Goal: Task Accomplishment & Management: Manage account settings

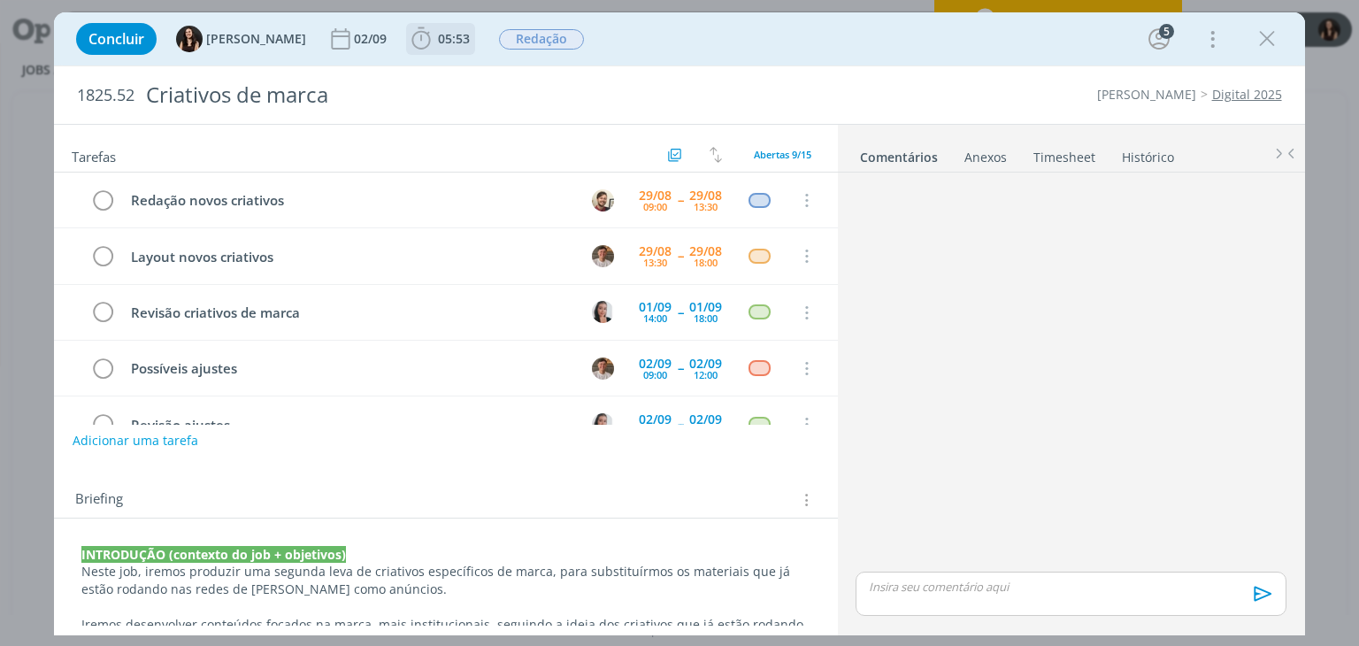
click at [408, 47] on icon "dialog" at bounding box center [421, 39] width 27 height 27
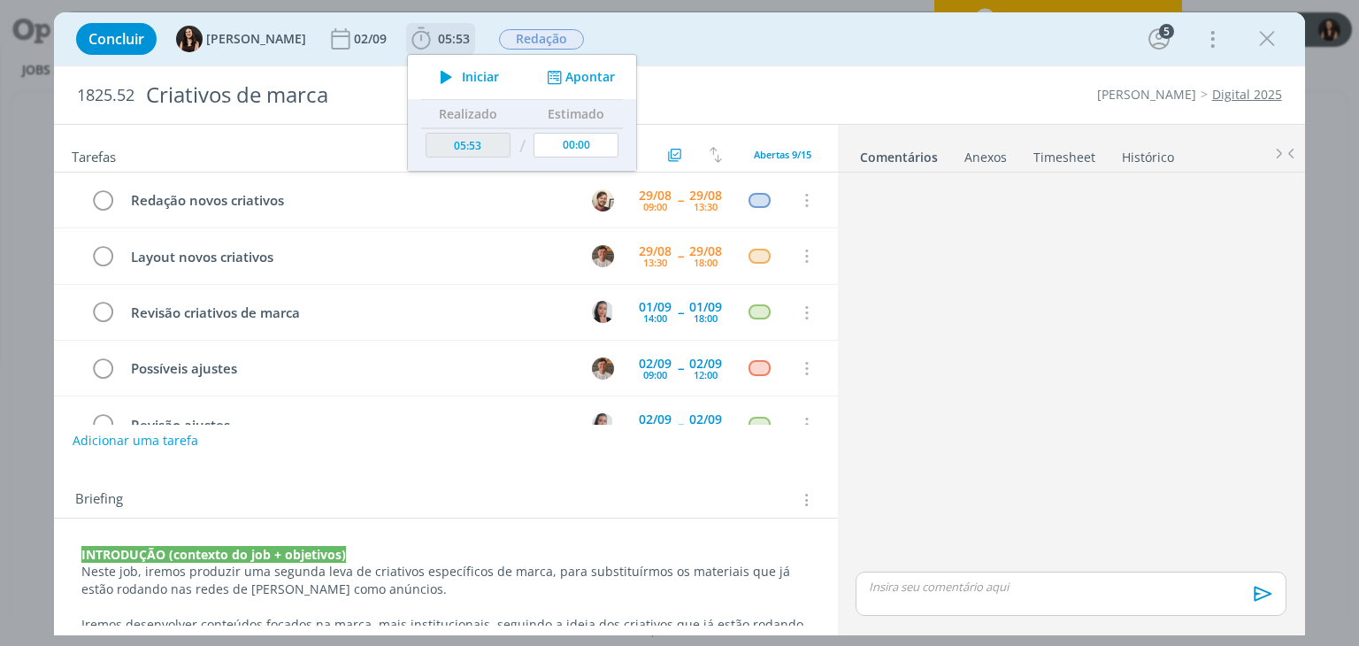
click at [431, 74] on icon "dialog" at bounding box center [446, 76] width 31 height 23
drag, startPoint x: 253, startPoint y: 516, endPoint x: 185, endPoint y: 554, distance: 78.0
click at [252, 516] on div "Briefing Briefings Predefinidos Versões do Briefing Ver Briefing do Projeto" at bounding box center [445, 495] width 783 height 48
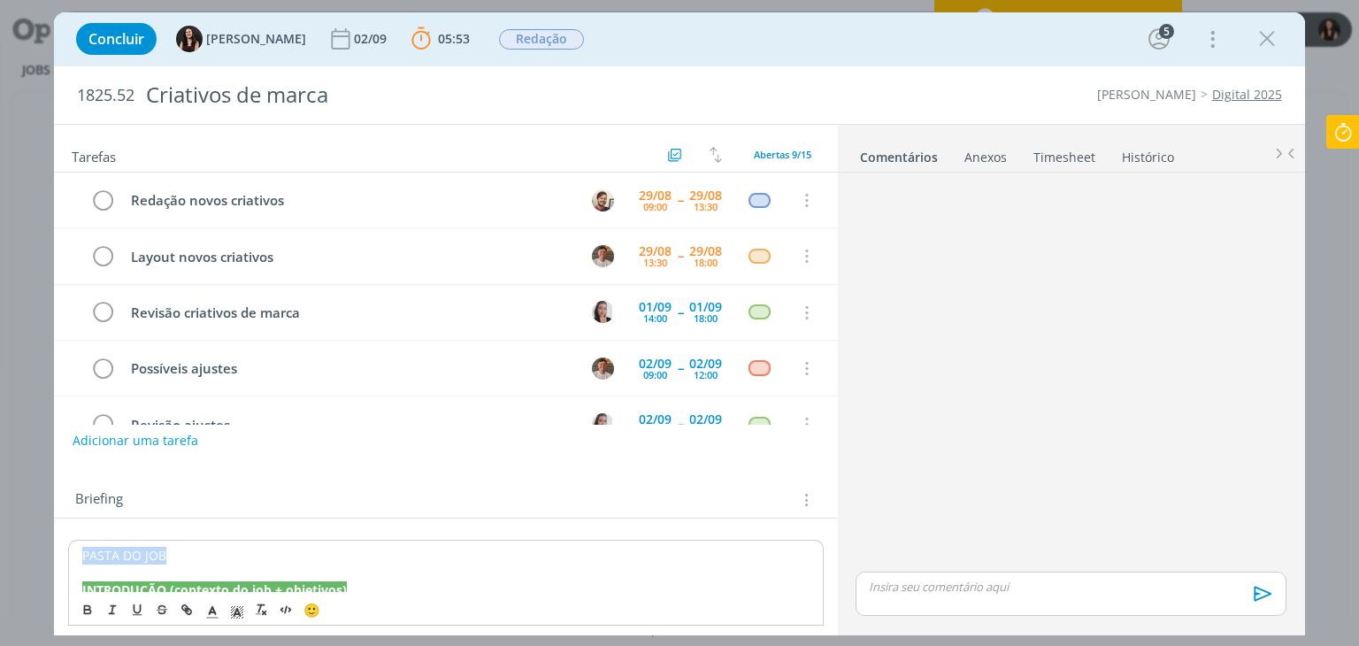
drag, startPoint x: 173, startPoint y: 556, endPoint x: 78, endPoint y: 567, distance: 96.1
click at [92, 608] on icon "dialog" at bounding box center [88, 609] width 14 height 14
drag, startPoint x: 187, startPoint y: 560, endPoint x: 69, endPoint y: 553, distance: 117.9
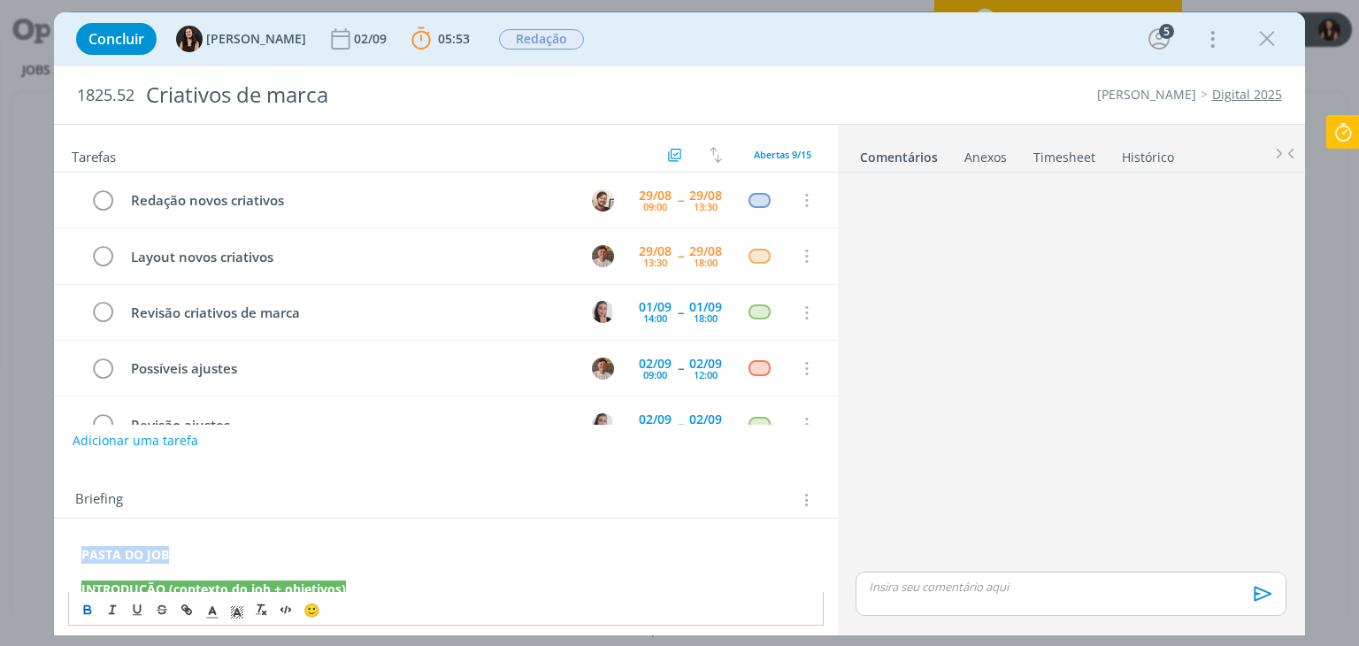
click at [188, 610] on line "dialog" at bounding box center [188, 610] width 4 height 4
paste input "https://sobeae.sharepoint.com/:f:/s/SOBEAE/Est6zWLsF1tKgKXVWPiJVZwB6zJzFEbFRVOq…"
click at [295, 579] on link "dialog" at bounding box center [290, 587] width 50 height 17
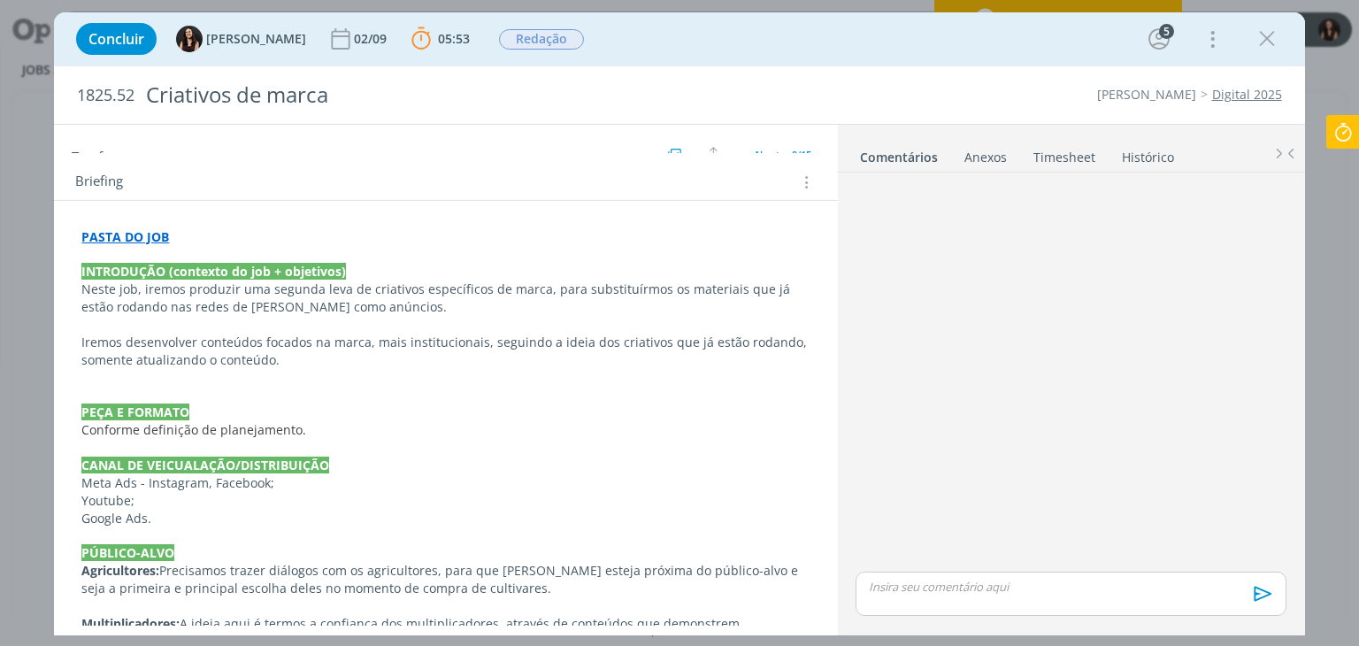
scroll to position [315, 0]
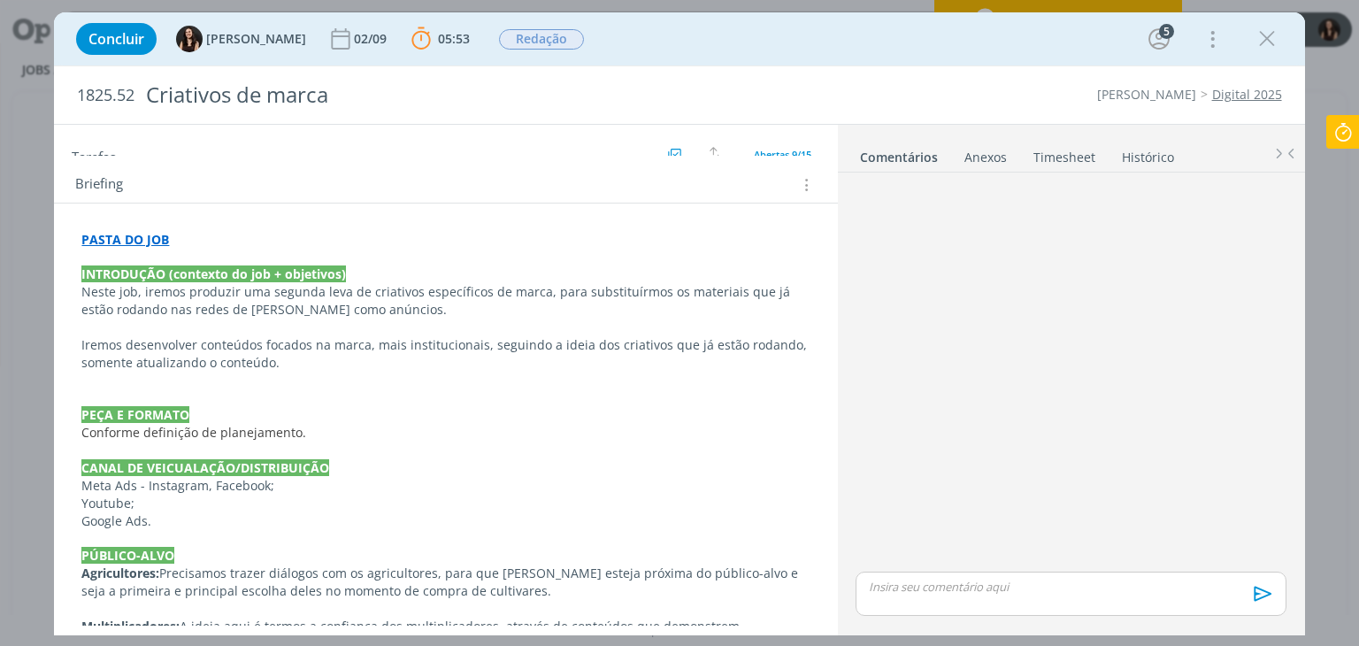
click at [347, 357] on p "Iremos desenvolver conteúdos focados na marca, mais institucionais, seguindo a …" at bounding box center [445, 353] width 728 height 35
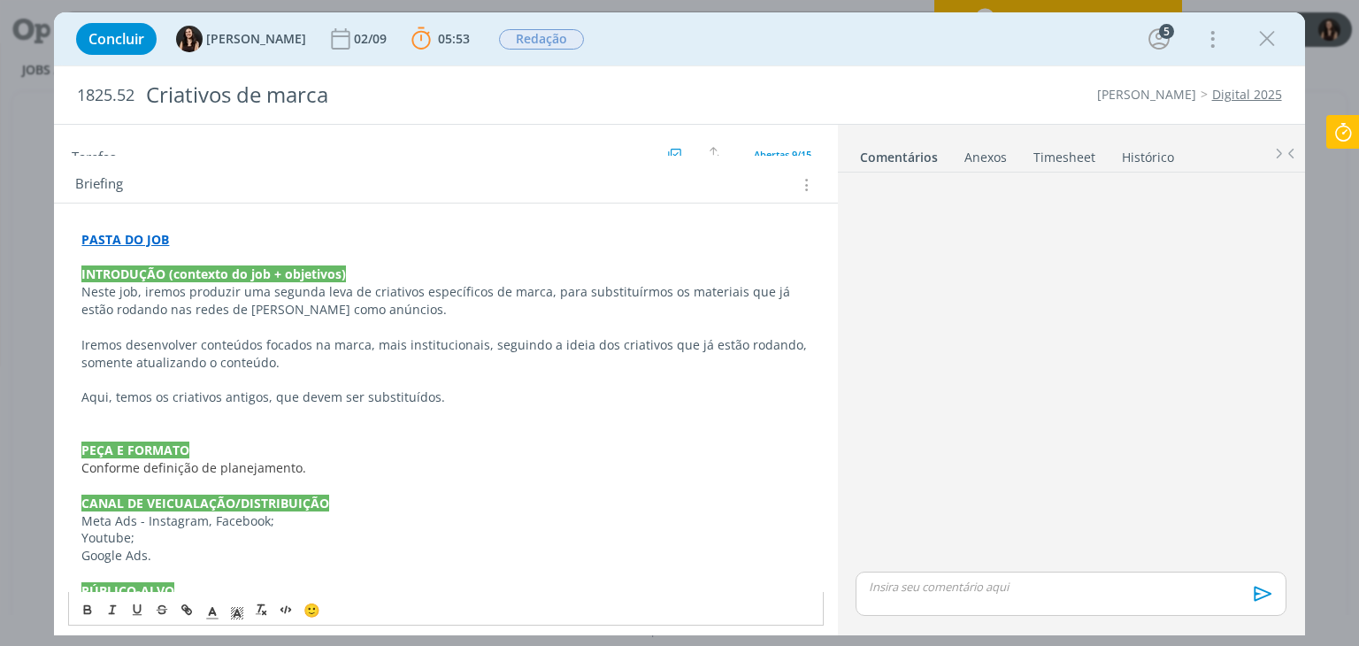
click at [93, 400] on p "Aqui, temos os criativos antigos, que devem ser substituídos." at bounding box center [445, 397] width 728 height 18
click at [179, 611] on button "dialog" at bounding box center [187, 609] width 25 height 21
paste input "https://sobeae.sharepoint.com/:f:/s/SOBEAE/Est6zWLsF1tKgKXVWPiJVZwB6zJzFEbFRVOq…"
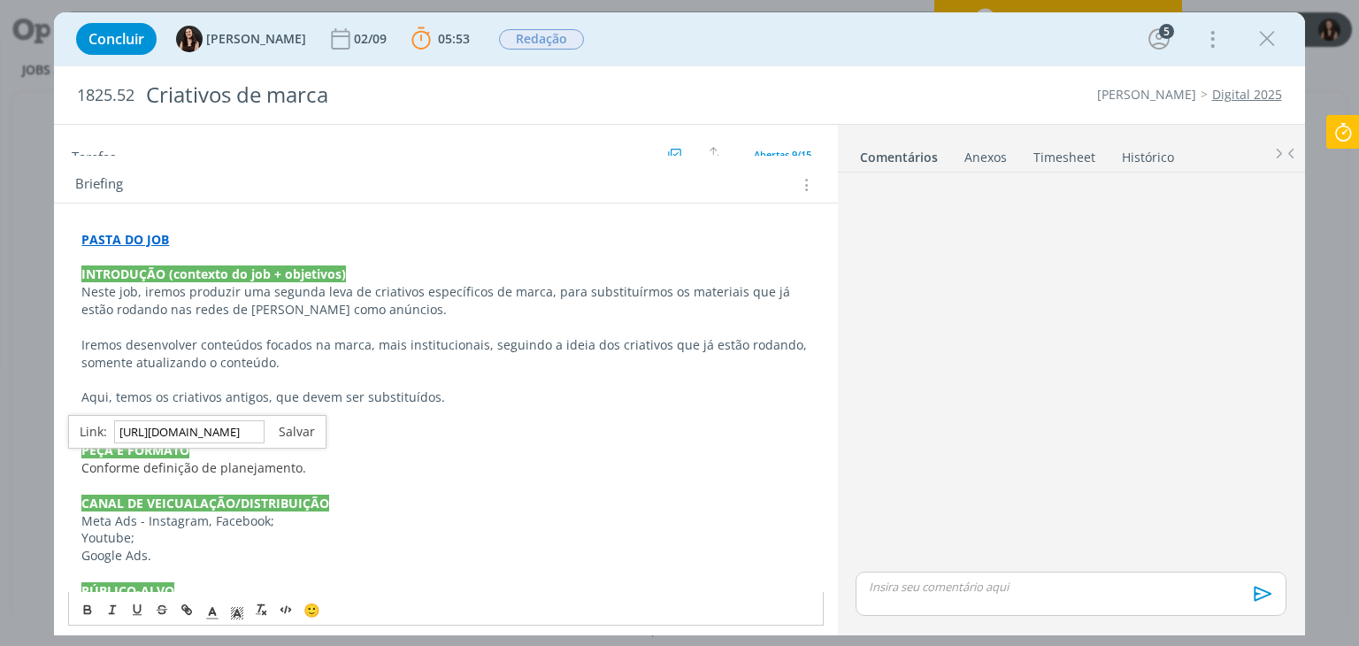
type input "https://sobeae.sharepoint.com/:f:/s/SOBEAE/Est6zWLsF1tKgKXVWPiJVZwB6zJzFEbFRVOq…"
drag, startPoint x: 266, startPoint y: 430, endPoint x: 257, endPoint y: 438, distance: 12.6
click at [265, 430] on link "dialog" at bounding box center [290, 431] width 50 height 17
click at [227, 464] on span "Conforme definição de planejamento." at bounding box center [193, 467] width 225 height 17
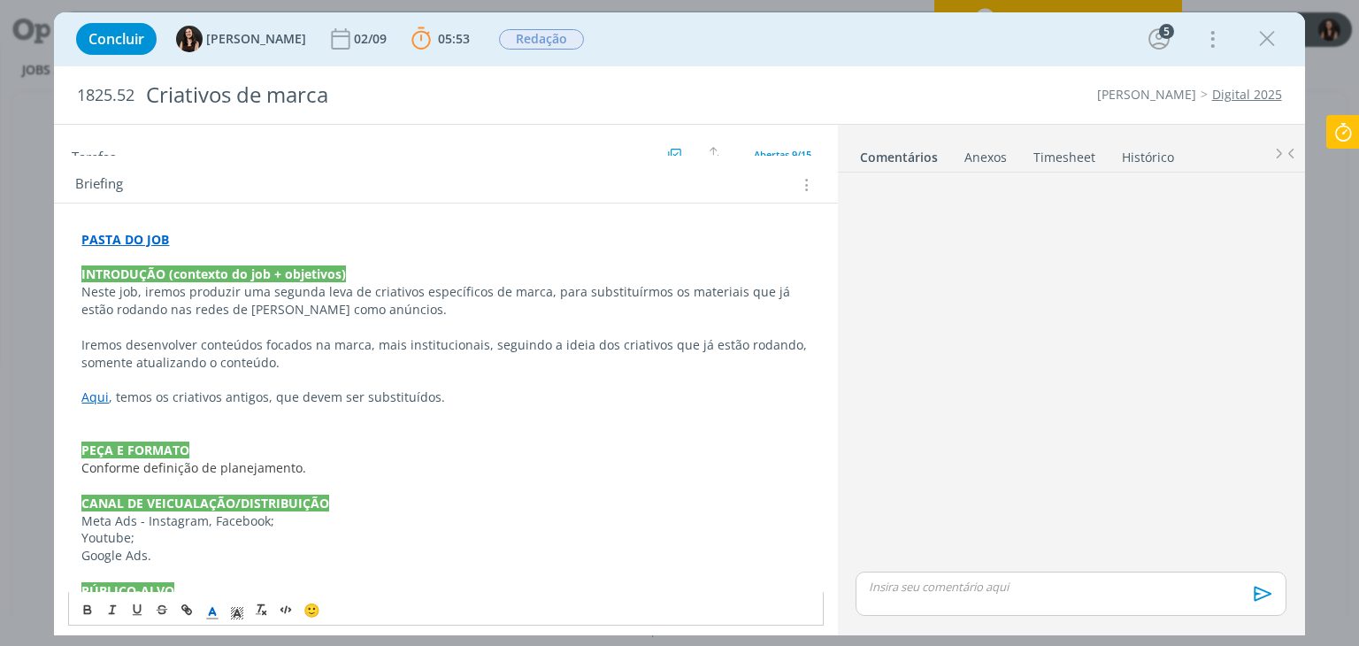
click at [87, 394] on link "Aqui" at bounding box center [94, 396] width 27 height 17
click at [103, 436] on div "https://sobeae.sharepoint.com/:f:/s/SOBEAE/Est6zWLsF1tKgKXVWPiJVZwB6zJzFEbFRVOq…" at bounding box center [230, 432] width 325 height 34
click at [163, 420] on link "https://sobeae.sharepoint.com/:f:/s/SOBEAE/Est6zWLsF1tKgKXVWPiJVZwB6zJzFEbFRVOq…" at bounding box center [197, 431] width 134 height 23
click at [421, 231] on p "PASTA DO JOB" at bounding box center [445, 240] width 728 height 18
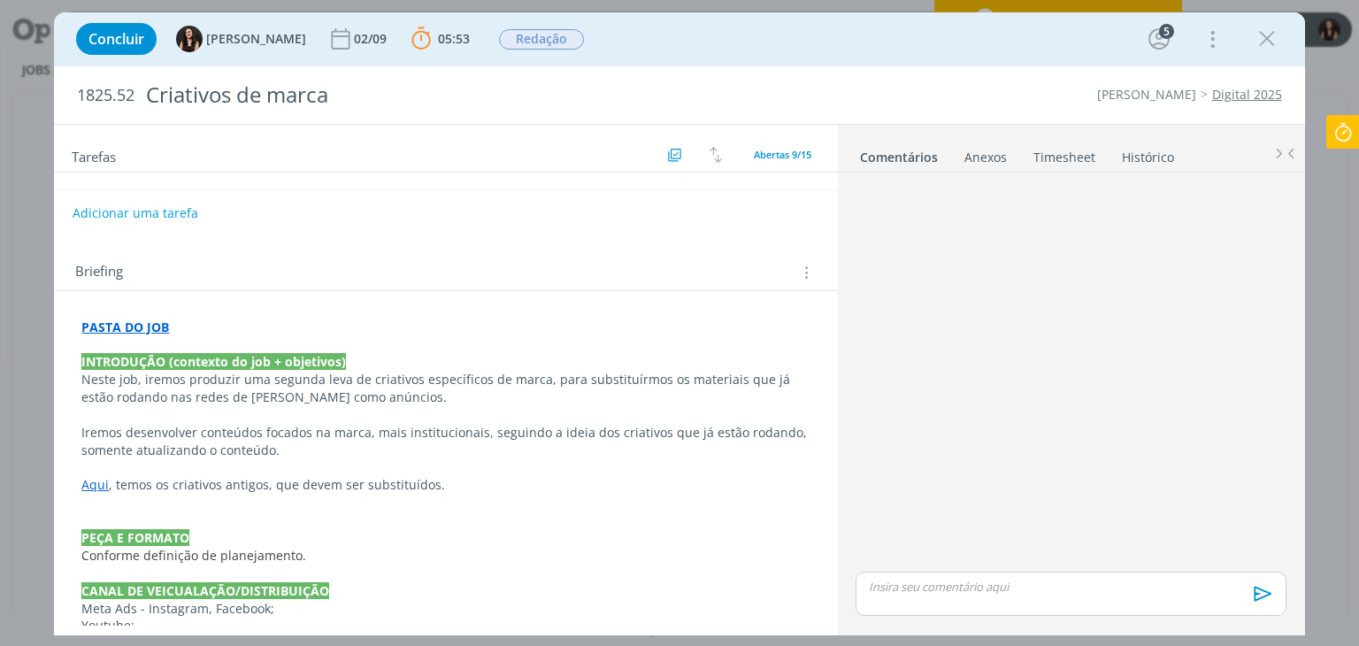
scroll to position [226, 0]
drag, startPoint x: 73, startPoint y: 99, endPoint x: 194, endPoint y: 96, distance: 121.2
click at [194, 96] on div "1825.52 Criativos de marca" at bounding box center [424, 95] width 713 height 58
copy span "1825.52"
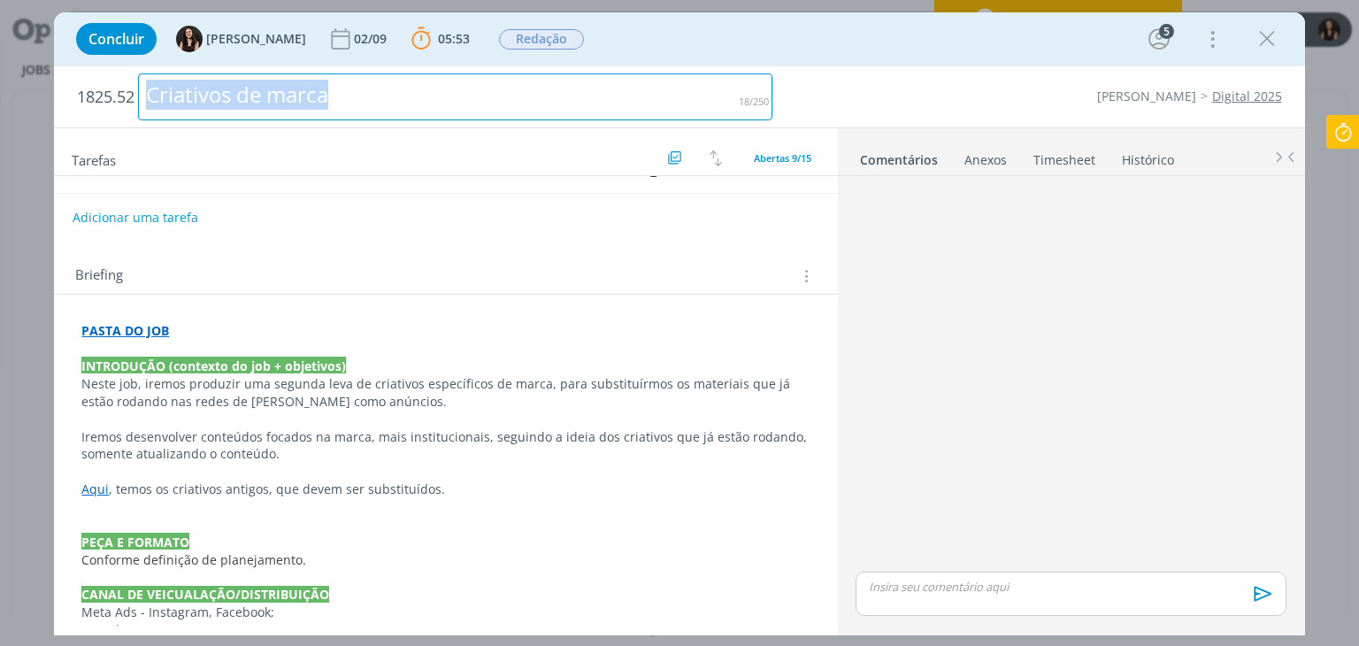
drag, startPoint x: 389, startPoint y: 97, endPoint x: 58, endPoint y: 122, distance: 332.7
click at [58, 122] on div "1825.52 Criativos de marca Cordius - Corteva Digital 2025" at bounding box center [679, 96] width 1250 height 61
copy div "Criativos de marca"
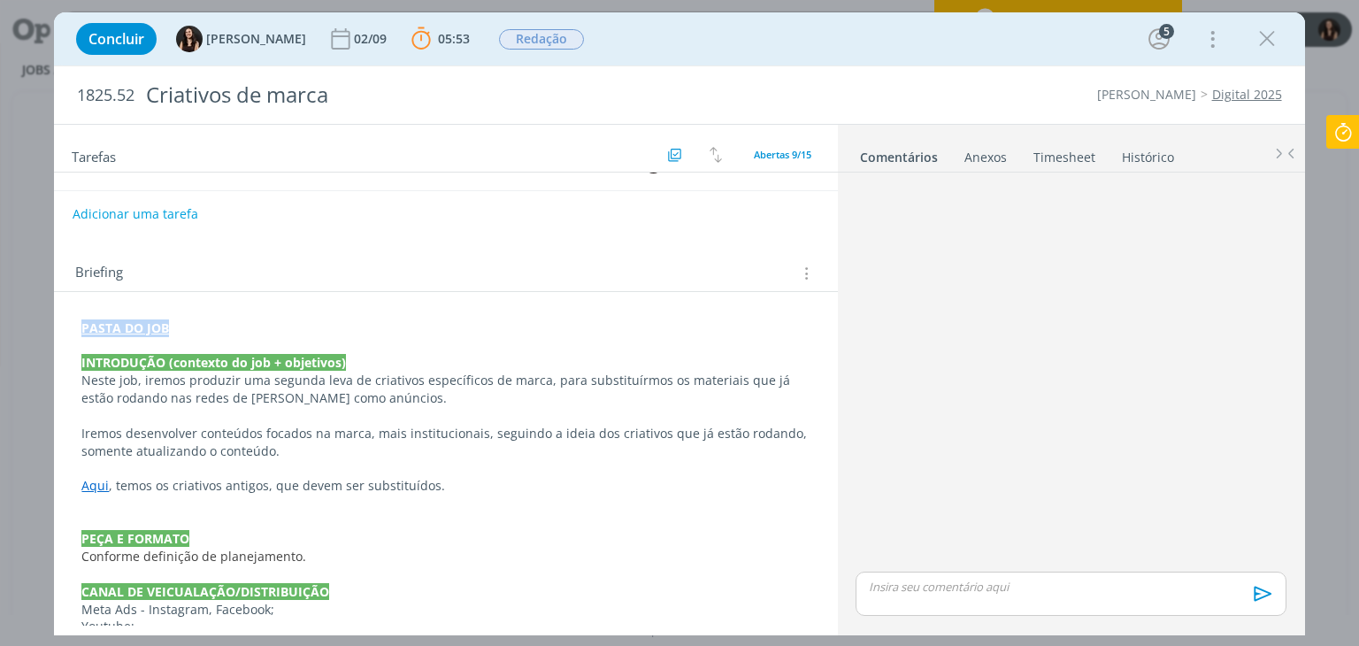
drag, startPoint x: 190, startPoint y: 328, endPoint x: 81, endPoint y: 330, distance: 108.8
click at [81, 330] on p "PASTA DO JOB" at bounding box center [445, 328] width 728 height 18
click at [156, 331] on strong "PASTA DO JOB" at bounding box center [125, 327] width 88 height 17
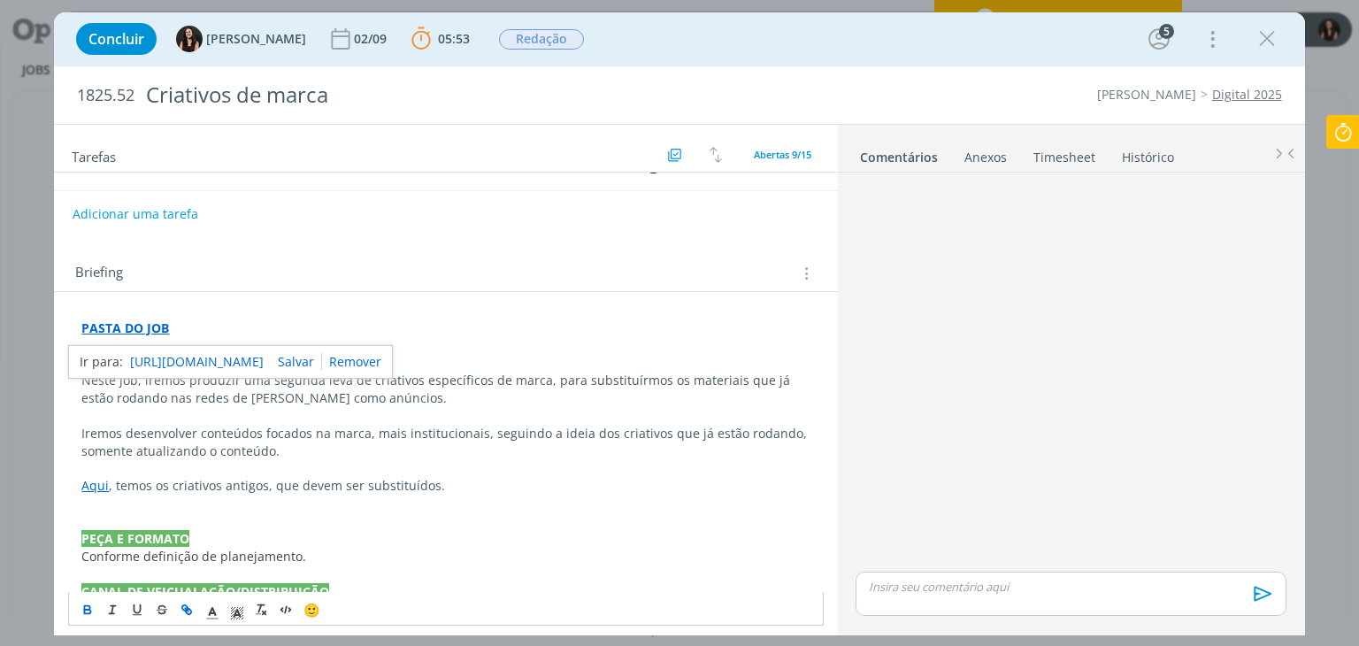
click at [381, 362] on link "dialog" at bounding box center [351, 361] width 59 height 17
drag, startPoint x: 159, startPoint y: 330, endPoint x: 159, endPoint y: 493, distance: 162.8
click at [183, 601] on button "dialog" at bounding box center [187, 609] width 25 height 21
paste input "https://sobeae.sharepoint.com/:f:/s/SOBEAE/EimlyWeGeWZNv-OHINFwHMgBcTbhkZROVsk4…"
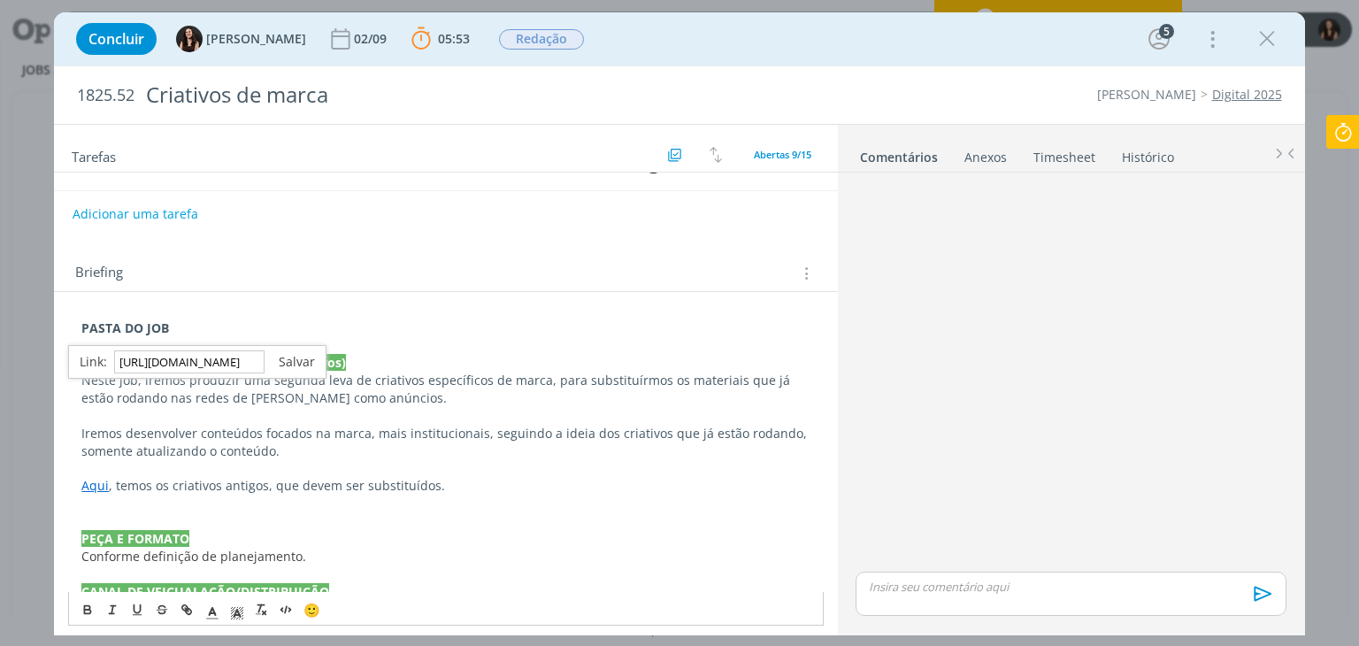
scroll to position [0, 0]
click at [297, 361] on link "dialog" at bounding box center [290, 361] width 50 height 17
drag, startPoint x: 201, startPoint y: 309, endPoint x: 163, endPoint y: 323, distance: 40.6
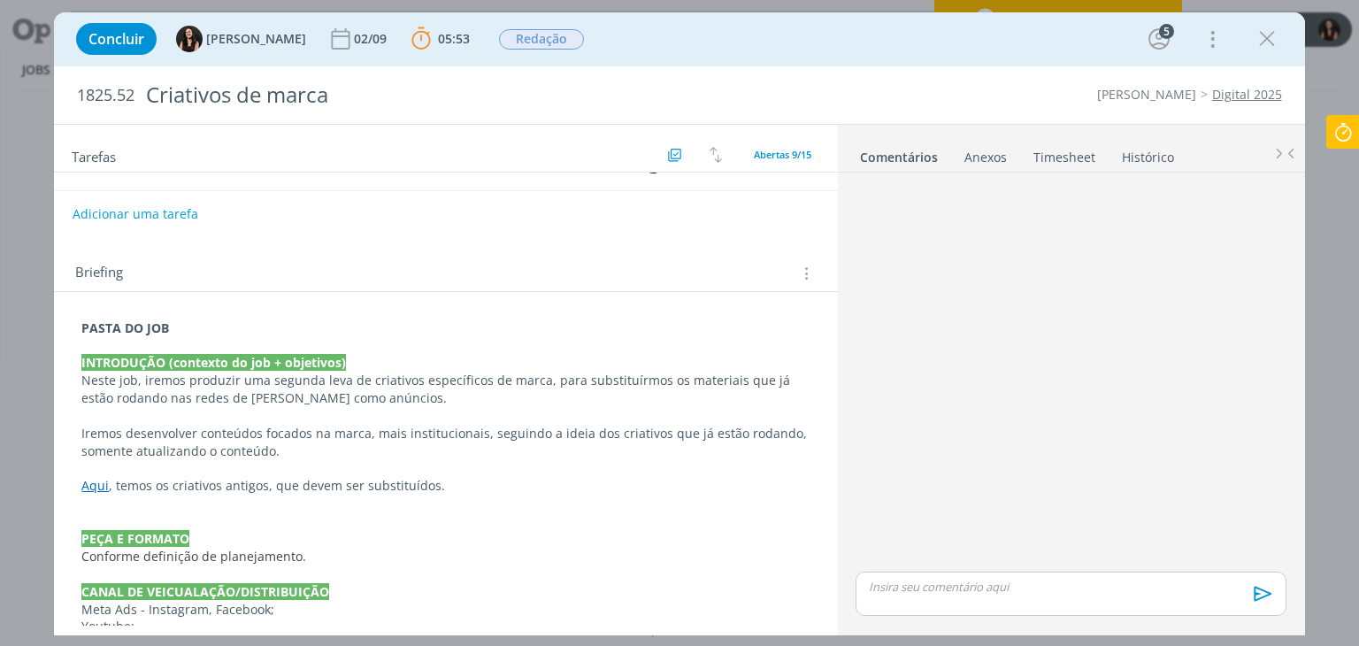
click at [153, 330] on strong "PASTA DO JOB" at bounding box center [125, 327] width 88 height 17
drag, startPoint x: 165, startPoint y: 320, endPoint x: 57, endPoint y: 327, distance: 108.2
click at [158, 334] on p "PASTA DO JOB" at bounding box center [445, 329] width 726 height 18
drag, startPoint x: 180, startPoint y: 326, endPoint x: 70, endPoint y: 322, distance: 110.7
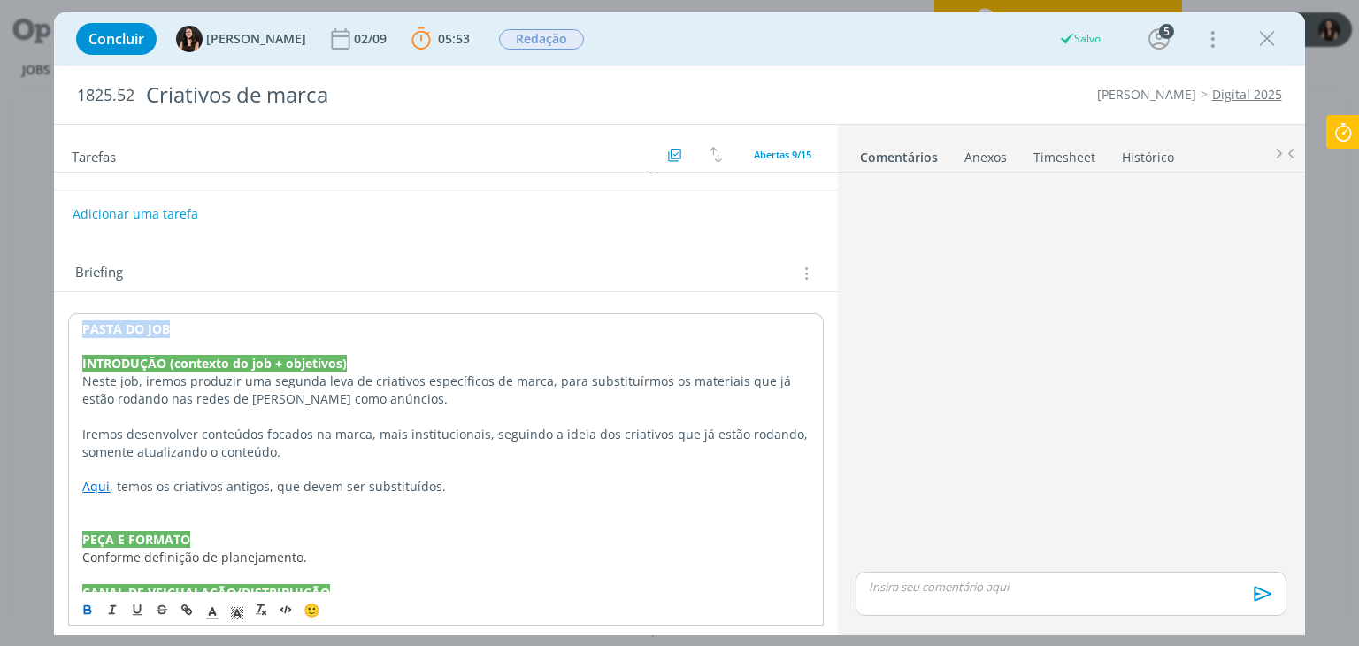
click at [187, 610] on icon "dialog" at bounding box center [187, 609] width 14 height 14
paste input "https://sobeae.sharepoint.com/:f:/s/SOBEAE/EimlyWeGeWZNv-OHINFwHMgBcTbhkZROVsk4…"
type input "https://sobeae.sharepoint.com/:f:/s/SOBEAE/EimlyWeGeWZNv-OHINFwHMgBcTbhkZROVsk4…"
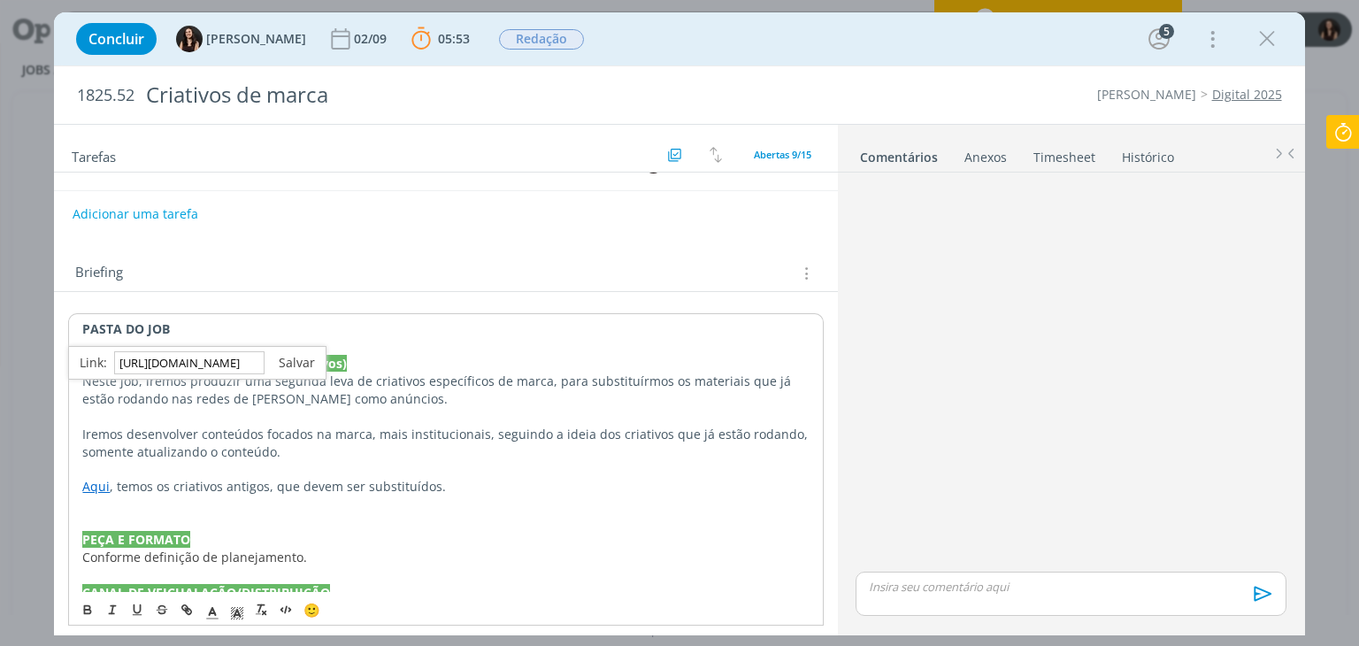
scroll to position [0, 0]
click at [288, 365] on link "dialog" at bounding box center [290, 362] width 50 height 17
click at [151, 329] on strong "PASTA DO JOB" at bounding box center [126, 328] width 88 height 17
click at [163, 357] on link "https://sobeae.sharepoint.com/:f:/s/SOBEAE/EimlyWeGeWZNv-OHINFwHMgBcTbhkZROVsk4…" at bounding box center [197, 362] width 134 height 23
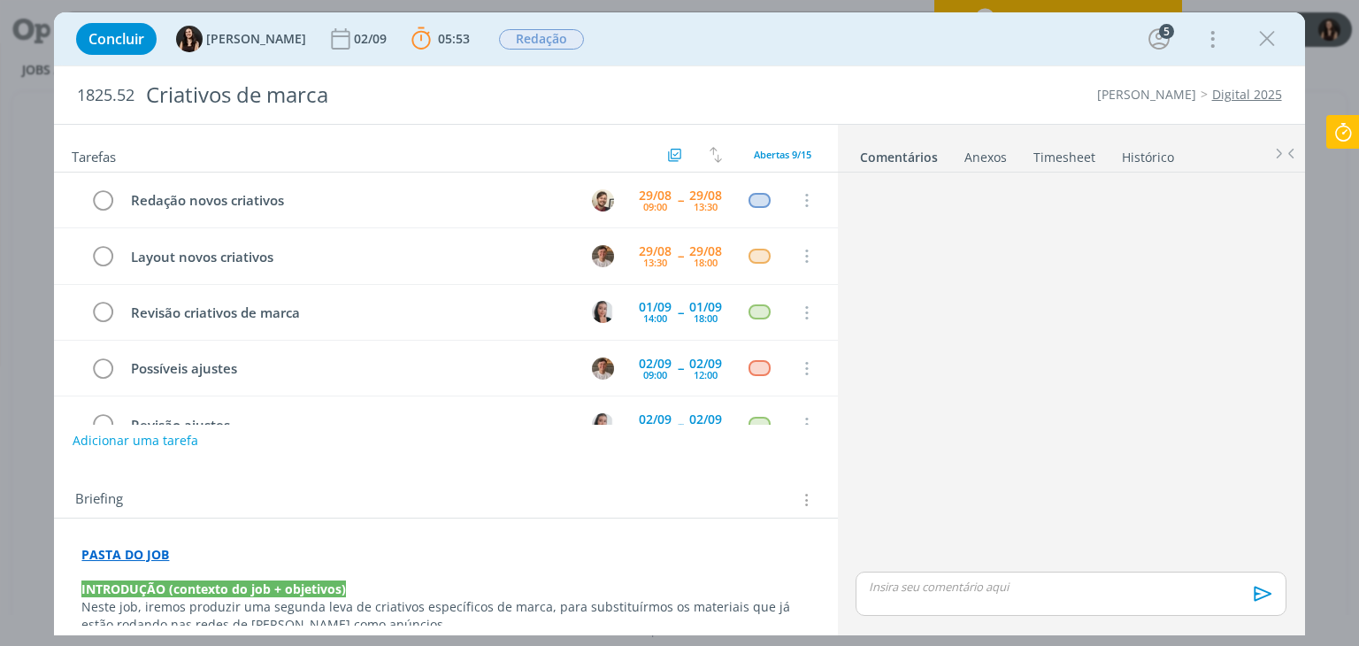
click at [1343, 134] on icon at bounding box center [1343, 132] width 32 height 35
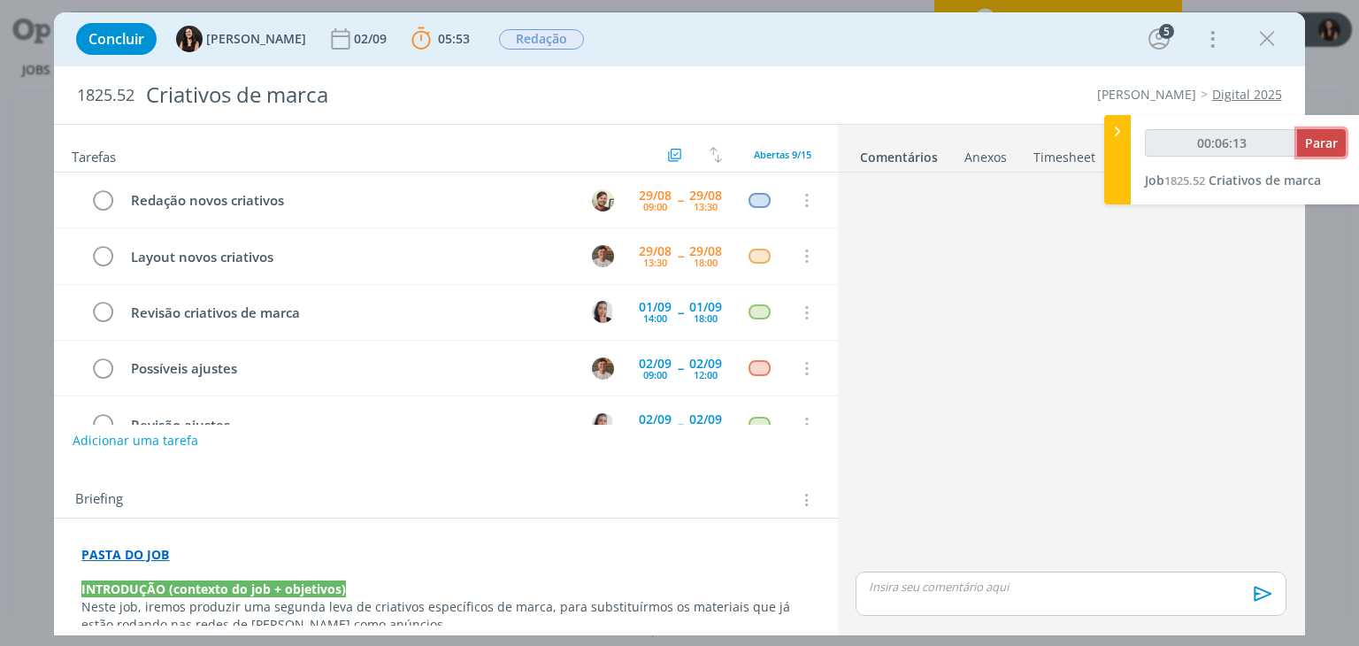
click at [1321, 142] on span "Parar" at bounding box center [1321, 142] width 33 height 17
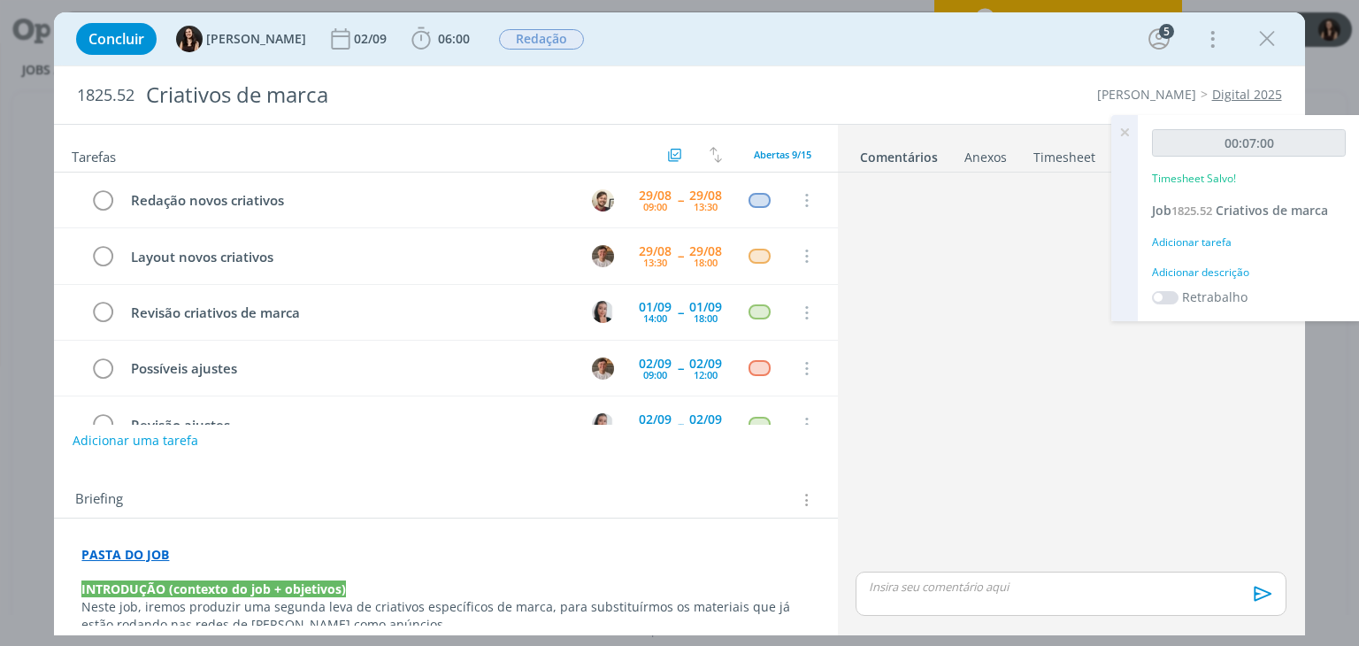
click at [1226, 271] on div "Adicionar descrição" at bounding box center [1249, 273] width 194 height 16
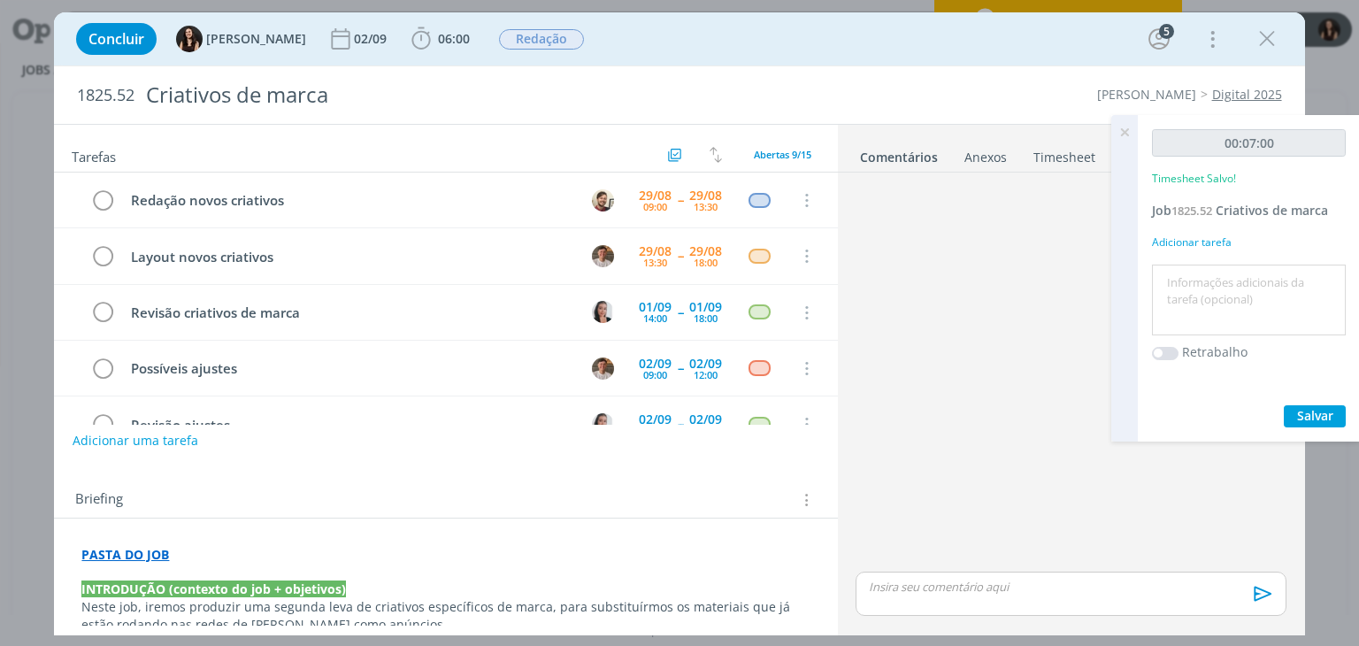
click at [1223, 272] on textarea at bounding box center [1248, 300] width 185 height 63
type textarea "Atualização briefing"
click at [1320, 407] on span "Salvar" at bounding box center [1315, 415] width 36 height 17
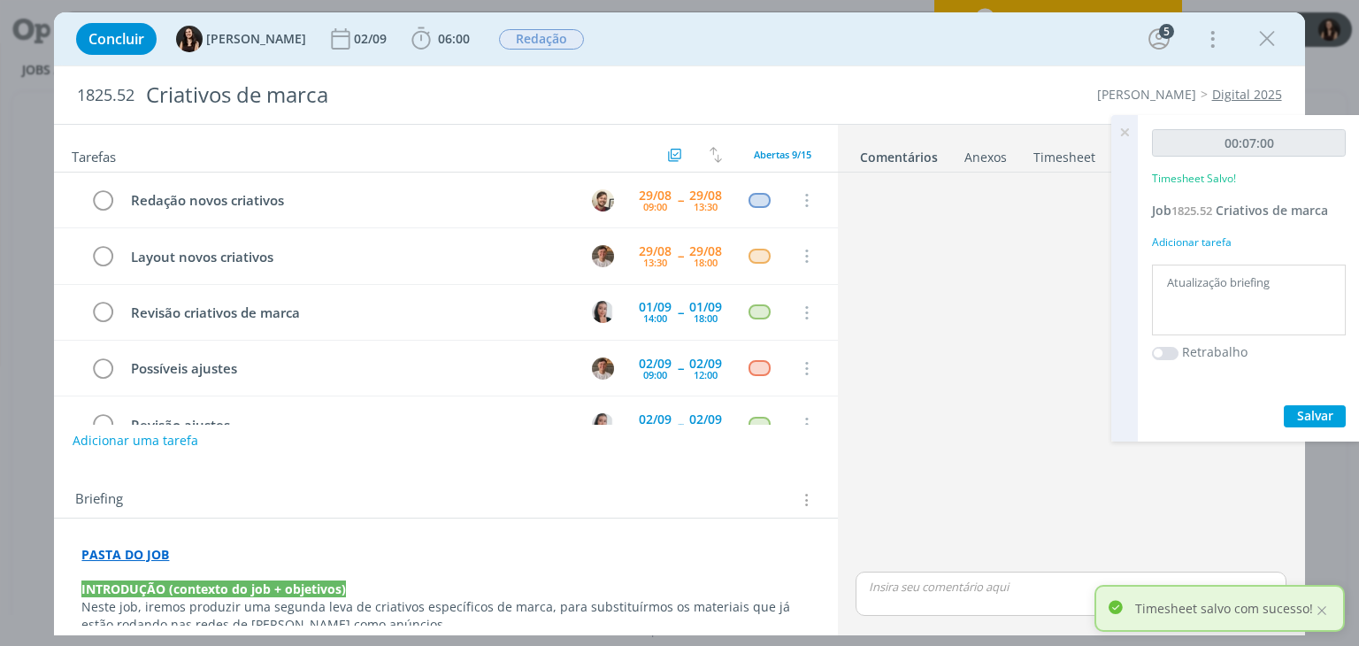
click at [1125, 127] on icon at bounding box center [1124, 132] width 32 height 35
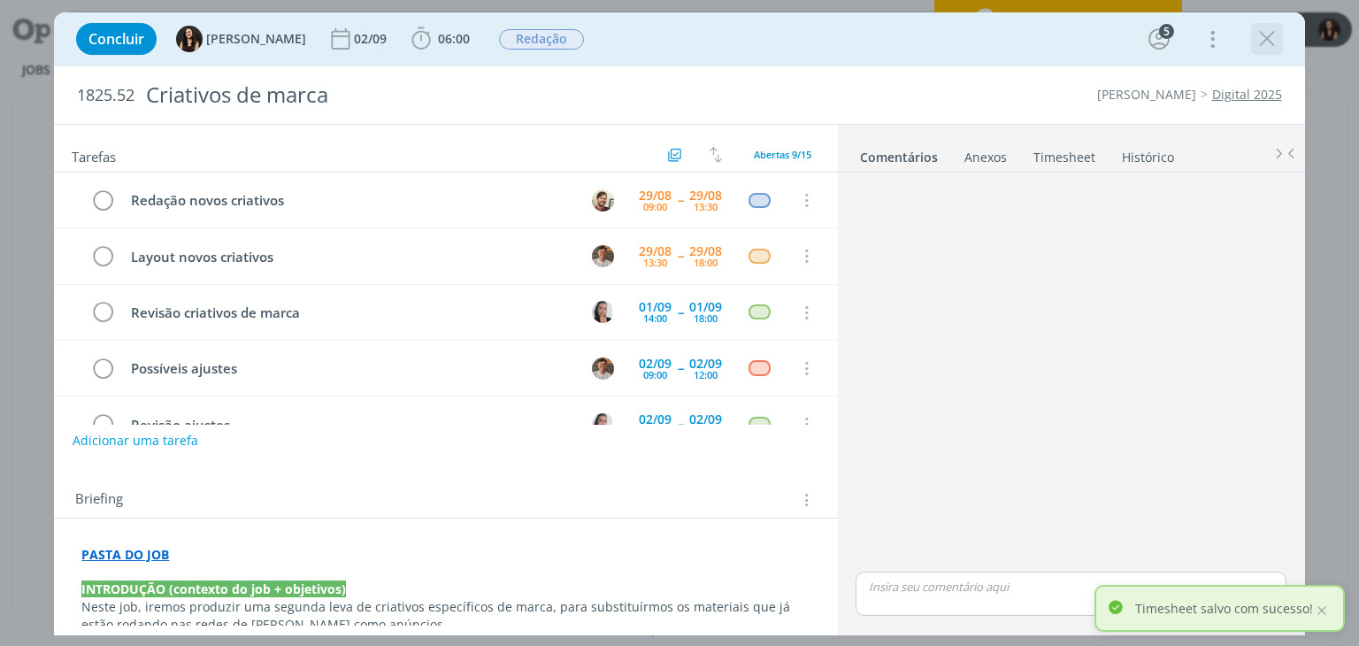
click at [1271, 35] on icon "dialog" at bounding box center [1267, 39] width 27 height 27
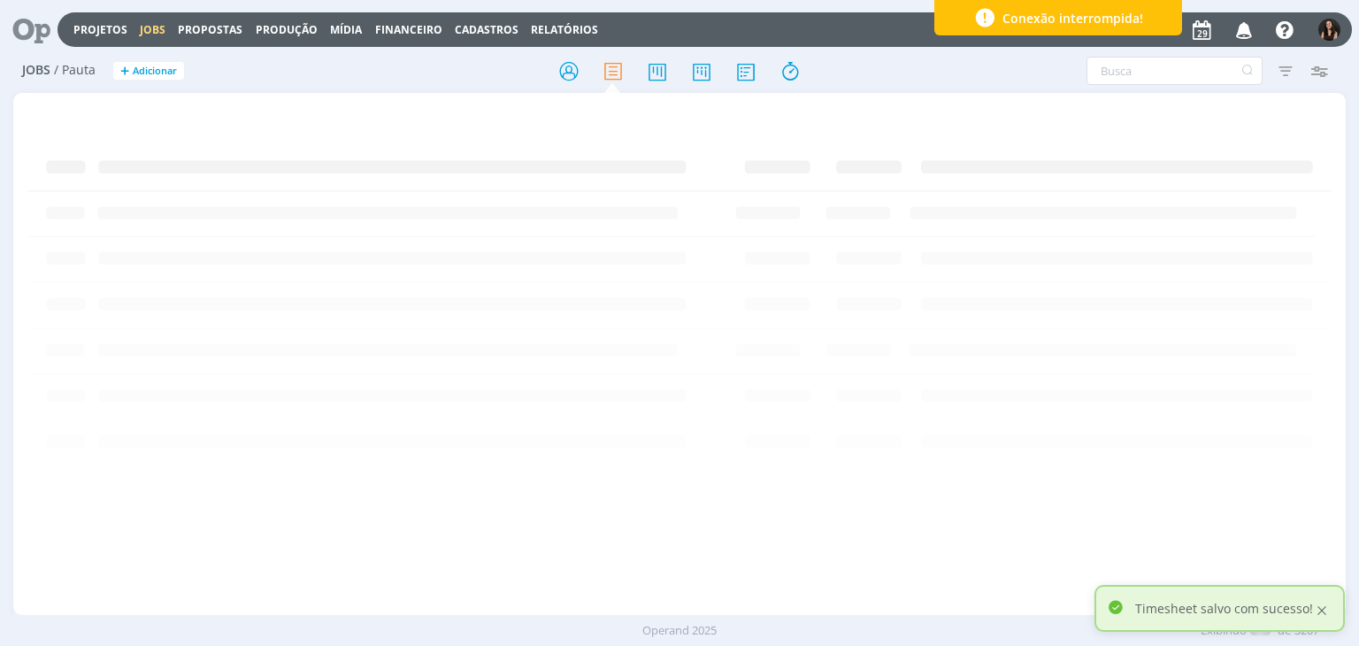
click at [1329, 610] on div "Timesheet salvo com sucesso!" at bounding box center [1219, 608] width 250 height 47
drag, startPoint x: 1327, startPoint y: 610, endPoint x: 1231, endPoint y: 626, distance: 97.0
click at [1327, 610] on div at bounding box center [1322, 610] width 16 height 16
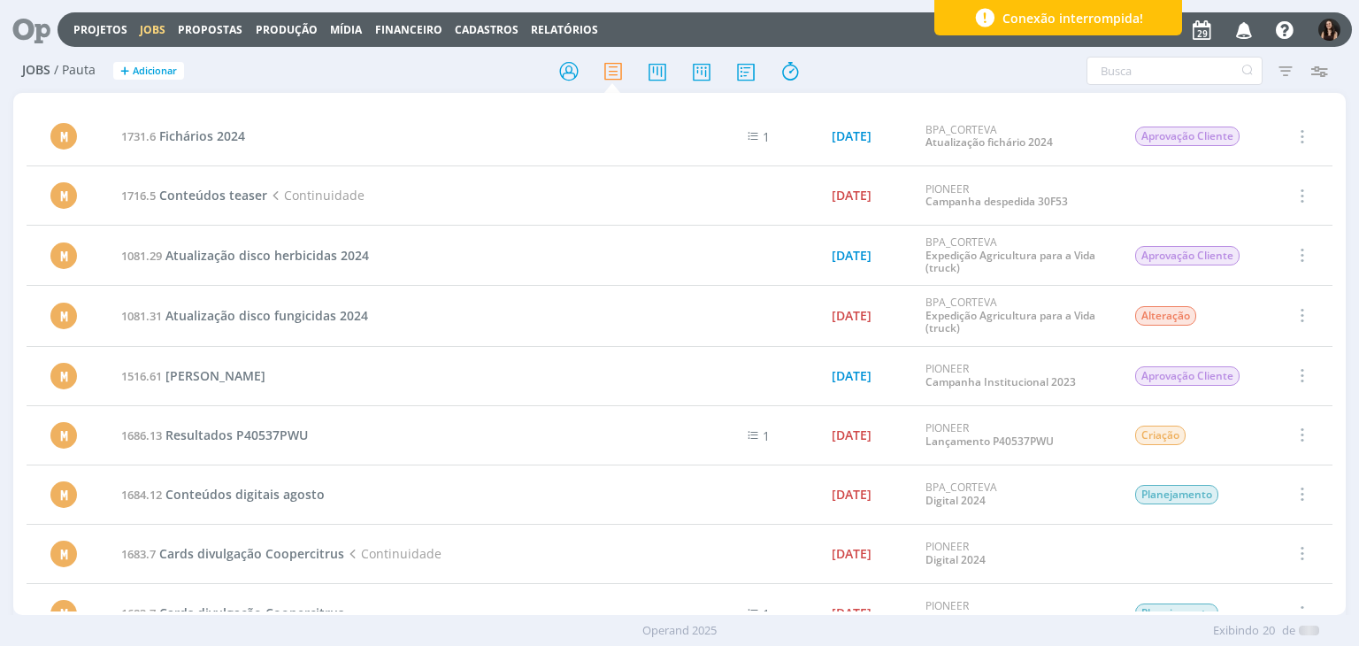
click at [25, 16] on icon at bounding box center [25, 29] width 36 height 35
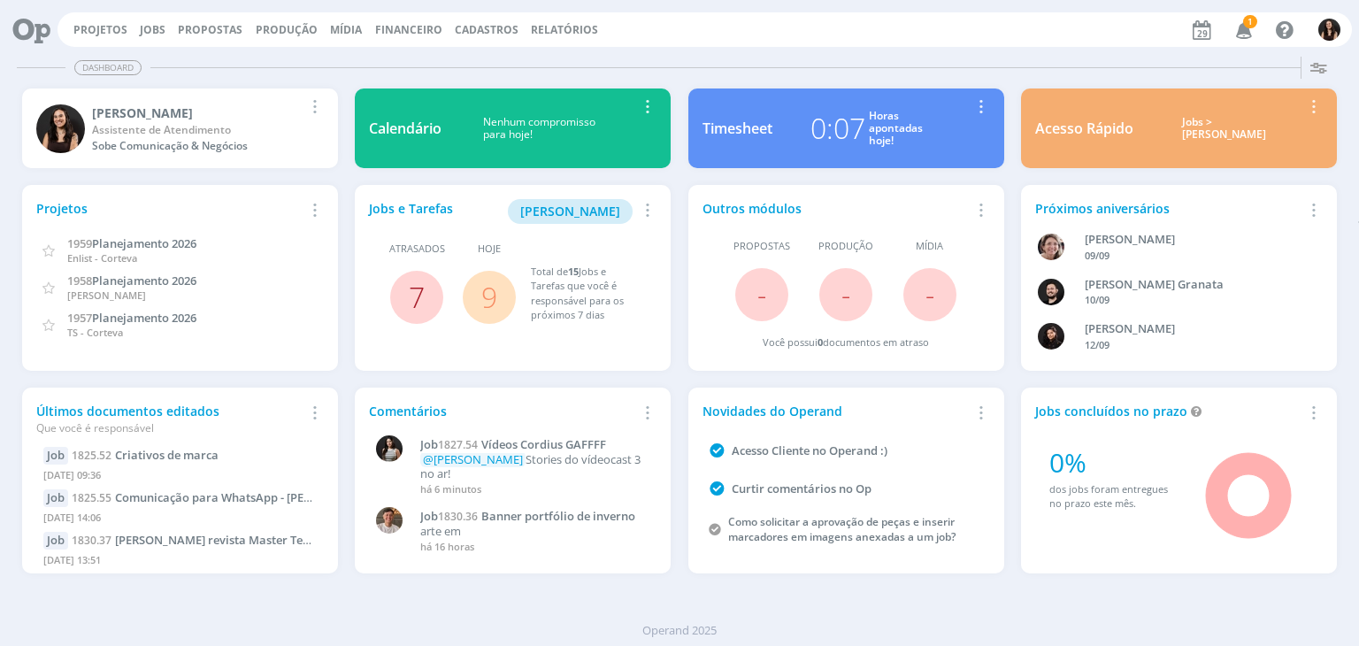
click at [413, 291] on link "7" at bounding box center [417, 297] width 16 height 38
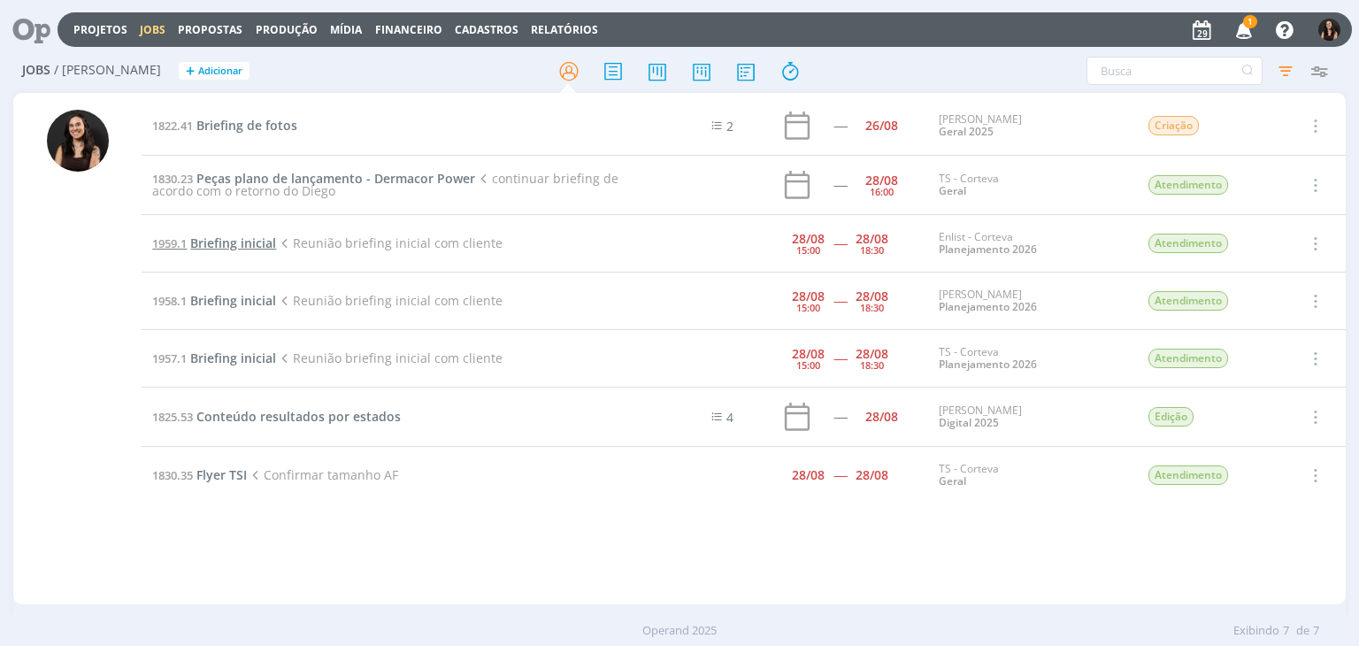
click at [242, 242] on span "Briefing inicial" at bounding box center [233, 242] width 86 height 17
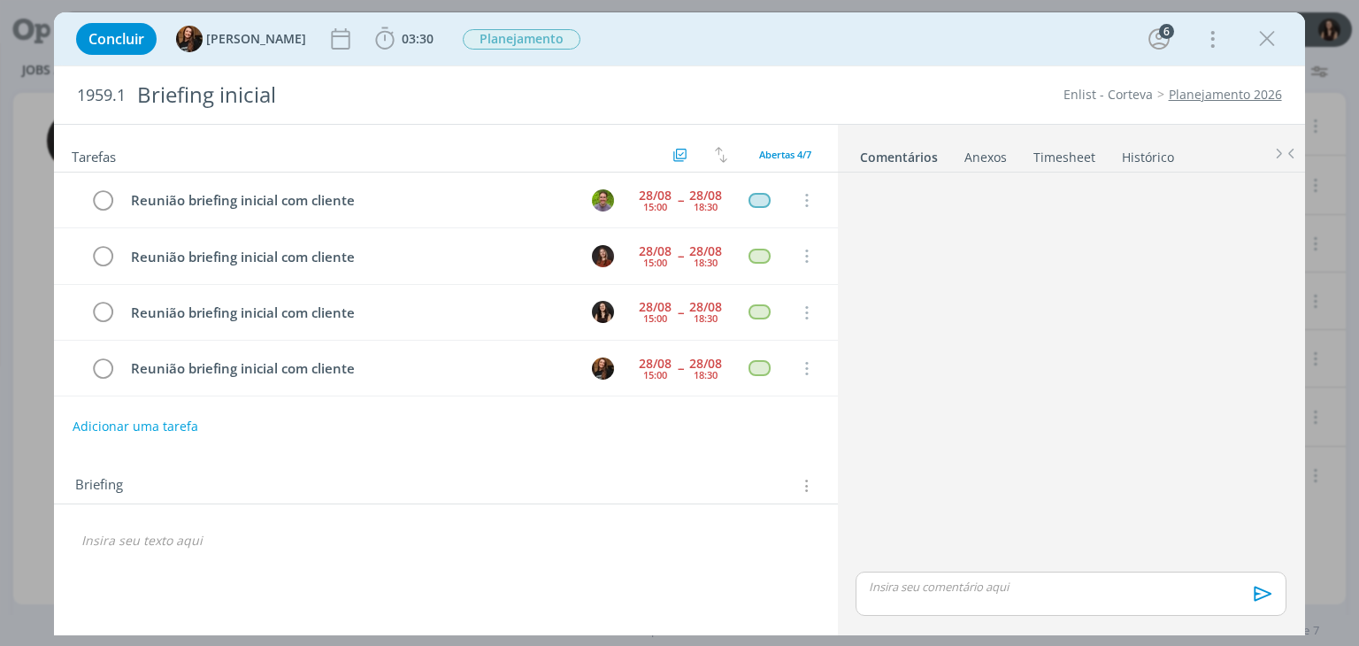
click at [1053, 150] on link "Timesheet" at bounding box center [1064, 154] width 64 height 26
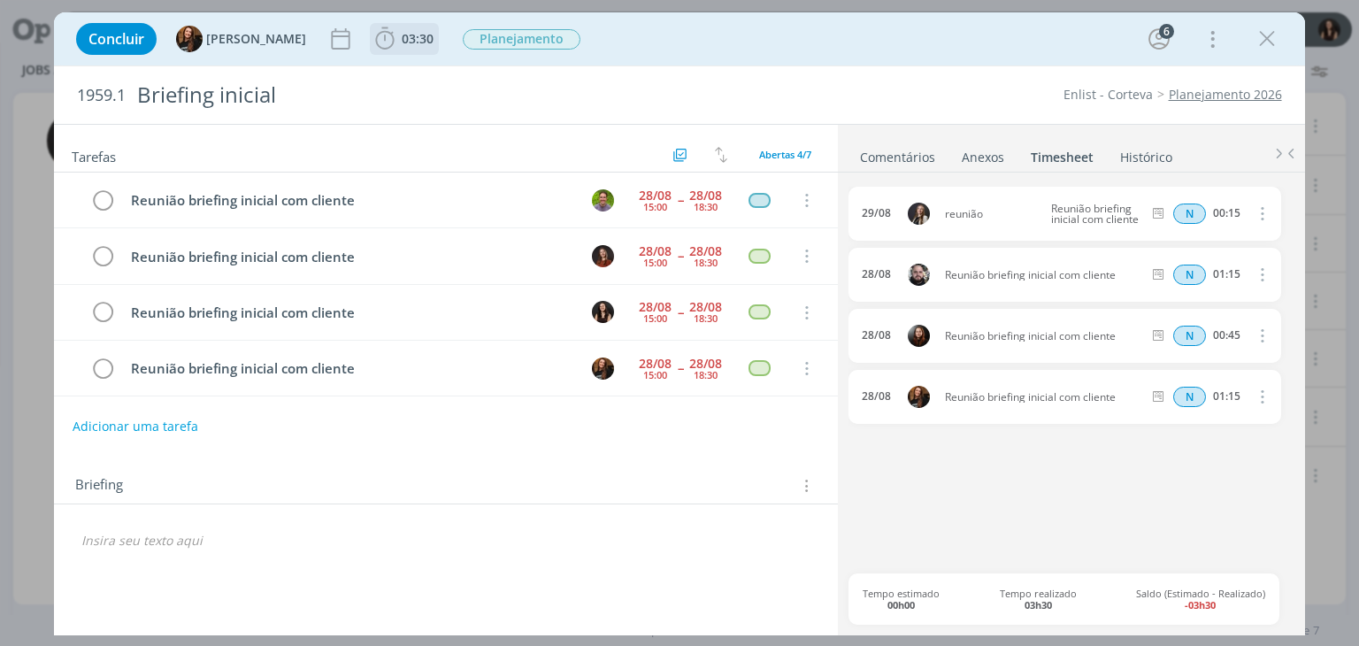
click at [402, 44] on span "03:30" at bounding box center [418, 38] width 32 height 17
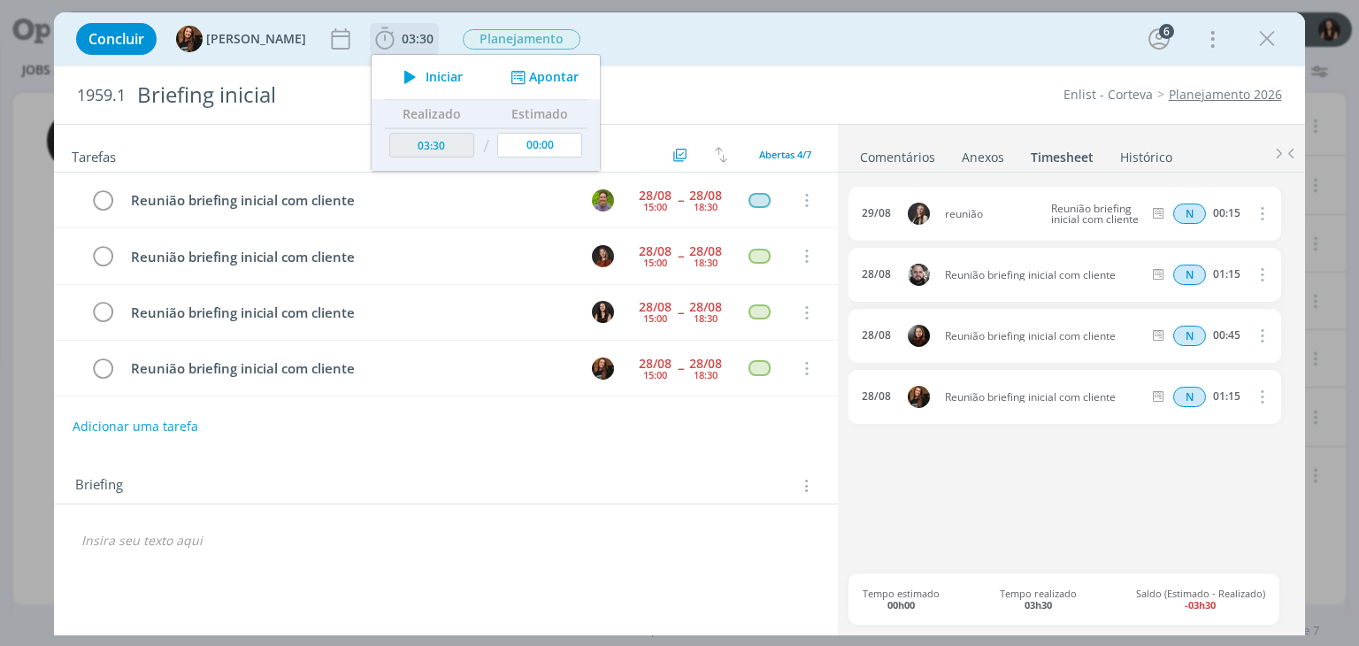
click at [545, 82] on button "Apontar" at bounding box center [542, 77] width 73 height 19
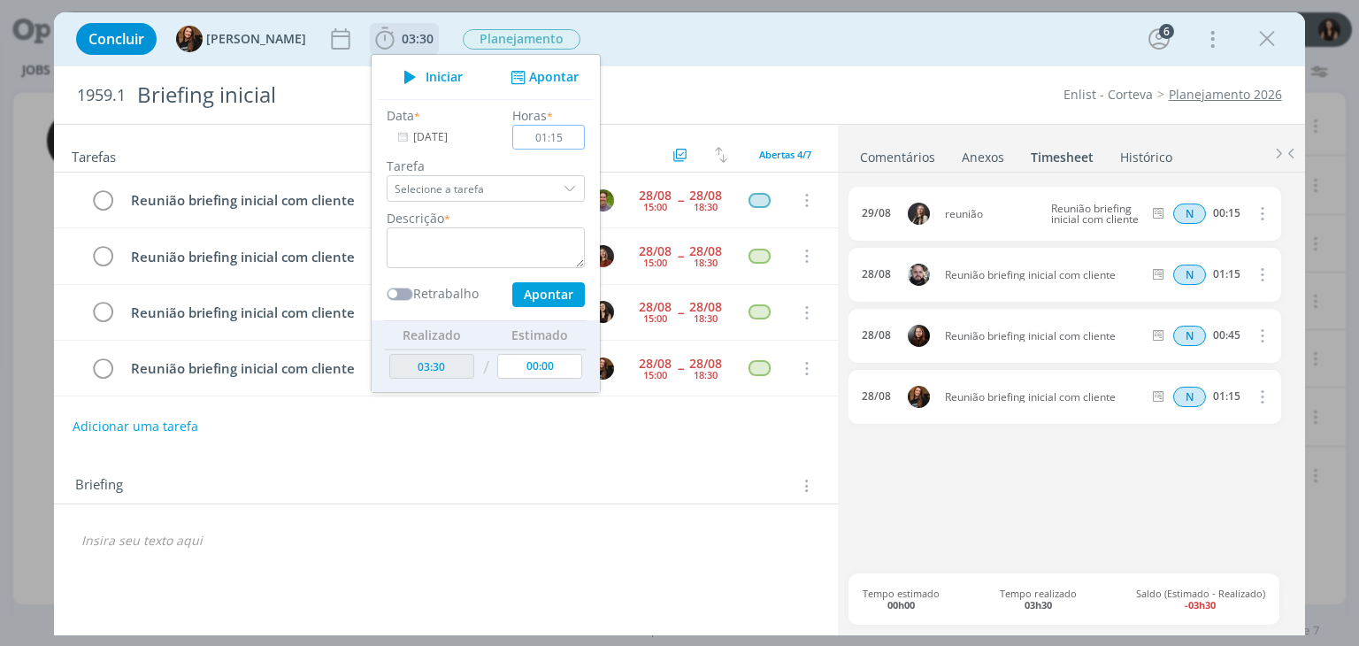
type input "01:15"
click at [498, 256] on textarea "dialog" at bounding box center [486, 247] width 198 height 41
click at [496, 248] on textarea "dialog" at bounding box center [486, 247] width 198 height 41
type textarea "R"
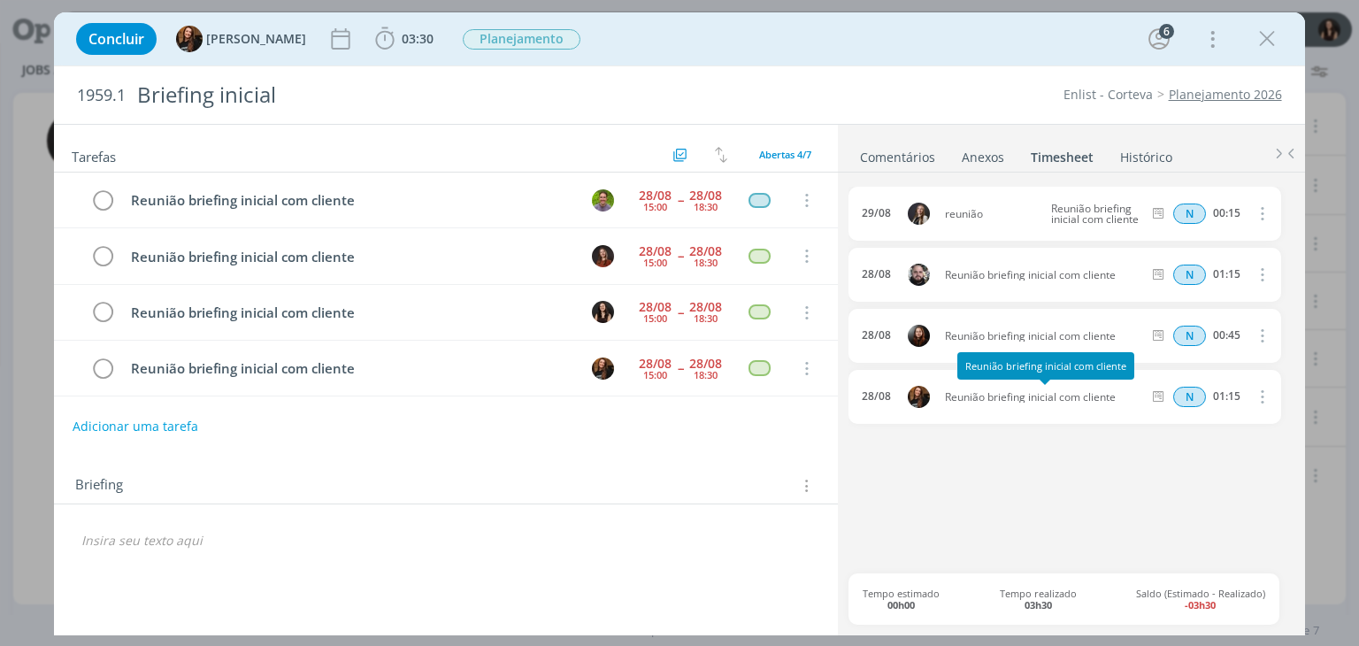
drag, startPoint x: 1125, startPoint y: 398, endPoint x: 940, endPoint y: 399, distance: 184.9
click at [940, 399] on span "Reunião briefing inicial com cliente" at bounding box center [1043, 397] width 211 height 11
copy span "Reunião briefing inicial com cliente"
click at [398, 33] on b "03:30" at bounding box center [417, 39] width 39 height 12
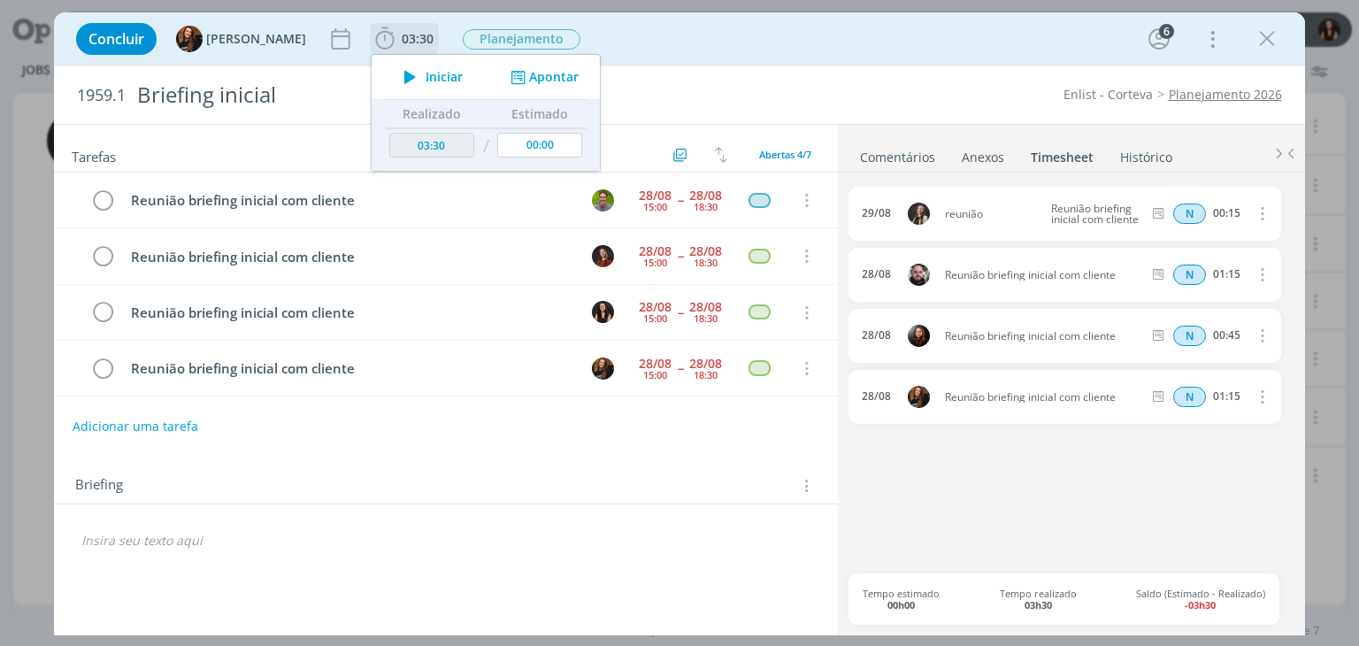
click at [543, 73] on button "Apontar" at bounding box center [542, 77] width 73 height 19
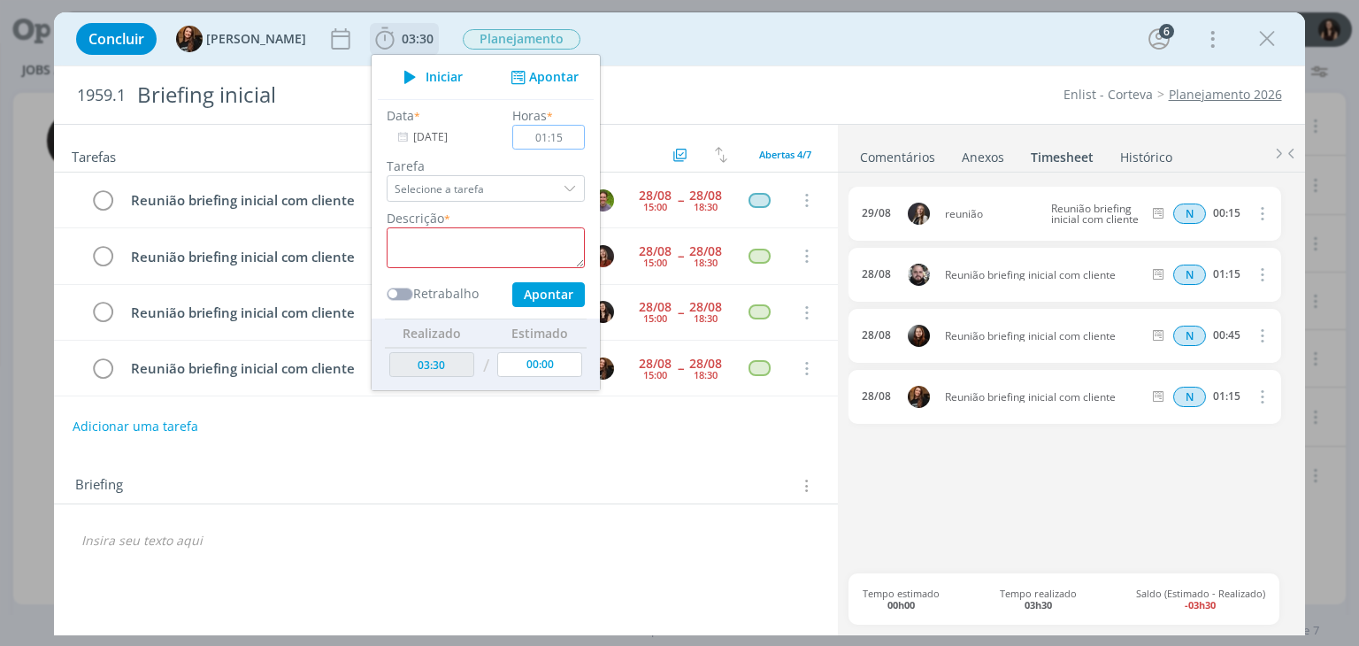
paste input "dialog"
type input "01:15"
click at [495, 231] on textarea "dialog" at bounding box center [486, 247] width 198 height 41
paste textarea "Reunião briefing inicial com cliente"
type textarea "Reunião briefing inicial com cliente"
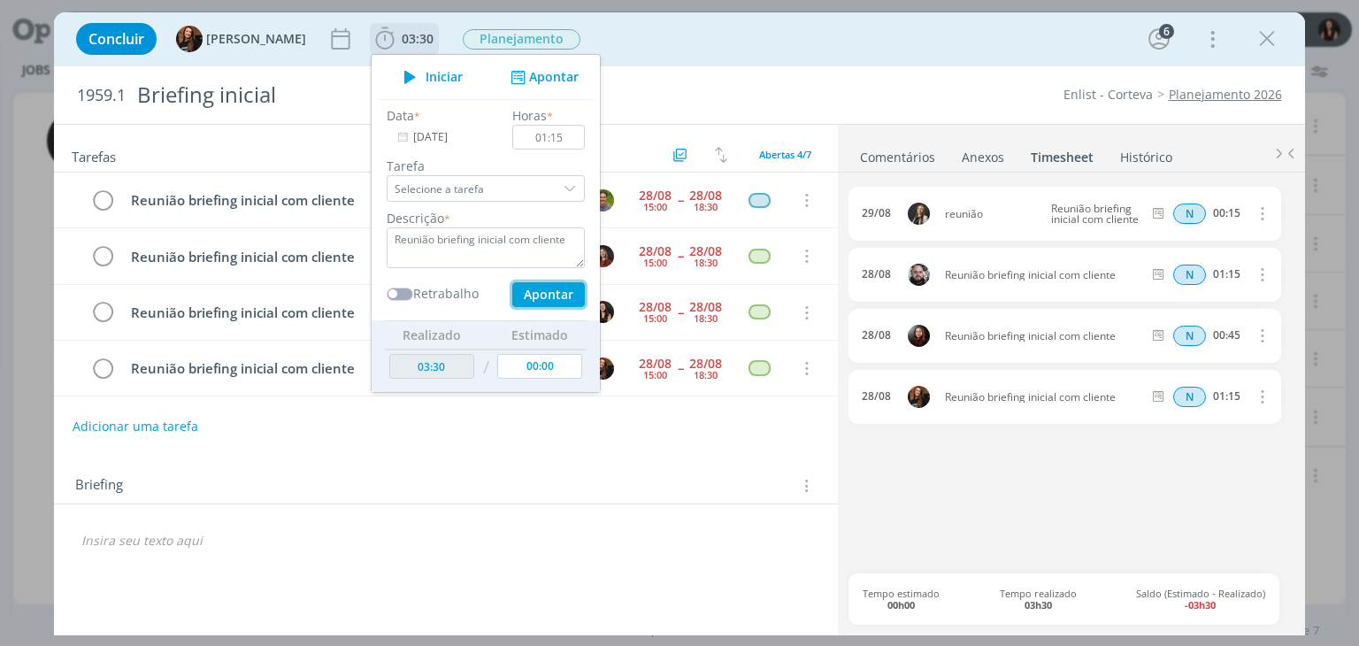
click at [548, 300] on button "Apontar" at bounding box center [548, 294] width 73 height 25
type input "04:45"
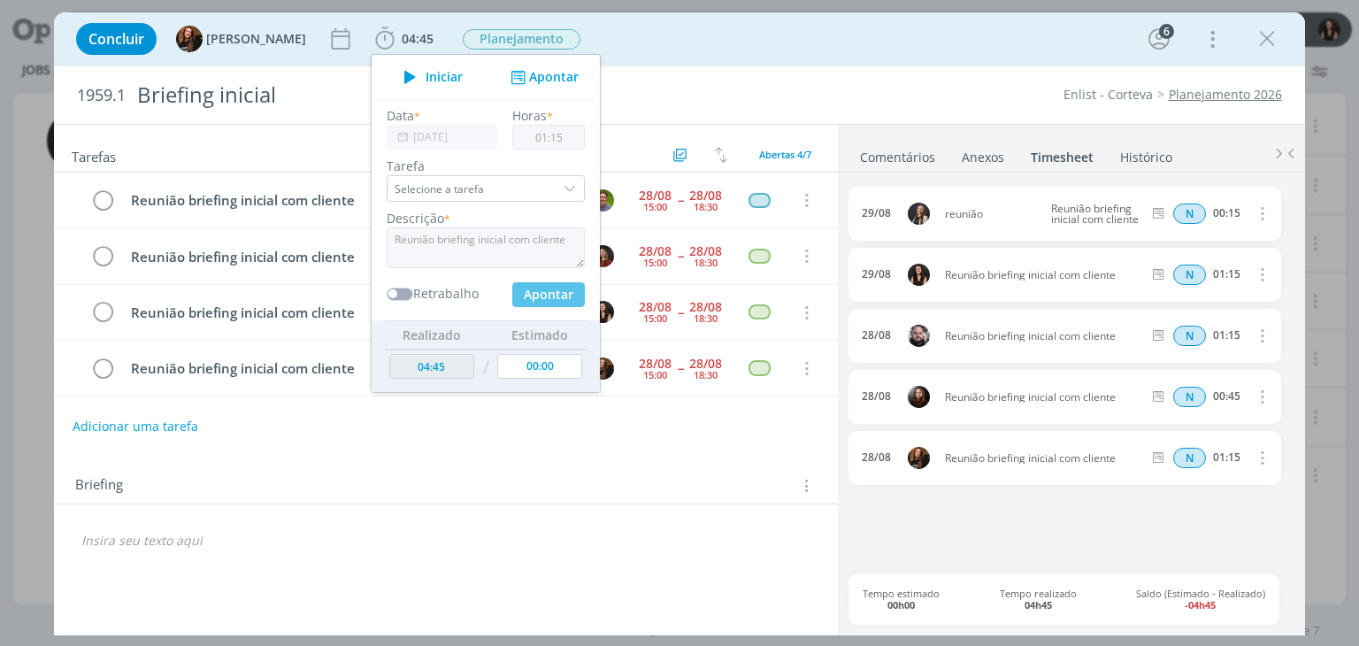
type input "00:00"
click at [1262, 271] on icon "dialog" at bounding box center [1260, 274] width 19 height 21
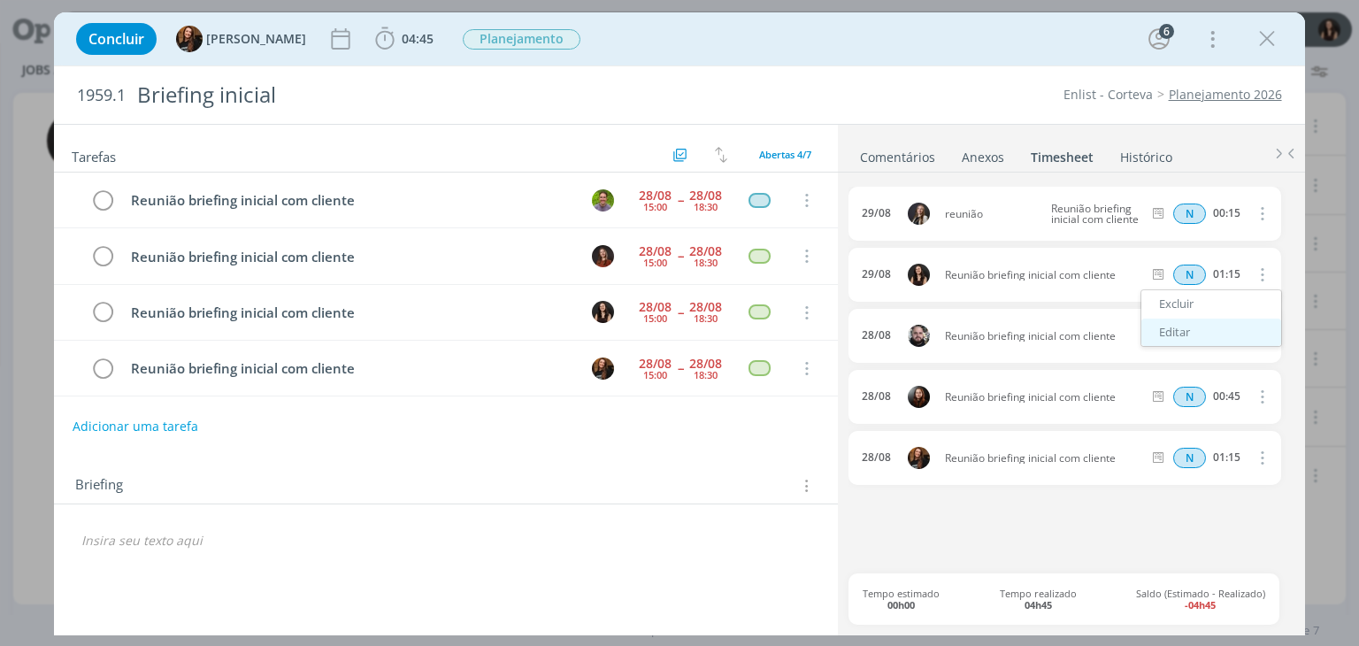
click at [1181, 333] on link "Editar" at bounding box center [1211, 332] width 140 height 28
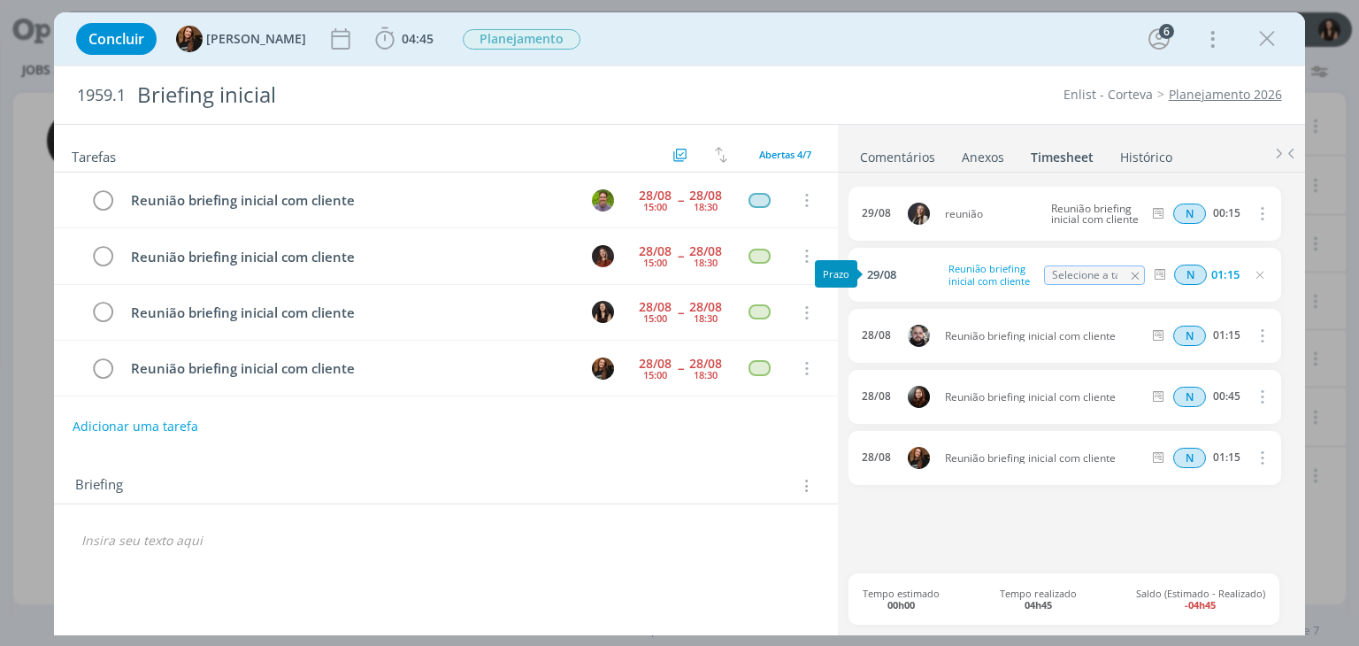
click at [885, 269] on span "29/08" at bounding box center [881, 275] width 29 height 12
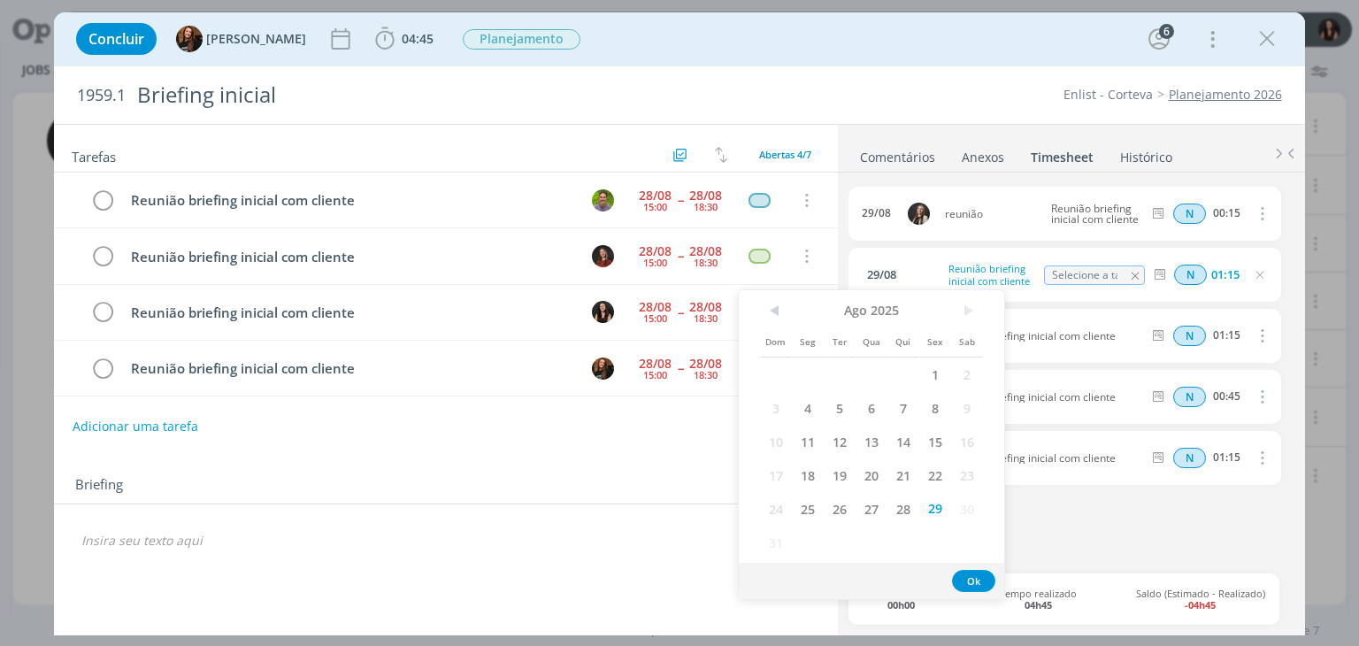
drag, startPoint x: 909, startPoint y: 504, endPoint x: 959, endPoint y: 566, distance: 79.3
click at [919, 514] on div "Dom Seg Ter Qua Qui Sex Sab 1 2 3 4 5 6 7 8 9 10 11 12 13 14 15 16 17 18 19 20 …" at bounding box center [871, 428] width 223 height 262
click at [893, 509] on span "28" at bounding box center [903, 509] width 32 height 34
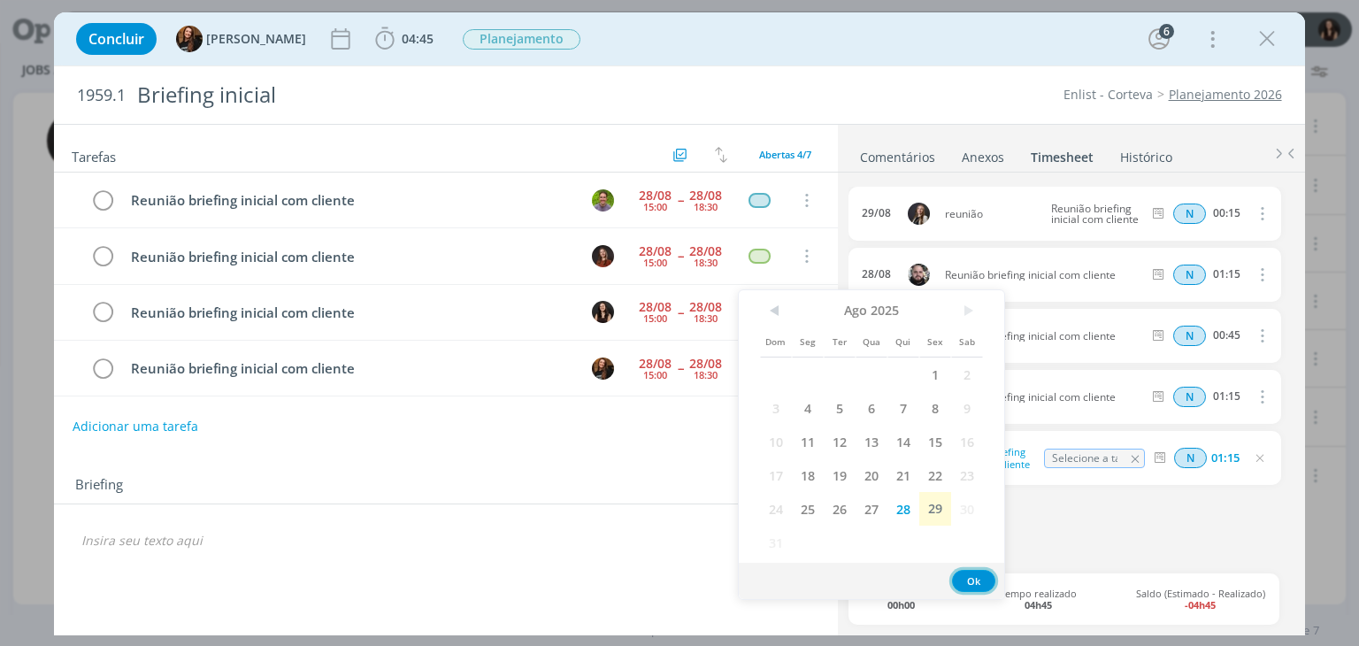
click at [965, 578] on button "Ok" at bounding box center [973, 581] width 43 height 22
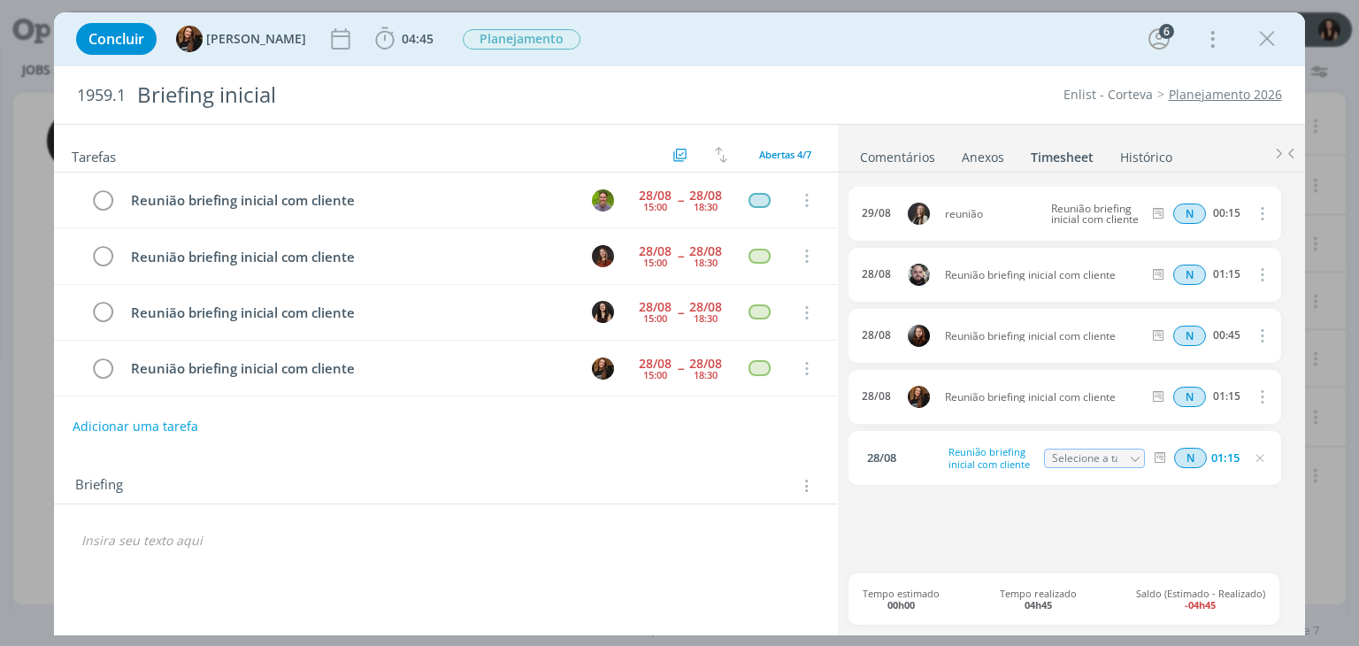
click at [1261, 460] on icon "dialog" at bounding box center [1260, 458] width 14 height 14
click at [1264, 203] on icon "dialog" at bounding box center [1260, 213] width 19 height 21
click at [1193, 271] on link "Editar" at bounding box center [1211, 271] width 140 height 28
click at [881, 214] on span "29/08" at bounding box center [881, 214] width 29 height 12
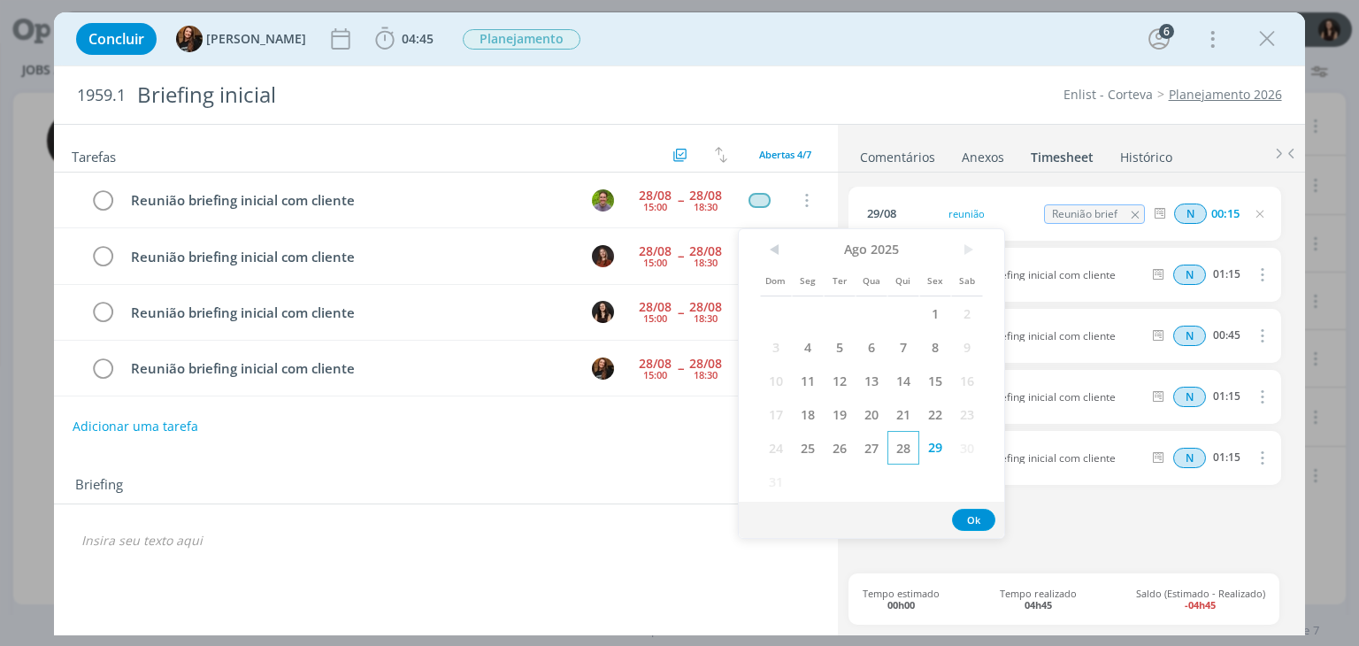
click at [896, 446] on span "28" at bounding box center [903, 448] width 32 height 34
click at [959, 525] on button "Ok" at bounding box center [973, 520] width 43 height 22
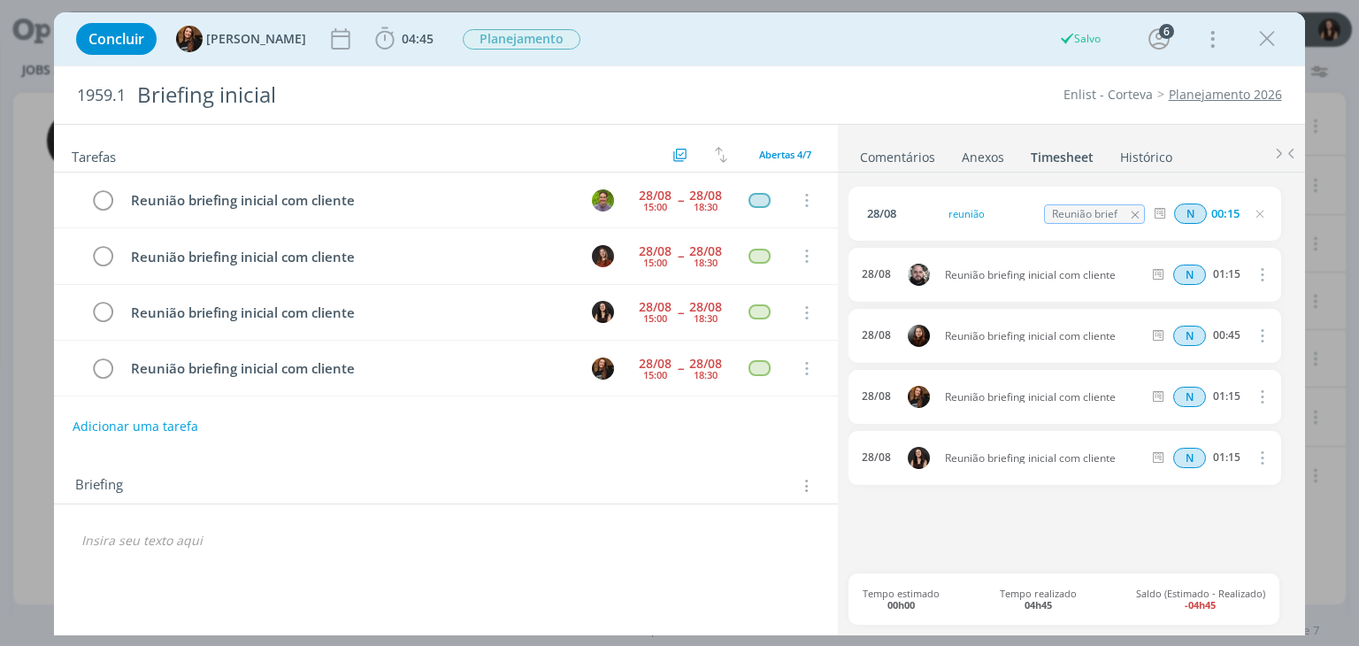
click at [1256, 211] on icon "dialog" at bounding box center [1260, 214] width 14 height 14
click at [1263, 40] on icon "dialog" at bounding box center [1267, 39] width 27 height 27
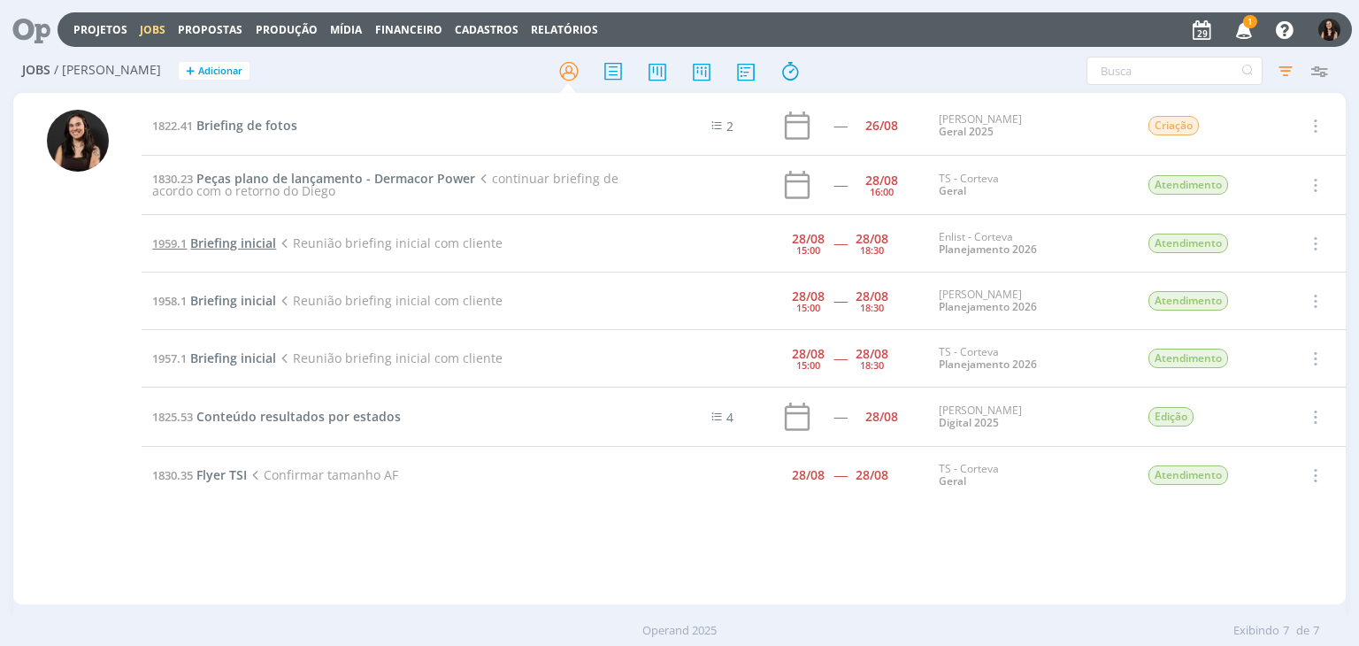
click at [259, 238] on span "Briefing inicial" at bounding box center [233, 242] width 86 height 17
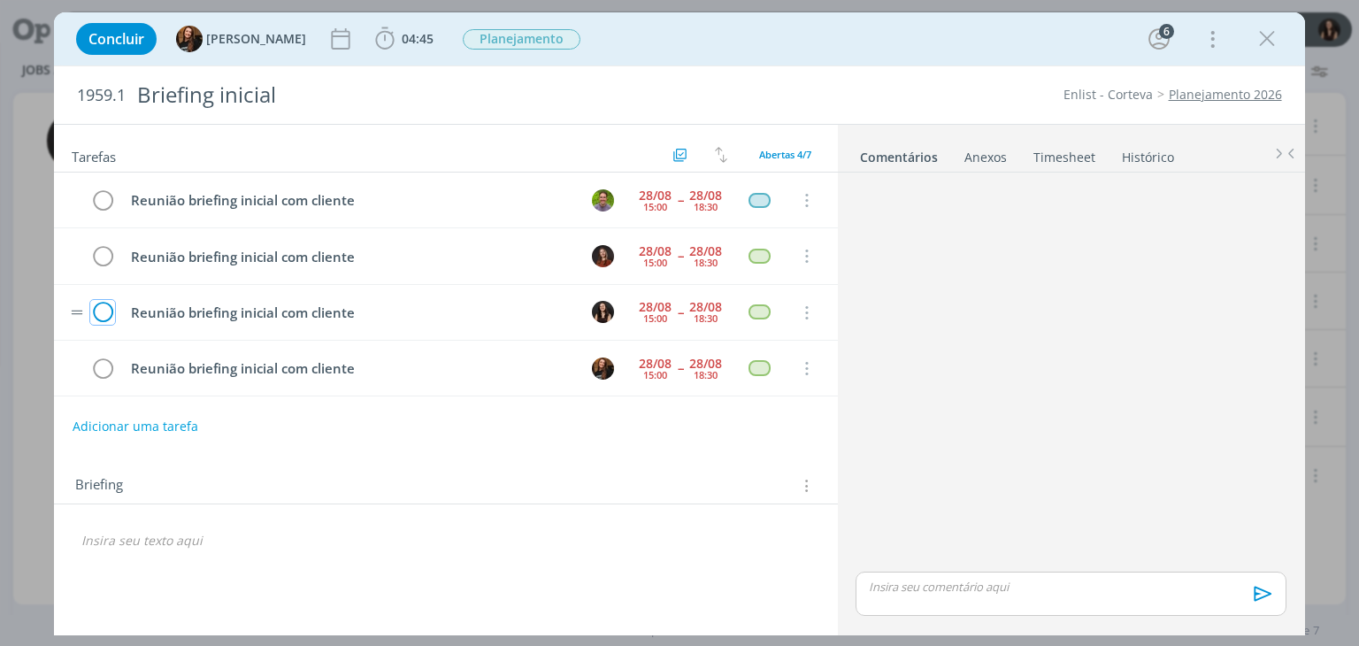
click at [107, 308] on icon "dialog" at bounding box center [102, 313] width 25 height 27
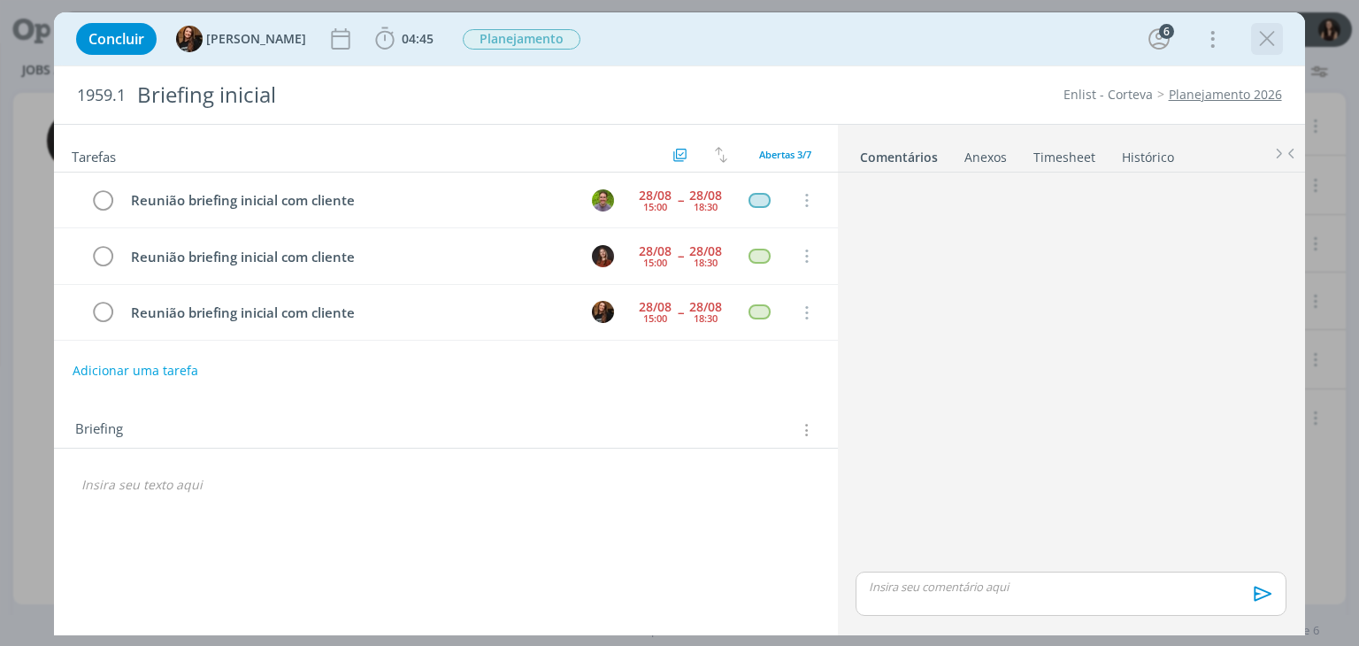
click at [1259, 39] on icon "dialog" at bounding box center [1267, 39] width 27 height 27
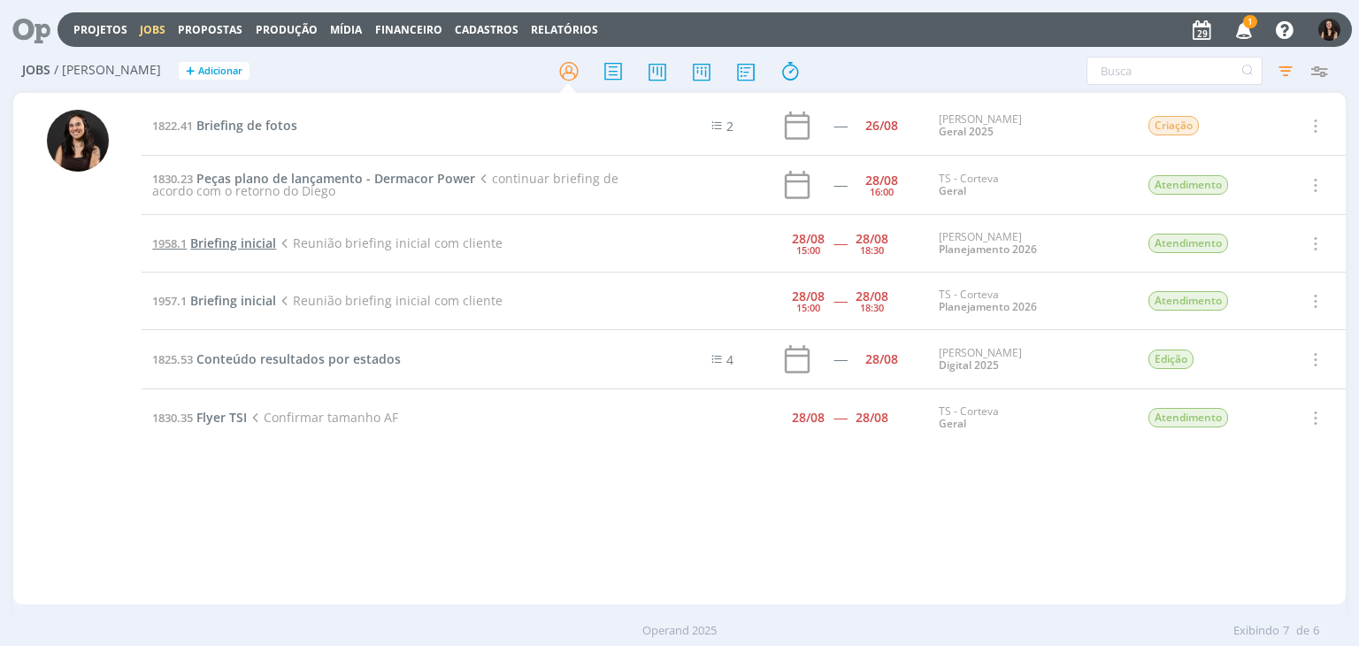
click at [212, 247] on span "Briefing inicial" at bounding box center [233, 242] width 86 height 17
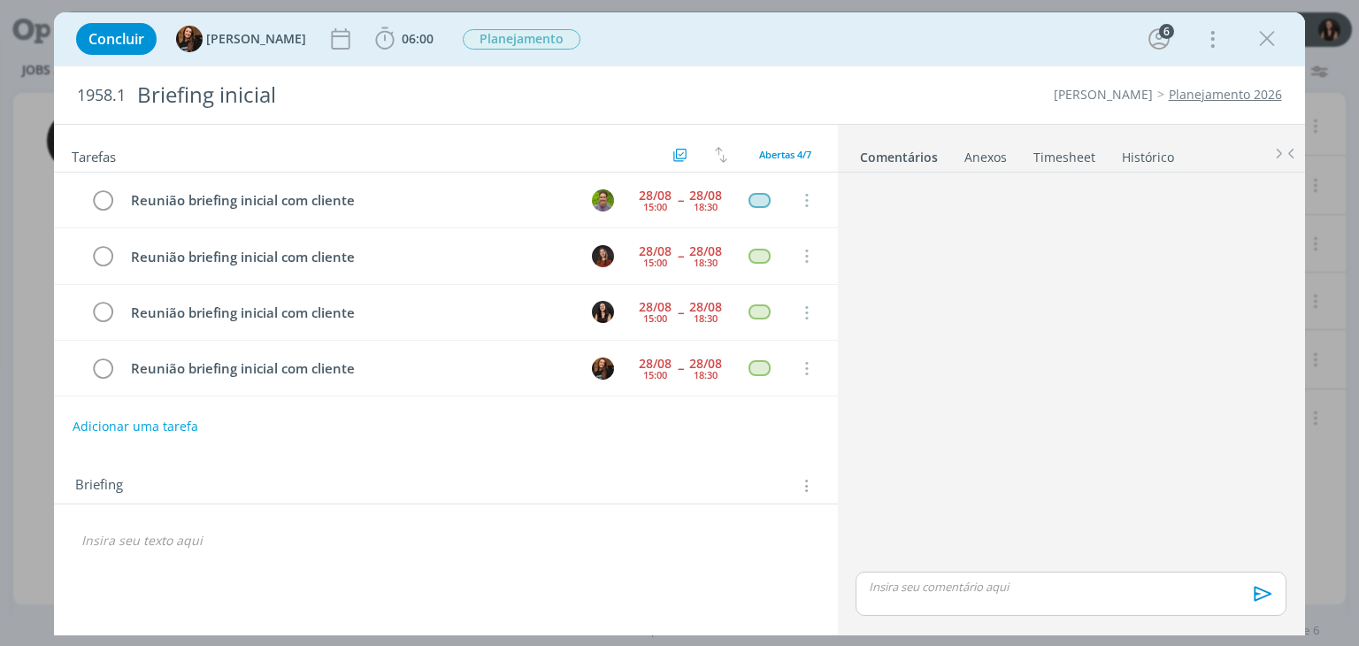
click at [1035, 154] on link "Timesheet" at bounding box center [1064, 154] width 64 height 26
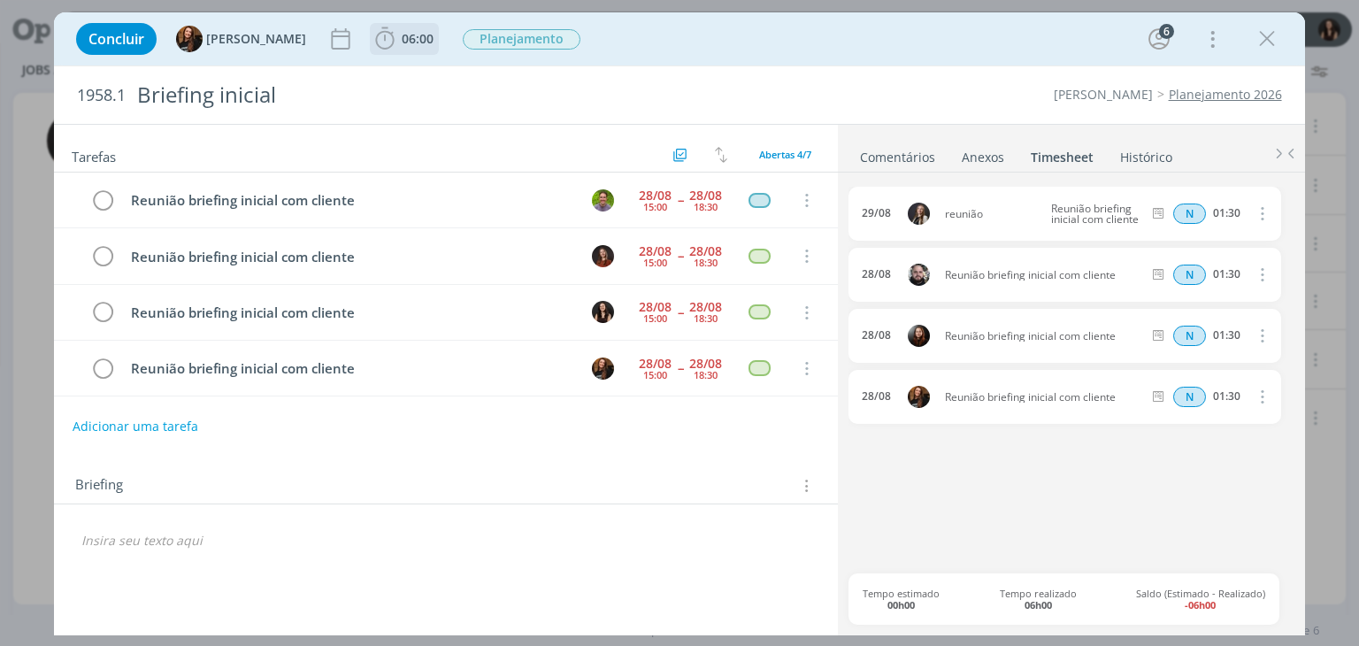
click at [410, 43] on span "06:00" at bounding box center [418, 38] width 32 height 17
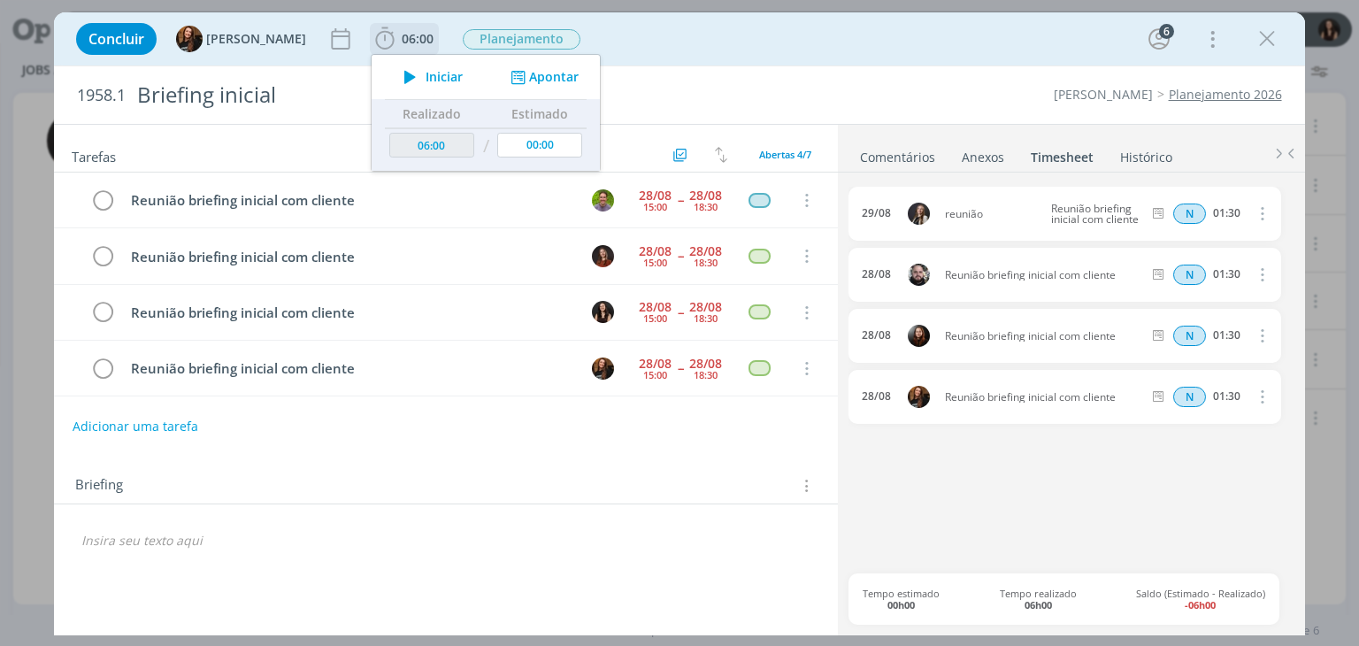
drag, startPoint x: 502, startPoint y: 72, endPoint x: 489, endPoint y: 89, distance: 22.1
click at [507, 73] on icon "dialog" at bounding box center [518, 77] width 22 height 17
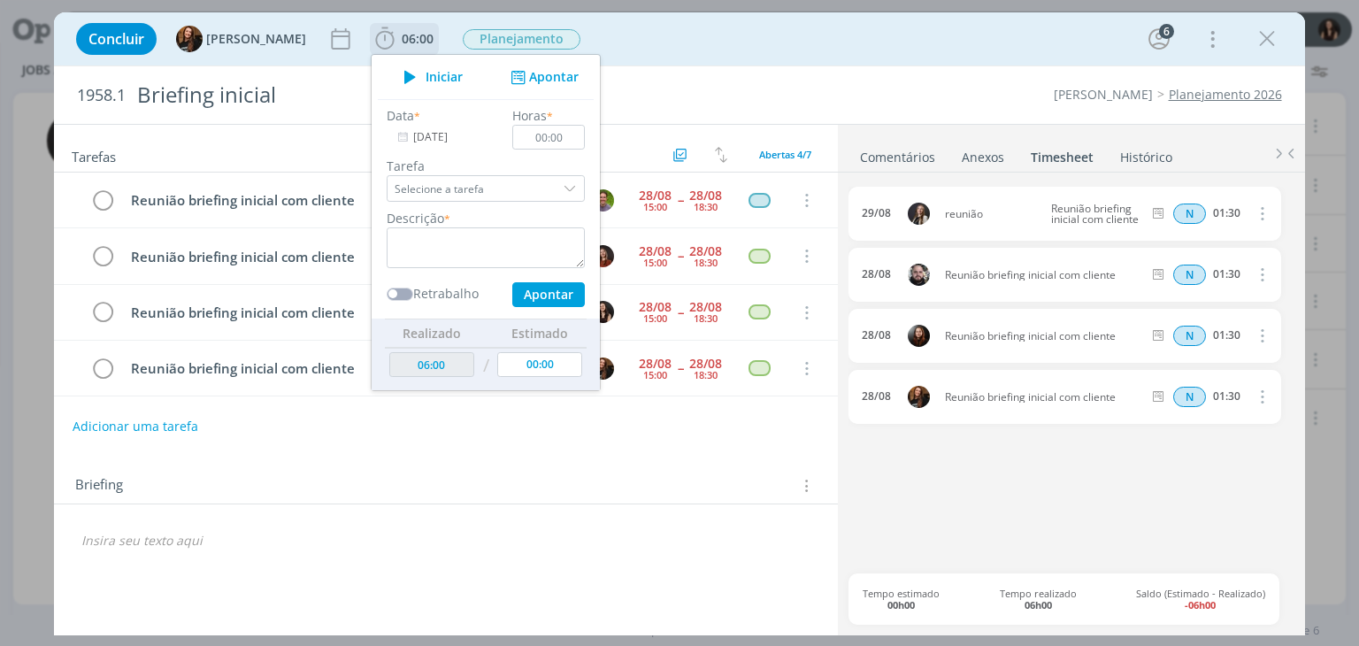
click at [436, 147] on input "[DATE]" at bounding box center [442, 137] width 111 height 25
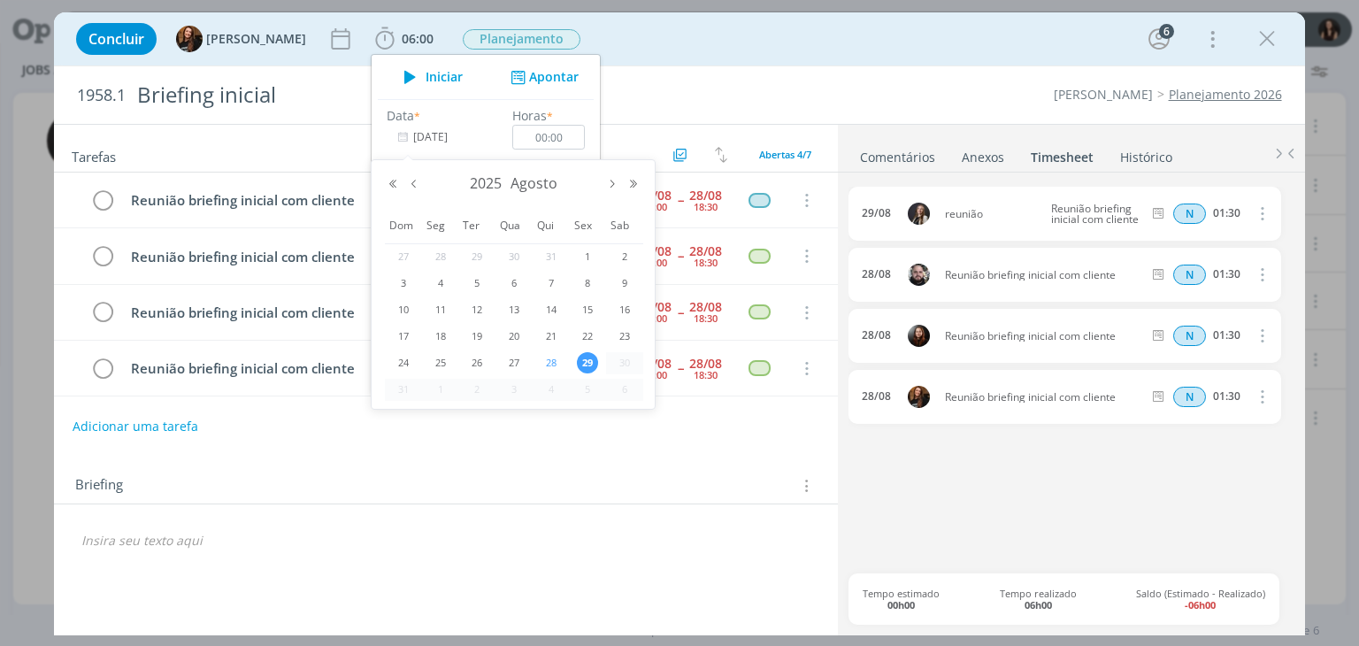
click at [556, 354] on span "28" at bounding box center [551, 362] width 21 height 21
type input "28/08/2025"
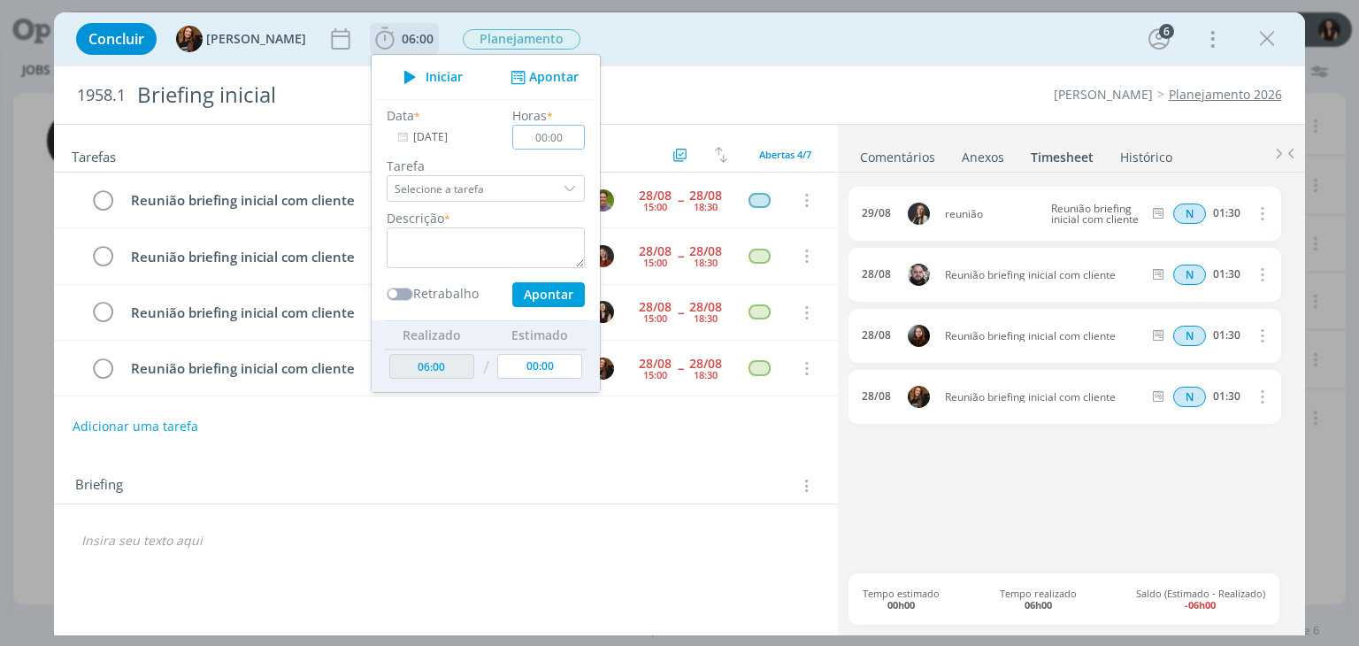
click at [551, 135] on input "00:00" at bounding box center [549, 137] width 73 height 25
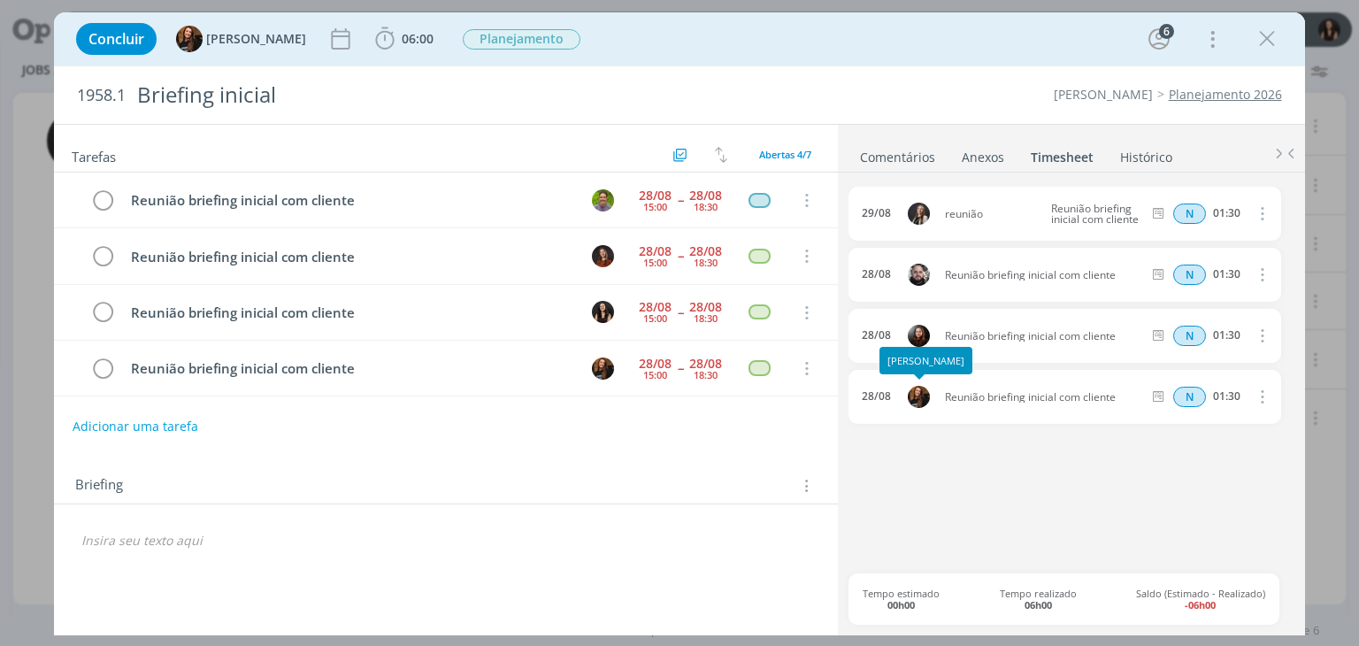
drag, startPoint x: 1124, startPoint y: 394, endPoint x: 850, endPoint y: 394, distance: 273.4
click at [850, 394] on div "28/08 Reunião briefing inicial com cliente N 01:30 Excluir Editar" at bounding box center [1064, 397] width 432 height 54
drag, startPoint x: 985, startPoint y: 433, endPoint x: 1032, endPoint y: 394, distance: 60.3
click at [987, 432] on div "29/08 reunião Reunião briefing inicial com cliente N 01:30 Excluir Editar 28/08…" at bounding box center [1070, 380] width 444 height 387
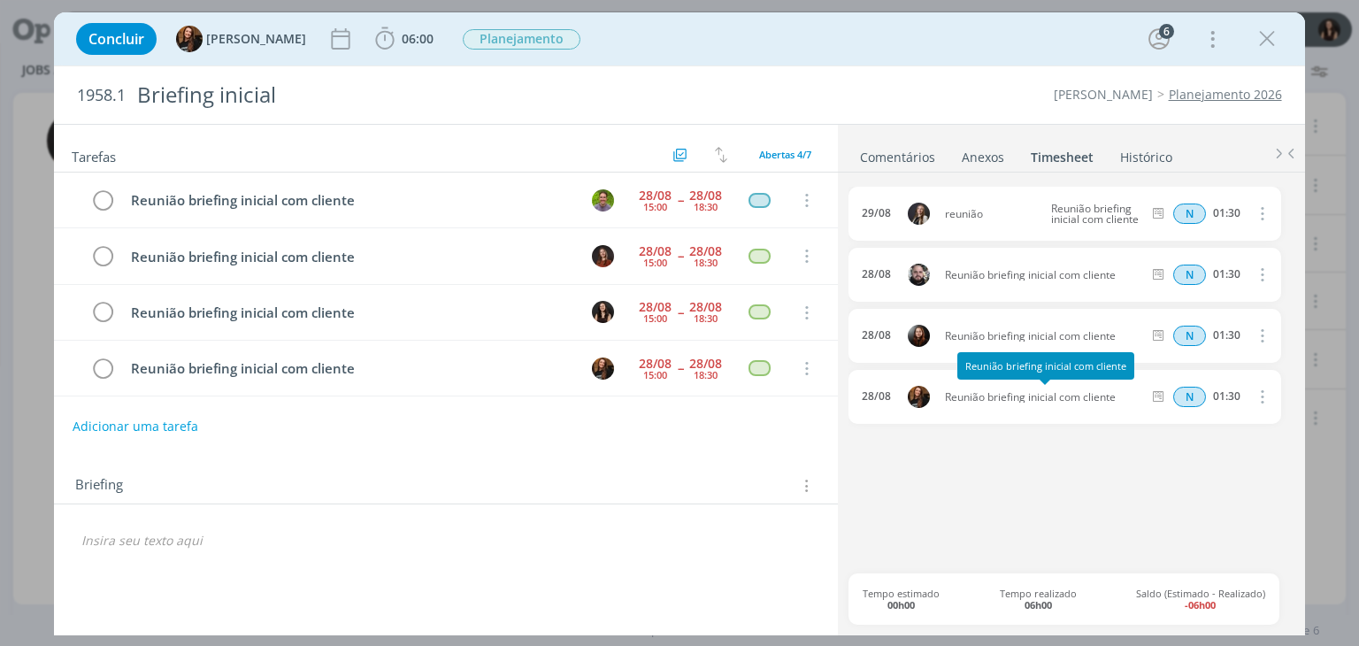
click at [1125, 404] on div "28/08 Reunião briefing inicial com cliente N 01:30 Excluir Editar" at bounding box center [1064, 397] width 432 height 54
click at [1120, 464] on div "29/08 reunião Reunião briefing inicial com cliente N 01:30 Excluir Editar 28/08…" at bounding box center [1070, 380] width 444 height 387
drag, startPoint x: 1108, startPoint y: 394, endPoint x: 1101, endPoint y: 401, distance: 10.0
click at [1108, 394] on span "Reunião briefing inicial com cliente" at bounding box center [1043, 397] width 211 height 11
click at [1040, 394] on span "Reunião briefing inicial com cliente" at bounding box center [1043, 397] width 211 height 11
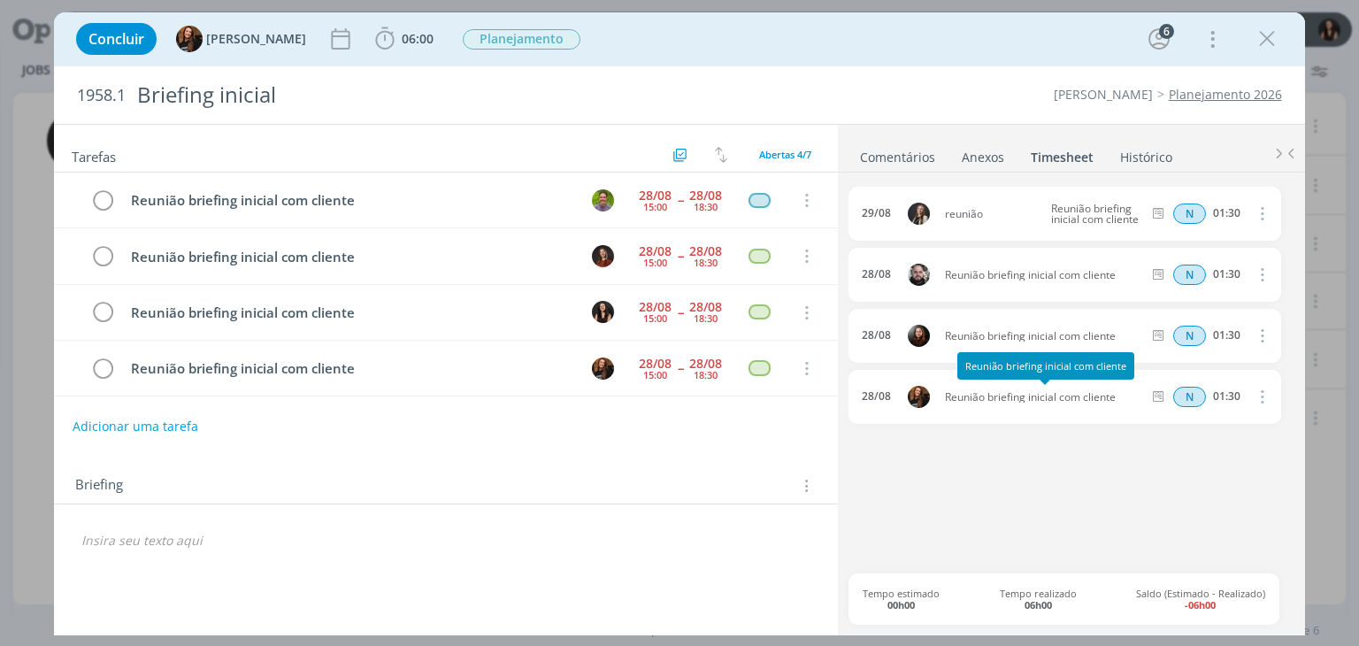
drag, startPoint x: 945, startPoint y: 391, endPoint x: 1115, endPoint y: 395, distance: 169.9
click at [1115, 395] on span "Reunião briefing inicial com cliente" at bounding box center [1043, 397] width 211 height 11
copy span "Reunião briefing inicial com cliente"
click at [410, 44] on span "06:00" at bounding box center [418, 38] width 32 height 17
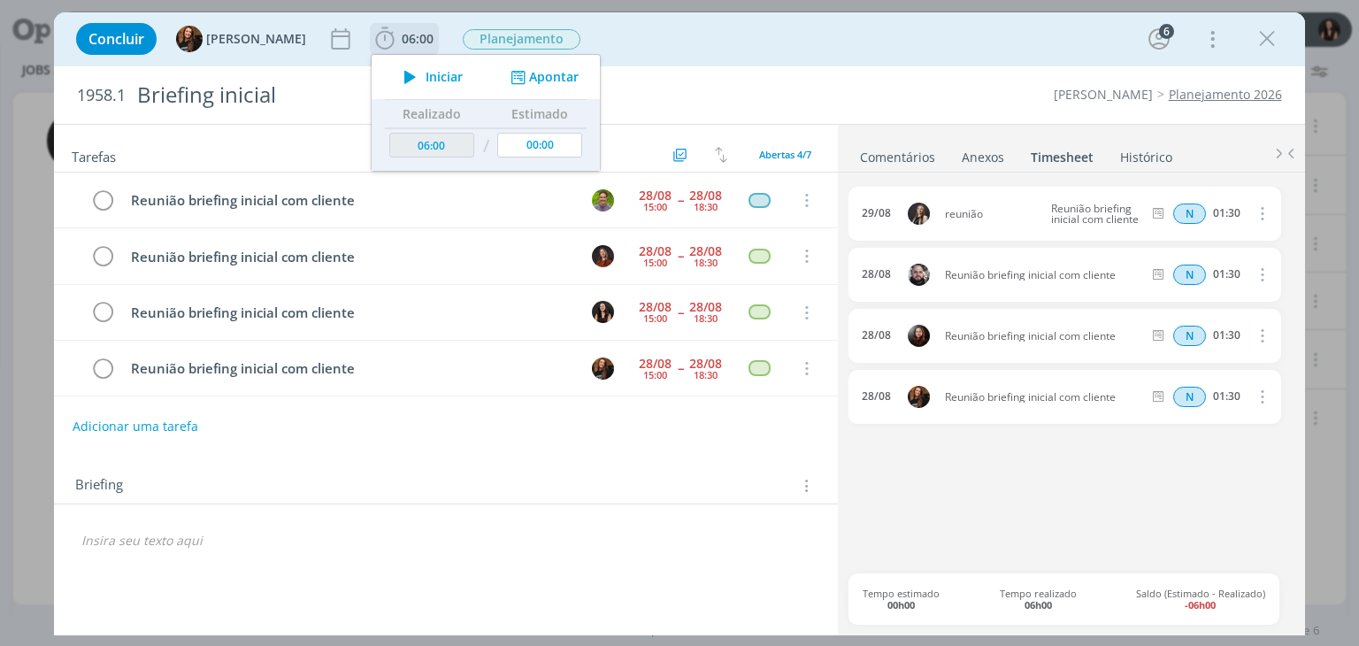
click at [523, 93] on div "Iniciar Apontar" at bounding box center [486, 77] width 228 height 44
click at [520, 83] on div "Iniciar Apontar" at bounding box center [486, 77] width 228 height 44
click at [520, 83] on button "Apontar" at bounding box center [542, 77] width 73 height 19
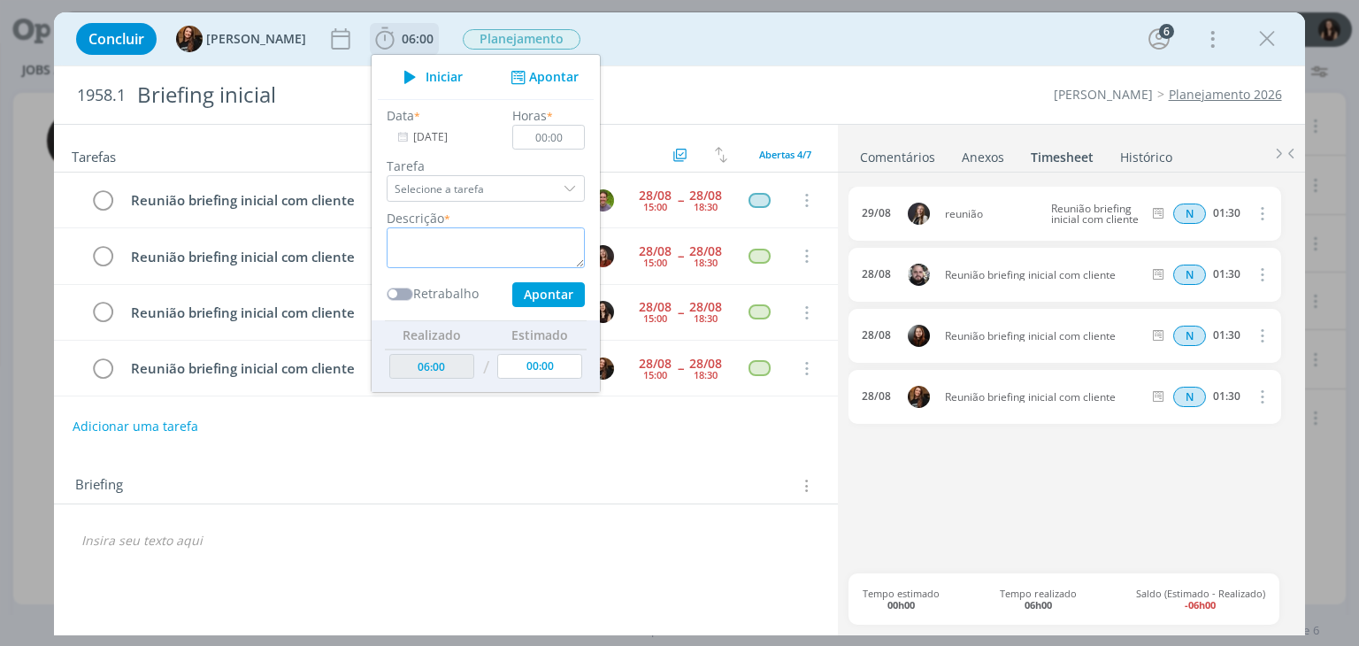
click at [483, 228] on textarea "dialog" at bounding box center [486, 247] width 198 height 41
paste textarea "Reunião briefing inicial com cliente"
type textarea "Reunião briefing inicial com cliente"
click at [558, 132] on input "00:00" at bounding box center [549, 137] width 73 height 25
type input "01:30"
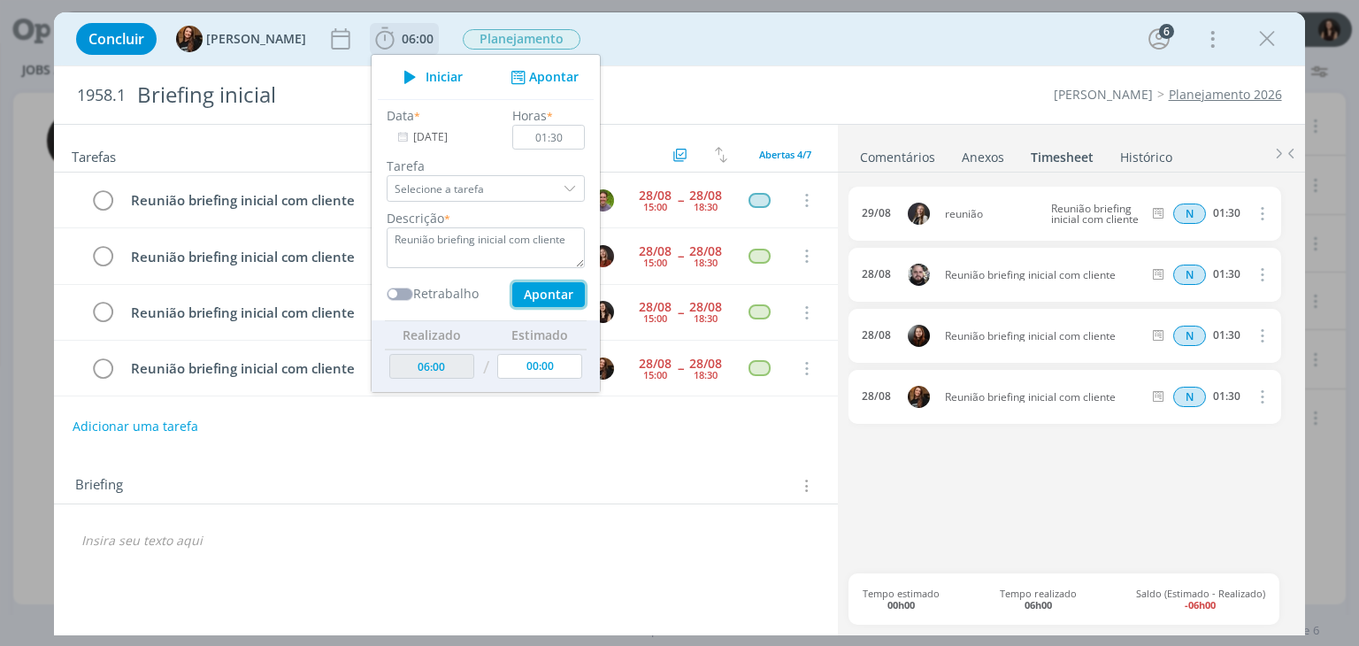
click at [534, 284] on button "Apontar" at bounding box center [548, 294] width 73 height 25
type input "07:30"
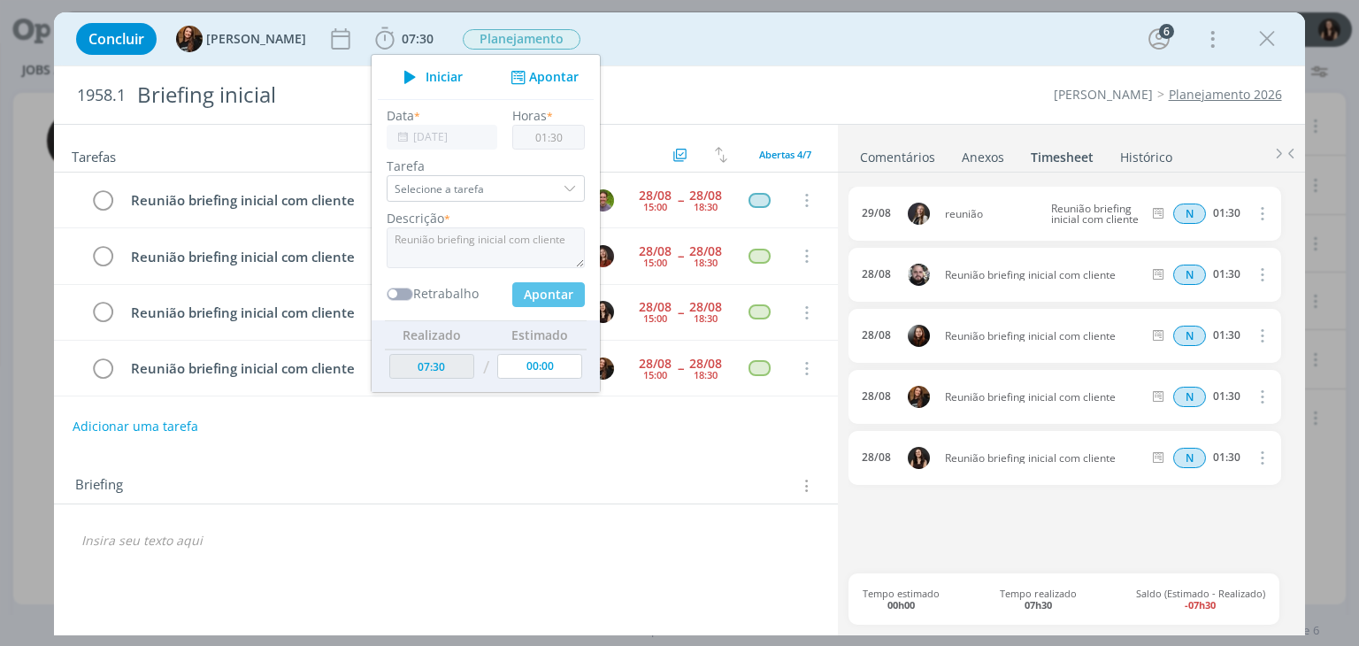
type input "[DATE]"
type input "00:00"
click at [1259, 215] on icon "dialog" at bounding box center [1260, 213] width 19 height 21
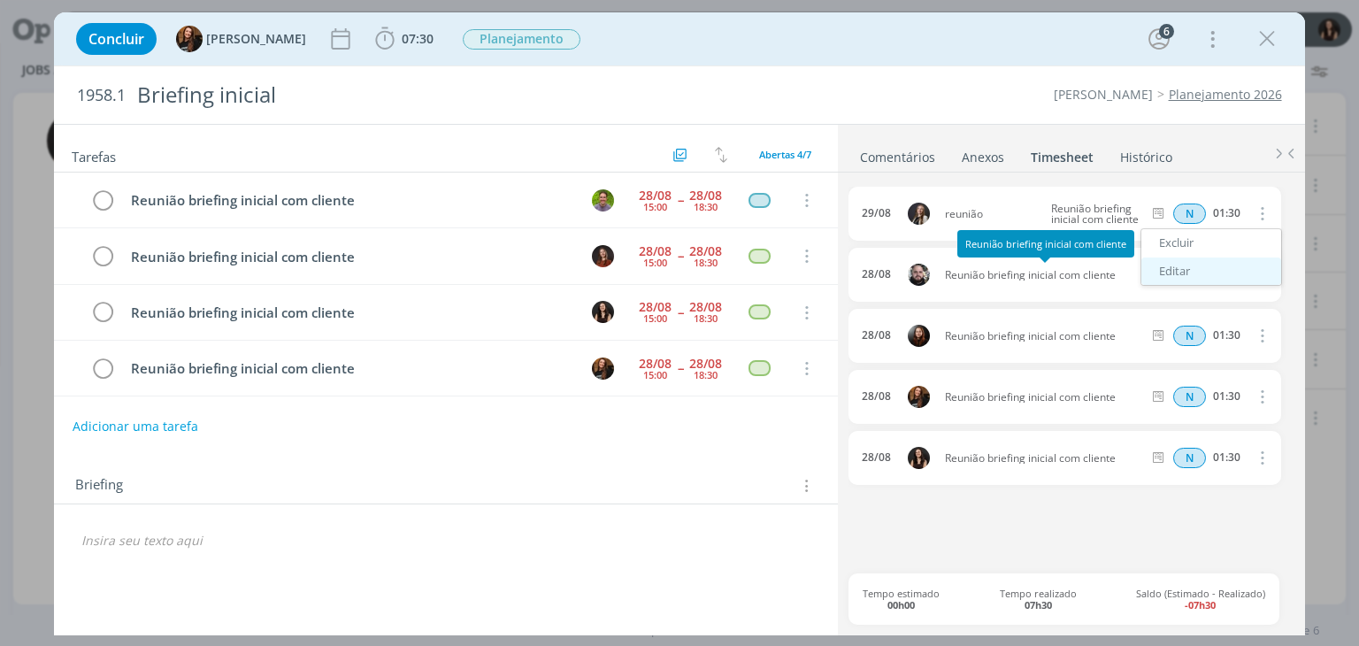
click at [1193, 275] on link "Editar" at bounding box center [1211, 271] width 140 height 28
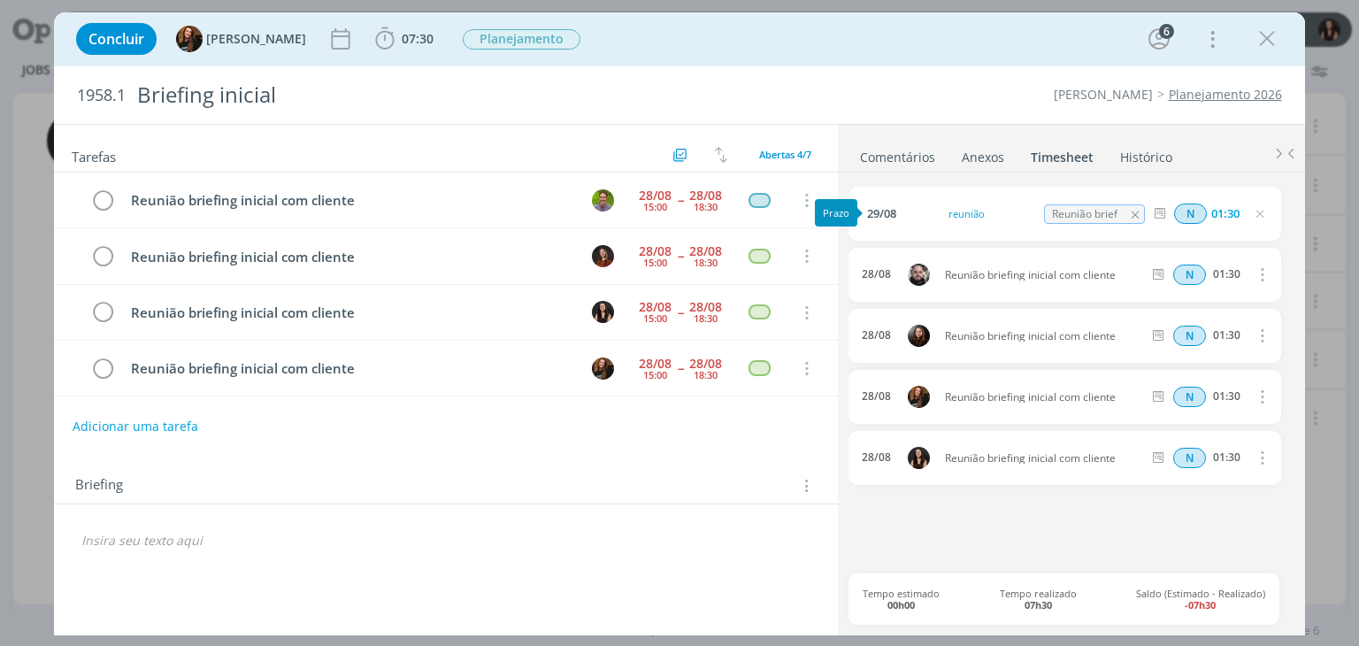
click at [885, 211] on span "29/08" at bounding box center [881, 214] width 29 height 12
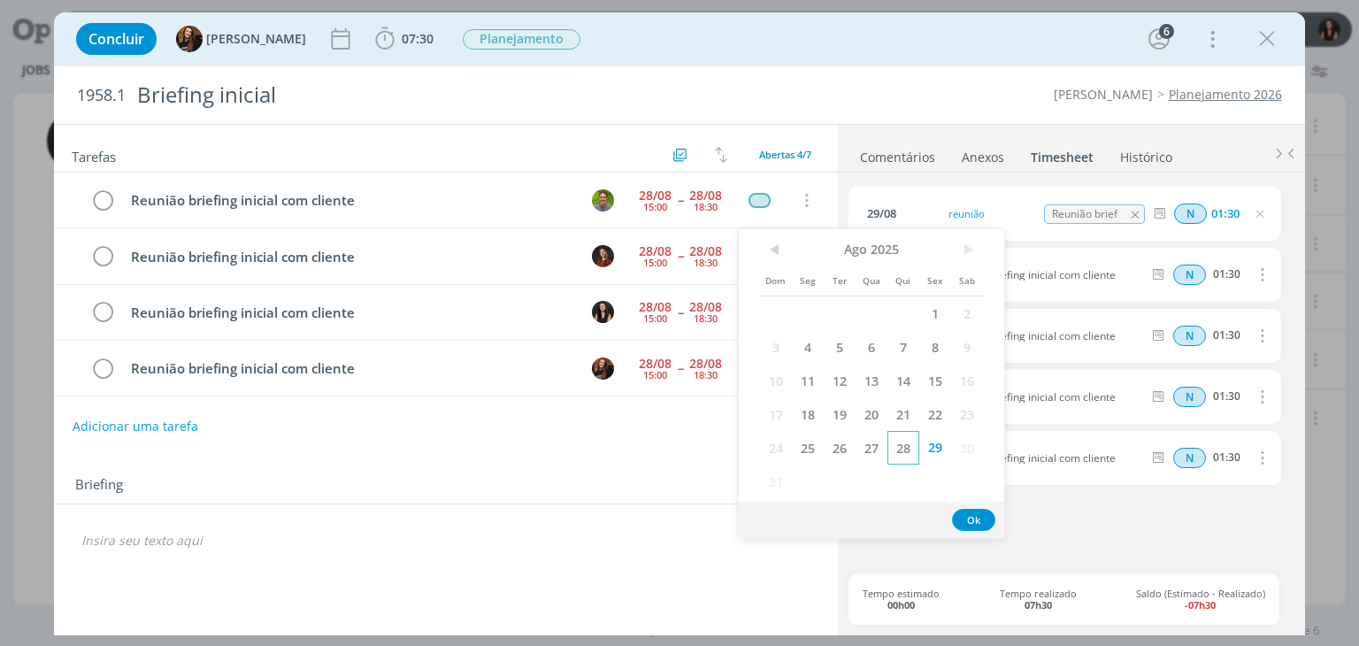
click at [887, 452] on span "28" at bounding box center [903, 448] width 32 height 34
click at [962, 518] on button "Ok" at bounding box center [973, 520] width 43 height 22
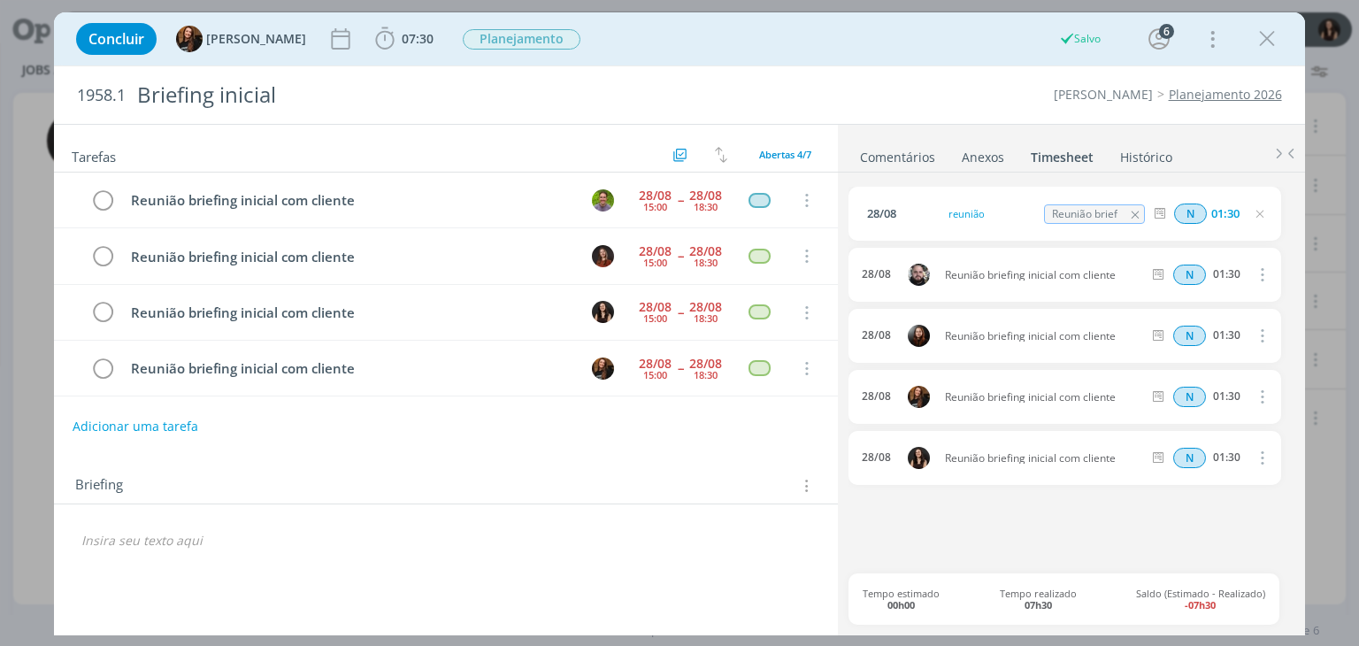
drag, startPoint x: 1265, startPoint y: 226, endPoint x: 1262, endPoint y: 212, distance: 14.6
click at [1262, 214] on div "28/08 reunião Reunião briefing inicial com cliente N 01:30" at bounding box center [1064, 214] width 432 height 54
click at [1262, 212] on icon "dialog" at bounding box center [1260, 214] width 14 height 14
click at [102, 312] on icon "dialog" at bounding box center [102, 313] width 25 height 27
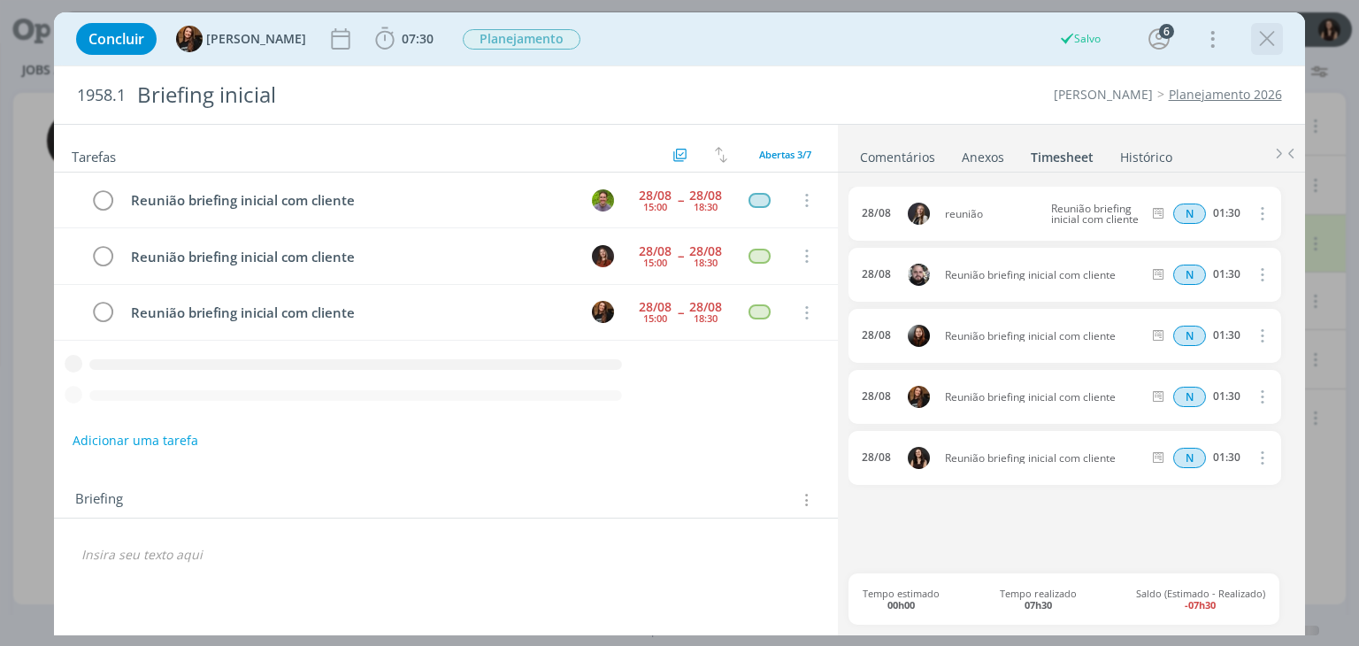
click at [1256, 35] on icon "dialog" at bounding box center [1267, 39] width 27 height 27
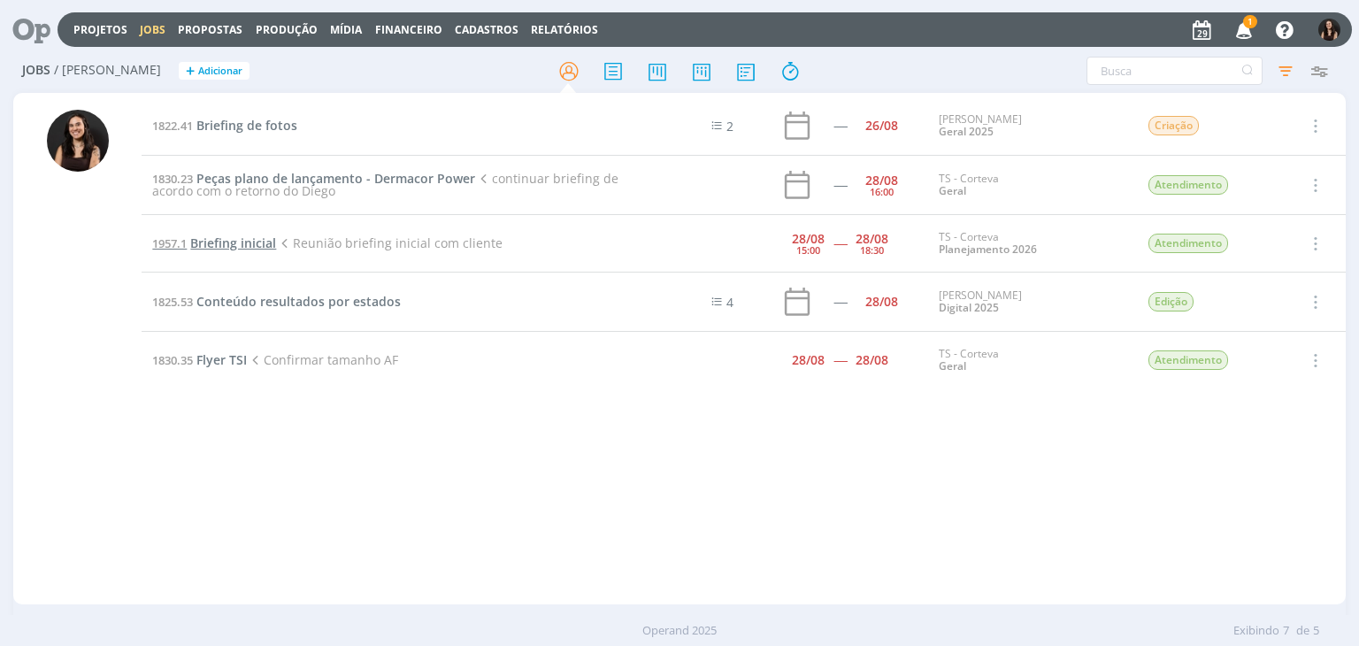
click at [231, 242] on span "Briefing inicial" at bounding box center [233, 242] width 86 height 17
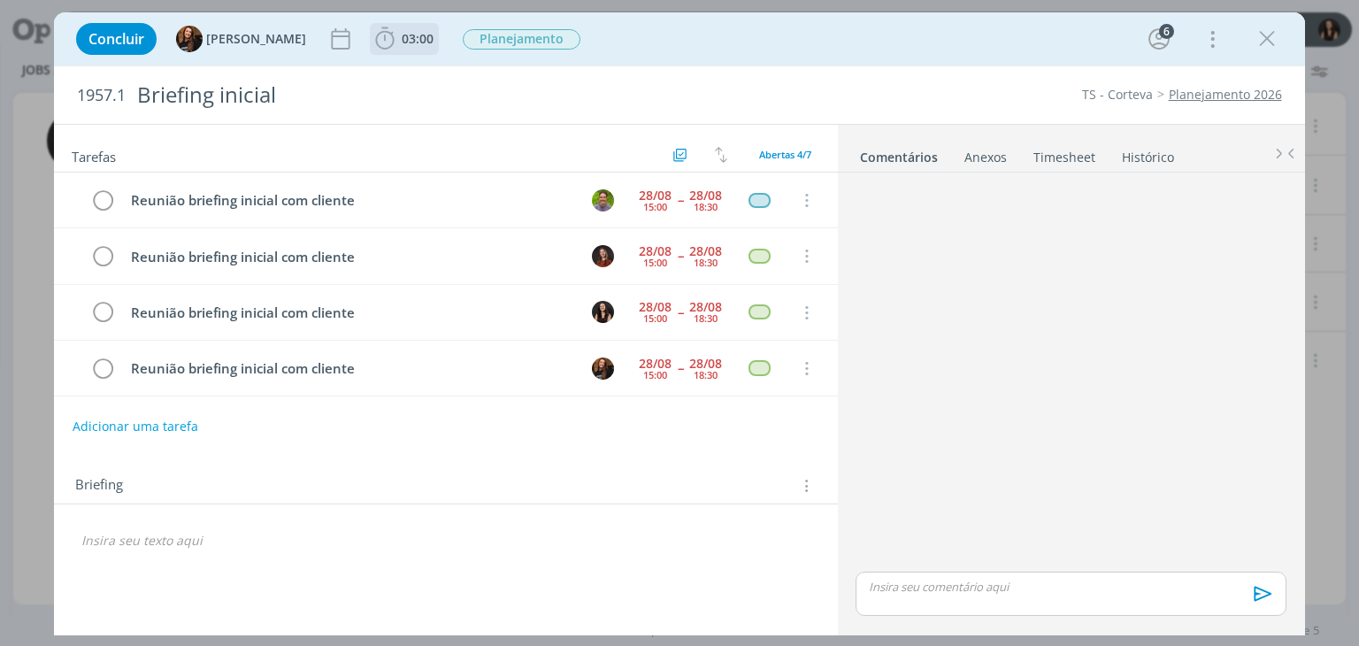
click at [391, 51] on span "03:00" at bounding box center [404, 39] width 65 height 27
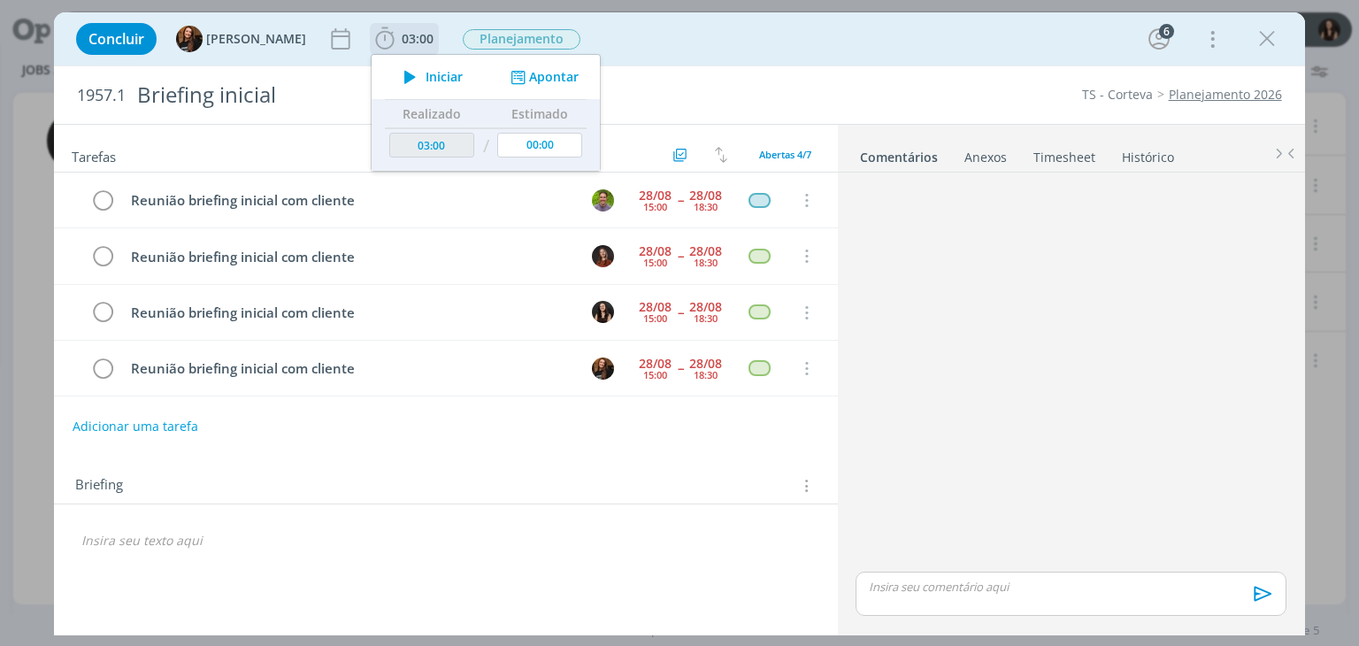
click at [512, 81] on icon "dialog" at bounding box center [518, 77] width 22 height 17
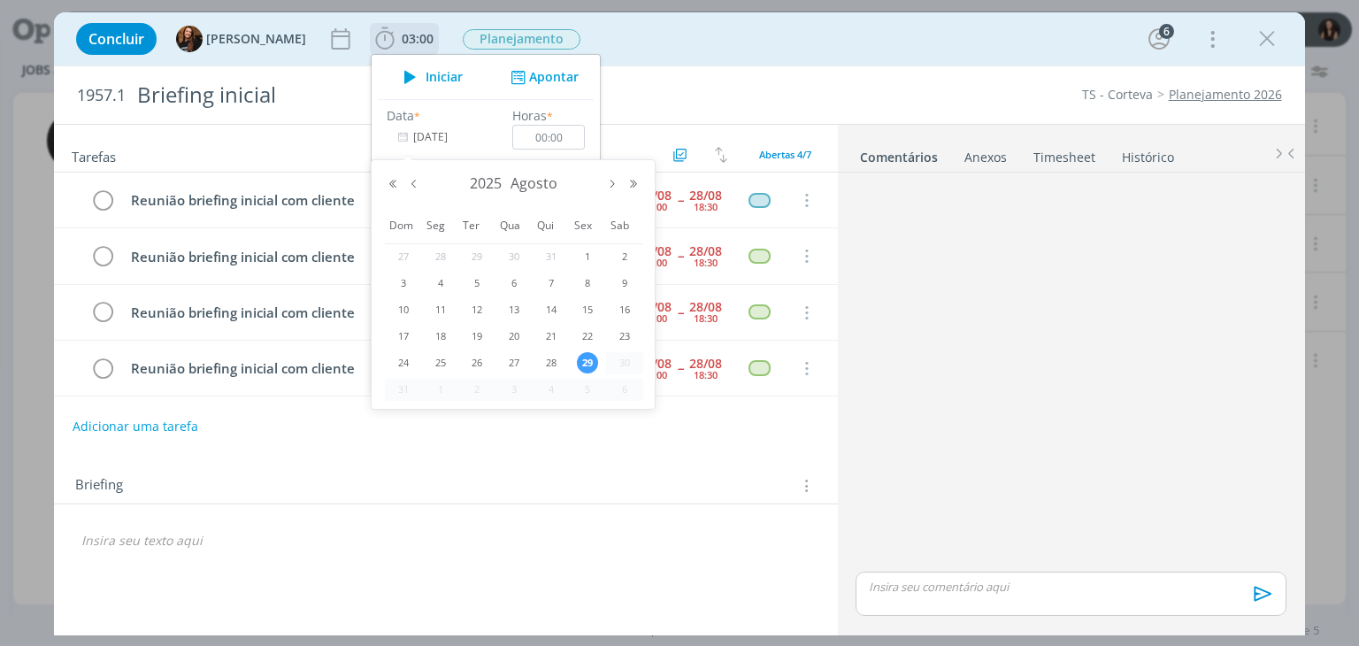
click at [427, 135] on input "[DATE]" at bounding box center [442, 137] width 111 height 25
click at [555, 362] on span "28" at bounding box center [551, 362] width 21 height 21
type input "28/08/2025"
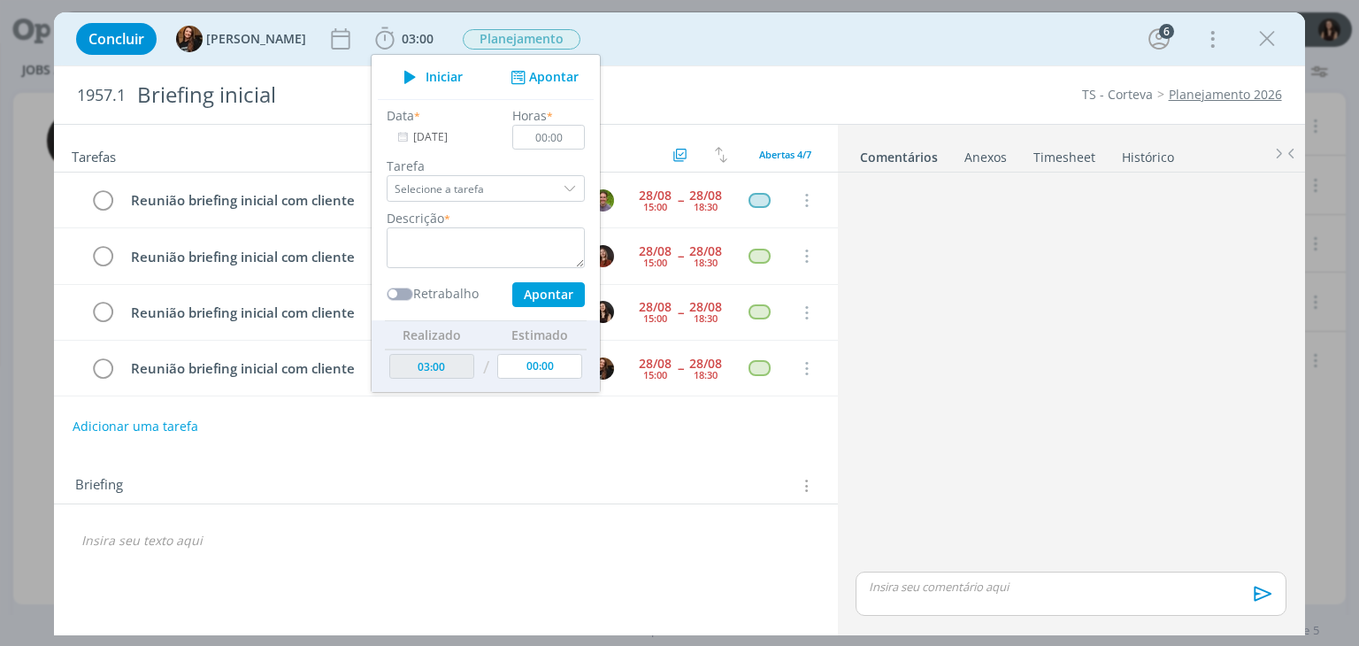
click at [1044, 157] on link "Timesheet" at bounding box center [1064, 154] width 64 height 26
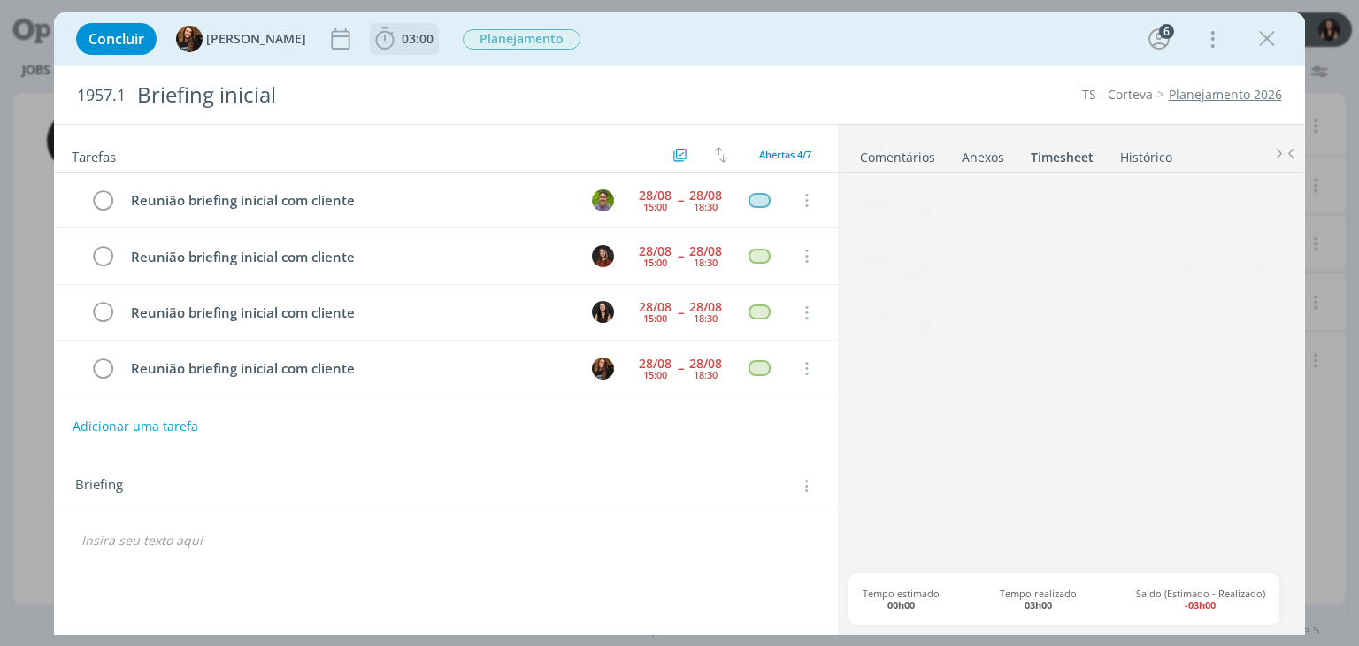
drag, startPoint x: 401, startPoint y: 33, endPoint x: 418, endPoint y: 40, distance: 18.2
click at [418, 40] on b "03:00" at bounding box center [417, 39] width 39 height 12
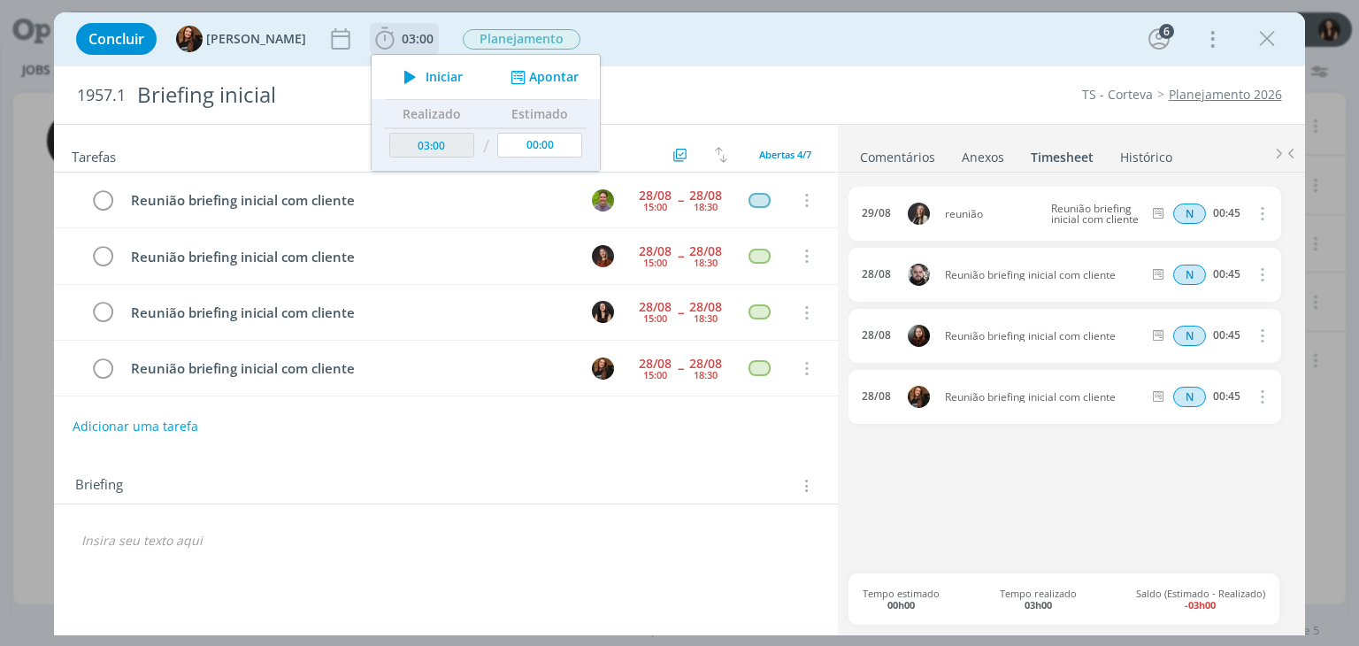
click at [524, 76] on button "Apontar" at bounding box center [542, 77] width 73 height 19
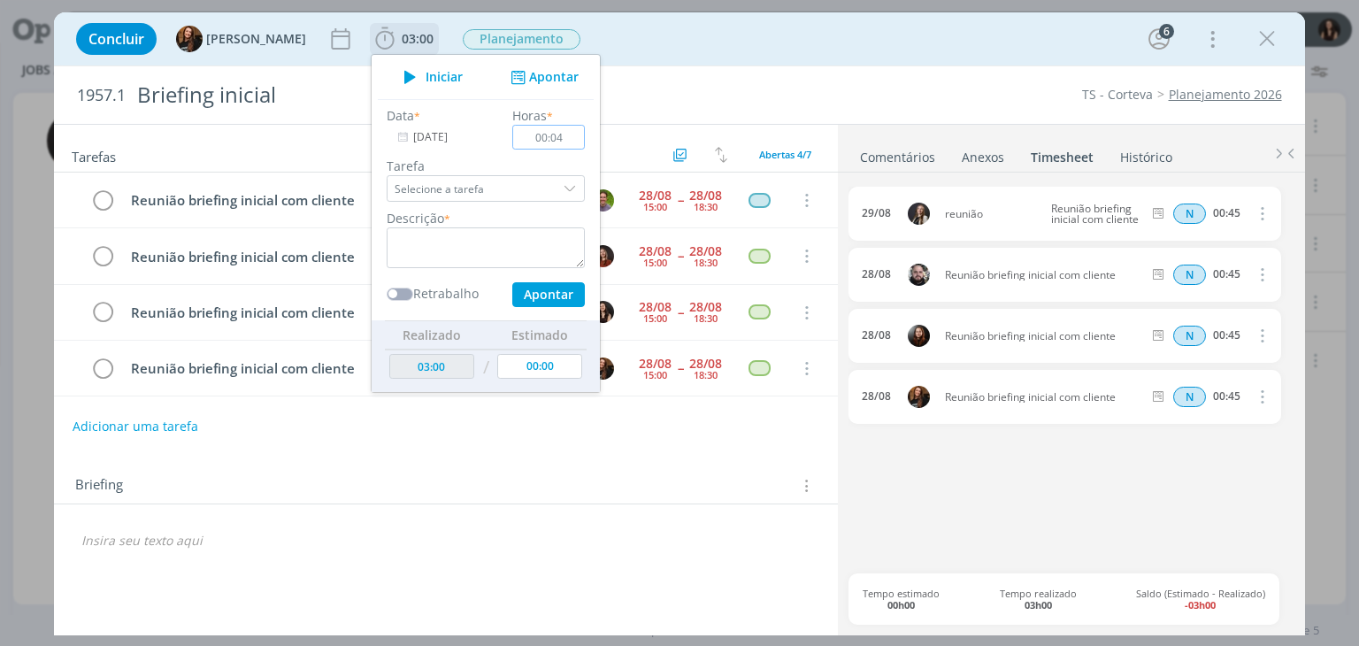
type input "00:45"
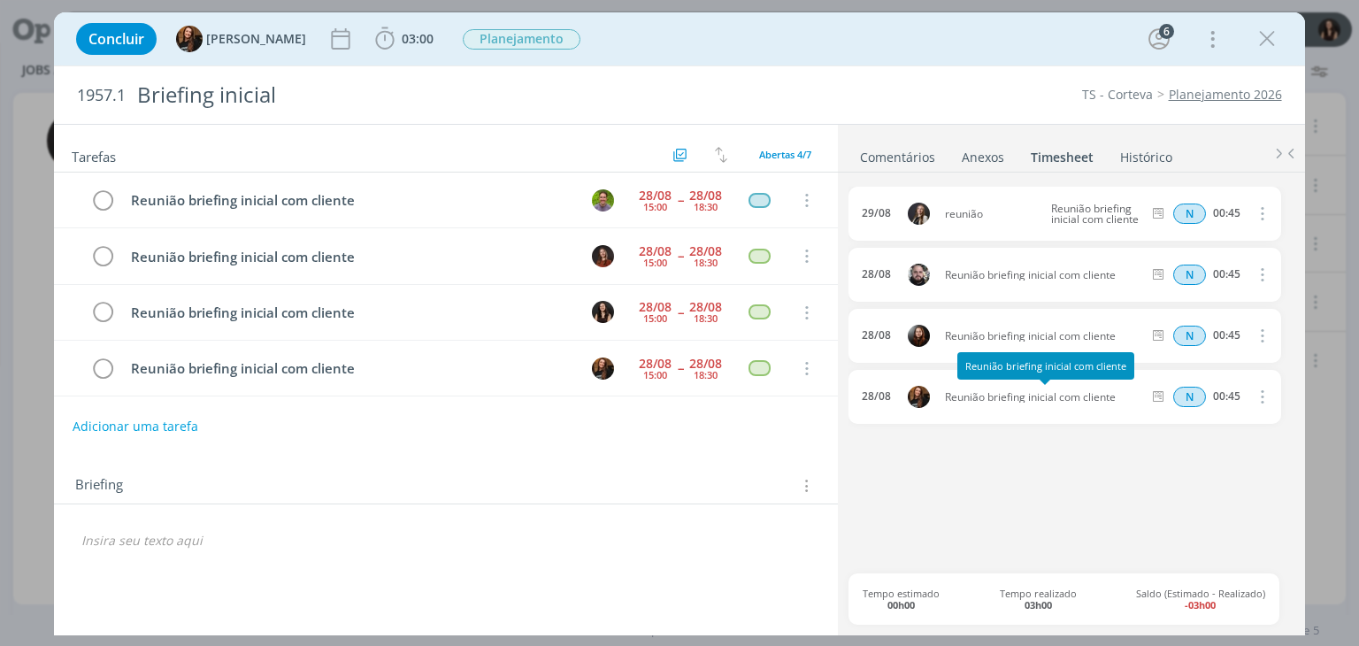
drag, startPoint x: 1115, startPoint y: 391, endPoint x: 947, endPoint y: 398, distance: 168.2
click at [947, 398] on span "Reunião briefing inicial com cliente" at bounding box center [1043, 397] width 211 height 11
copy span "Reunião briefing inicial com cliente"
drag, startPoint x: 371, startPoint y: 41, endPoint x: 387, endPoint y: 47, distance: 17.1
click at [372, 41] on icon "dialog" at bounding box center [385, 39] width 27 height 27
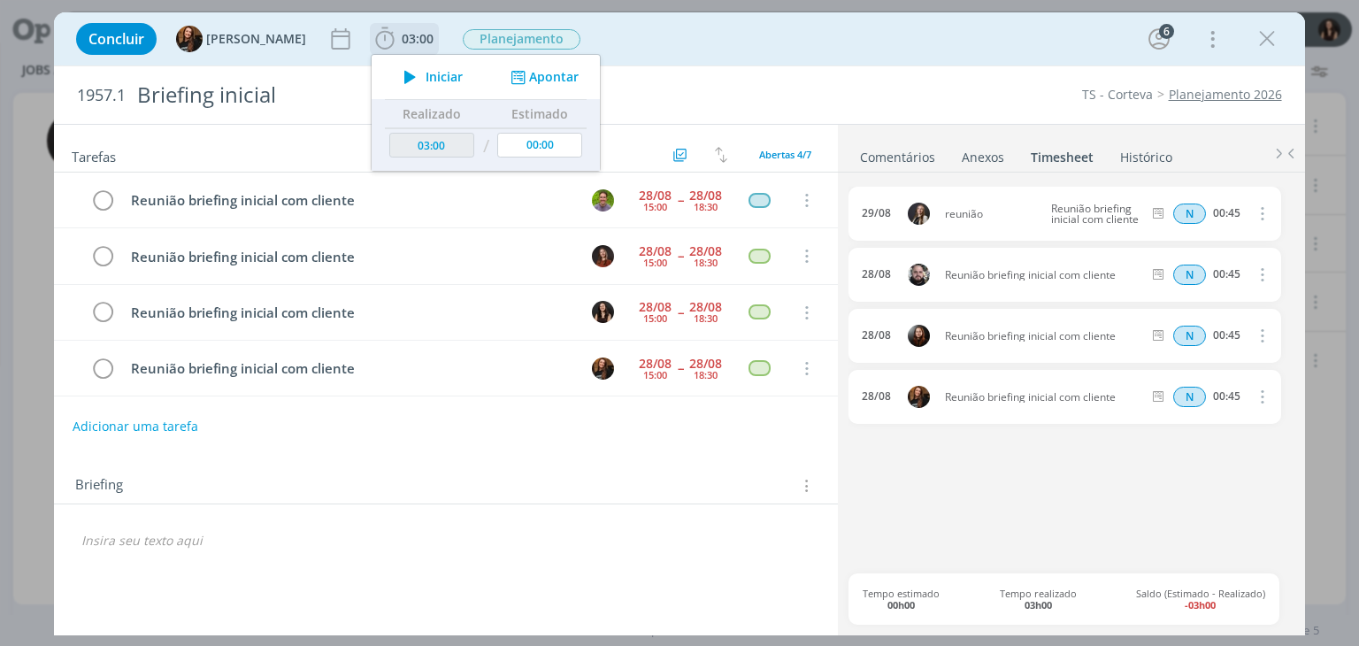
click at [531, 78] on button "Apontar" at bounding box center [542, 77] width 73 height 19
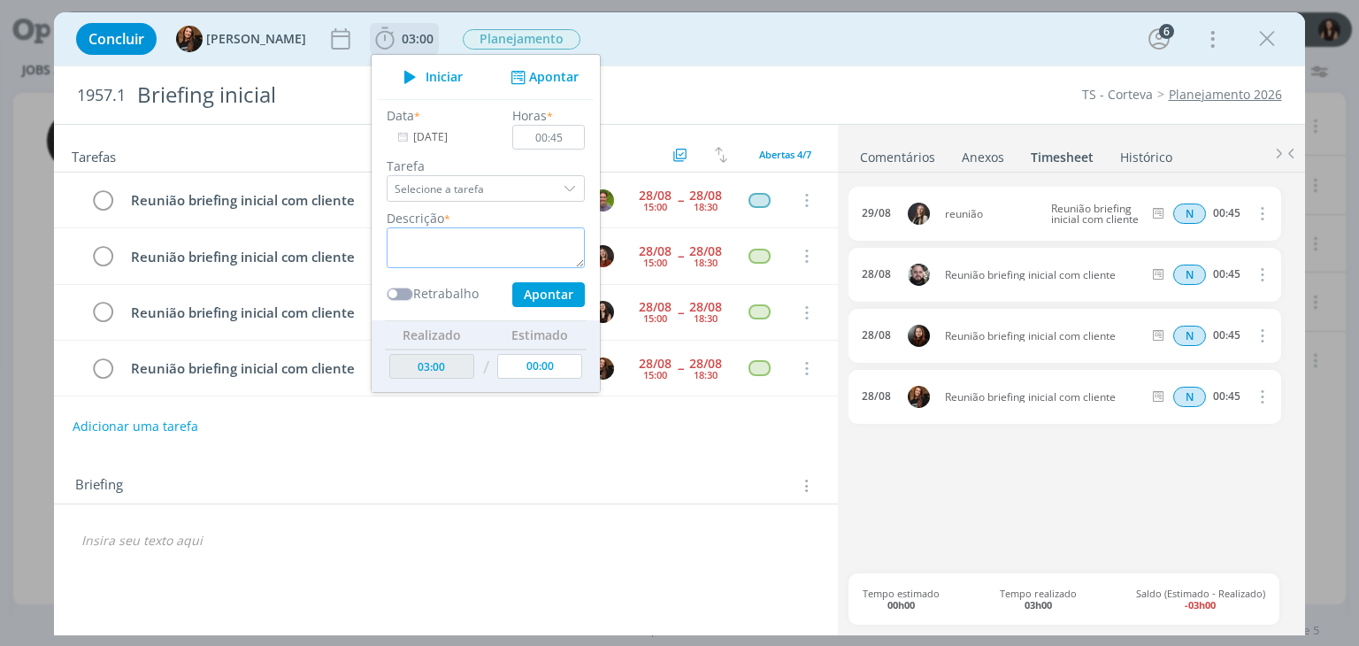
click at [436, 248] on textarea "dialog" at bounding box center [486, 247] width 198 height 41
paste textarea "Reunião briefing inicial com cliente"
type textarea "Reunião briefing inicial com cliente"
click at [513, 301] on button "Apontar" at bounding box center [548, 294] width 73 height 25
type input "03:45"
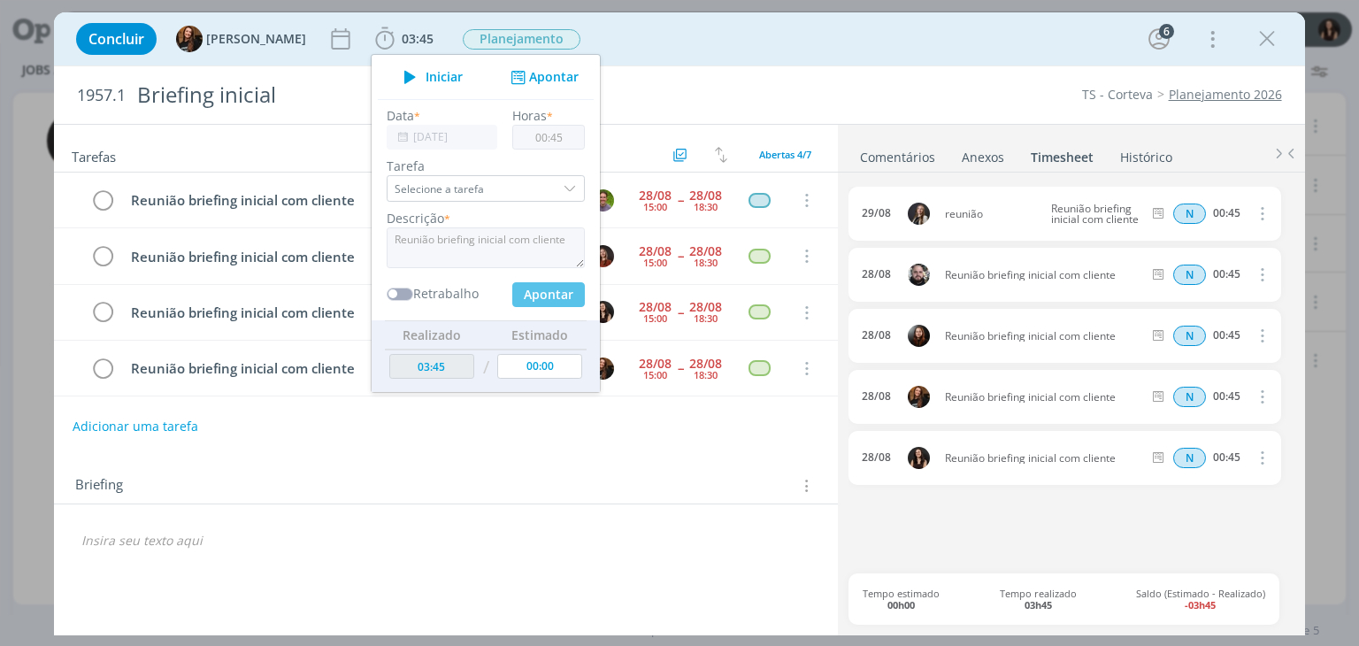
type input "[DATE]"
type input "00:00"
click at [1263, 218] on icon "dialog" at bounding box center [1260, 213] width 19 height 21
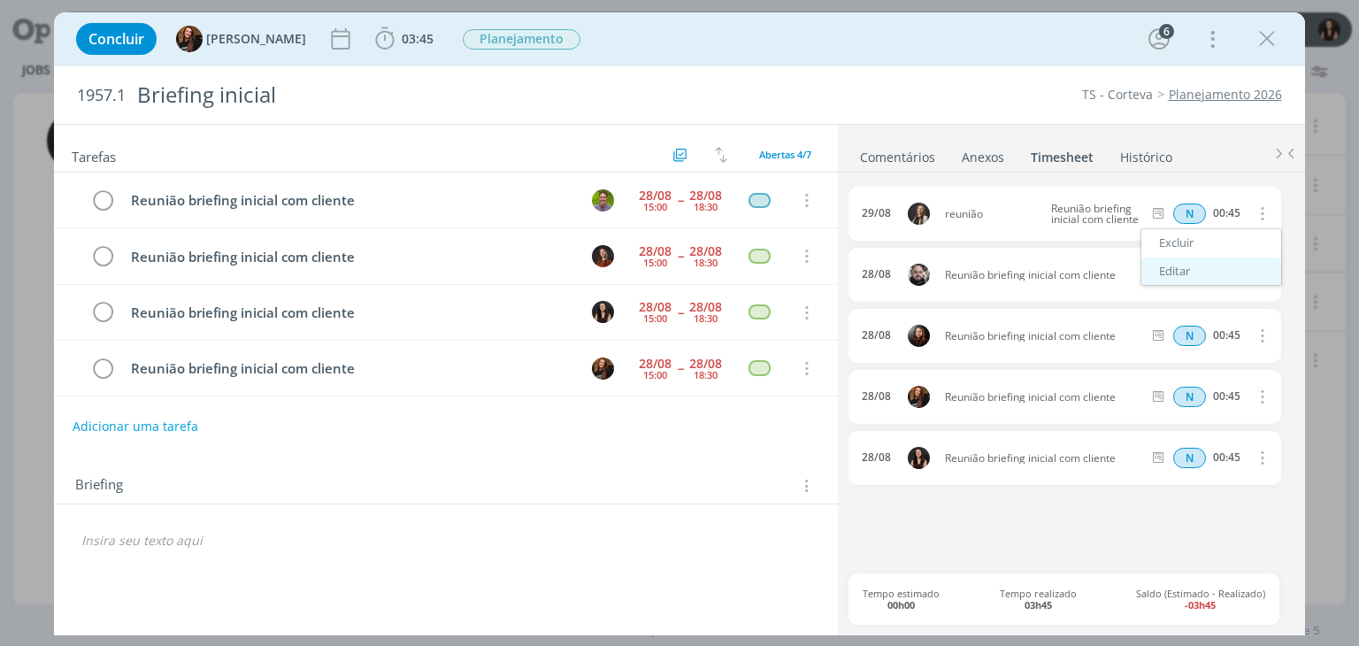
click at [1198, 271] on link "Editar" at bounding box center [1211, 271] width 140 height 28
click at [881, 217] on span "29/08" at bounding box center [881, 214] width 29 height 12
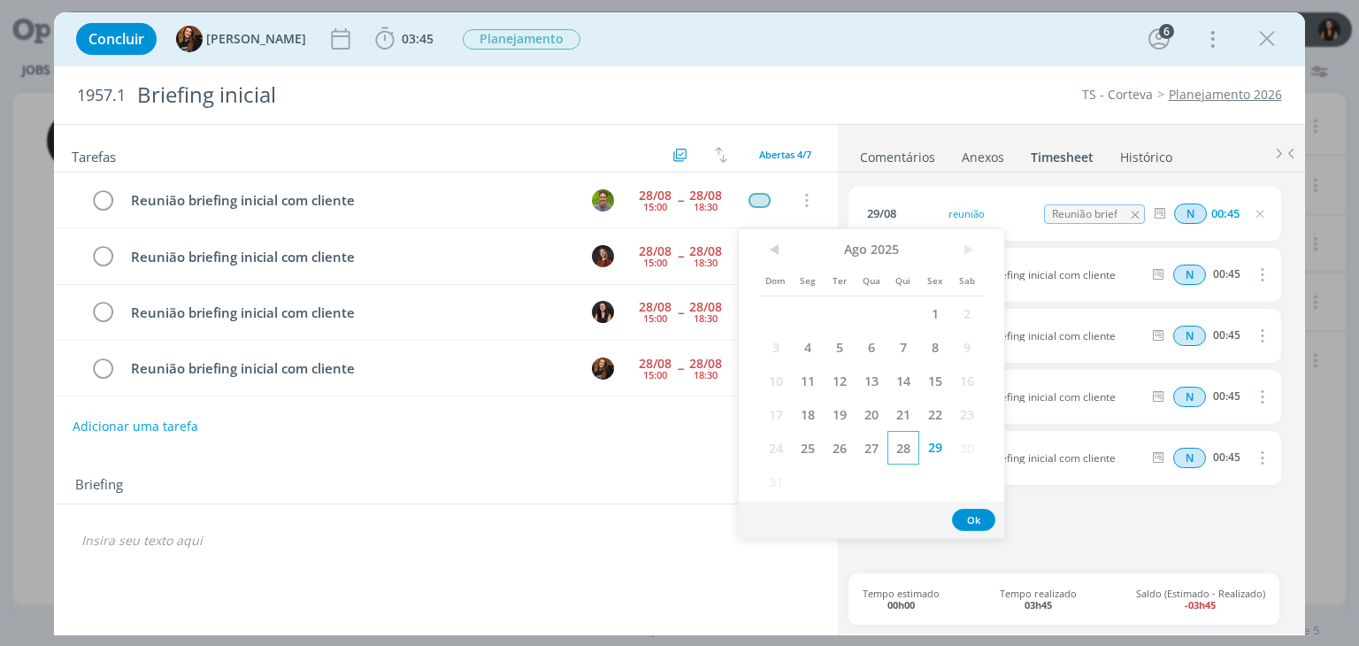
click at [906, 453] on span "28" at bounding box center [903, 448] width 32 height 34
click at [984, 510] on button "Ok" at bounding box center [973, 520] width 43 height 22
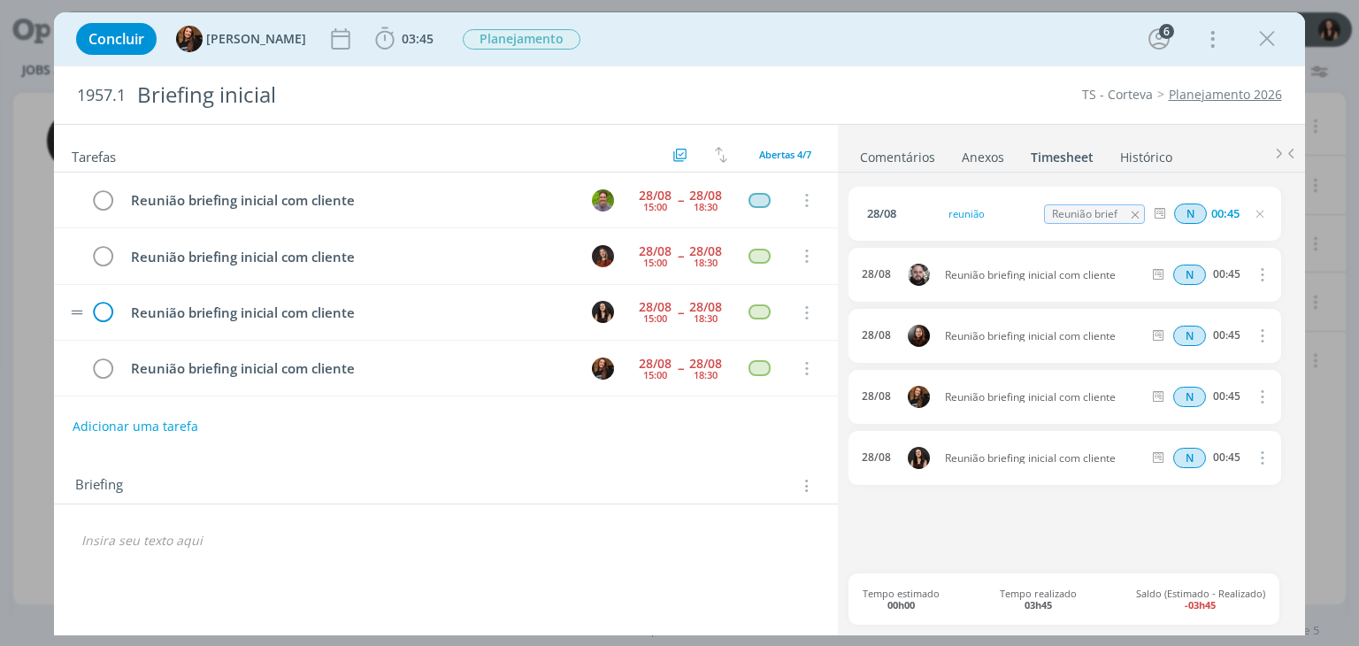
drag, startPoint x: 1254, startPoint y: 32, endPoint x: 108, endPoint y: 302, distance: 1177.0
click at [108, 302] on div "Concluir Tayná Morsch 03:45 Iniciar Apontar Data * 29/08/2025 Horas * 00:00 Tar…" at bounding box center [679, 323] width 1250 height 623
click at [108, 302] on icon "dialog" at bounding box center [102, 313] width 25 height 27
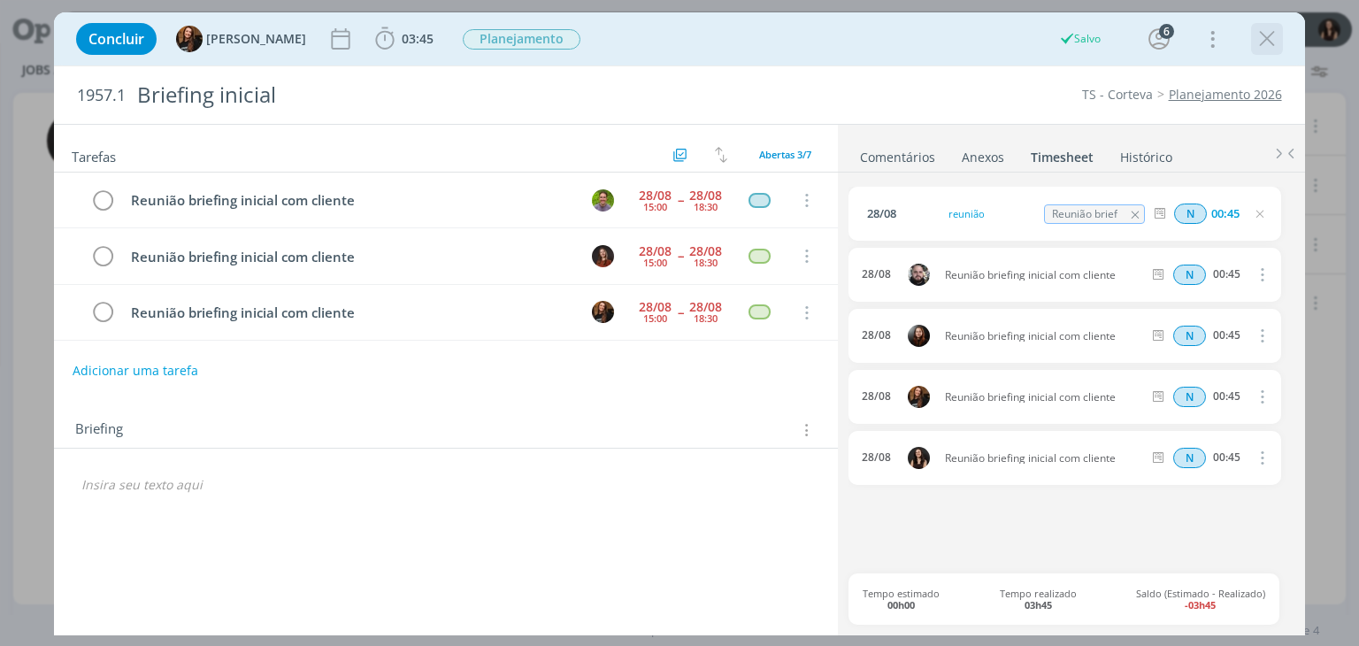
drag, startPoint x: 1276, startPoint y: 50, endPoint x: 808, endPoint y: 257, distance: 511.4
click at [1275, 50] on icon "dialog" at bounding box center [1267, 39] width 27 height 27
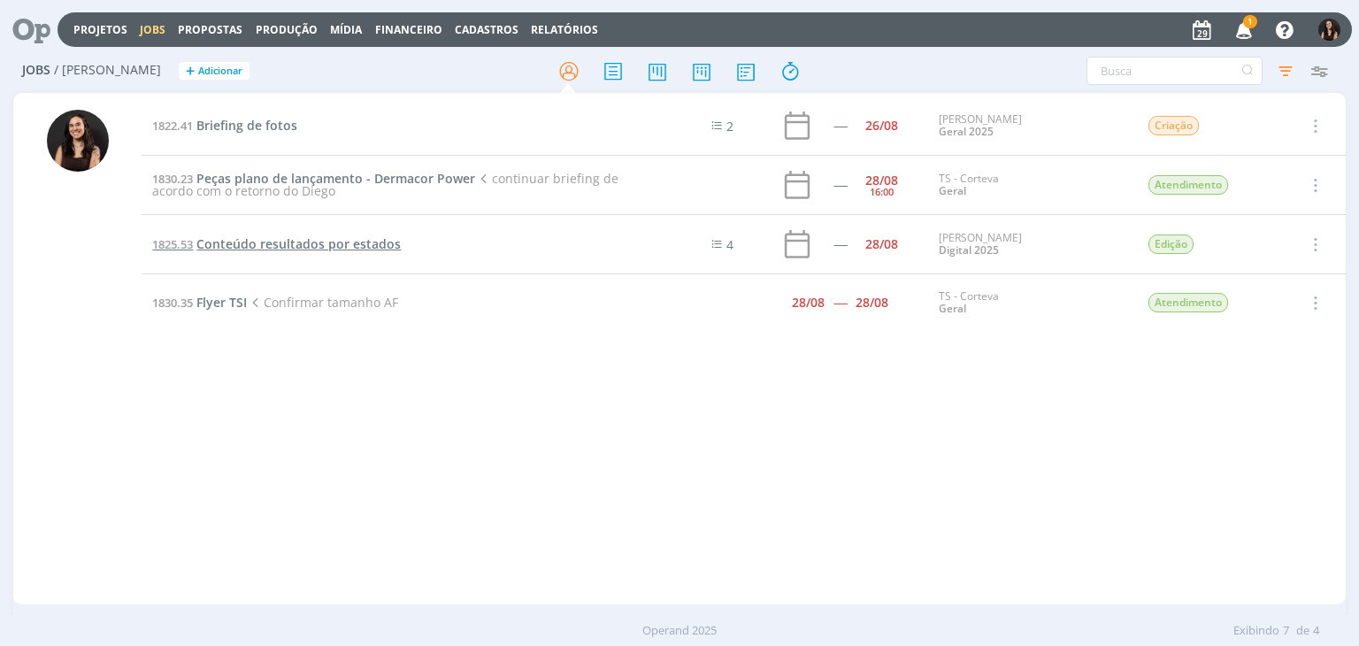
click at [348, 234] on td "1825.53 Conteúdo resultados por estados" at bounding box center [393, 244] width 503 height 59
click at [352, 244] on span "Conteúdo resultados por estados" at bounding box center [298, 243] width 204 height 17
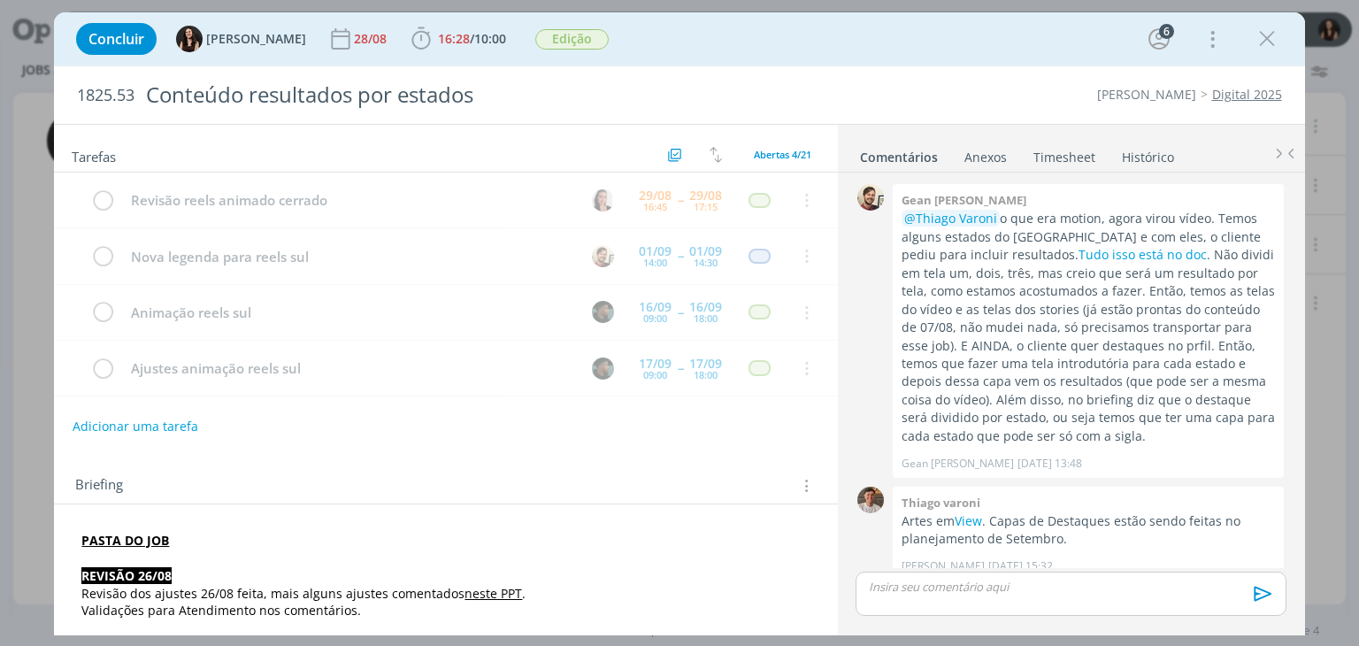
scroll to position [1198, 0]
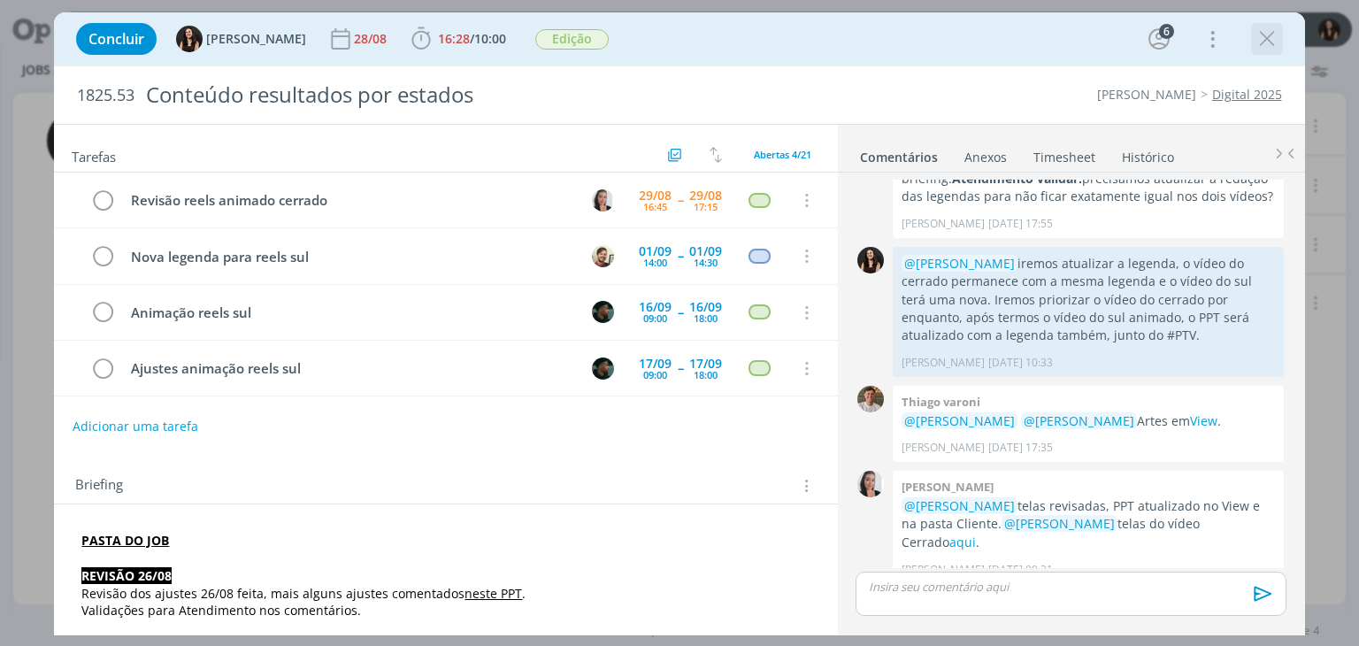
click at [1263, 38] on icon "dialog" at bounding box center [1267, 39] width 27 height 27
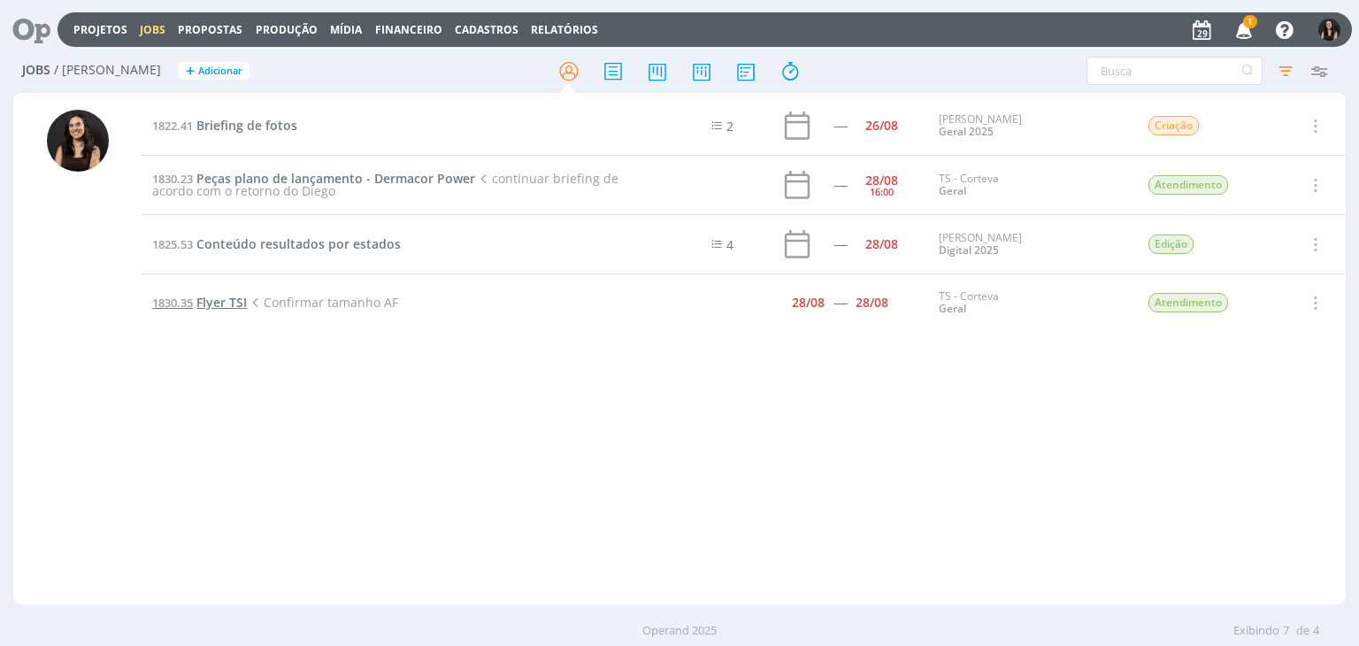
click at [223, 309] on span "Flyer TSI" at bounding box center [221, 302] width 50 height 17
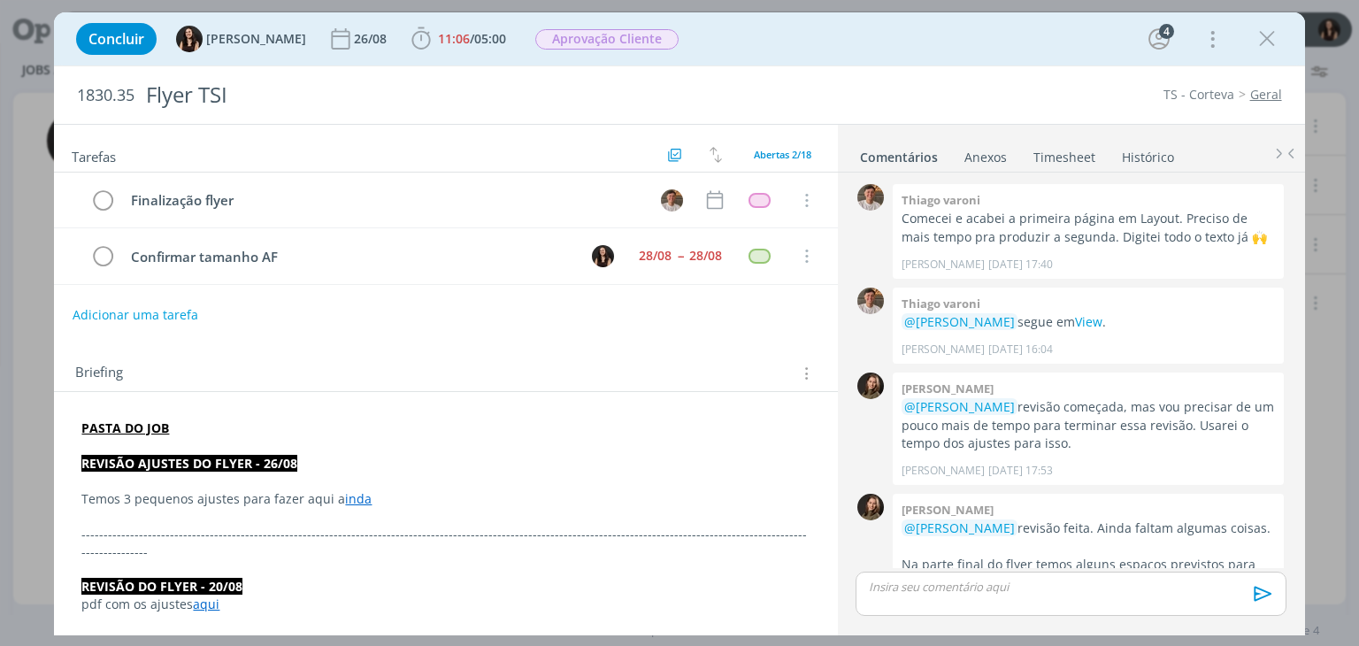
scroll to position [877, 0]
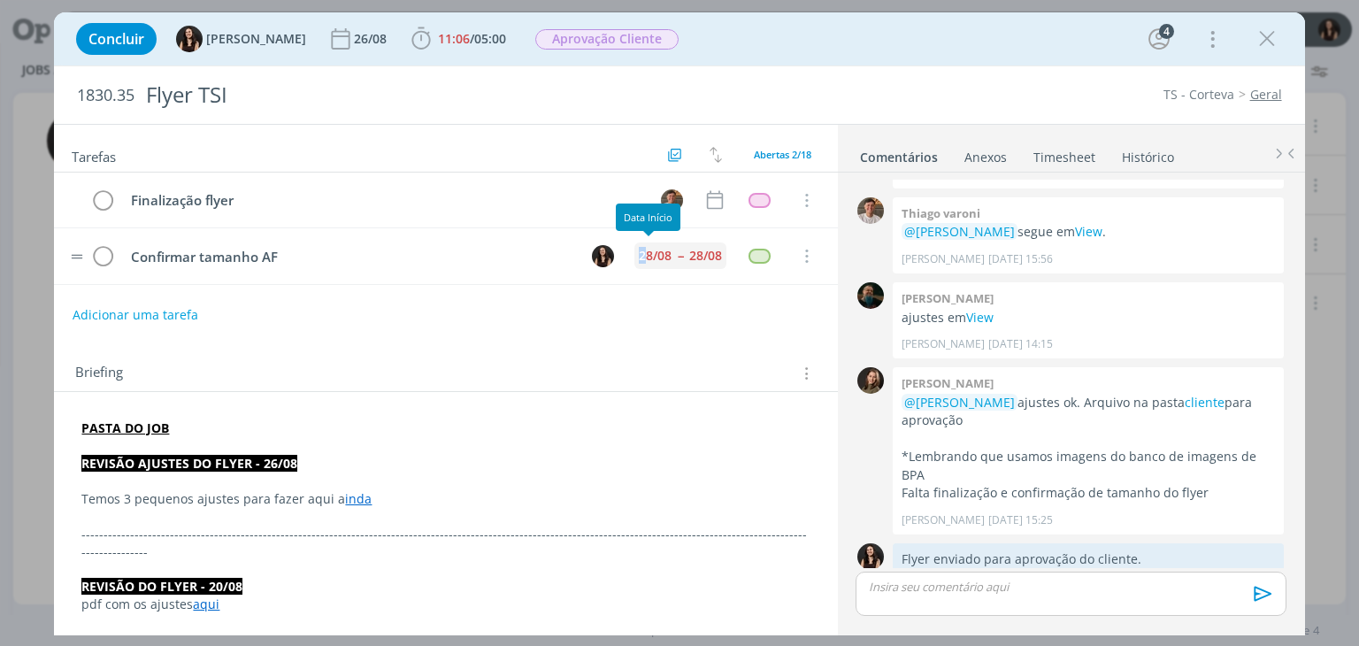
click at [639, 249] on div "28/08" at bounding box center [655, 255] width 33 height 12
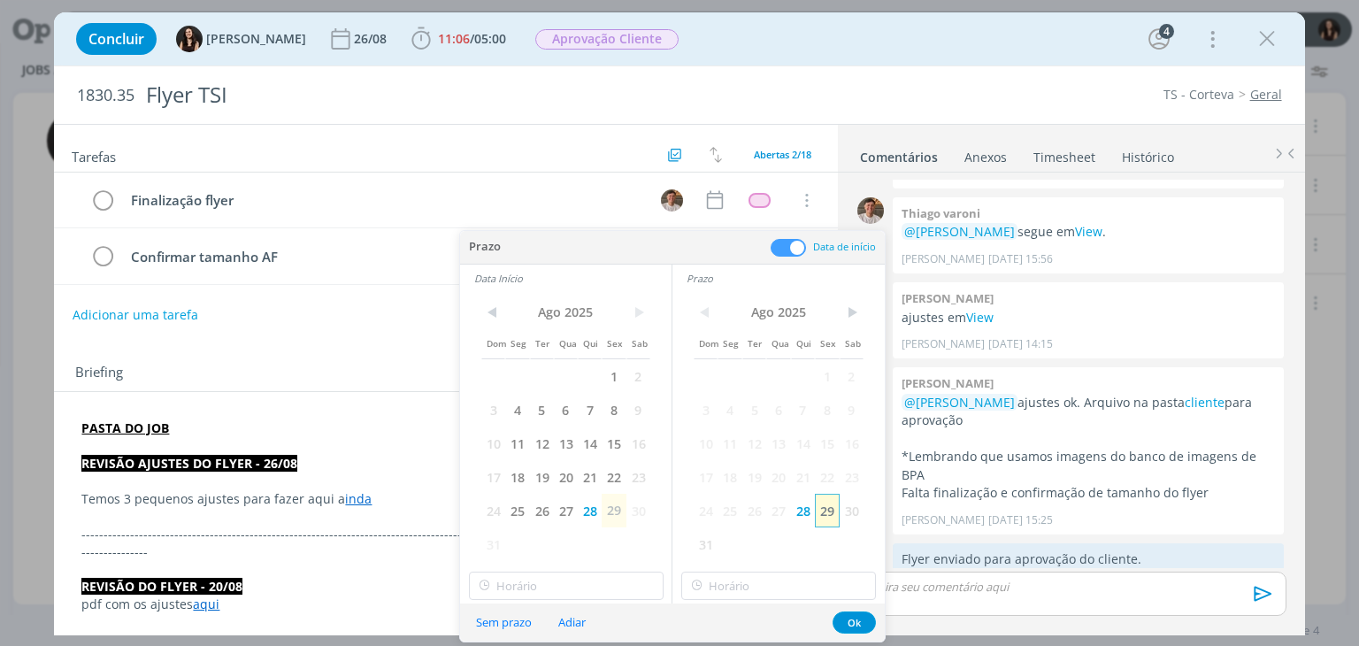
click at [832, 504] on span "29" at bounding box center [827, 511] width 24 height 34
drag, startPoint x: 612, startPoint y: 517, endPoint x: 641, endPoint y: 546, distance: 41.3
click at [612, 517] on span "29" at bounding box center [614, 511] width 24 height 34
click at [847, 627] on button "Ok" at bounding box center [853, 622] width 43 height 22
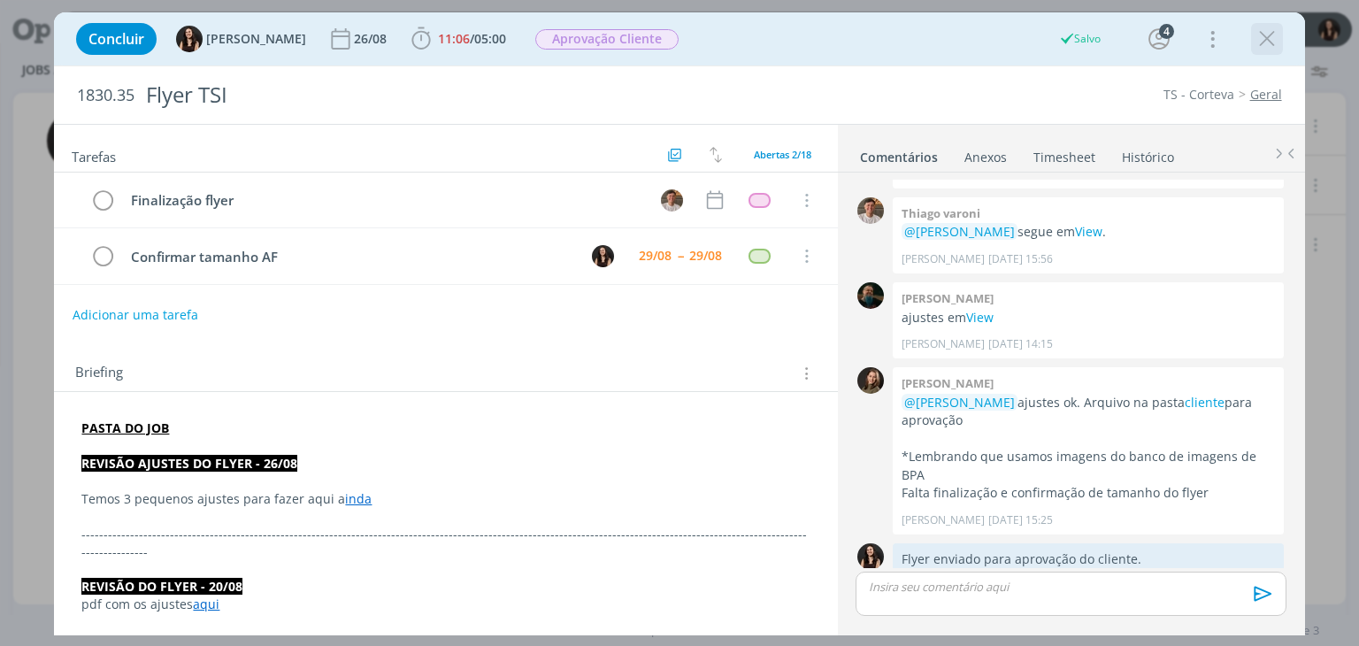
click at [1271, 36] on icon "dialog" at bounding box center [1267, 39] width 27 height 27
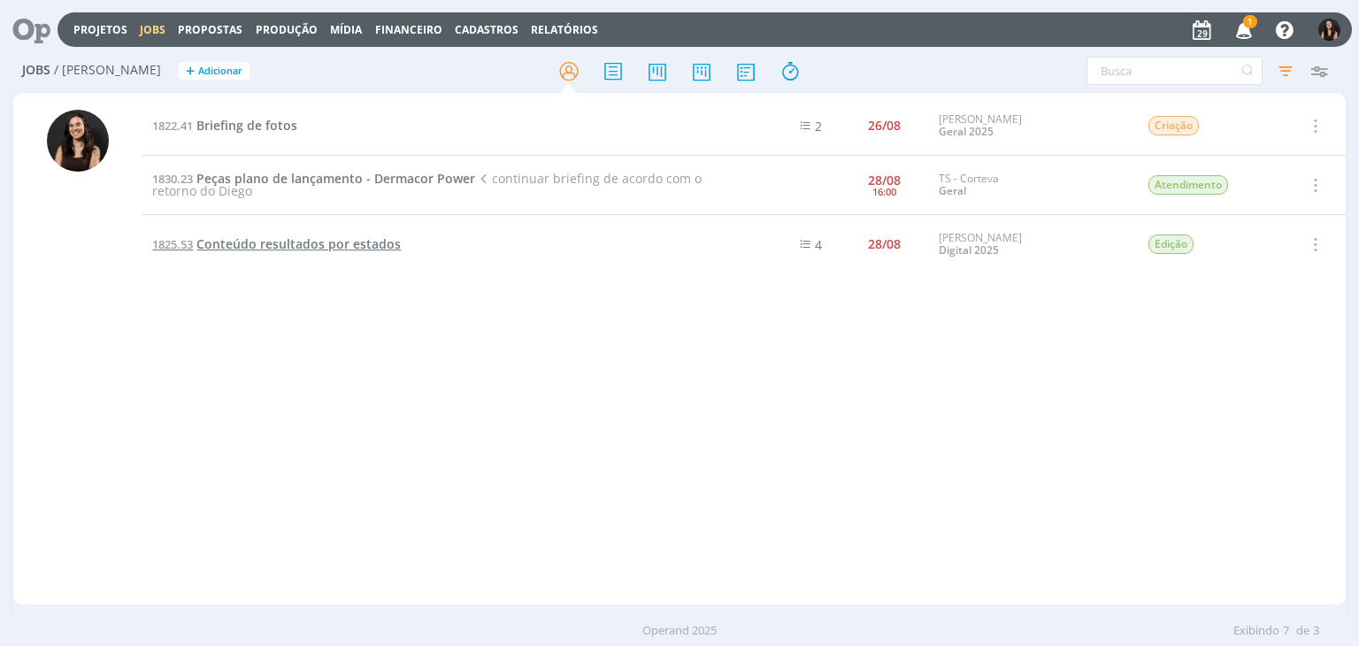
click at [235, 243] on span "Conteúdo resultados por estados" at bounding box center [298, 243] width 204 height 17
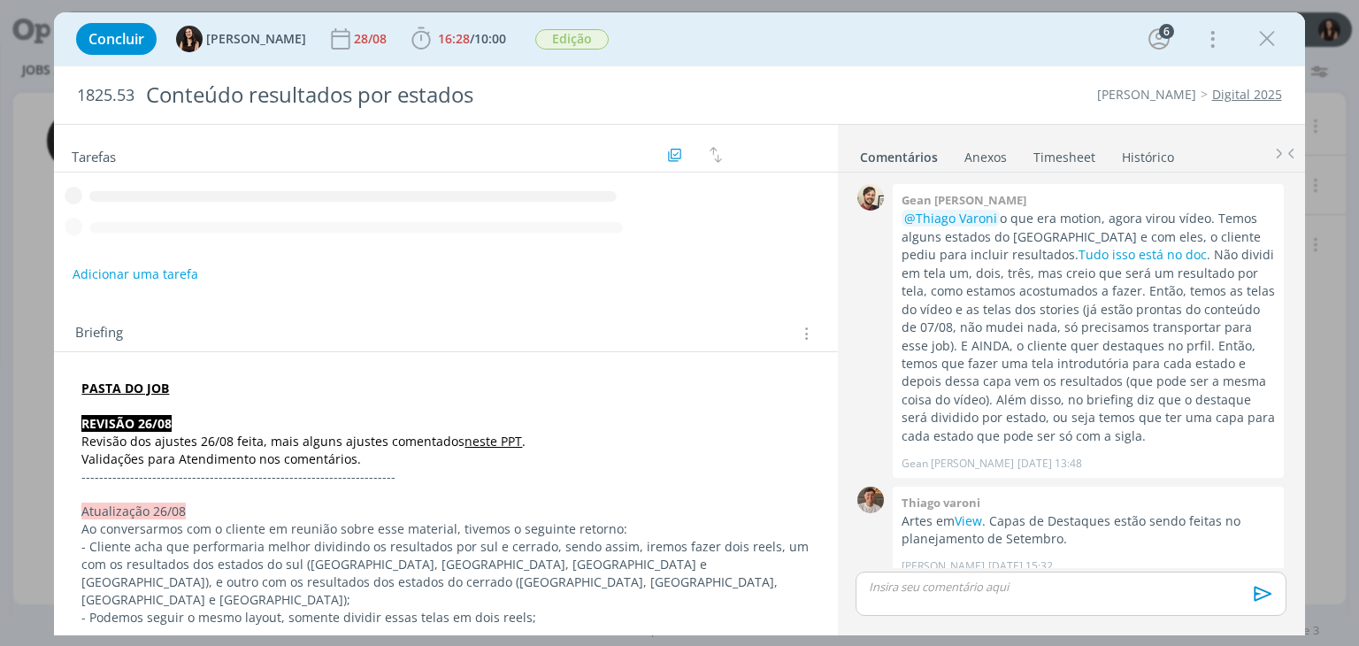
scroll to position [1198, 0]
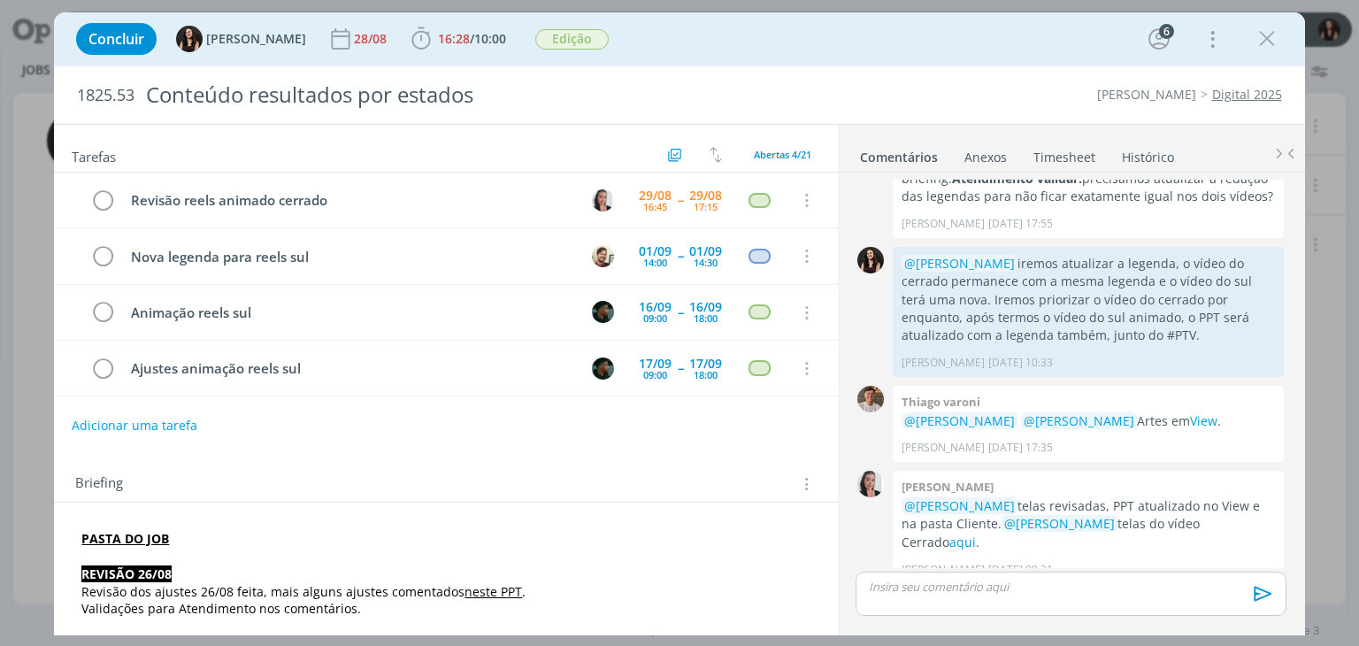
click at [156, 436] on button "Adicionar uma tarefa" at bounding box center [135, 425] width 126 height 30
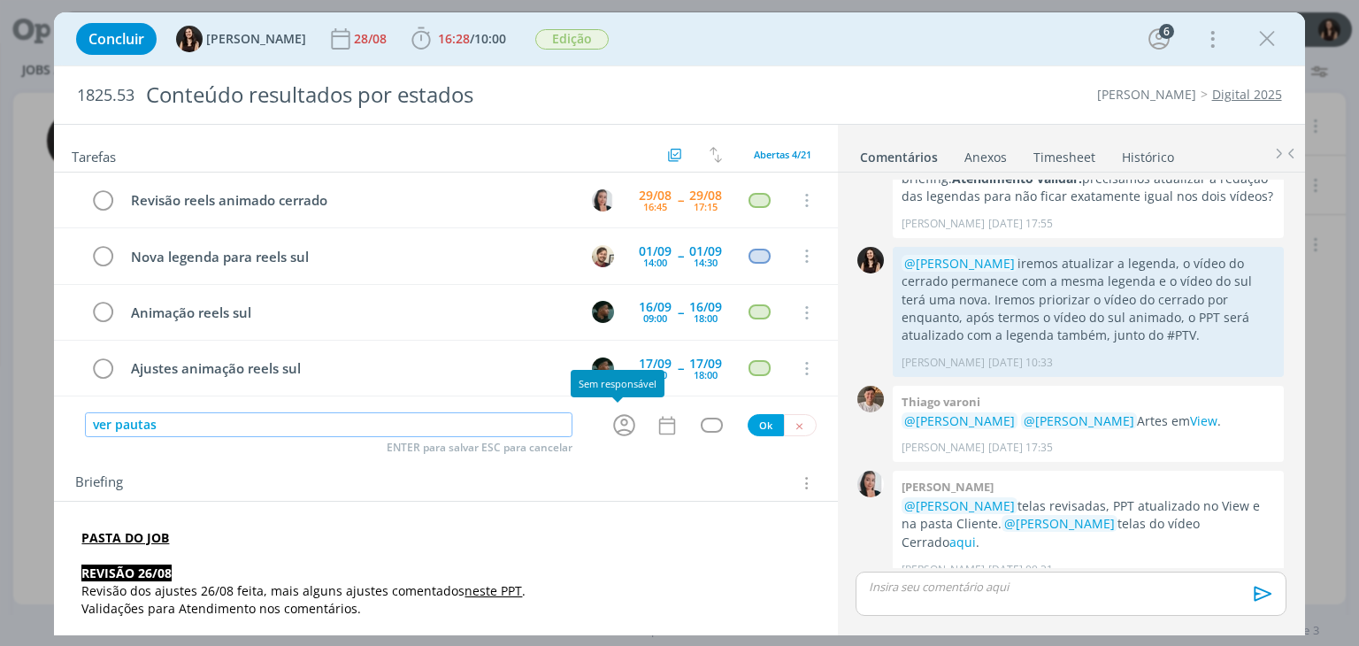
click at [612, 423] on icon "dialog" at bounding box center [623, 424] width 27 height 27
type input "ver pautas"
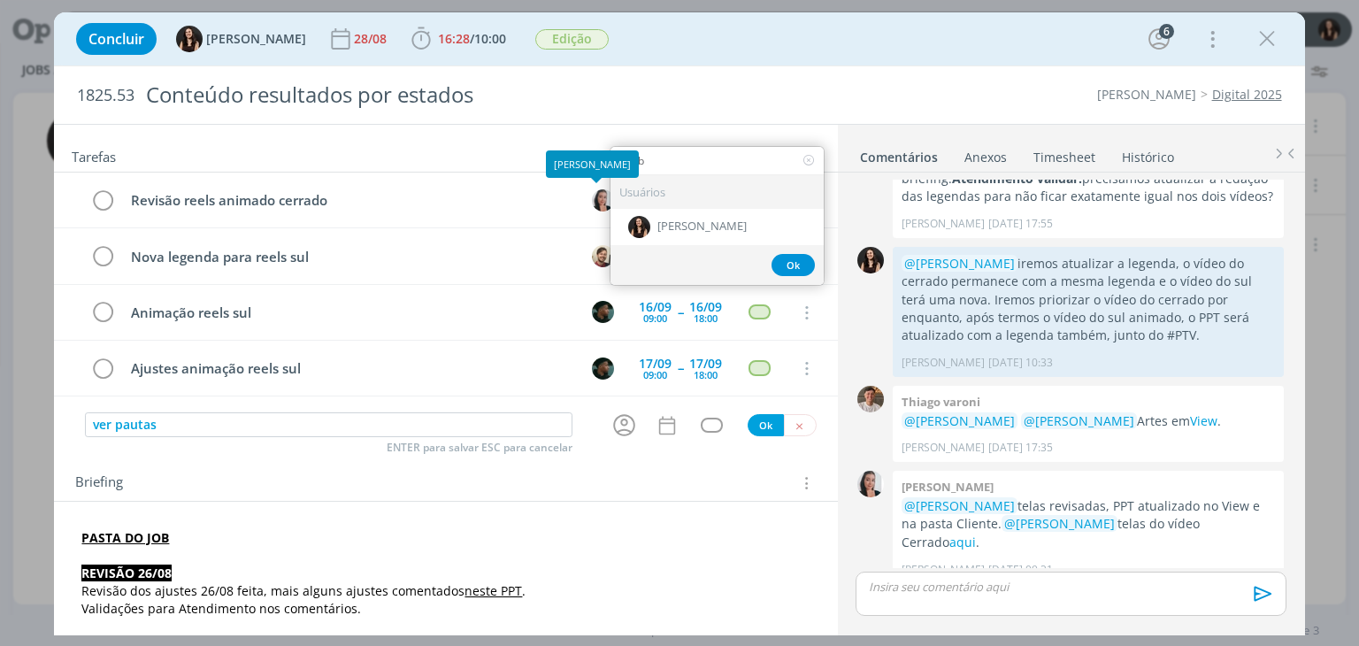
type input "isab"
click at [651, 203] on div "Usuários" at bounding box center [716, 192] width 213 height 34
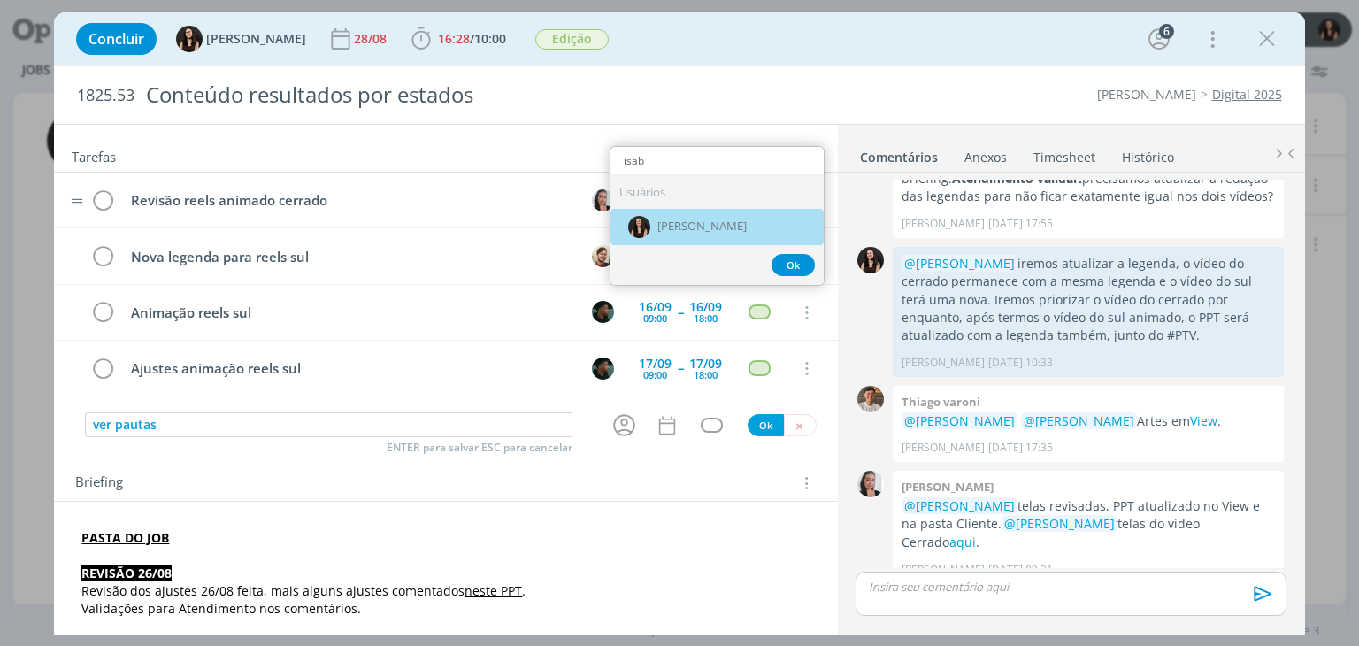
drag, startPoint x: 661, startPoint y: 211, endPoint x: 657, endPoint y: 222, distance: 12.0
click at [660, 211] on div "[PERSON_NAME]" at bounding box center [716, 227] width 213 height 36
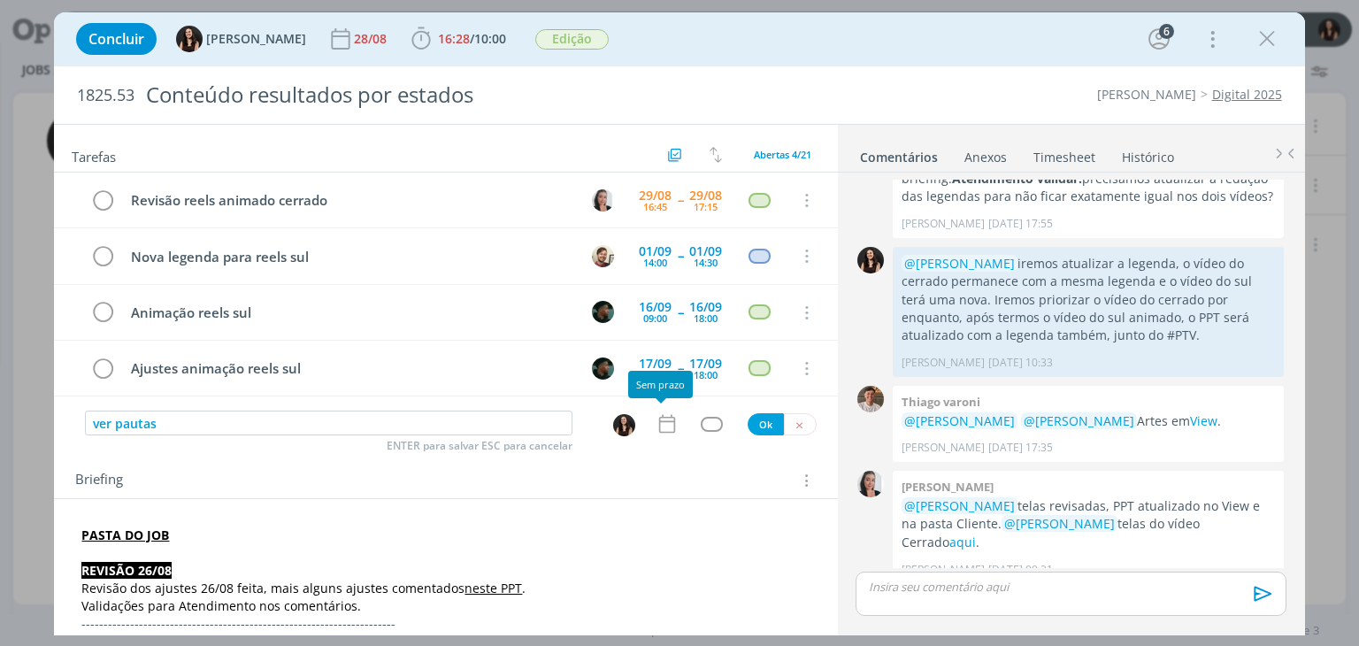
click at [660, 429] on icon "dialog" at bounding box center [667, 423] width 23 height 23
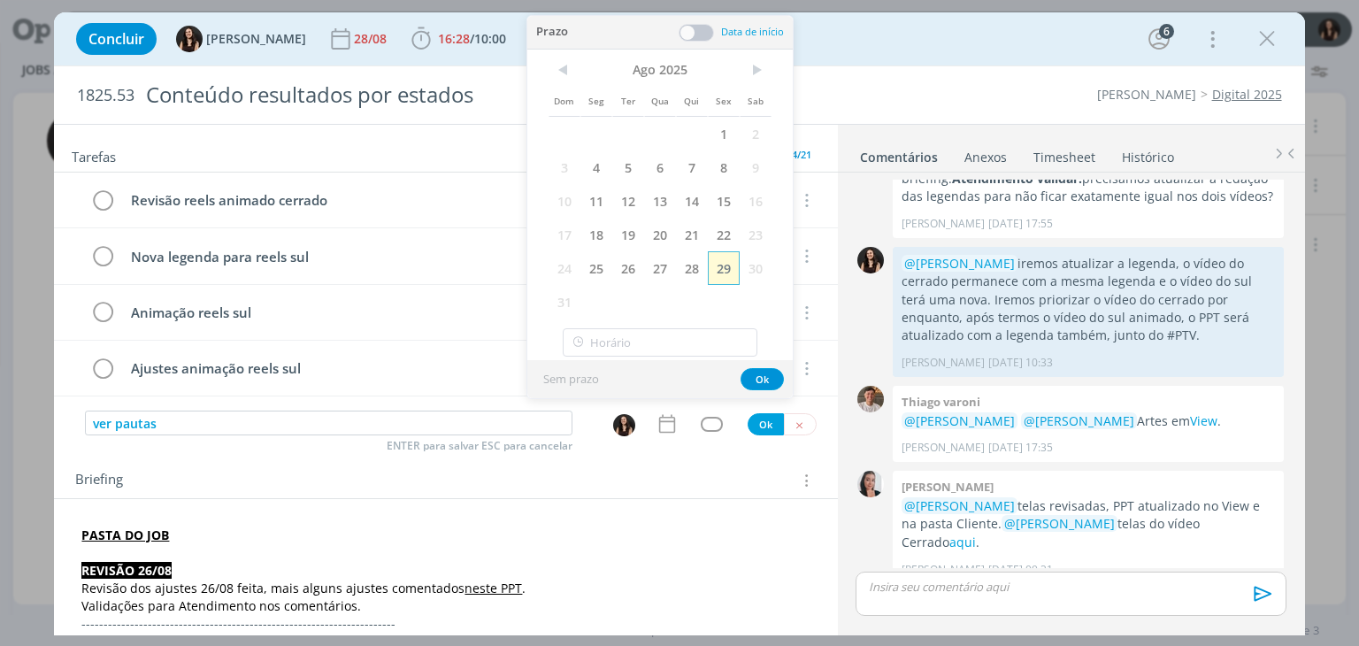
click at [720, 265] on span "29" at bounding box center [724, 268] width 32 height 34
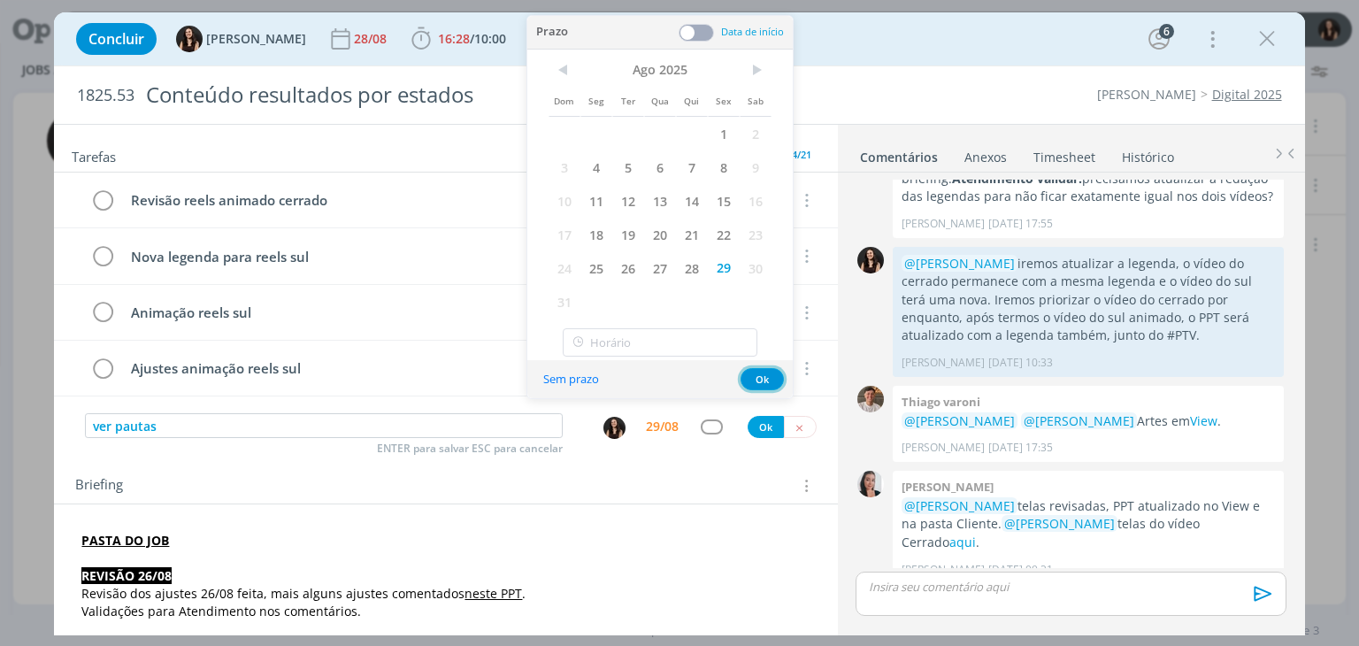
click at [761, 382] on button "Ok" at bounding box center [761, 379] width 43 height 22
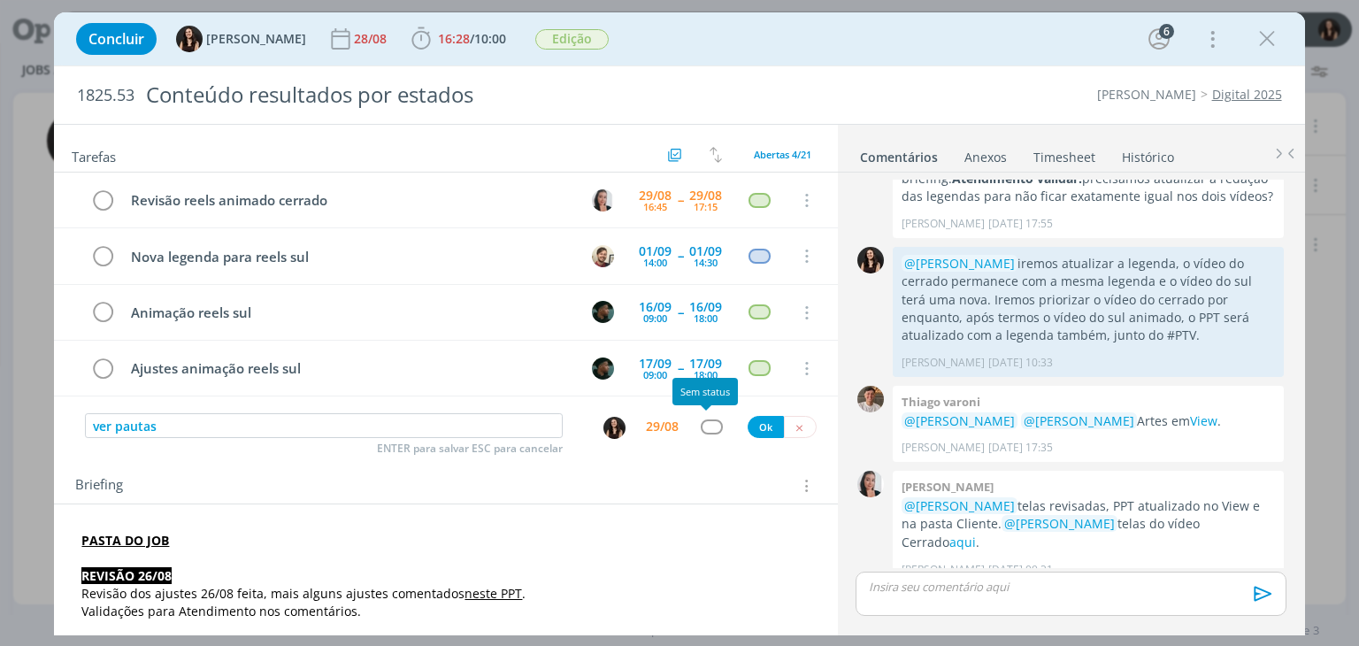
click at [703, 419] on div "dialog" at bounding box center [712, 426] width 22 height 15
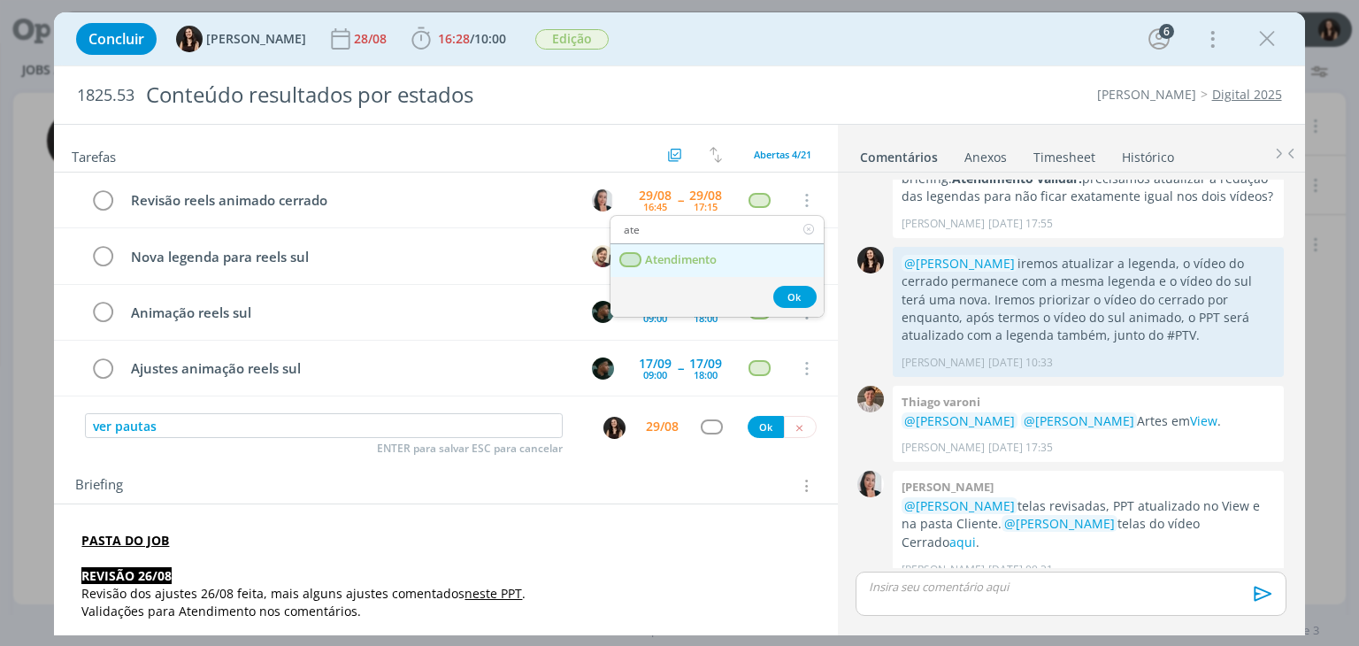
type input "ate"
click at [664, 257] on span "Atendimento" at bounding box center [682, 260] width 72 height 14
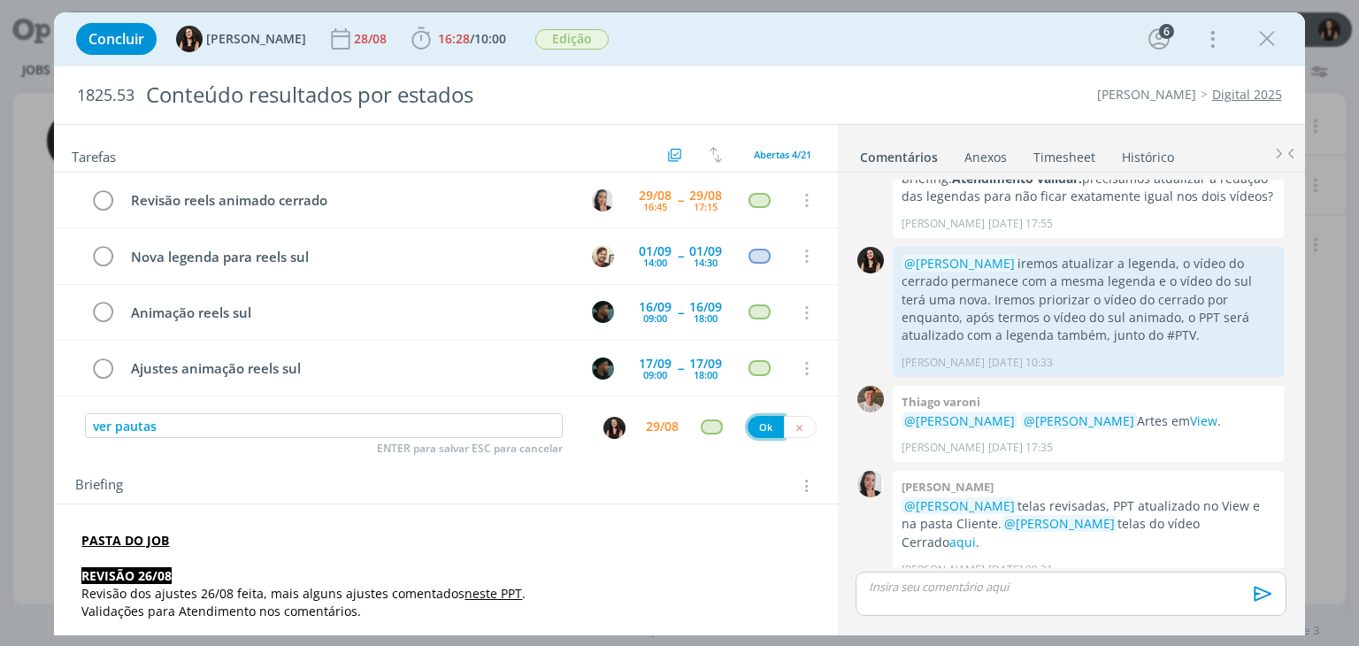
click at [767, 419] on button "Ok" at bounding box center [766, 427] width 36 height 22
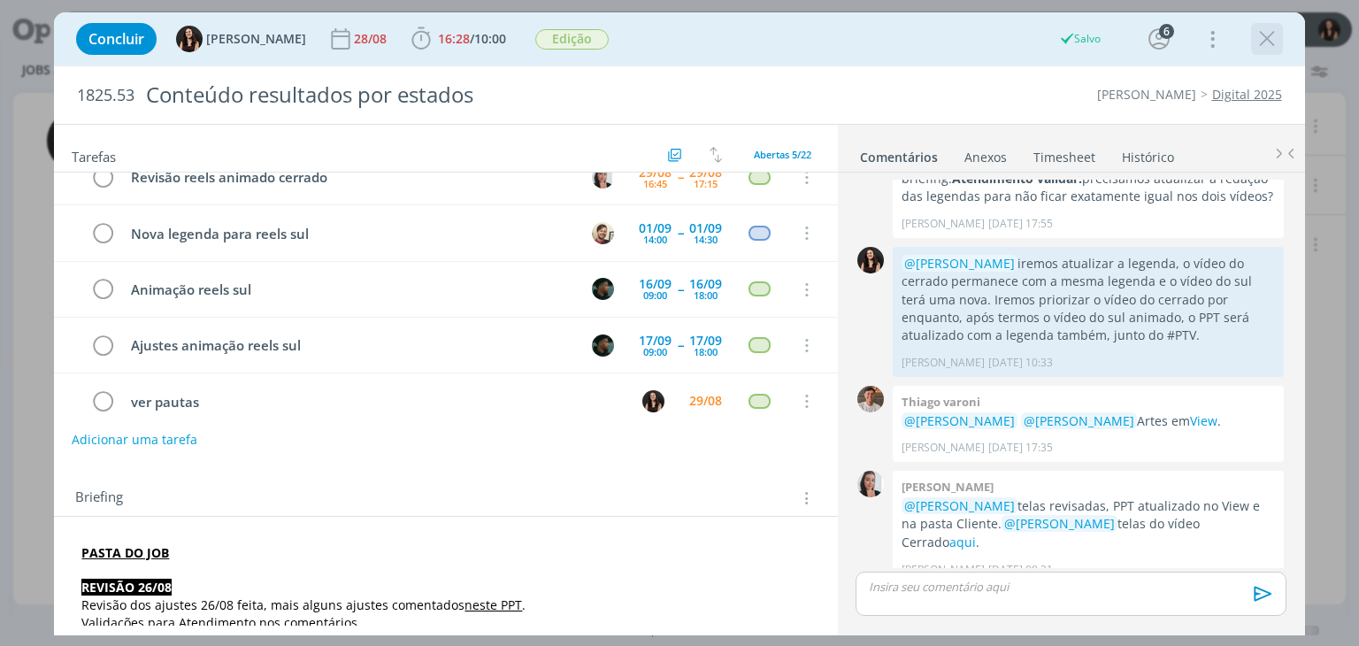
scroll to position [0, 0]
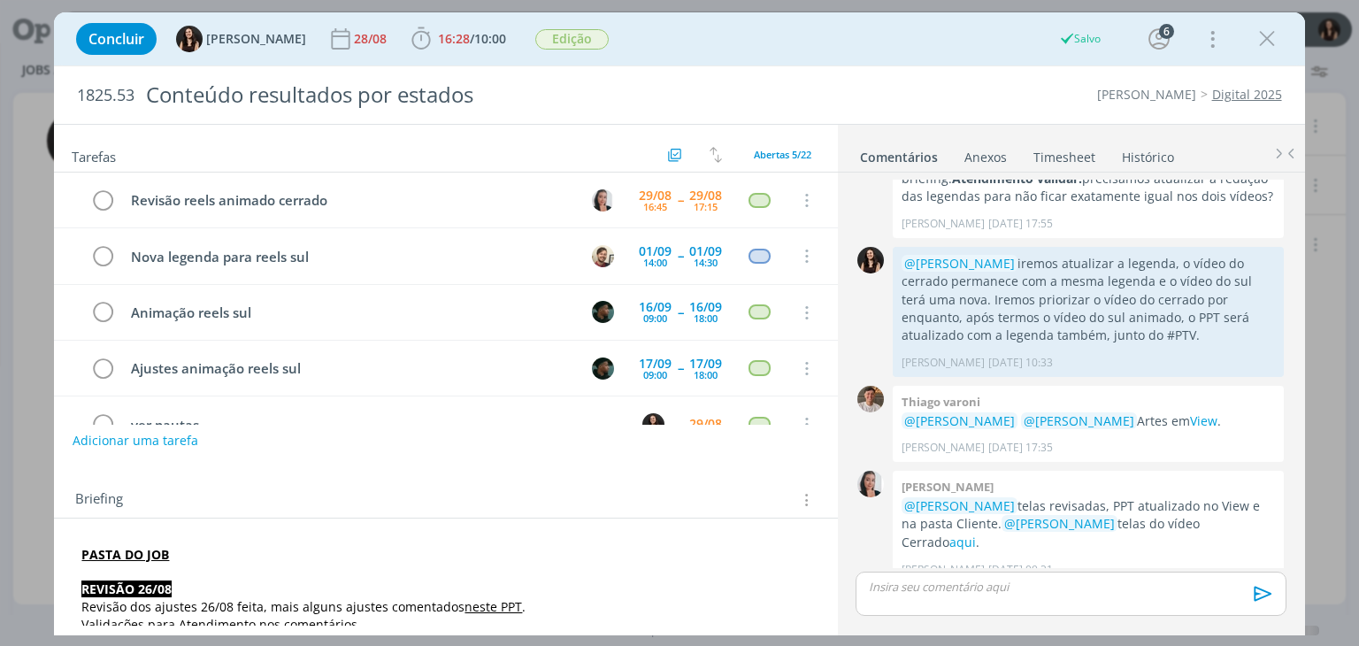
drag, startPoint x: 1259, startPoint y: 36, endPoint x: 1250, endPoint y: 46, distance: 13.2
click at [1257, 37] on icon "dialog" at bounding box center [1267, 39] width 27 height 27
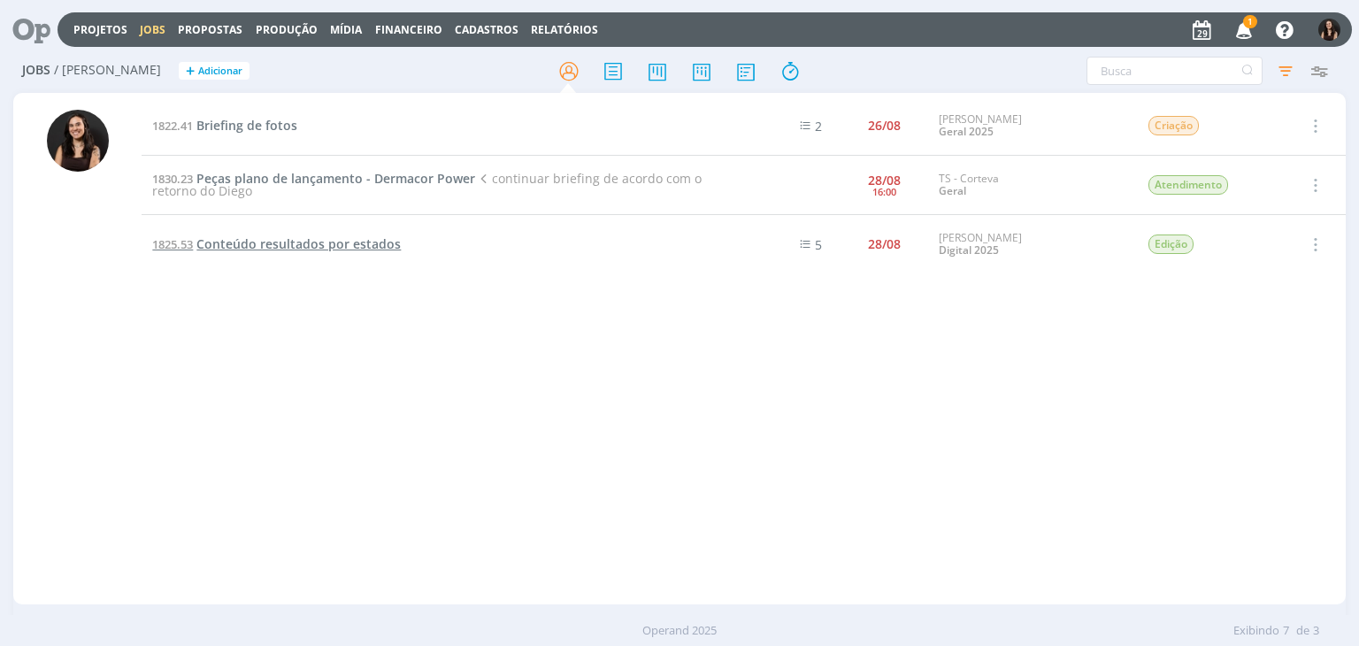
click at [357, 244] on span "Conteúdo resultados por estados" at bounding box center [298, 243] width 204 height 17
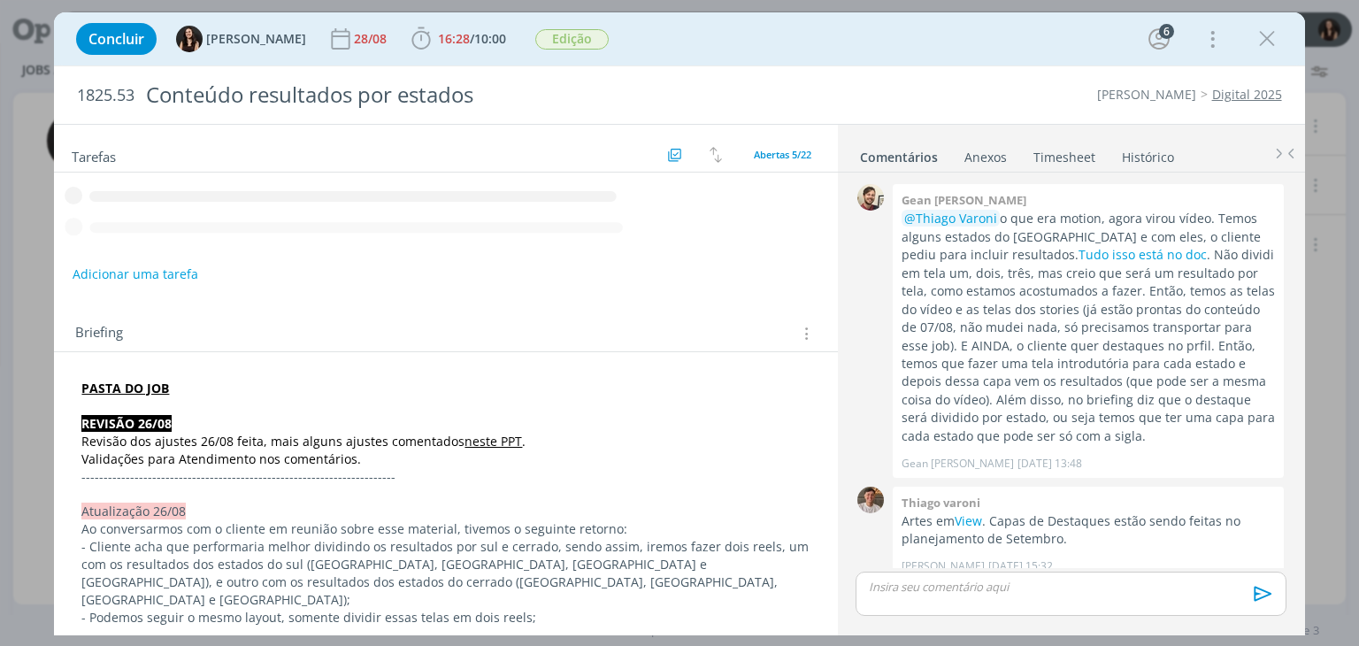
scroll to position [1198, 0]
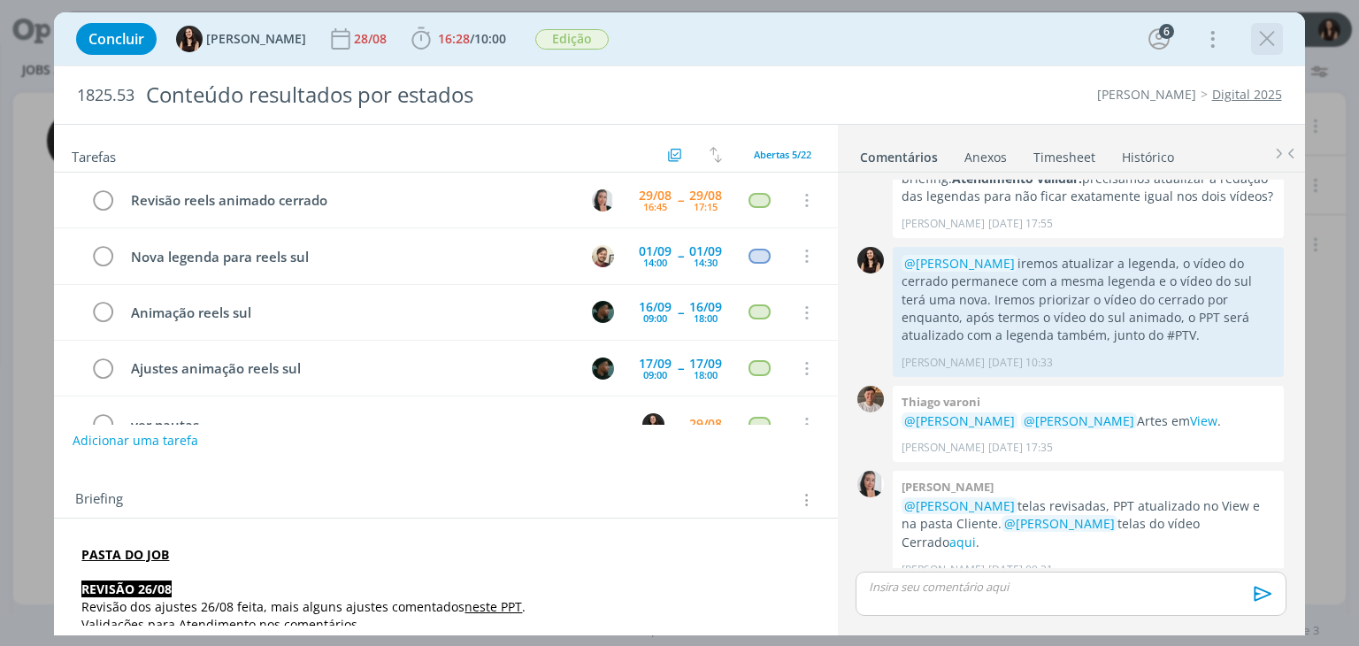
click at [1263, 43] on icon "dialog" at bounding box center [1267, 39] width 27 height 27
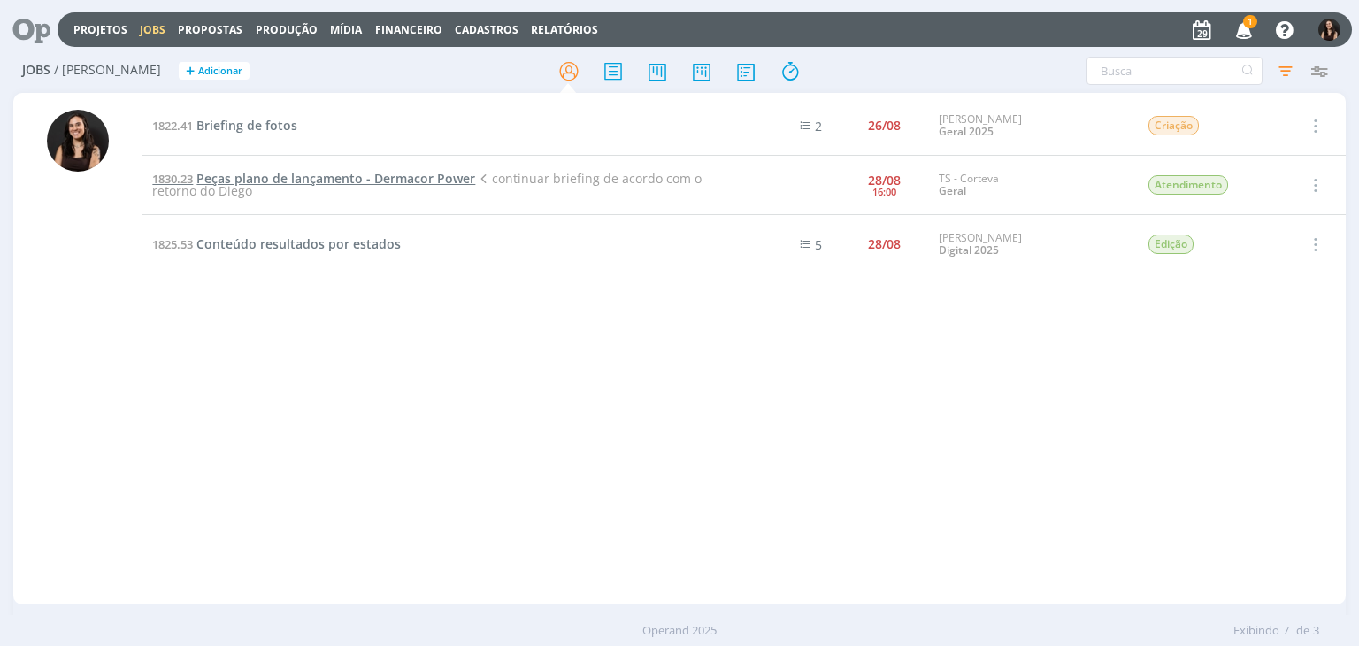
click at [272, 178] on span "Peças plano de lançamento - Dermacor Power" at bounding box center [335, 178] width 279 height 17
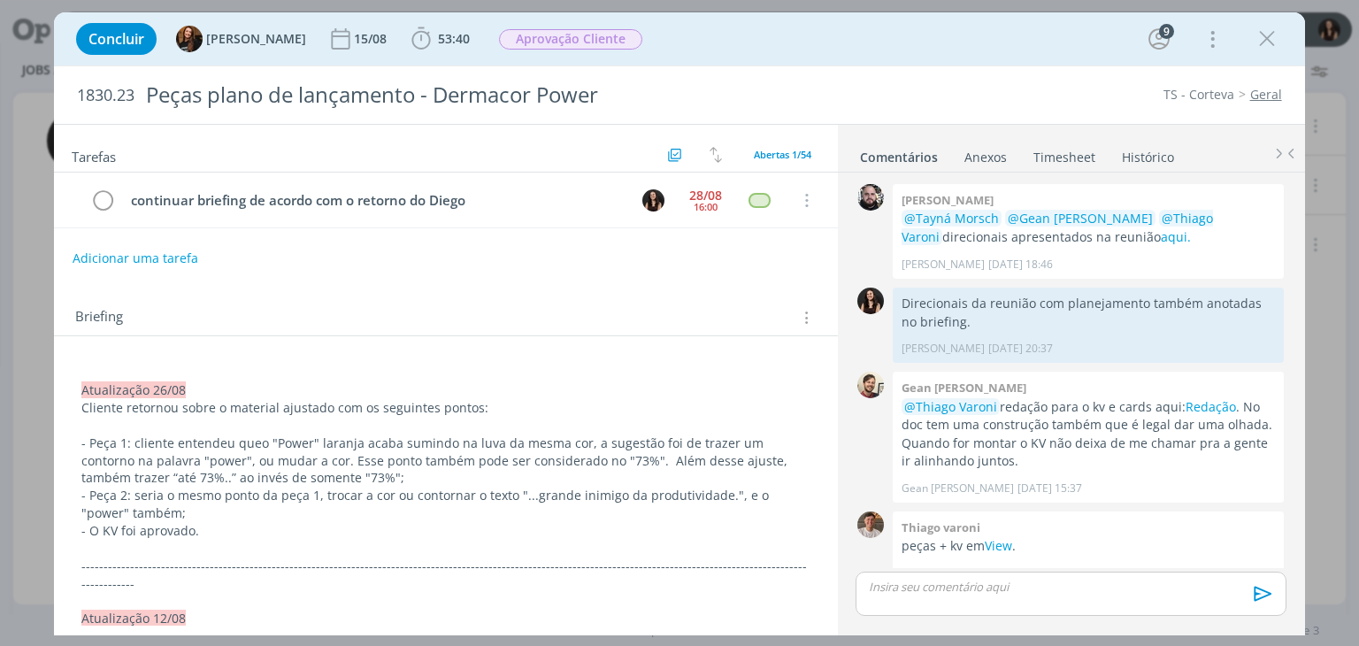
scroll to position [1670, 0]
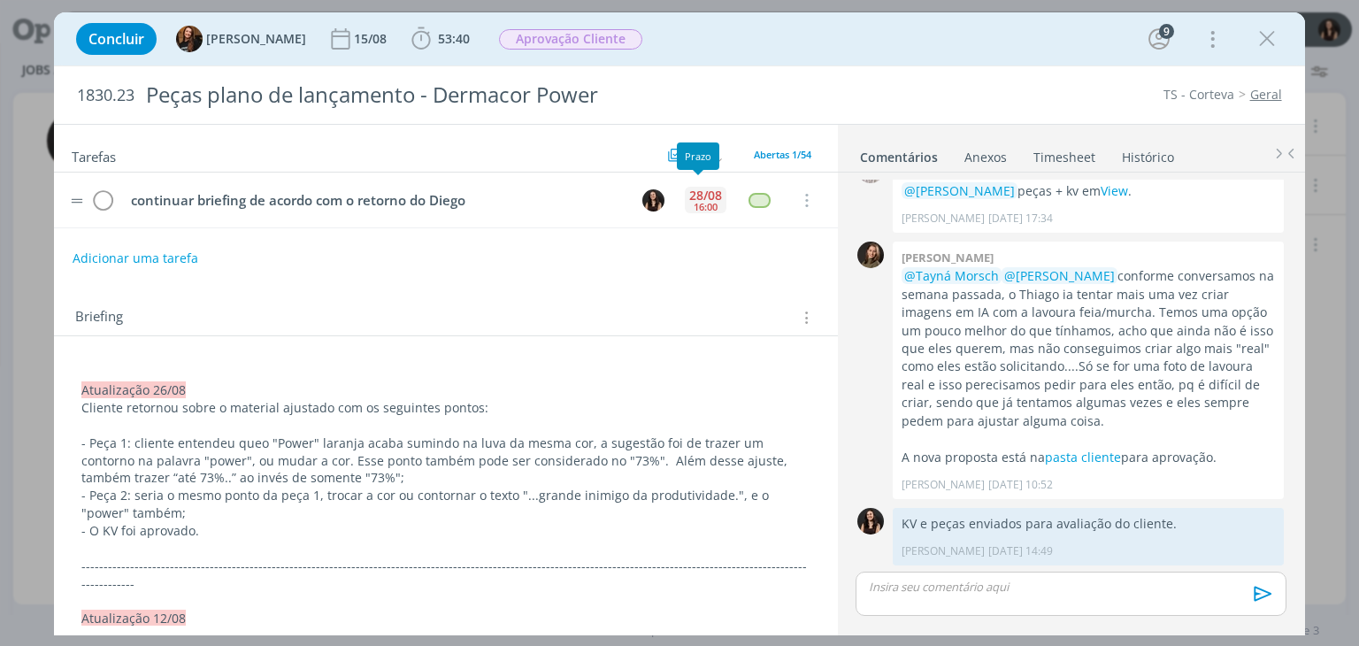
click at [694, 202] on div "16:00" at bounding box center [706, 207] width 24 height 10
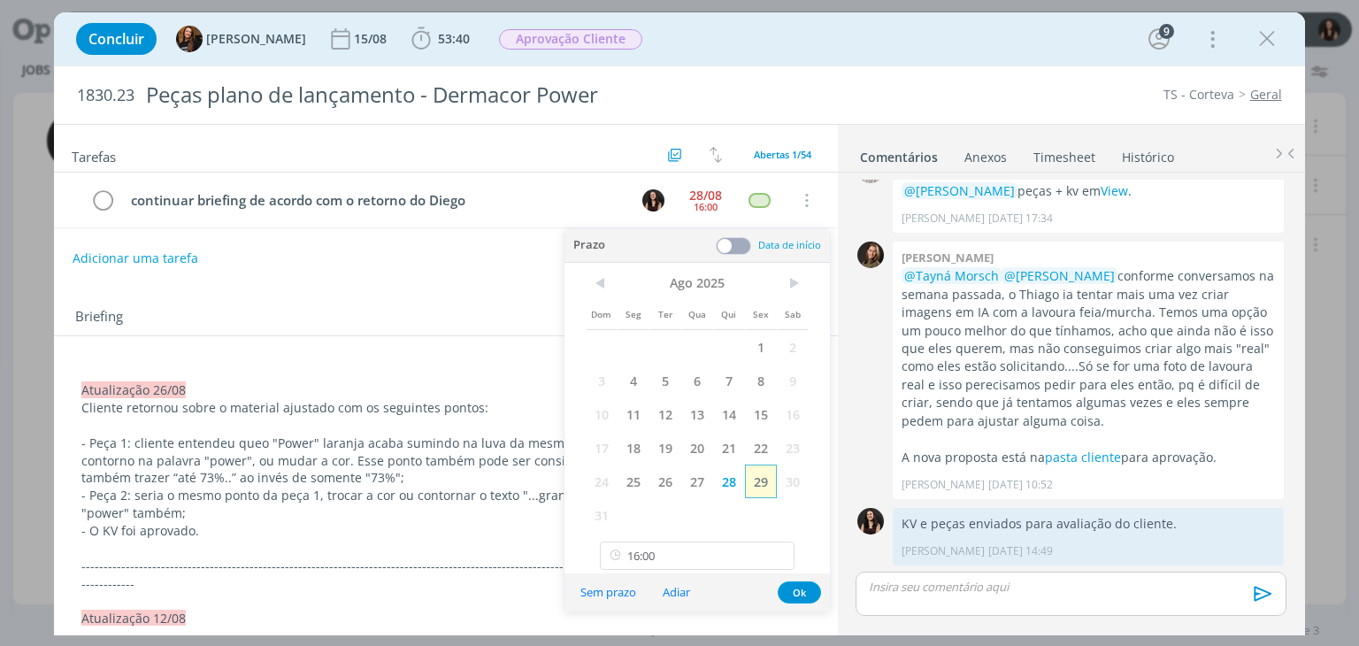
click at [756, 479] on span "29" at bounding box center [761, 481] width 32 height 34
click at [813, 597] on button "Ok" at bounding box center [799, 592] width 43 height 22
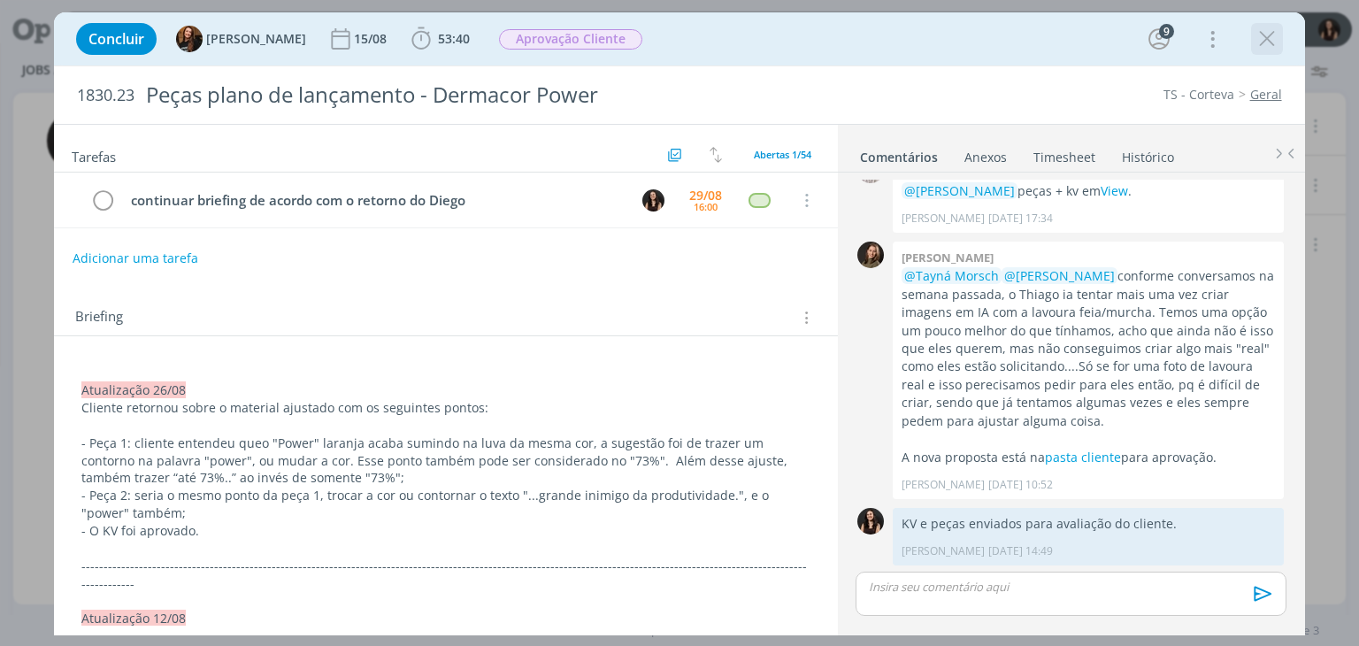
click at [1279, 37] on div "dialog" at bounding box center [1267, 39] width 32 height 32
click at [1272, 43] on icon "dialog" at bounding box center [1267, 39] width 27 height 27
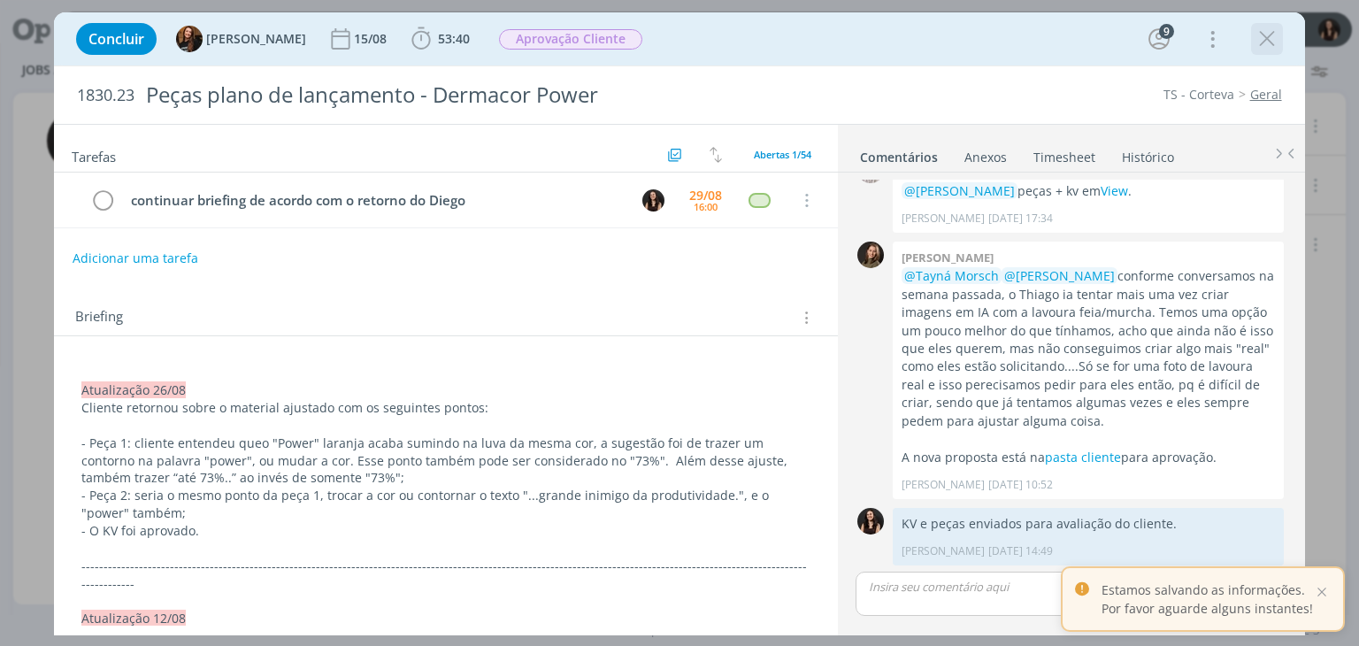
click at [1269, 43] on icon "dialog" at bounding box center [1267, 39] width 27 height 27
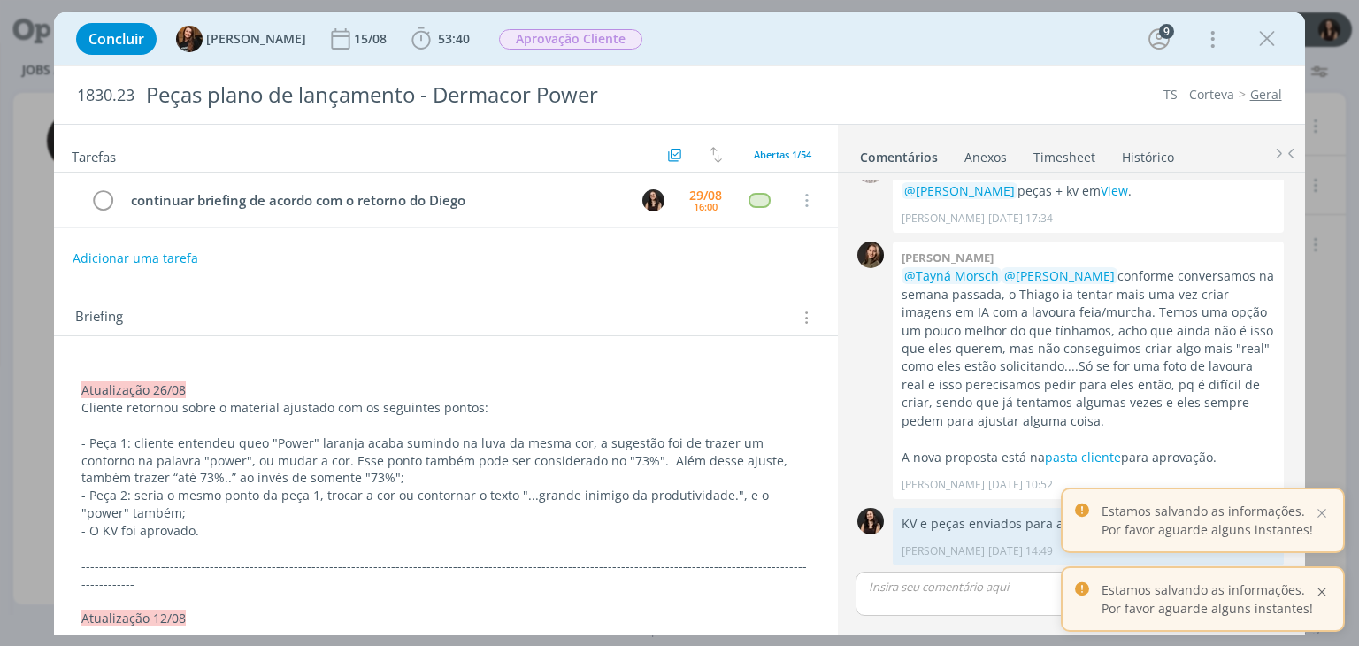
click at [1320, 587] on div at bounding box center [1322, 592] width 16 height 16
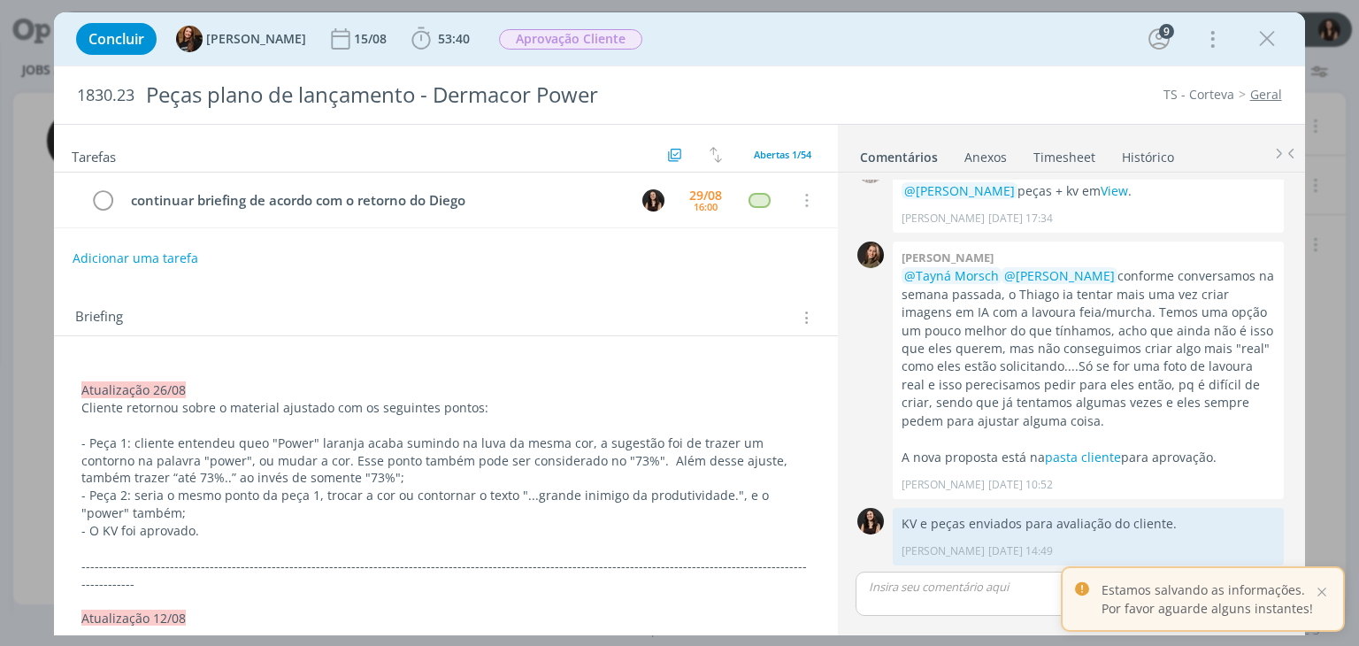
click at [1320, 587] on div at bounding box center [1322, 592] width 16 height 16
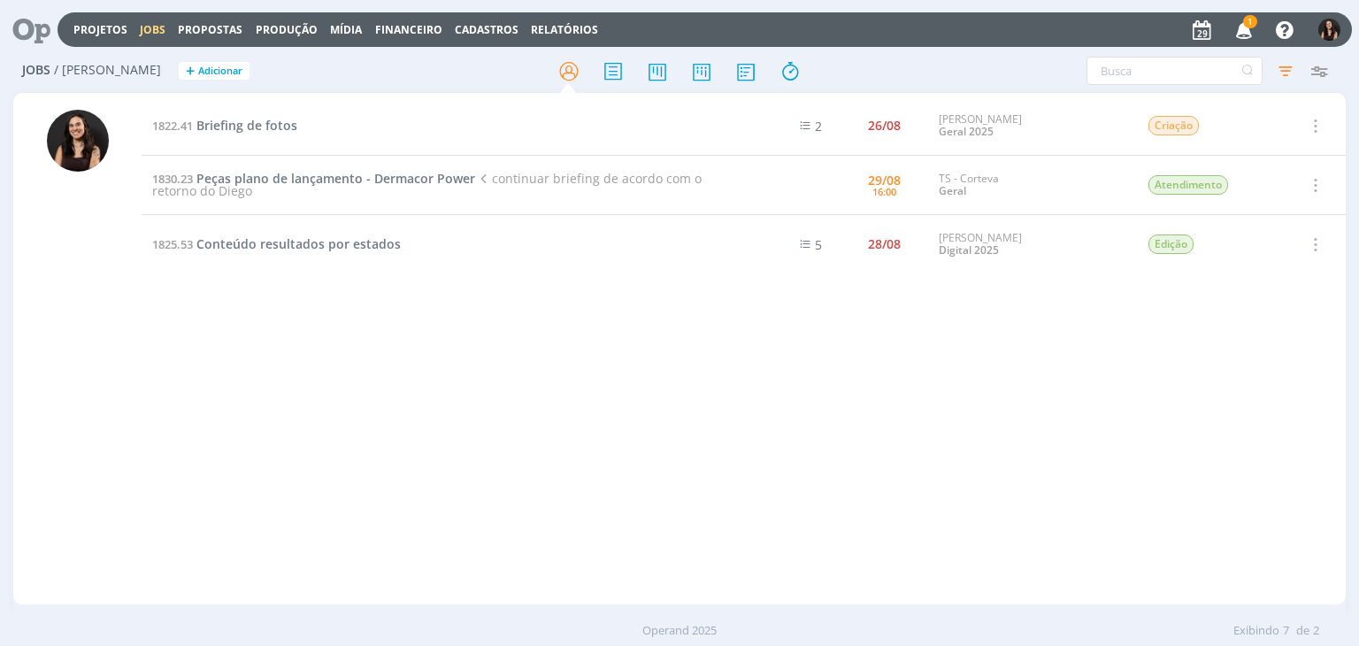
click at [1270, 34] on div "Projetos Jobs Propostas Produção Mídia Financeiro Cadastros Relatórios 1 Notifi…" at bounding box center [679, 323] width 1359 height 646
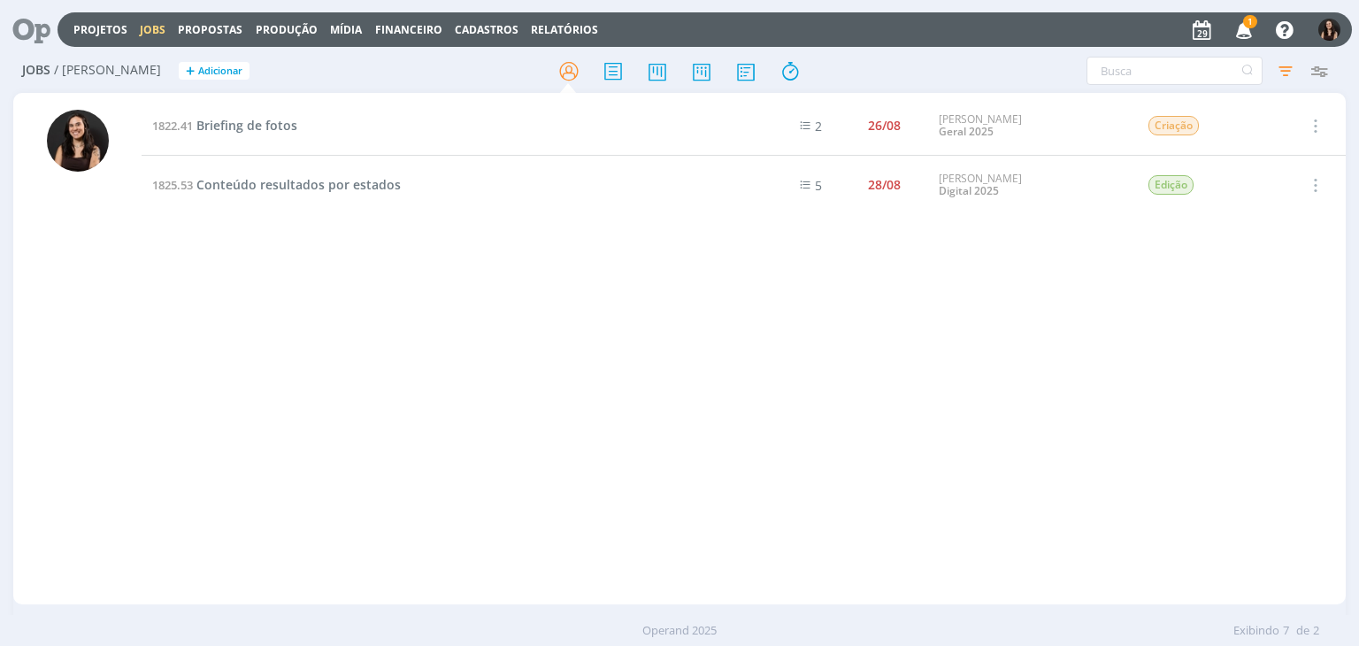
click at [242, 135] on td "1822.41 Briefing de fotos" at bounding box center [438, 125] width 592 height 59
click at [241, 127] on span "Briefing de fotos" at bounding box center [246, 125] width 101 height 17
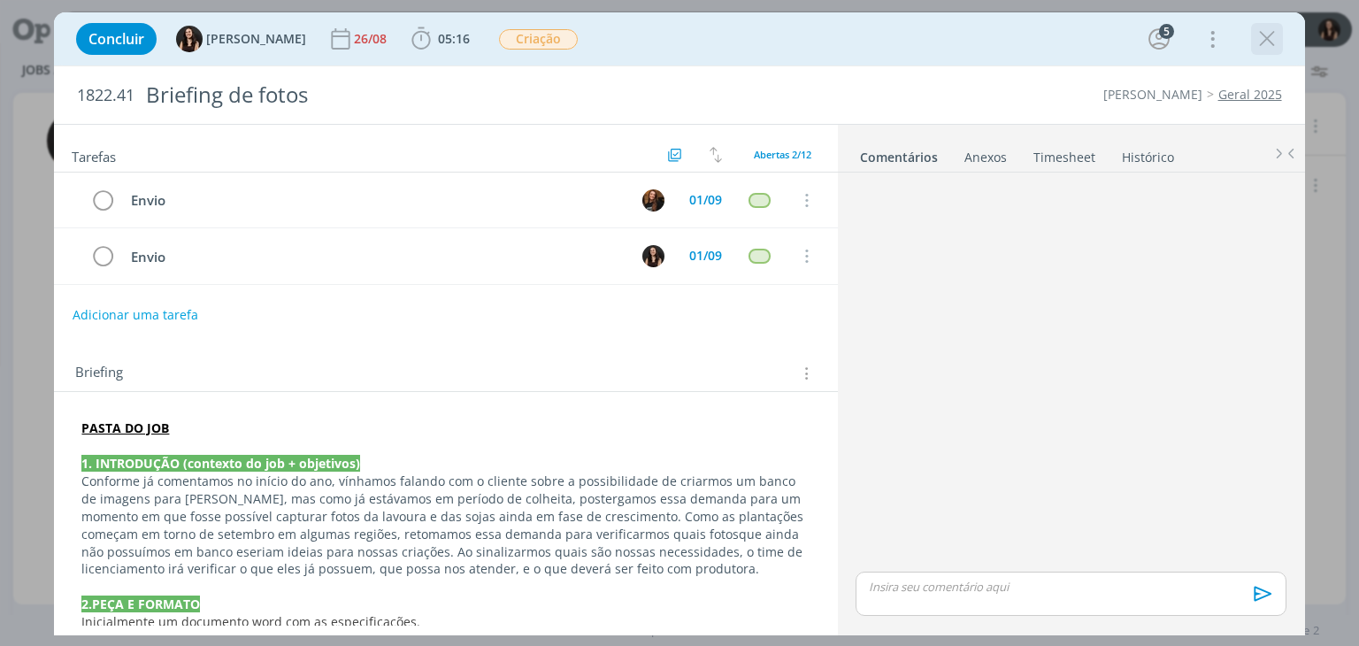
click at [1260, 36] on icon "dialog" at bounding box center [1267, 39] width 27 height 27
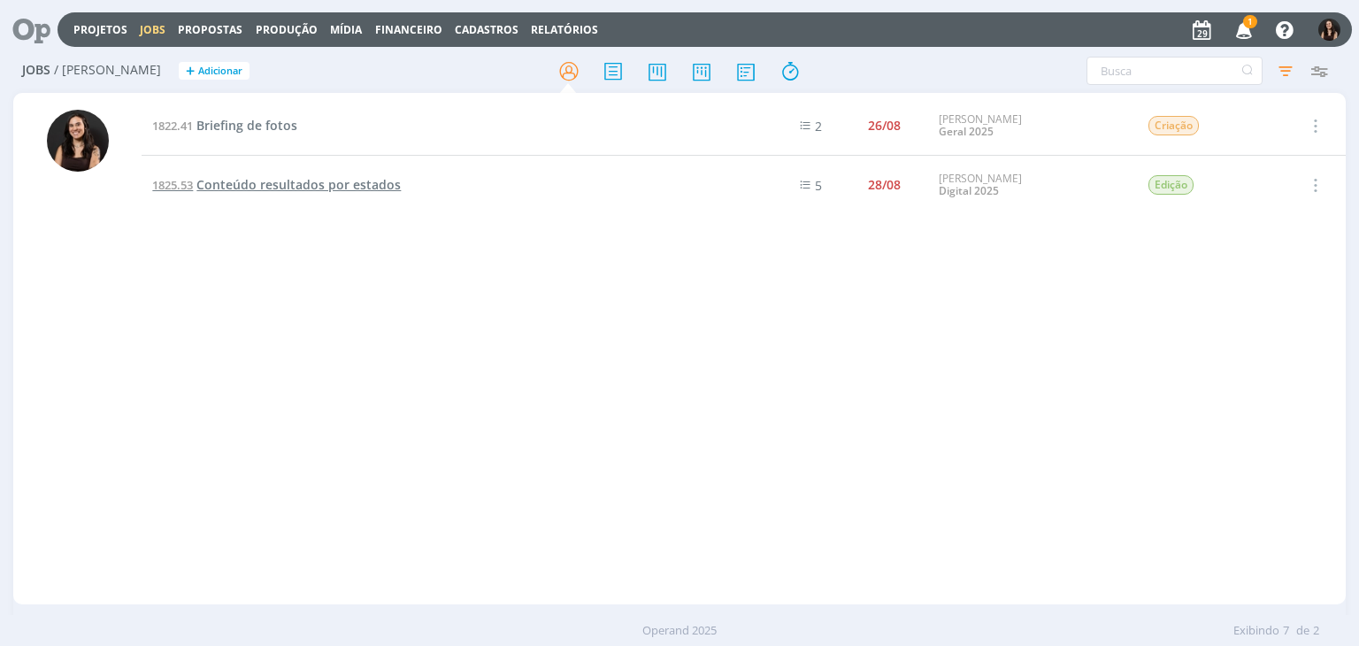
click at [258, 183] on span "Conteúdo resultados por estados" at bounding box center [298, 184] width 204 height 17
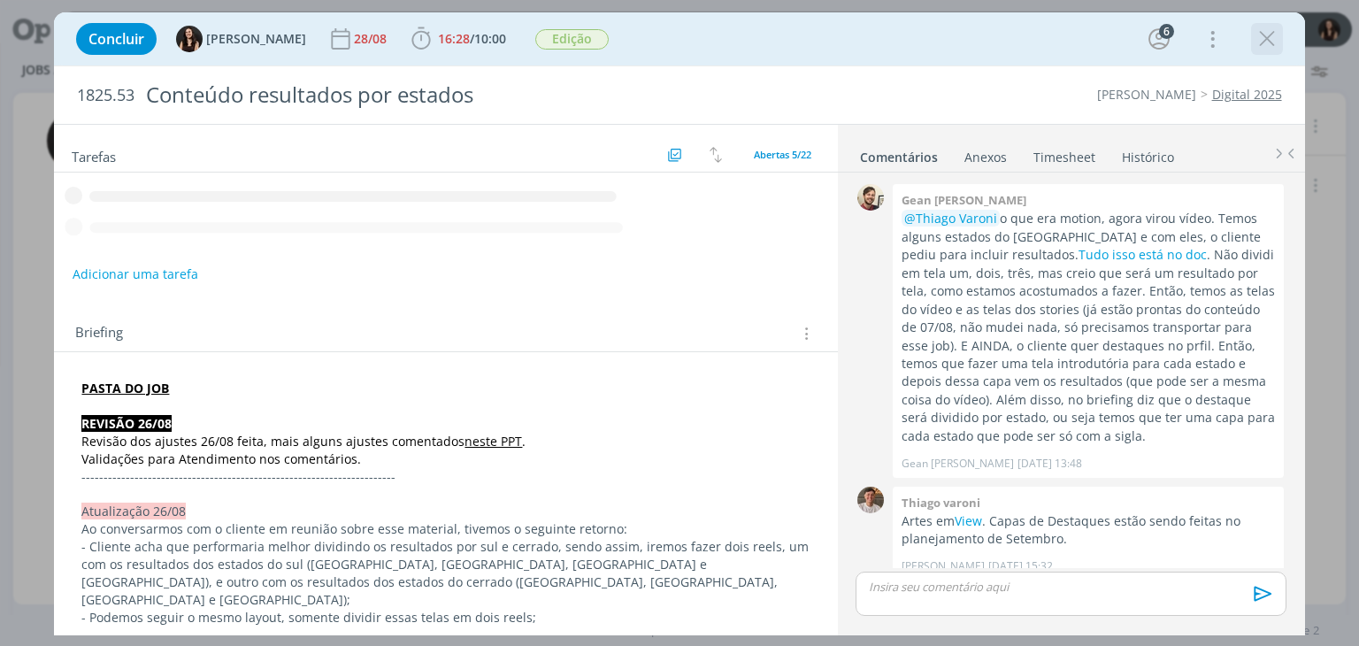
scroll to position [1198, 0]
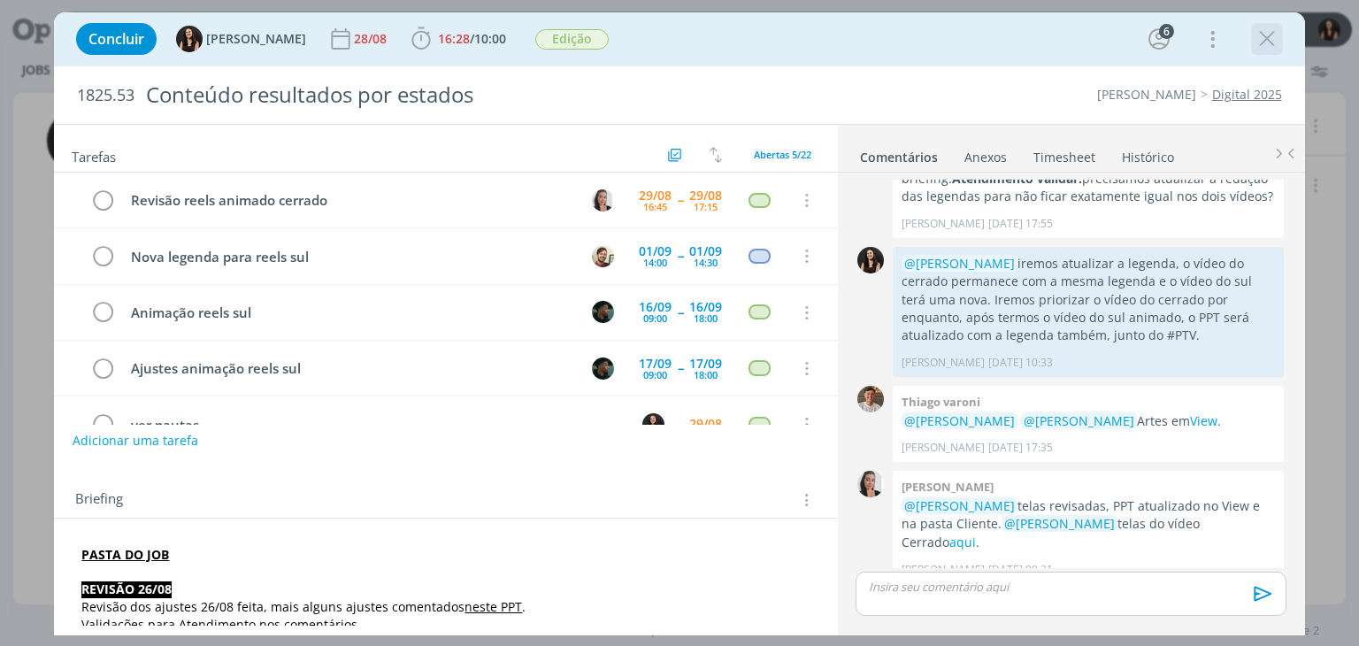
click at [1278, 36] on icon "dialog" at bounding box center [1267, 39] width 27 height 27
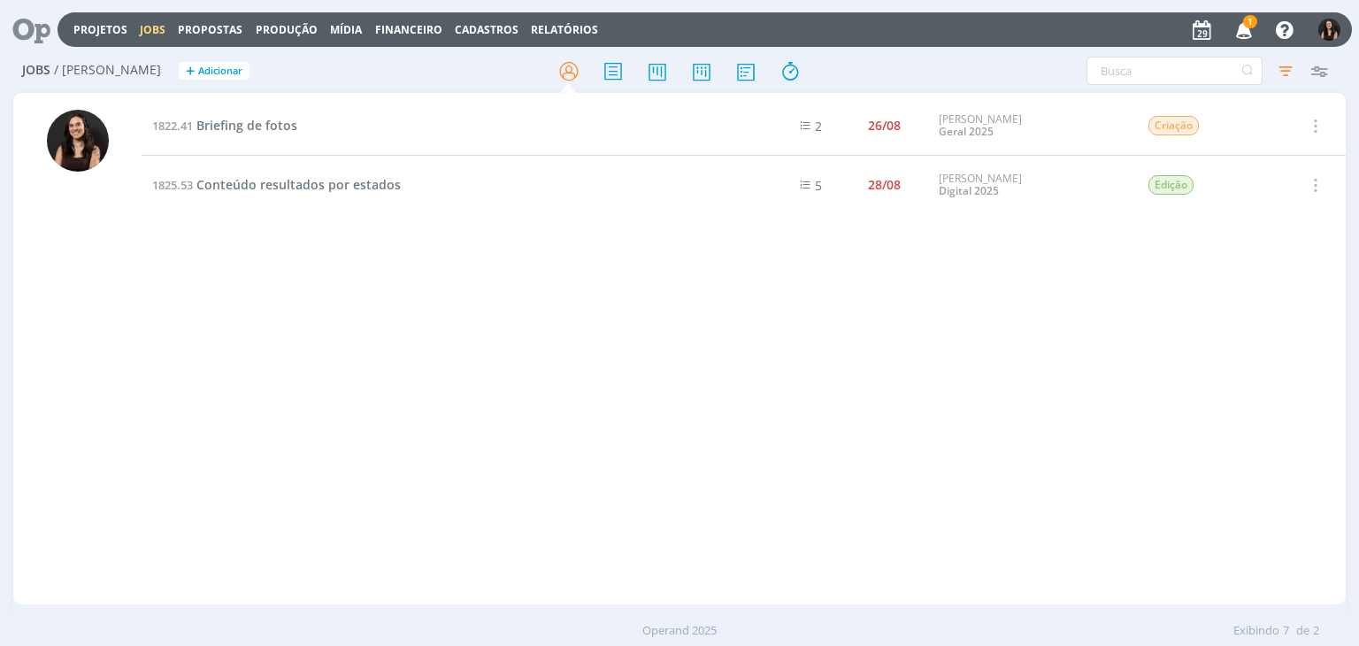
click at [1245, 25] on span "1" at bounding box center [1250, 21] width 14 height 13
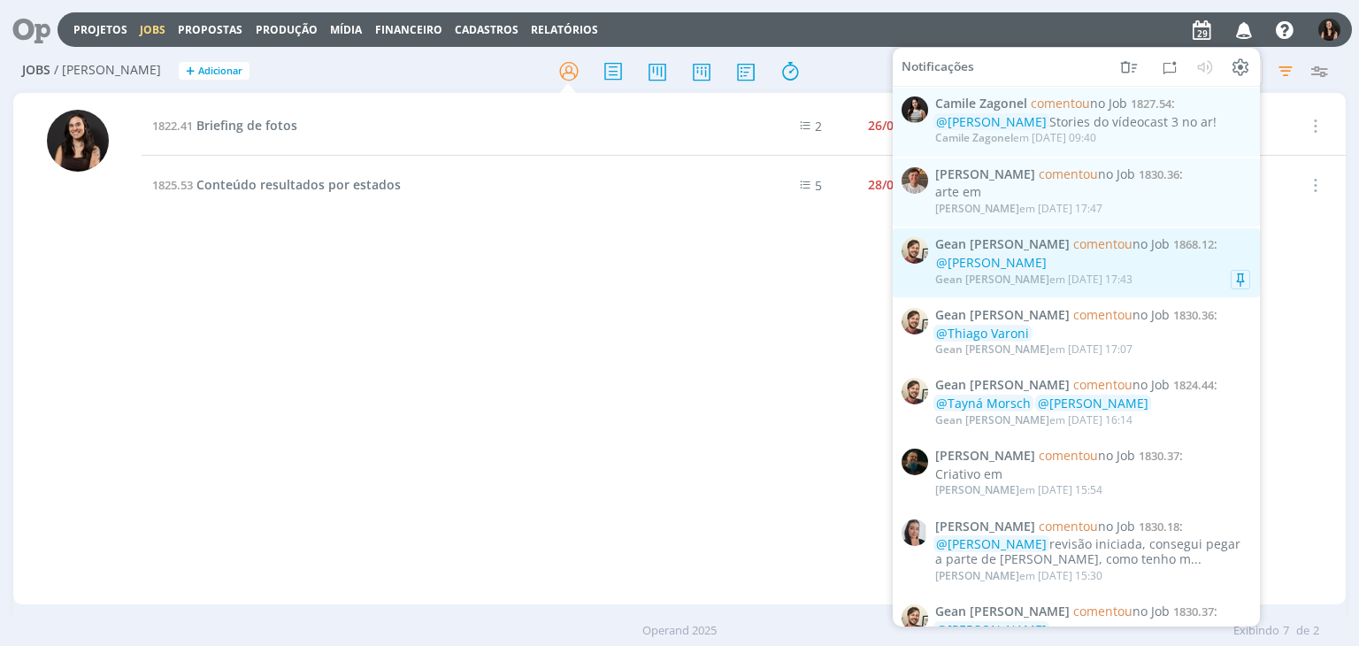
click at [1113, 264] on div "@[PERSON_NAME]" at bounding box center [1092, 263] width 315 height 15
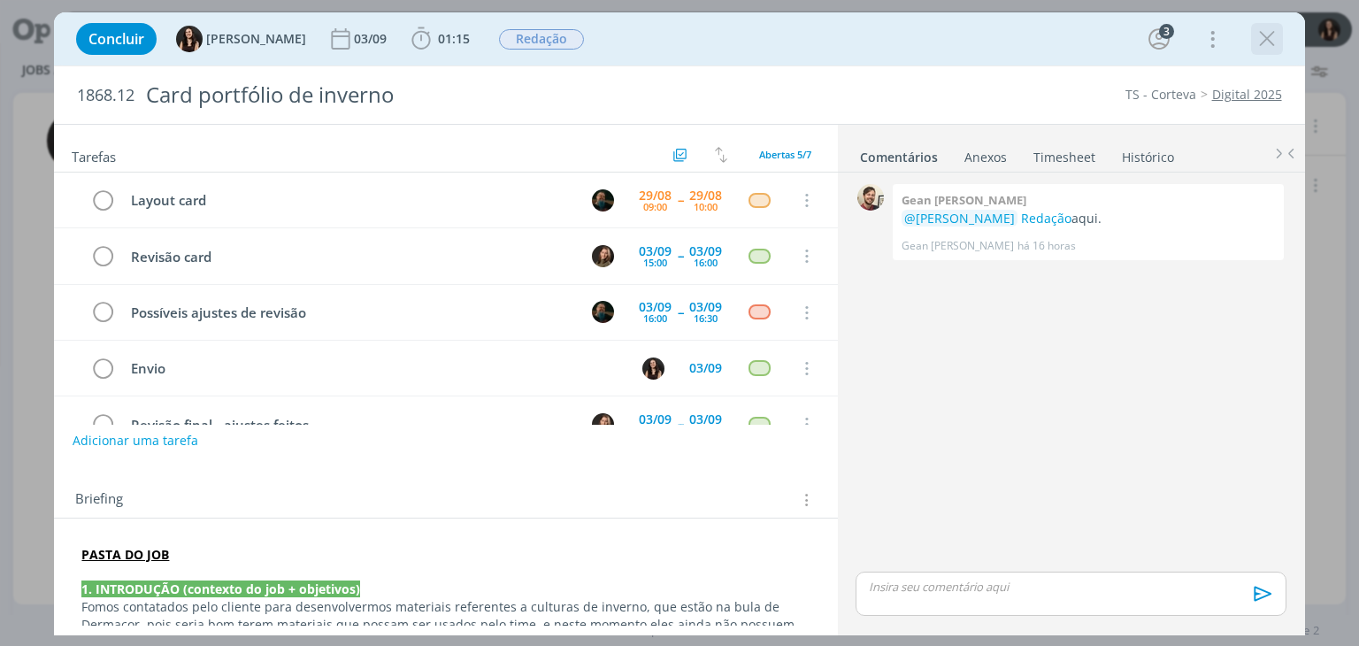
click at [1272, 40] on icon "dialog" at bounding box center [1267, 39] width 27 height 27
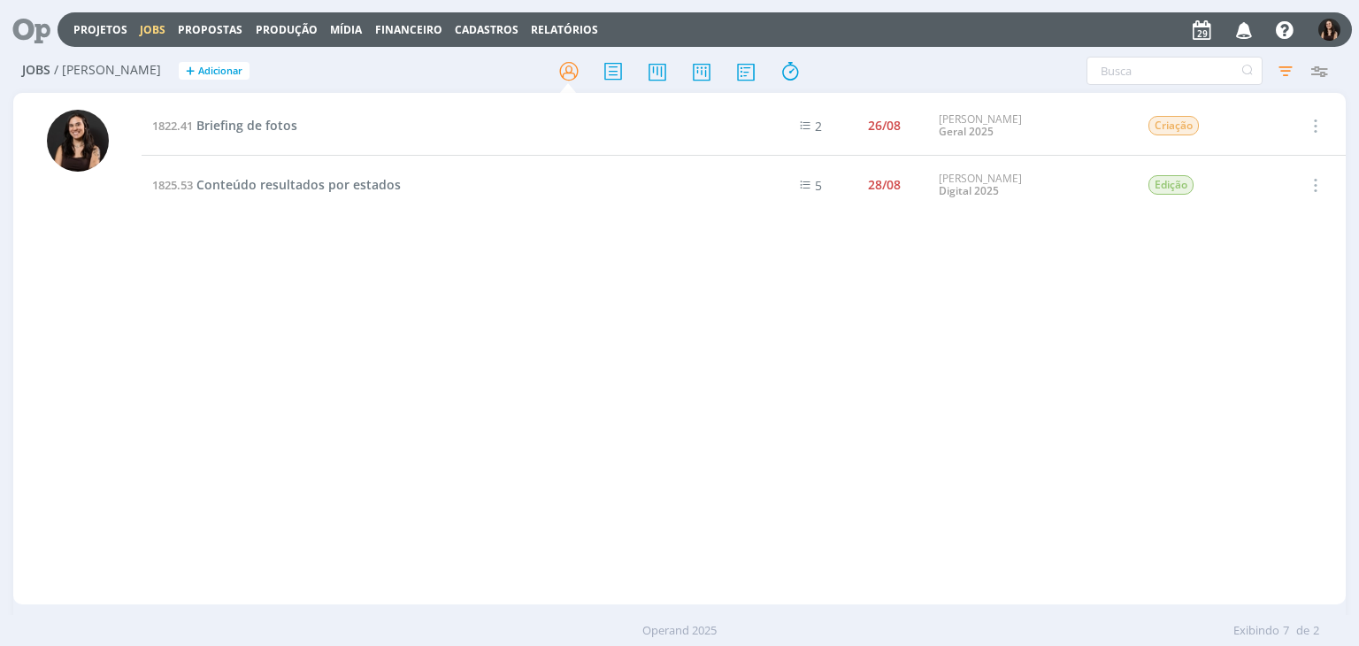
click at [1249, 29] on icon "button" at bounding box center [1244, 29] width 31 height 30
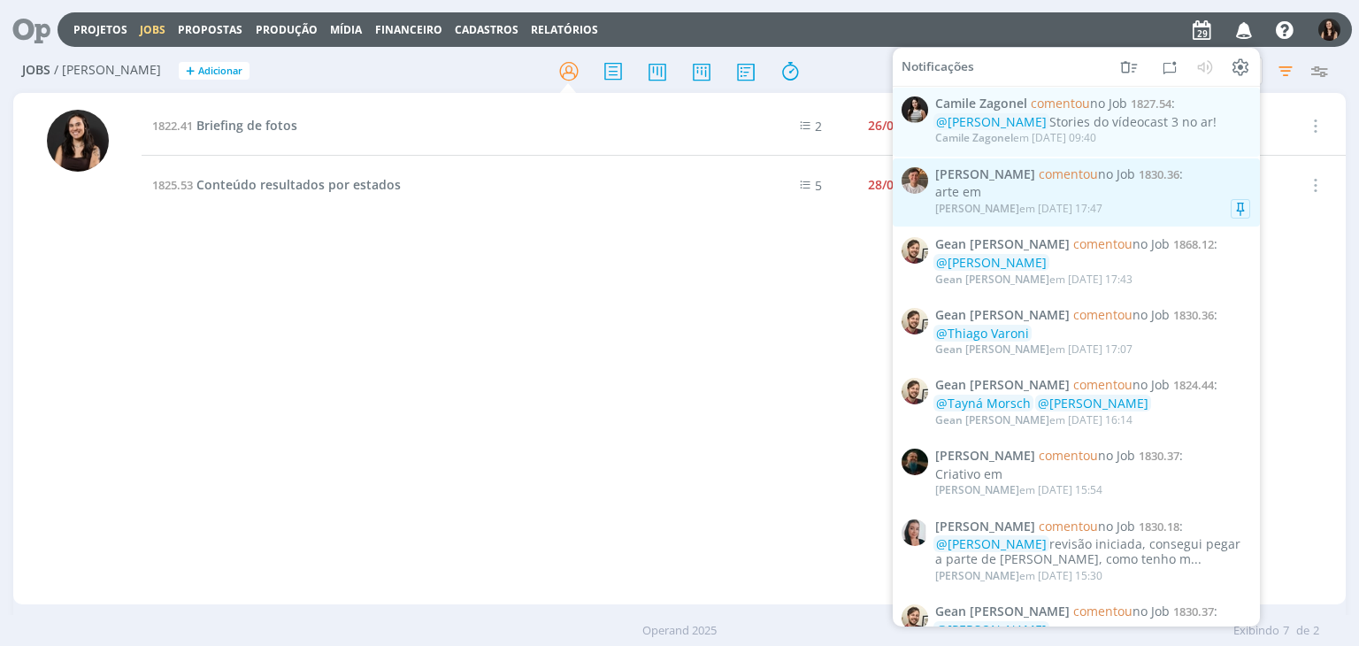
click at [1153, 188] on div "arte em" at bounding box center [1092, 192] width 315 height 15
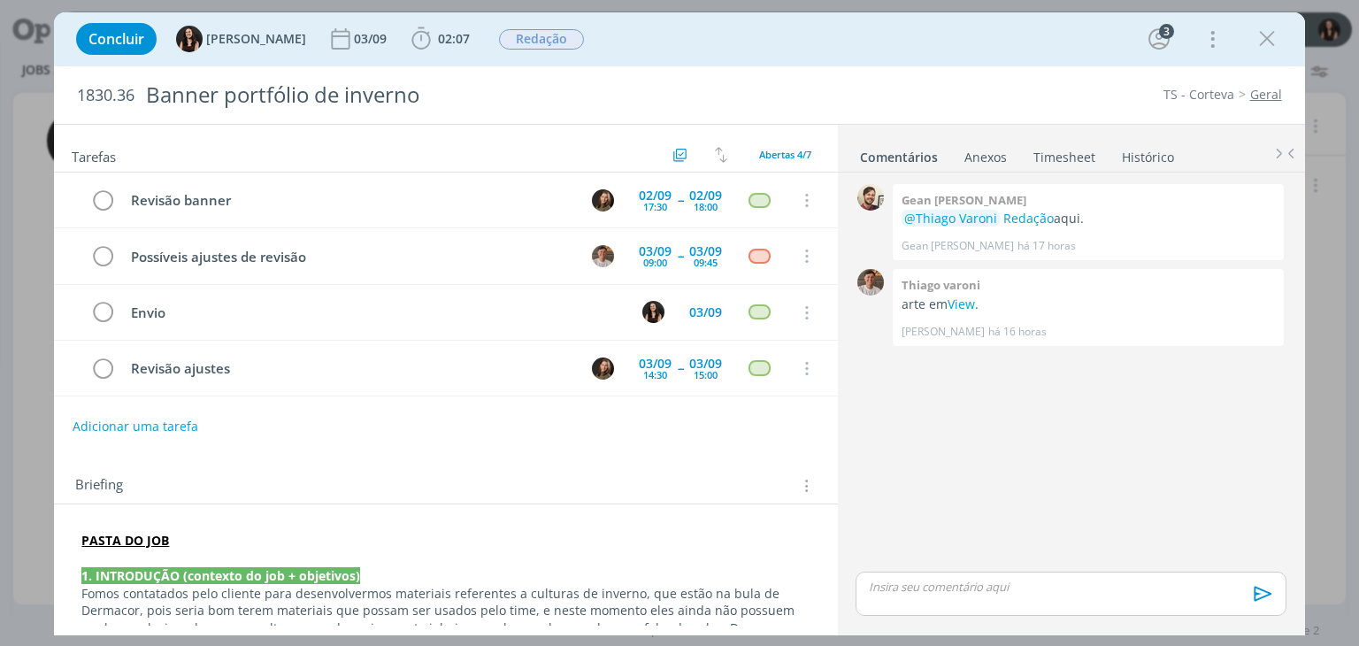
click at [1271, 42] on icon "dialog" at bounding box center [1267, 39] width 27 height 27
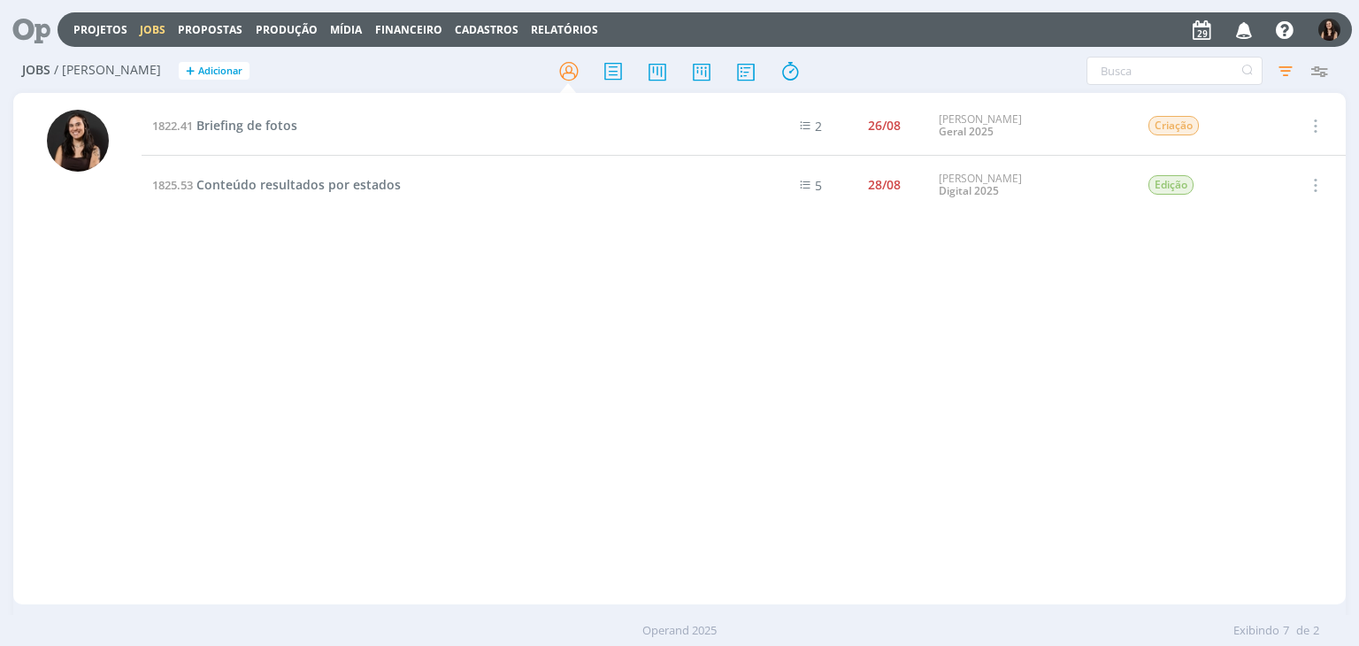
click at [1249, 33] on icon "button" at bounding box center [1244, 29] width 31 height 30
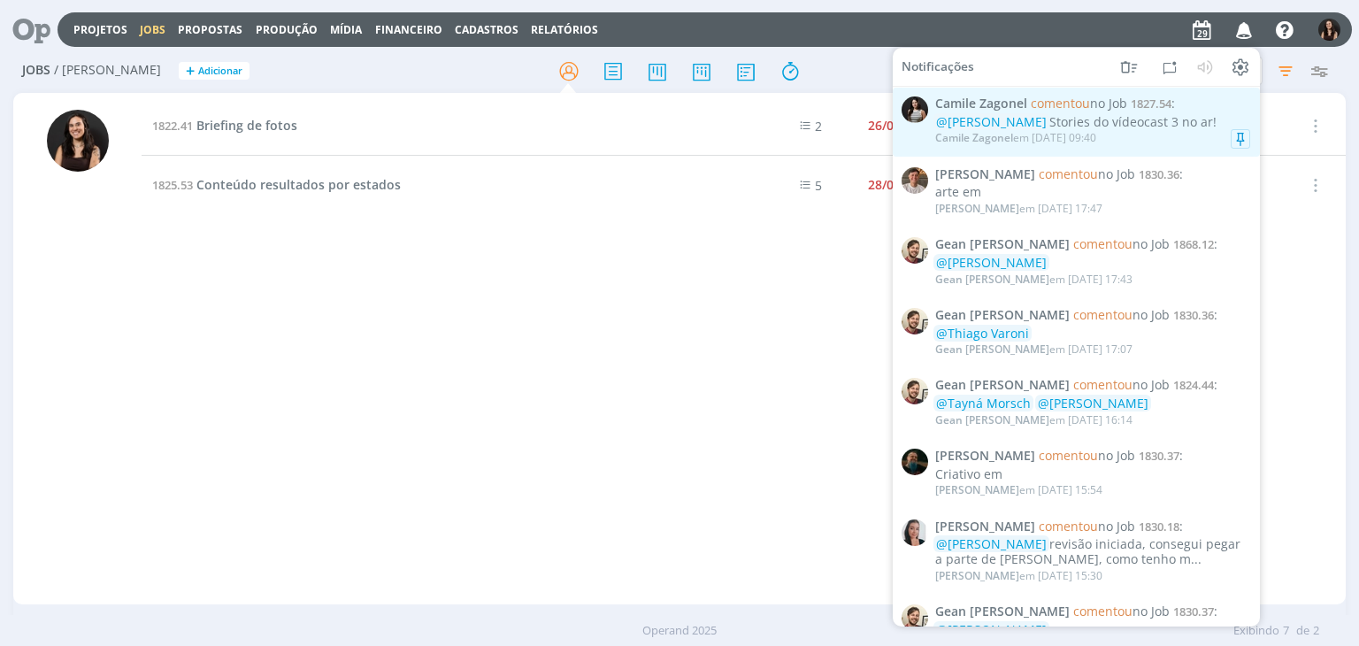
drag, startPoint x: 1210, startPoint y: 114, endPoint x: 1198, endPoint y: 127, distance: 18.2
click at [1198, 127] on div "@Isabelle Silva Stories do vídeocast 3 no ar!" at bounding box center [1092, 122] width 315 height 15
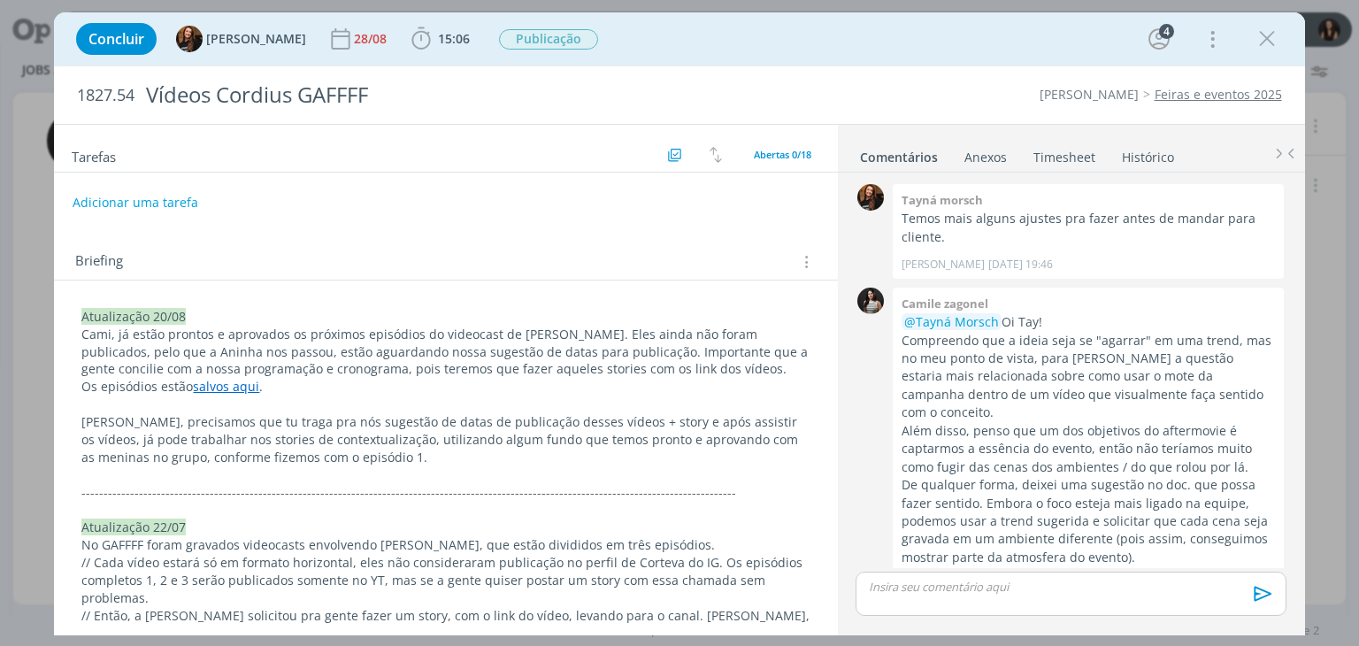
scroll to position [2378, 0]
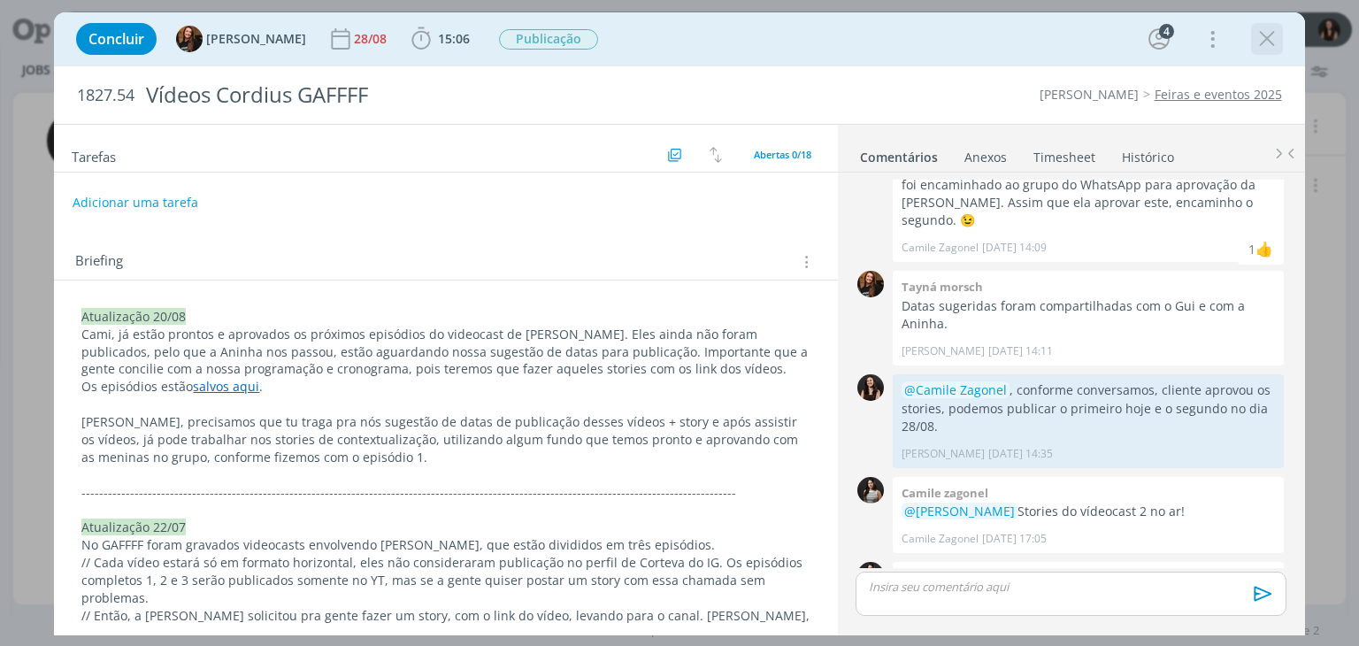
click at [1261, 34] on icon "dialog" at bounding box center [1267, 39] width 27 height 27
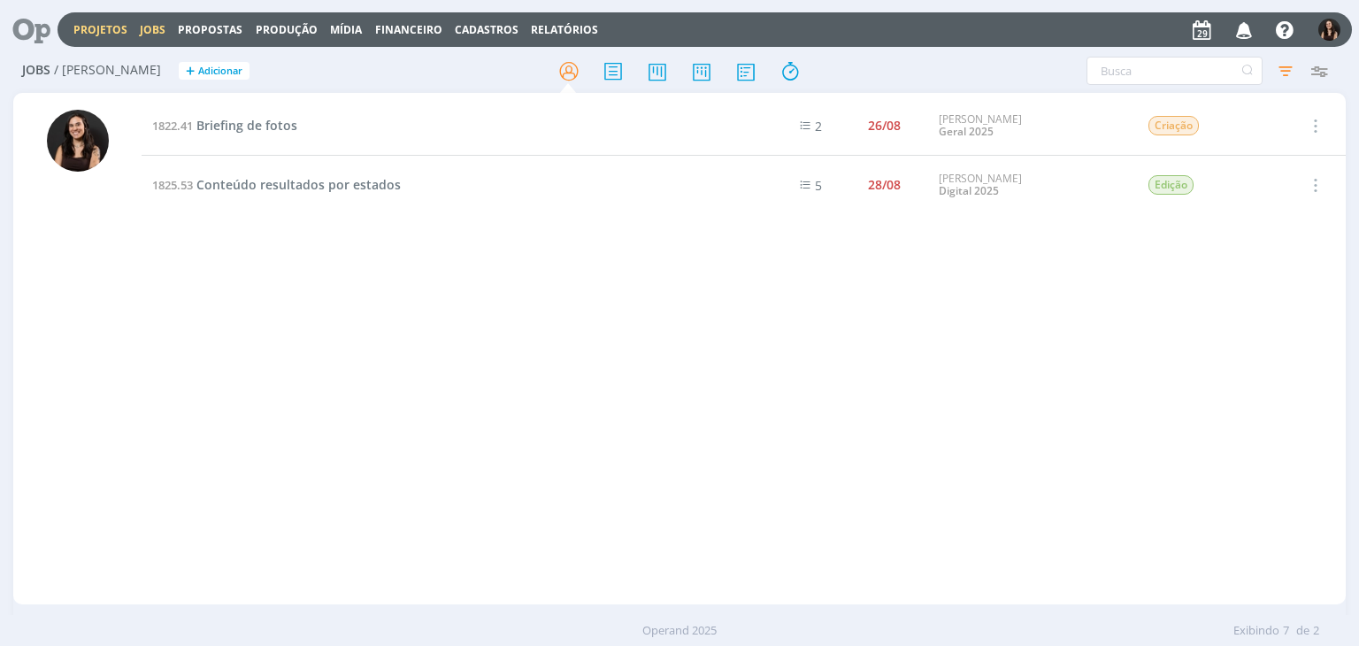
click at [74, 29] on link "Projetos" at bounding box center [100, 29] width 54 height 15
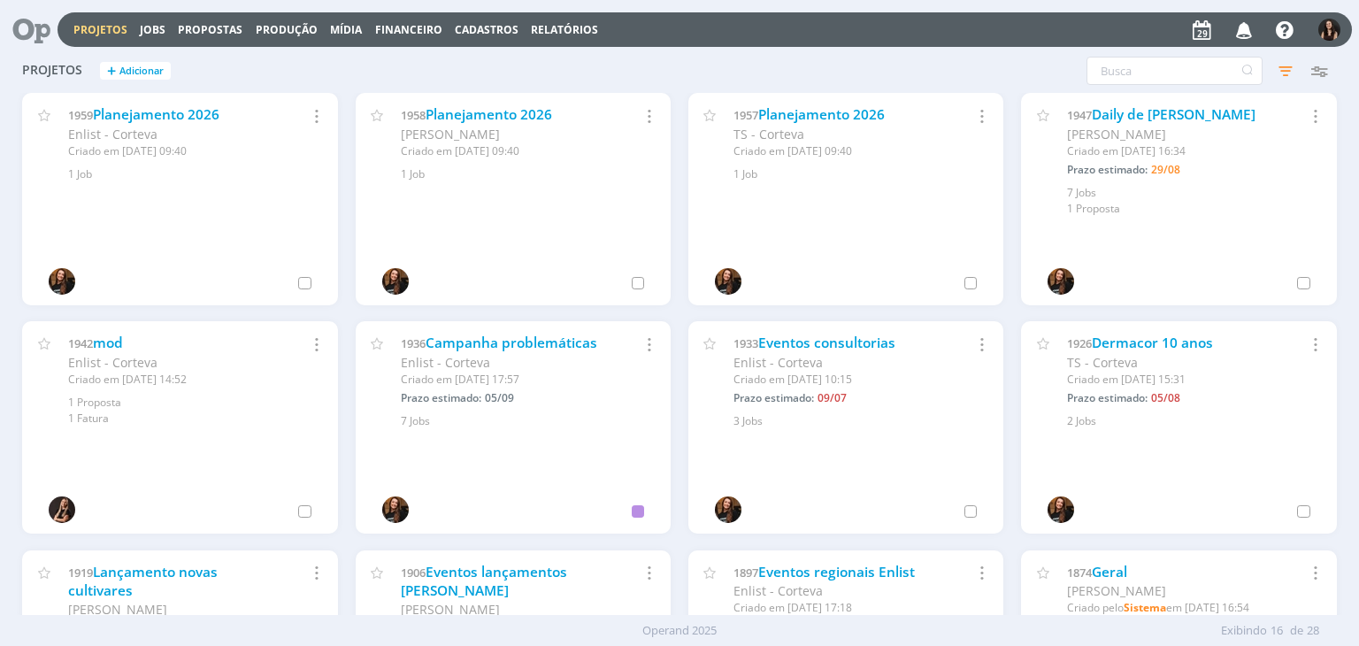
drag, startPoint x: 0, startPoint y: 8, endPoint x: 28, endPoint y: 27, distance: 33.9
click at [28, 27] on header "Projetos Jobs Propostas Produção Mídia Financeiro Cadastros Relatórios Notifica…" at bounding box center [679, 25] width 1359 height 50
click at [29, 27] on icon at bounding box center [25, 29] width 36 height 35
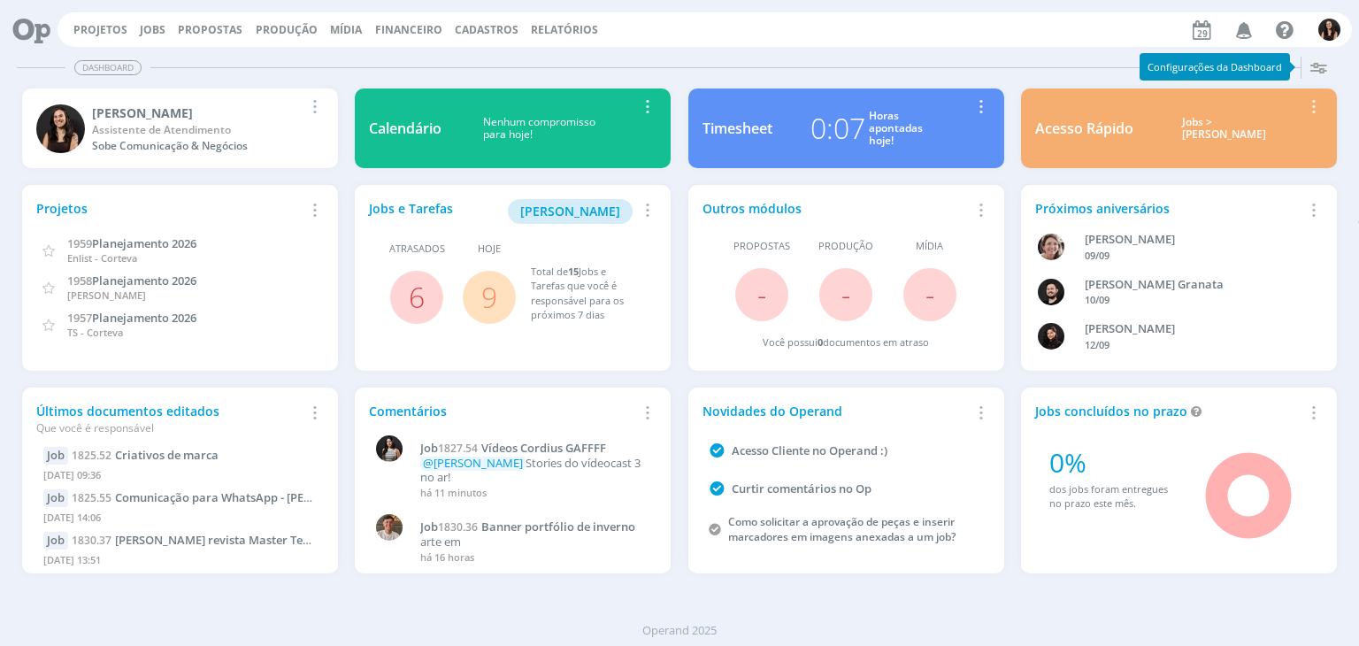
click at [493, 302] on link "9" at bounding box center [489, 297] width 16 height 38
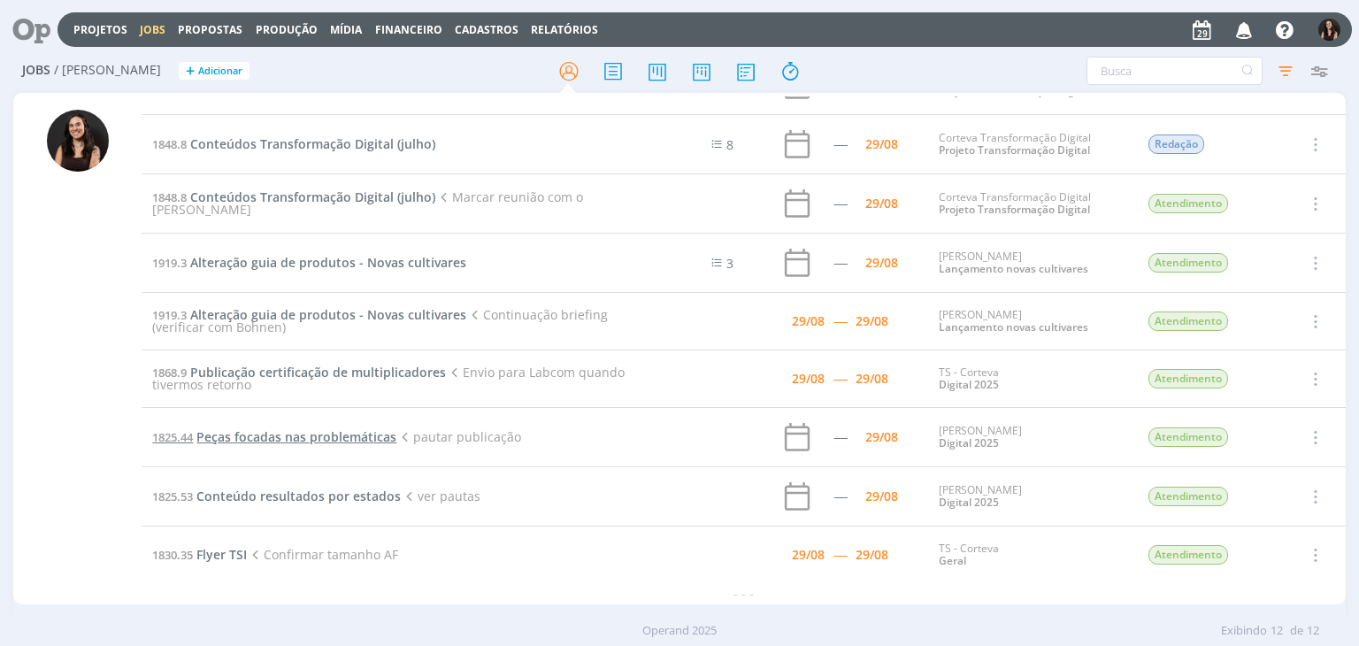
scroll to position [218, 0]
click at [232, 550] on span "Flyer TSI" at bounding box center [221, 555] width 50 height 17
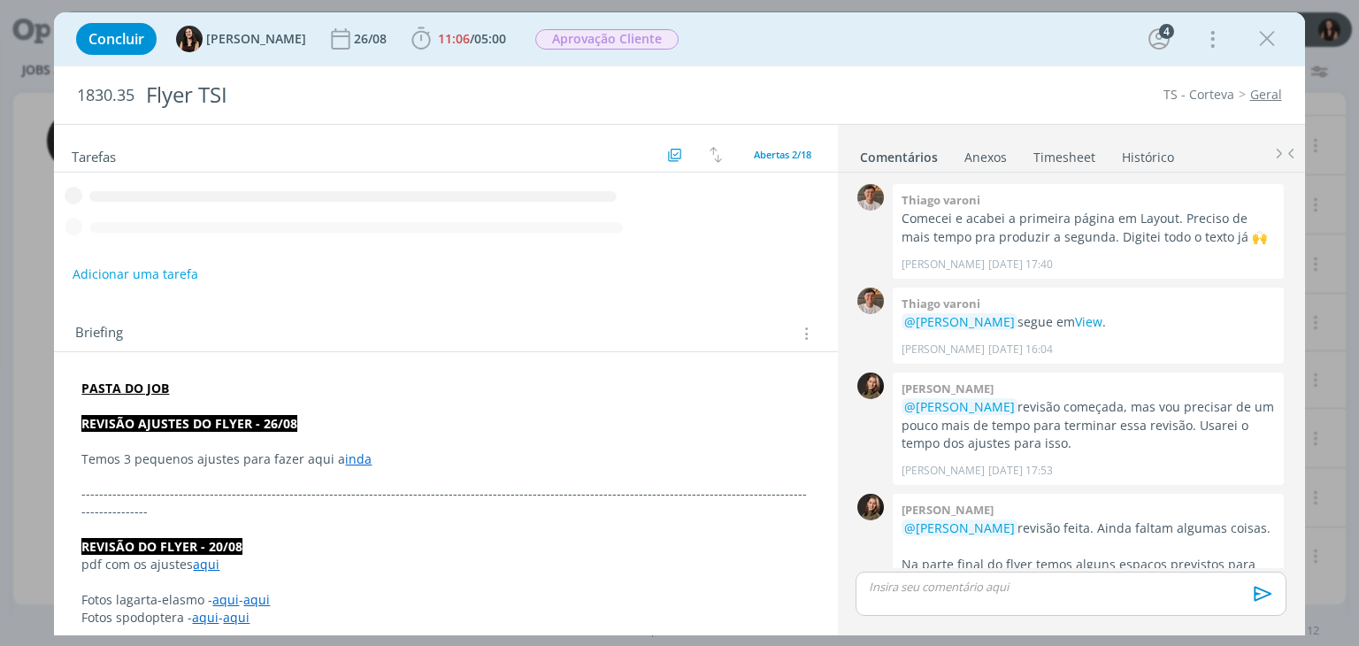
scroll to position [877, 0]
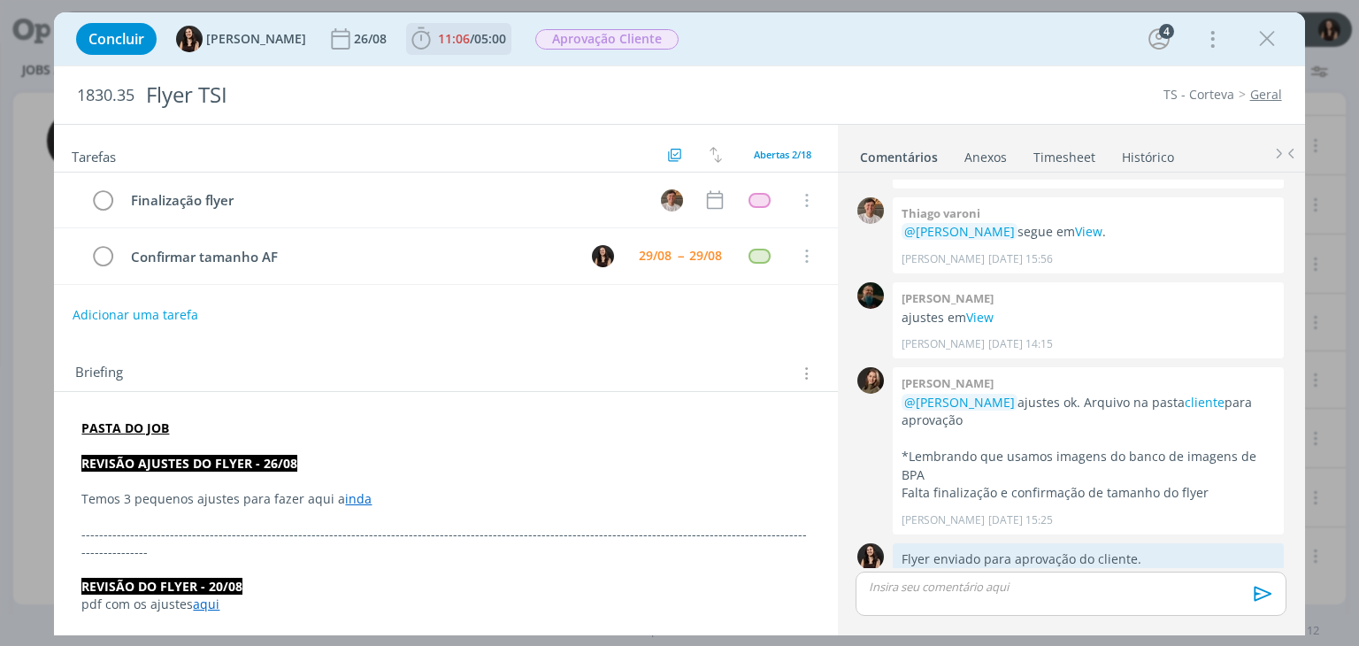
click at [474, 38] on span "05:00" at bounding box center [490, 38] width 32 height 17
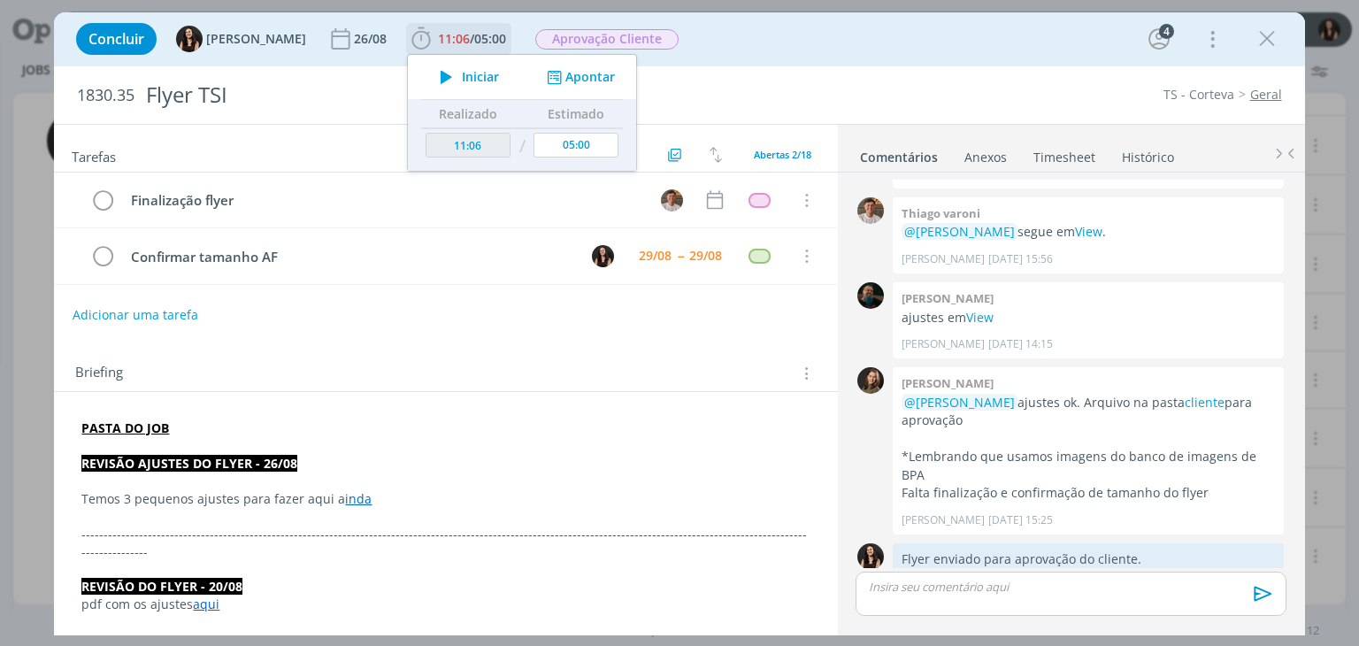
click at [472, 73] on span "Iniciar" at bounding box center [480, 77] width 37 height 12
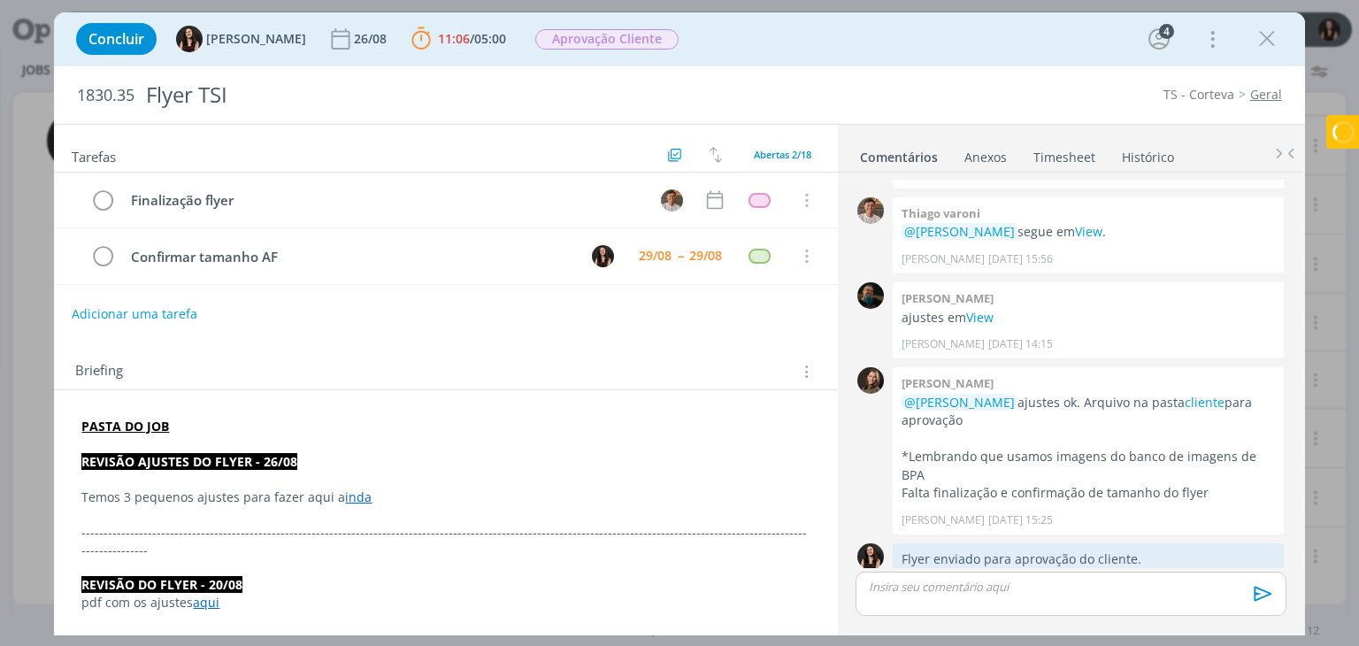
click at [148, 309] on button "Adicionar uma tarefa" at bounding box center [135, 314] width 126 height 30
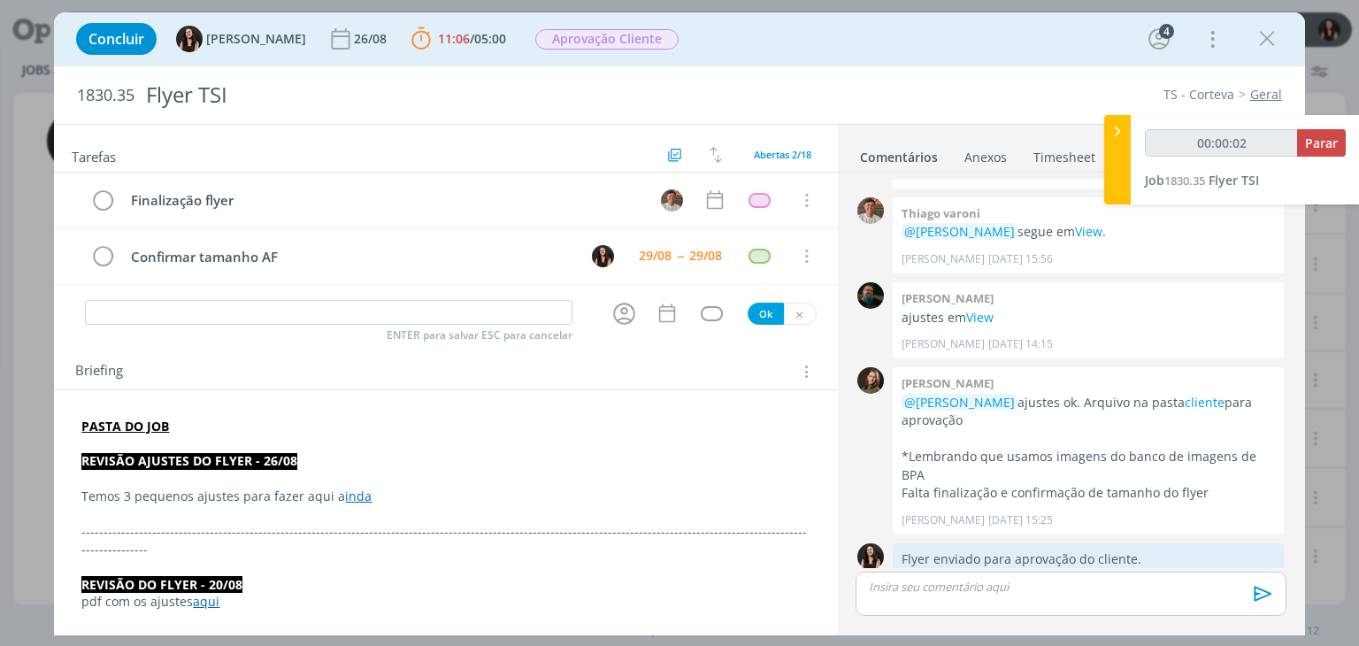
click at [272, 291] on div "Finalização flyer Cancelar Confirmar tamanho AF 29/08 -- 29/08 Cancelar" at bounding box center [445, 236] width 783 height 127
click at [283, 303] on input "dialog" at bounding box center [328, 312] width 487 height 25
click at [318, 418] on p "PASTA DO JOB" at bounding box center [445, 427] width 728 height 18
type input "00:00:08"
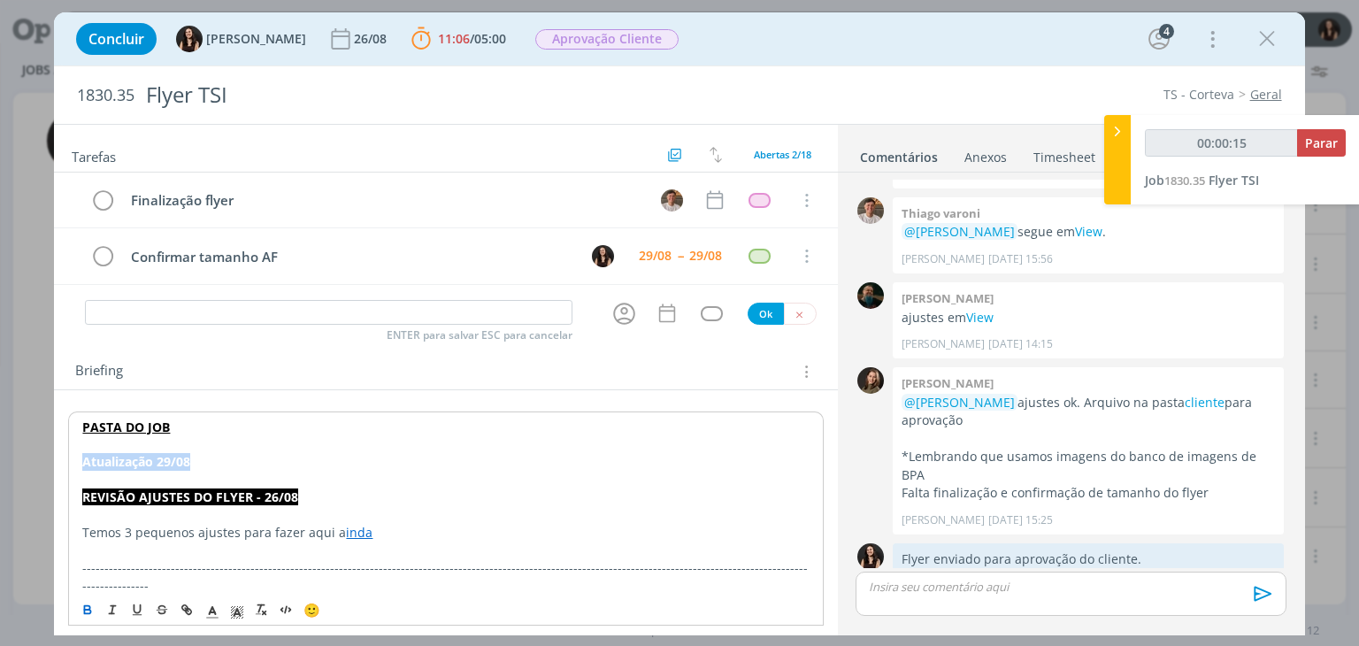
drag, startPoint x: 226, startPoint y: 454, endPoint x: 24, endPoint y: 450, distance: 202.6
click at [24, 450] on div "Concluir Isabelle Silva 26/08 11:06 / 05:00 Parar Apontar Data * 29/08/2025 Hor…" at bounding box center [679, 323] width 1359 height 646
click at [88, 610] on icon "dialog" at bounding box center [88, 612] width 6 height 4
click at [196, 453] on p "Atualização 29/08" at bounding box center [445, 462] width 726 height 18
drag, startPoint x: 196, startPoint y: 458, endPoint x: 64, endPoint y: 448, distance: 132.2
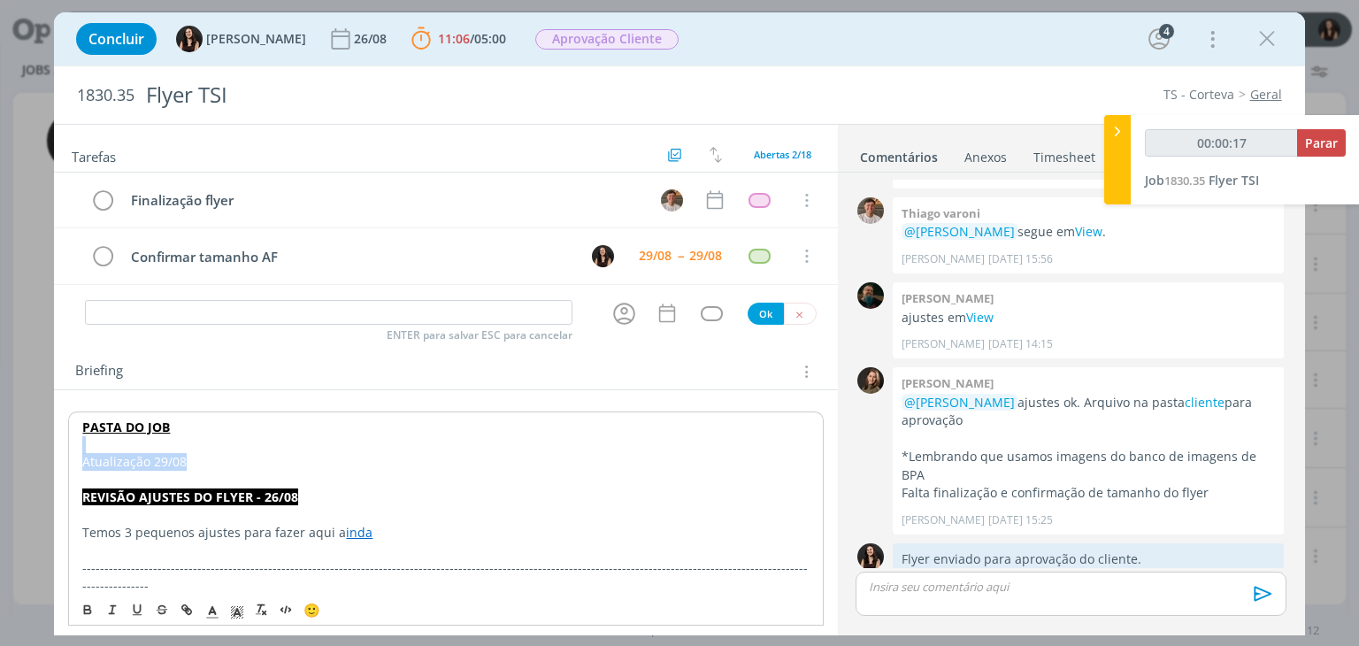
click at [233, 604] on icon "dialog" at bounding box center [237, 612] width 16 height 16
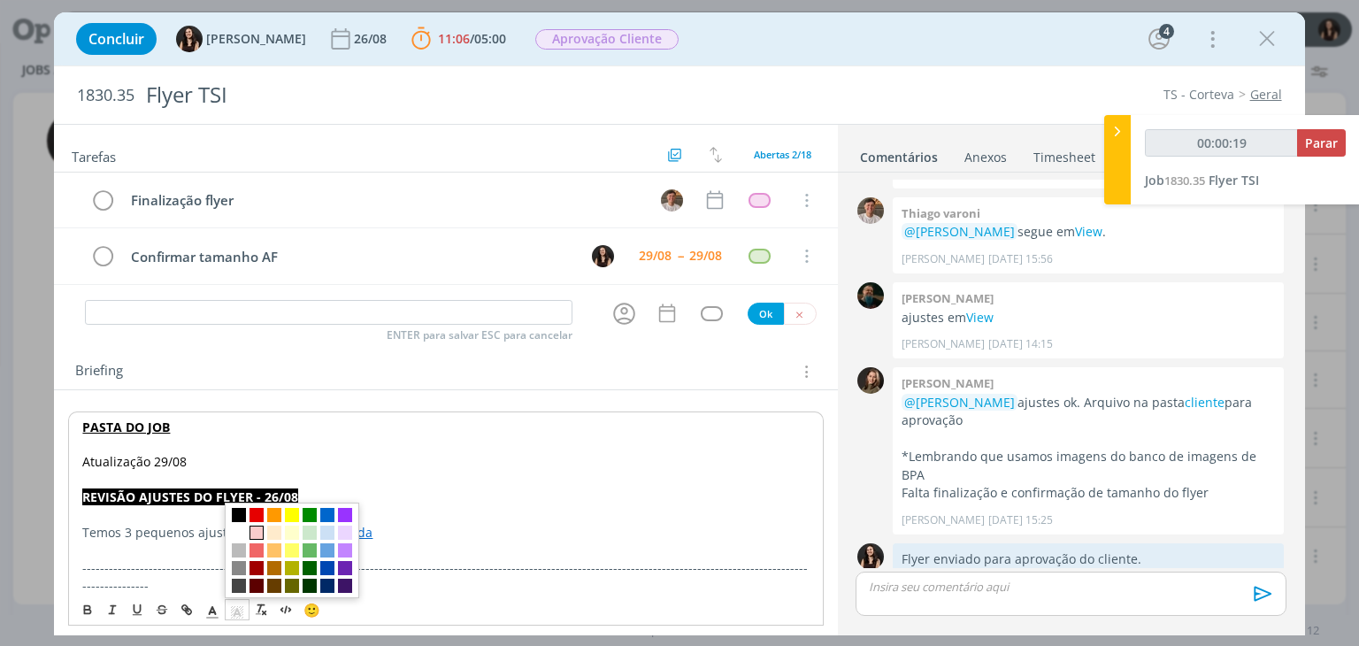
click at [252, 535] on span "dialog" at bounding box center [256, 532] width 14 height 14
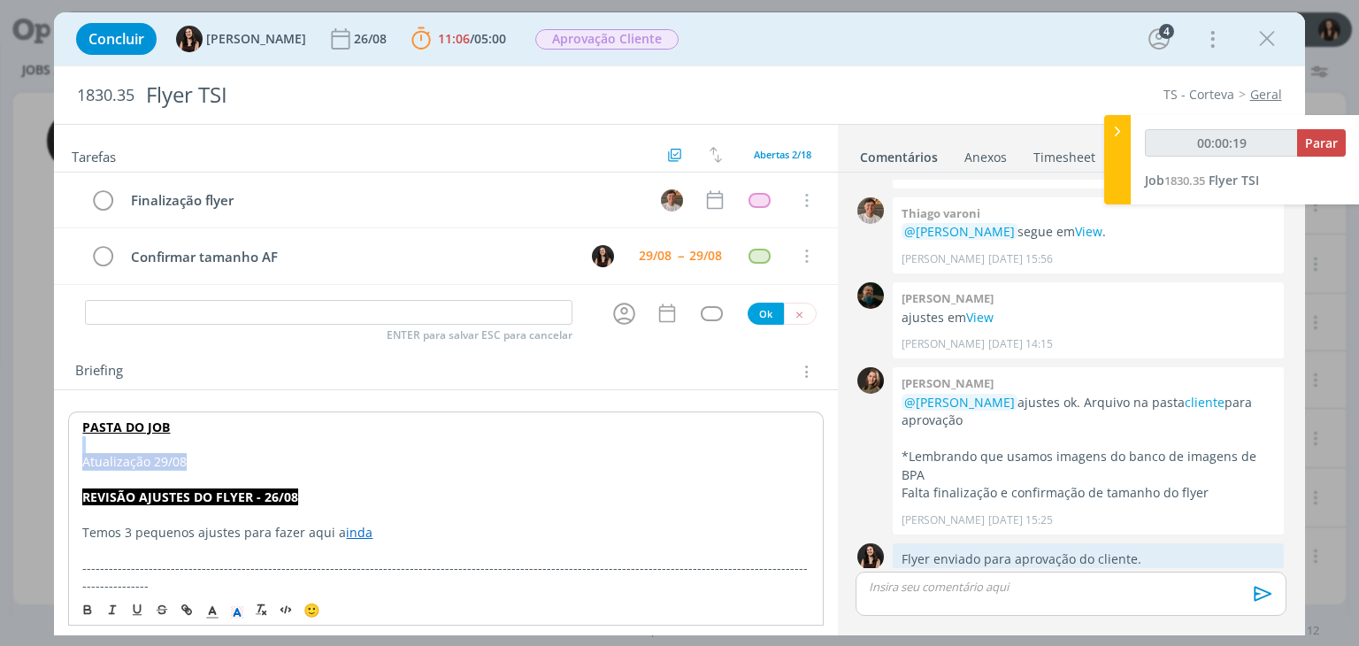
click at [209, 458] on p "Atualização 29/08" at bounding box center [445, 462] width 726 height 18
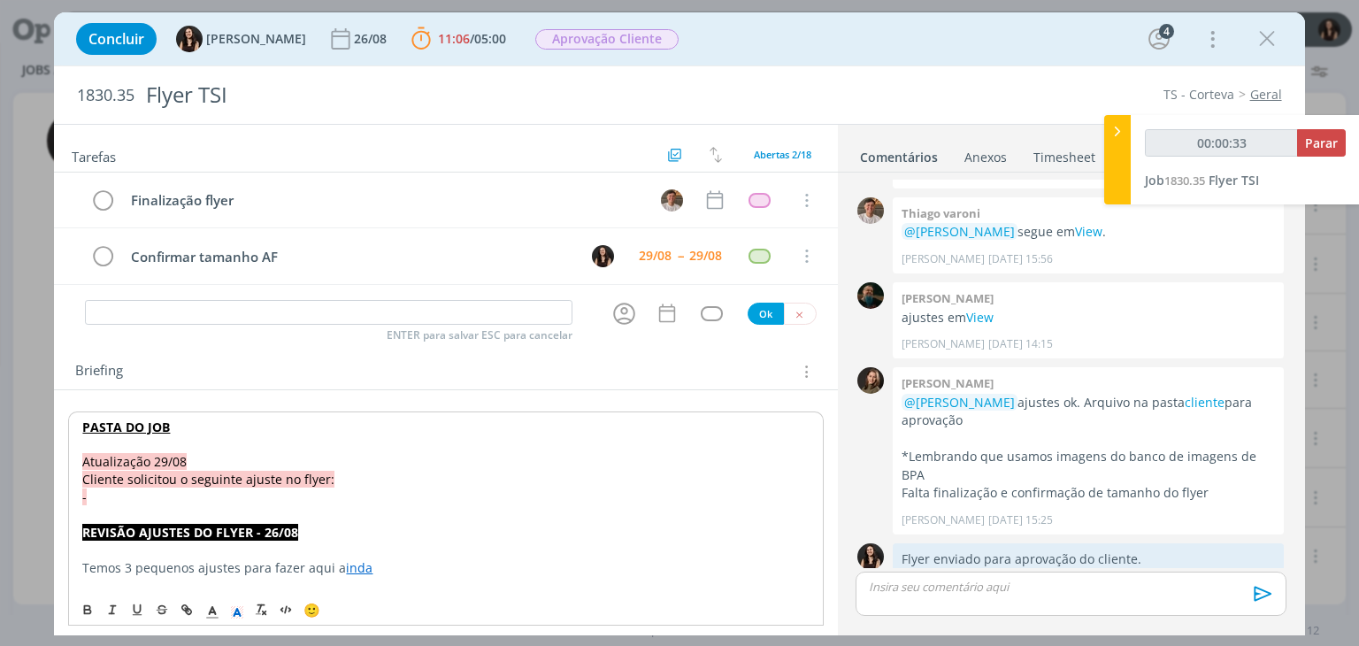
drag, startPoint x: 81, startPoint y: 475, endPoint x: 111, endPoint y: 496, distance: 36.8
click at [242, 614] on icon "dialog" at bounding box center [237, 612] width 16 height 16
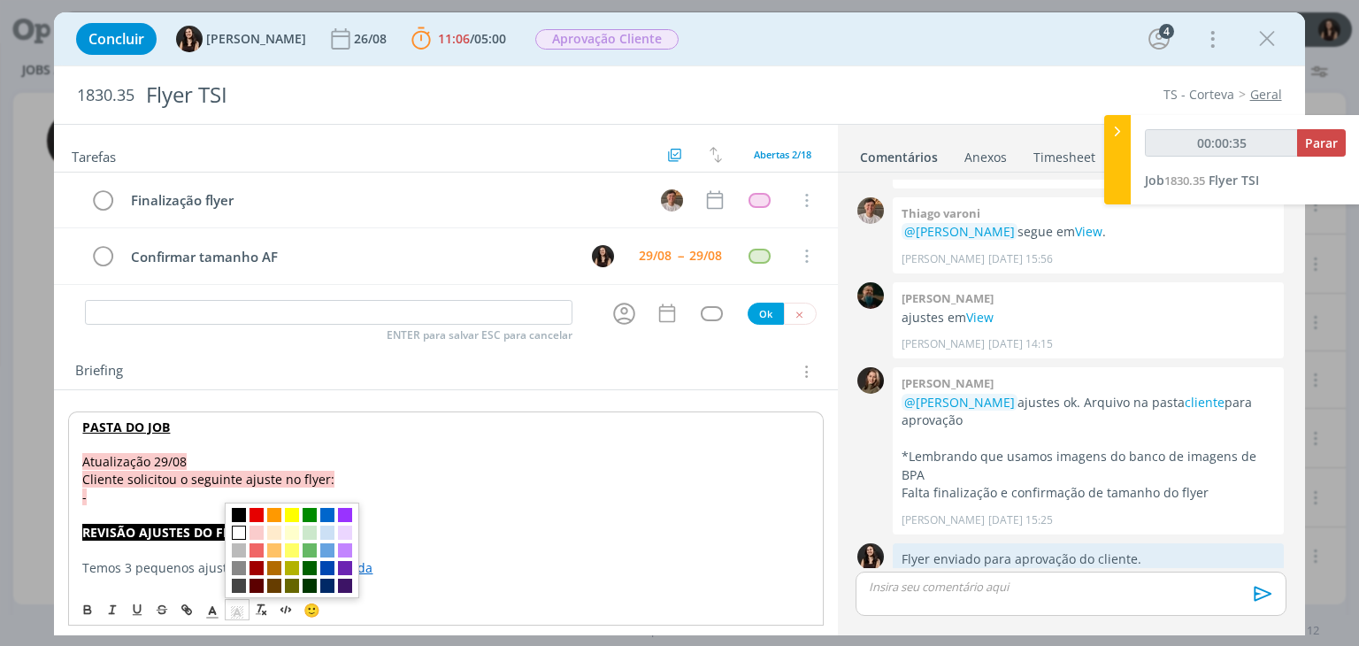
click at [234, 534] on span "dialog" at bounding box center [239, 532] width 14 height 14
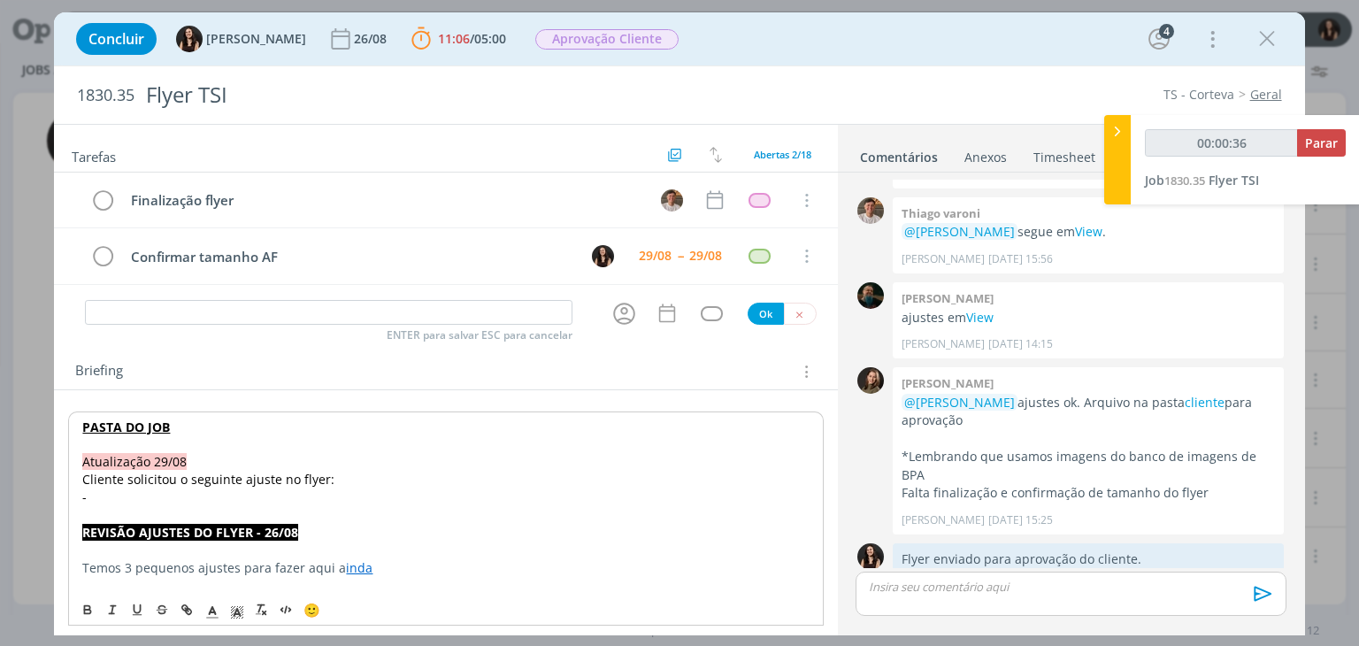
click at [192, 506] on p "dialog" at bounding box center [445, 515] width 726 height 18
click at [191, 492] on p "-" at bounding box center [445, 497] width 726 height 18
click at [325, 496] on p "-" at bounding box center [445, 496] width 728 height 18
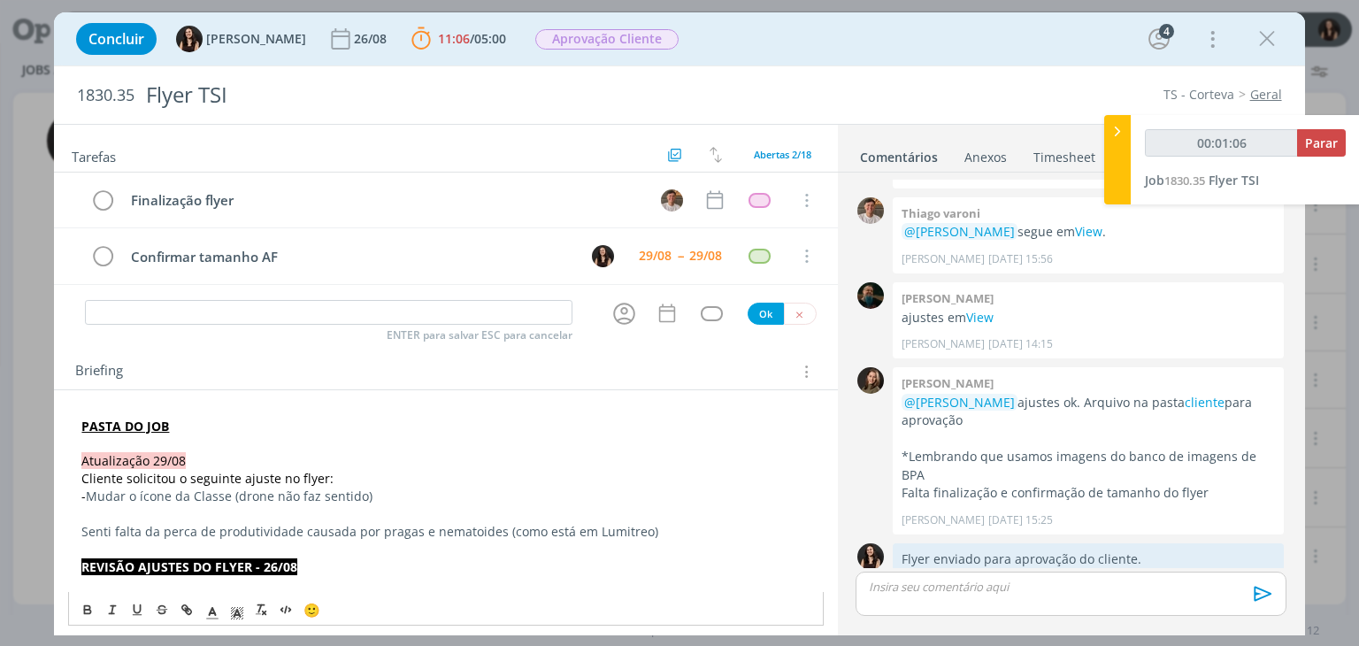
drag, startPoint x: 139, startPoint y: 510, endPoint x: 152, endPoint y: 513, distance: 13.7
click at [139, 508] on p "dialog" at bounding box center [445, 514] width 728 height 18
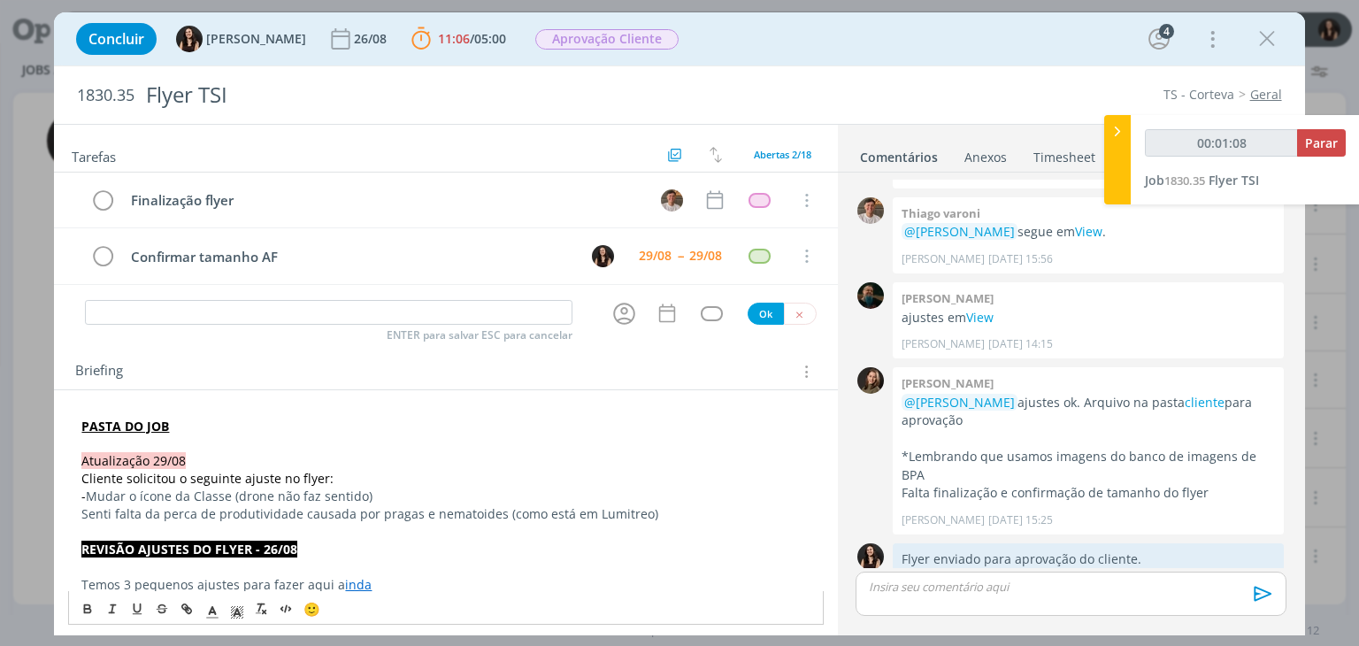
click at [1185, 394] on link "cliente" at bounding box center [1205, 402] width 40 height 17
click at [400, 495] on p "- Mudar o ícone da Classe (drone não faz sentido)" at bounding box center [445, 496] width 728 height 18
click at [101, 488] on span "Mudar o ícone da Classe (drone não faz sentido)" at bounding box center [230, 496] width 287 height 17
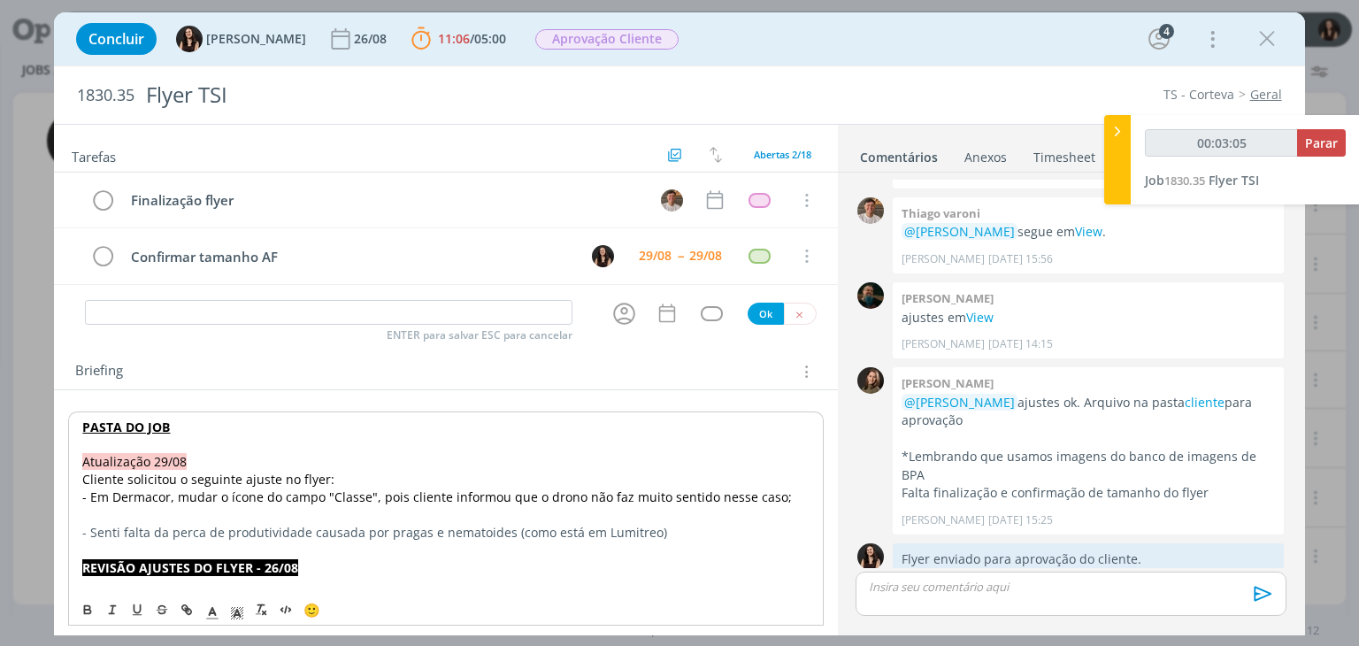
click at [120, 510] on p "dialog" at bounding box center [445, 515] width 726 height 18
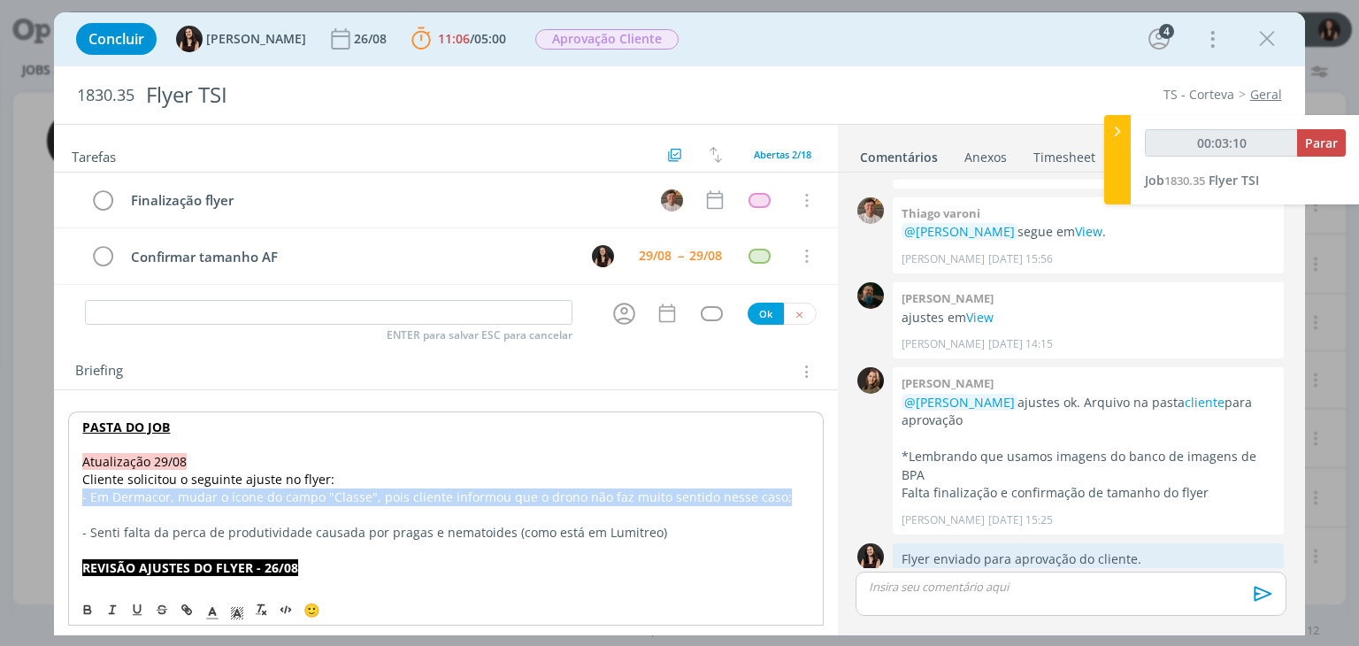
drag, startPoint x: 93, startPoint y: 493, endPoint x: 826, endPoint y: 487, distance: 733.4
copy span "- Em Dermacor, mudar o ícone do campo "Classe", pois cliente informou que o dro…"
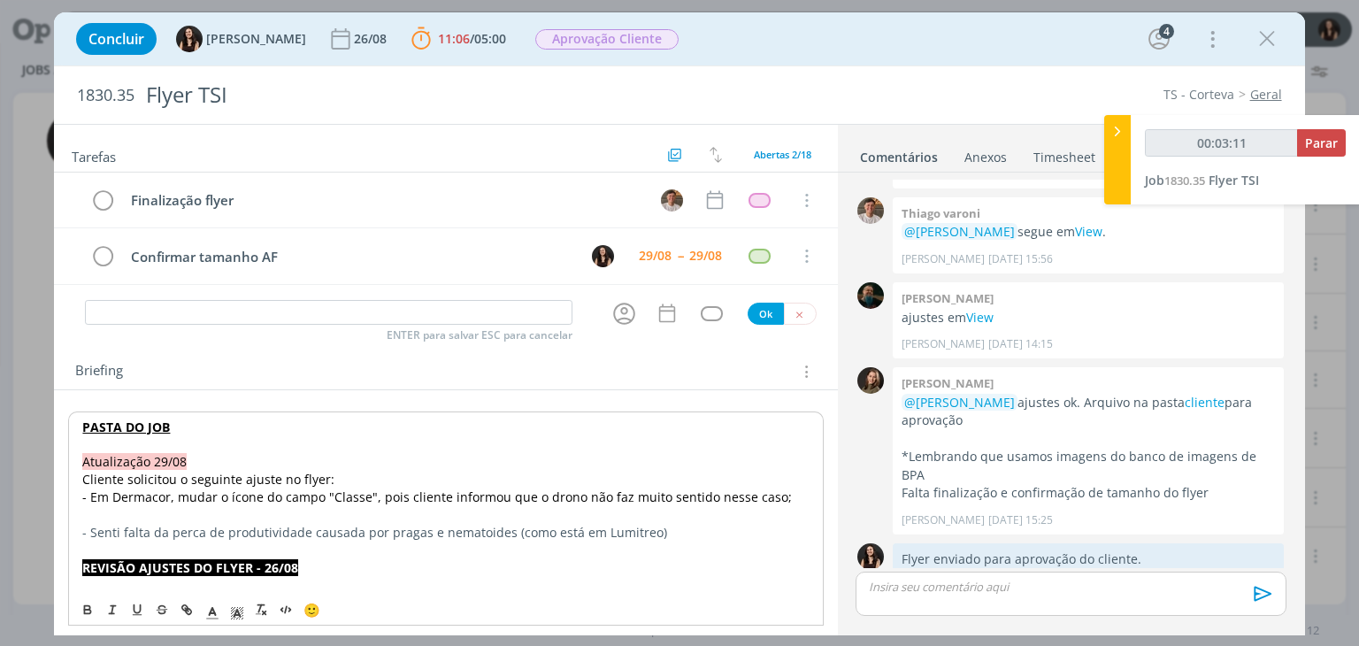
click at [306, 508] on p "dialog" at bounding box center [445, 515] width 726 height 18
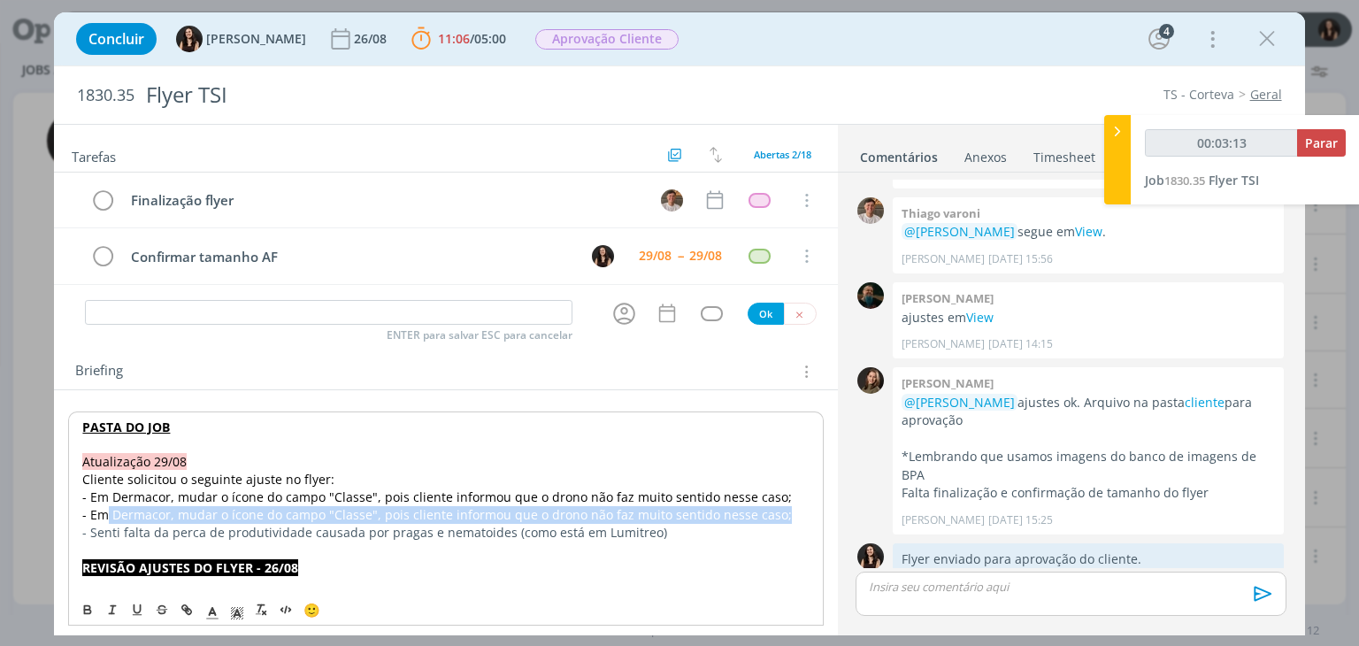
drag, startPoint x: 779, startPoint y: 514, endPoint x: 120, endPoint y: 514, distance: 659.1
click at [106, 511] on p "- Em Dermacor, mudar o ícone do campo "Classe", pois cliente informou que o dro…" at bounding box center [445, 515] width 726 height 18
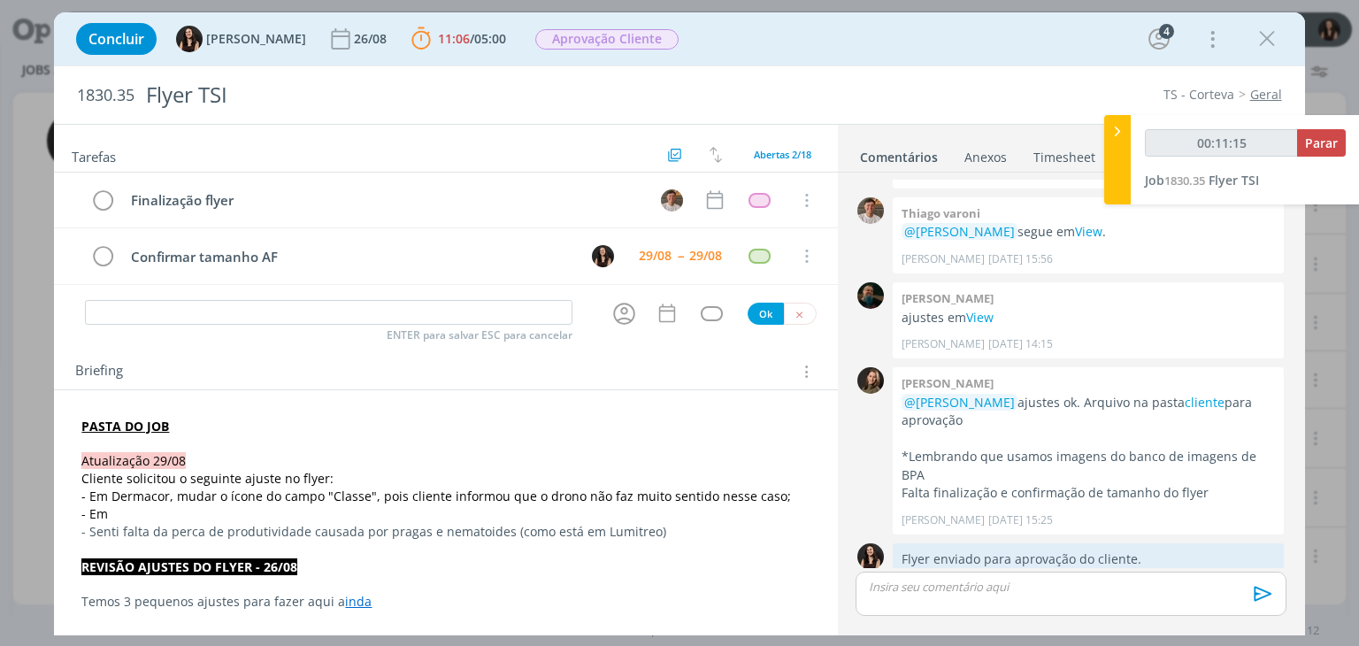
type input "00:12:15"
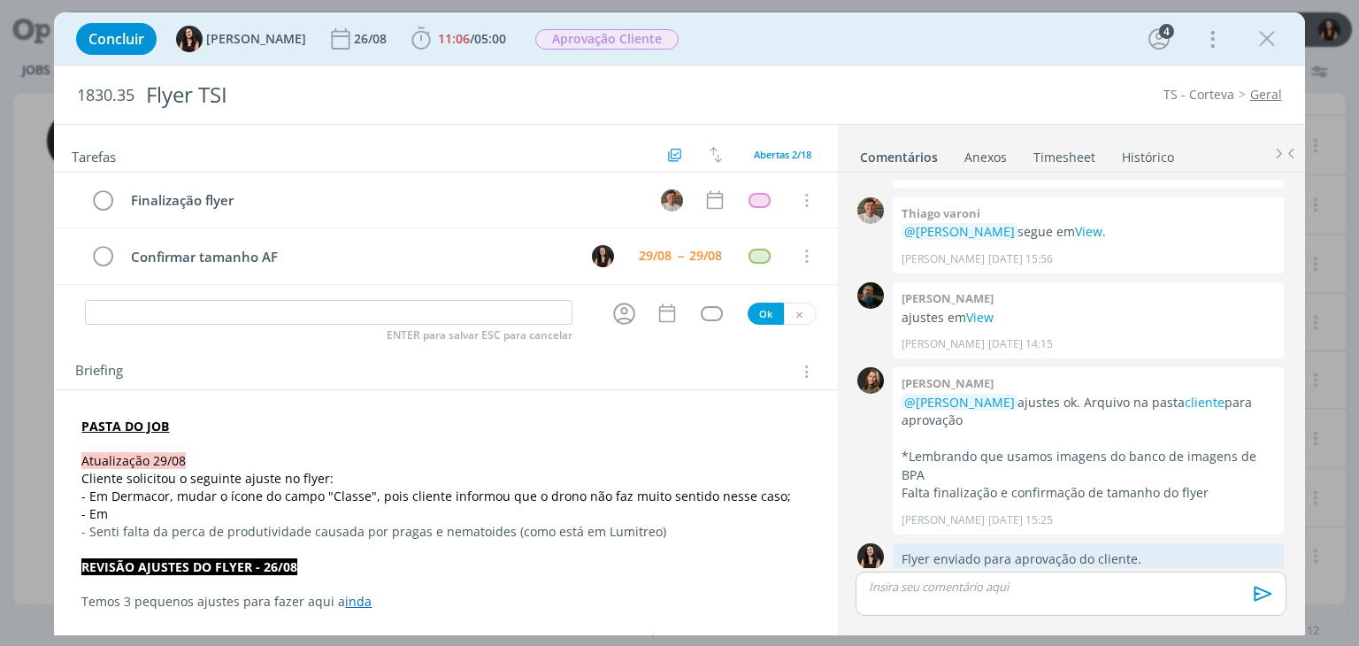
click at [280, 518] on p "- Em" at bounding box center [445, 514] width 728 height 18
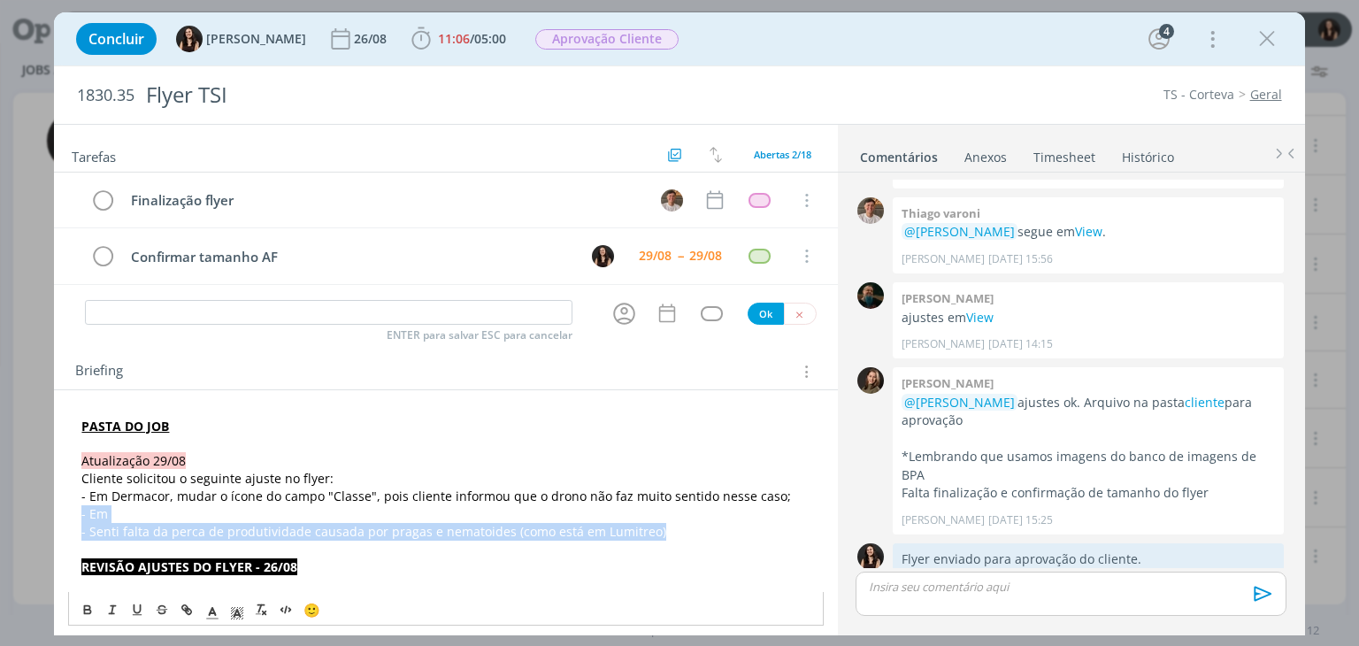
drag, startPoint x: 704, startPoint y: 526, endPoint x: 51, endPoint y: 518, distance: 652.9
click at [51, 518] on div "Concluir Isabelle Silva 26/08 11:06 / 05:00 Iniciar Apontar Data * 29/08/2025 H…" at bounding box center [679, 323] width 1359 height 646
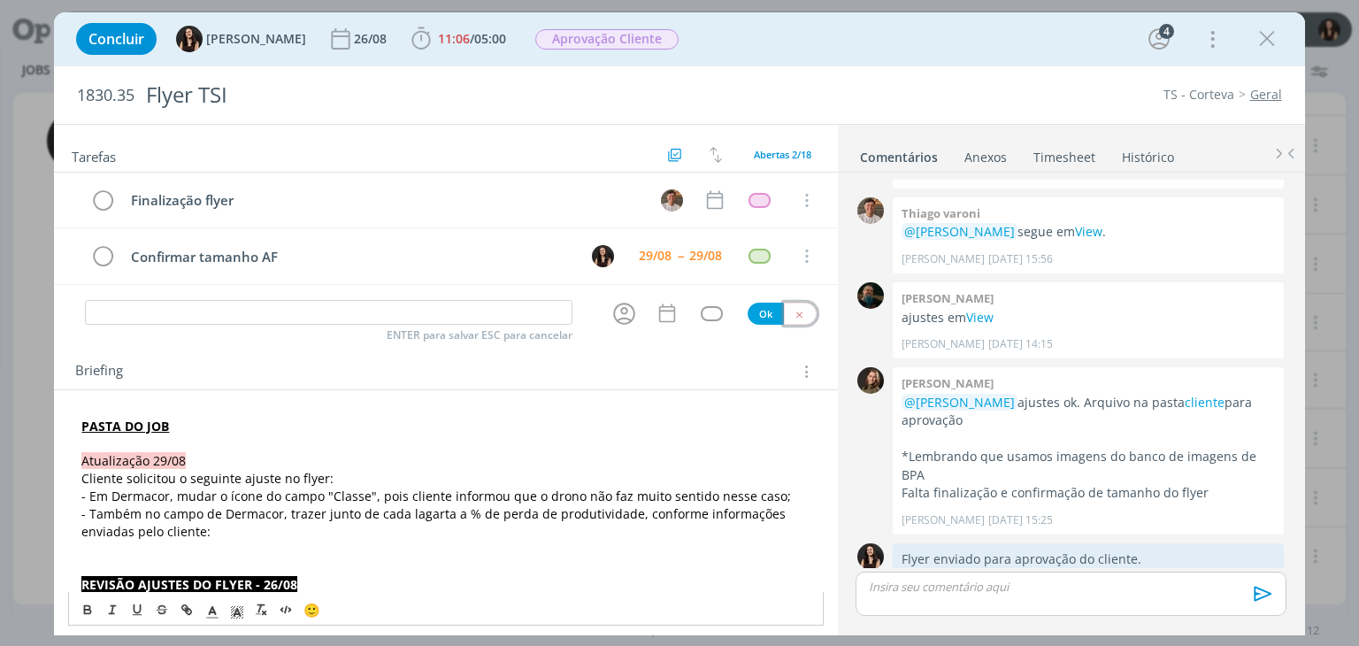
drag, startPoint x: 786, startPoint y: 311, endPoint x: 606, endPoint y: 292, distance: 180.6
click at [794, 311] on icon "dialog" at bounding box center [800, 315] width 12 height 12
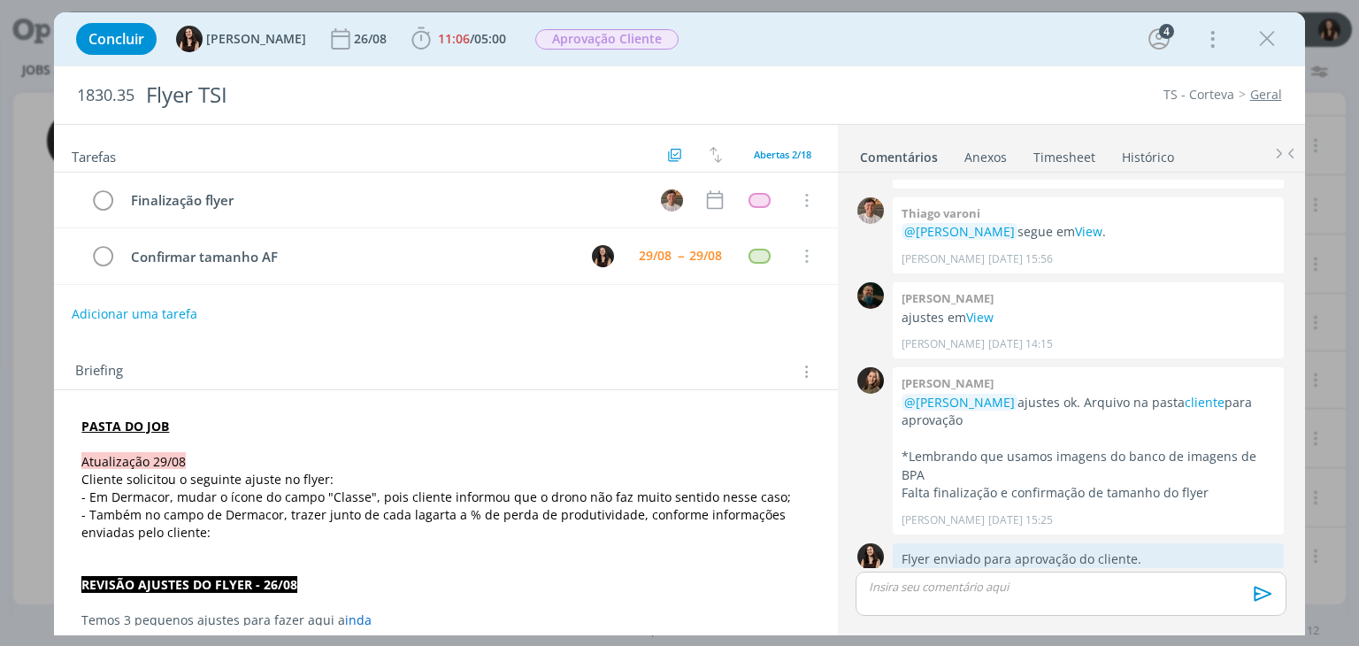
drag, startPoint x: 386, startPoint y: 260, endPoint x: 0, endPoint y: 282, distance: 386.3
click at [0, 282] on div "Concluir Isabelle Silva 26/08 11:06 / 05:00 Iniciar Apontar Data * 29/08/2025 H…" at bounding box center [679, 323] width 1359 height 646
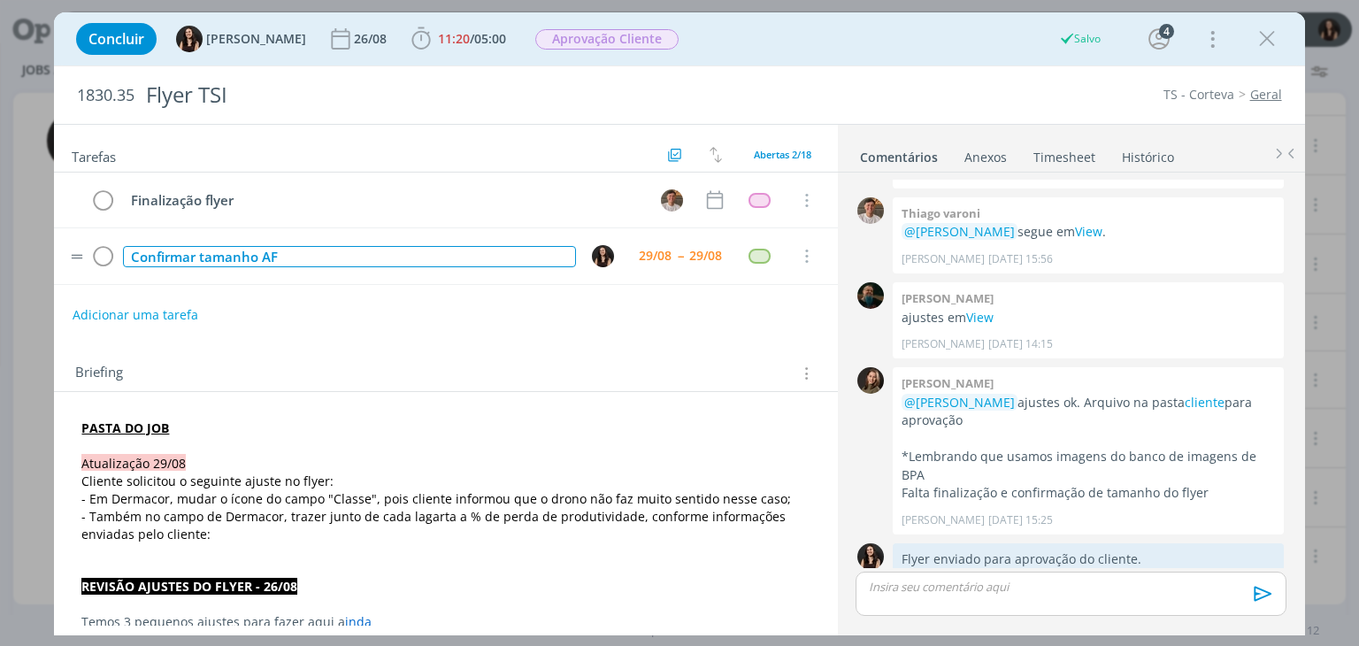
click at [302, 248] on div "Confirmar tamanho AF" at bounding box center [349, 257] width 452 height 22
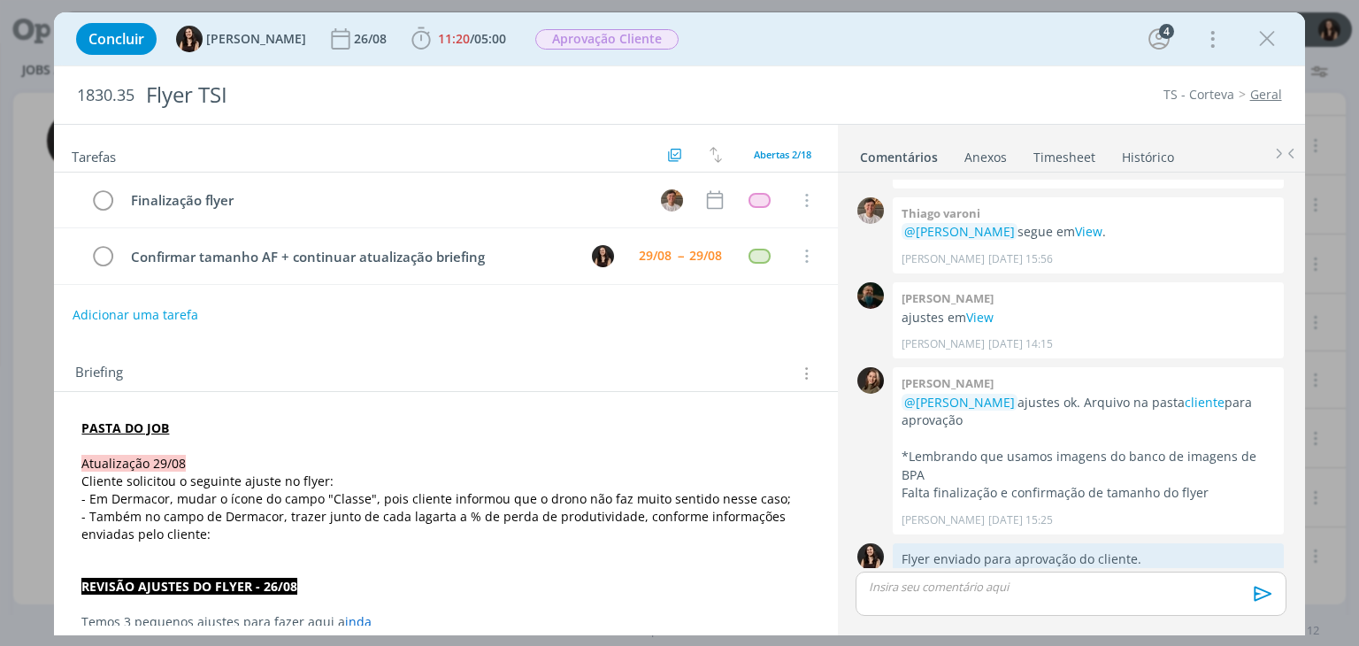
click at [726, 340] on div "Tarefas Usar Job de template Criar template a partir deste job Visualizar Templ…" at bounding box center [445, 375] width 783 height 501
click at [1263, 30] on icon "dialog" at bounding box center [1267, 39] width 27 height 27
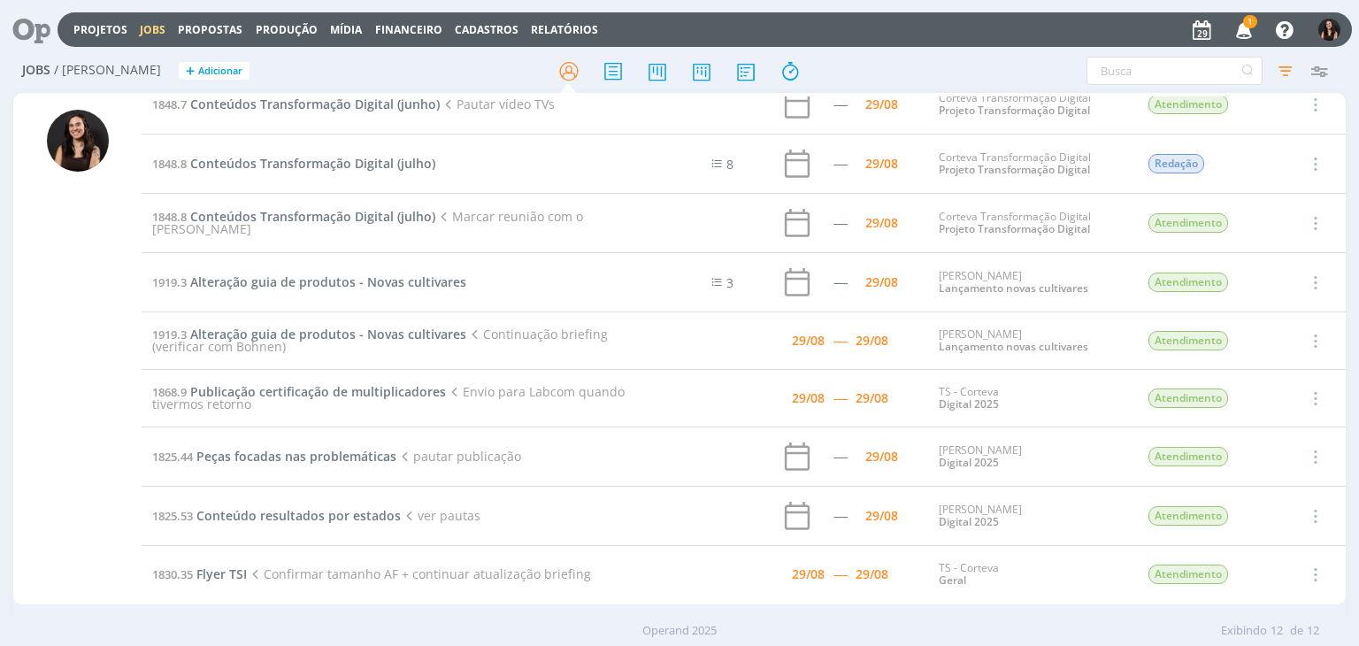
scroll to position [218, 0]
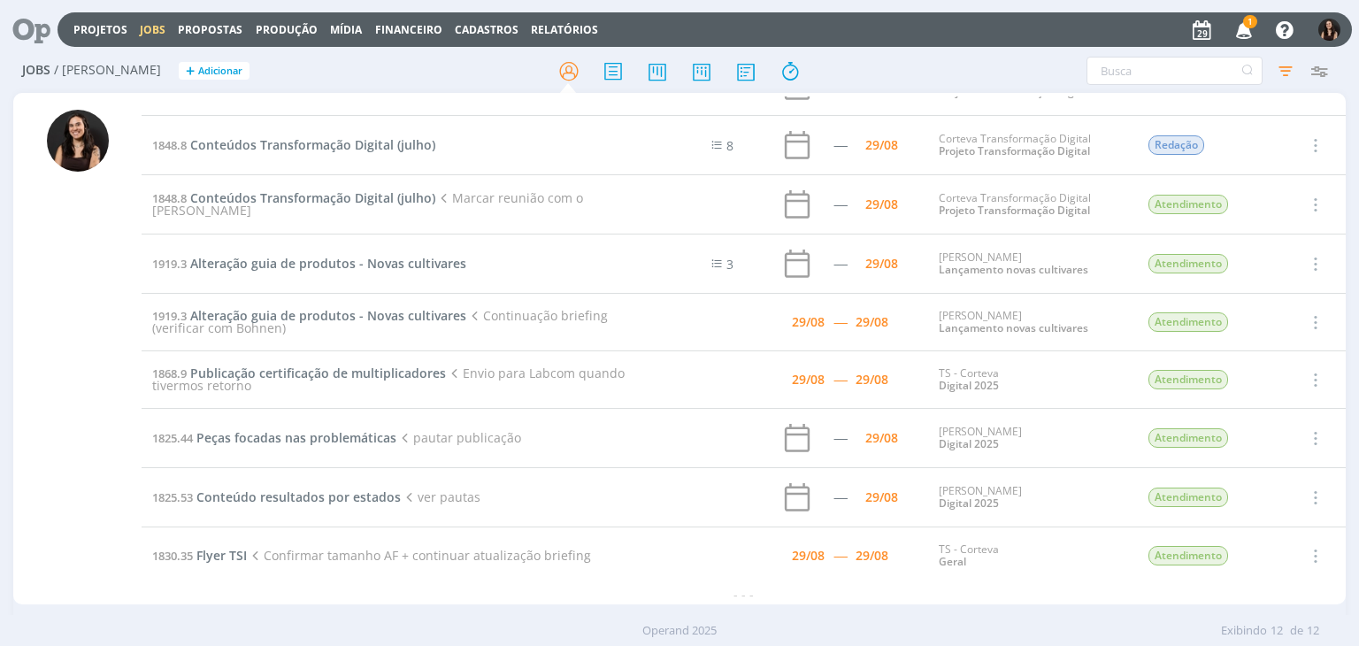
click at [1242, 35] on icon "button" at bounding box center [1244, 29] width 31 height 30
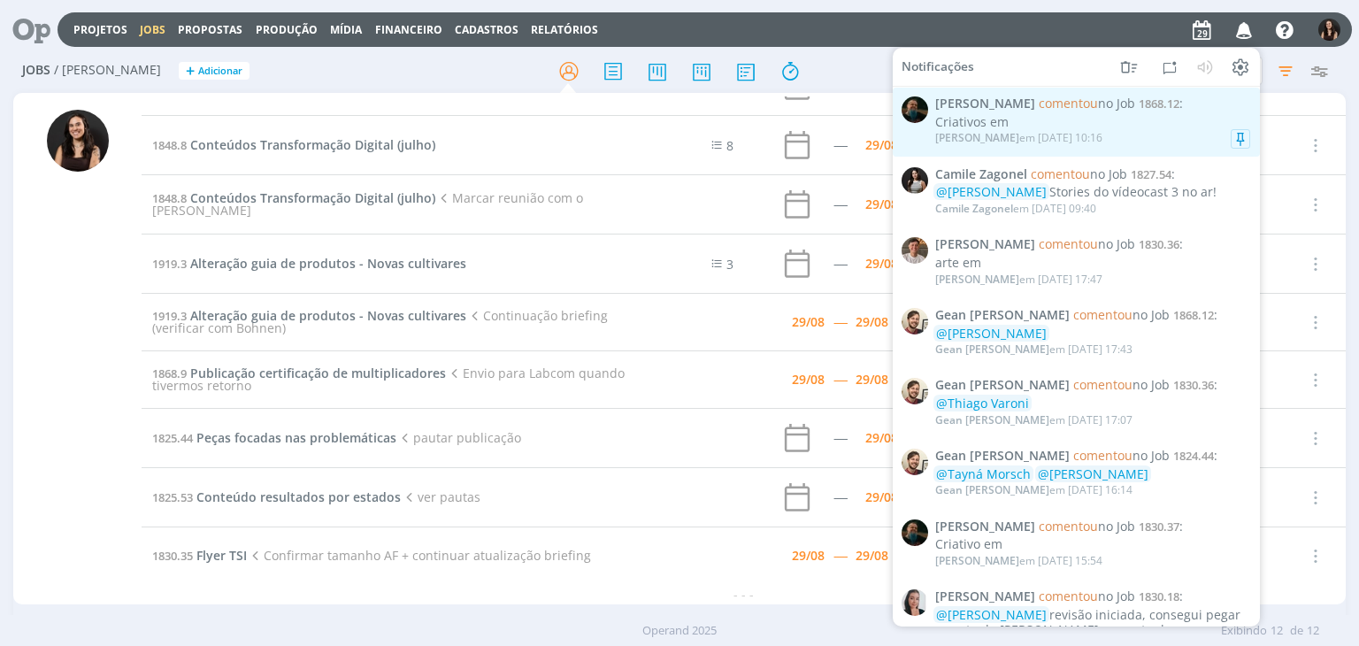
click at [1138, 129] on div "Criativos em" at bounding box center [1092, 122] width 315 height 15
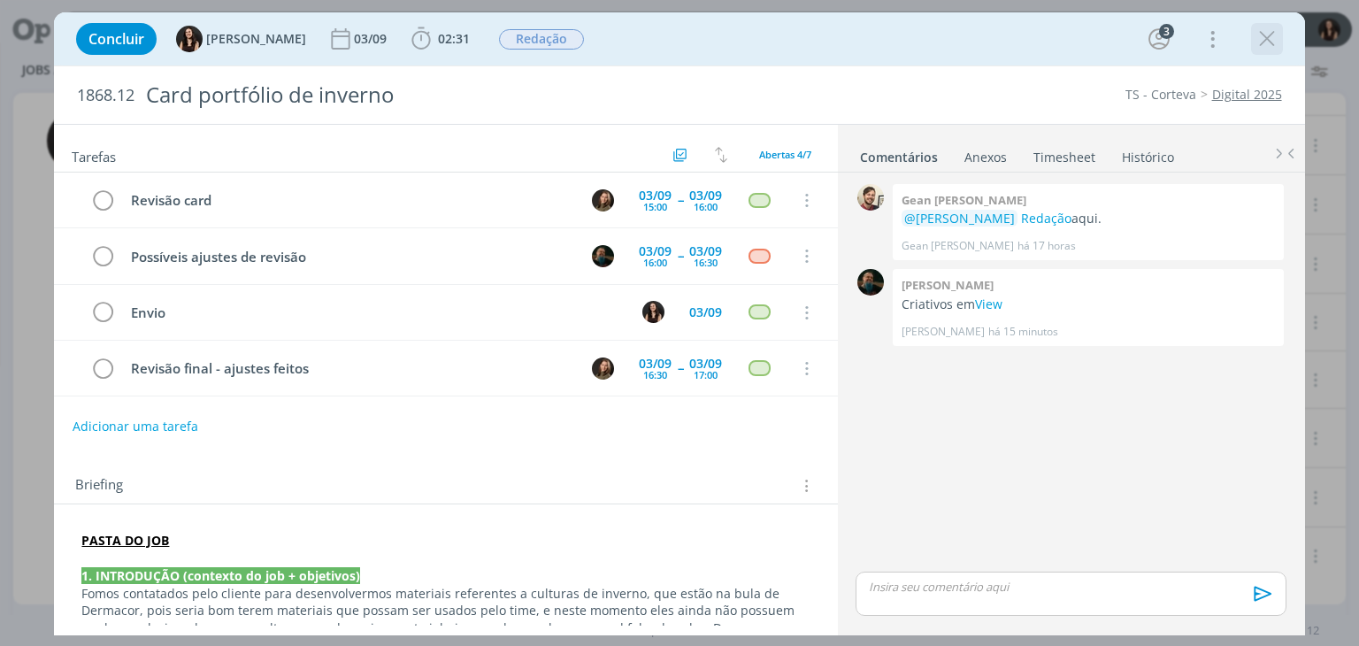
click at [1274, 50] on icon "dialog" at bounding box center [1267, 39] width 27 height 27
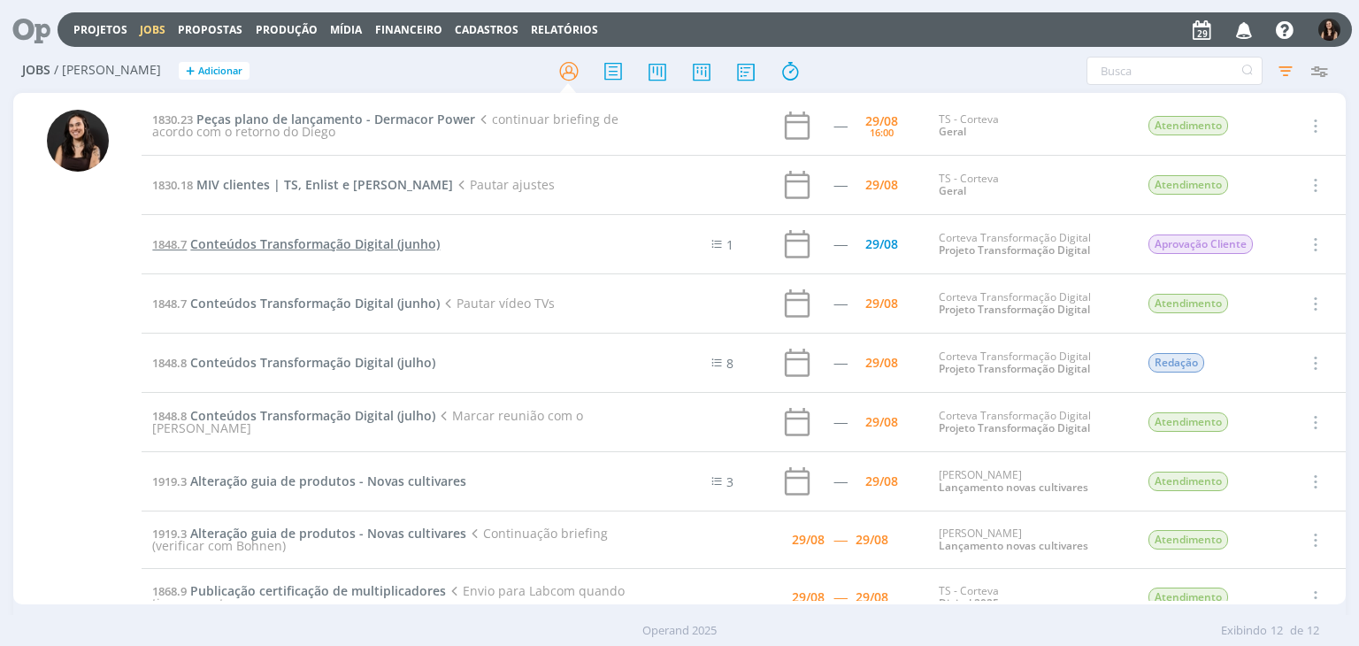
click at [364, 235] on span "Conteúdos Transformação Digital (junho)" at bounding box center [314, 243] width 249 height 17
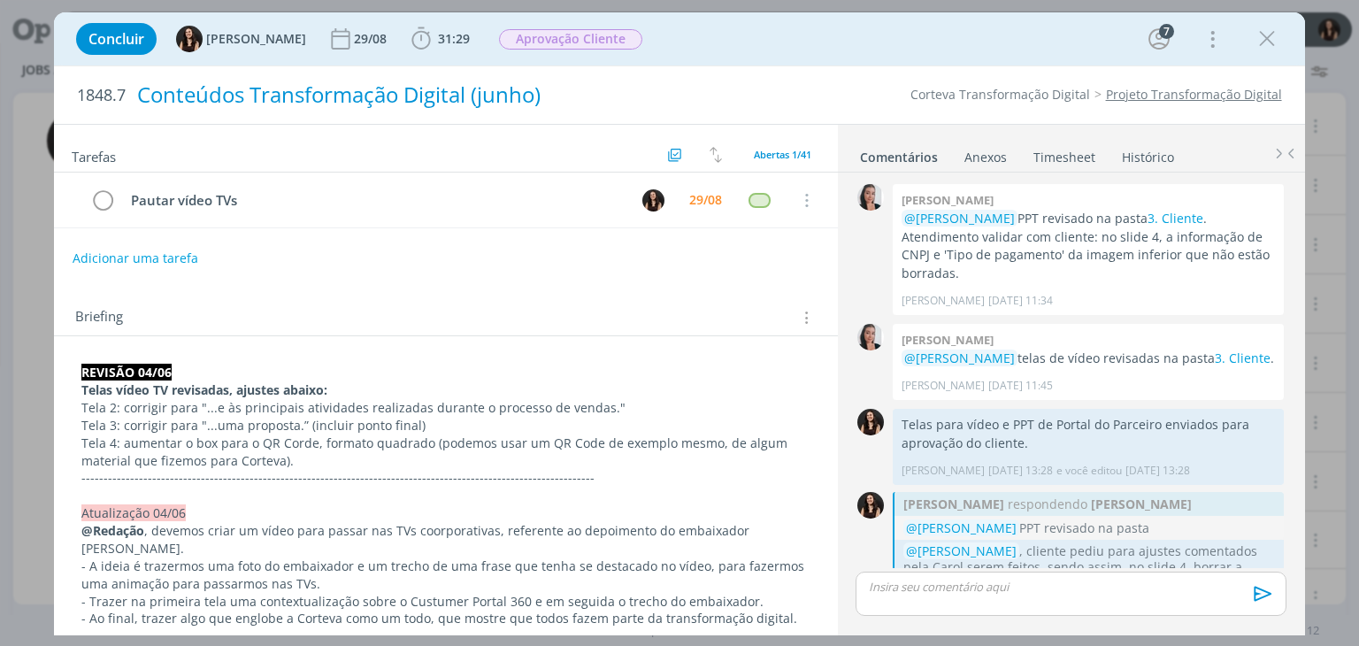
scroll to position [1815, 0]
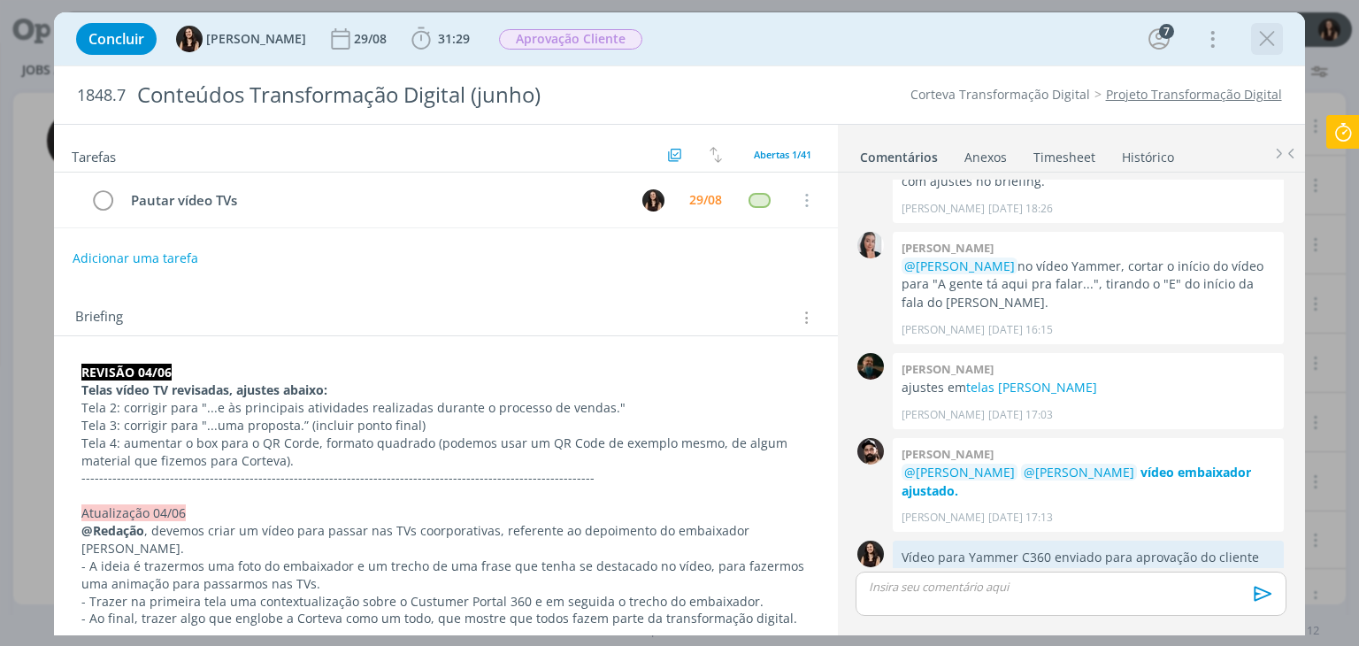
click at [1252, 35] on div "dialog" at bounding box center [1267, 39] width 32 height 32
click at [1260, 36] on icon "dialog" at bounding box center [1267, 39] width 27 height 27
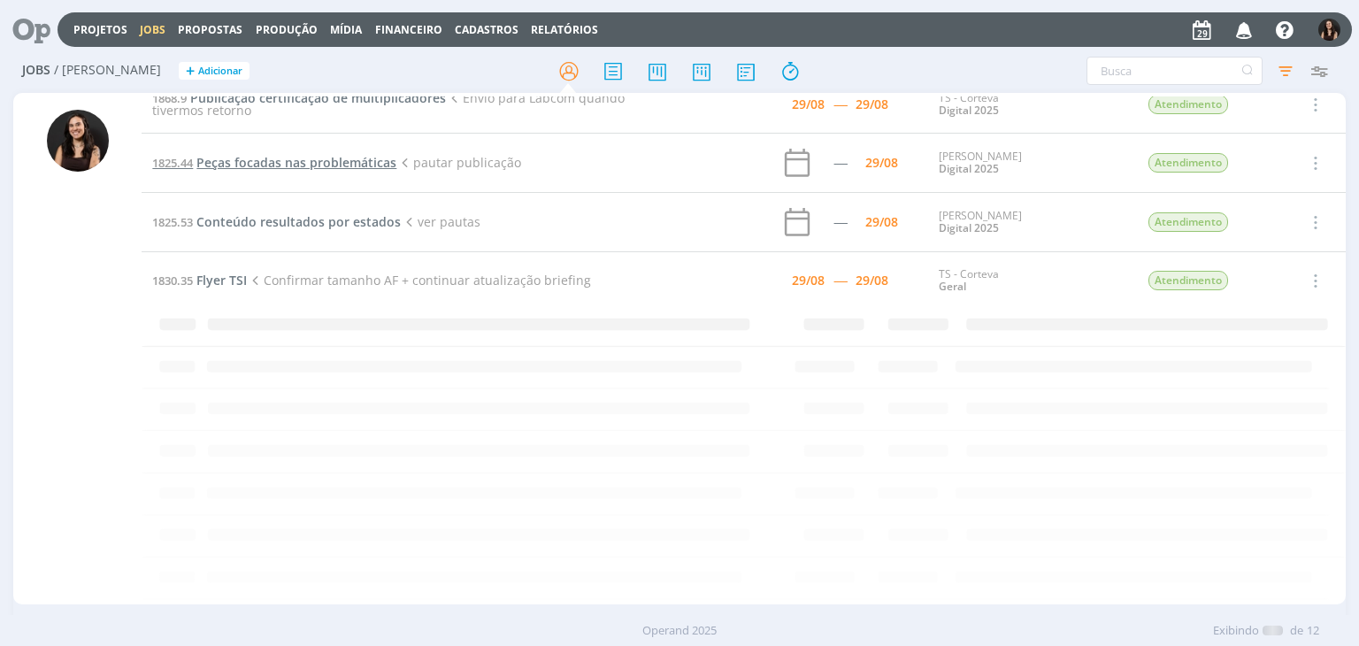
scroll to position [218, 0]
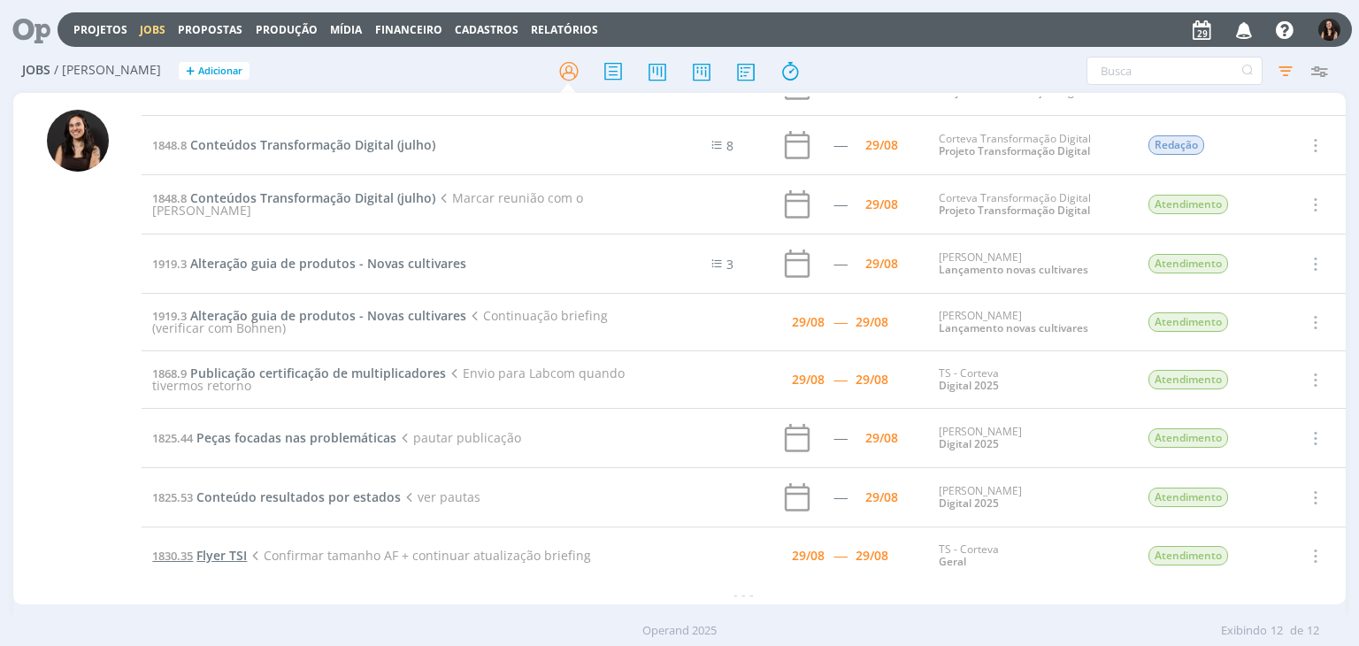
click at [203, 551] on span "Flyer TSI" at bounding box center [221, 555] width 50 height 17
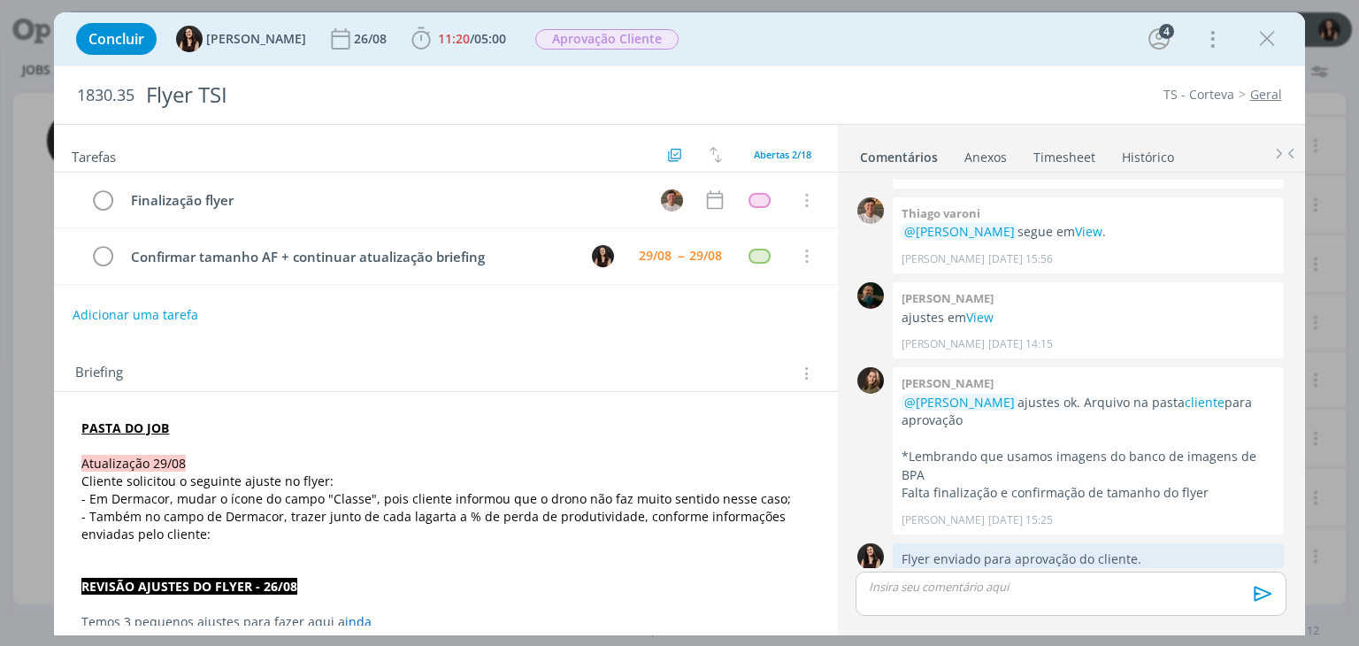
click at [1274, 50] on icon "dialog" at bounding box center [1267, 39] width 27 height 27
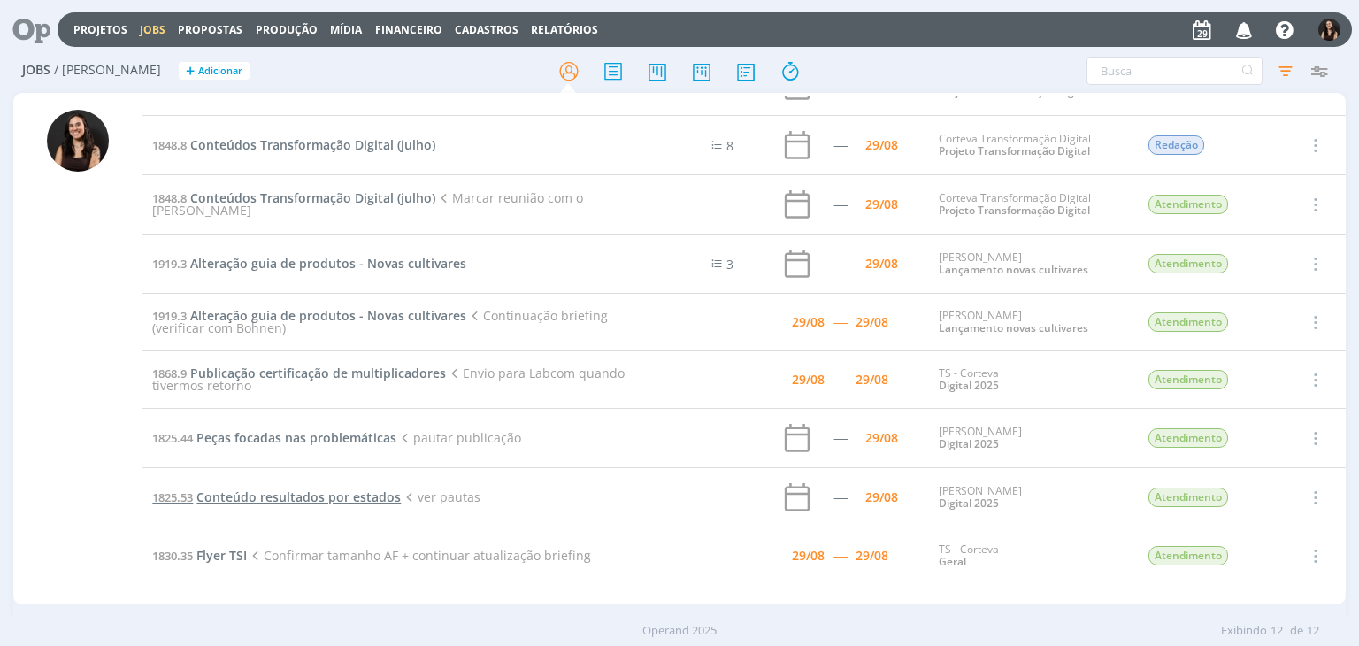
click at [283, 498] on span "Conteúdo resultados por estados" at bounding box center [298, 496] width 204 height 17
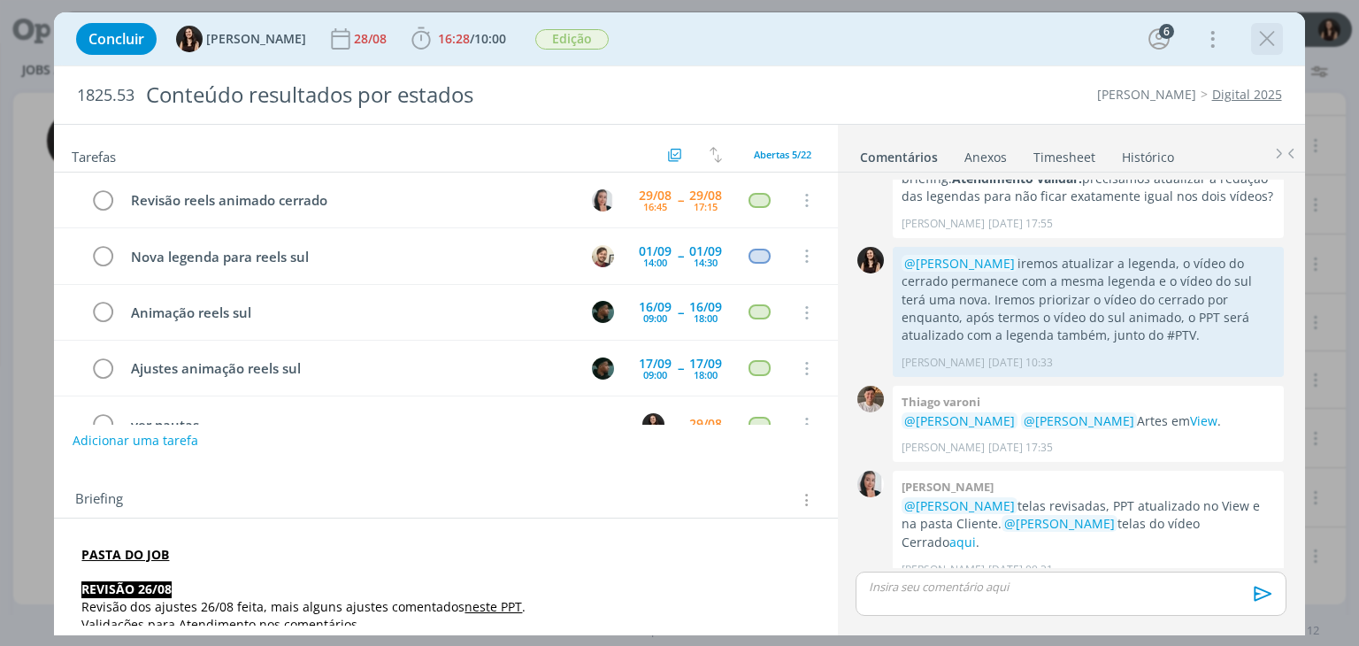
scroll to position [39, 0]
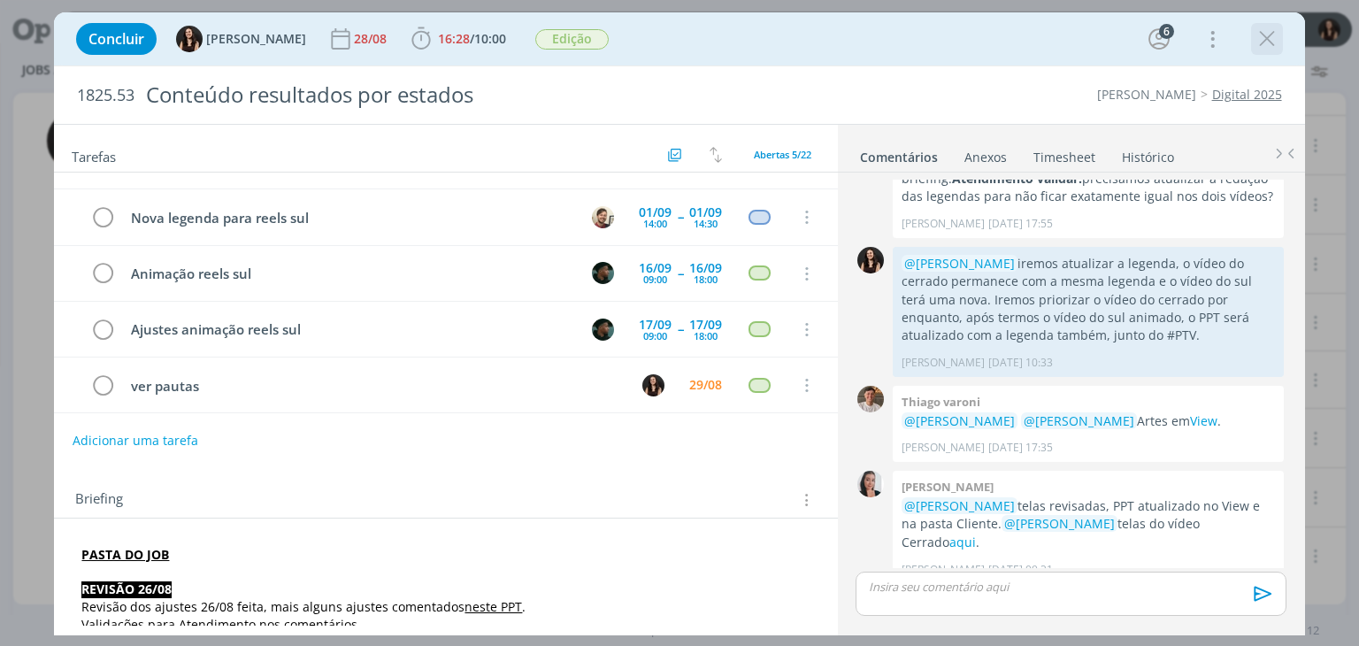
click at [1267, 36] on icon "dialog" at bounding box center [1267, 39] width 27 height 27
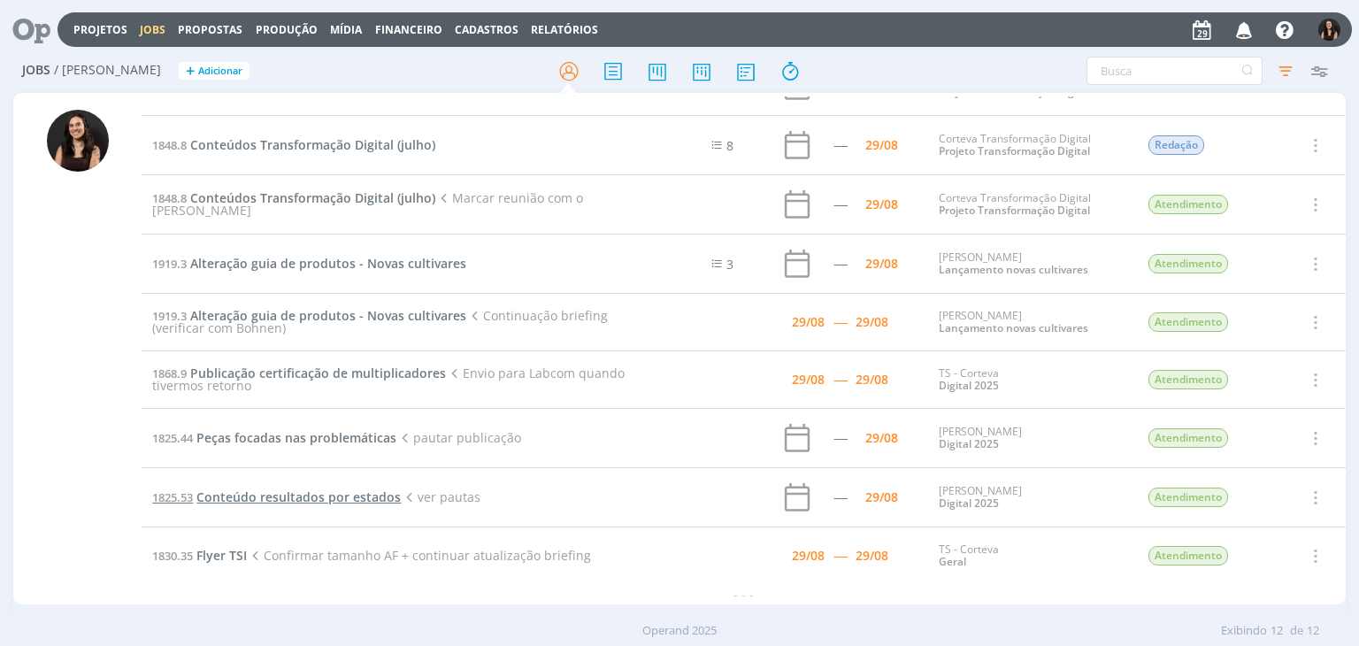
click at [249, 495] on span "Conteúdo resultados por estados" at bounding box center [298, 496] width 204 height 17
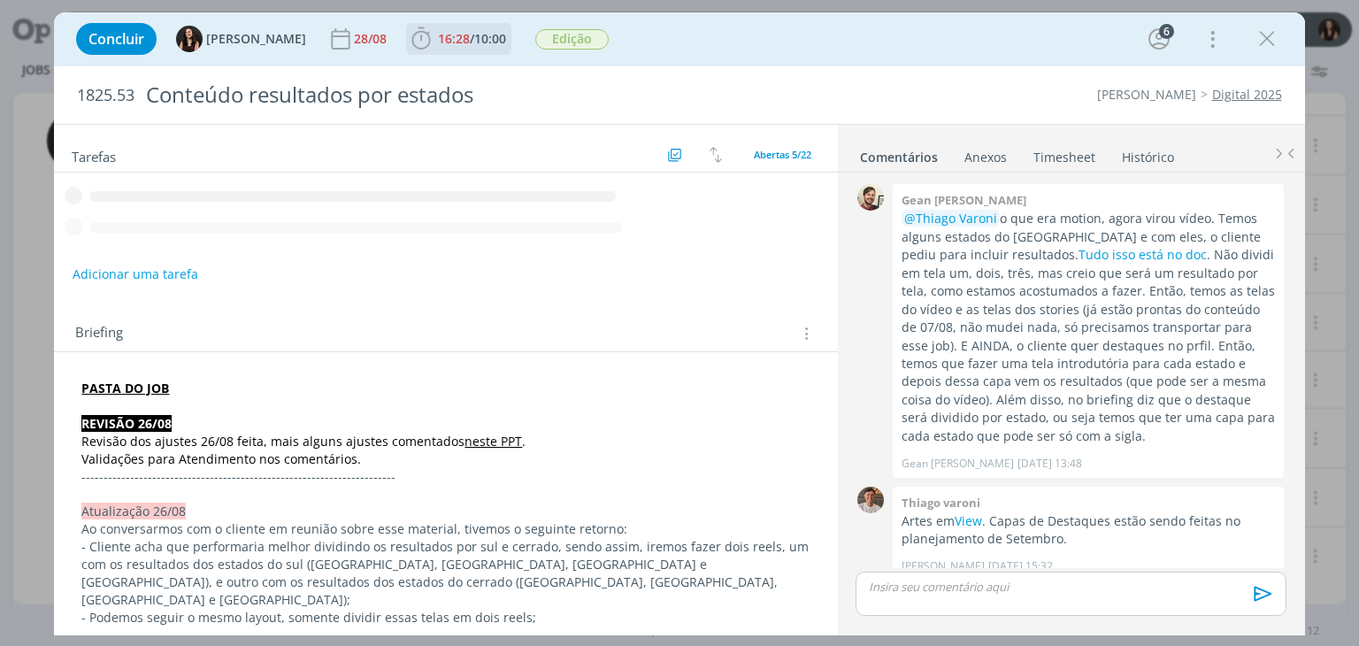
scroll to position [1198, 0]
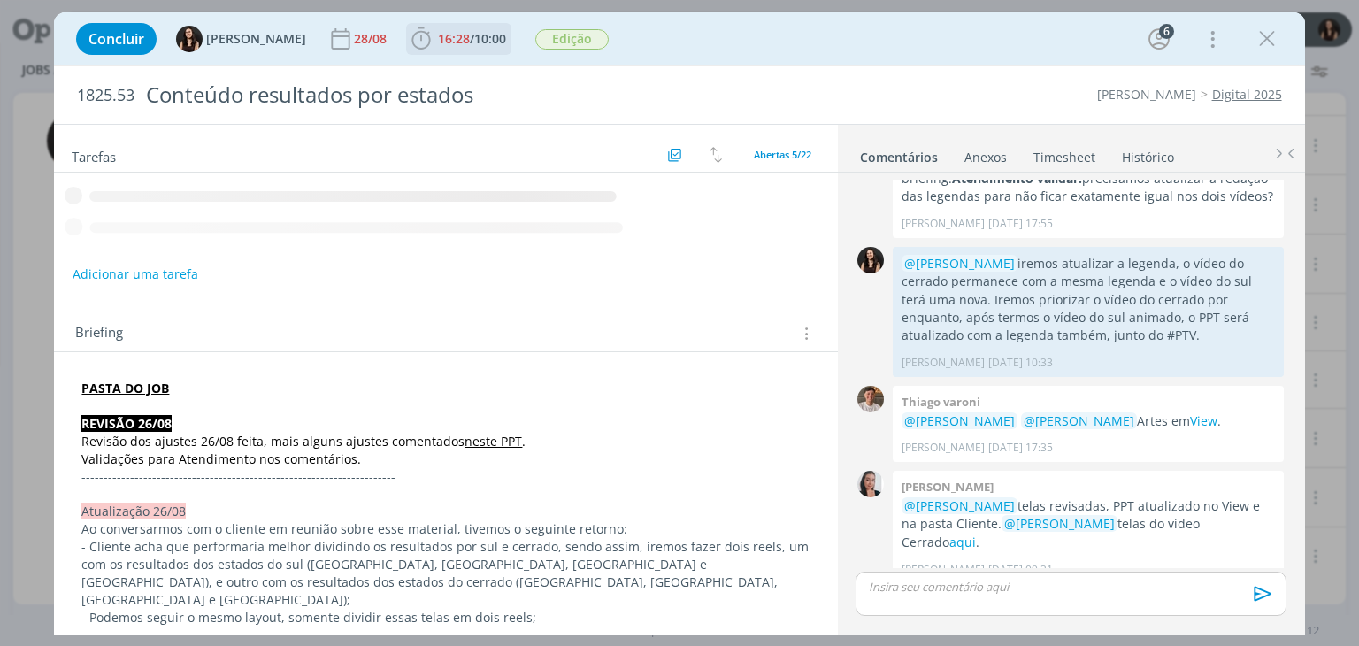
click at [456, 33] on b "16:28 / 10:00" at bounding box center [471, 39] width 75 height 12
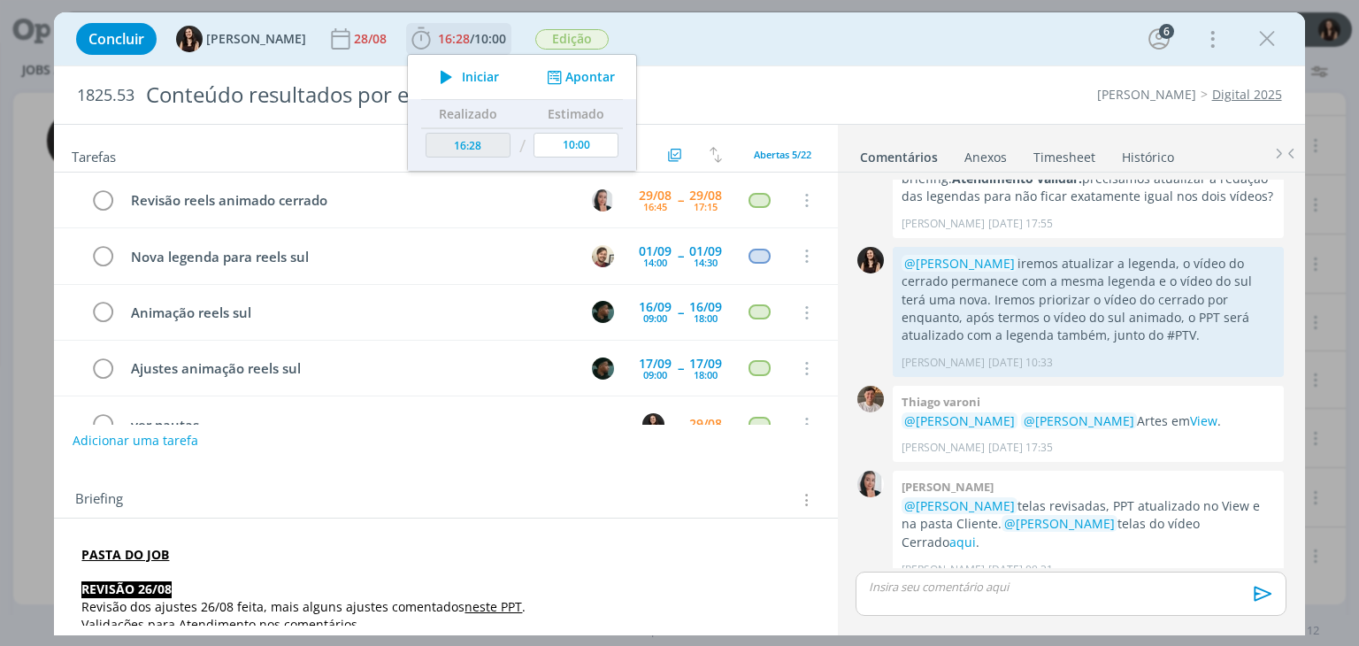
click at [464, 71] on span "Iniciar" at bounding box center [480, 77] width 37 height 12
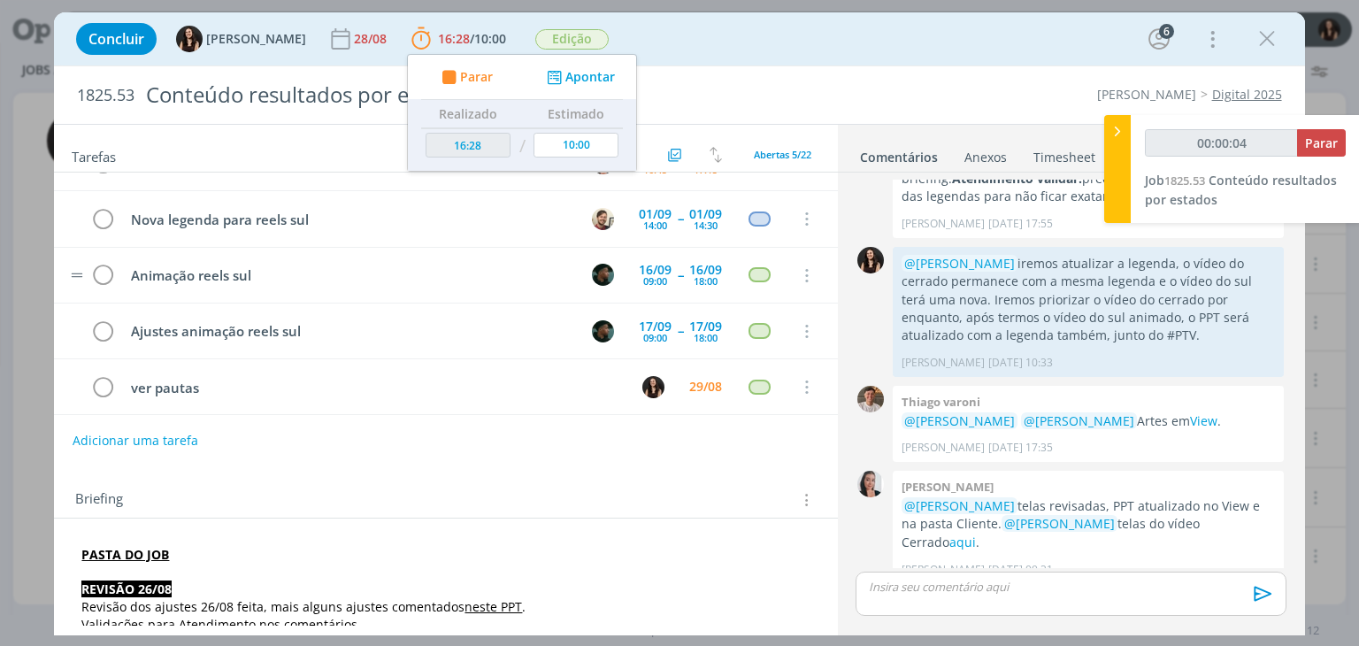
scroll to position [38, 0]
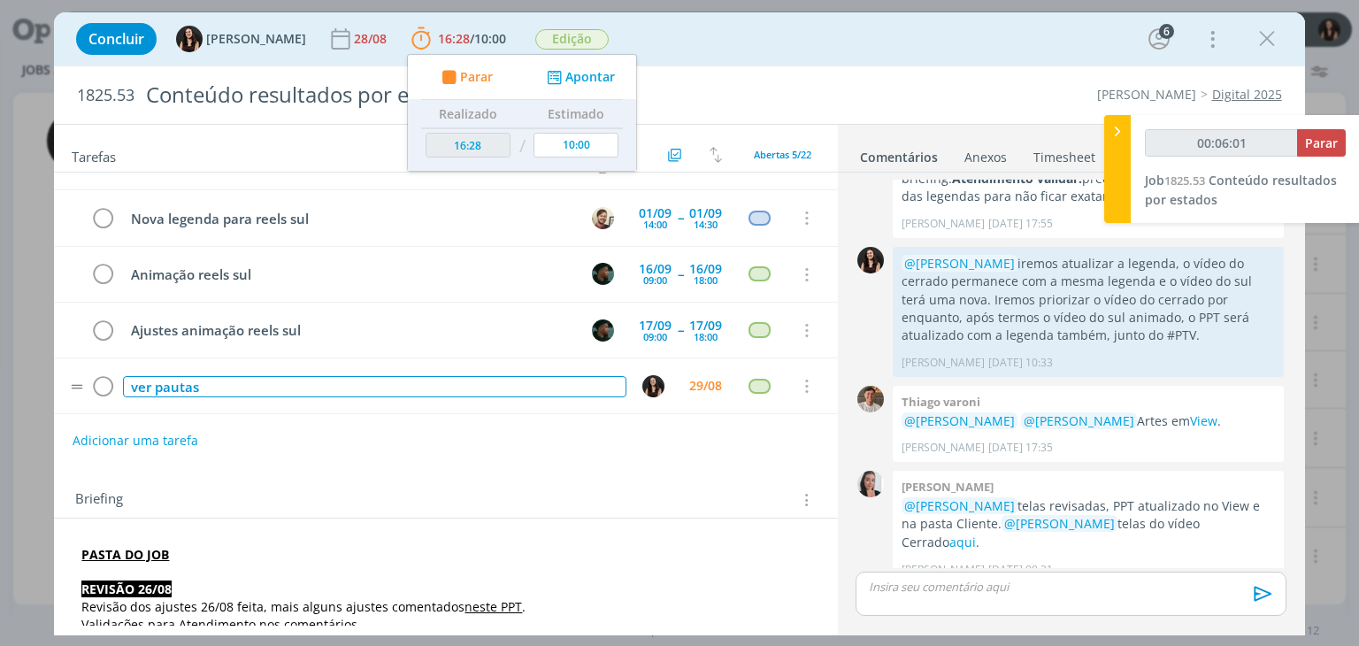
click at [308, 384] on div "ver pautas" at bounding box center [374, 387] width 502 height 22
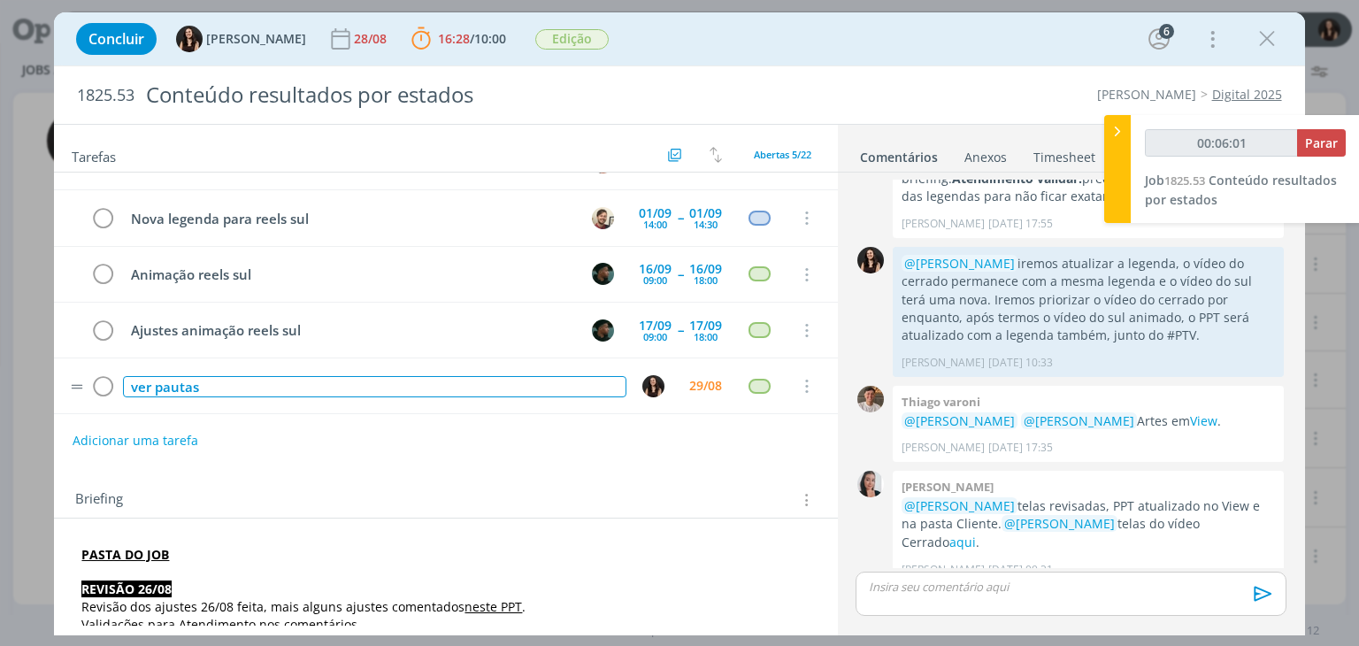
type input "00:06:02"
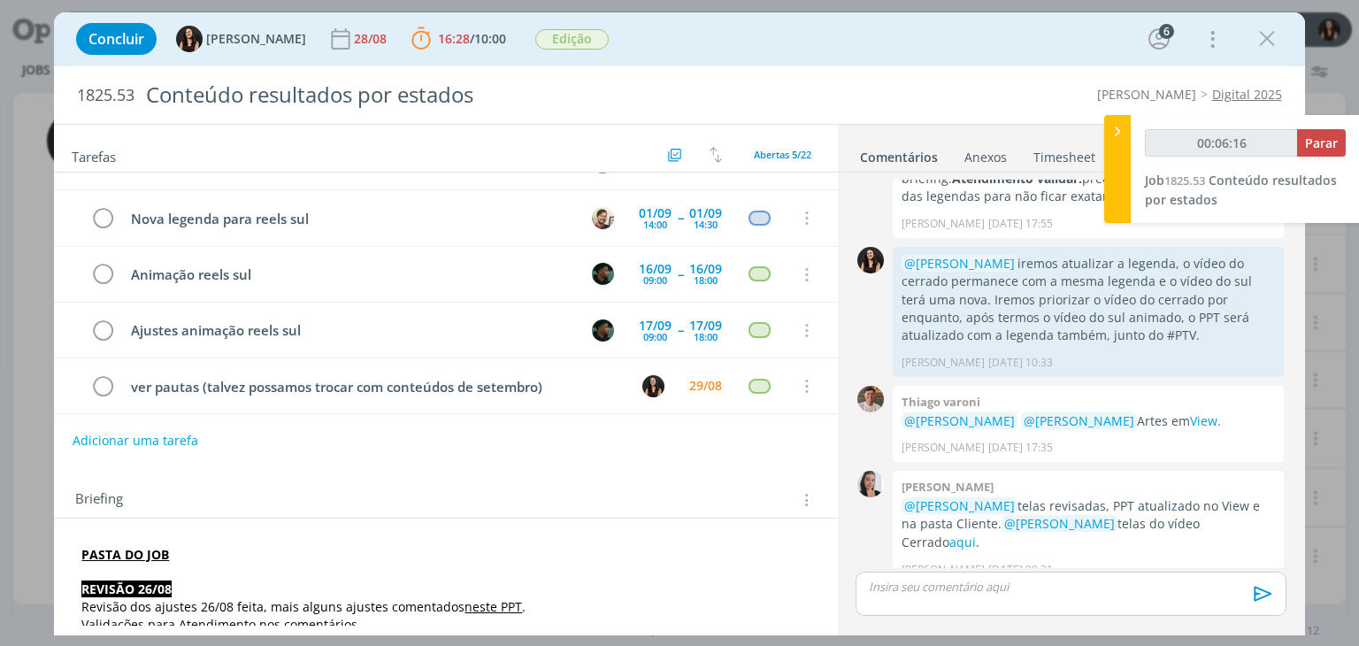
click at [303, 429] on div "Adicionar uma tarefa" at bounding box center [445, 441] width 783 height 32
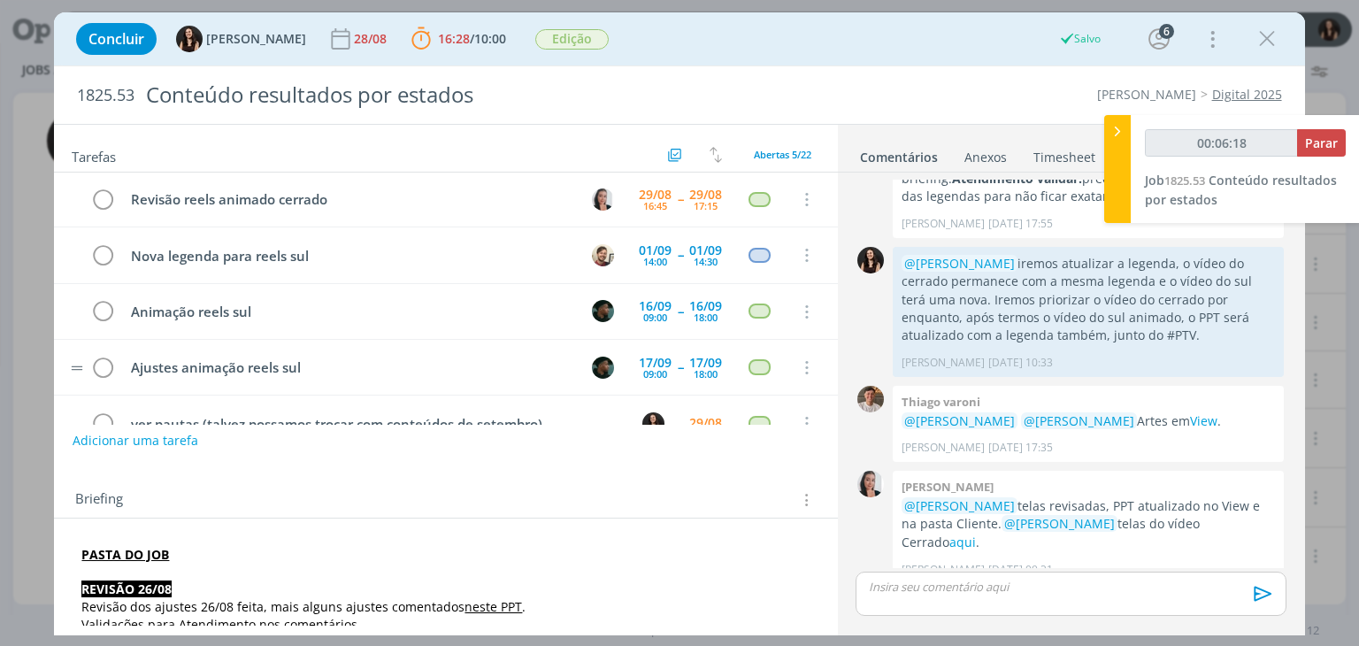
scroll to position [0, 0]
click at [1307, 142] on span "Parar" at bounding box center [1321, 142] width 33 height 17
click at [1328, 142] on span "Parar" at bounding box center [1321, 142] width 33 height 17
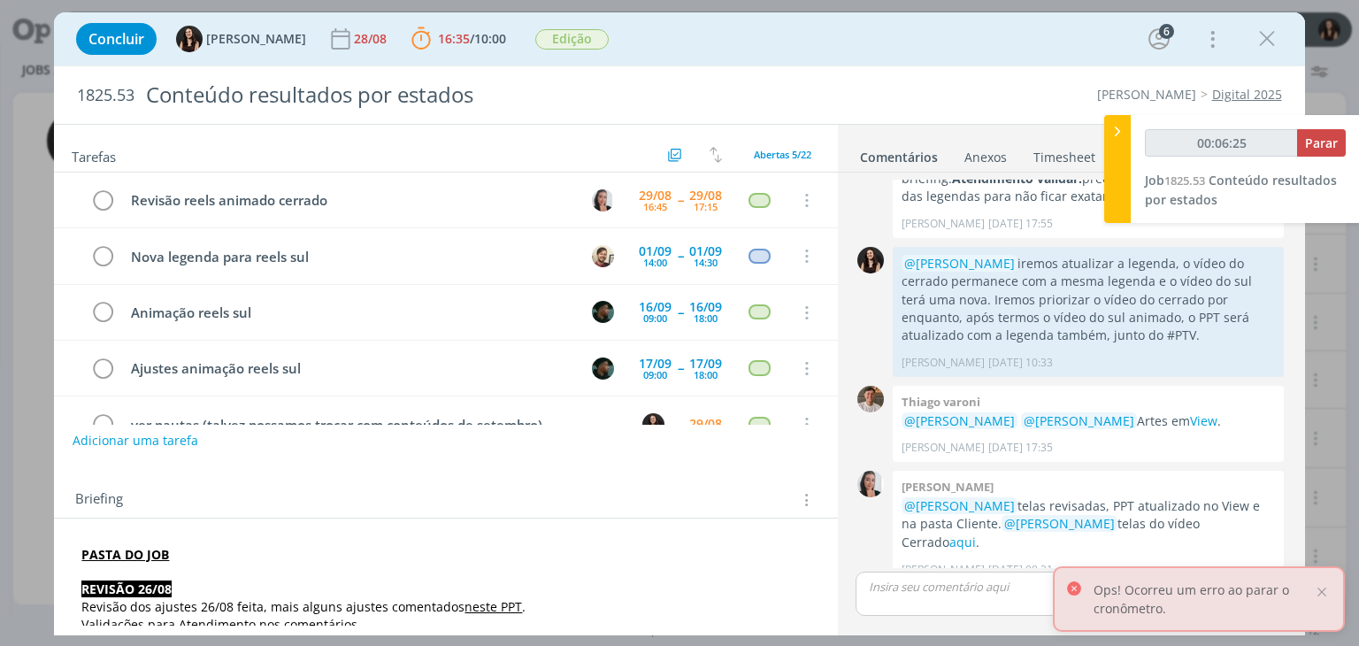
type input "00:07:00"
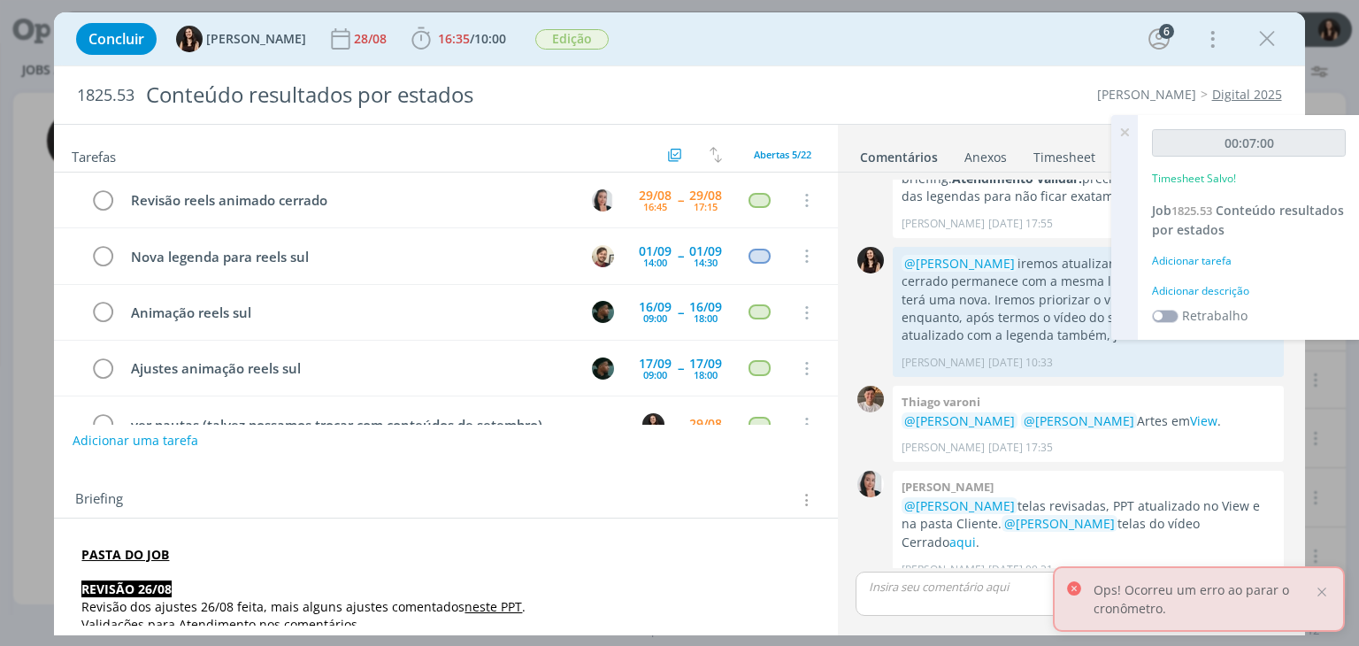
click at [1229, 287] on div "Adicionar descrição" at bounding box center [1249, 291] width 194 height 16
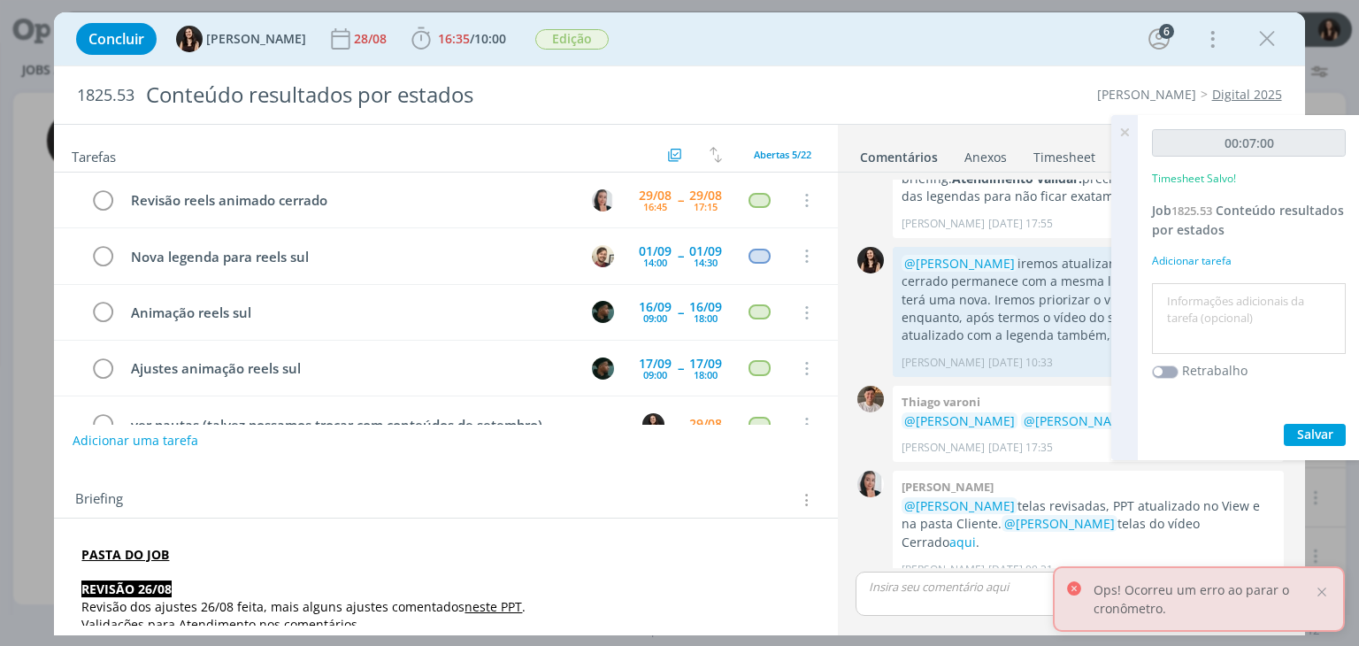
click at [1233, 291] on textarea at bounding box center [1248, 319] width 185 height 63
type textarea "Conferência pautas"
click at [1320, 430] on span "Salvar" at bounding box center [1315, 434] width 36 height 17
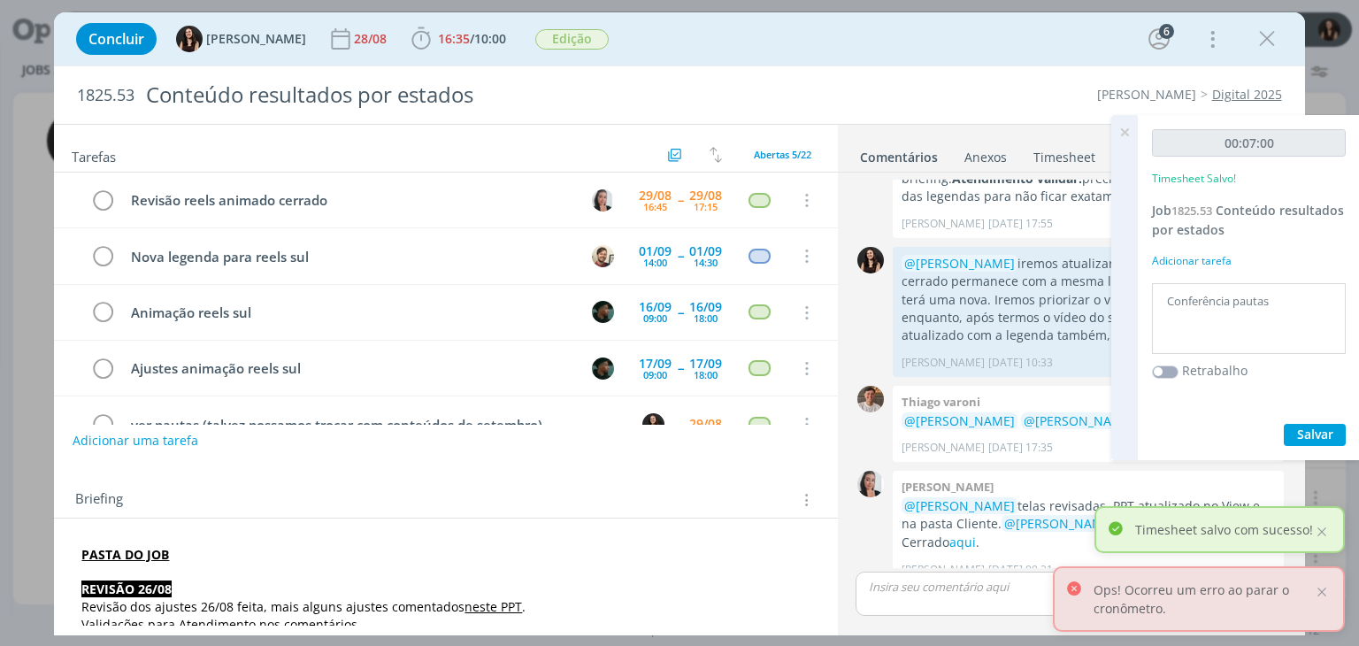
click at [1122, 127] on icon at bounding box center [1124, 132] width 32 height 35
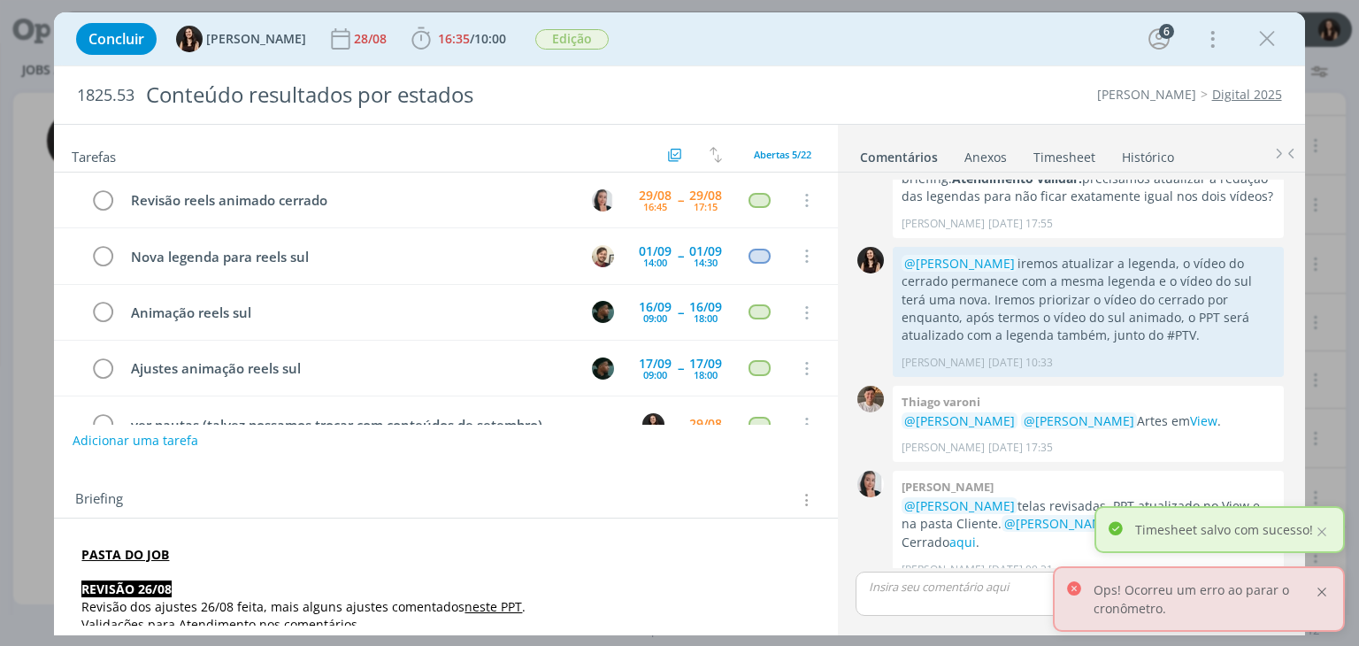
click at [1327, 594] on div at bounding box center [1322, 592] width 16 height 16
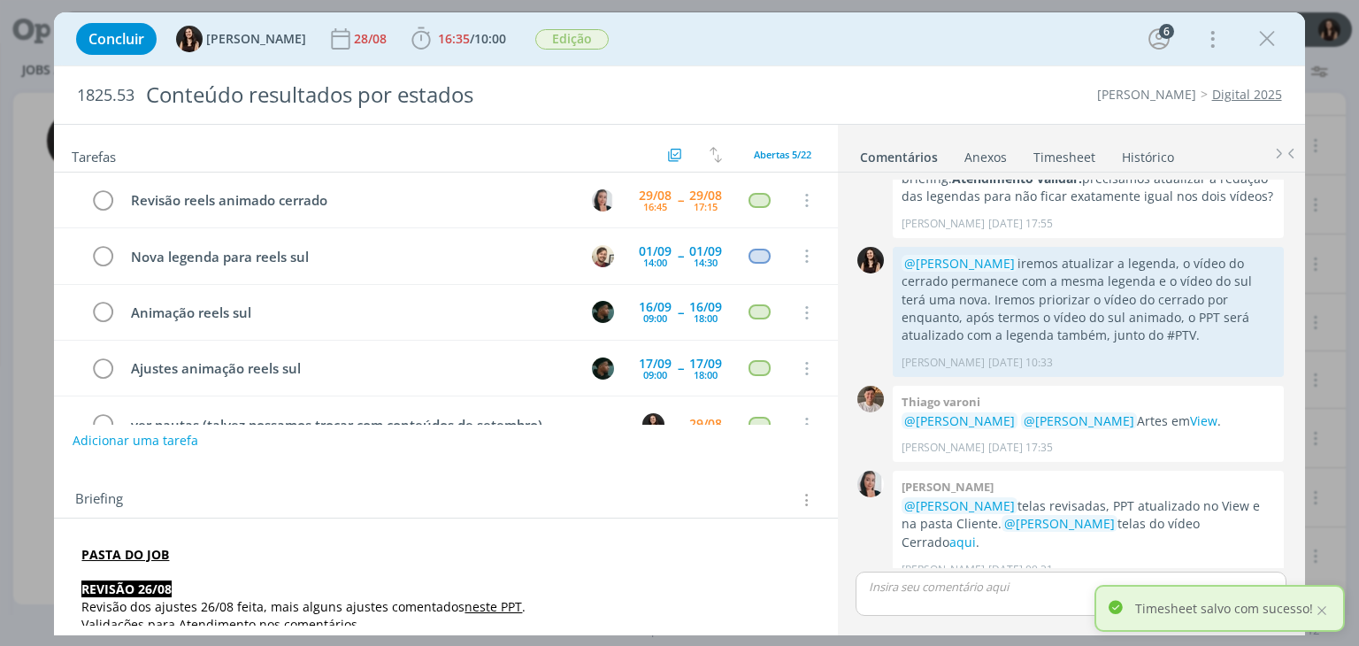
click at [1327, 594] on div "Timesheet salvo com sucesso!" at bounding box center [1219, 608] width 250 height 47
click at [1321, 615] on div at bounding box center [1322, 610] width 16 height 16
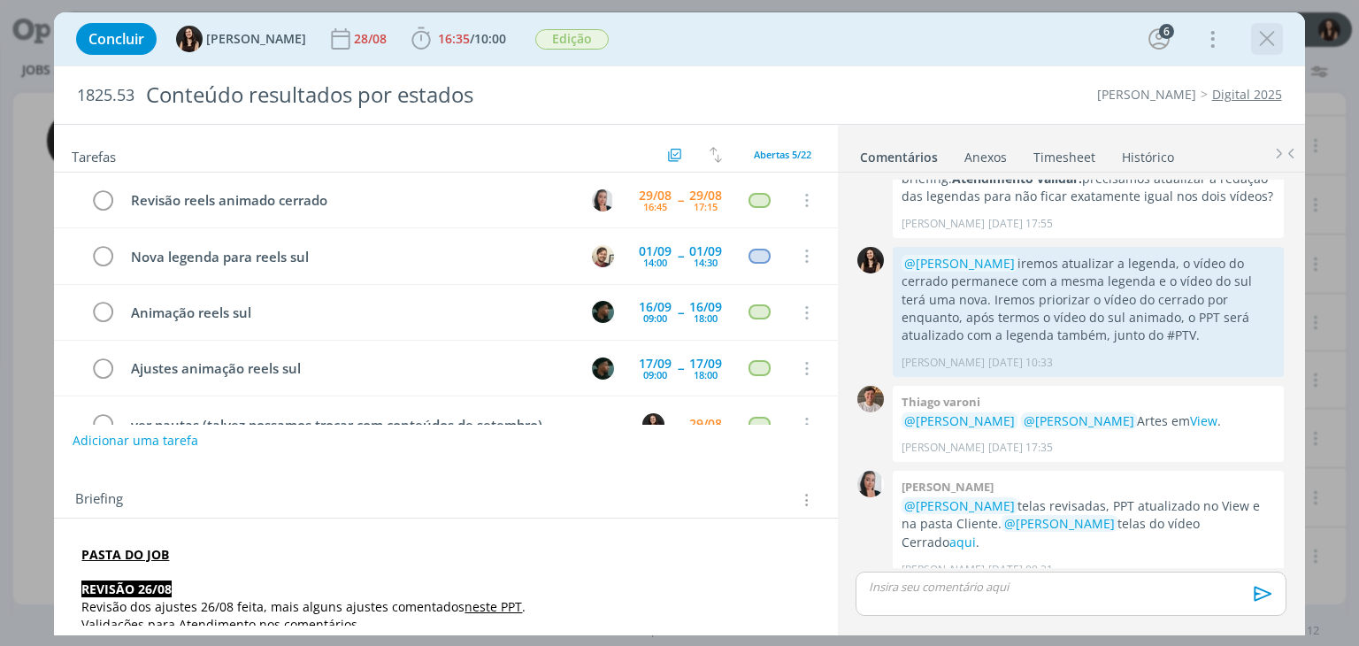
click at [1263, 33] on icon "dialog" at bounding box center [1267, 39] width 27 height 27
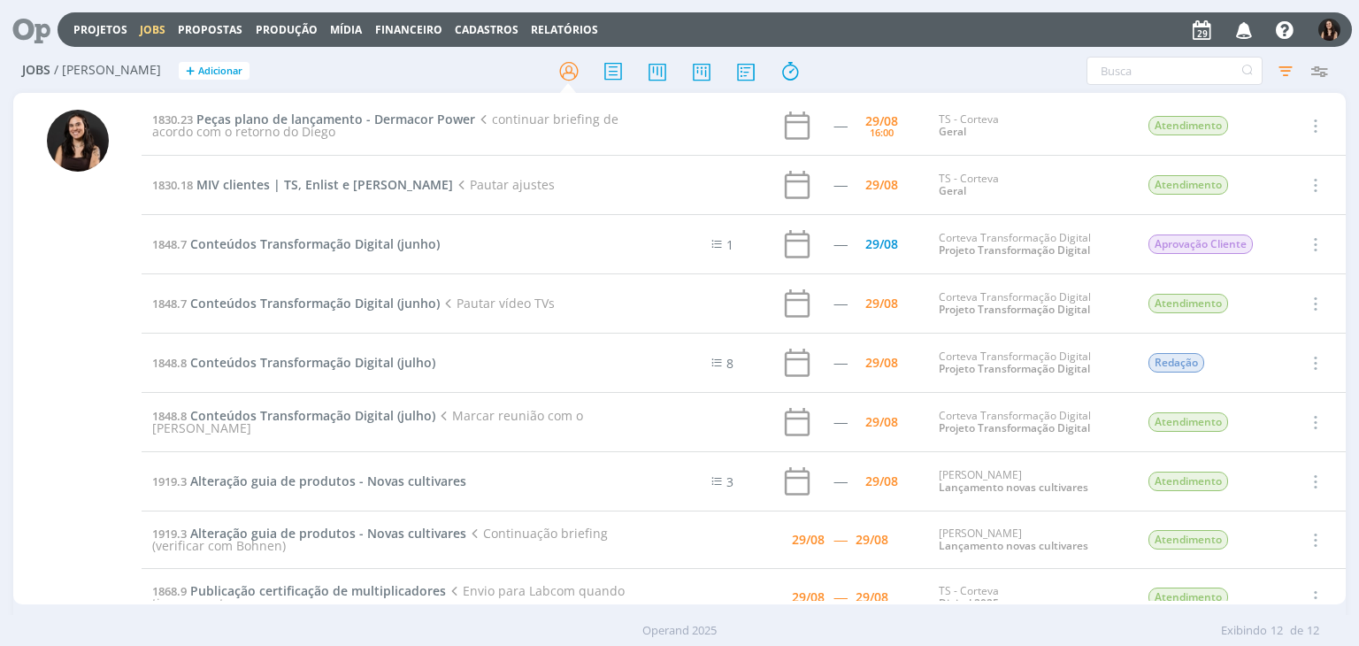
click at [329, 229] on td "1848.7 Conteúdos Transformação Digital (junho)" at bounding box center [393, 244] width 503 height 59
click at [333, 240] on span "Conteúdos Transformação Digital (junho)" at bounding box center [314, 243] width 249 height 17
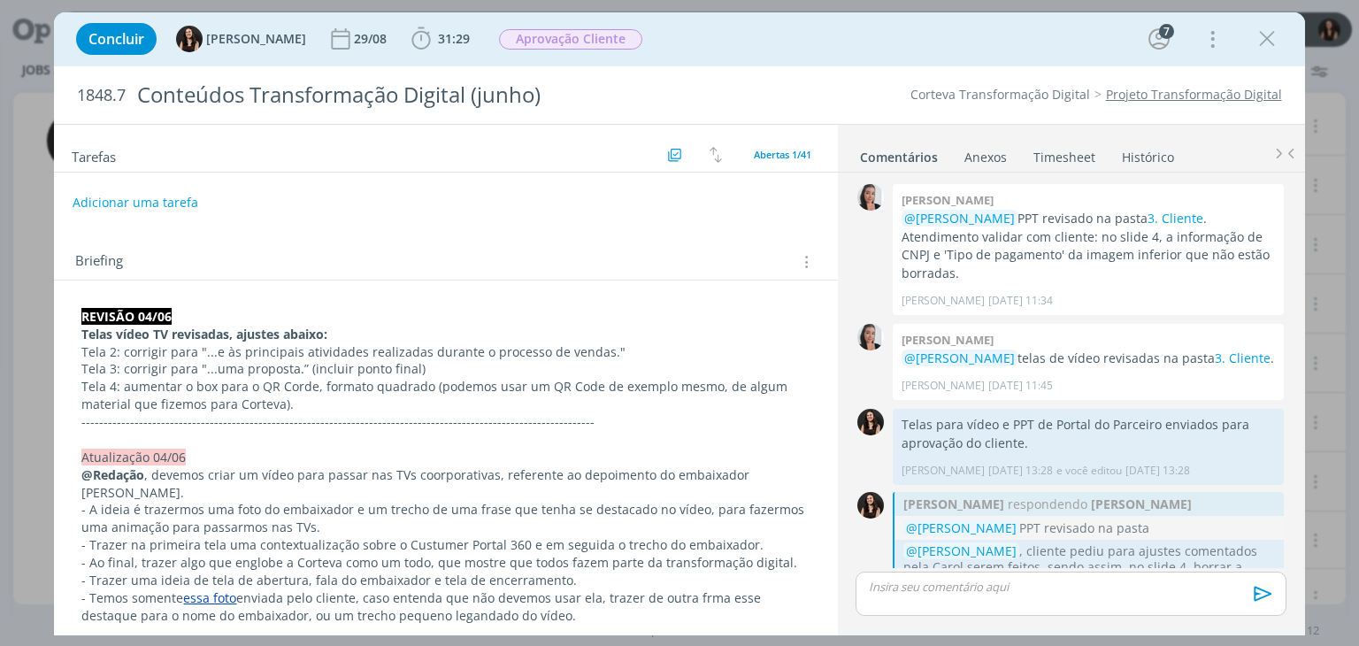
scroll to position [1815, 0]
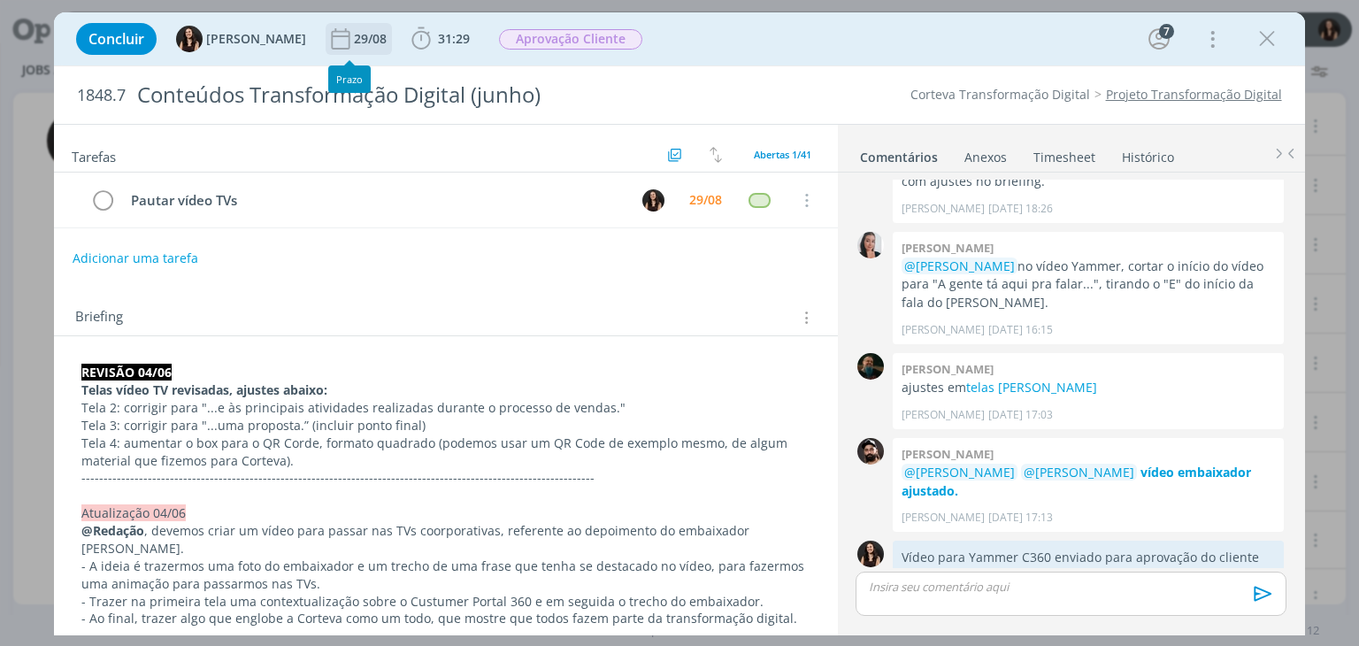
click at [354, 47] on div "29/08" at bounding box center [372, 39] width 36 height 32
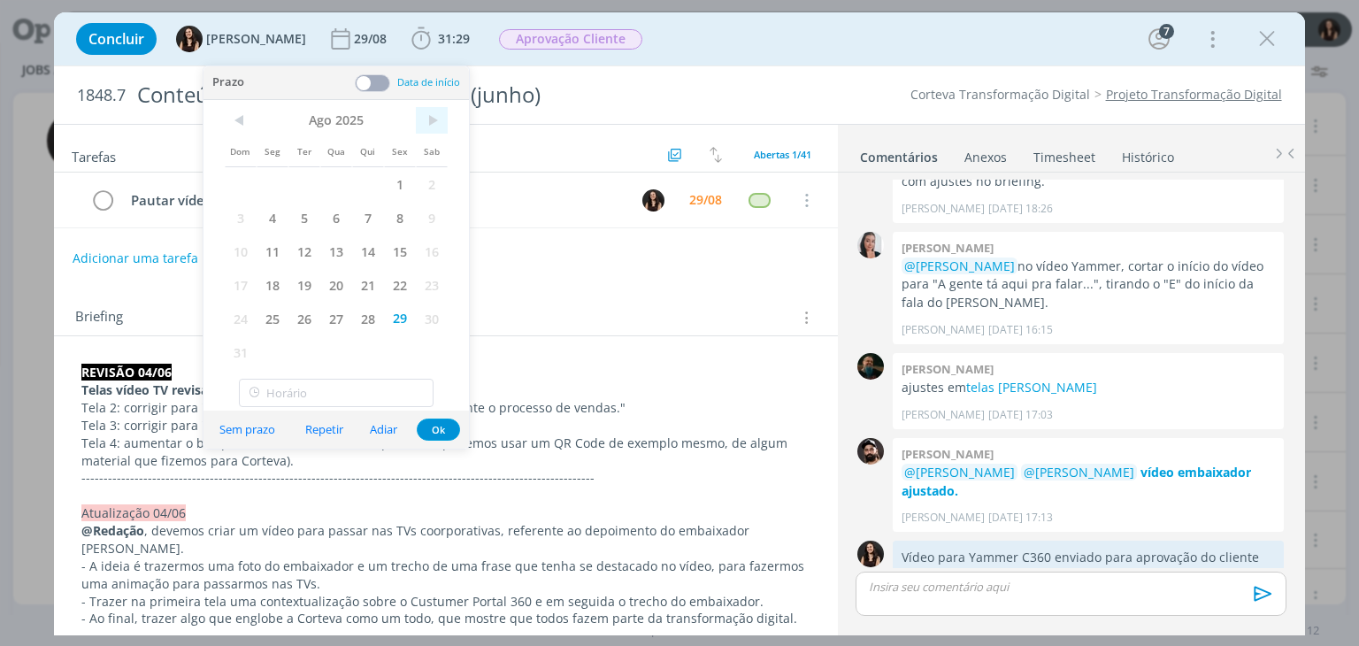
click at [431, 115] on span ">" at bounding box center [432, 120] width 32 height 27
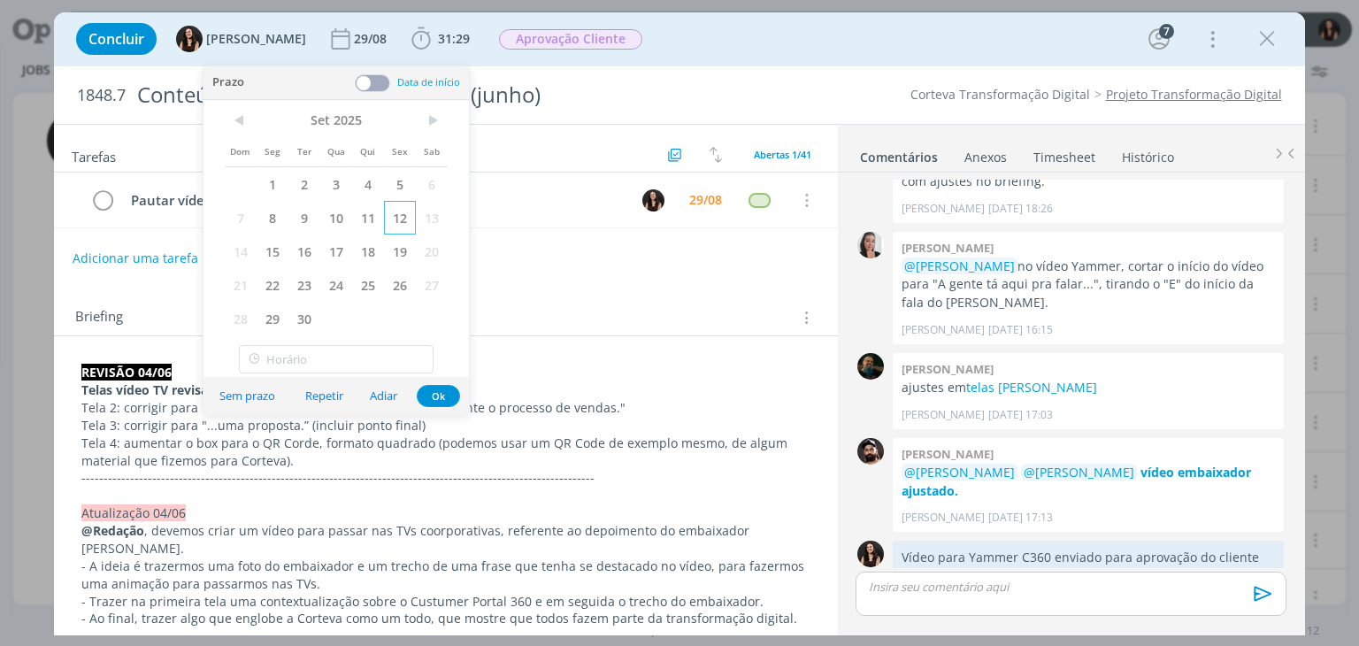
click at [395, 221] on span "12" at bounding box center [400, 218] width 32 height 34
click at [444, 387] on button "Ok" at bounding box center [438, 396] width 43 height 22
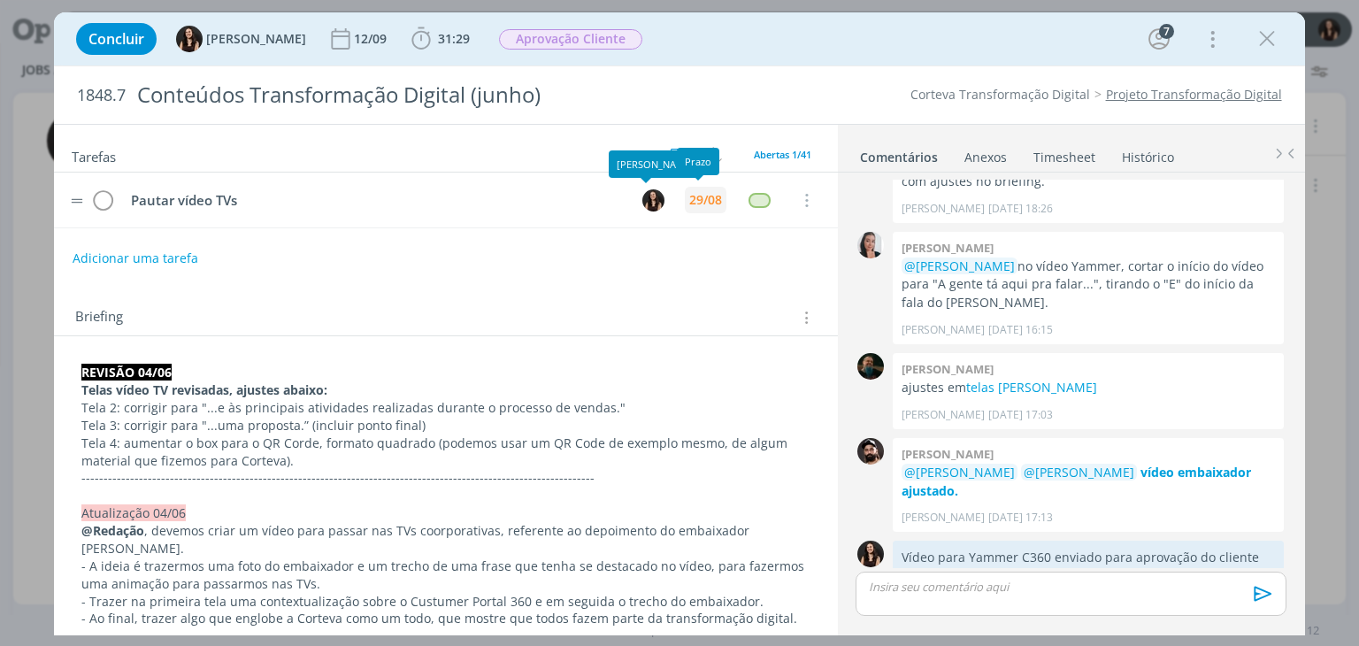
click at [694, 205] on div "29/08" at bounding box center [705, 200] width 33 height 12
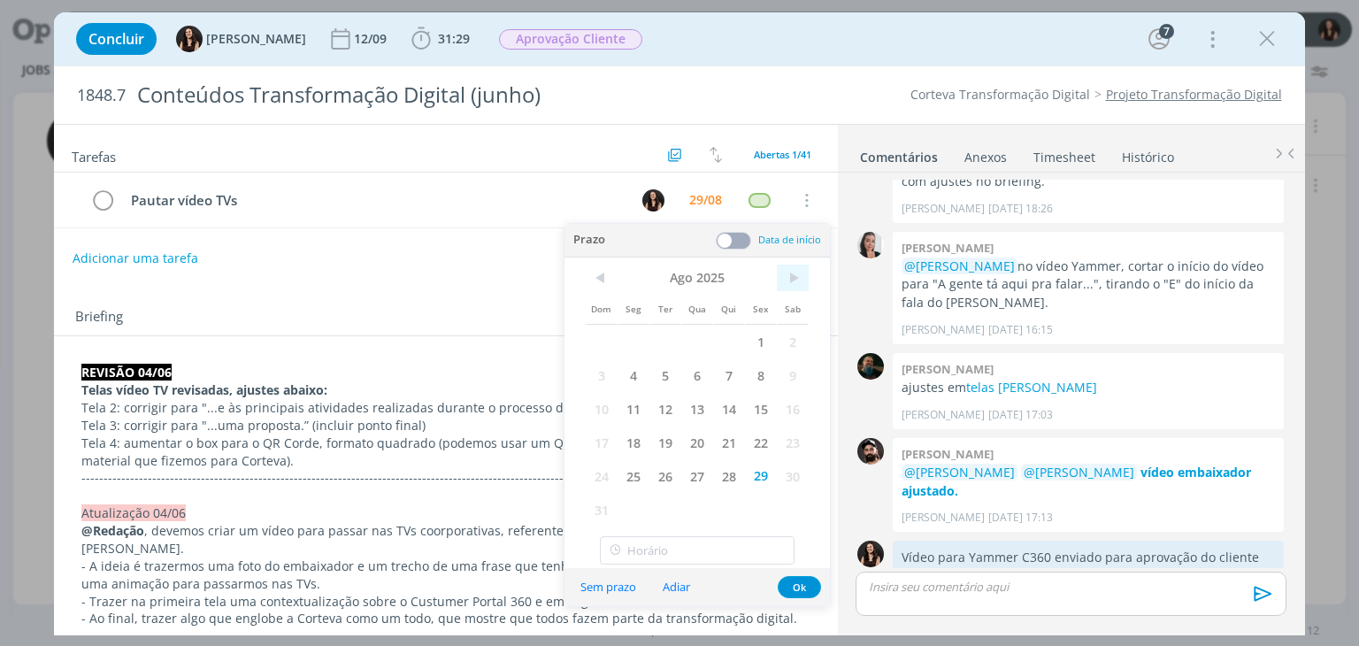
click at [786, 273] on span ">" at bounding box center [793, 278] width 32 height 27
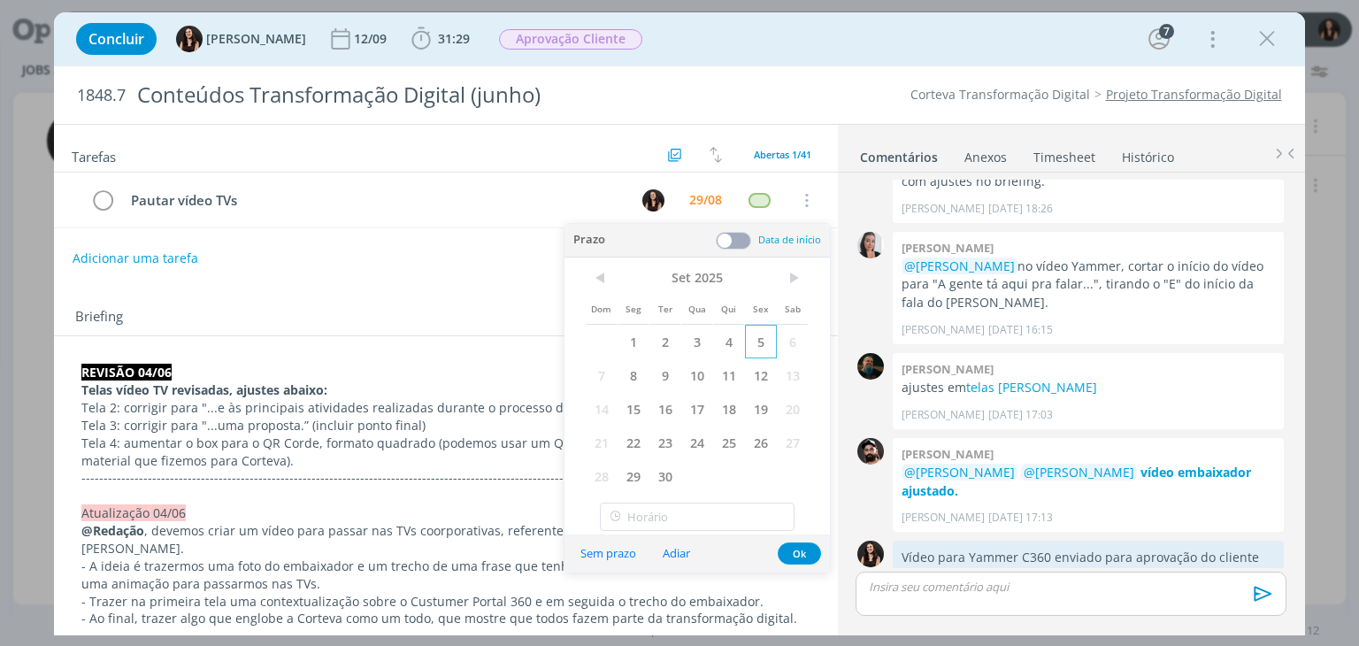
click at [762, 341] on span "5" at bounding box center [761, 342] width 32 height 34
click at [800, 545] on button "Ok" at bounding box center [799, 553] width 43 height 22
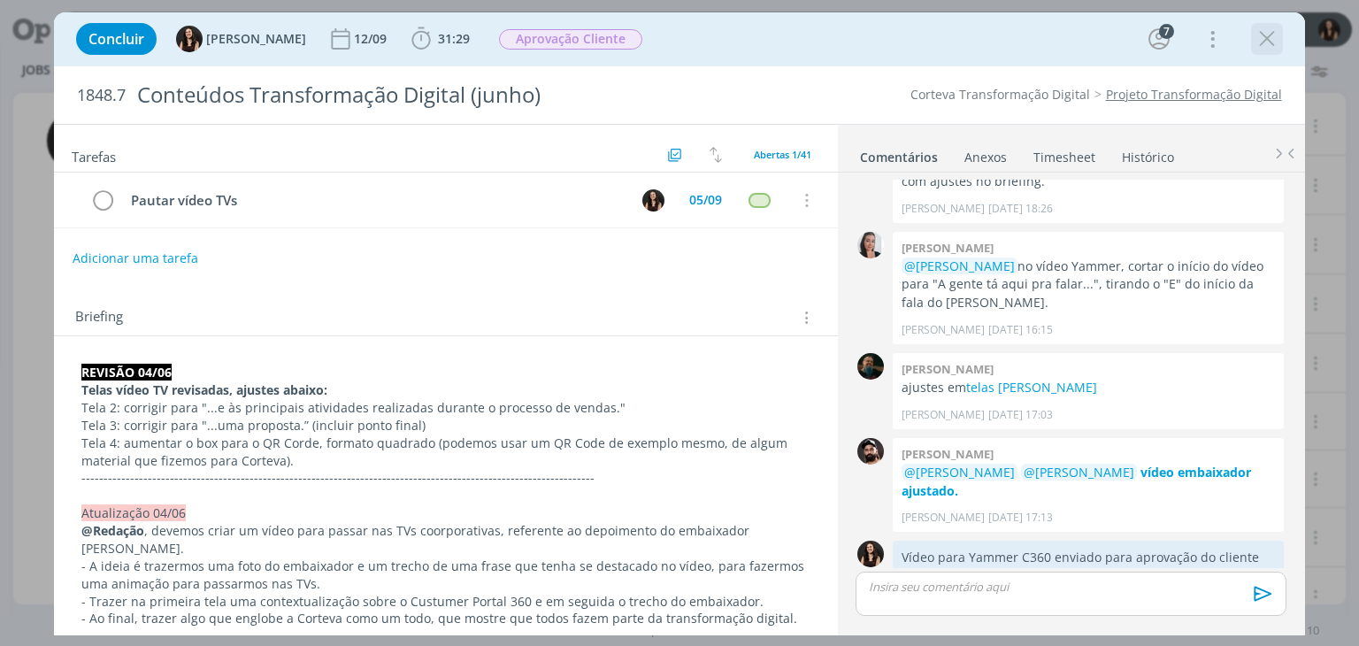
click at [1271, 36] on icon "dialog" at bounding box center [1267, 39] width 27 height 27
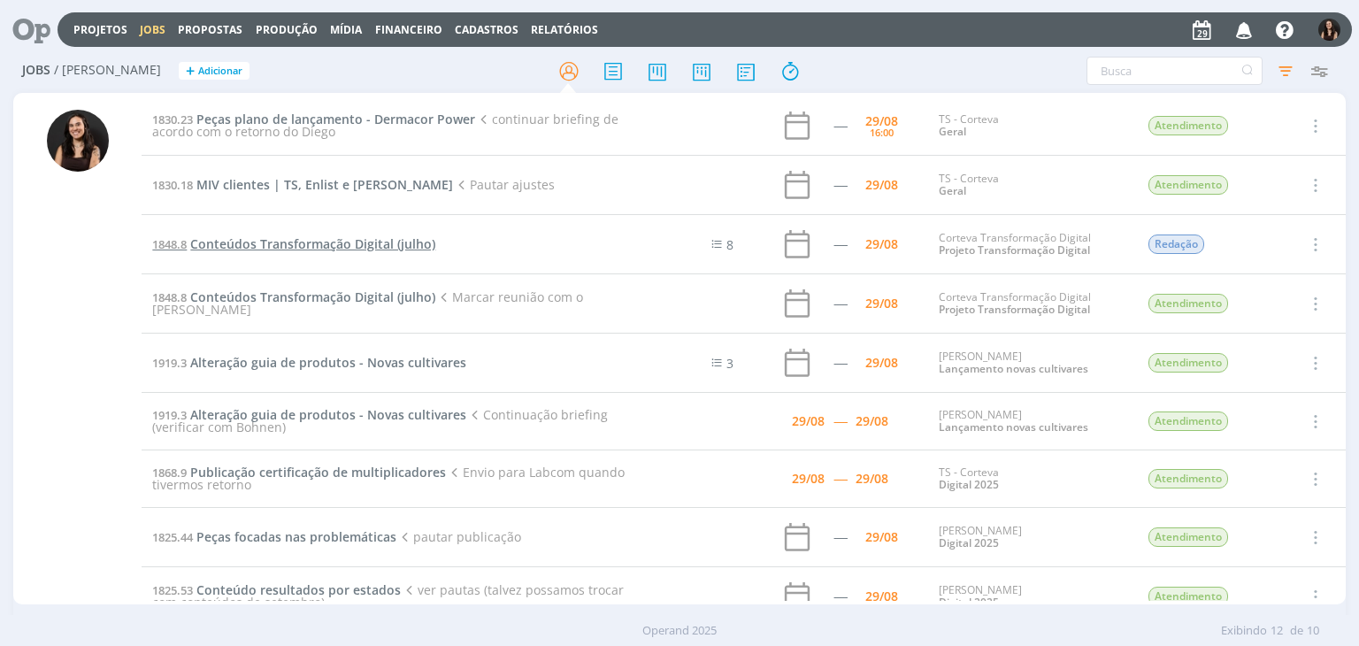
click at [246, 245] on span "Conteúdos Transformação Digital (julho)" at bounding box center [312, 243] width 245 height 17
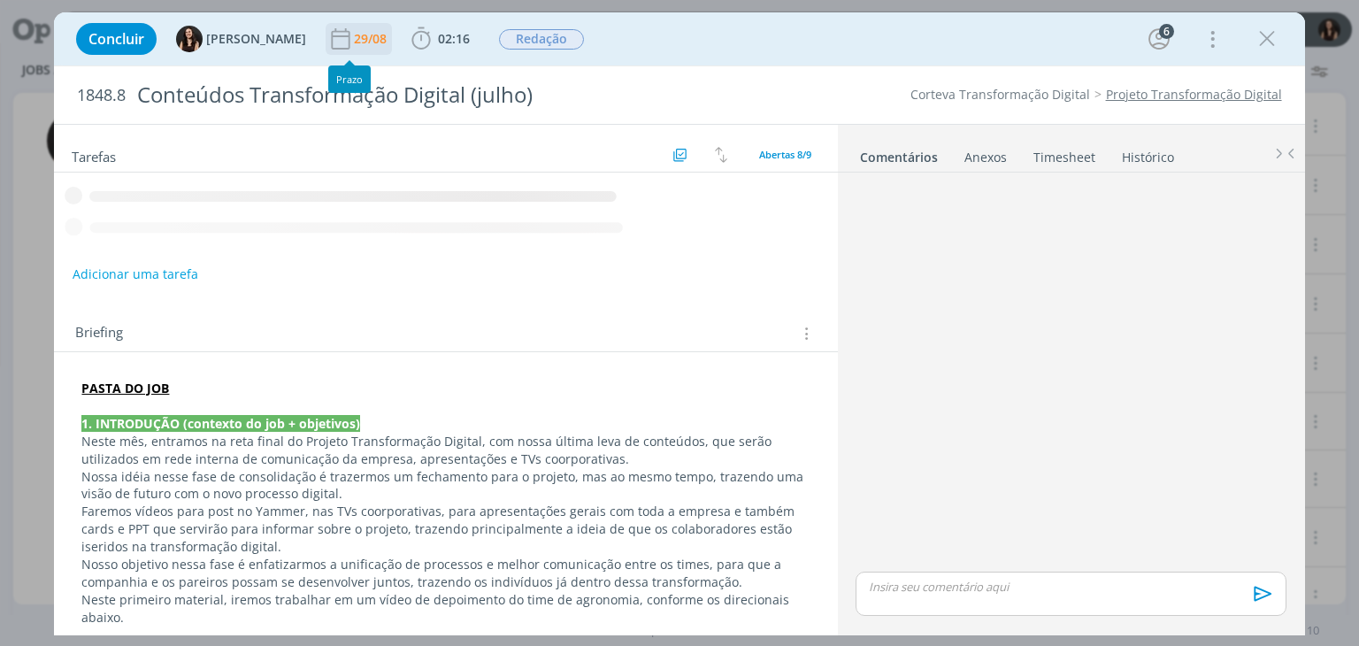
click at [356, 33] on div "29/08" at bounding box center [372, 39] width 36 height 12
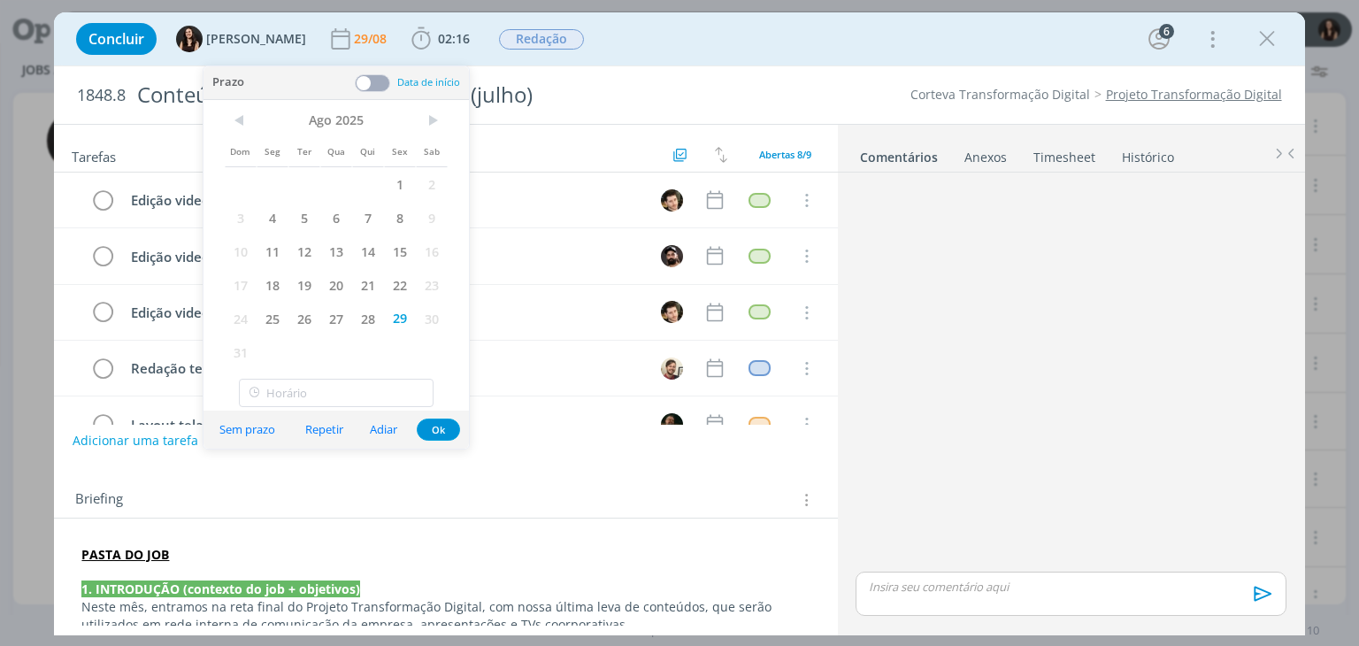
click at [437, 103] on div "< Ago 2025 > Dom Seg Ter Qua Qui Sex Sab 1 2 3 4 5 6 7 8 9 10 11 12 13 14 15 16…" at bounding box center [335, 236] width 265 height 272
click at [438, 113] on span ">" at bounding box center [432, 120] width 32 height 27
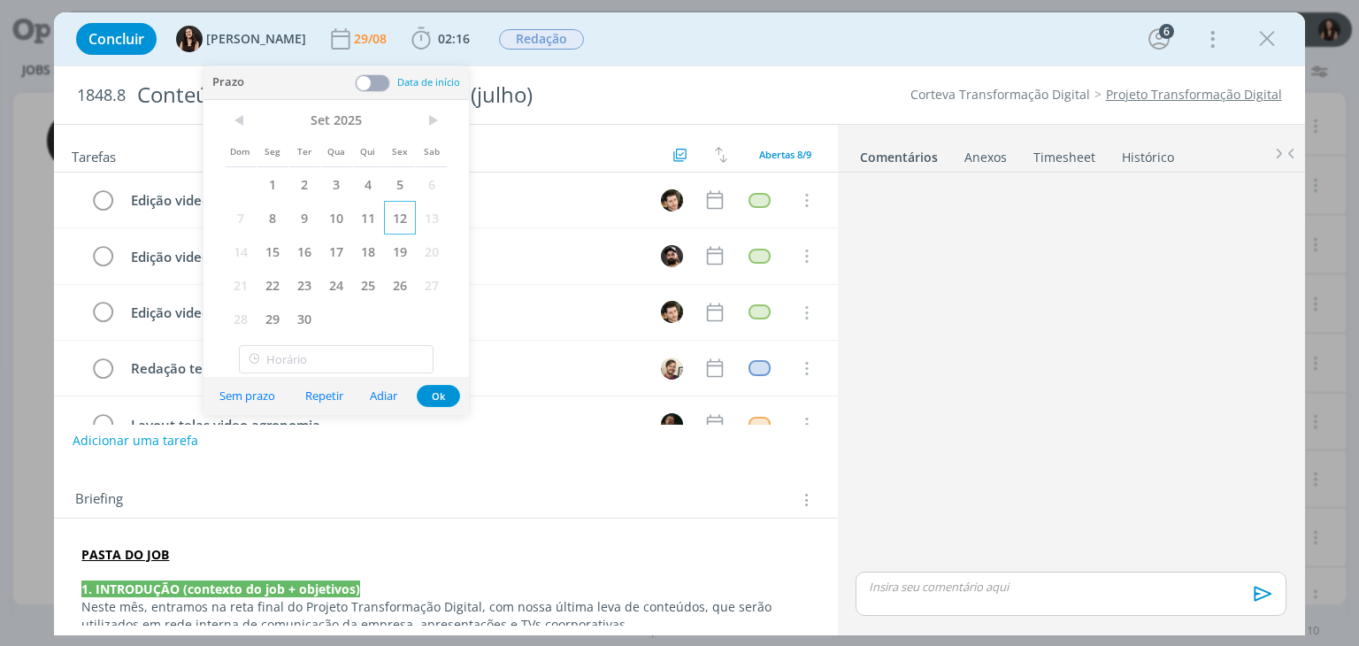
click at [395, 219] on span "12" at bounding box center [400, 218] width 32 height 34
click at [452, 397] on button "Ok" at bounding box center [438, 396] width 43 height 22
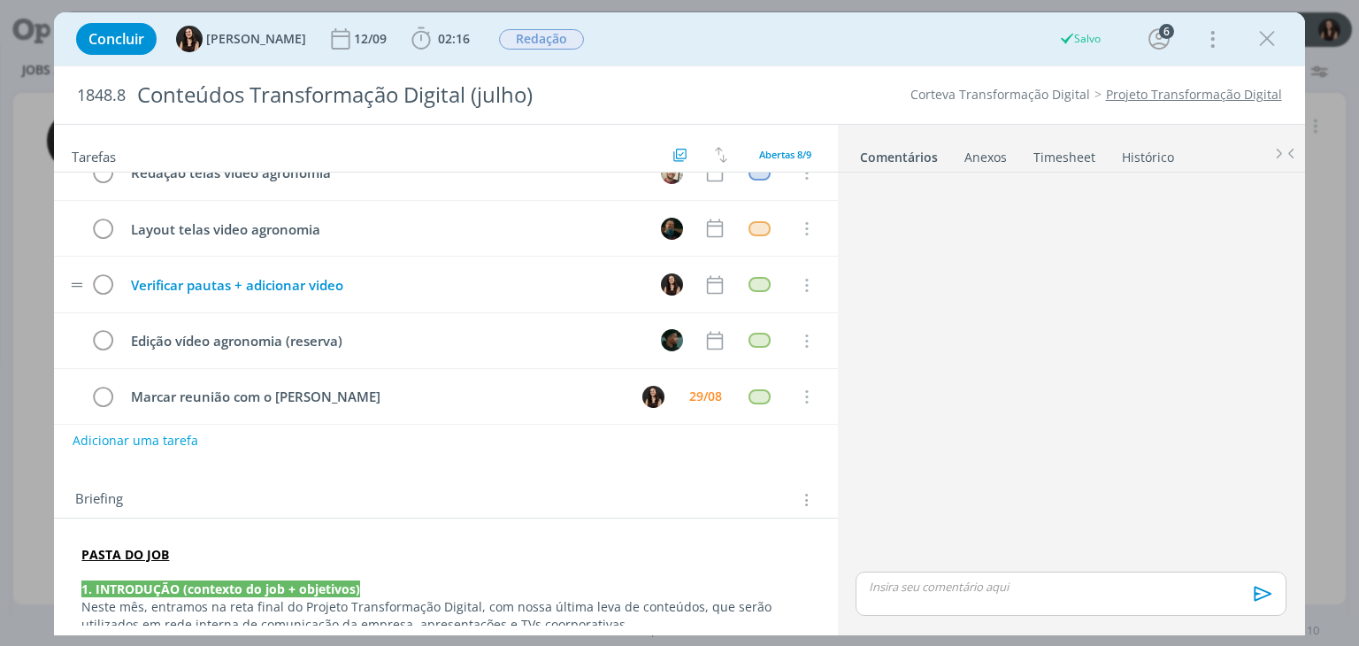
scroll to position [204, 0]
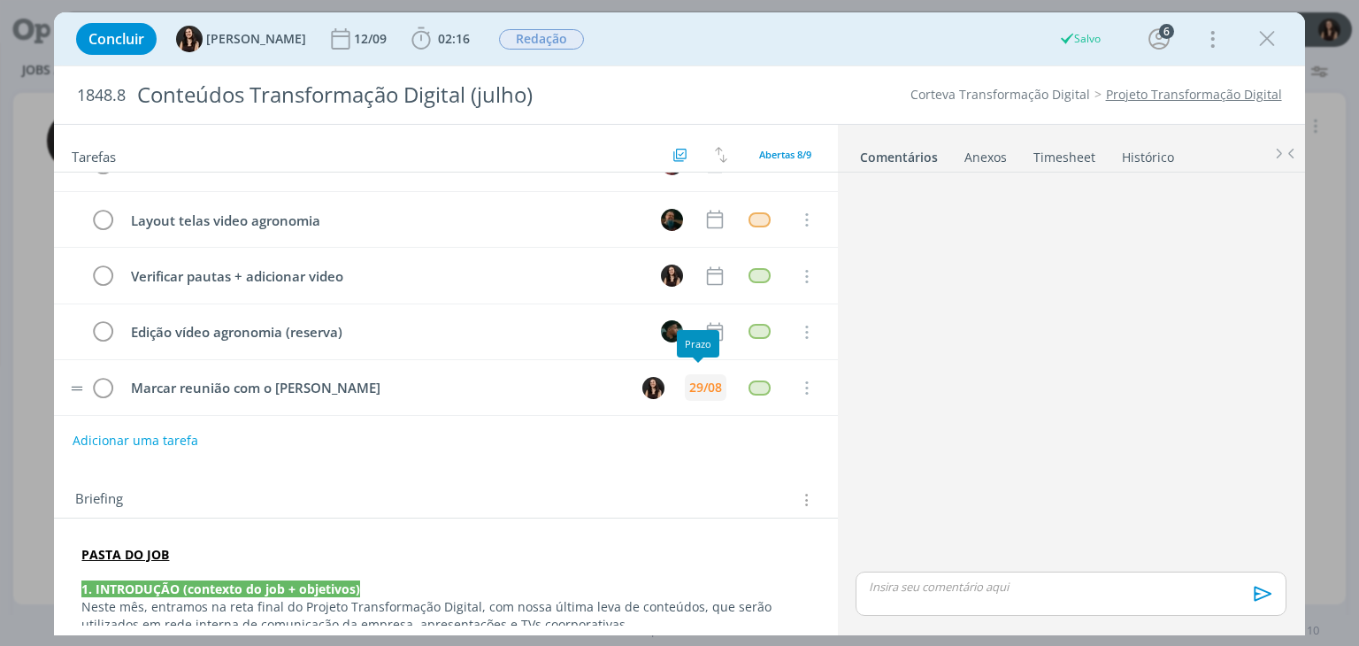
click at [691, 383] on div "29/08" at bounding box center [705, 387] width 33 height 12
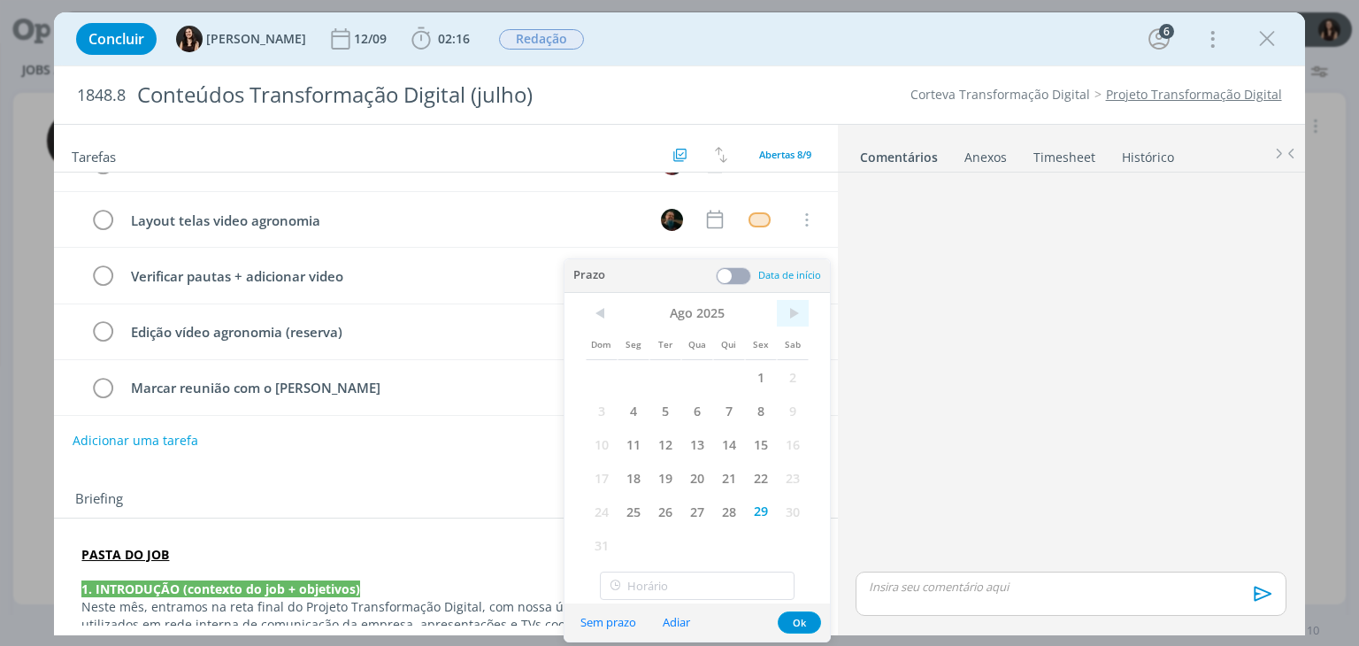
click at [789, 312] on span ">" at bounding box center [793, 313] width 32 height 27
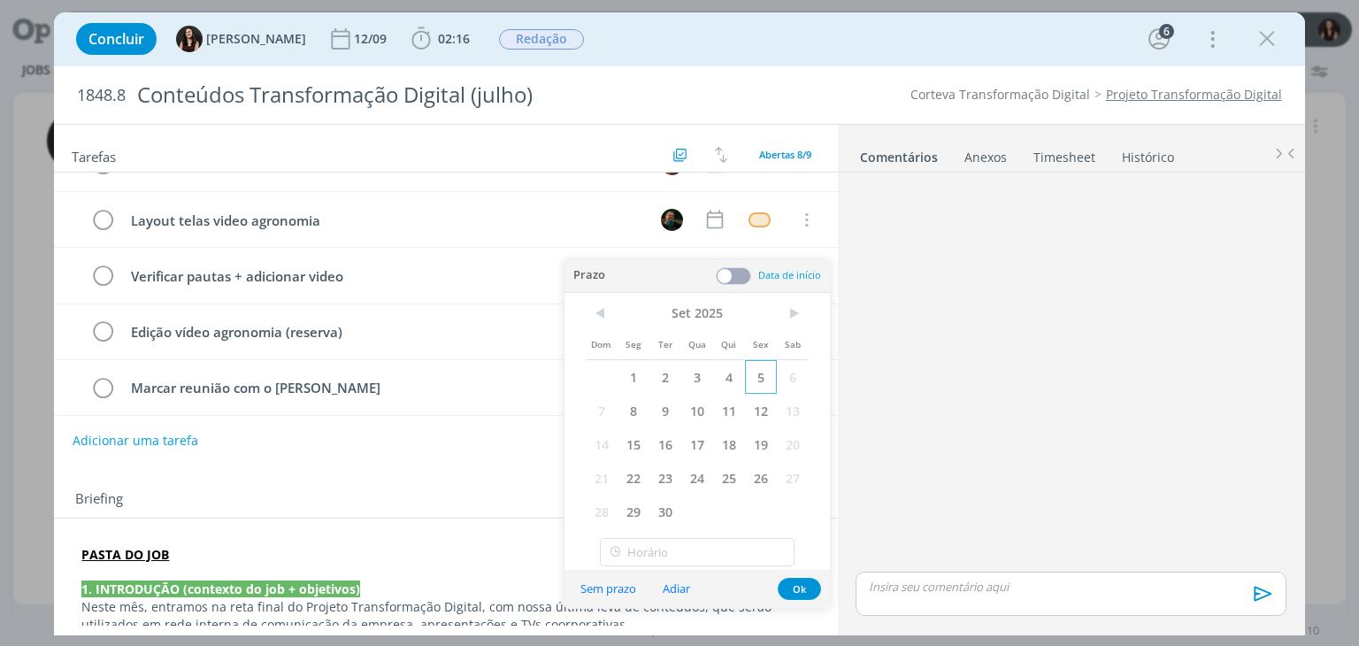
click at [755, 383] on span "5" at bounding box center [761, 377] width 32 height 34
click at [793, 587] on button "Ok" at bounding box center [799, 589] width 43 height 22
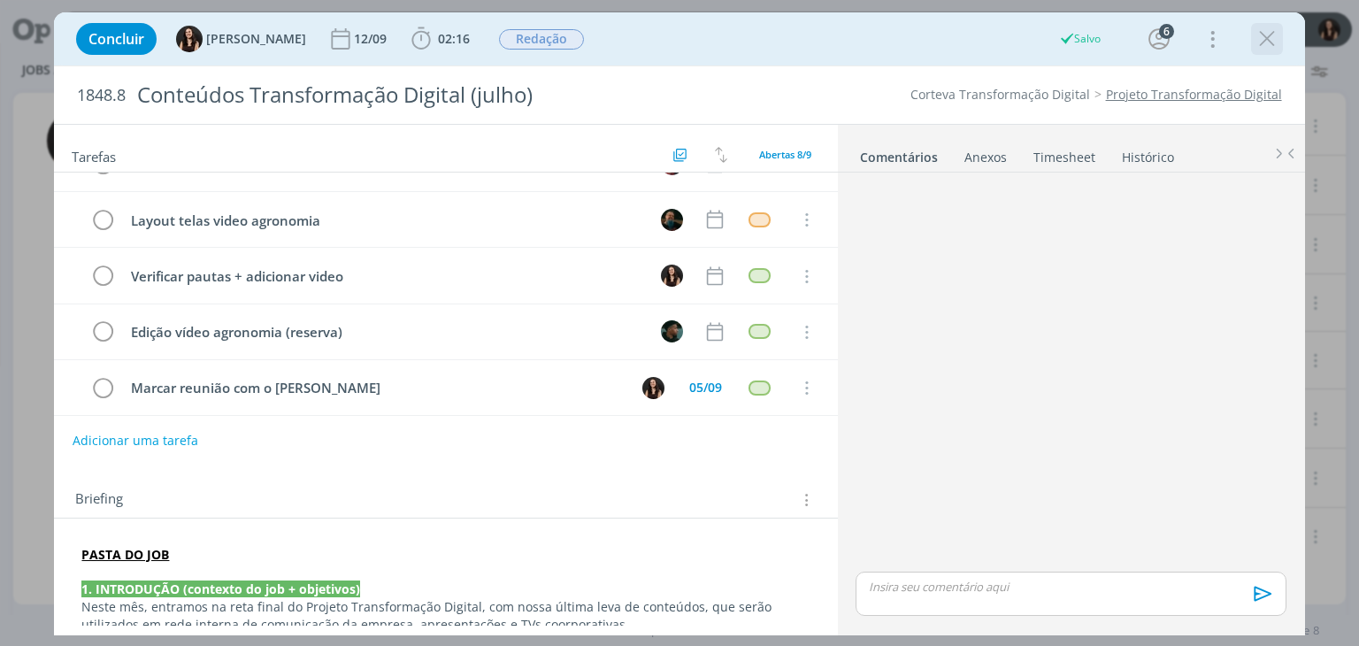
click at [1258, 35] on icon "dialog" at bounding box center [1267, 39] width 27 height 27
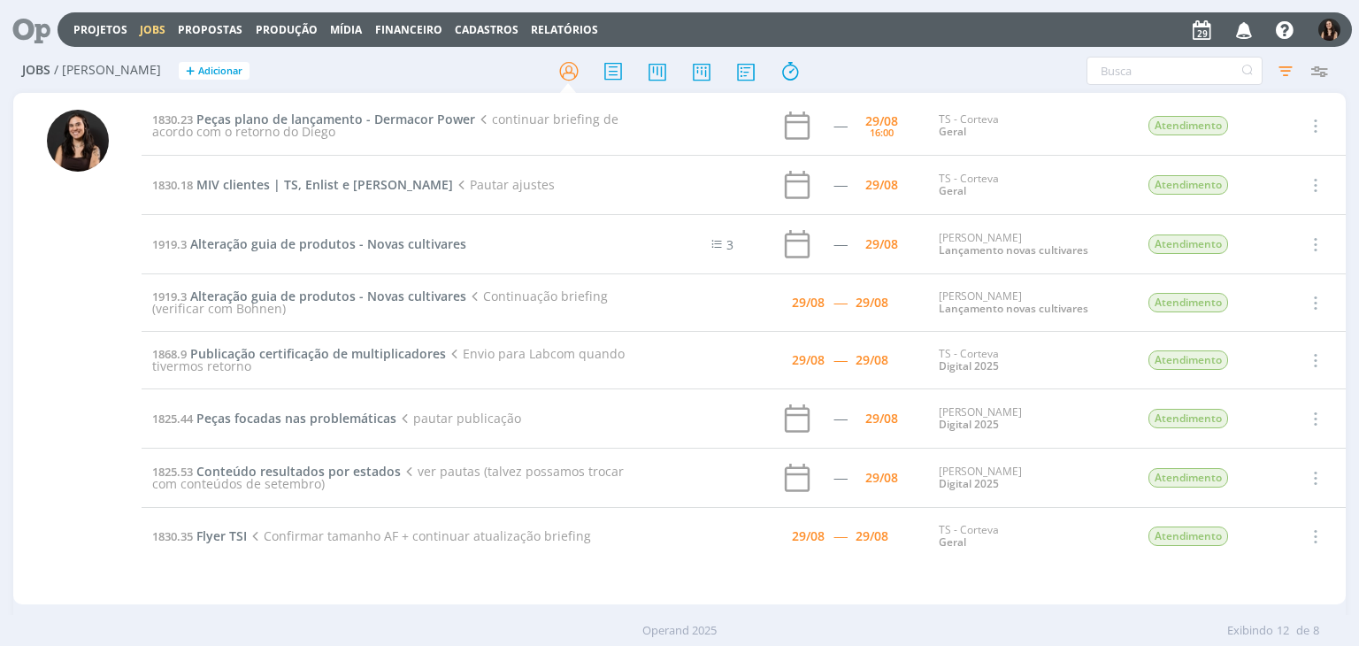
click at [5, 40] on header "Projetos Jobs Propostas Produção Mídia Financeiro Cadastros Relatórios Notifica…" at bounding box center [679, 25] width 1359 height 50
click at [24, 26] on icon at bounding box center [25, 29] width 36 height 35
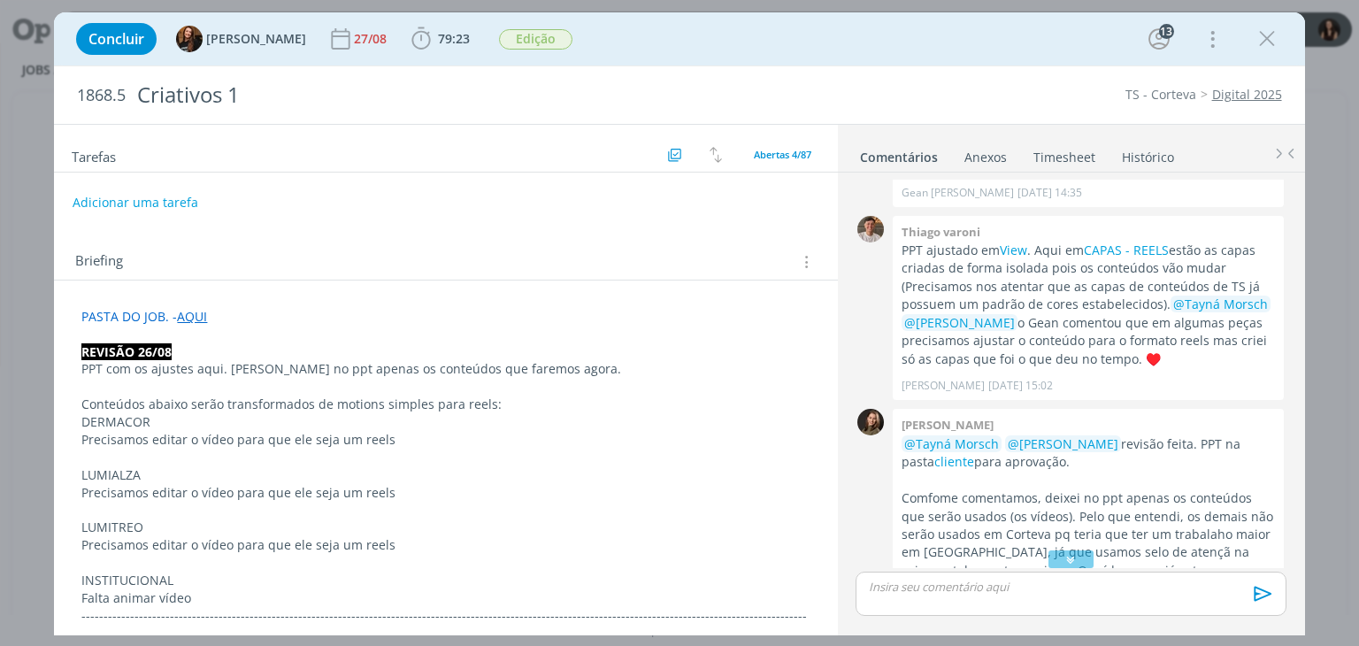
scroll to position [1762, 0]
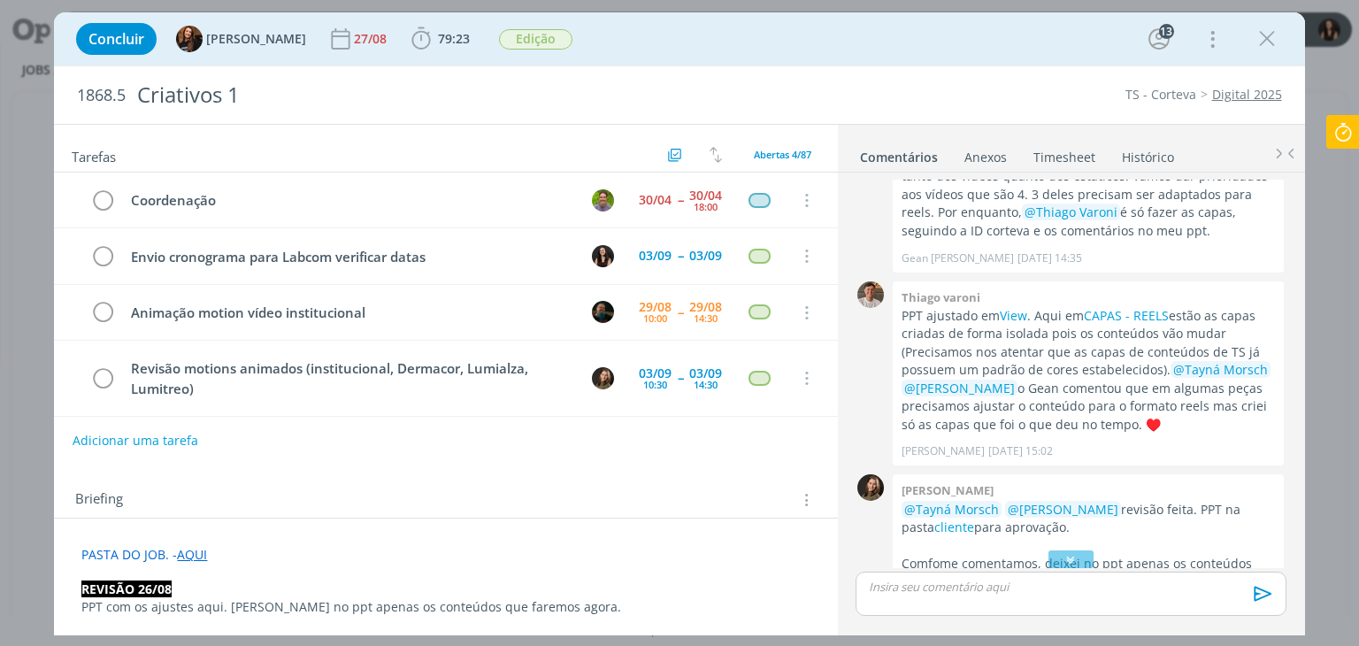
click at [1346, 141] on icon at bounding box center [1343, 132] width 32 height 35
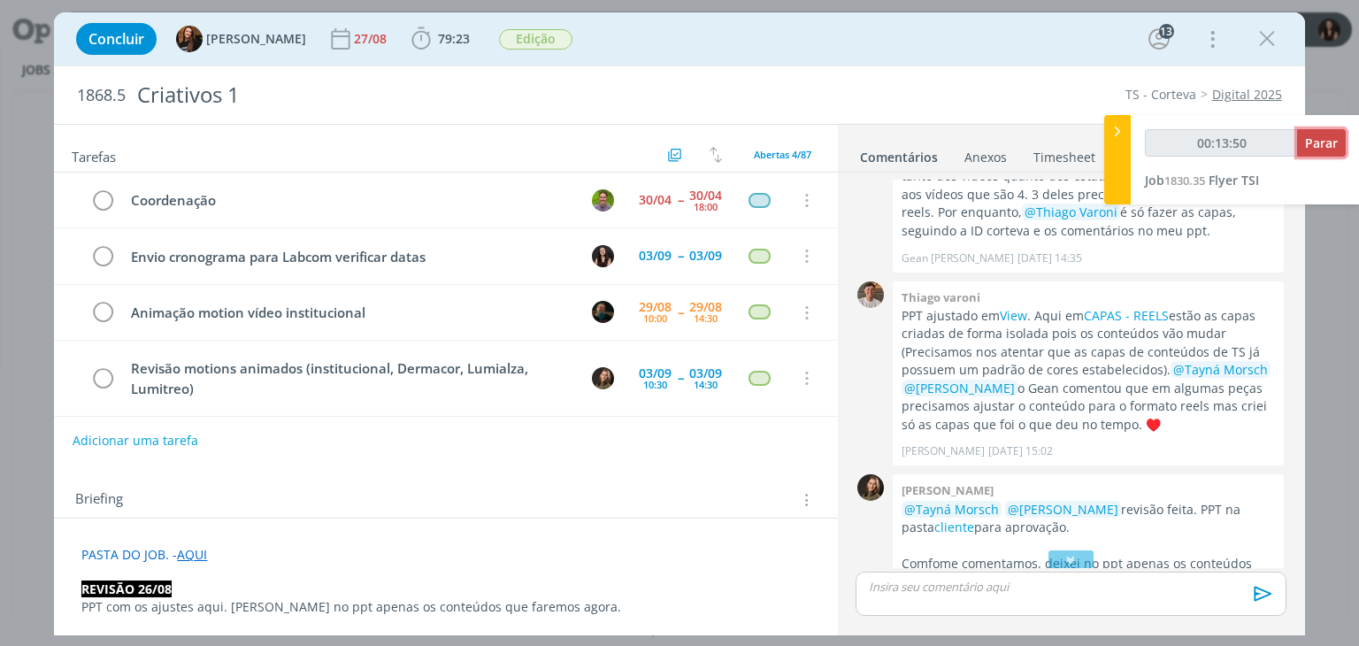
click at [1322, 153] on button "Parar" at bounding box center [1321, 142] width 49 height 27
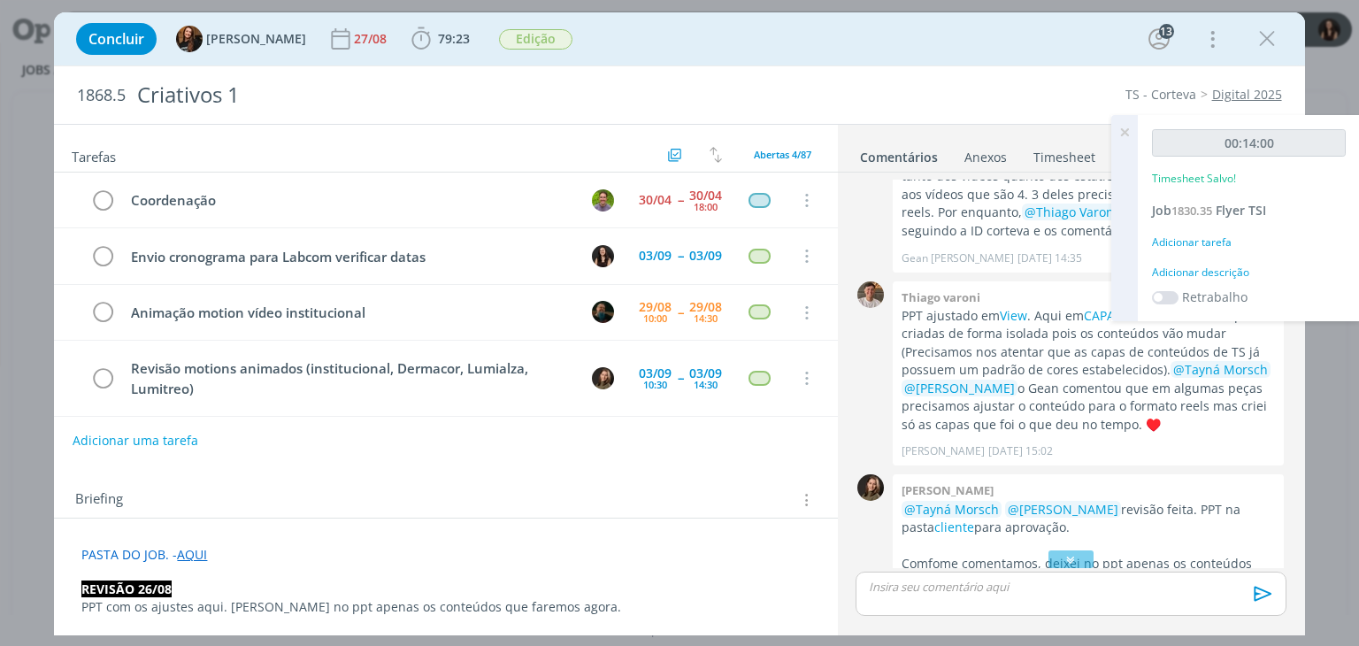
click at [1219, 271] on div "Adicionar descrição" at bounding box center [1249, 273] width 194 height 16
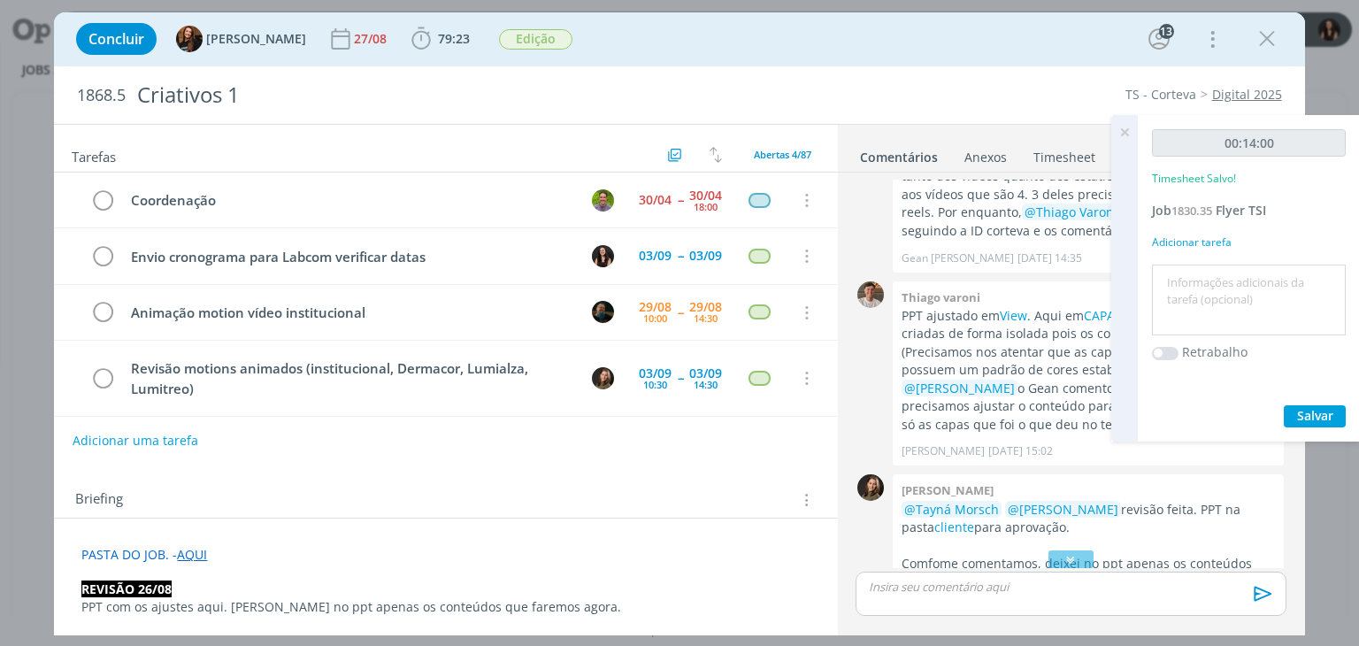
click at [1218, 272] on textarea at bounding box center [1248, 300] width 185 height 63
type textarea "Atualização briefing e retorno ao cliente"
click at [1328, 418] on span "Salvar" at bounding box center [1315, 415] width 36 height 17
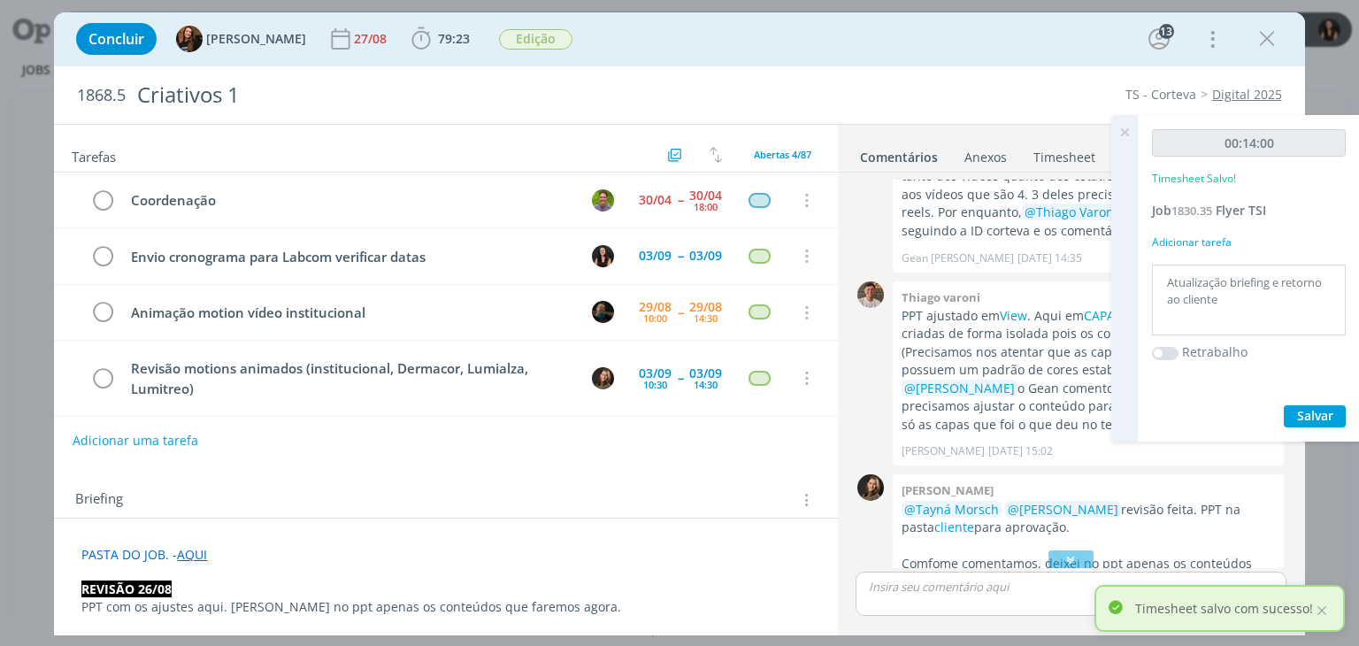
click at [1120, 137] on icon at bounding box center [1124, 132] width 32 height 35
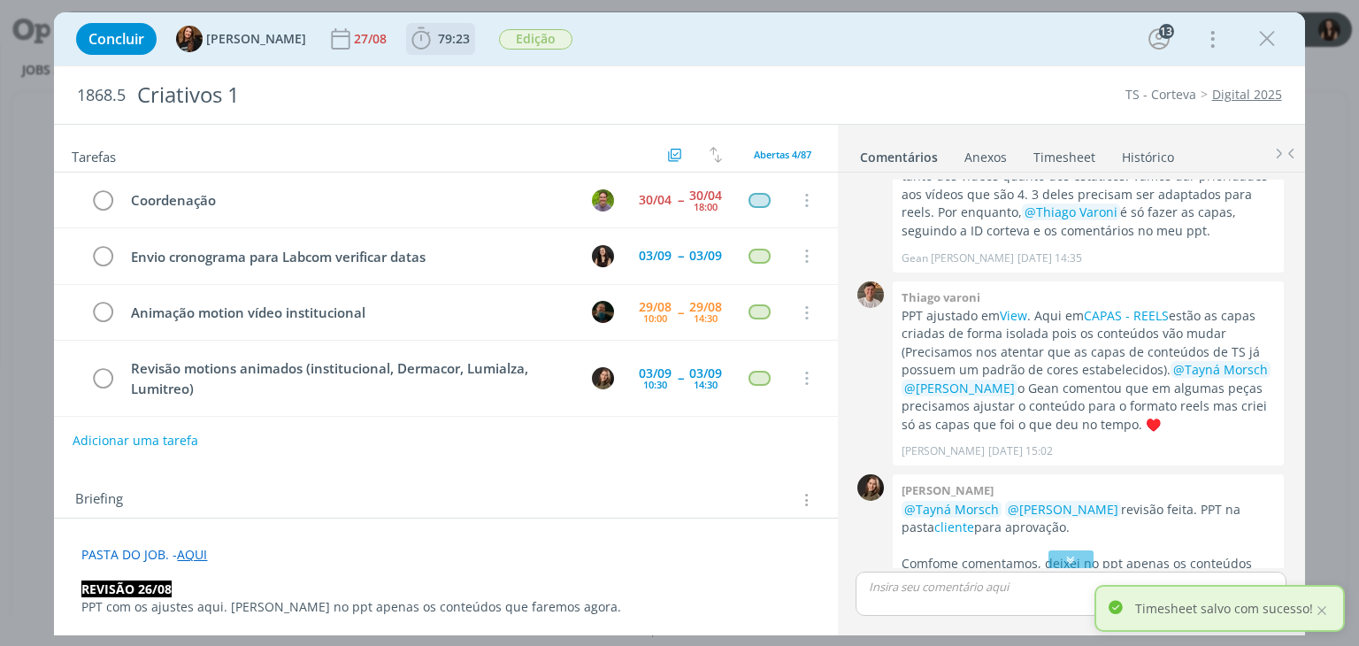
click at [438, 38] on span "79:23" at bounding box center [454, 38] width 32 height 17
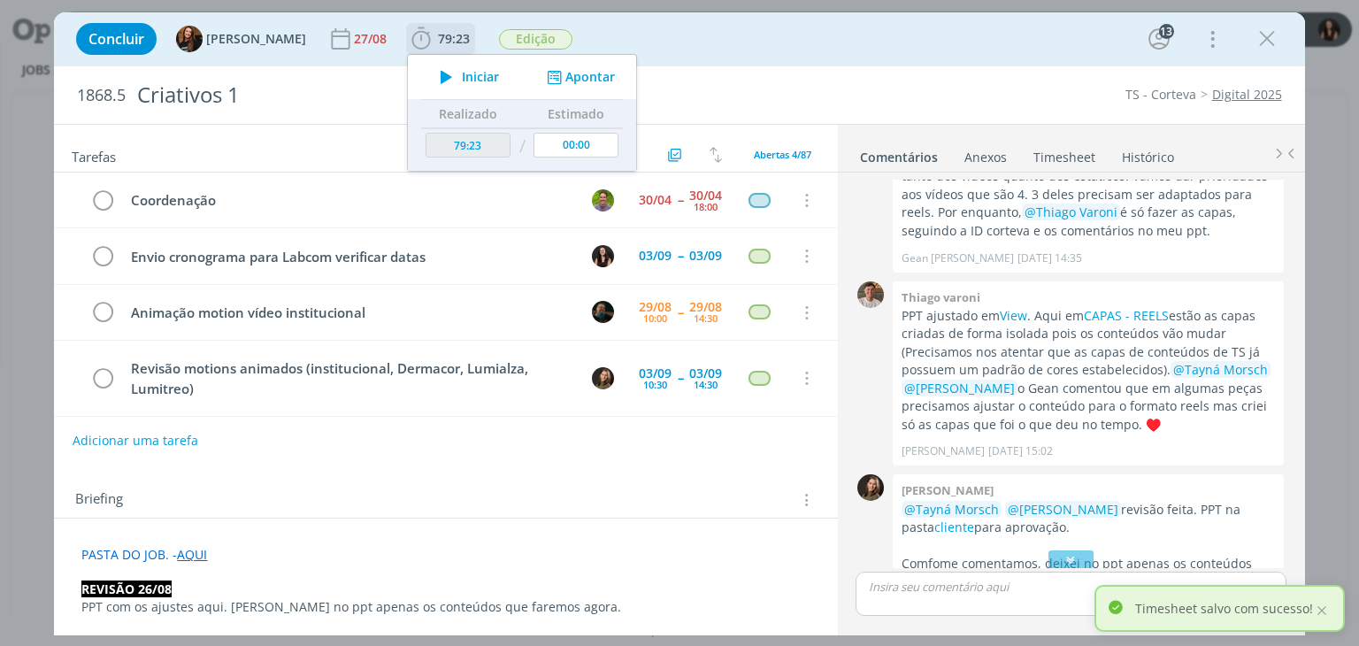
click at [543, 74] on icon "dialog" at bounding box center [554, 77] width 22 height 17
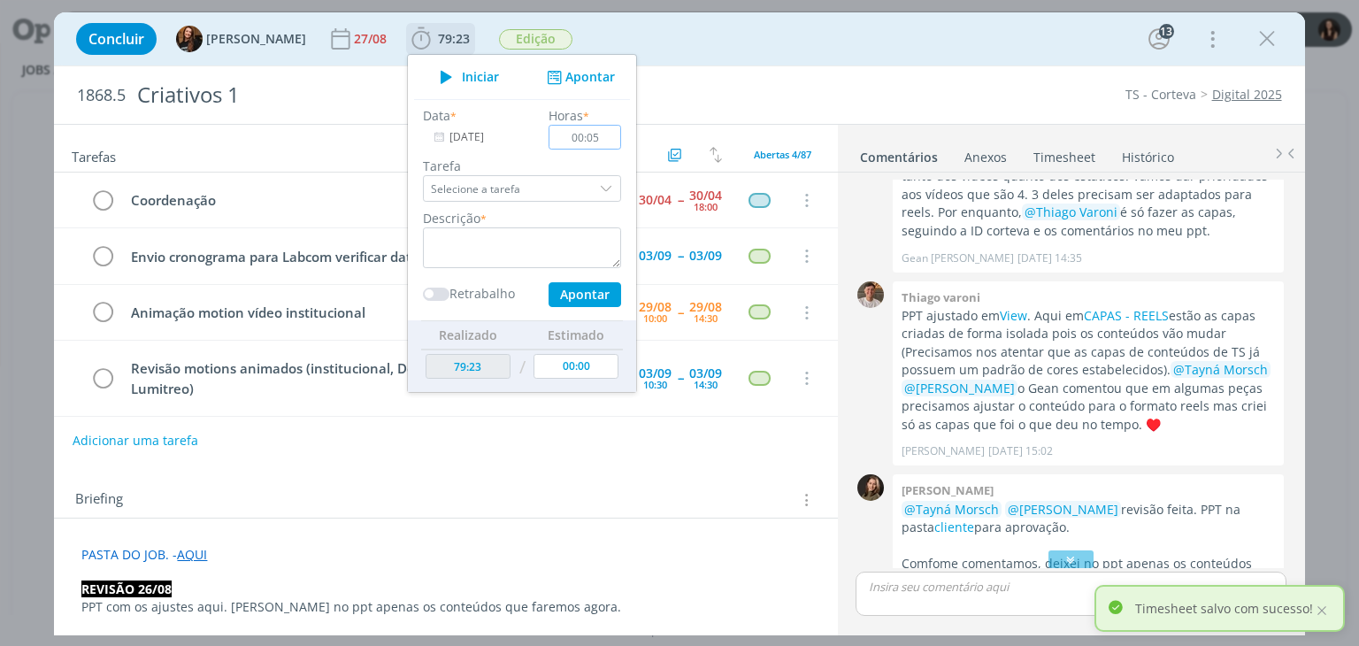
type input "00:05"
click at [541, 242] on textarea "dialog" at bounding box center [522, 247] width 198 height 41
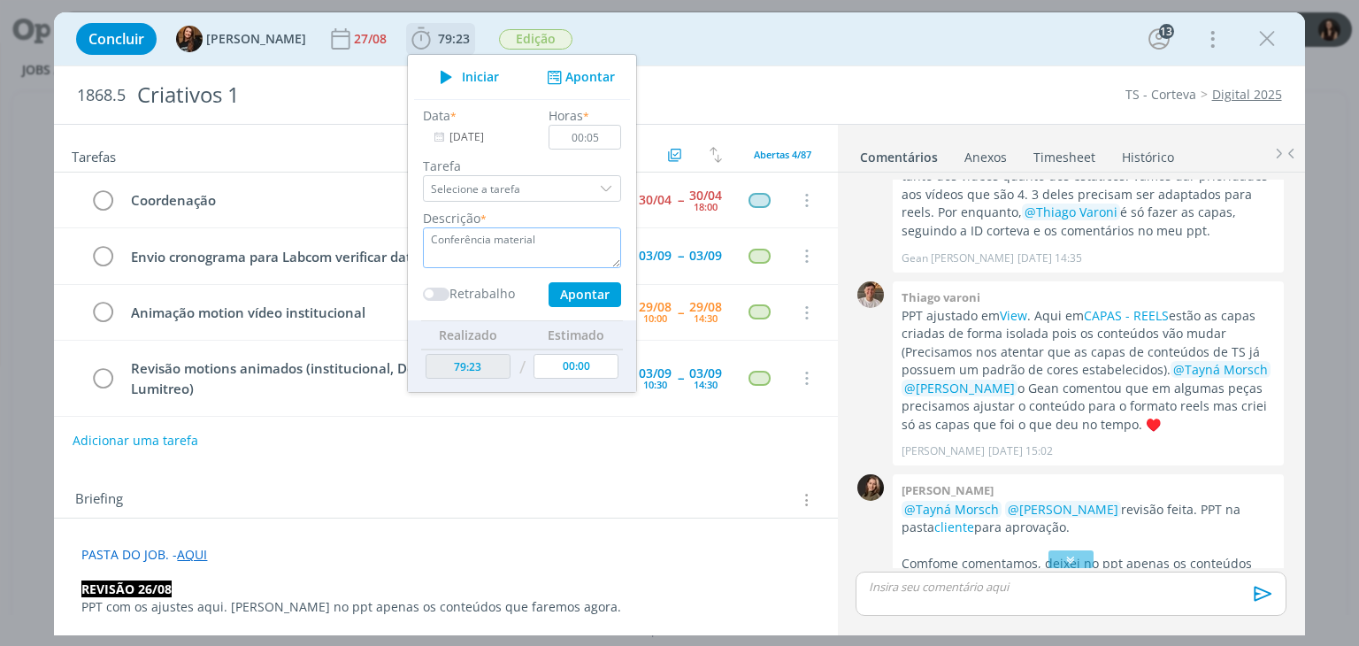
type textarea "Conferência material"
click at [548, 289] on button "Apontar" at bounding box center [584, 294] width 73 height 25
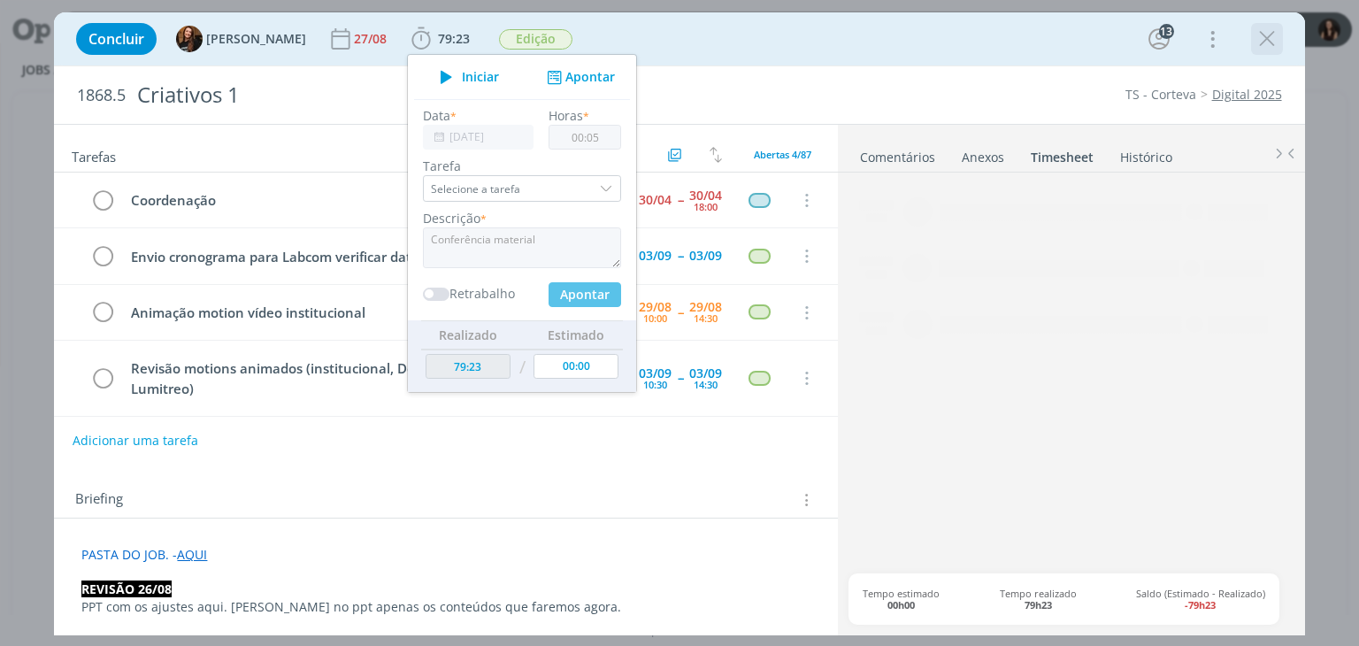
type input "79:28"
type input "00:00"
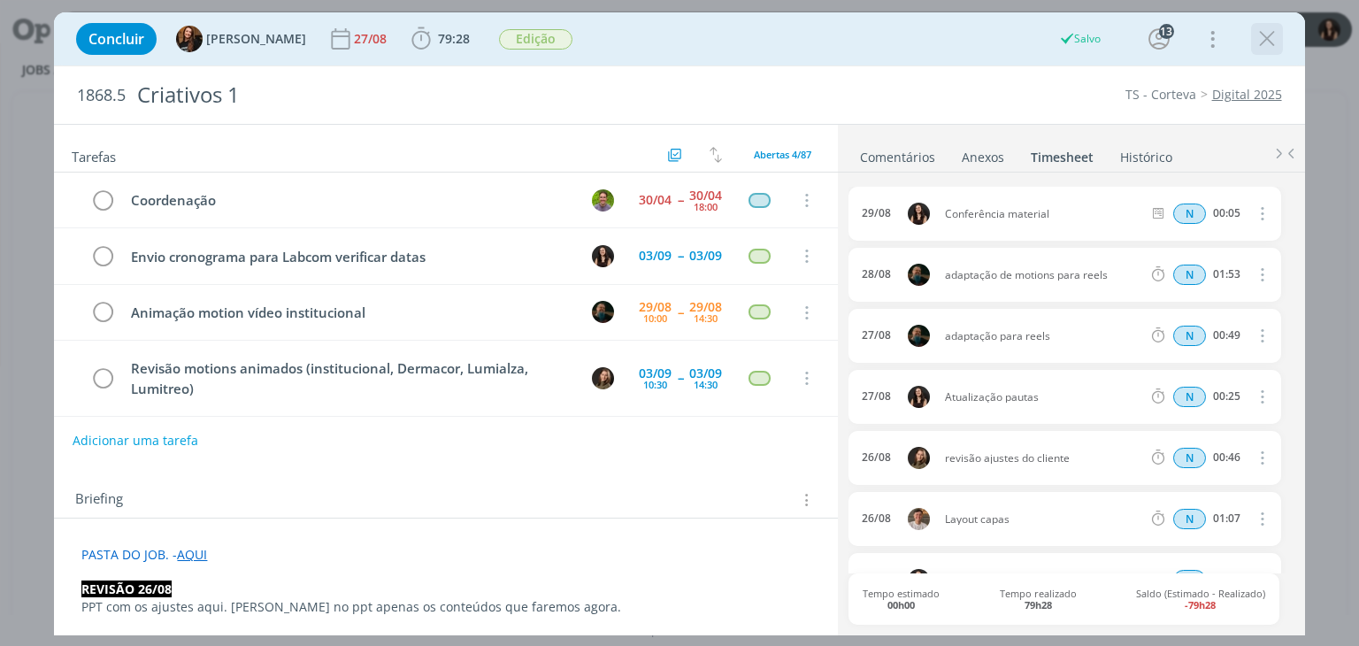
click at [1254, 34] on icon "dialog" at bounding box center [1267, 39] width 27 height 27
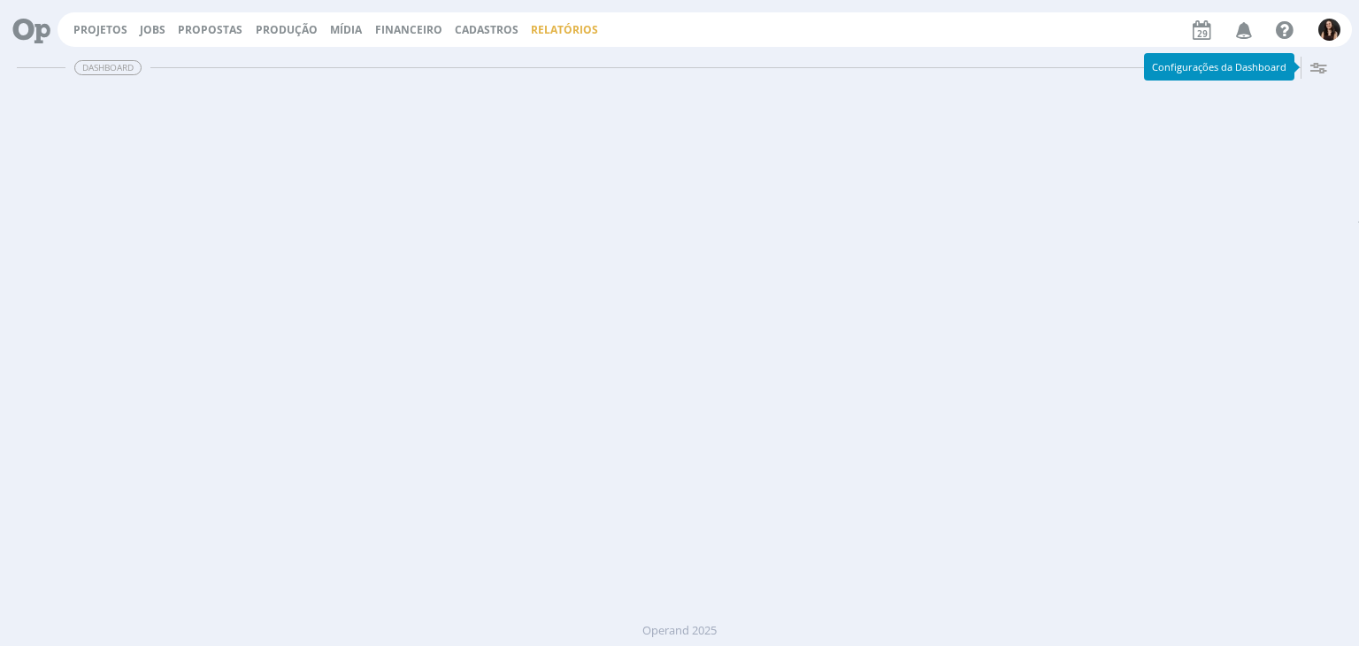
click at [541, 30] on link "Relatórios" at bounding box center [564, 29] width 67 height 15
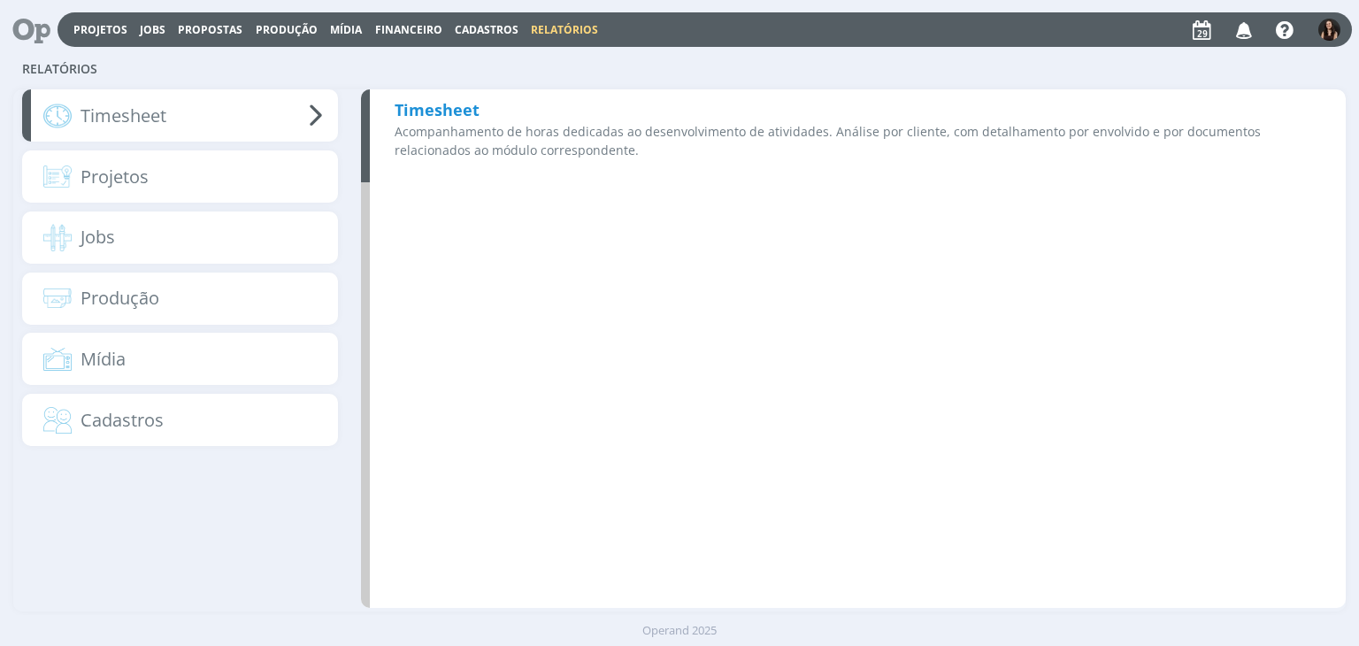
click at [395, 104] on b "Timesheet" at bounding box center [437, 109] width 85 height 21
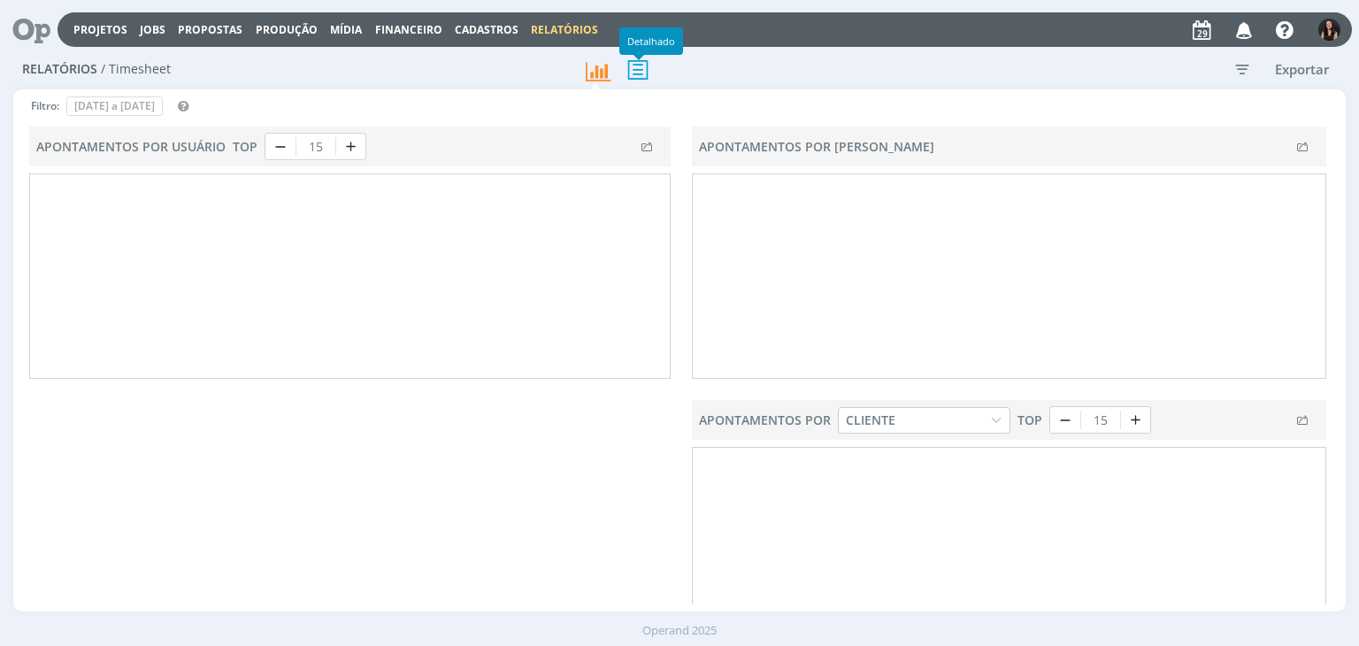
click at [630, 74] on icon at bounding box center [637, 69] width 37 height 36
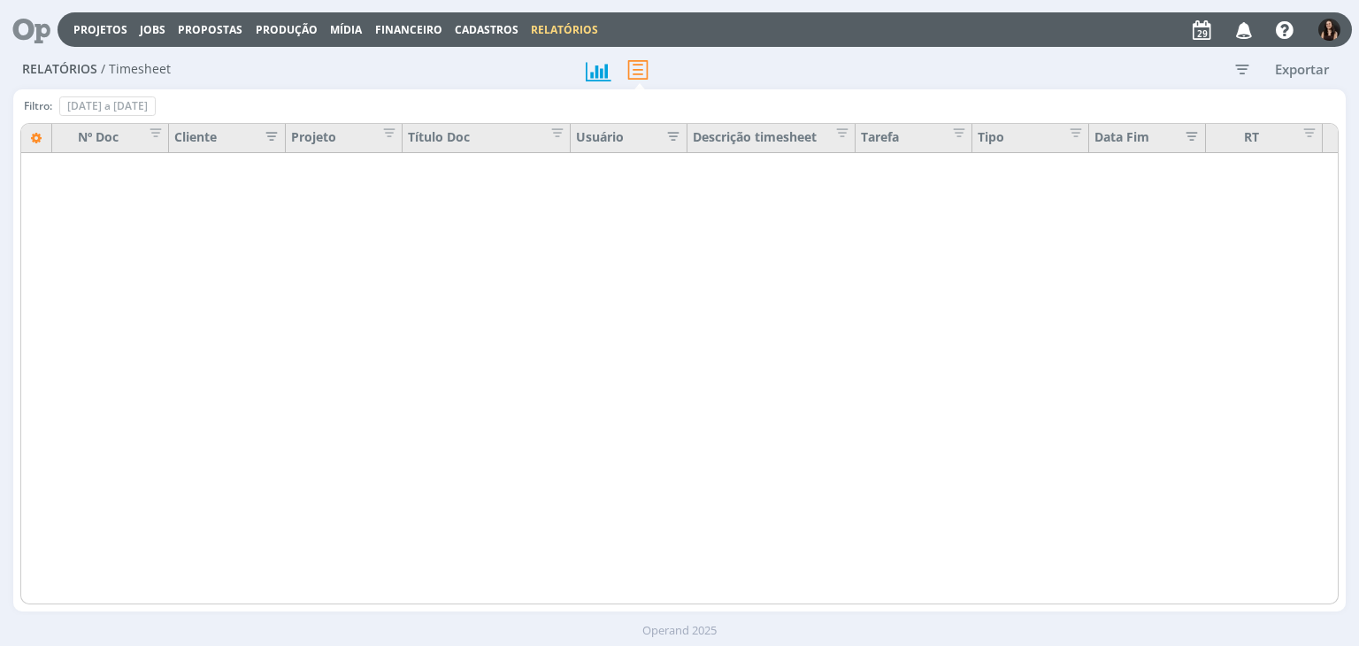
click at [1247, 73] on icon "button" at bounding box center [1242, 69] width 32 height 32
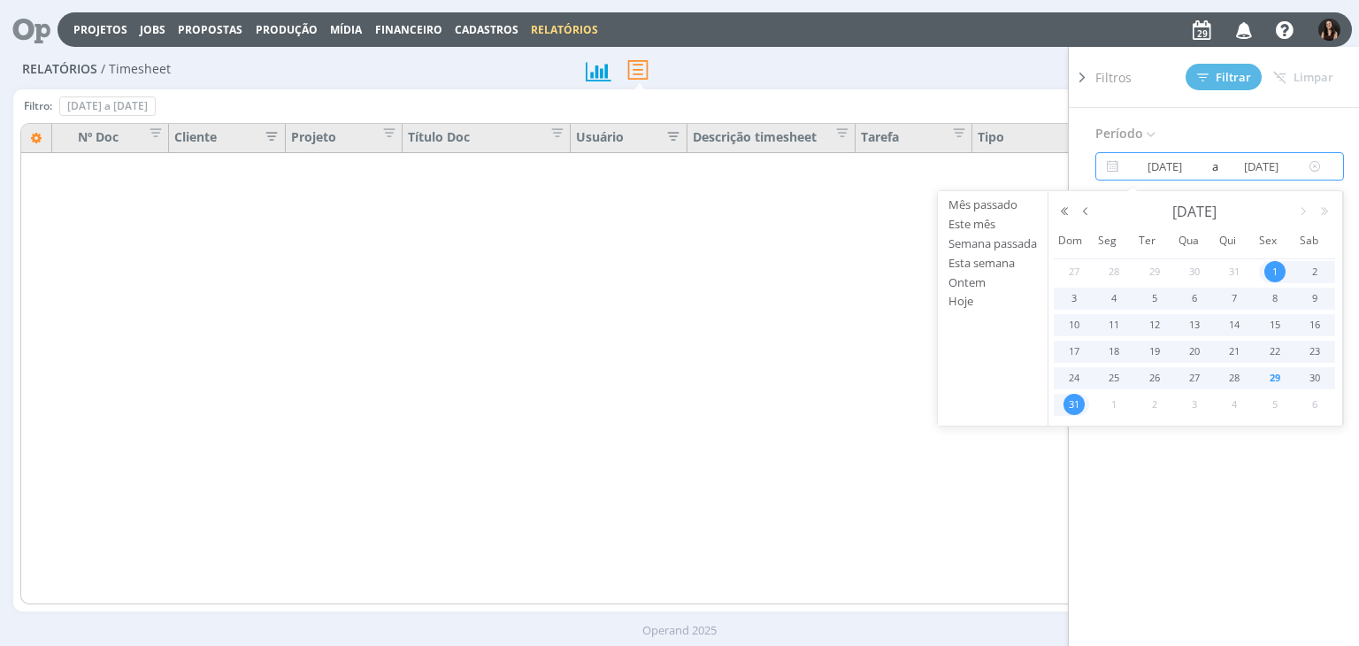
click at [1278, 170] on input "31/08/2025" at bounding box center [1261, 166] width 85 height 21
click at [1277, 265] on span "1" at bounding box center [1274, 271] width 21 height 21
click at [1070, 414] on span "31" at bounding box center [1073, 404] width 21 height 21
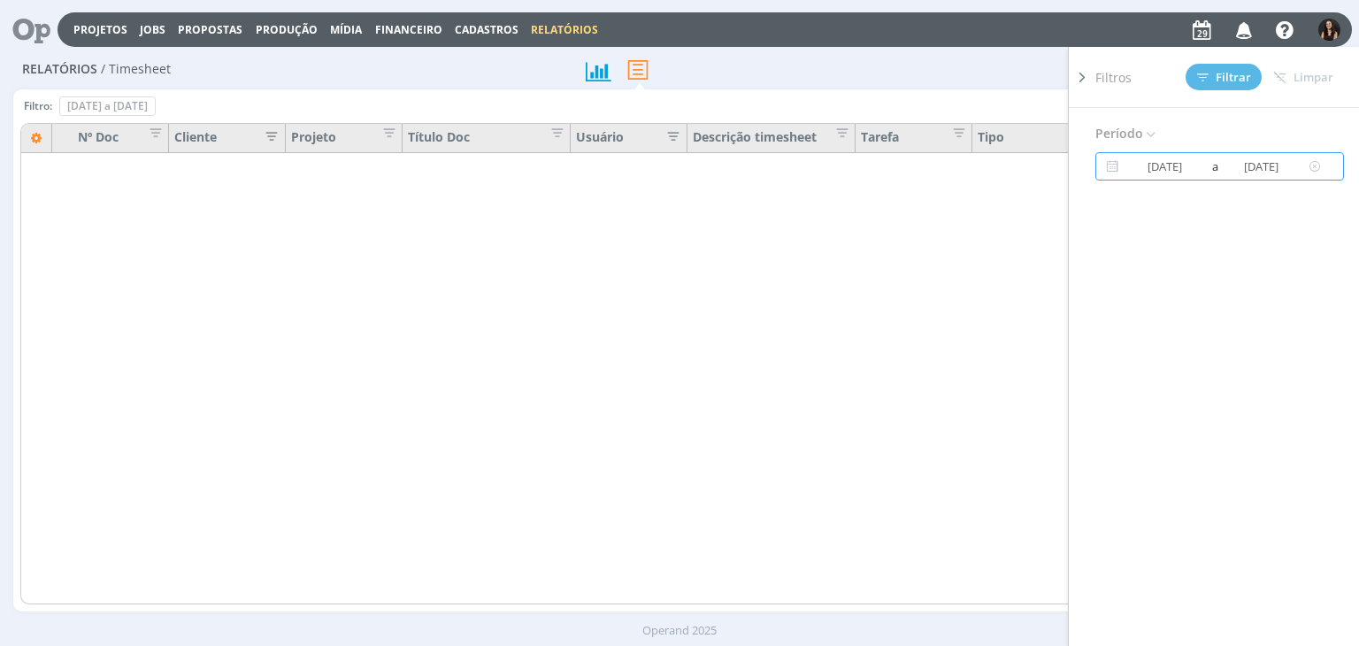
click at [1239, 169] on input "31/08/2025" at bounding box center [1261, 166] width 85 height 21
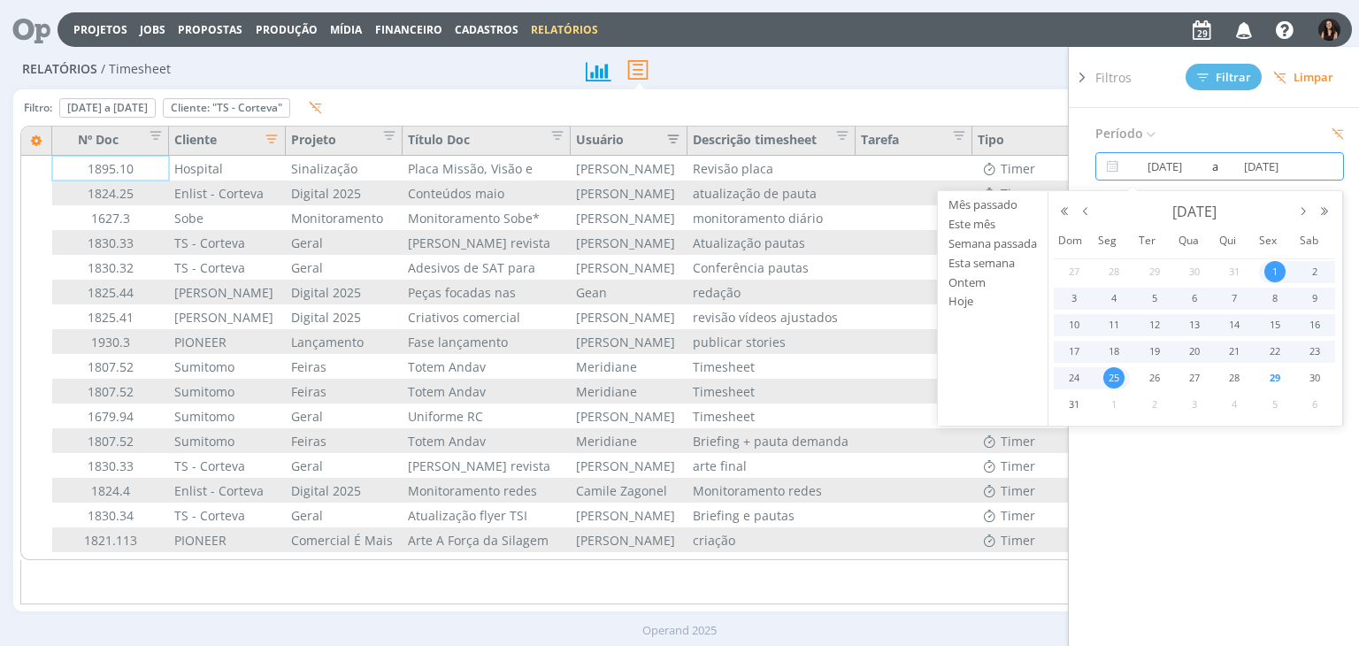
click at [1273, 372] on span "29" at bounding box center [1274, 377] width 21 height 21
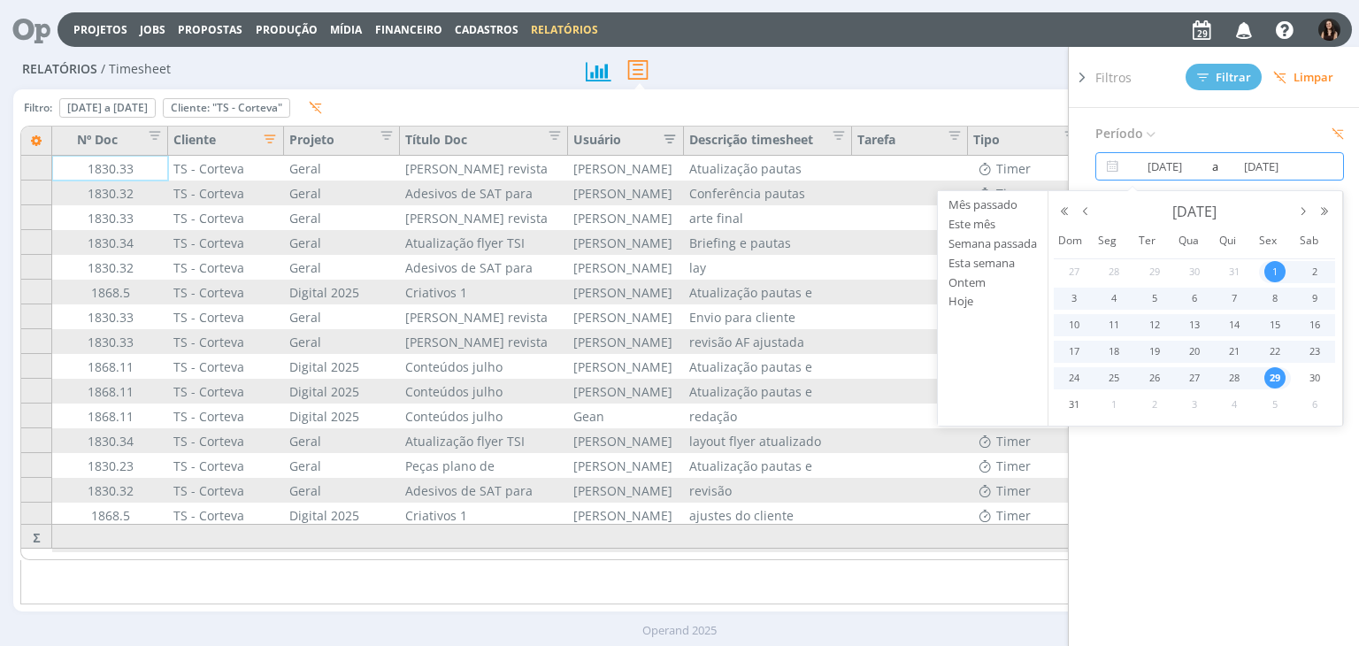
click at [1264, 259] on td "1" at bounding box center [1274, 272] width 40 height 27
type input "[DATE]"
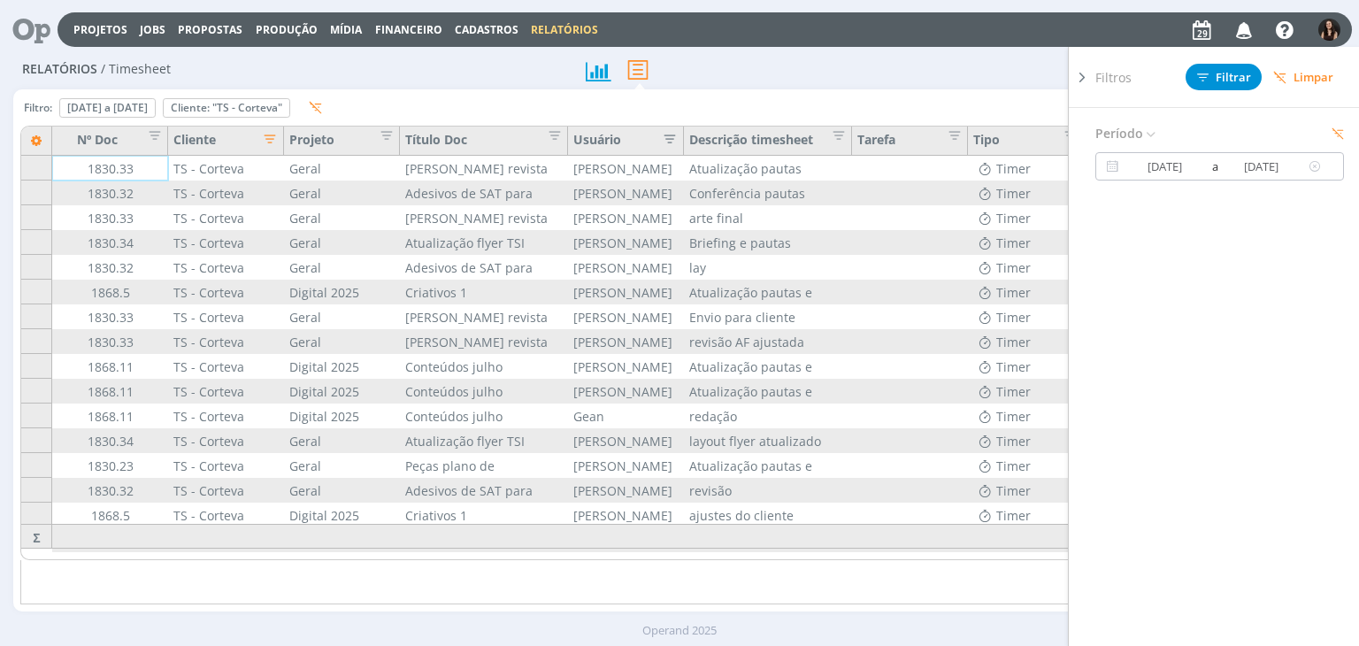
click at [1216, 173] on span "a" at bounding box center [1214, 166] width 12 height 21
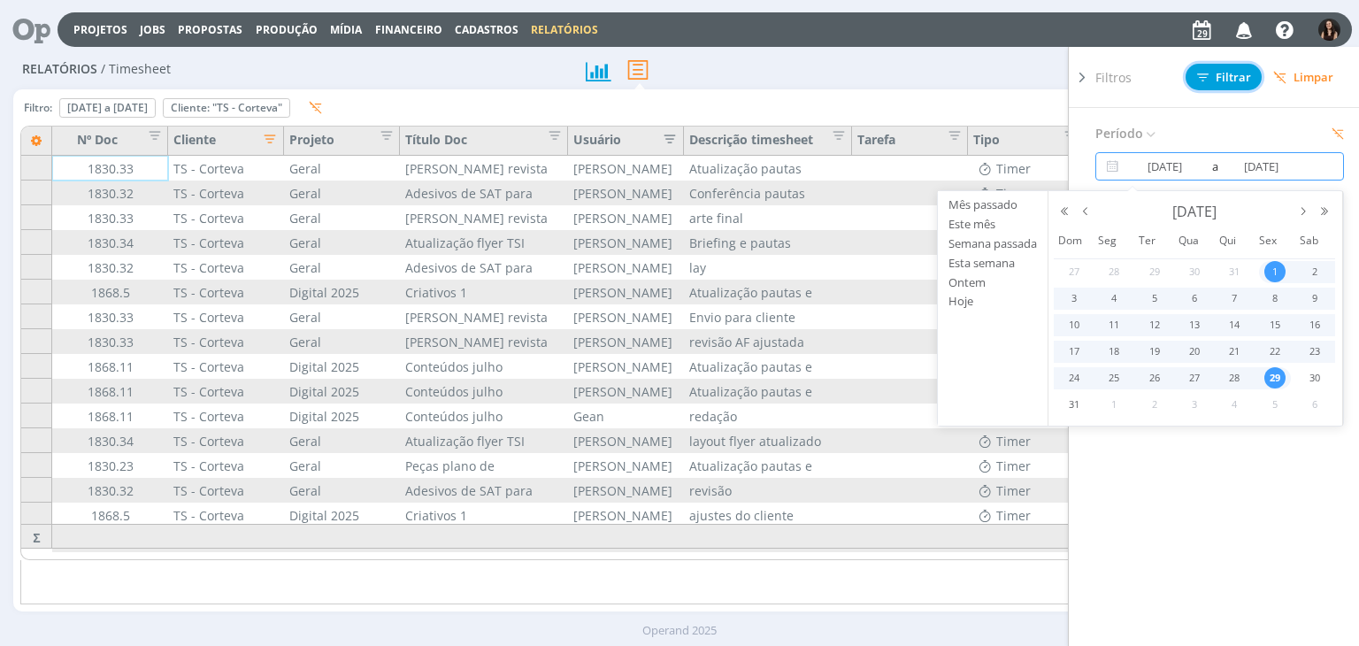
click at [1233, 81] on span "Filtrar" at bounding box center [1224, 78] width 54 height 12
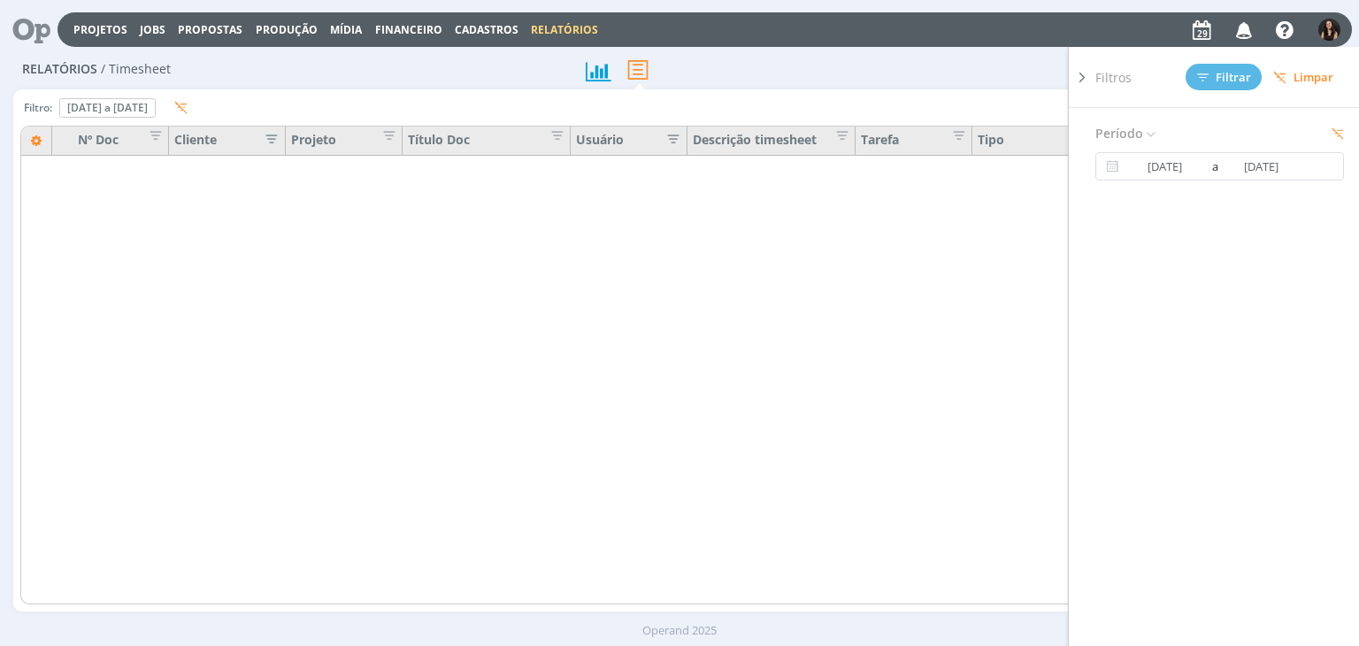
click at [1079, 72] on icon at bounding box center [1082, 77] width 18 height 19
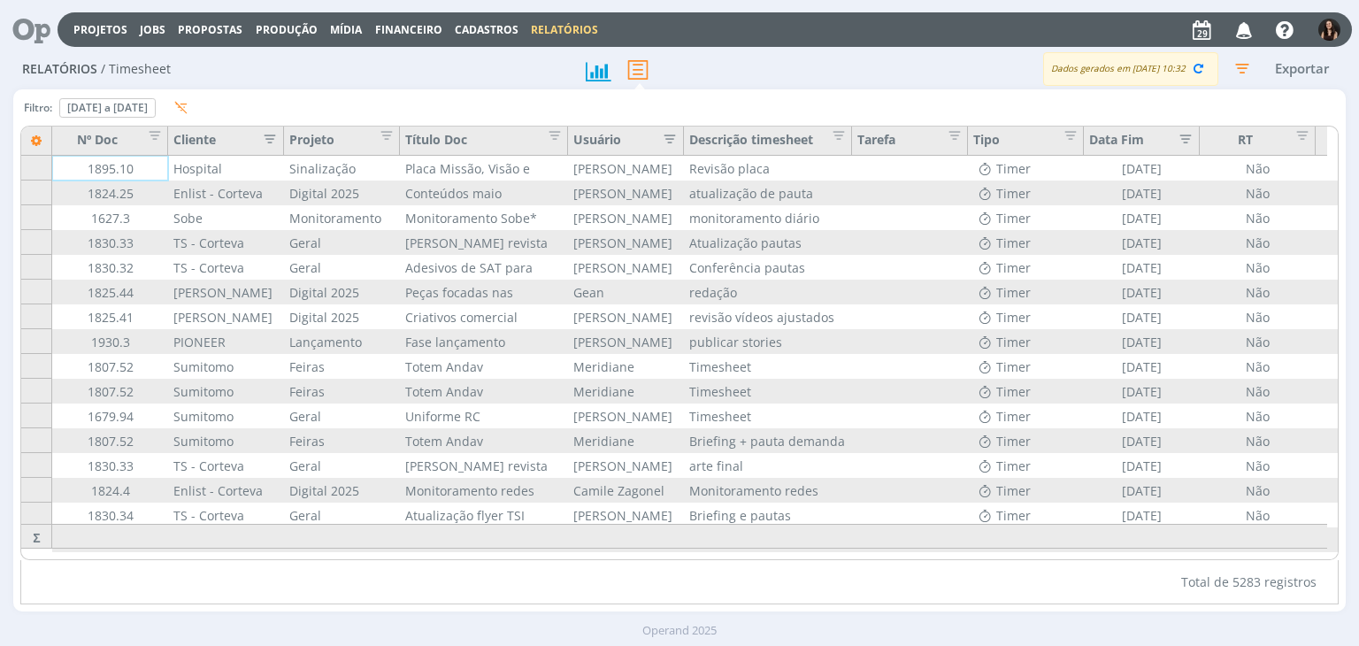
click at [260, 144] on icon "button" at bounding box center [265, 137] width 18 height 18
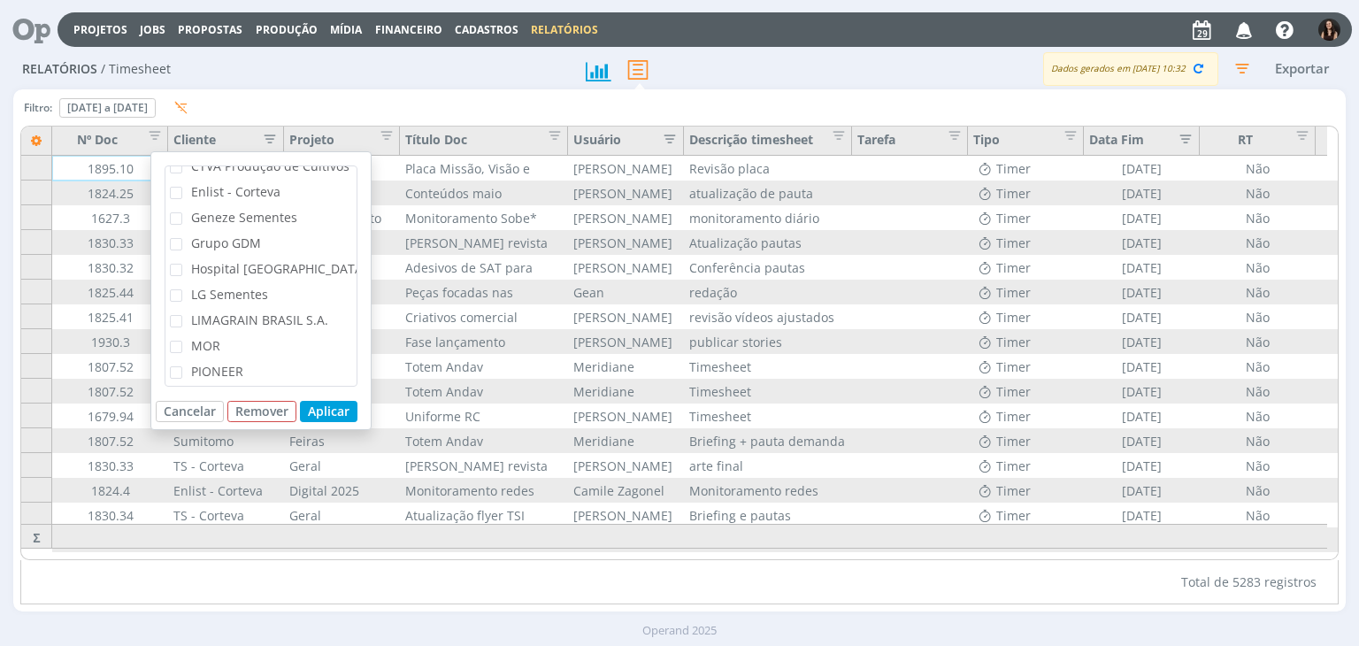
scroll to position [418, 0]
click at [219, 336] on span "TS - Corteva" at bounding box center [226, 341] width 71 height 17
click at [182, 336] on input "TS - Corteva" at bounding box center [182, 336] width 0 height 0
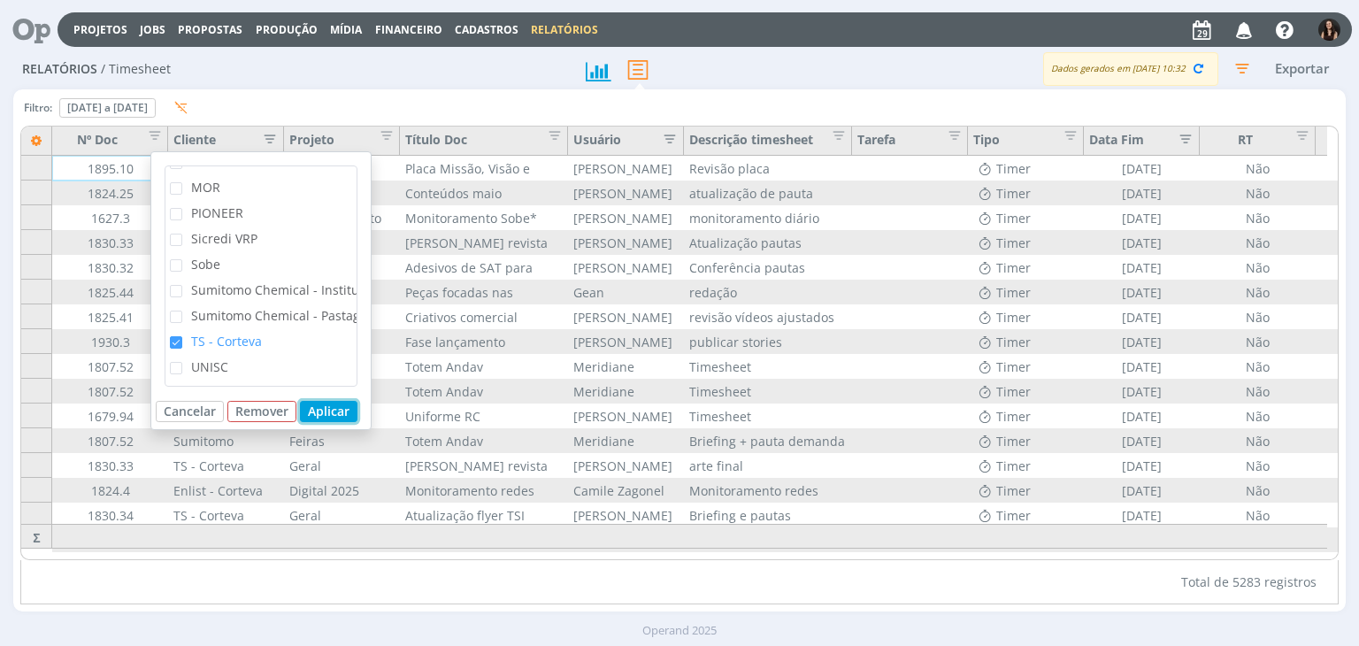
click at [315, 408] on button "Aplicar" at bounding box center [329, 411] width 58 height 21
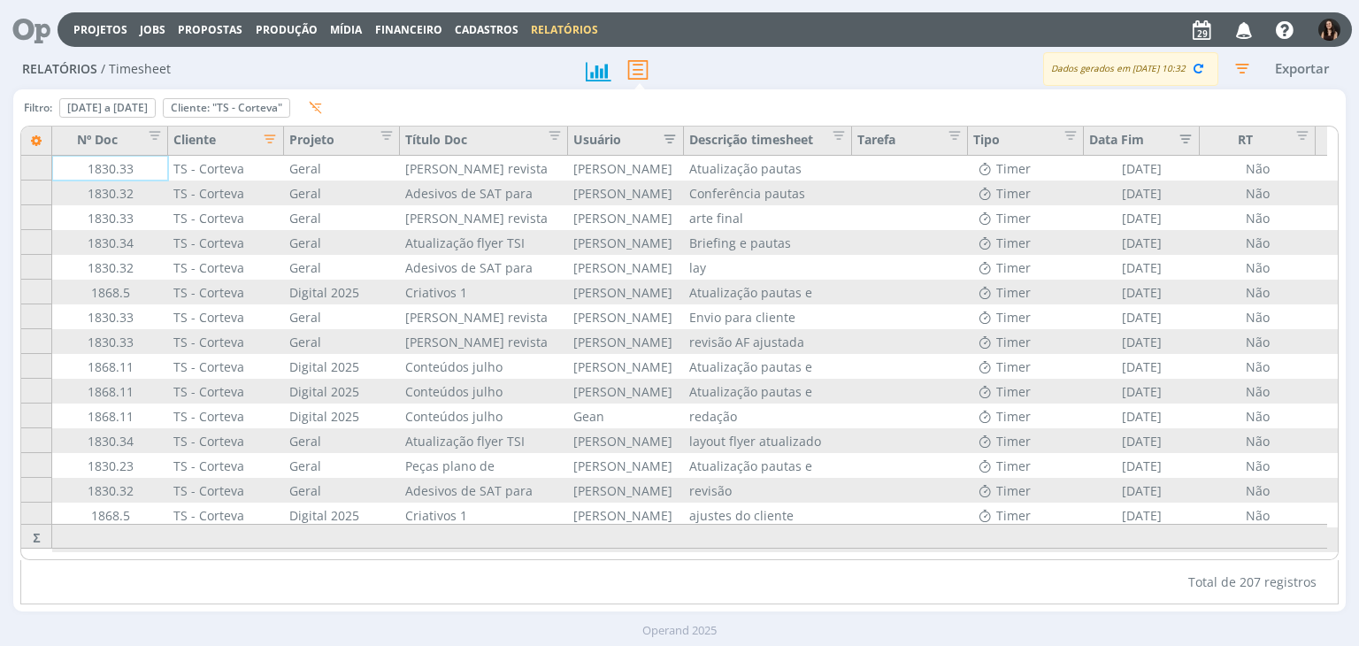
scroll to position [0, 104]
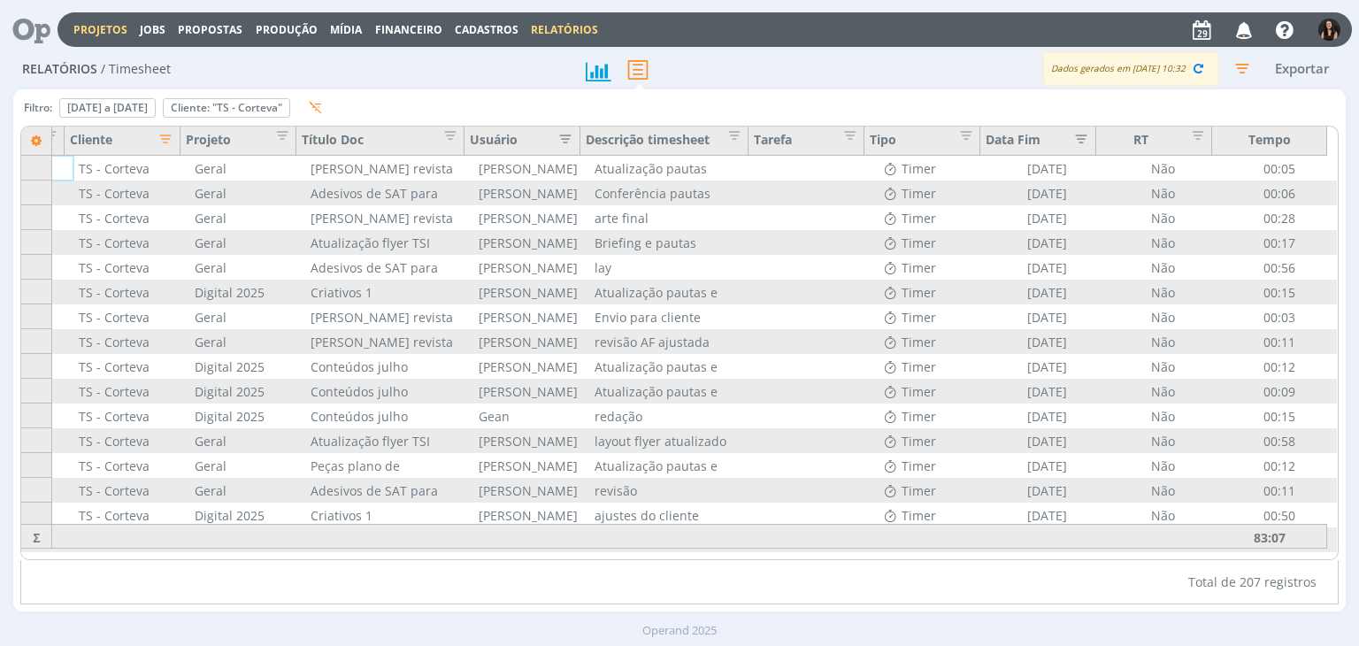
click at [115, 32] on link "Projetos" at bounding box center [100, 29] width 54 height 15
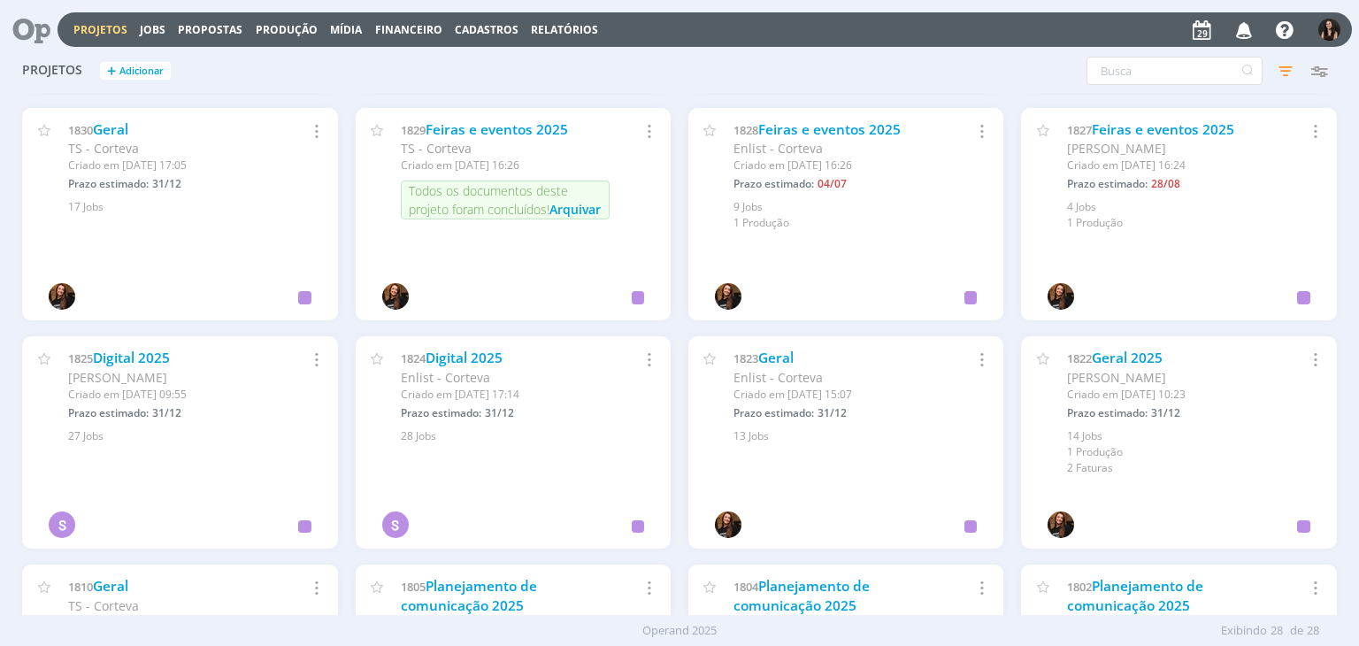
scroll to position [931, 0]
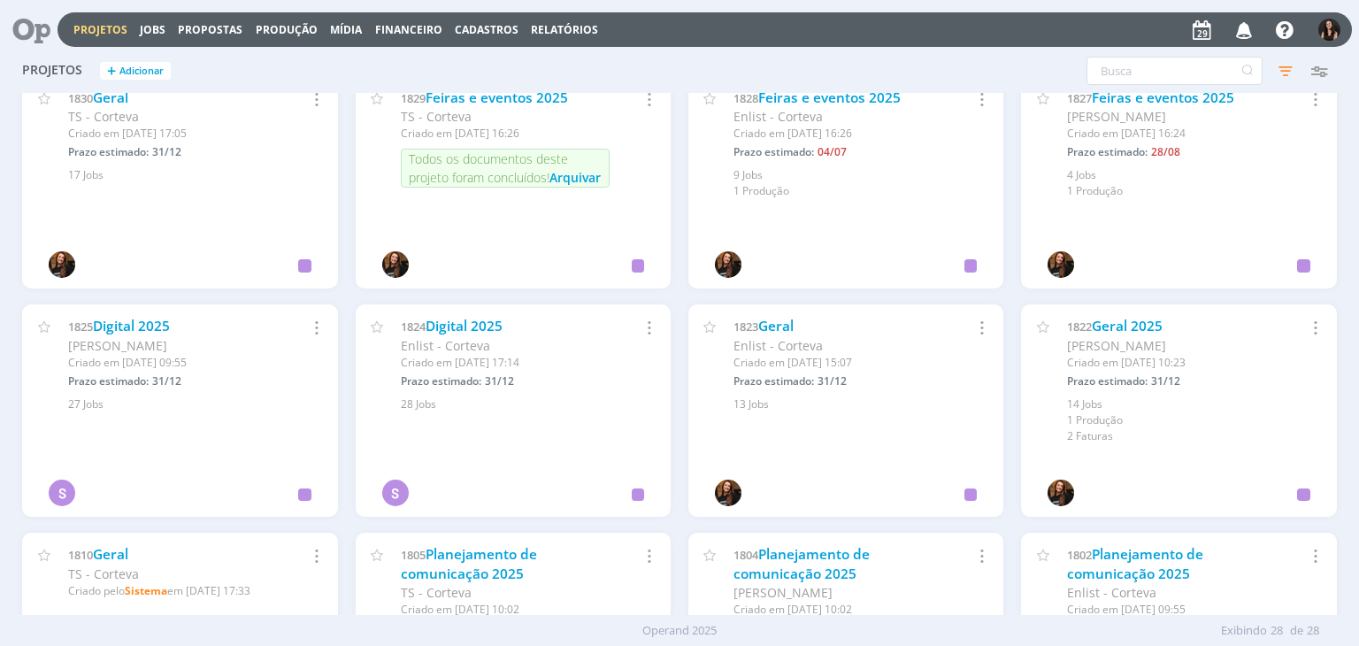
click at [178, 326] on div "1825 Digital 2025" at bounding box center [172, 326] width 209 height 19
click at [159, 330] on link "Digital 2025" at bounding box center [131, 326] width 77 height 19
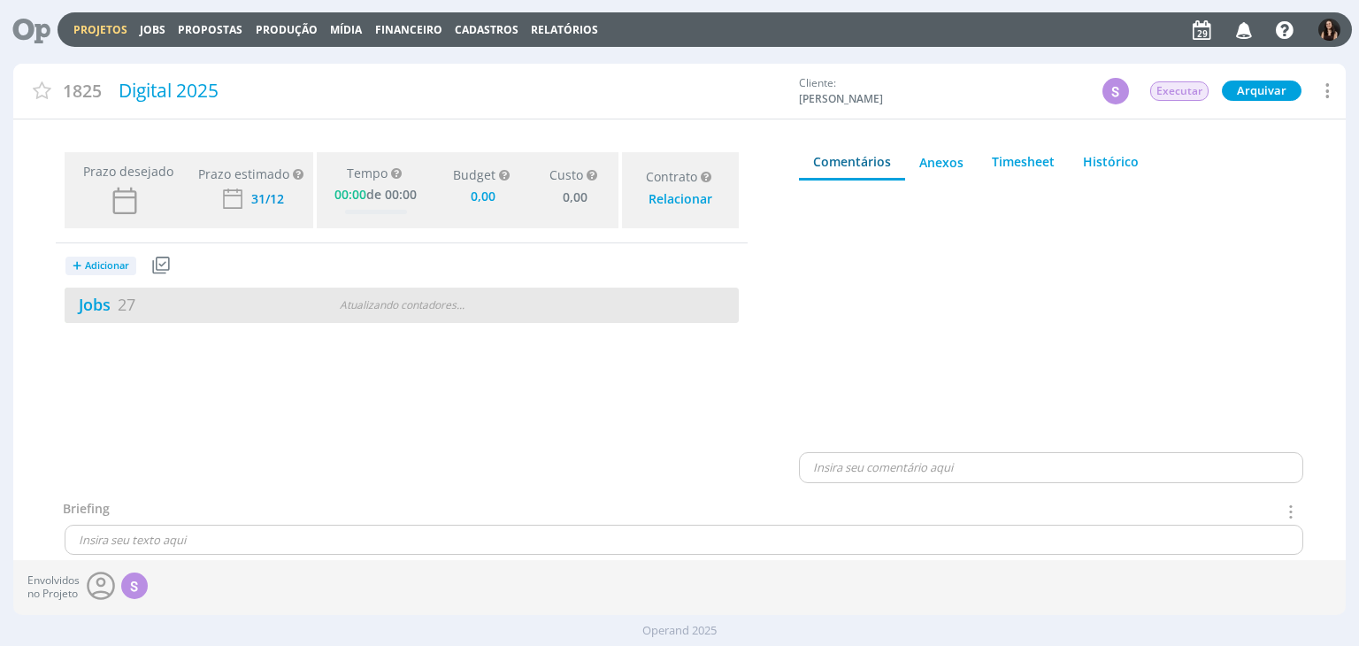
click at [97, 289] on div "Jobs 27 Atualizando contadores . . ." at bounding box center [402, 305] width 674 height 35
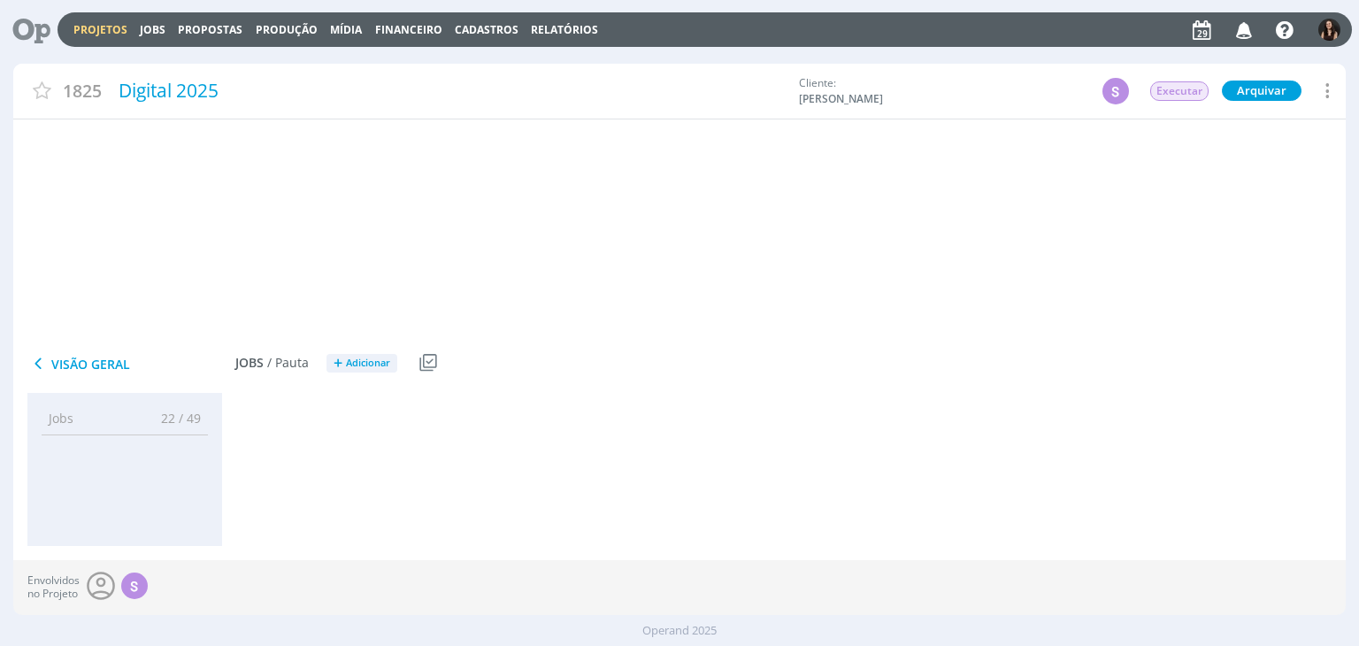
click at [92, 295] on link "Jobs 27" at bounding box center [100, 304] width 71 height 21
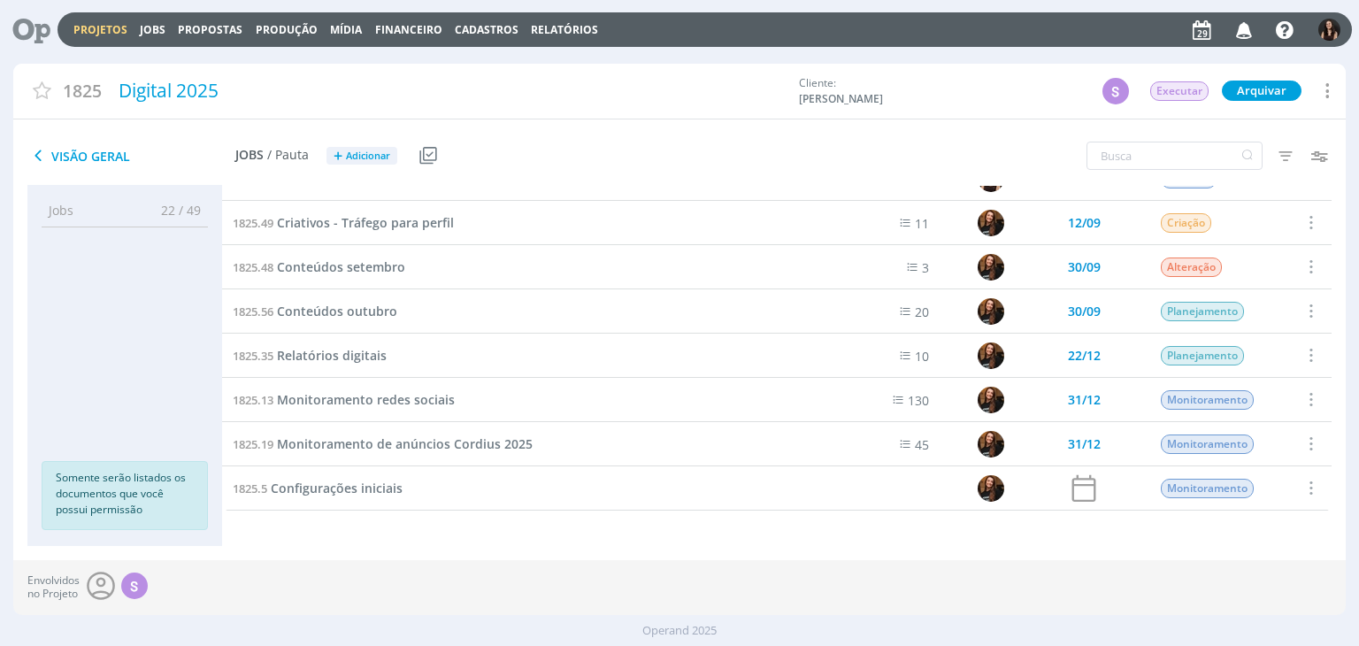
scroll to position [781, 0]
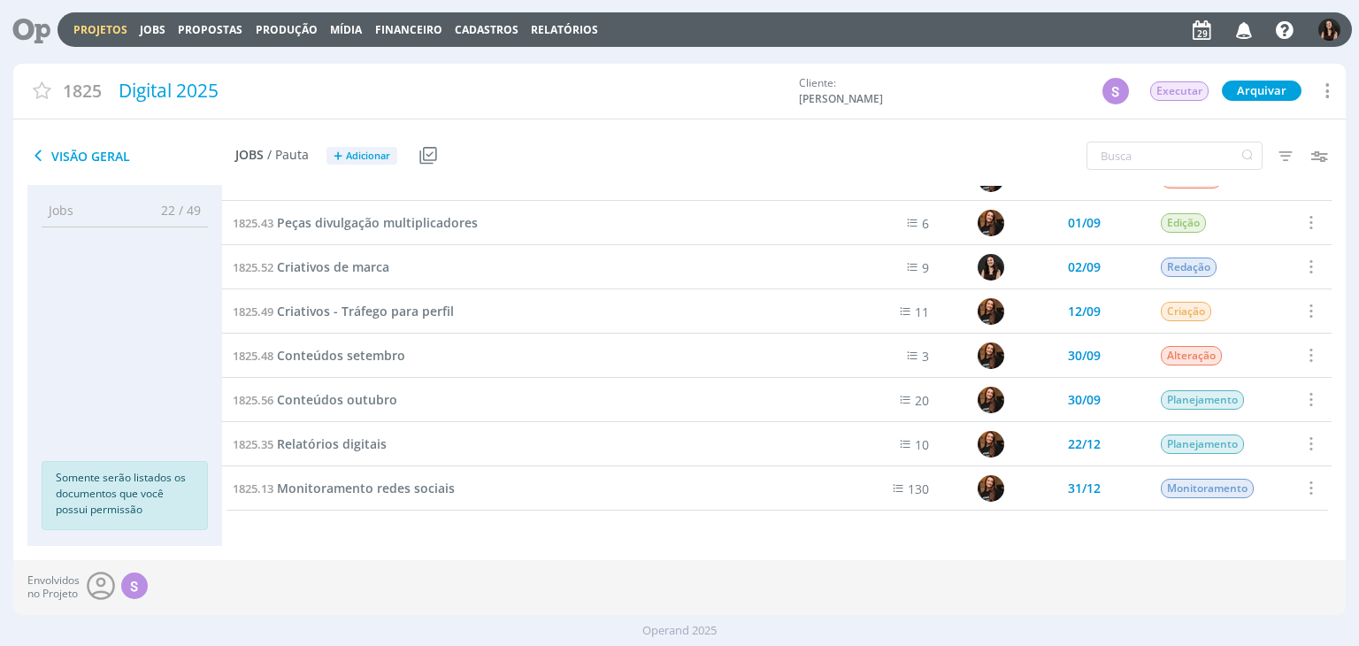
click at [89, 27] on link "Projetos" at bounding box center [100, 29] width 54 height 15
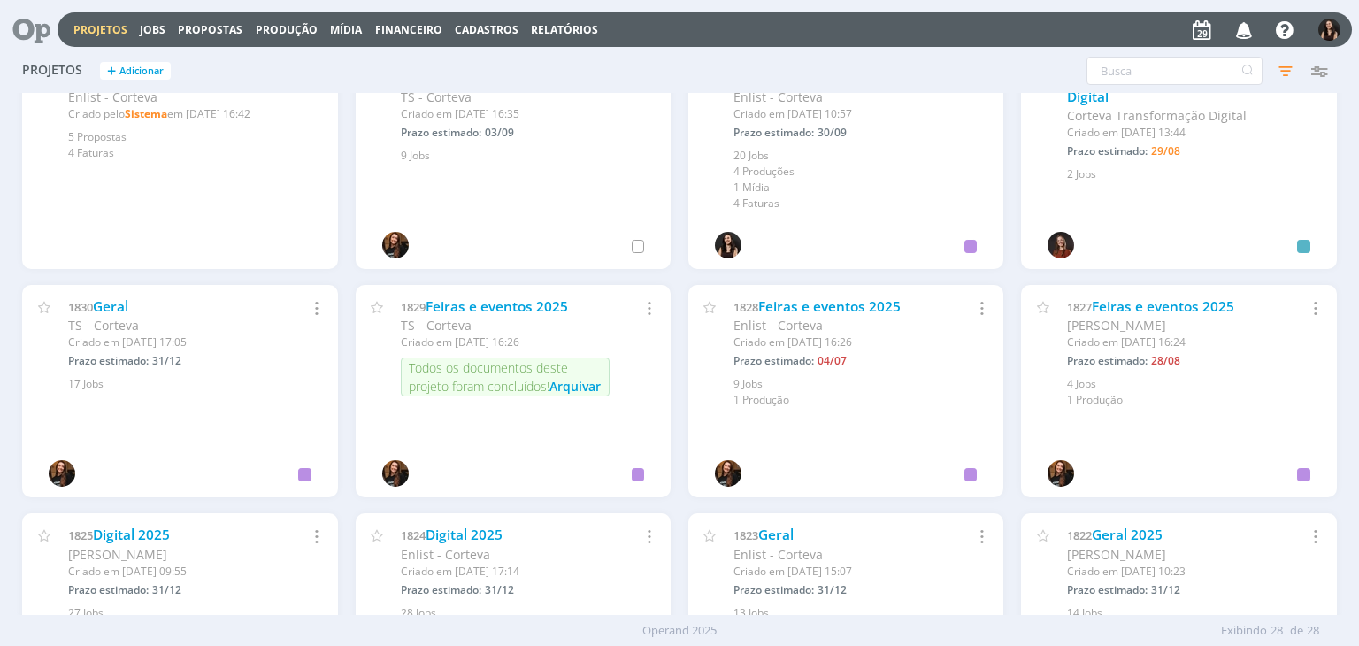
scroll to position [973, 0]
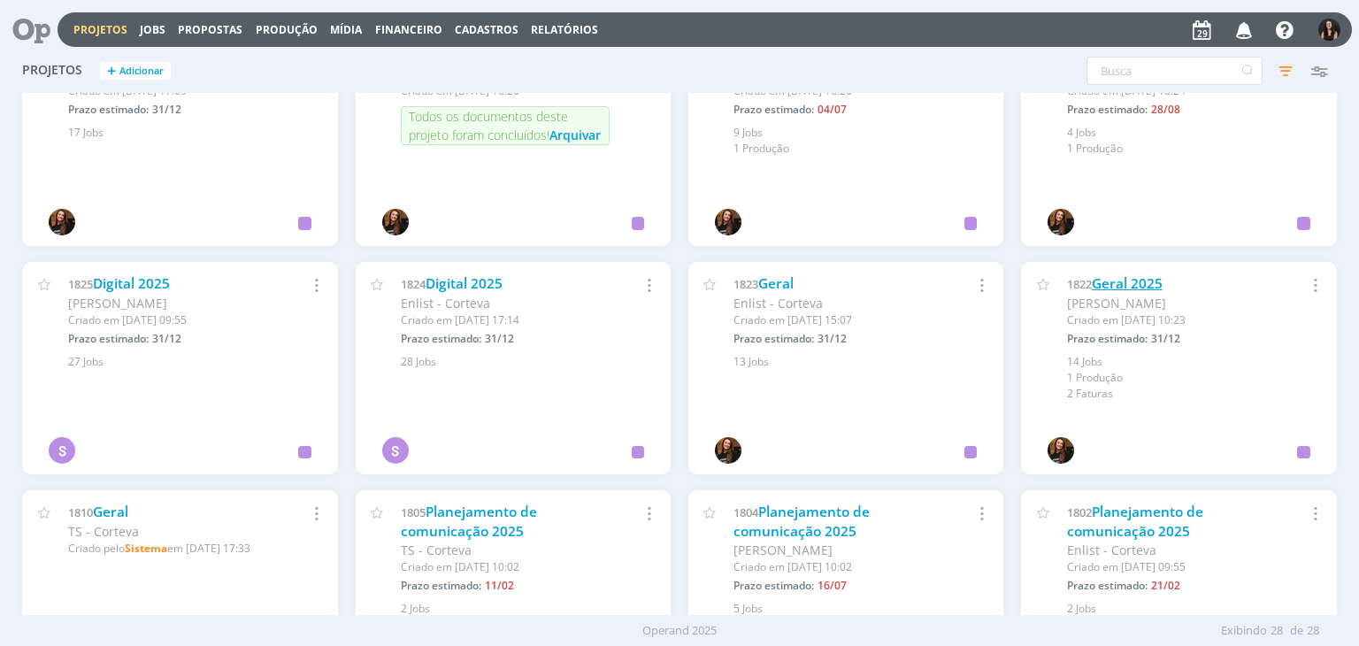
click at [1127, 282] on link "Geral 2025" at bounding box center [1127, 283] width 71 height 19
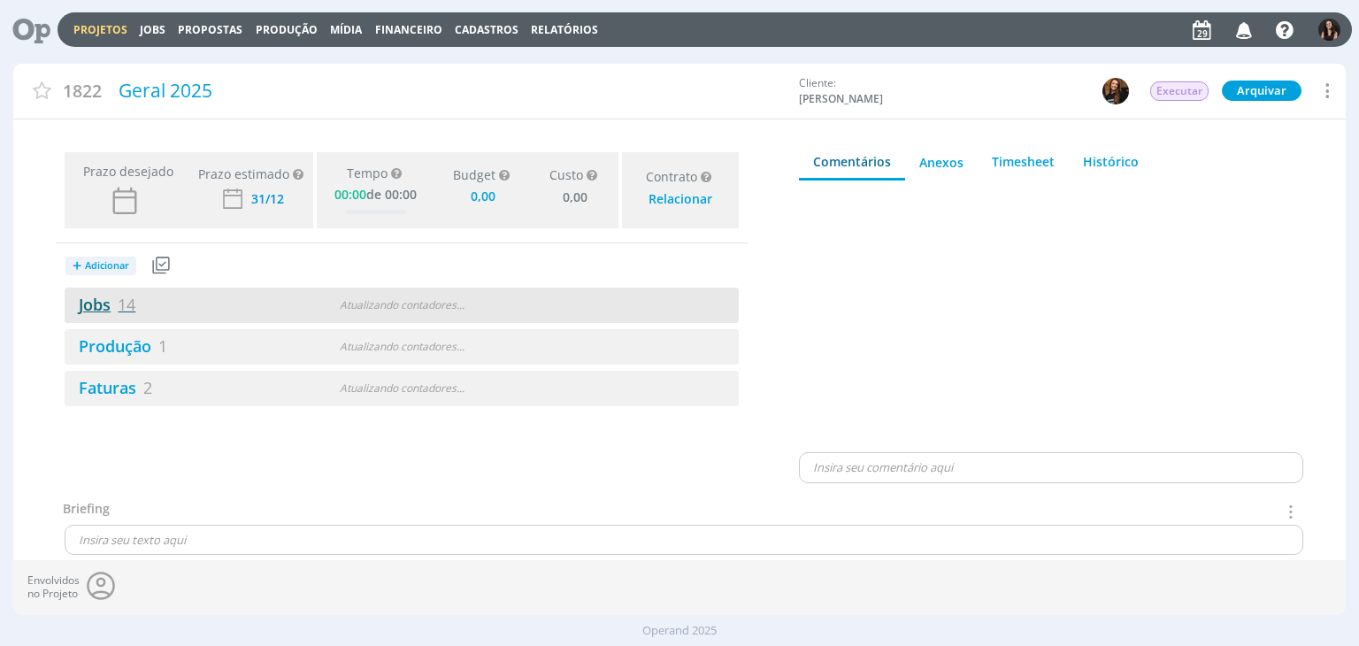
click at [85, 303] on link "Jobs 14" at bounding box center [100, 304] width 71 height 21
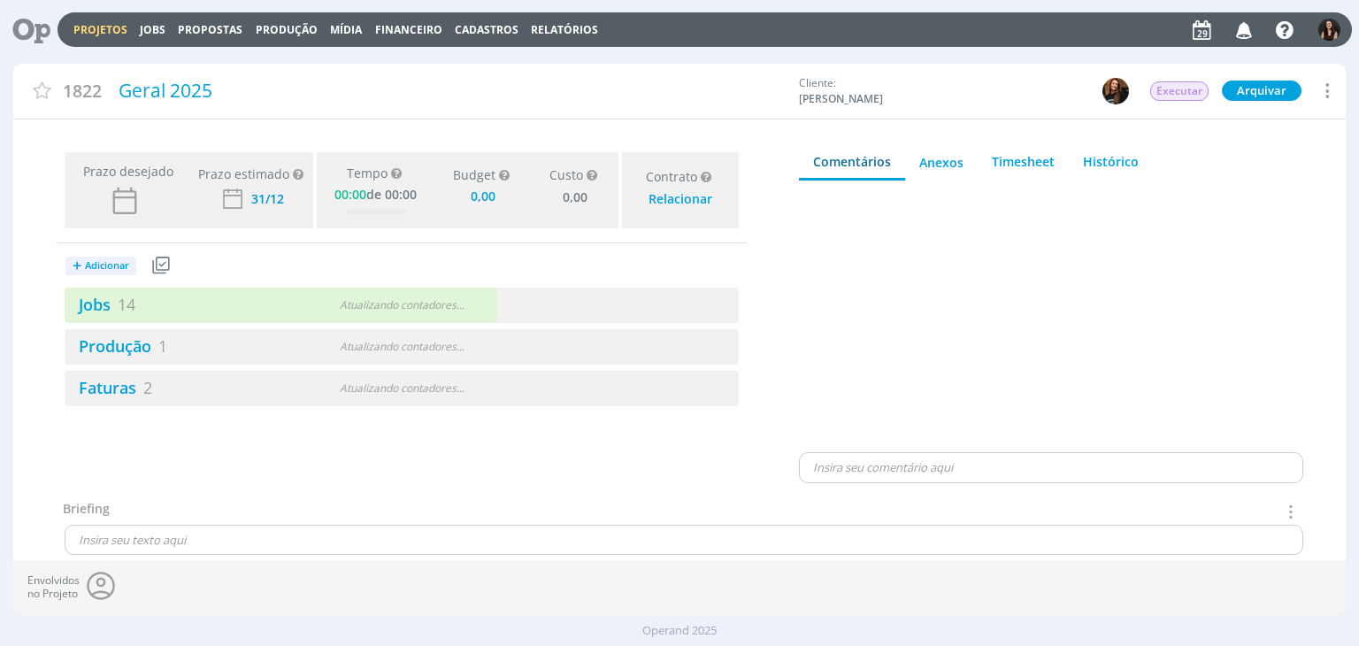
type input "0,00"
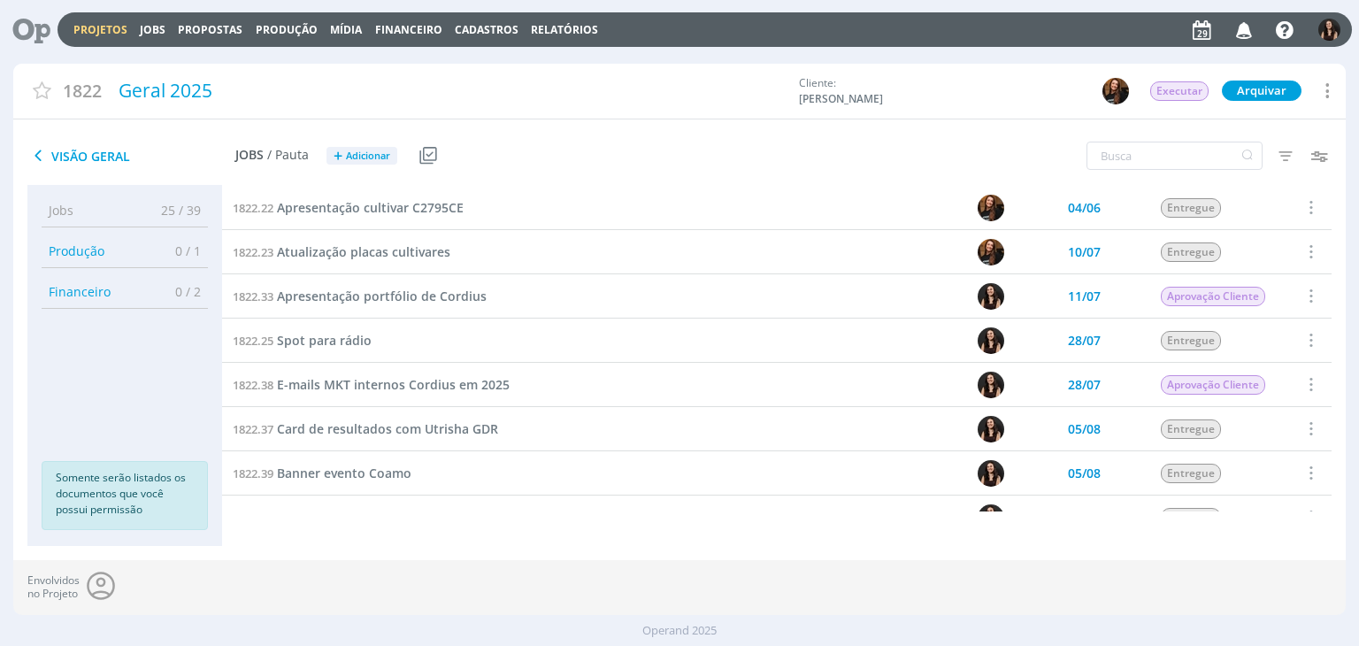
scroll to position [294, 0]
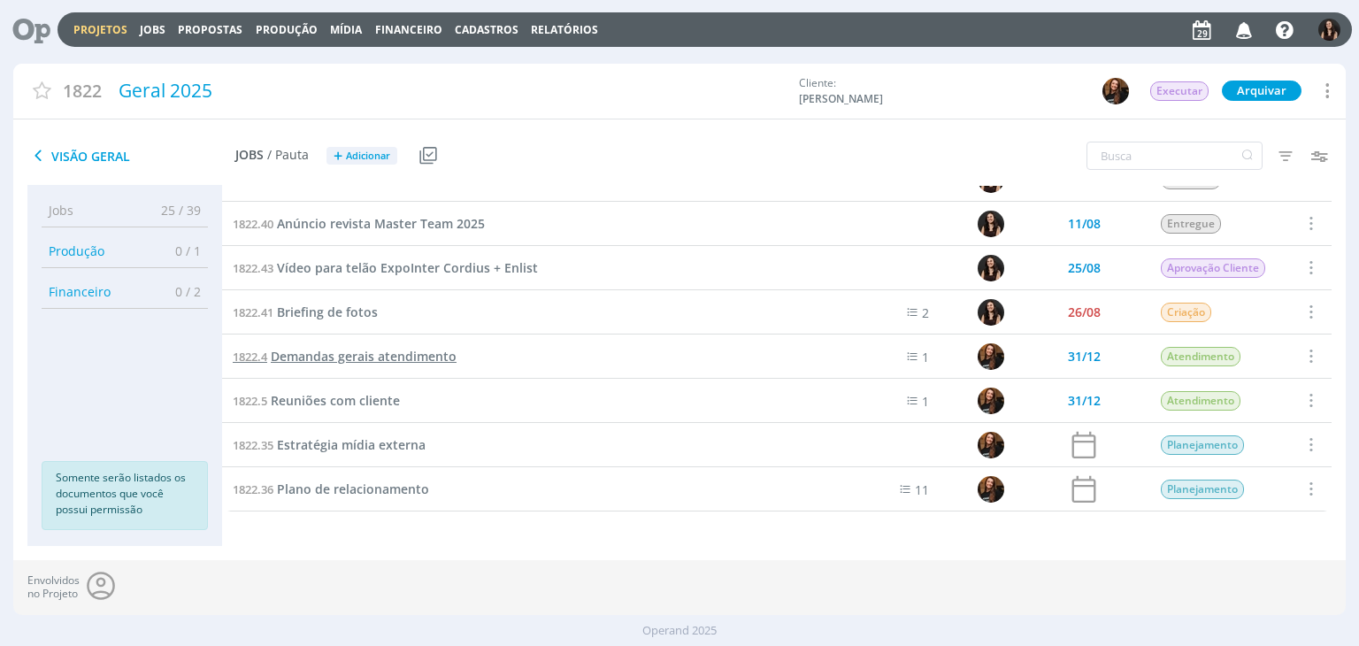
click at [386, 356] on span "Demandas gerais atendimento" at bounding box center [364, 356] width 186 height 17
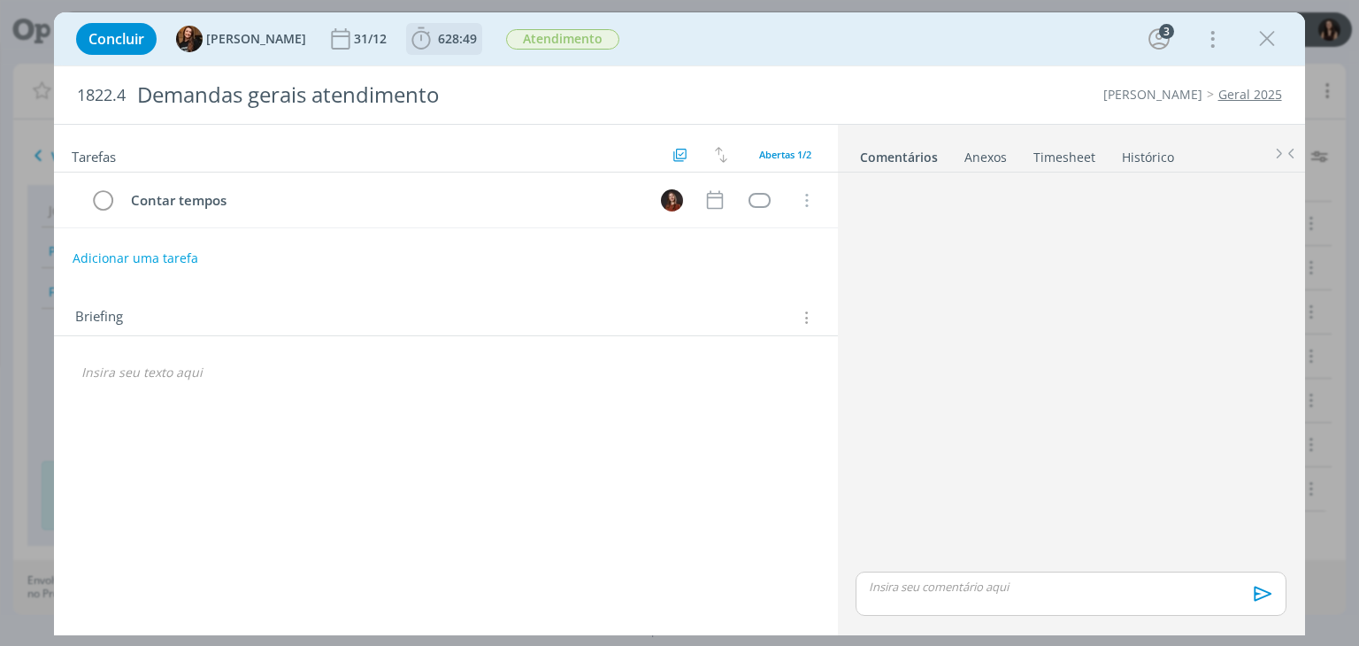
click at [416, 29] on icon "dialog" at bounding box center [421, 39] width 27 height 27
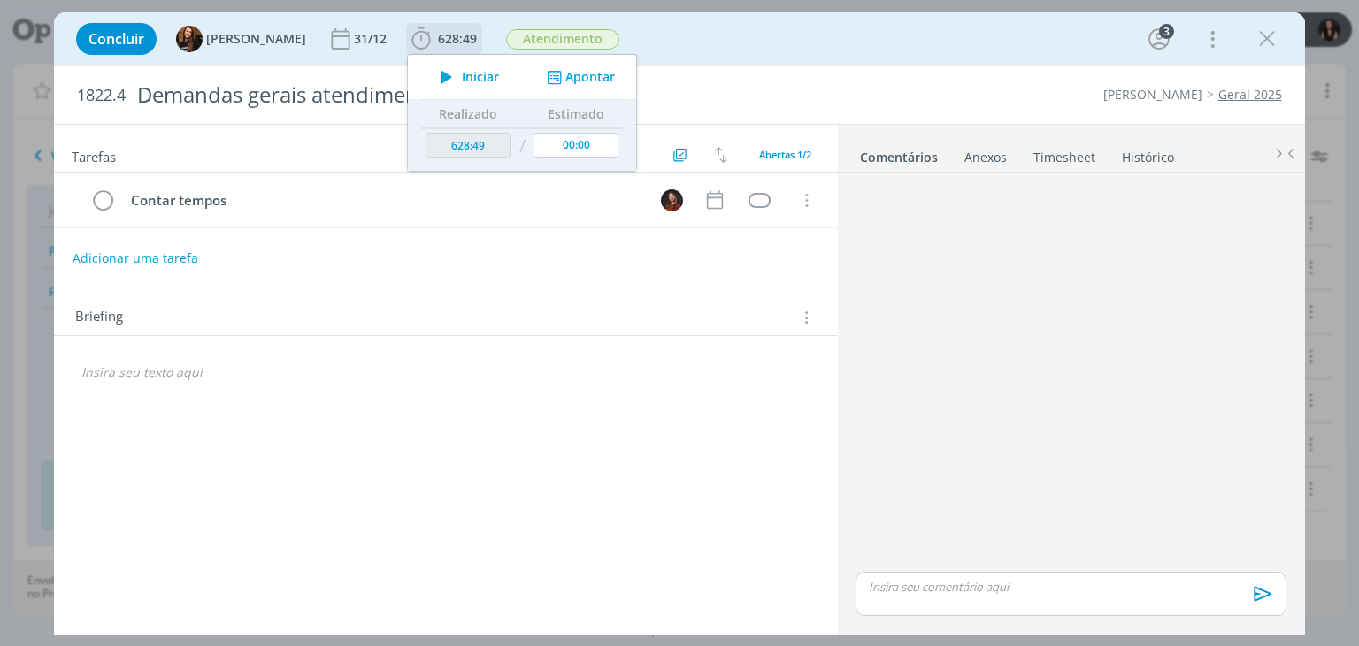
click at [445, 67] on icon "dialog" at bounding box center [446, 76] width 31 height 23
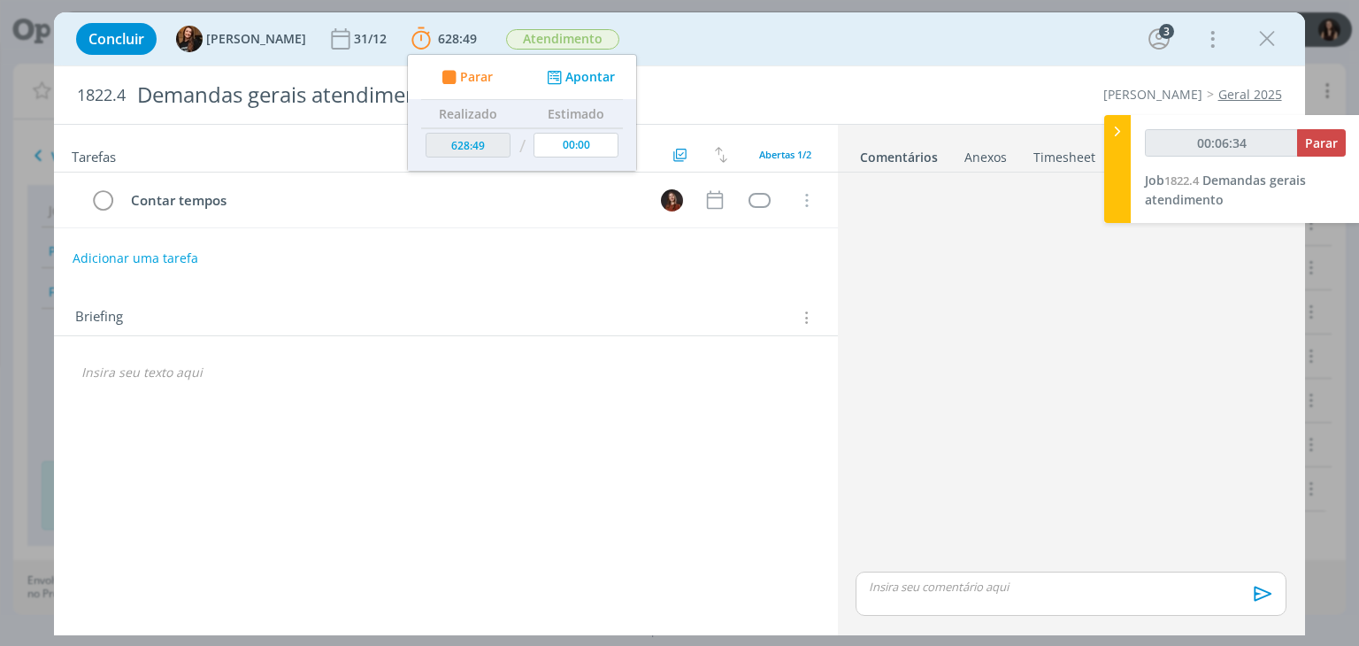
type input "00:07:09"
drag, startPoint x: 1343, startPoint y: 124, endPoint x: 1338, endPoint y: 135, distance: 12.7
click at [1341, 131] on div "00:07:09 Parar Job 1822.4 Demandas gerais atendimento" at bounding box center [1245, 169] width 229 height 108
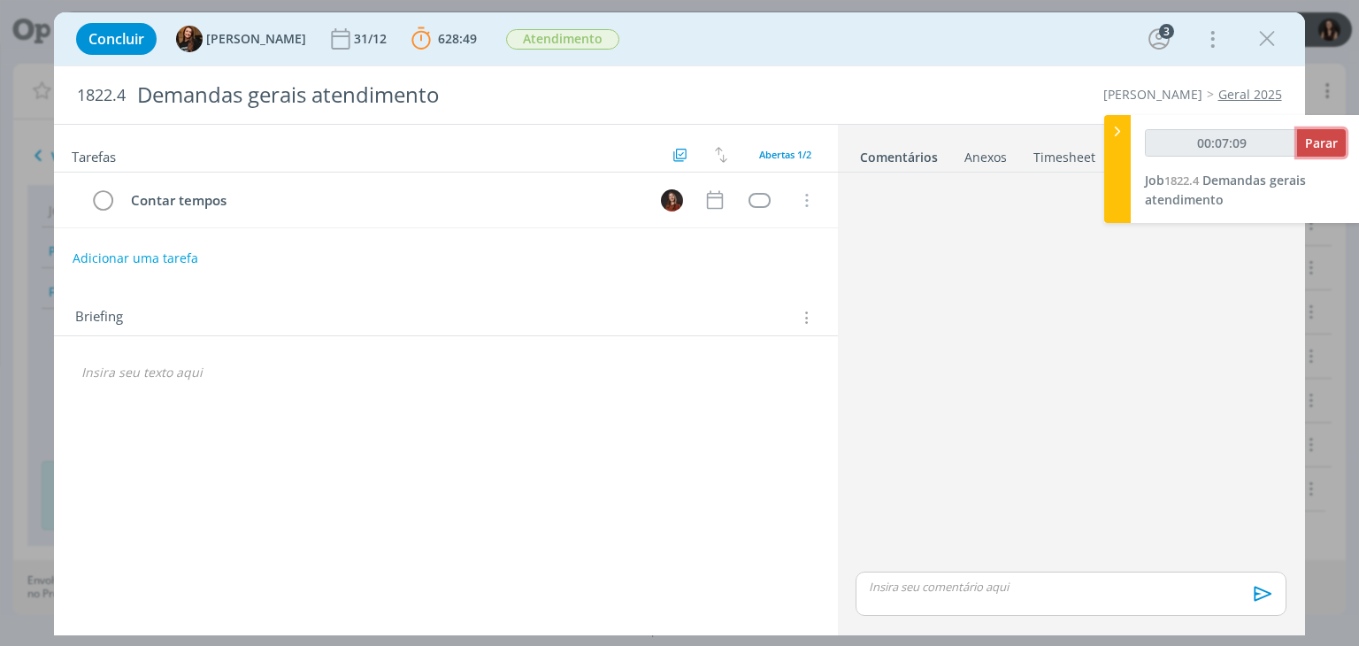
click at [1337, 135] on span "Parar" at bounding box center [1321, 142] width 33 height 17
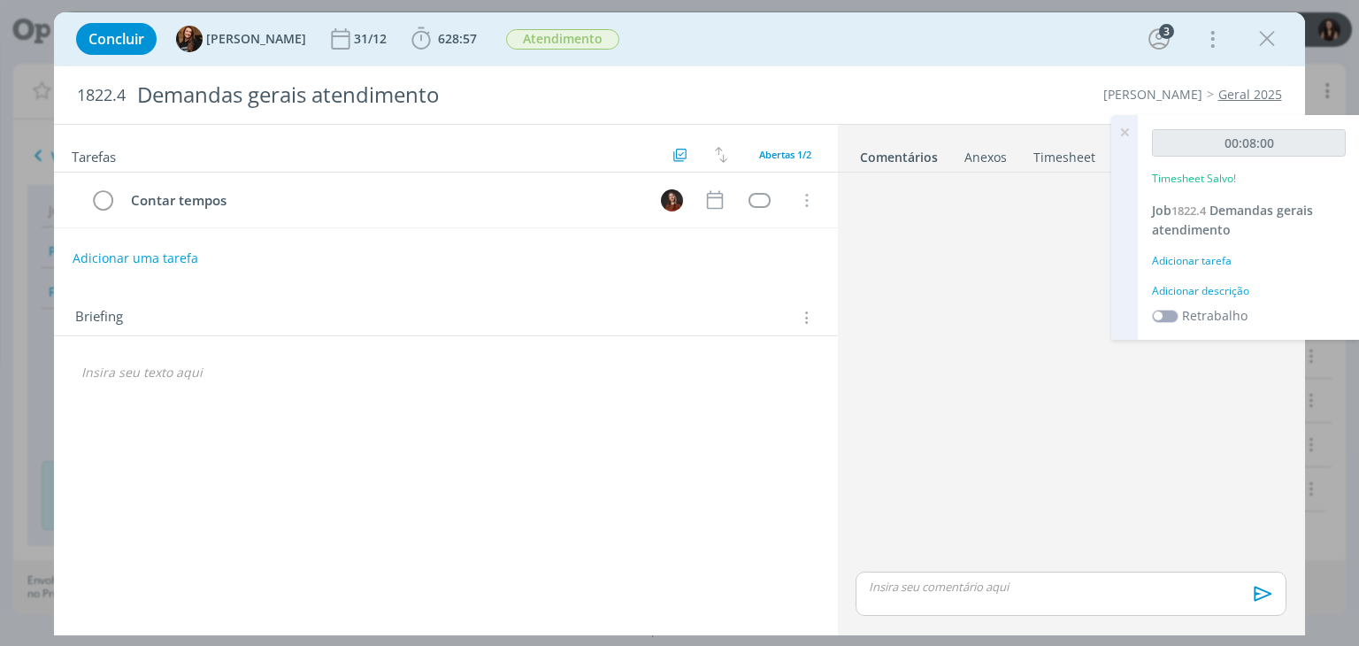
click at [1214, 295] on div "Adicionar descrição" at bounding box center [1249, 291] width 194 height 16
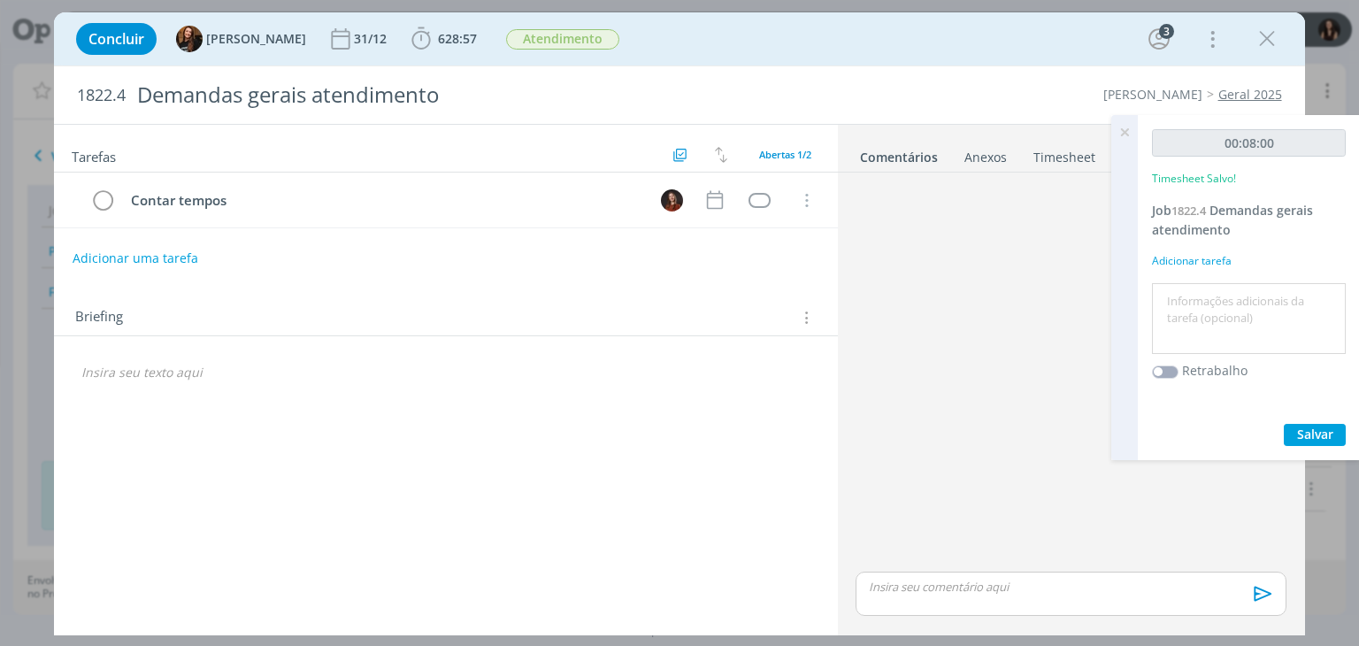
click at [1210, 305] on textarea at bounding box center [1248, 319] width 185 height 63
type textarea "Conferência assuntos próxima semana"
click at [1297, 433] on span "Salvar" at bounding box center [1315, 434] width 36 height 17
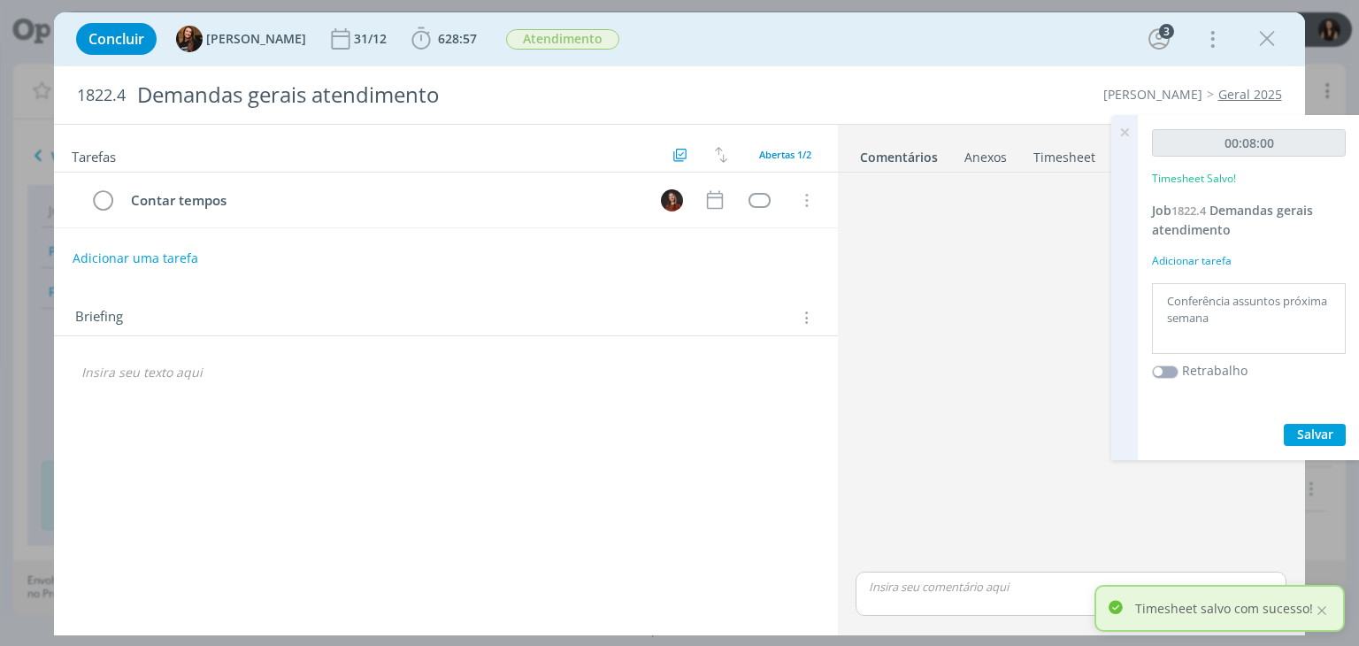
click at [1121, 132] on icon at bounding box center [1124, 132] width 32 height 35
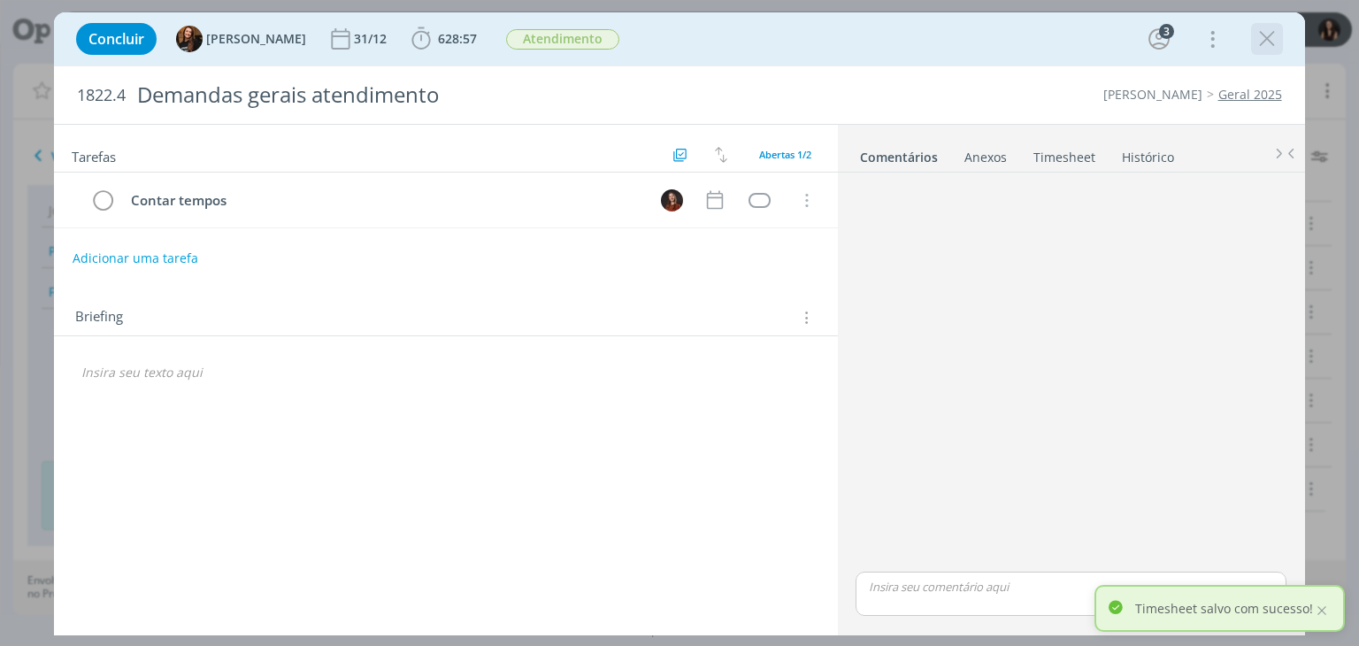
click at [1259, 42] on icon "dialog" at bounding box center [1267, 39] width 27 height 27
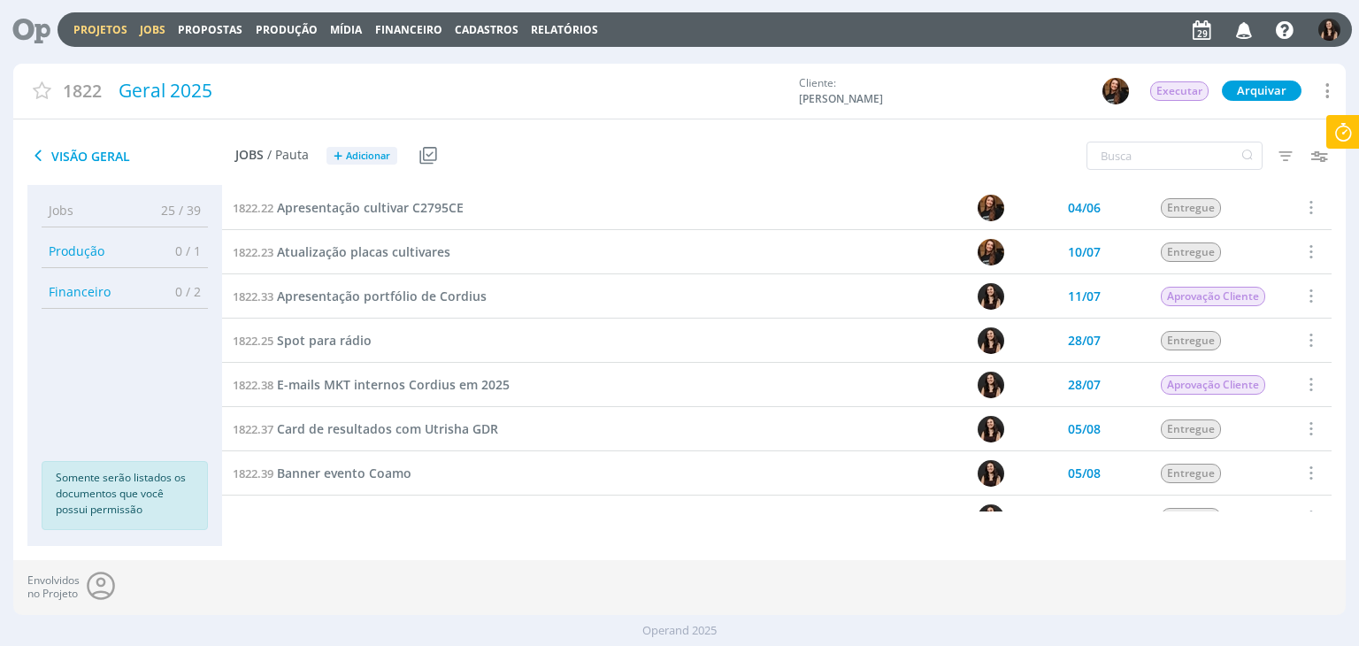
click at [147, 32] on link "Jobs" at bounding box center [153, 29] width 26 height 15
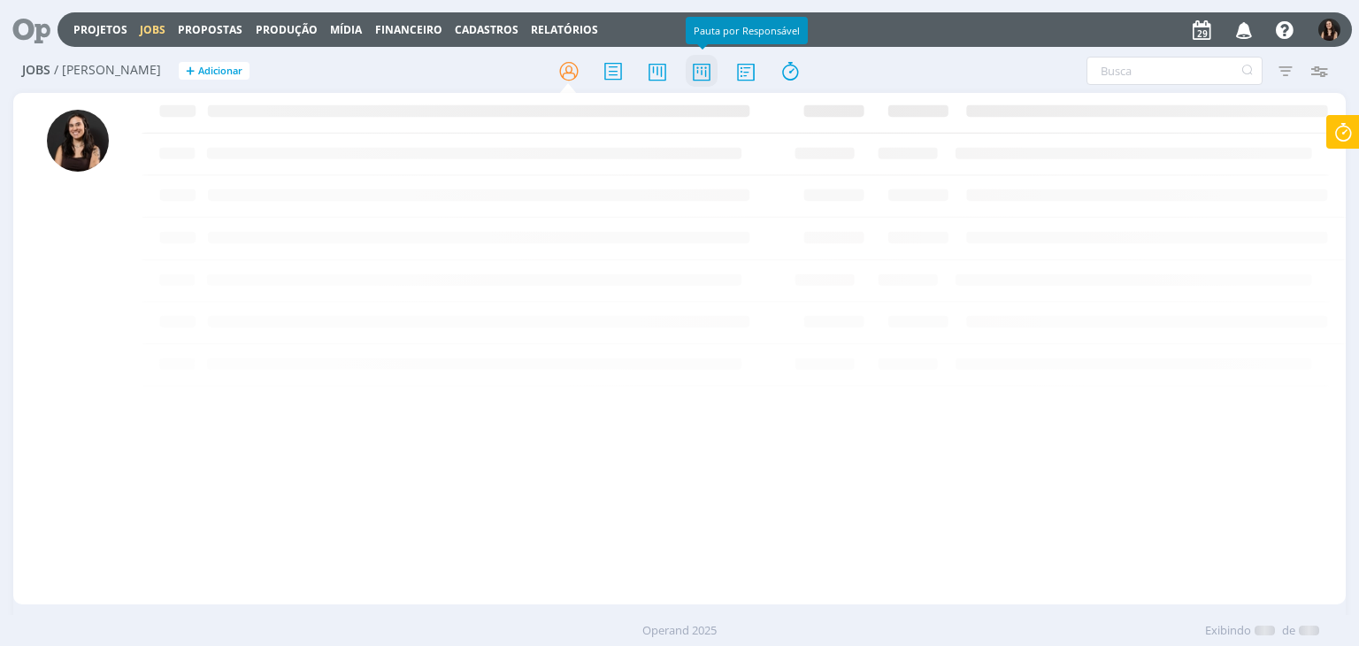
click at [706, 74] on icon at bounding box center [702, 71] width 32 height 35
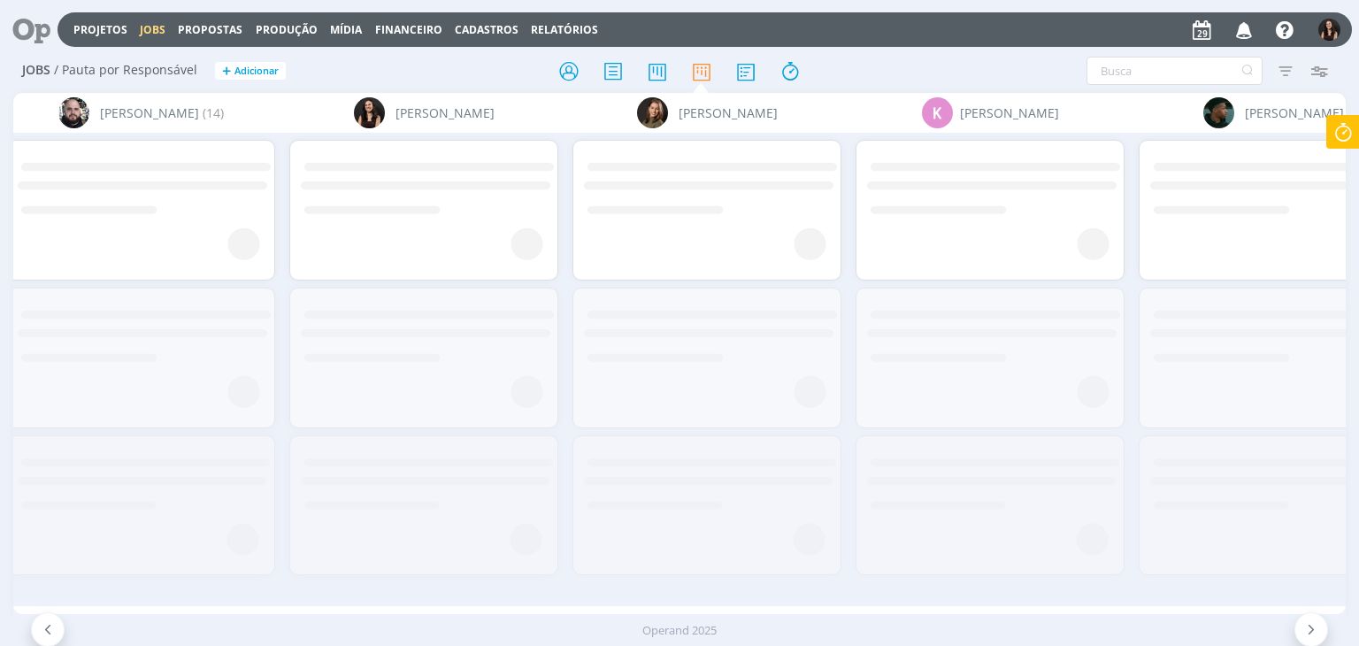
scroll to position [0, 4962]
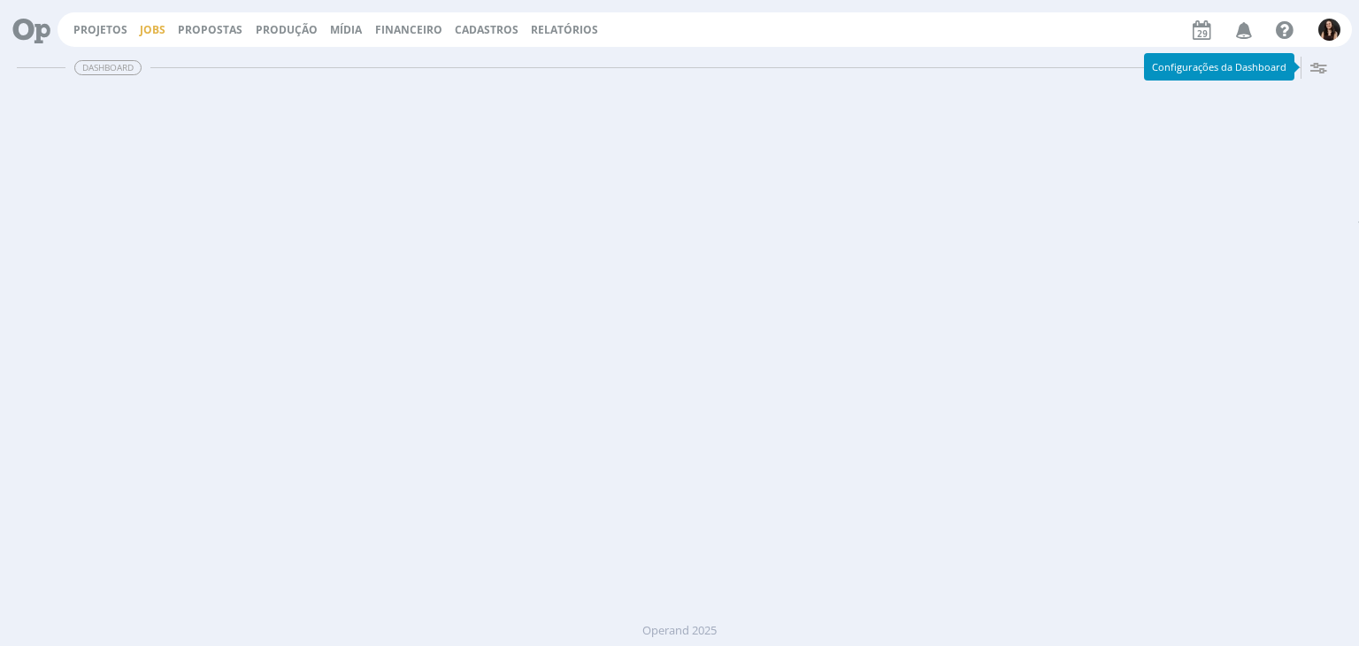
click at [145, 29] on link "Jobs" at bounding box center [153, 29] width 26 height 15
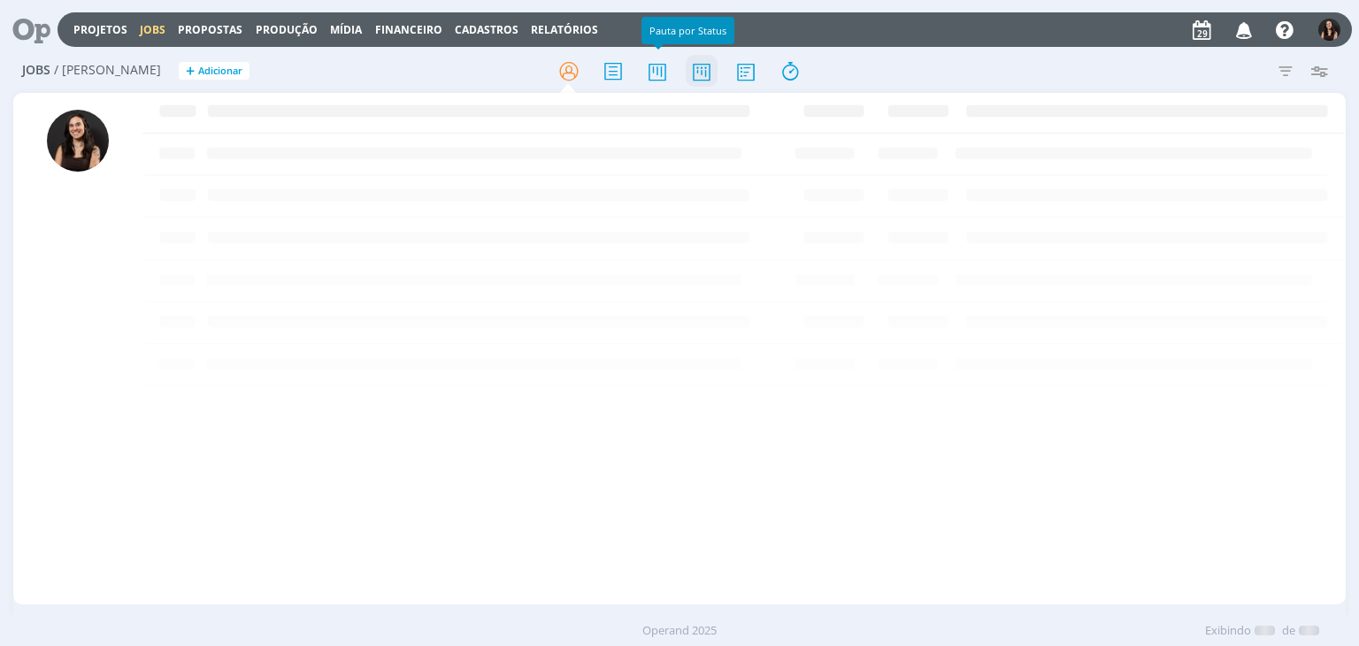
click at [708, 72] on icon at bounding box center [702, 71] width 32 height 35
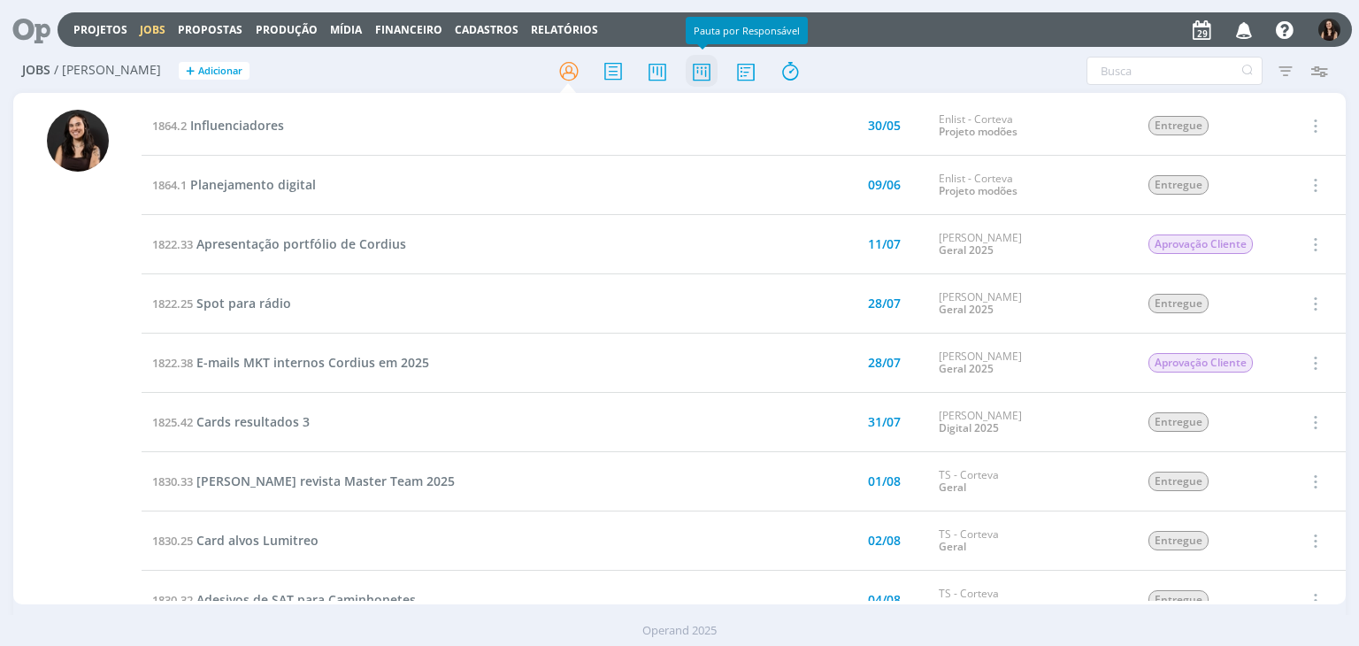
click at [697, 62] on icon at bounding box center [702, 71] width 32 height 35
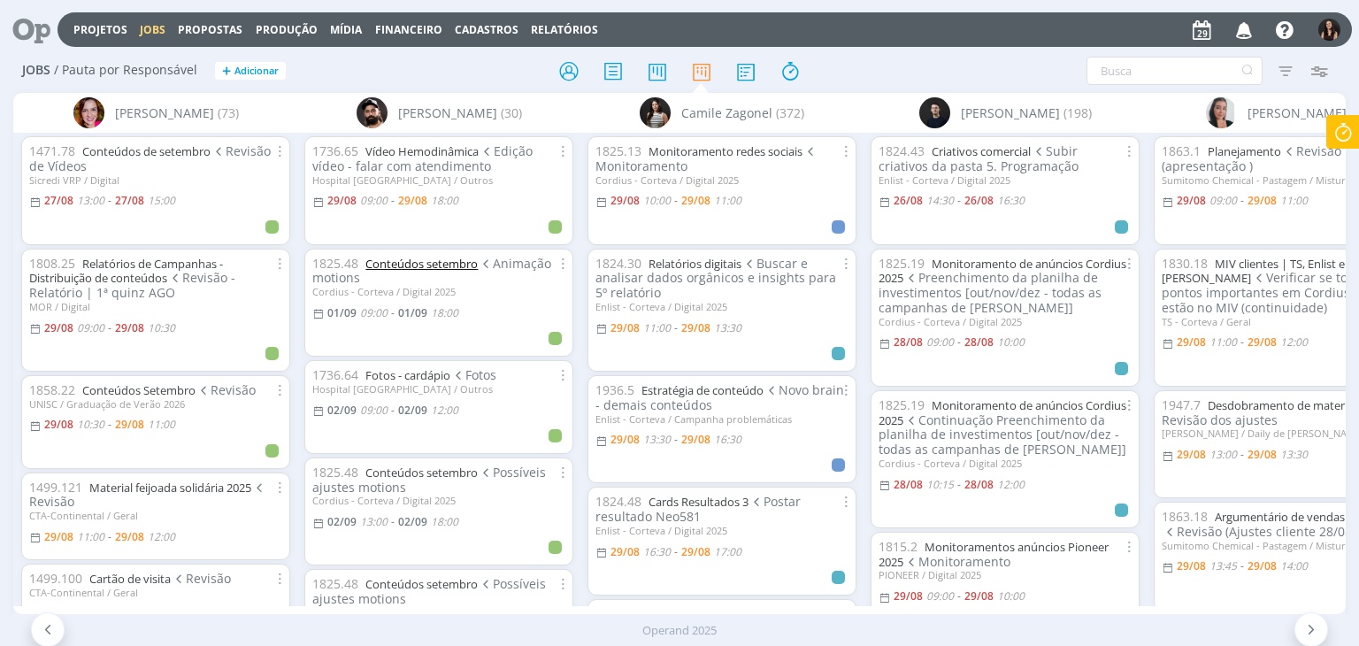
click at [468, 269] on link "Conteúdos setembro" at bounding box center [421, 264] width 112 height 16
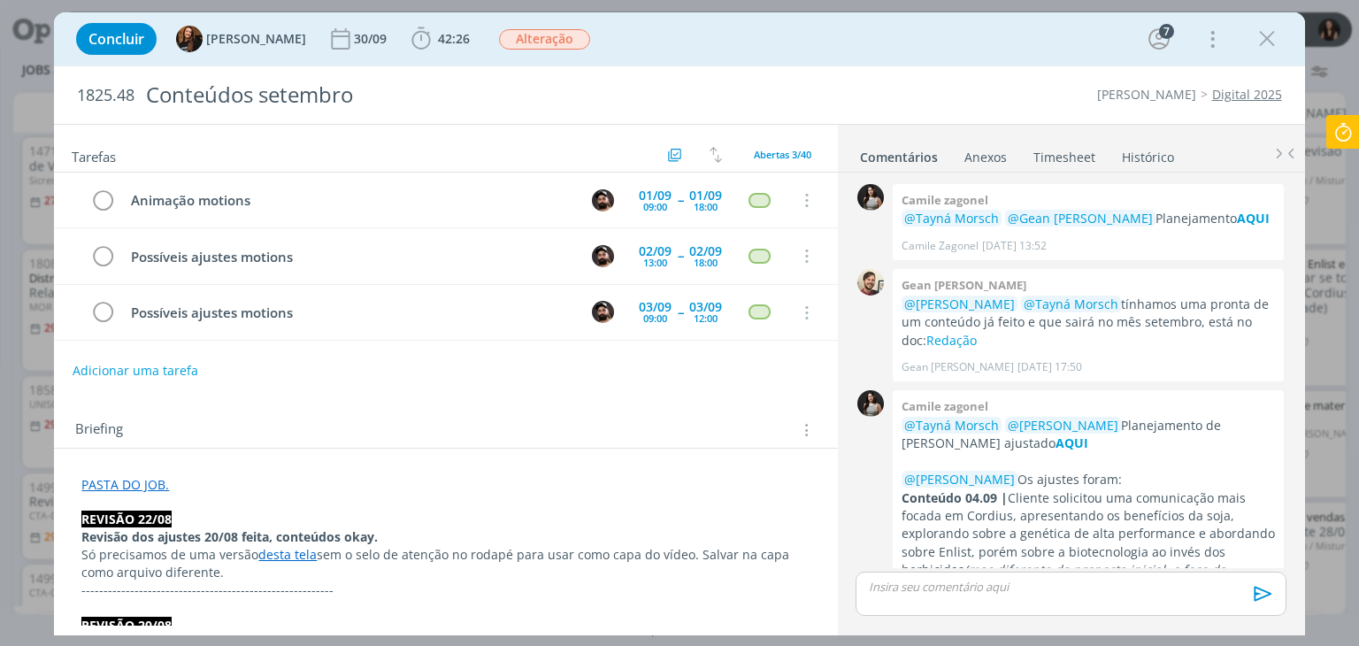
scroll to position [2100, 0]
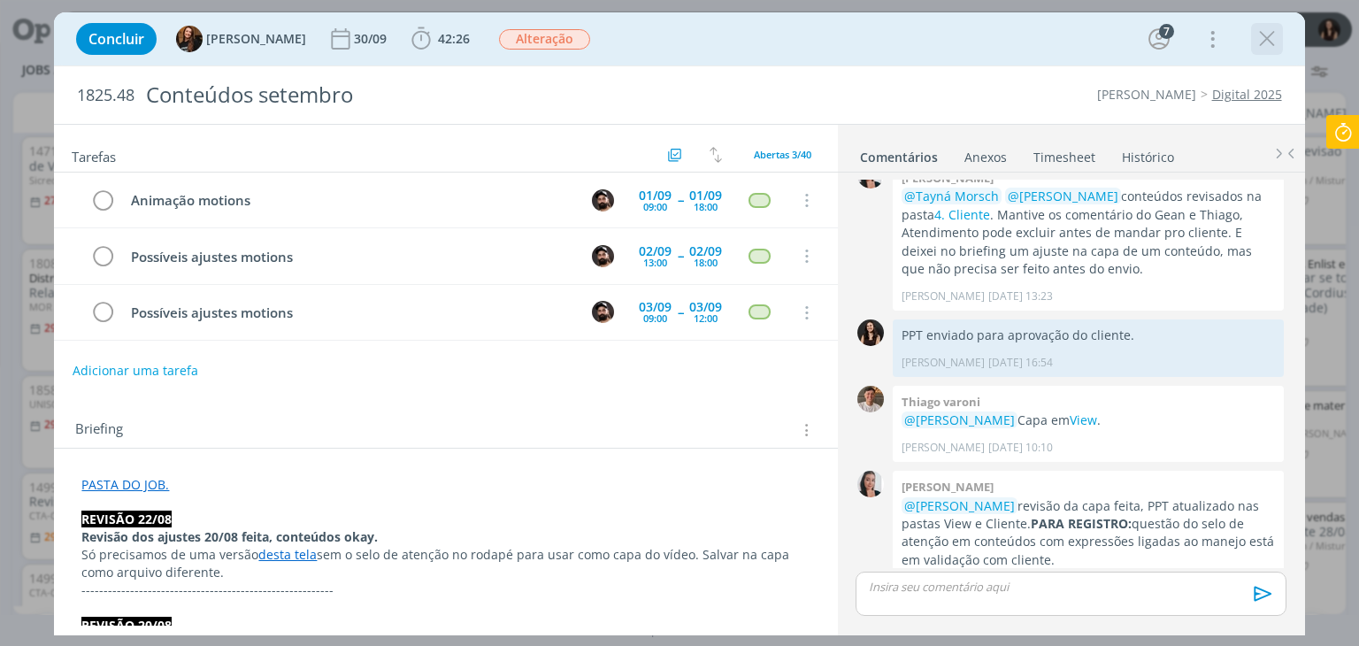
click at [1265, 42] on icon "dialog" at bounding box center [1267, 39] width 27 height 27
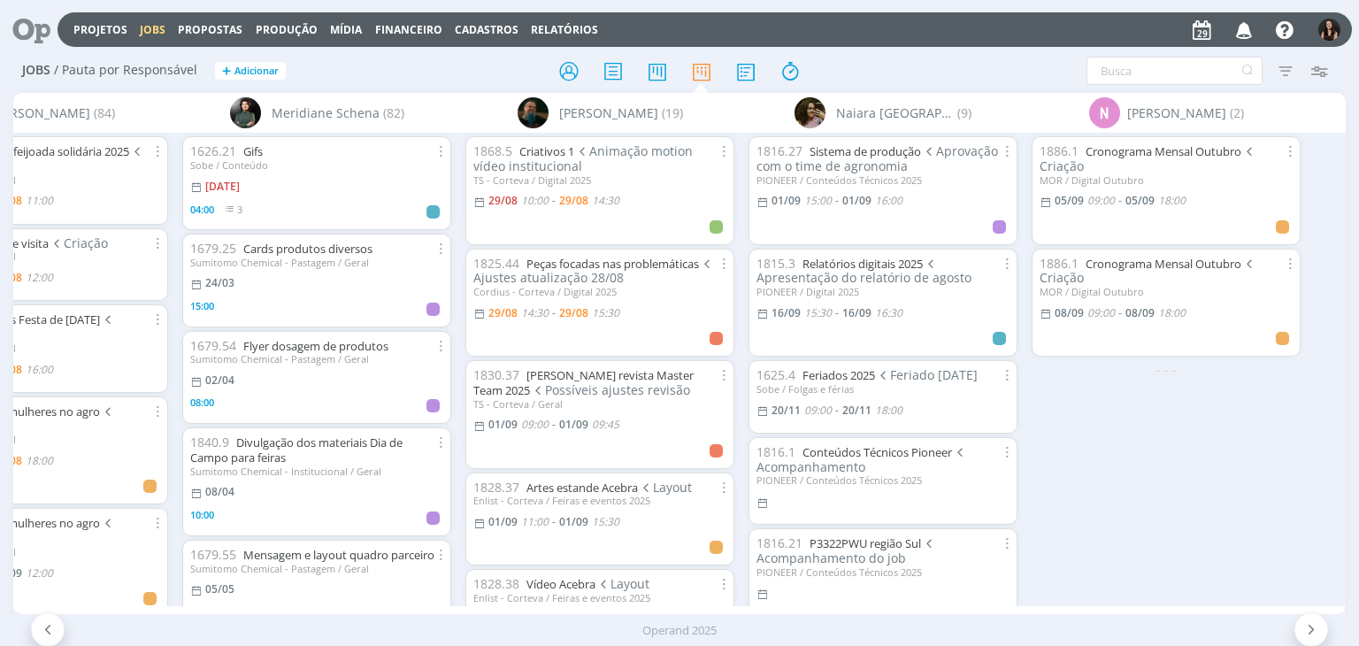
scroll to position [0, 5857]
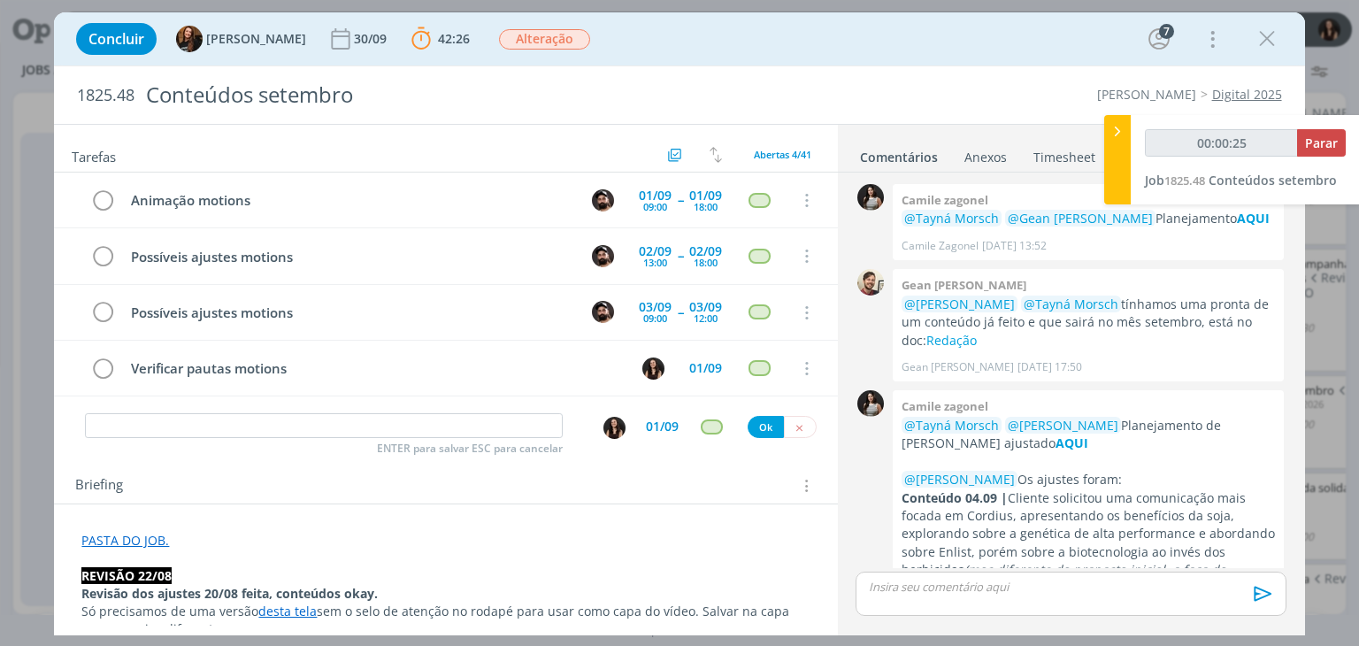
scroll to position [2100, 0]
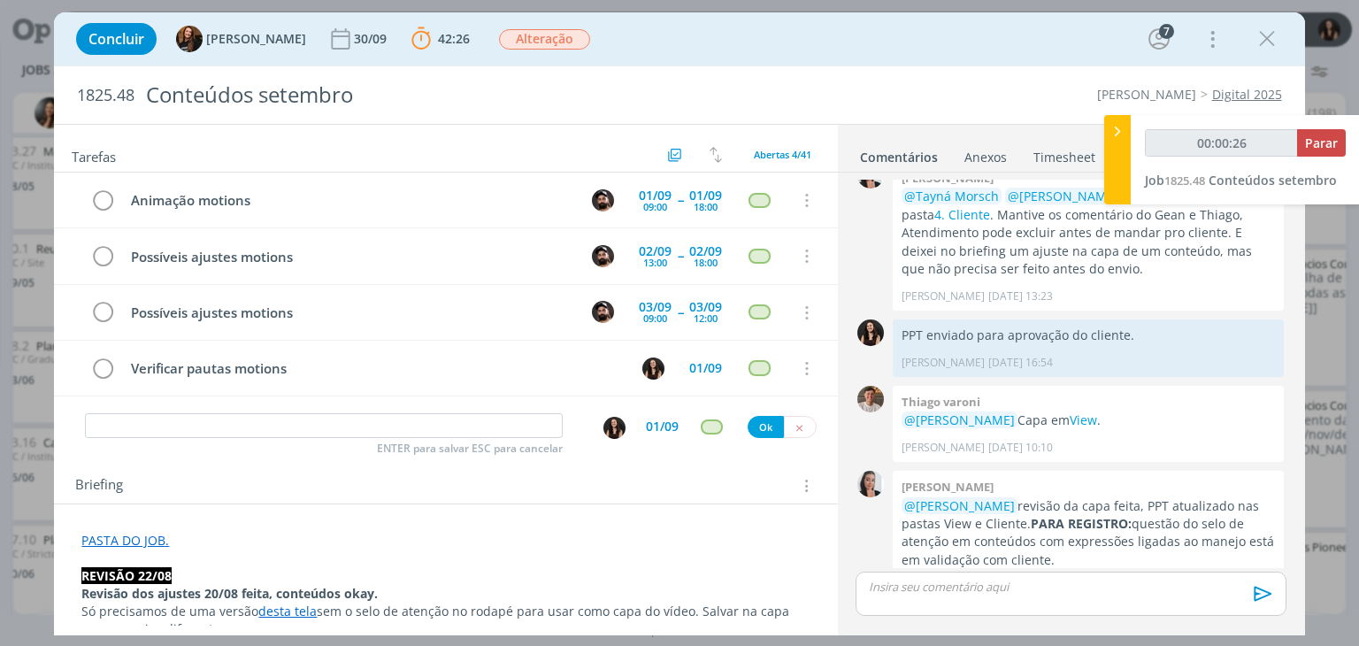
click at [312, 423] on input "dialog" at bounding box center [324, 425] width 478 height 25
type input "00:00:32"
type input "A"
type input "00:00:33"
type input "Animaç"
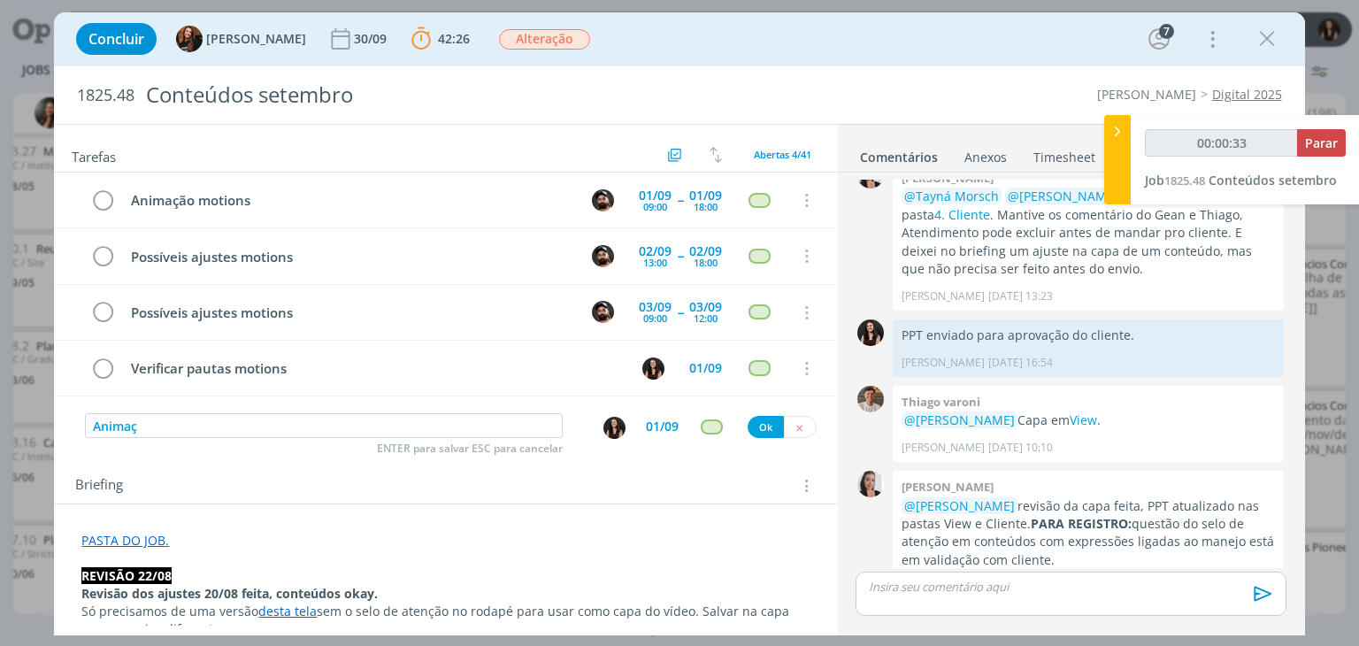
type input "00:00:34"
type input "Animação mo"
type input "00:00:35"
type input "Animação motions"
type input "00:00:37"
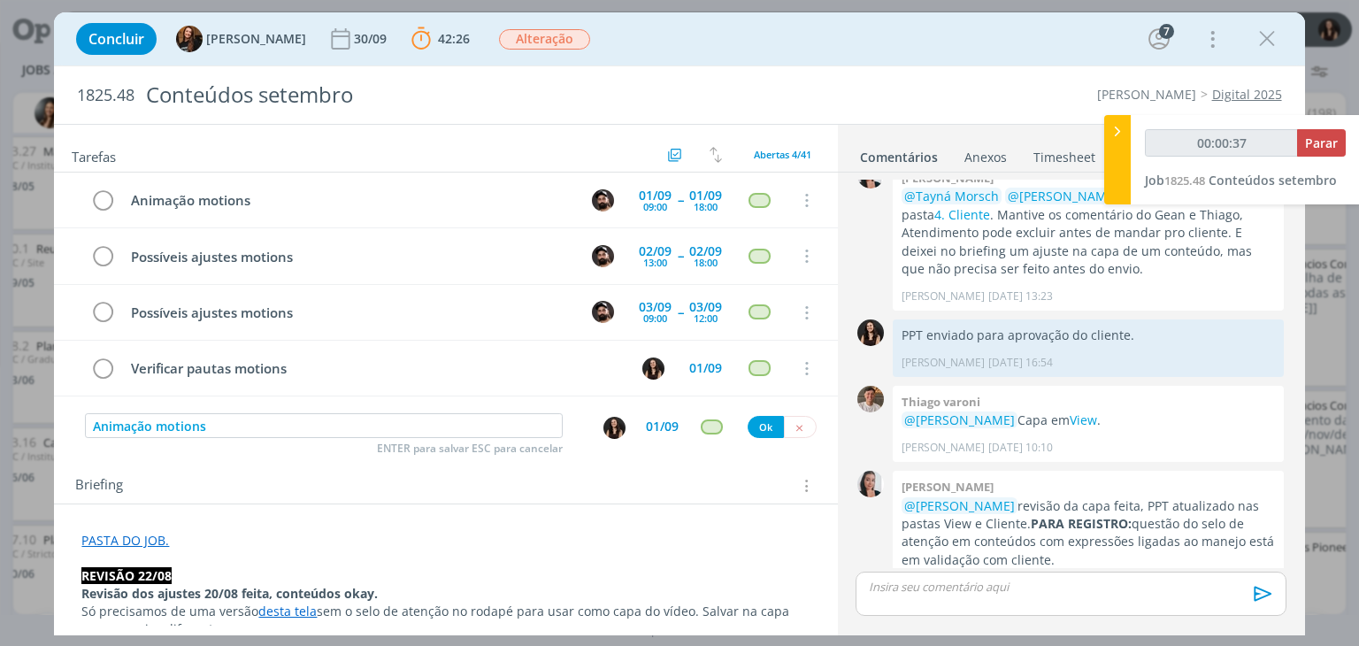
click at [607, 420] on img "dialog" at bounding box center [614, 428] width 22 height 22
type input "Animação motions"
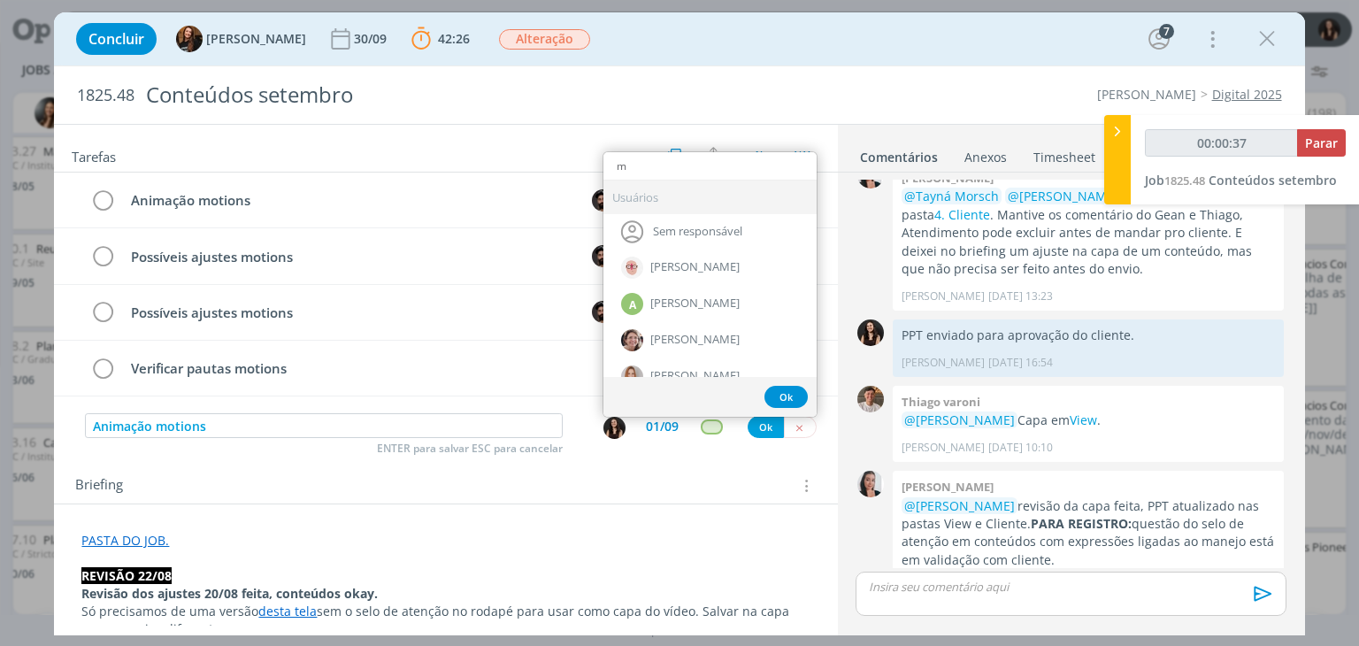
type input "mu"
type input "00:00:38"
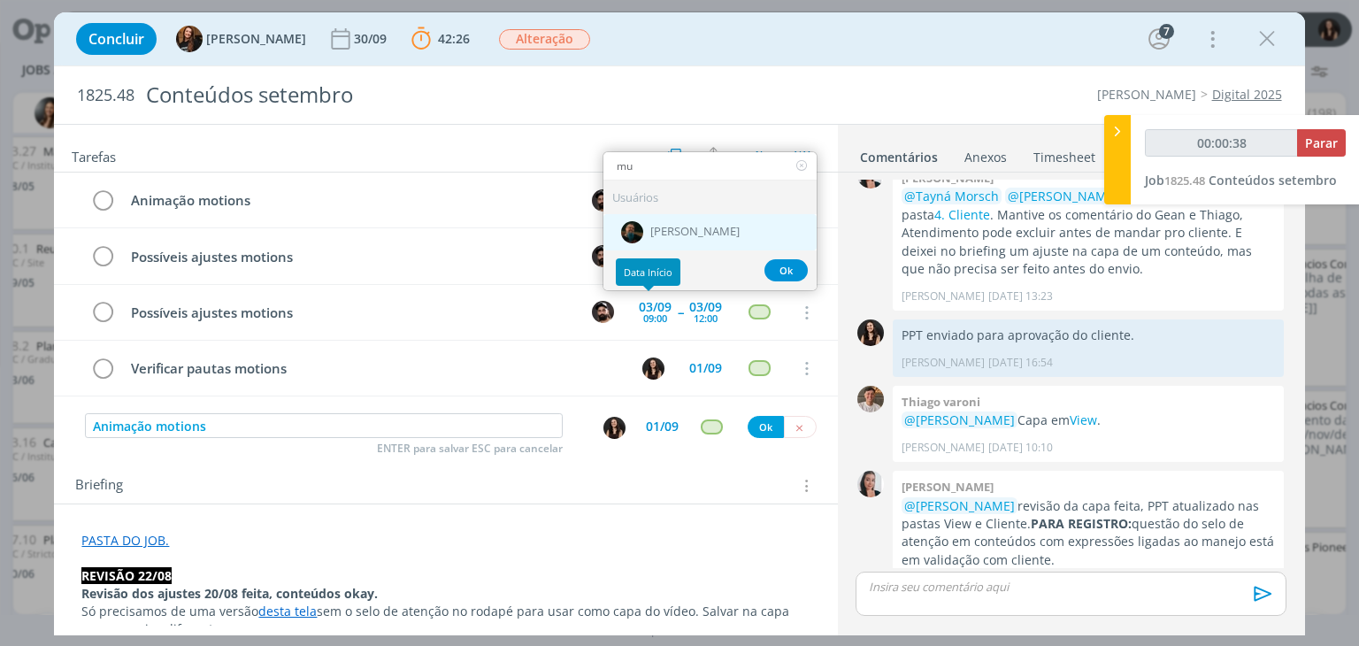
type input "mu"
click at [671, 234] on div "[PERSON_NAME]" at bounding box center [709, 232] width 213 height 36
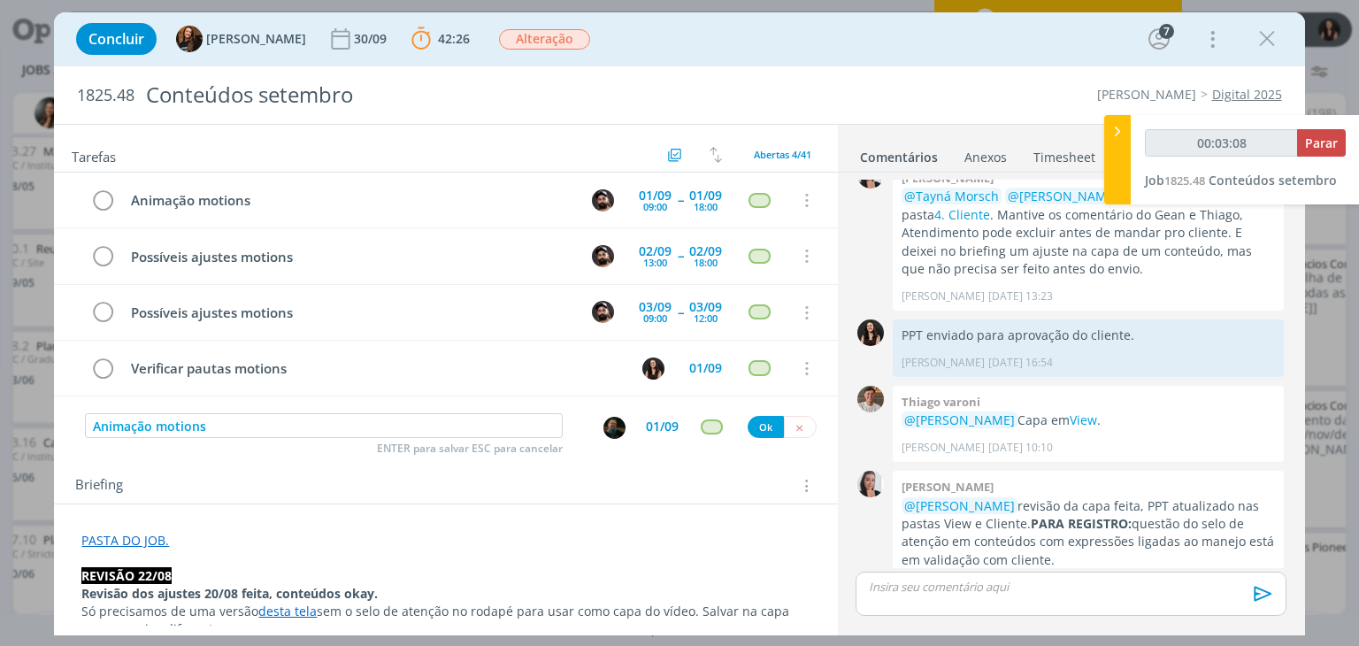
click at [647, 423] on div "01/09" at bounding box center [662, 426] width 33 height 12
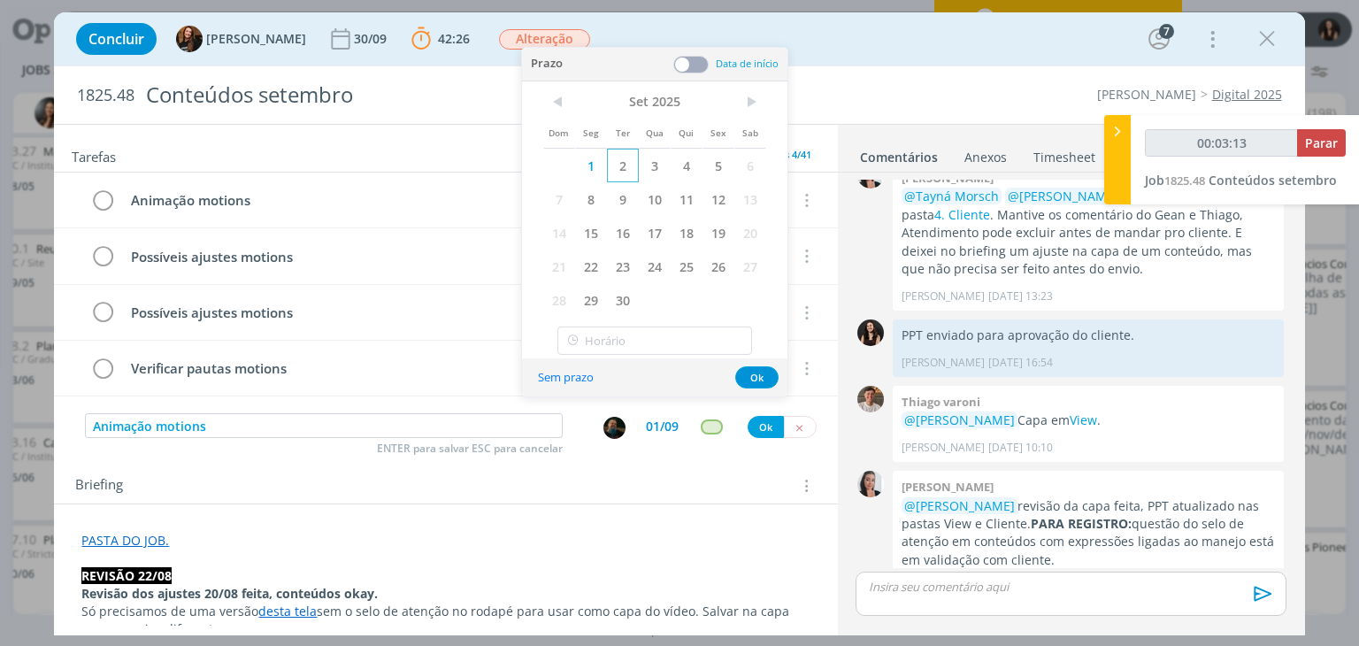
click at [624, 165] on span "2" at bounding box center [623, 166] width 32 height 34
click at [702, 60] on span at bounding box center [690, 65] width 35 height 18
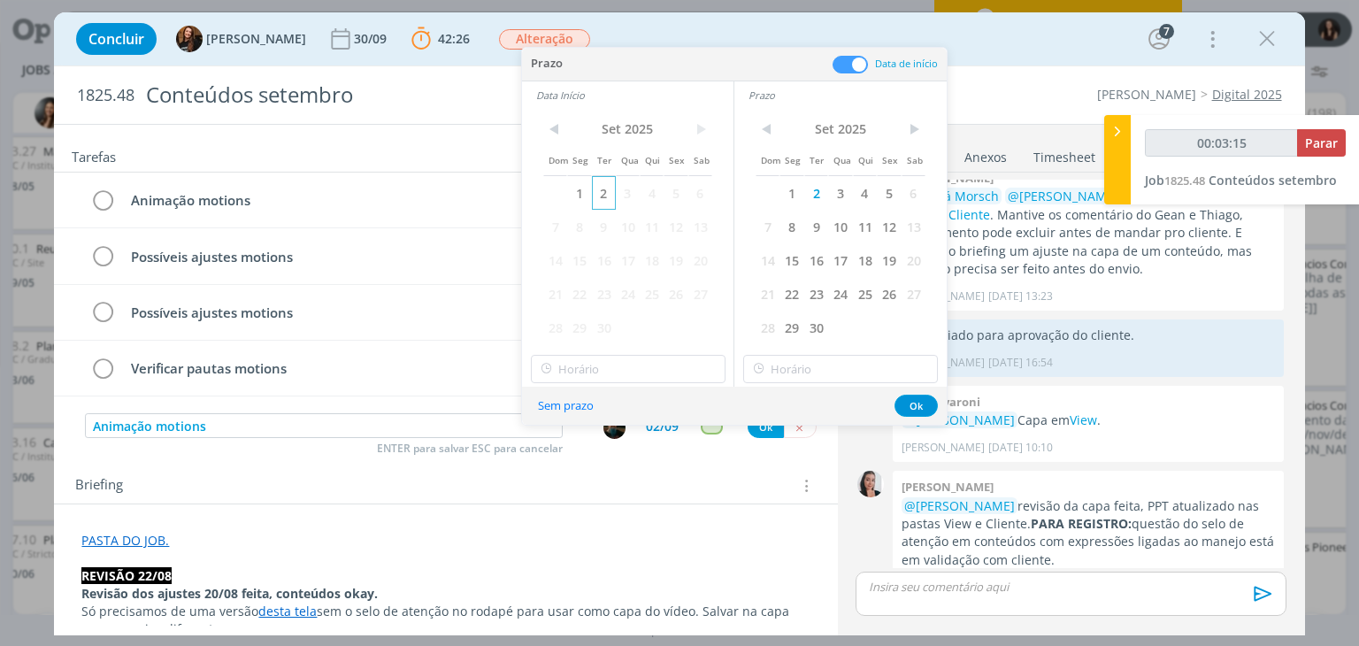
click at [602, 185] on span "2" at bounding box center [604, 193] width 24 height 34
type input "00:03:16"
type input "11:00"
click at [629, 357] on input "11:00" at bounding box center [628, 369] width 195 height 28
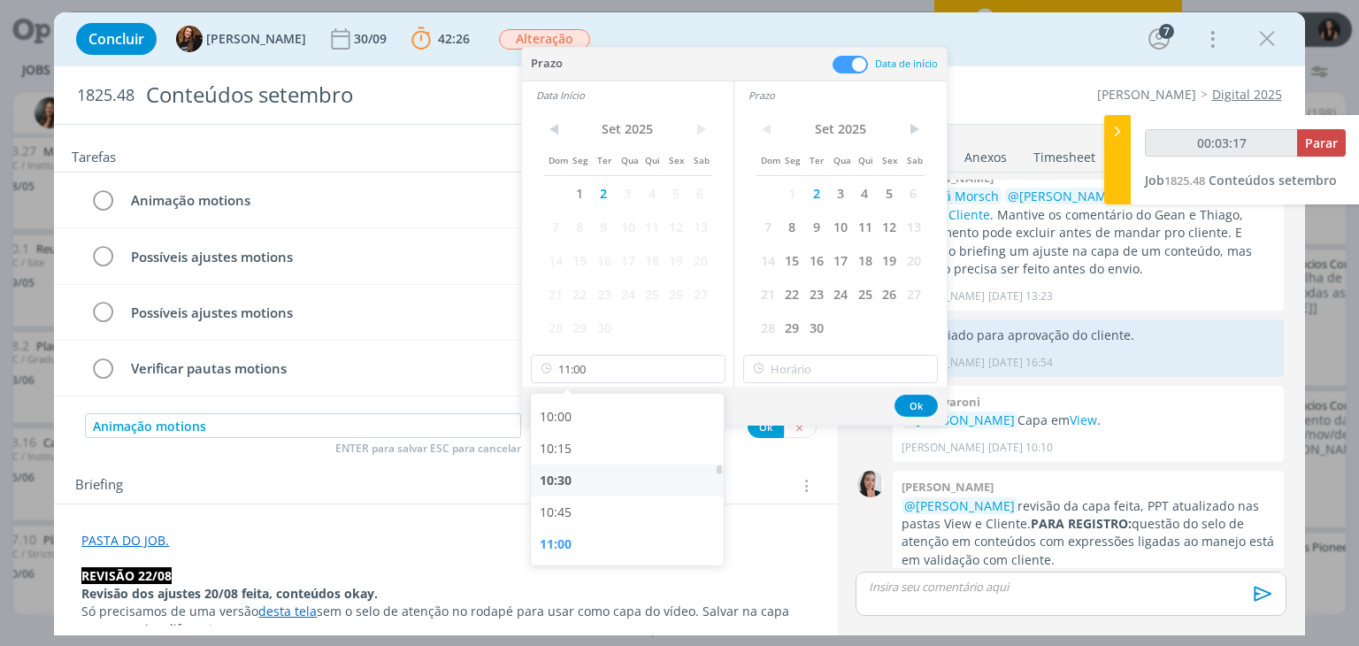
type input "00:03:18"
click at [598, 469] on div "10:30" at bounding box center [630, 480] width 198 height 32
type input "10:30"
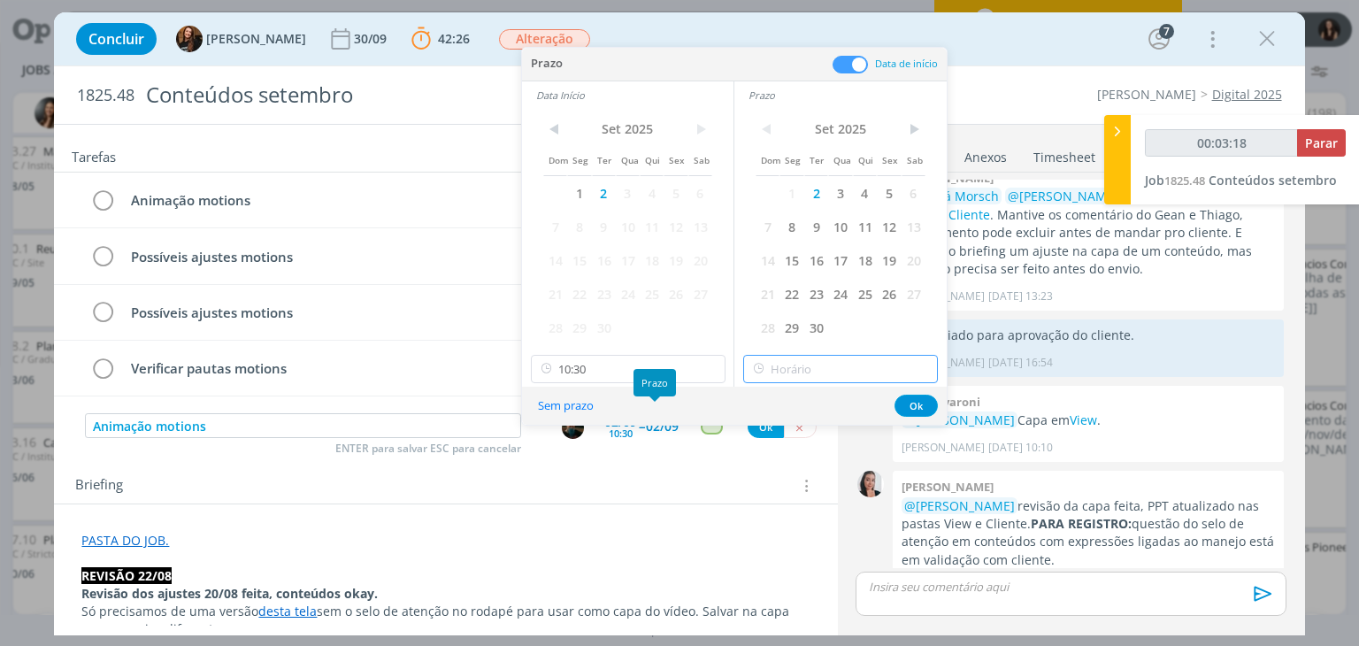
type input "11:00"
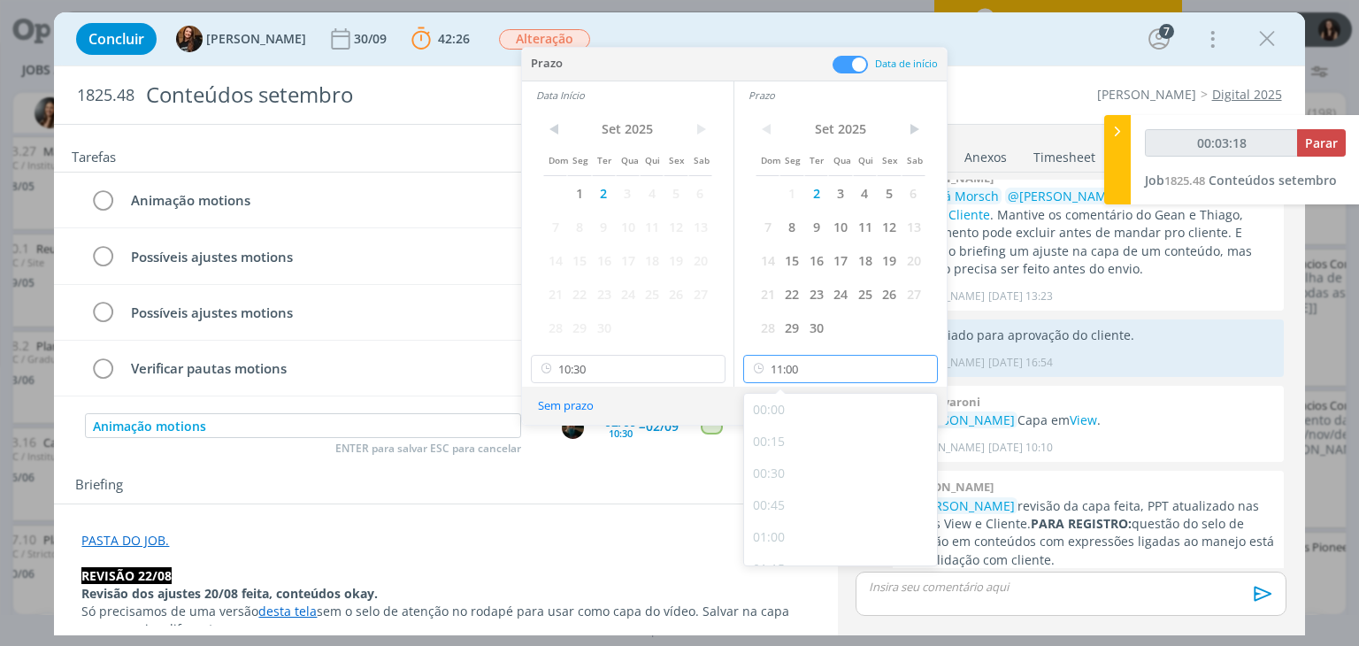
click at [814, 369] on input "11:00" at bounding box center [840, 369] width 195 height 28
type input "00:03:45"
click at [852, 483] on div "16:00" at bounding box center [843, 473] width 198 height 32
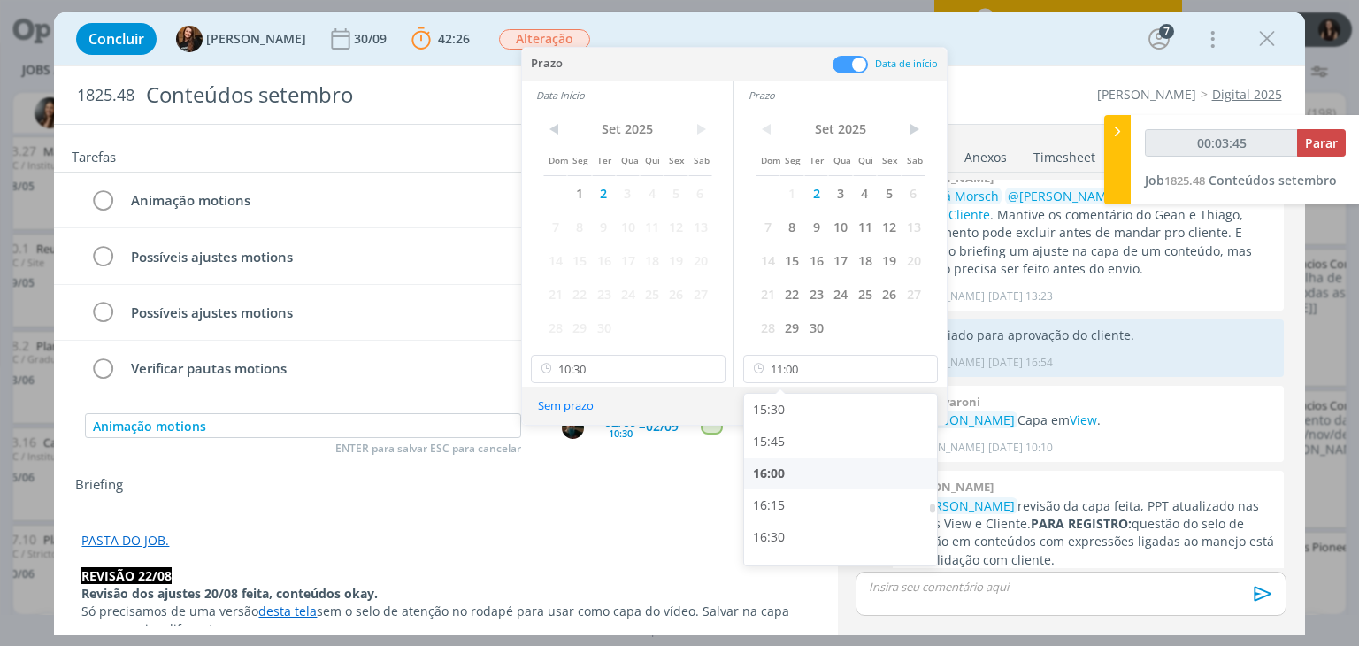
type input "16:00"
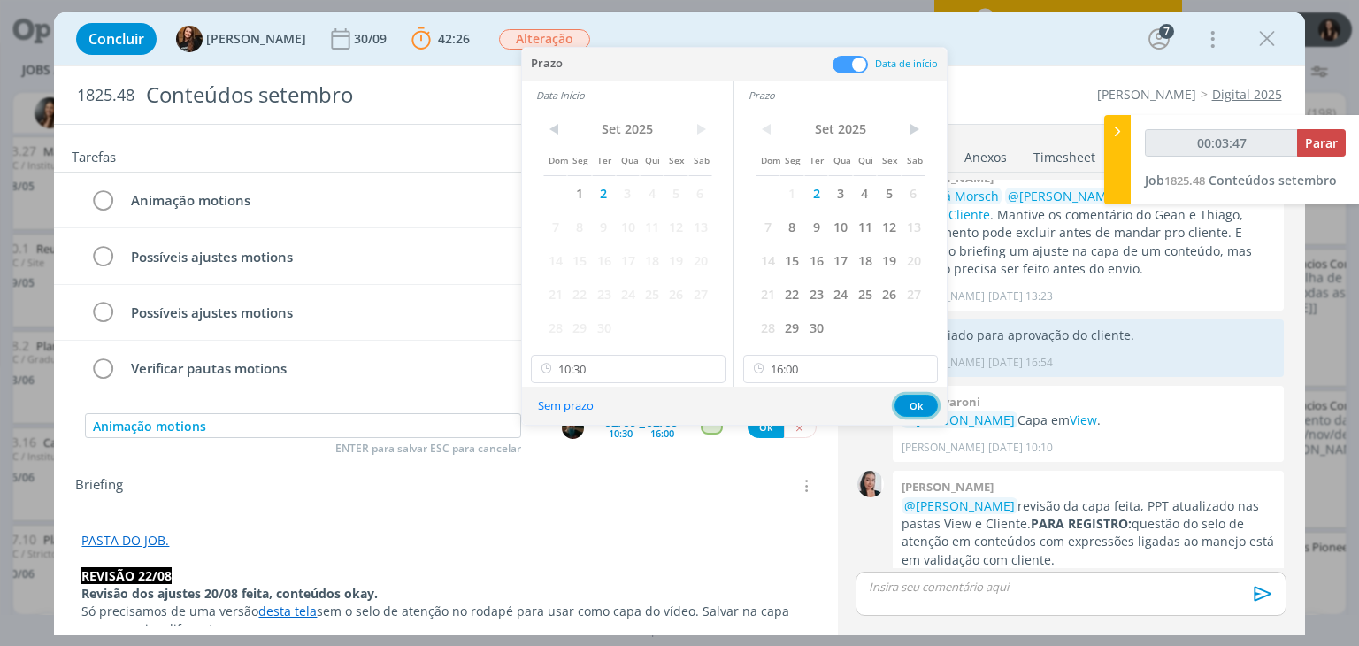
click at [925, 397] on button "Ok" at bounding box center [915, 406] width 43 height 22
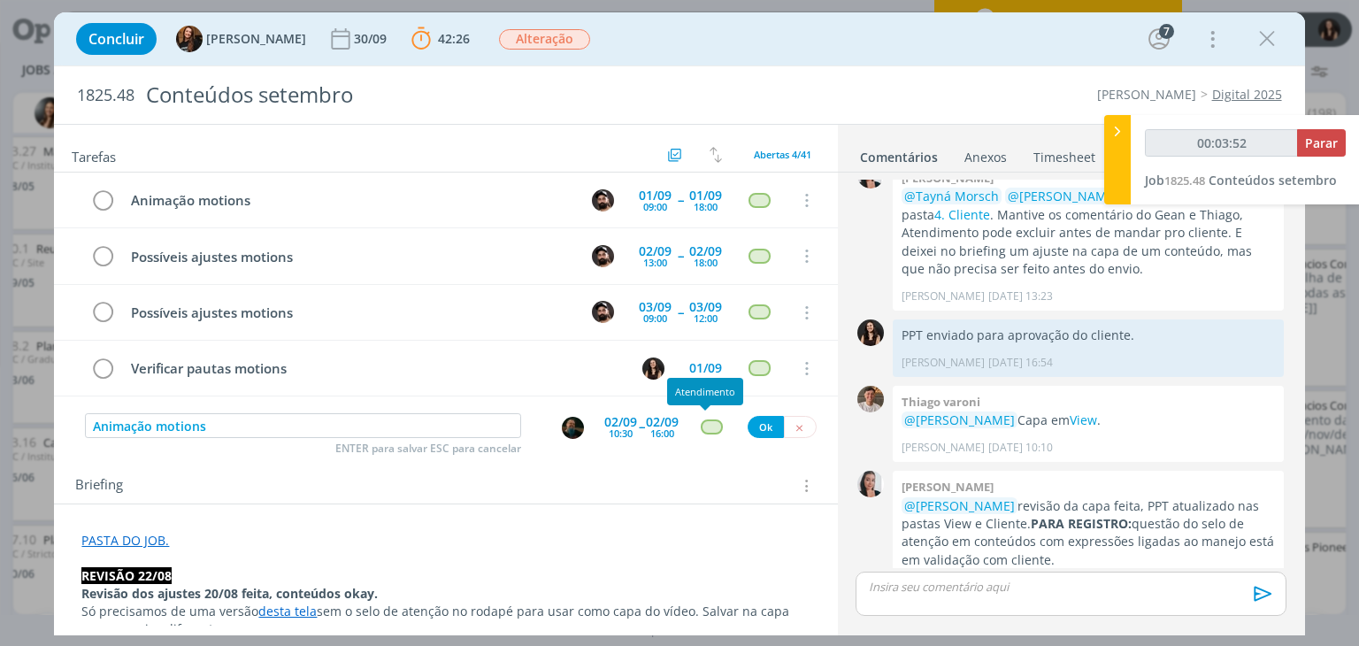
click at [706, 426] on div "dialog" at bounding box center [712, 426] width 22 height 15
type input "00:03:53"
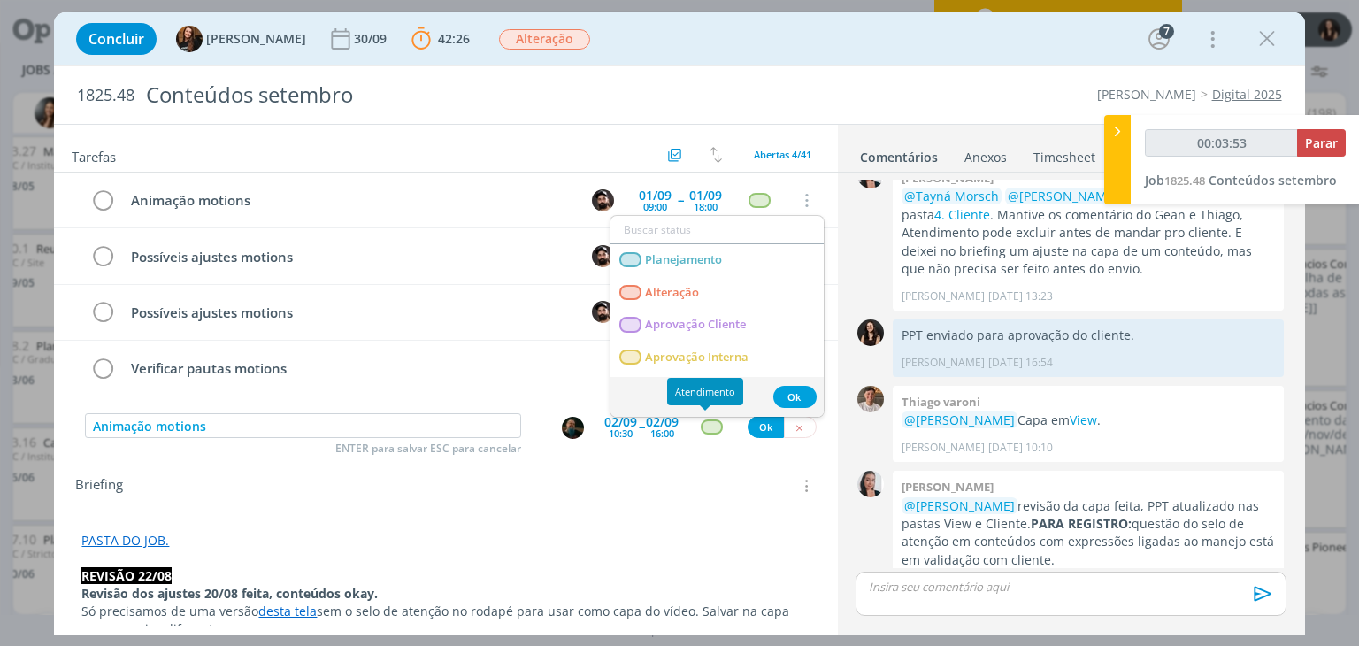
type input "e"
type input "00:03:54"
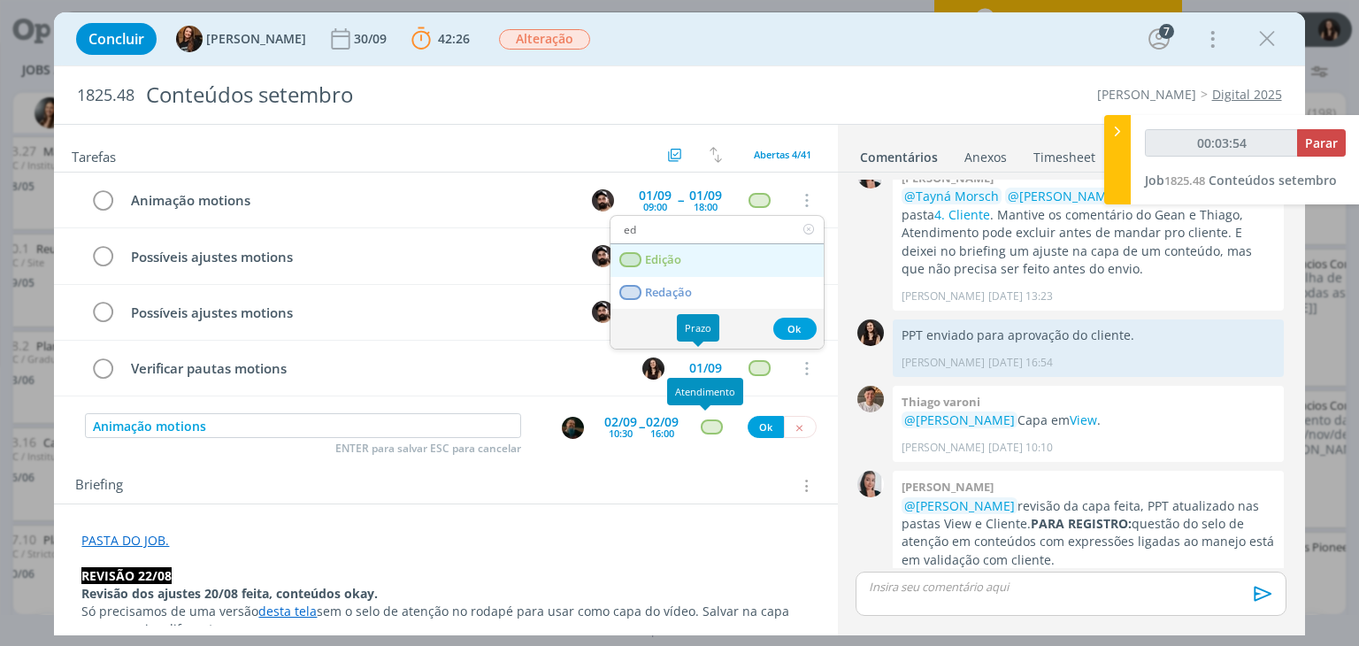
type input "ed"
click at [661, 249] on link "Edição" at bounding box center [716, 260] width 213 height 33
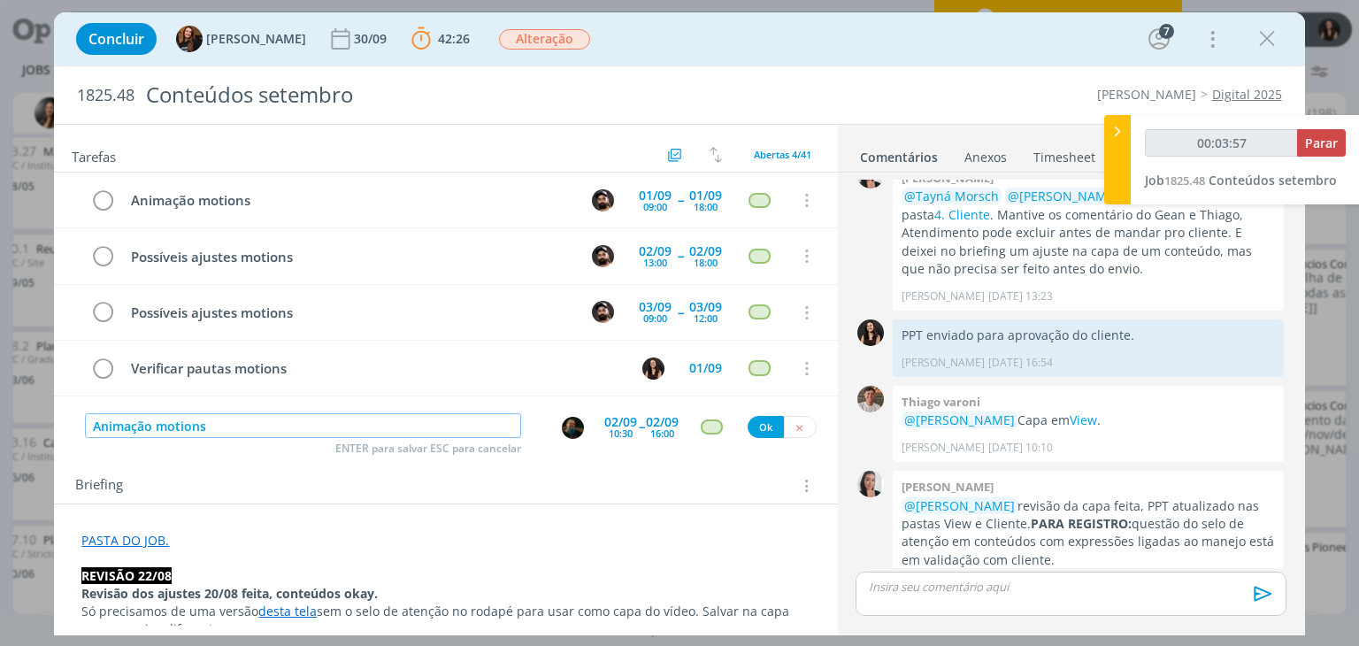
type input "00:03:58"
click at [420, 430] on input "Animação motions" at bounding box center [303, 425] width 436 height 25
type input "Animação motions"
type input "00:03:59"
type input "Animação motion"
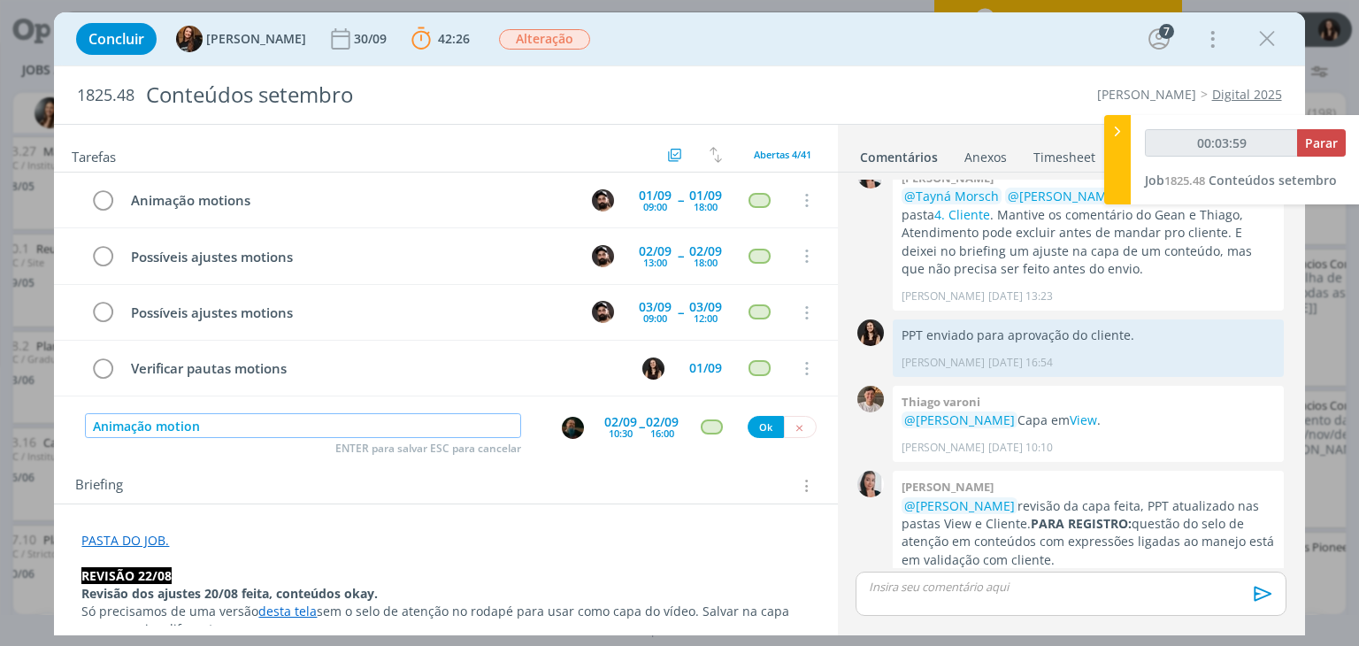
type input "00:04:00"
type input "Animação motion 04/09"
type input "00:04:02"
type input "Animação motion 04/09"
click at [767, 417] on button "Ok" at bounding box center [766, 427] width 36 height 22
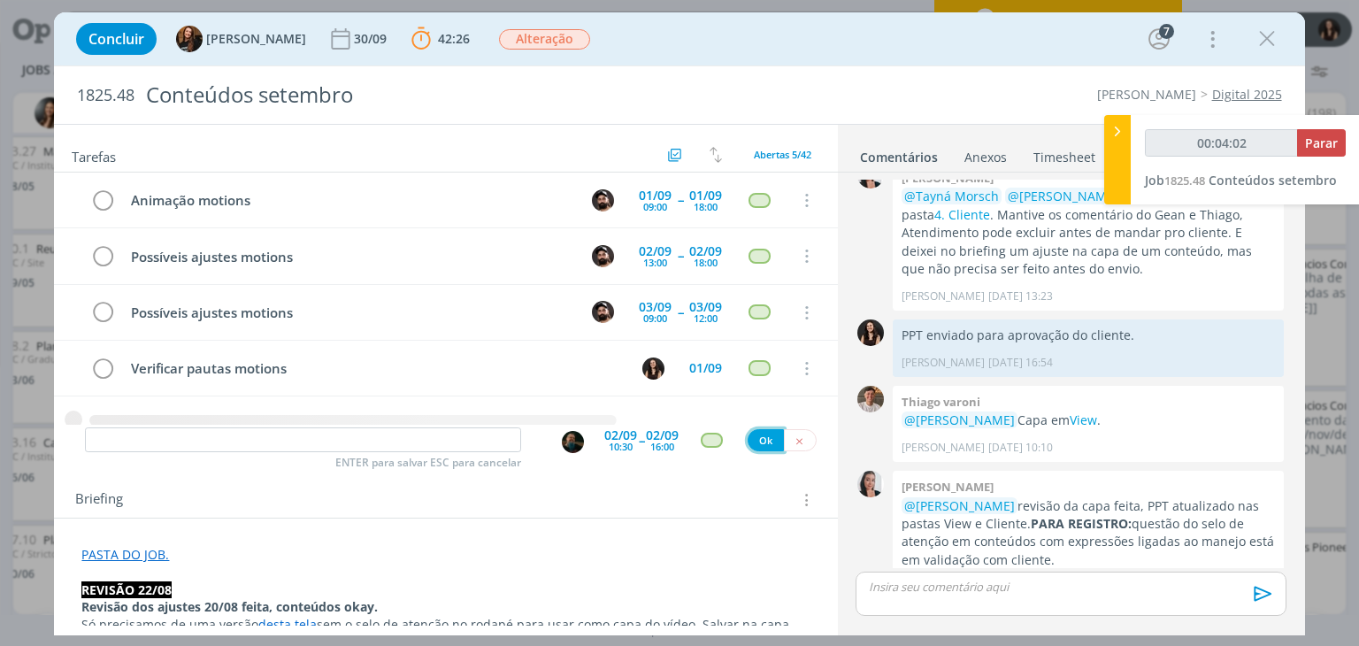
scroll to position [23, 0]
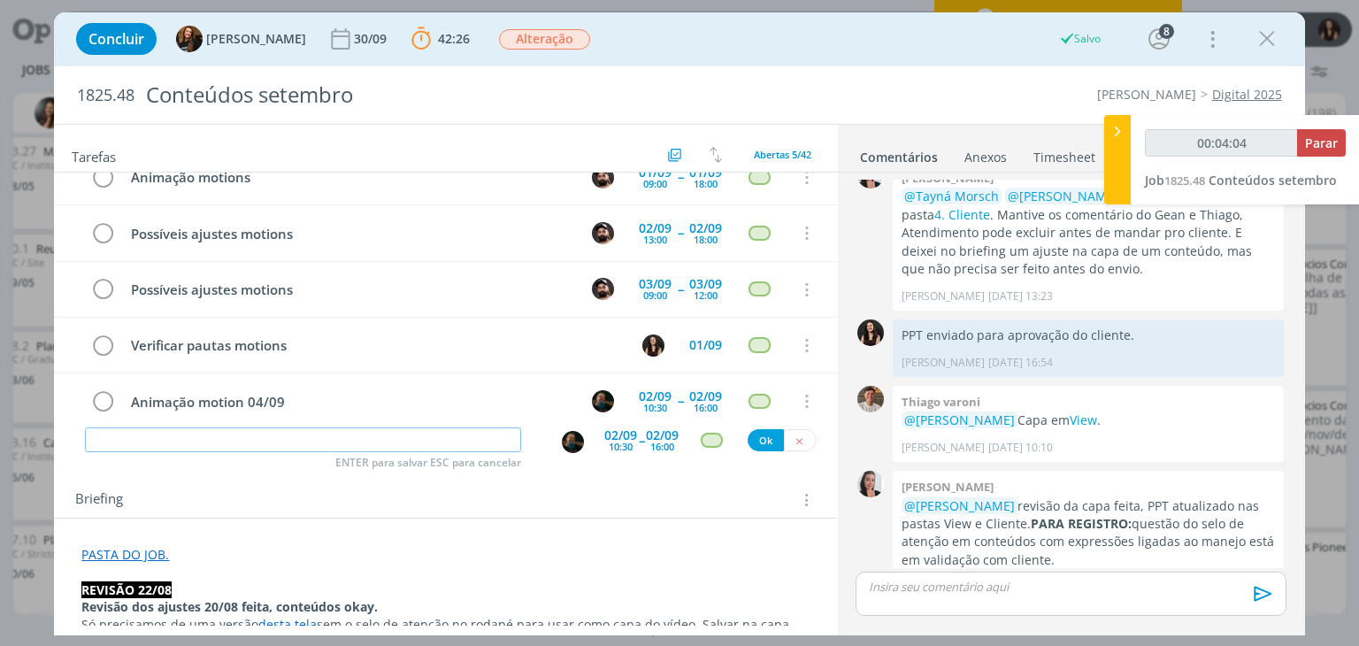
type input "00:04:06"
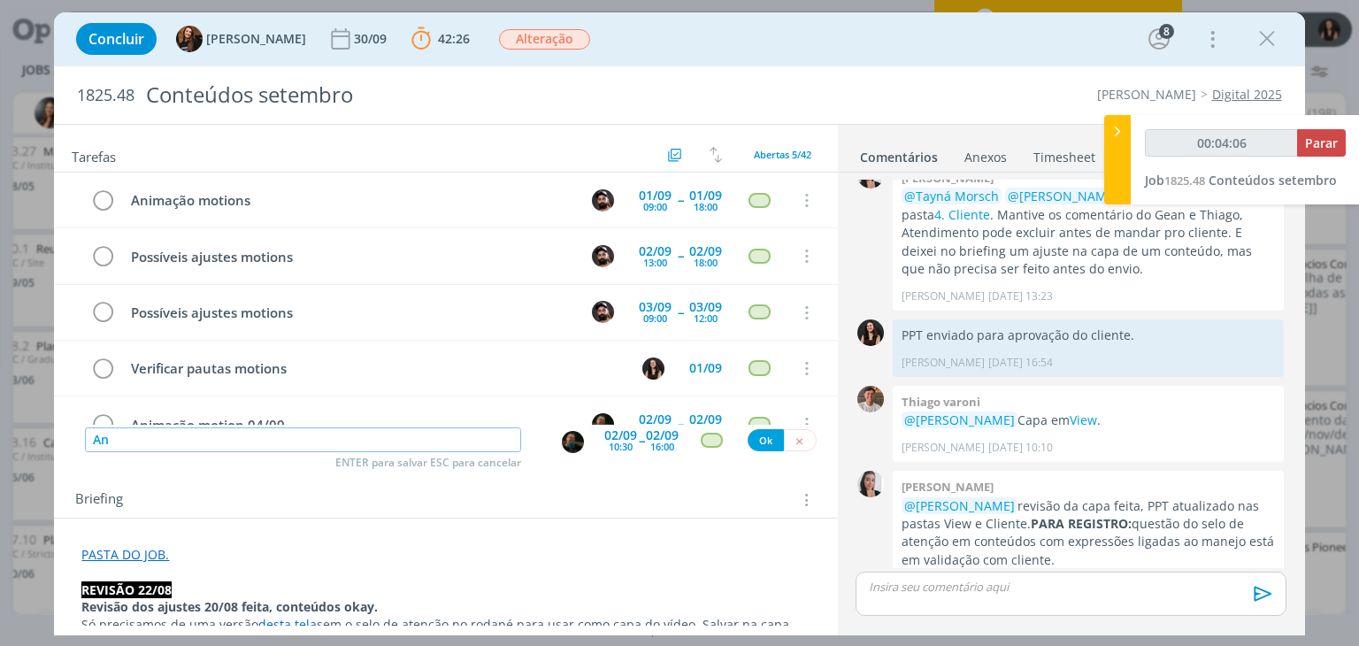
type input "Ani"
type input "00:04:07"
type input "Animação"
type input "00:04:08"
type input "Animação motion"
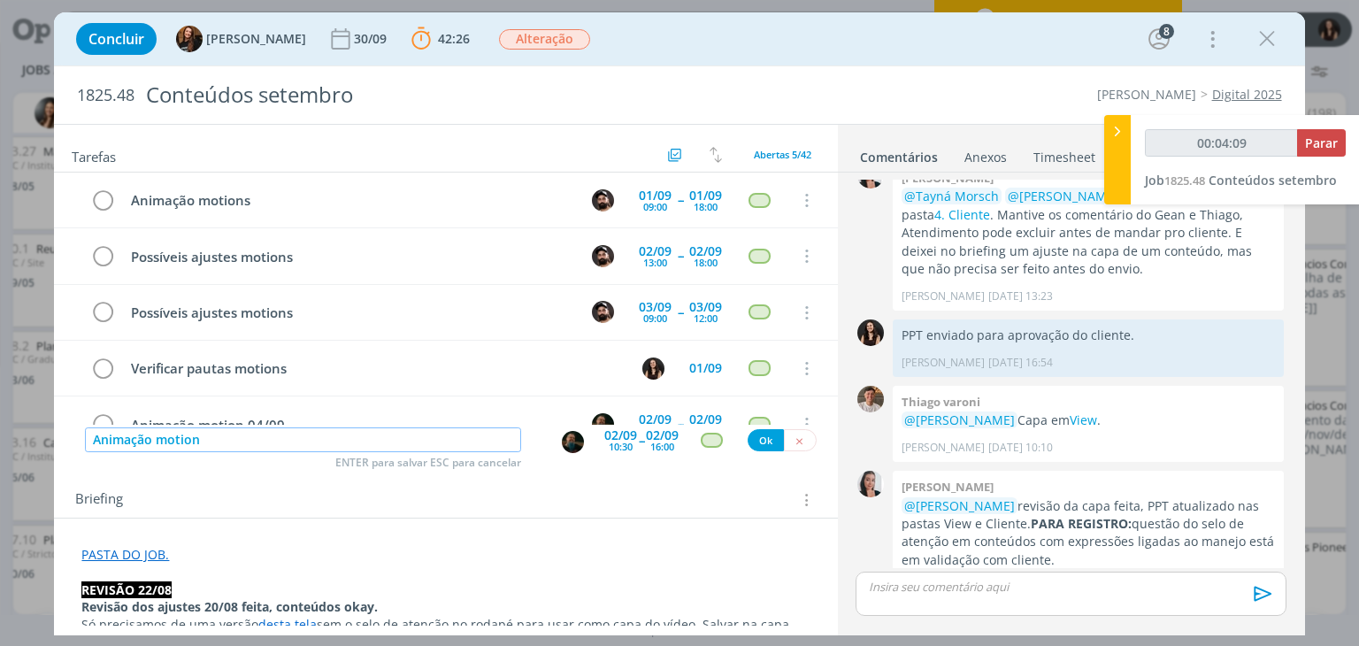
type input "00:04:10"
type input "Animação motion 08"
type input "00:04:11"
type input "Animação motion 08/09"
type input "00:04:17"
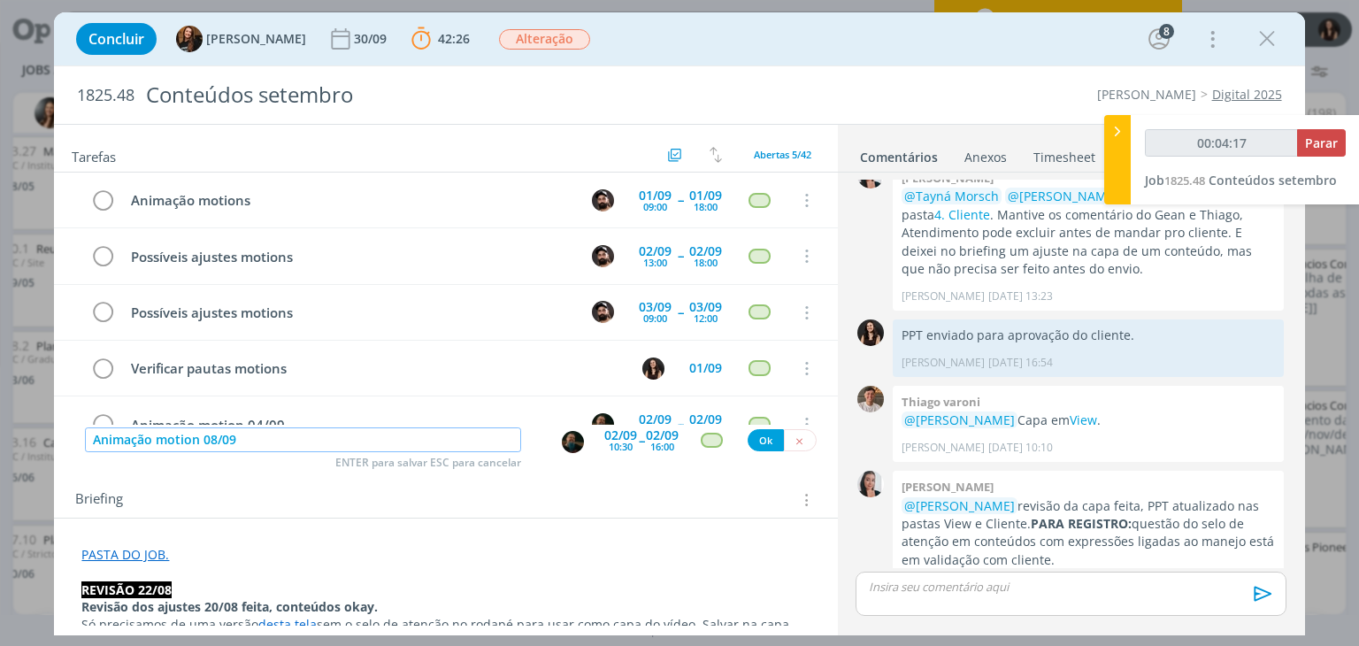
type input "Animação motion 08/09"
click at [634, 454] on div "02/09 10:30 -- 02/09 16:00" at bounding box center [641, 441] width 74 height 32
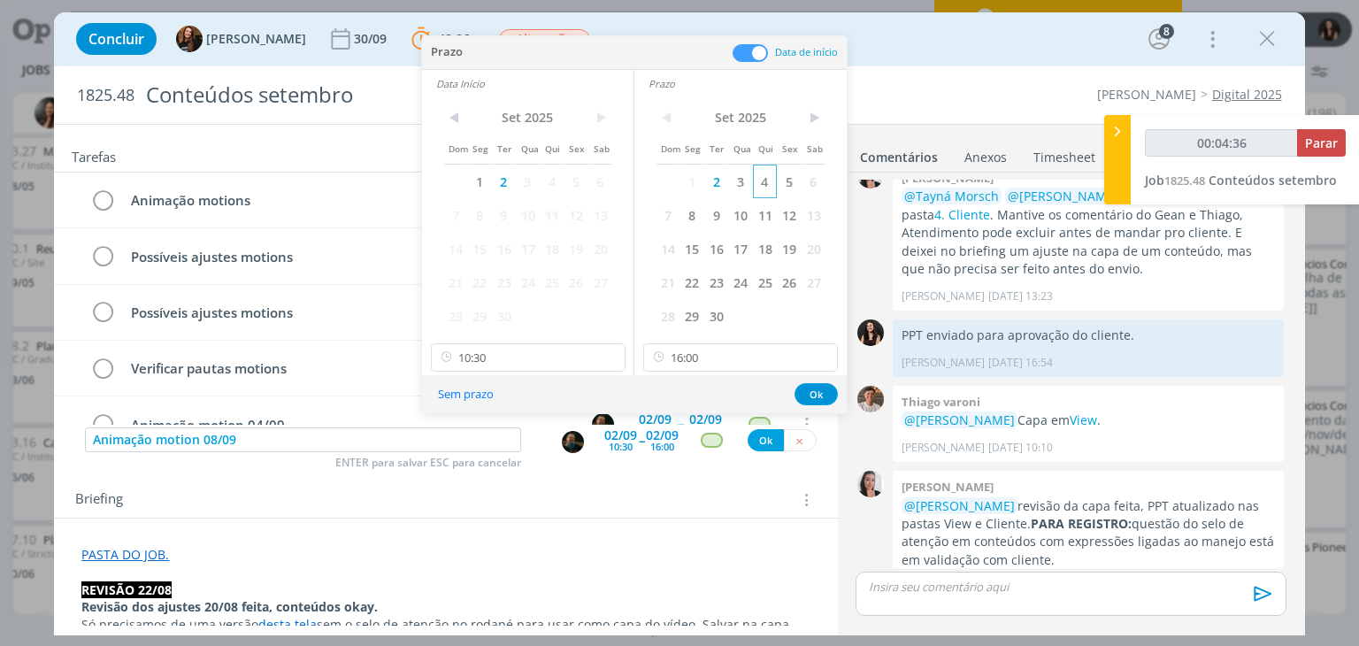
click at [763, 180] on span "4" at bounding box center [765, 182] width 24 height 34
click at [545, 176] on span "4" at bounding box center [552, 182] width 24 height 34
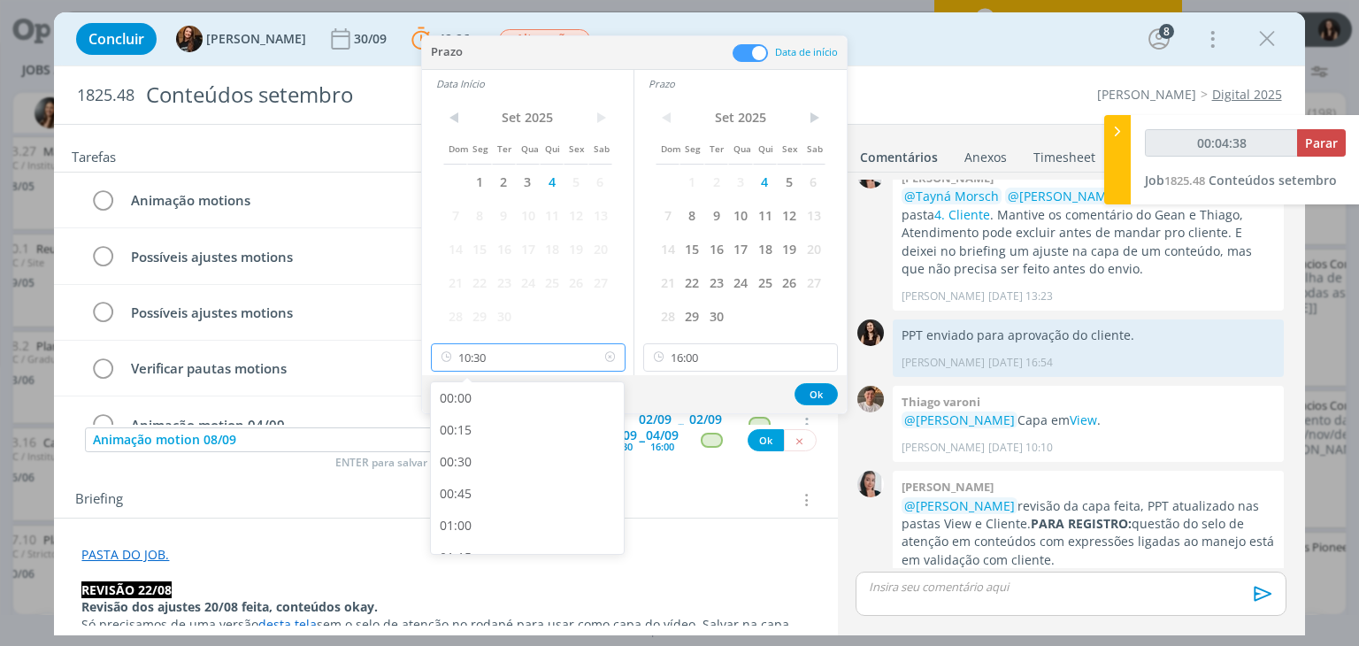
click at [539, 365] on input "10:30" at bounding box center [528, 357] width 195 height 28
type input "00:04:40"
click at [524, 434] on div "09:00" at bounding box center [530, 430] width 198 height 32
type input "09:00"
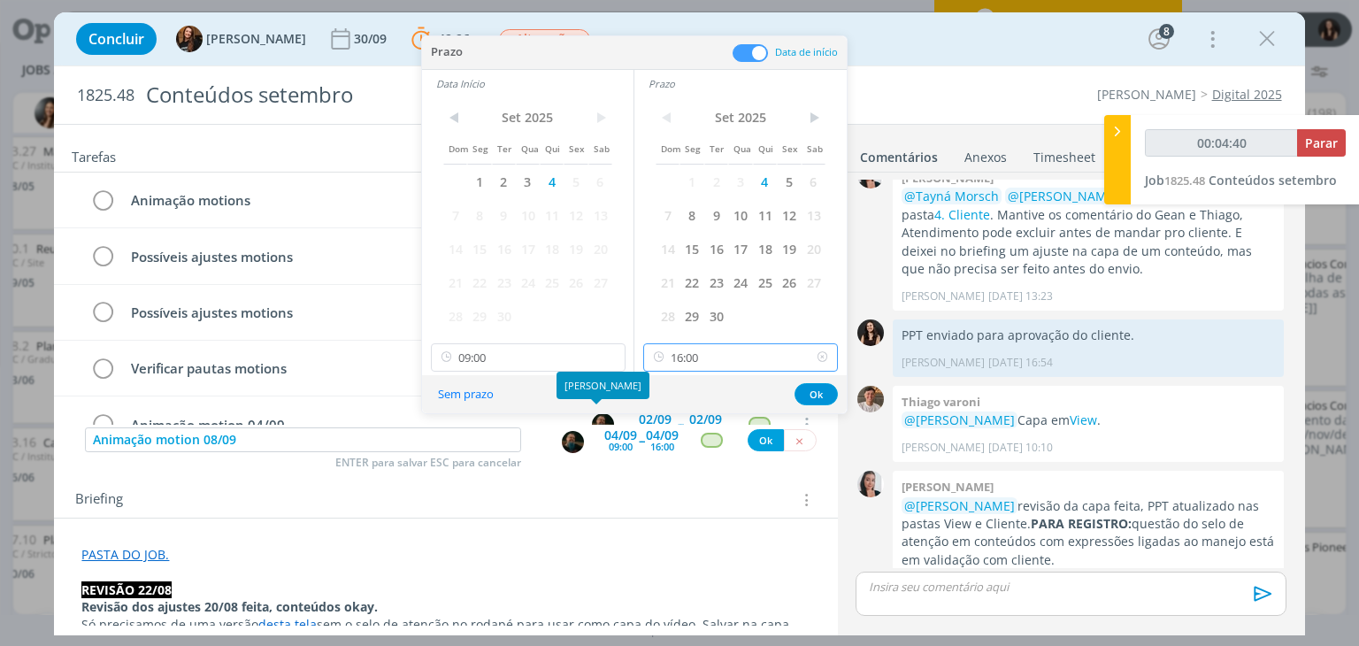
click at [725, 369] on input "16:00" at bounding box center [740, 357] width 195 height 28
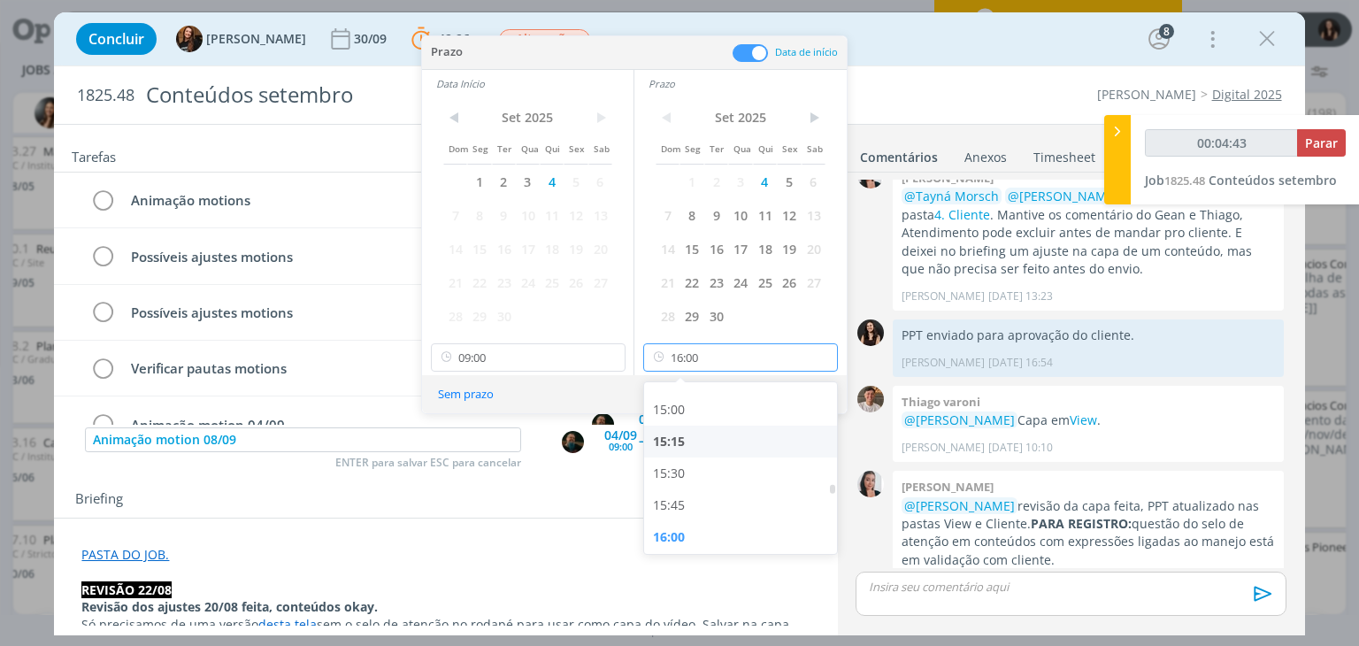
scroll to position [1904, 0]
type input "00:04:45"
click at [743, 405] on div "15:00" at bounding box center [743, 405] width 198 height 32
type input "15:00"
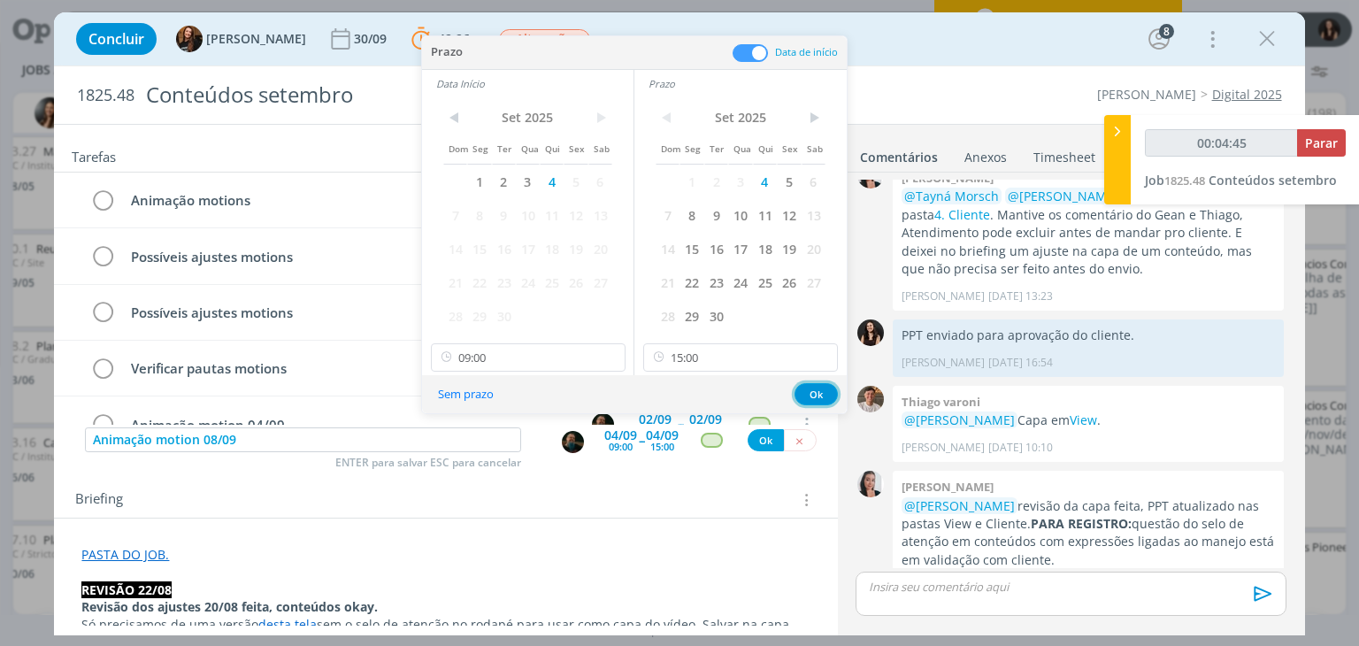
click at [821, 392] on button "Ok" at bounding box center [815, 394] width 43 height 22
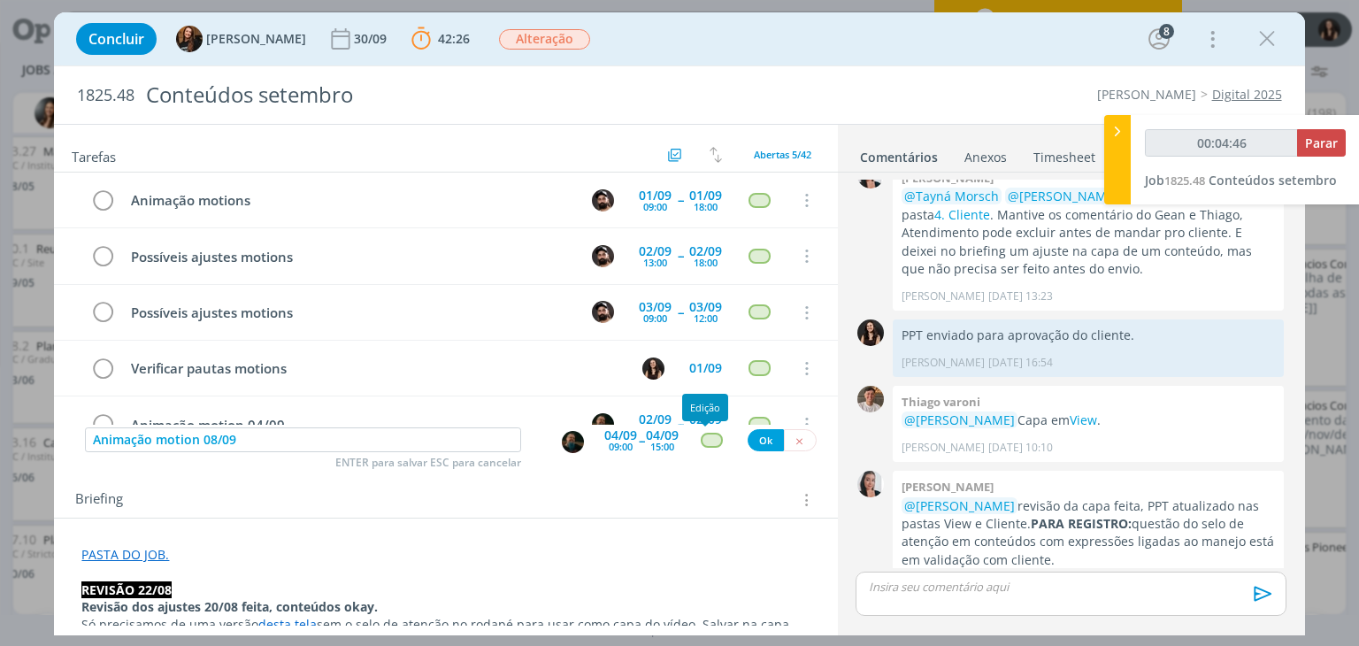
type input "00:04:47"
click at [754, 444] on button "Ok" at bounding box center [766, 440] width 36 height 22
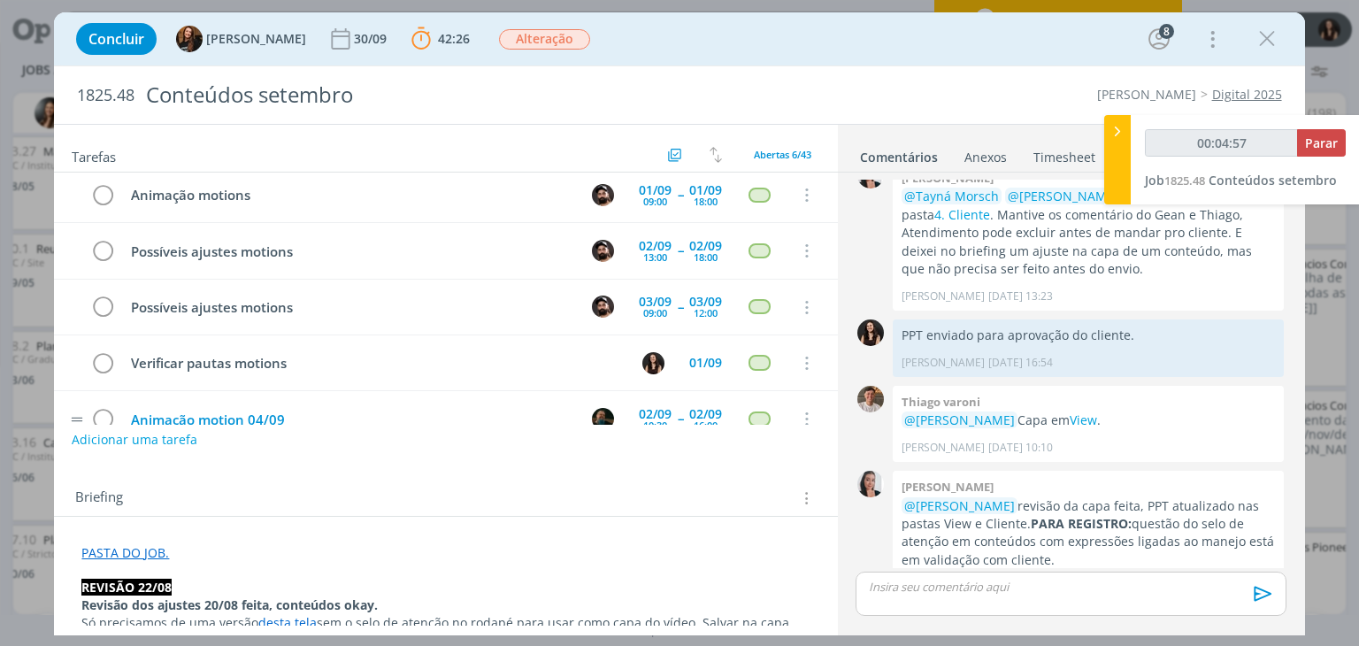
scroll to position [0, 0]
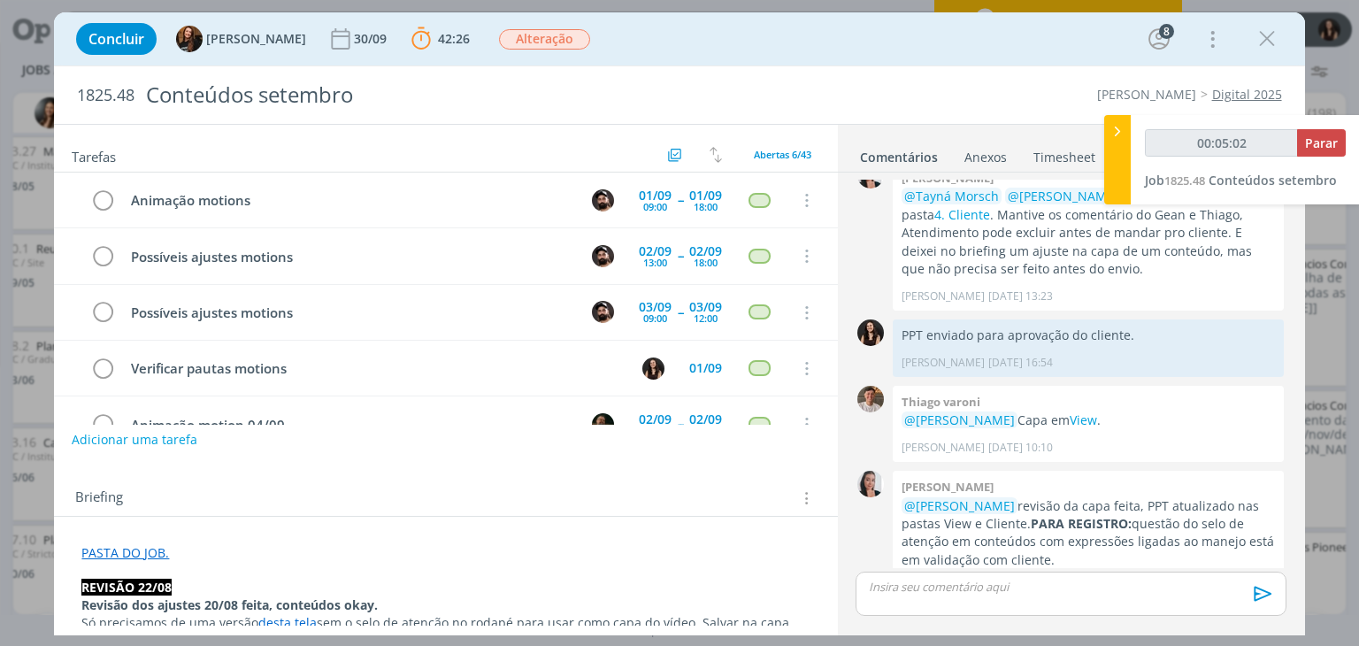
type input "00:05:03"
click at [1313, 152] on button "Parar" at bounding box center [1321, 142] width 49 height 27
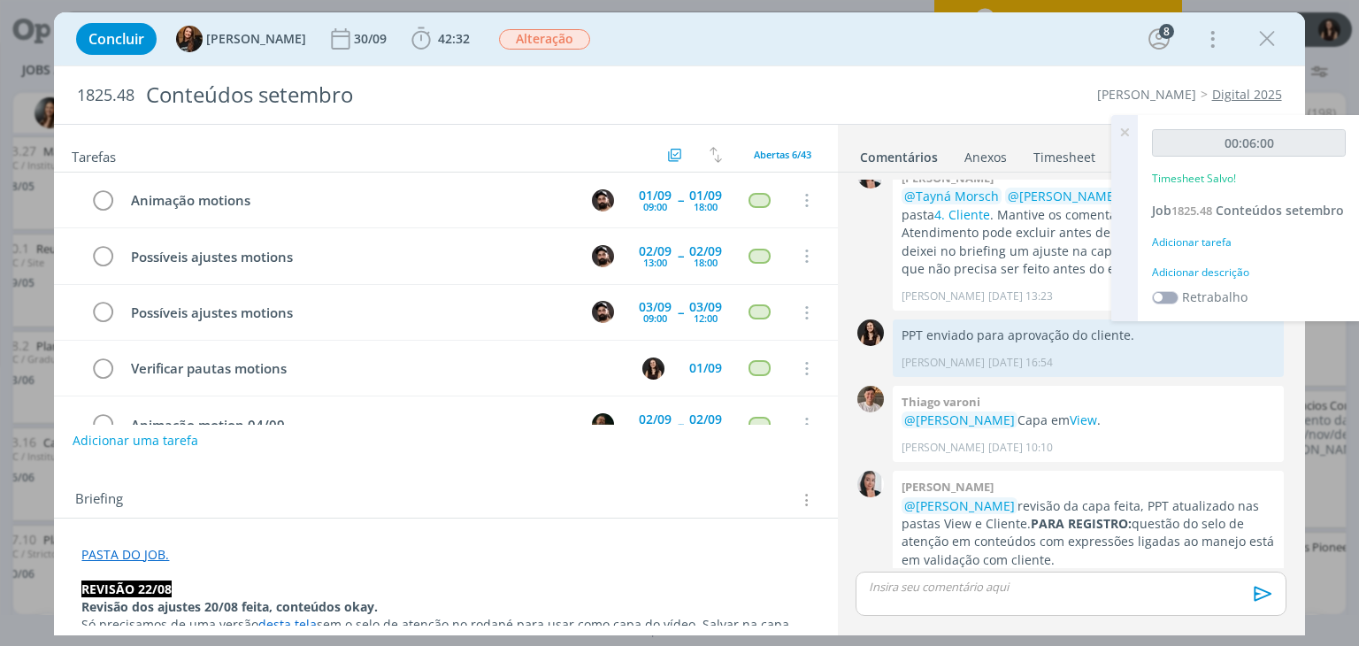
click at [1184, 266] on div "Adicionar descrição" at bounding box center [1249, 273] width 194 height 16
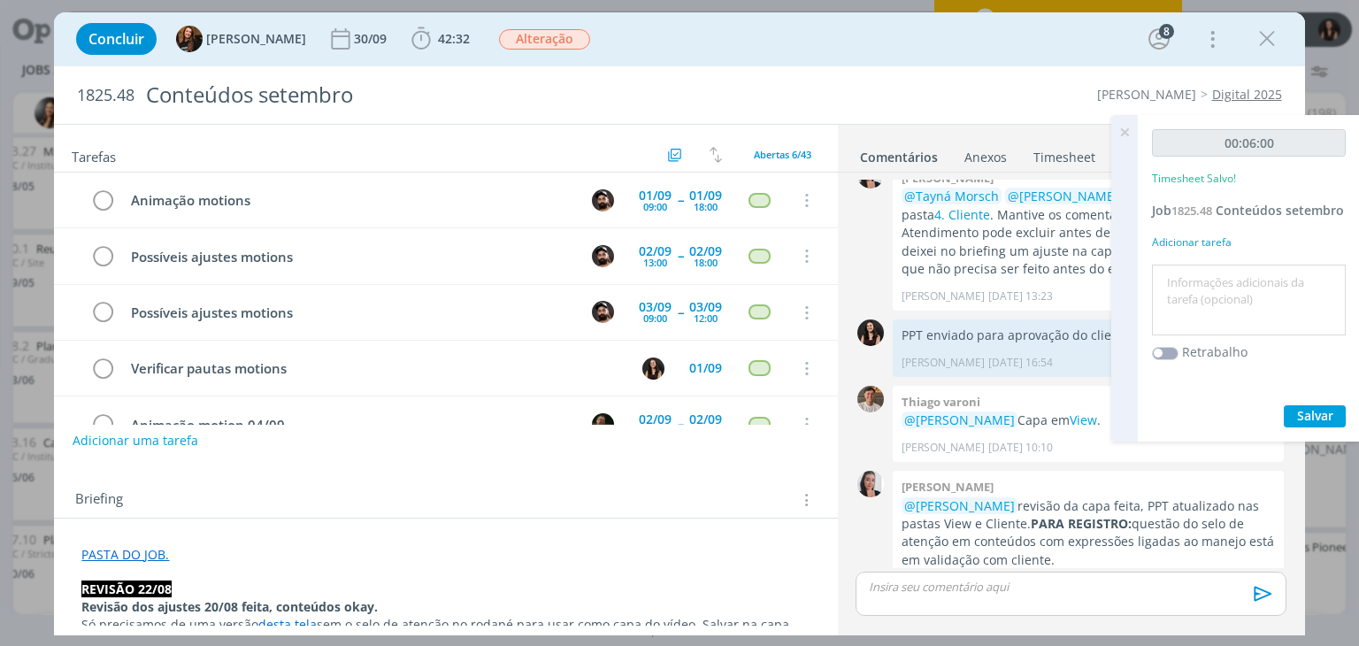
click at [1197, 276] on textarea at bounding box center [1248, 300] width 185 height 63
click at [1185, 276] on textarea at bounding box center [1248, 300] width 185 height 63
click at [1246, 282] on textarea at bounding box center [1248, 300] width 185 height 63
type textarea "j"
type textarea "Atualização pautas"
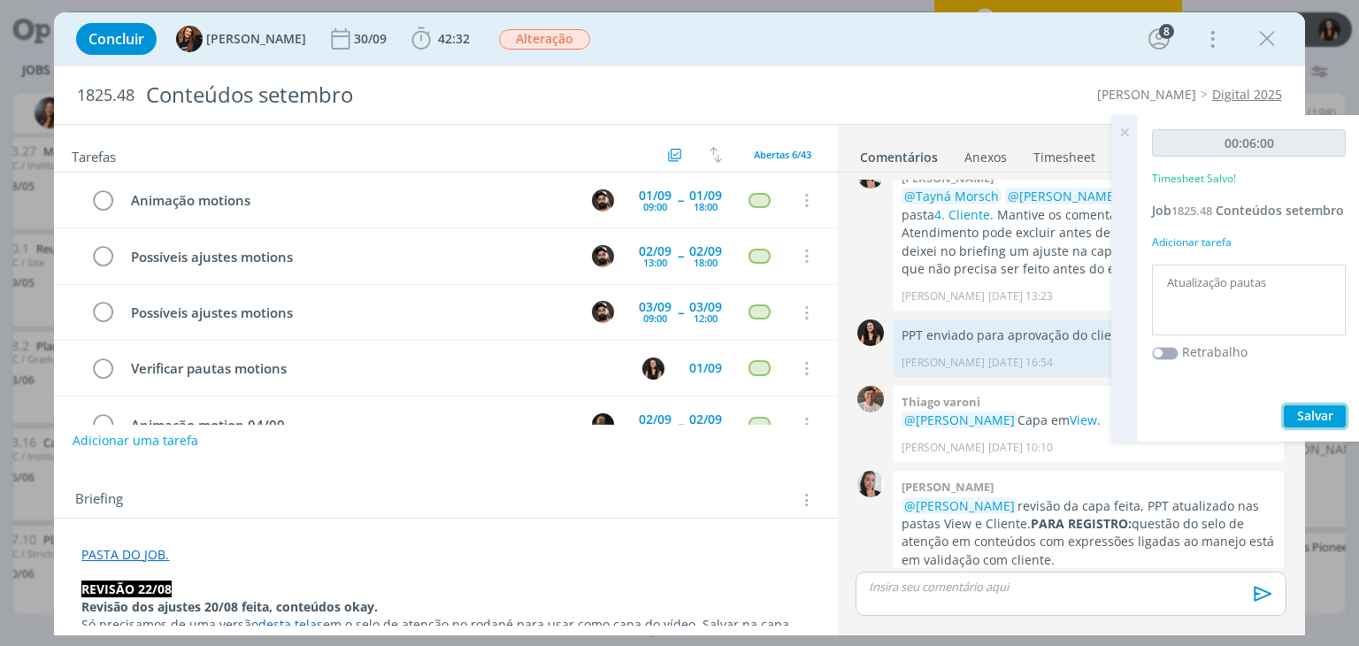
click at [1313, 418] on span "Salvar" at bounding box center [1315, 415] width 36 height 17
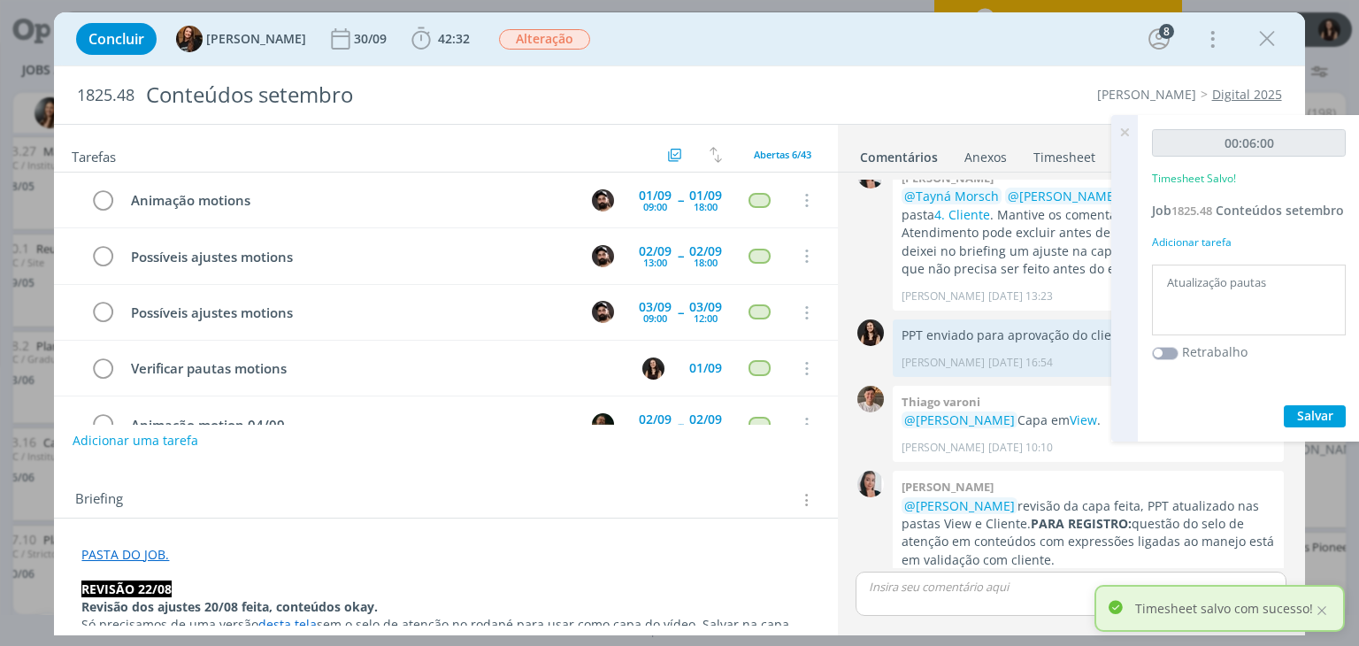
click at [1127, 127] on icon at bounding box center [1124, 132] width 32 height 35
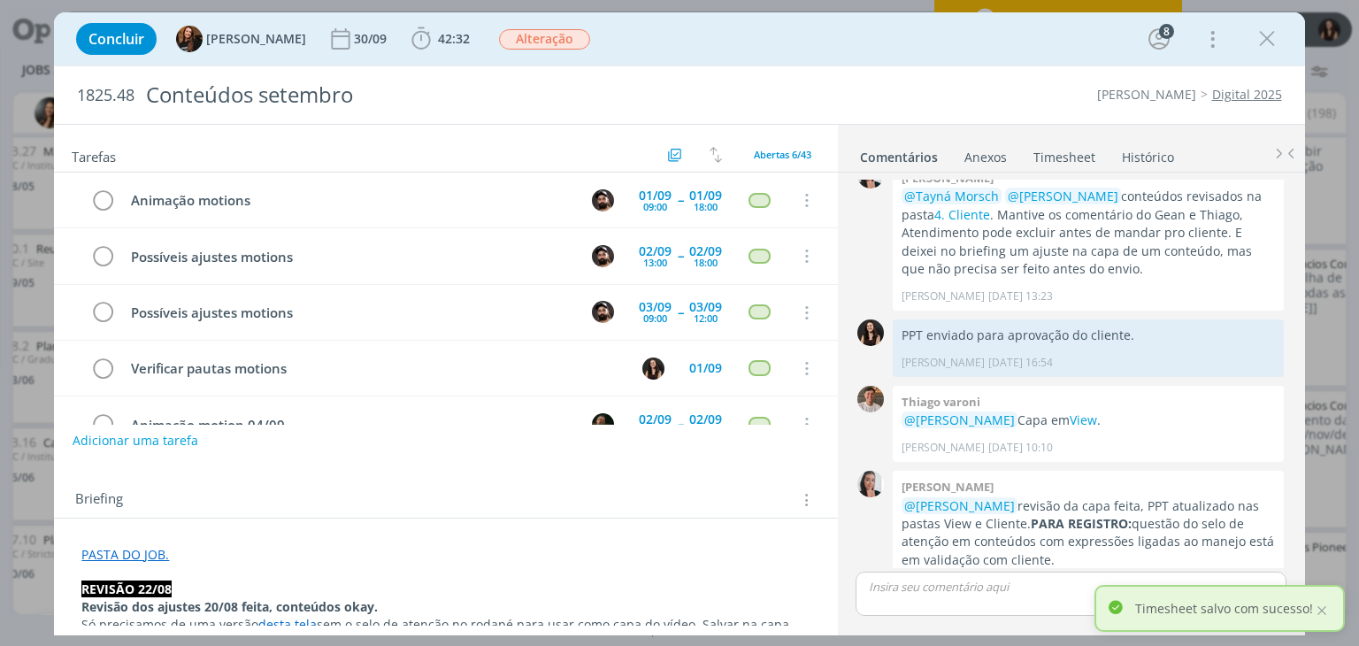
click at [1017, 59] on div "Concluir Tayná Morsch 30/09 42:32 Iniciar Apontar Data * 29/08/2025 Horas * 00:…" at bounding box center [678, 39] width 1223 height 42
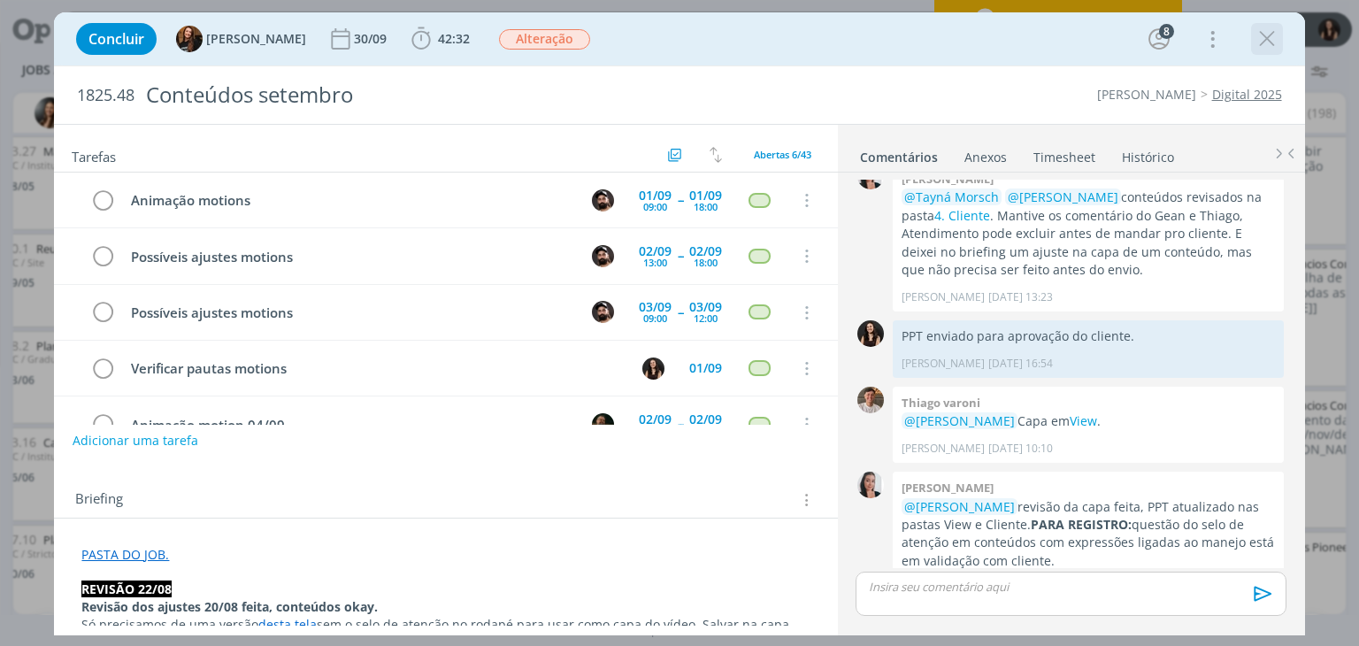
click at [1265, 36] on icon "dialog" at bounding box center [1267, 39] width 27 height 27
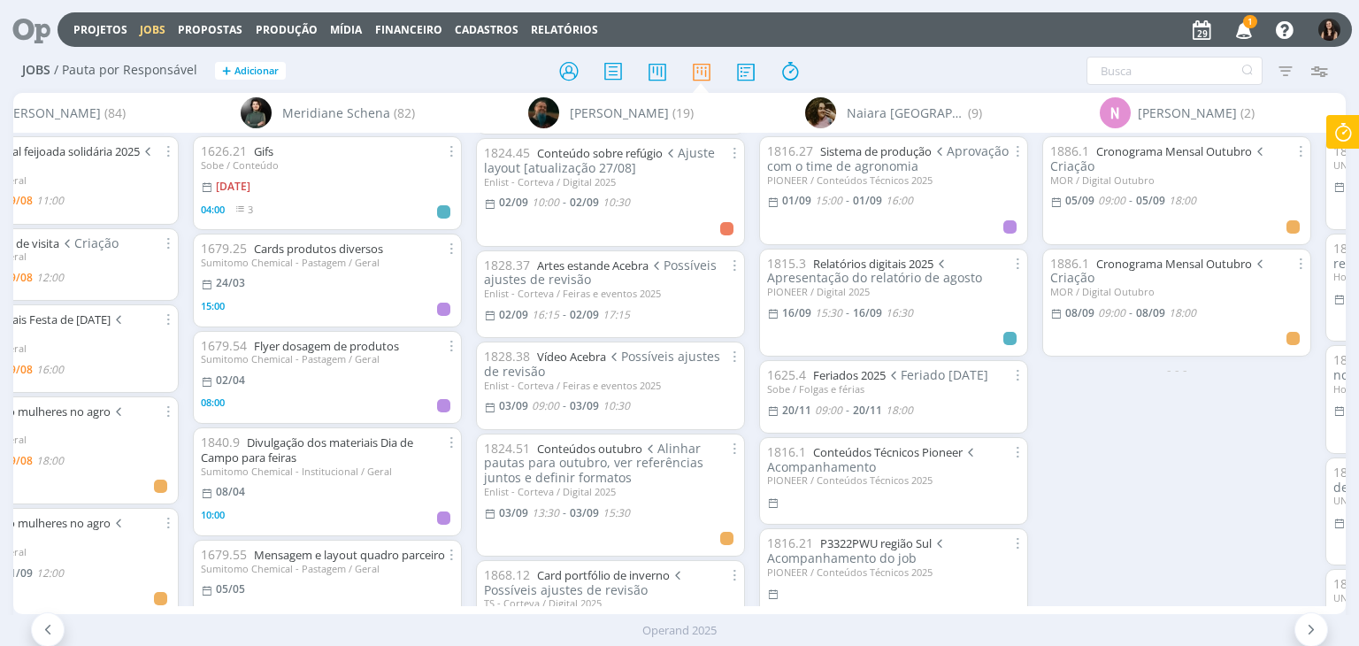
scroll to position [531, 0]
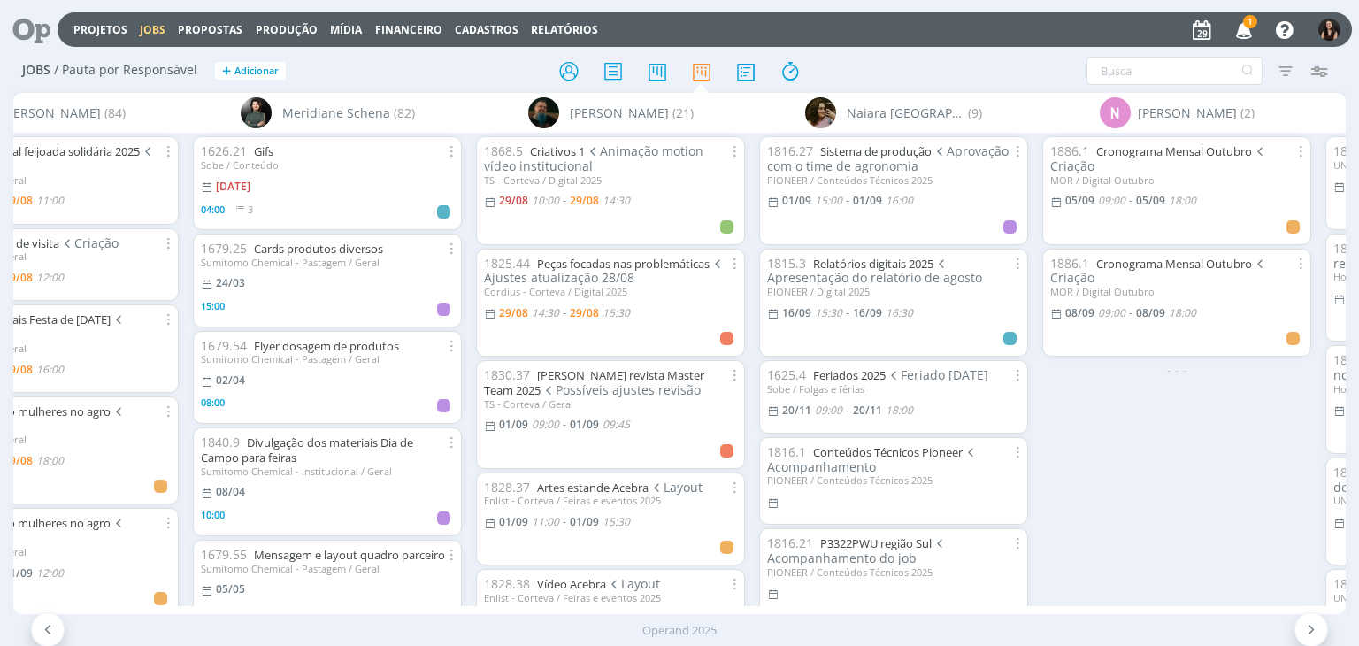
click at [1249, 29] on icon "button" at bounding box center [1244, 29] width 31 height 30
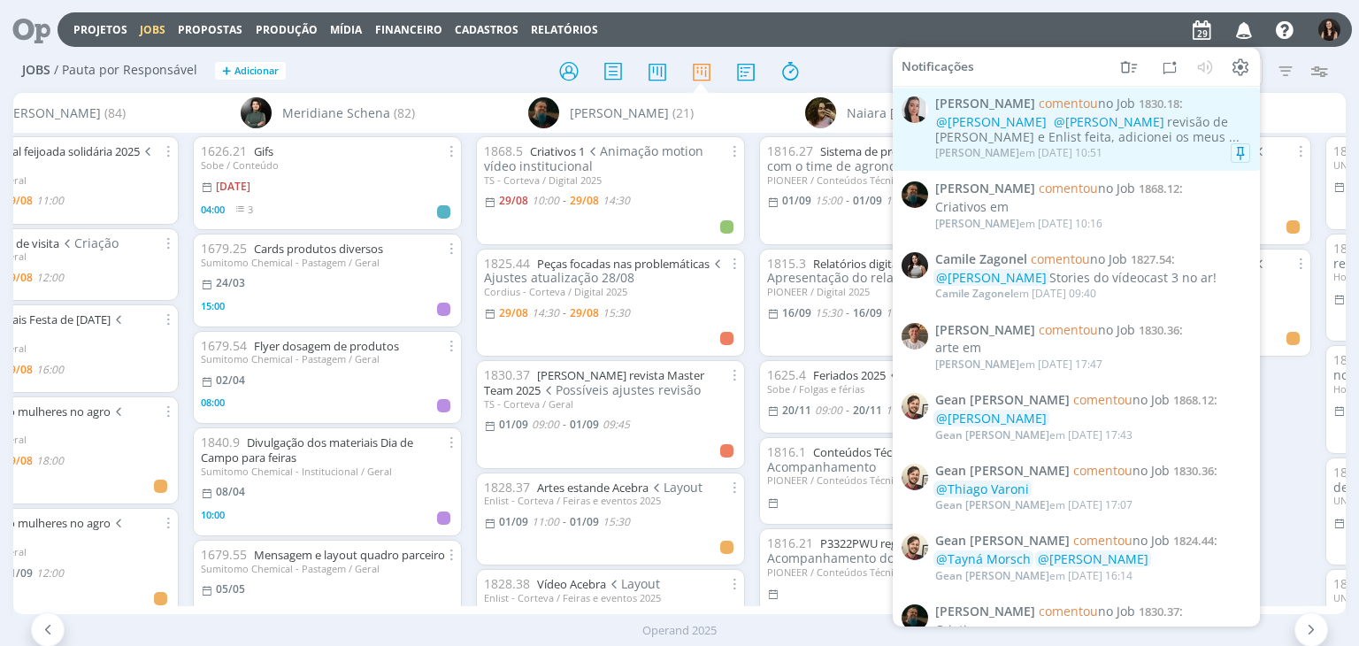
click at [1137, 121] on div "@Isabelle Silva @Murillo Rocha revisão de Cordius e Enlist feita, adicionei os …" at bounding box center [1092, 130] width 315 height 30
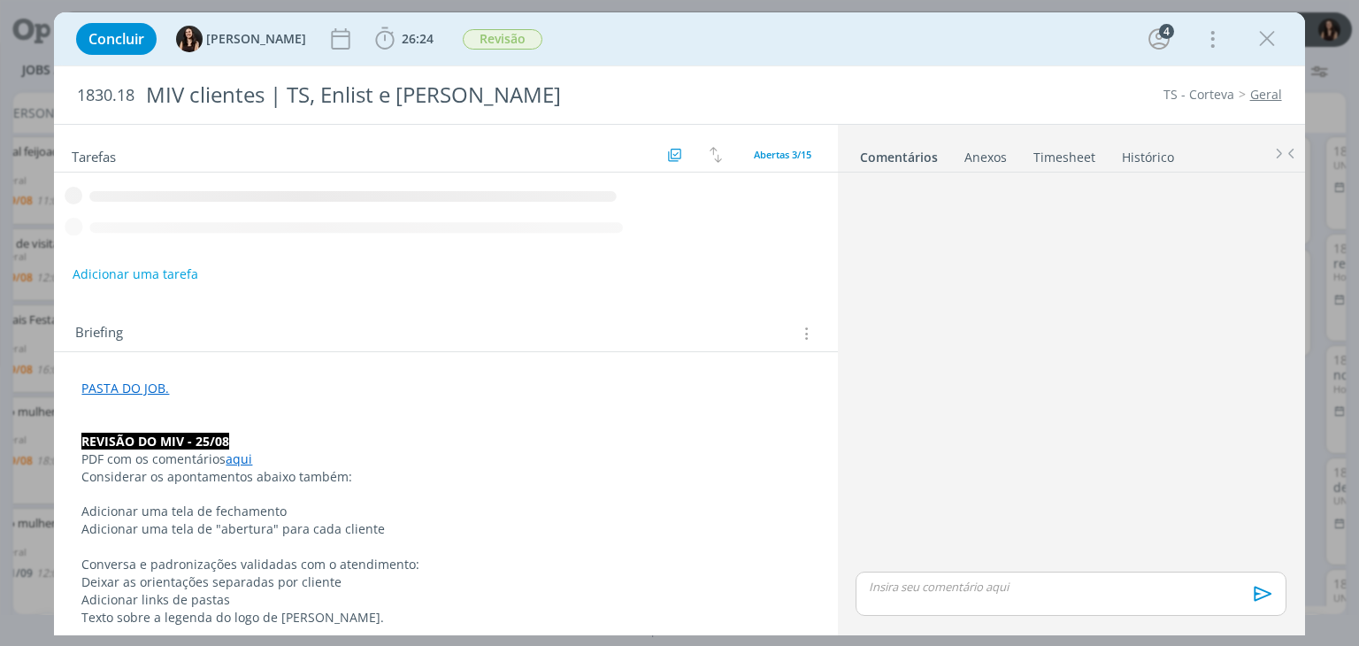
scroll to position [778, 0]
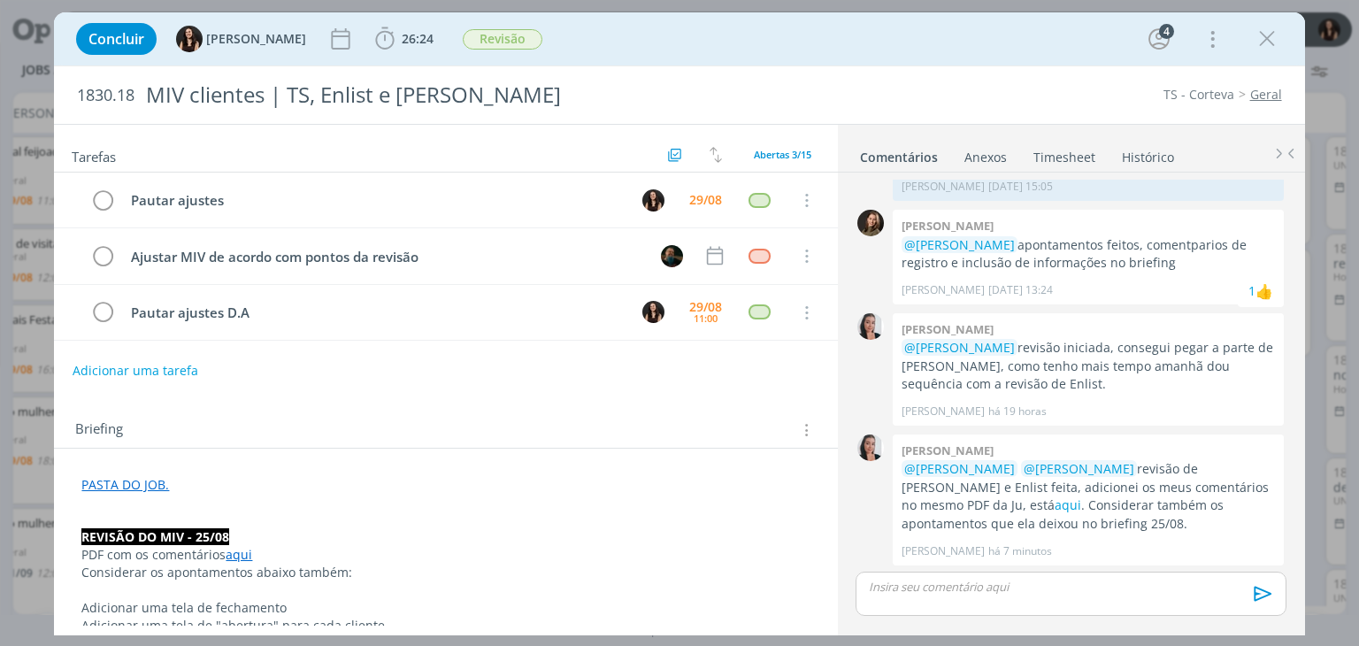
click at [612, 515] on p "dialog" at bounding box center [445, 519] width 728 height 18
drag, startPoint x: 1277, startPoint y: 47, endPoint x: 745, endPoint y: 215, distance: 557.6
click at [1277, 47] on icon "dialog" at bounding box center [1267, 39] width 27 height 27
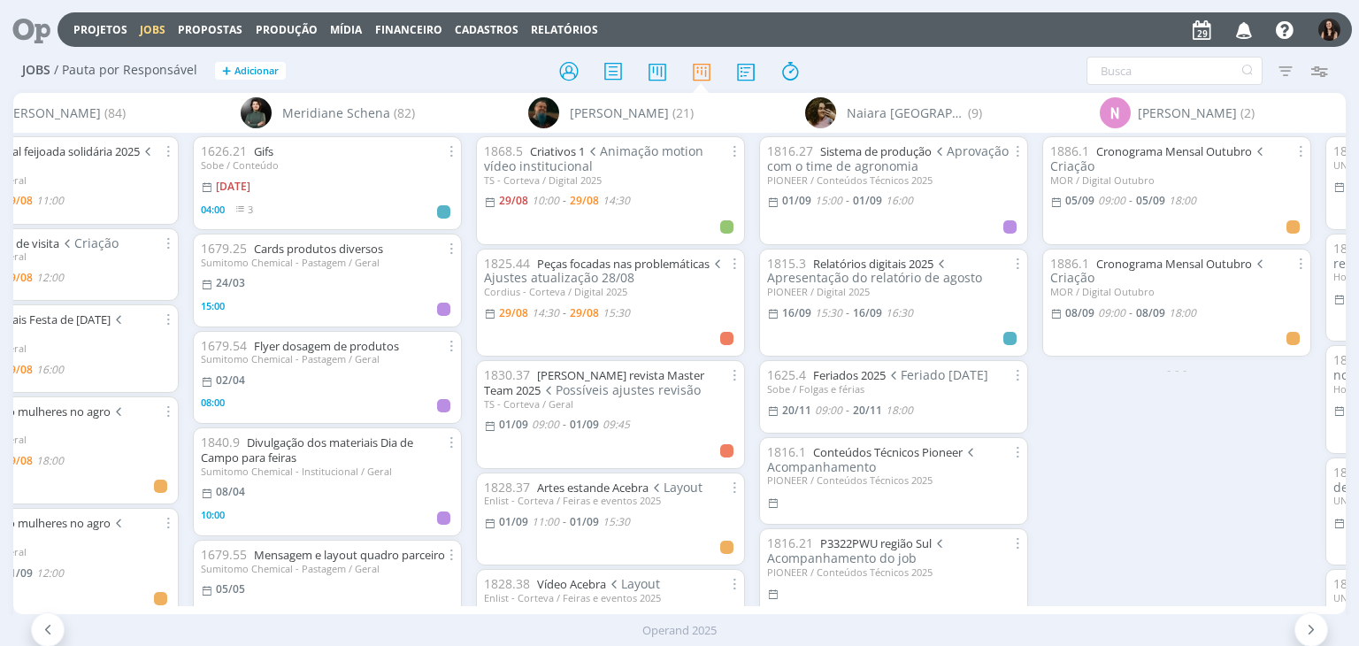
click at [39, 32] on icon at bounding box center [25, 29] width 36 height 35
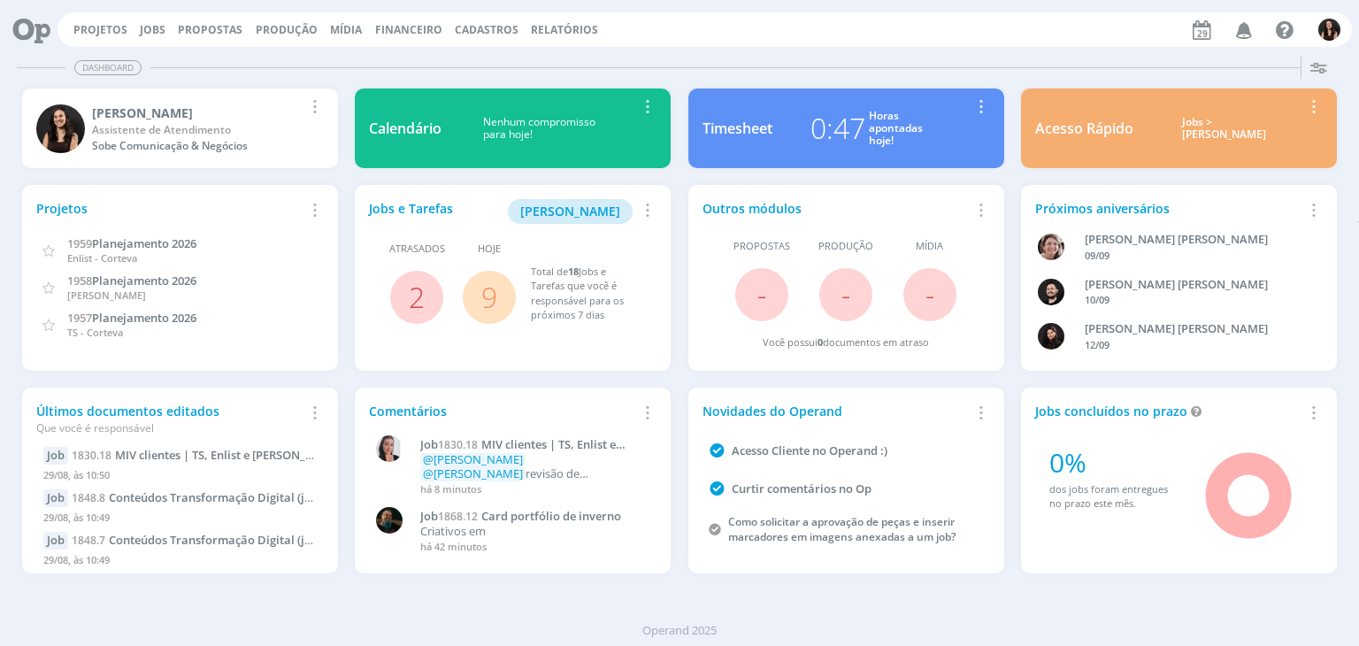
click at [485, 302] on link "9" at bounding box center [489, 297] width 16 height 38
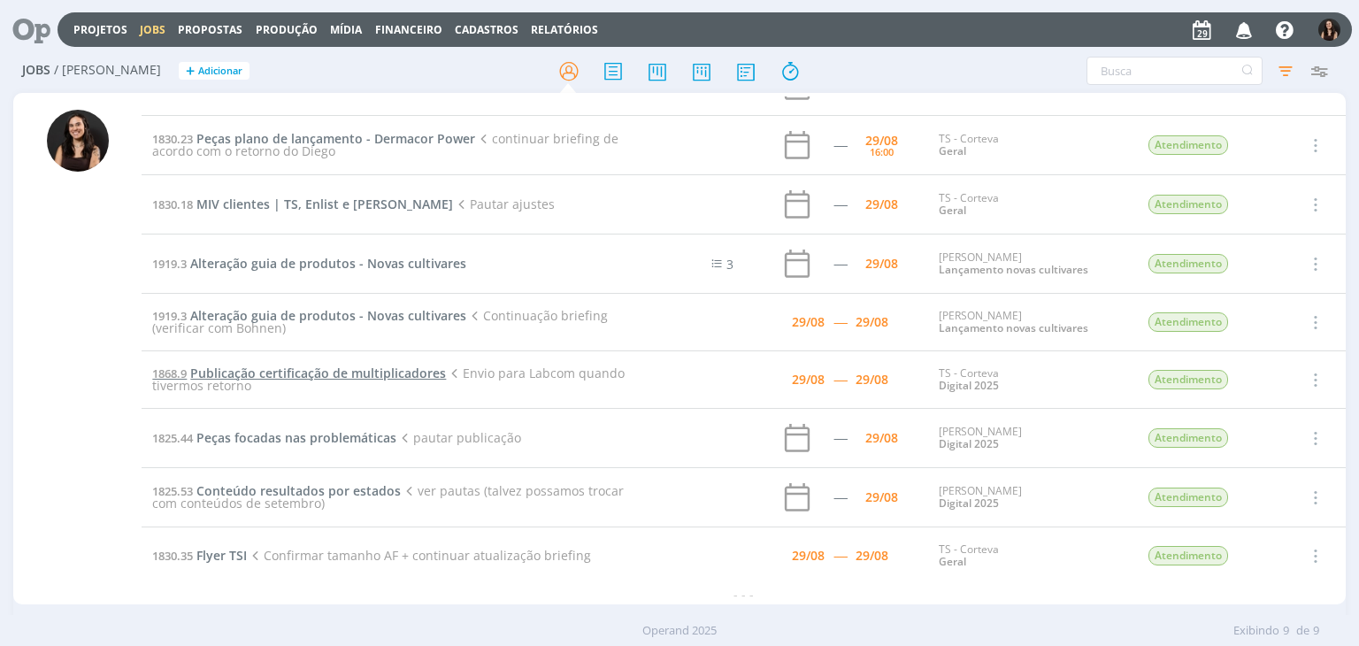
scroll to position [41, 0]
click at [212, 553] on span "Flyer TSI" at bounding box center [221, 554] width 50 height 17
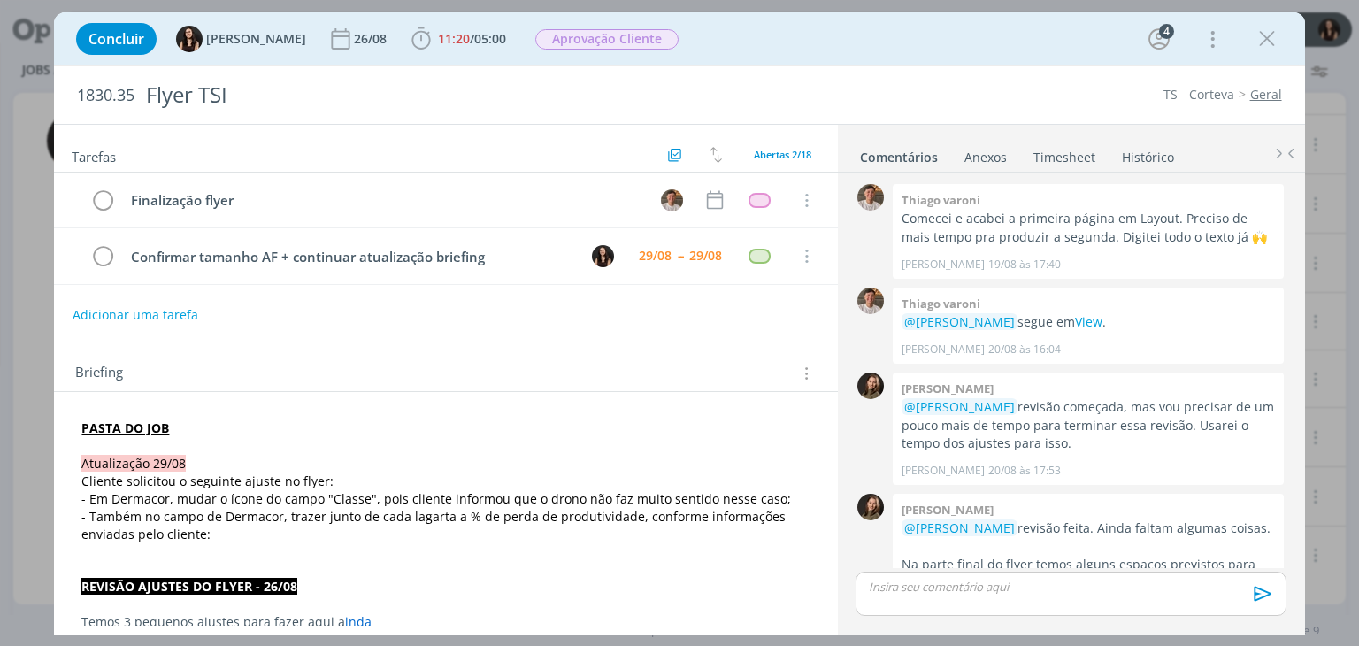
scroll to position [877, 0]
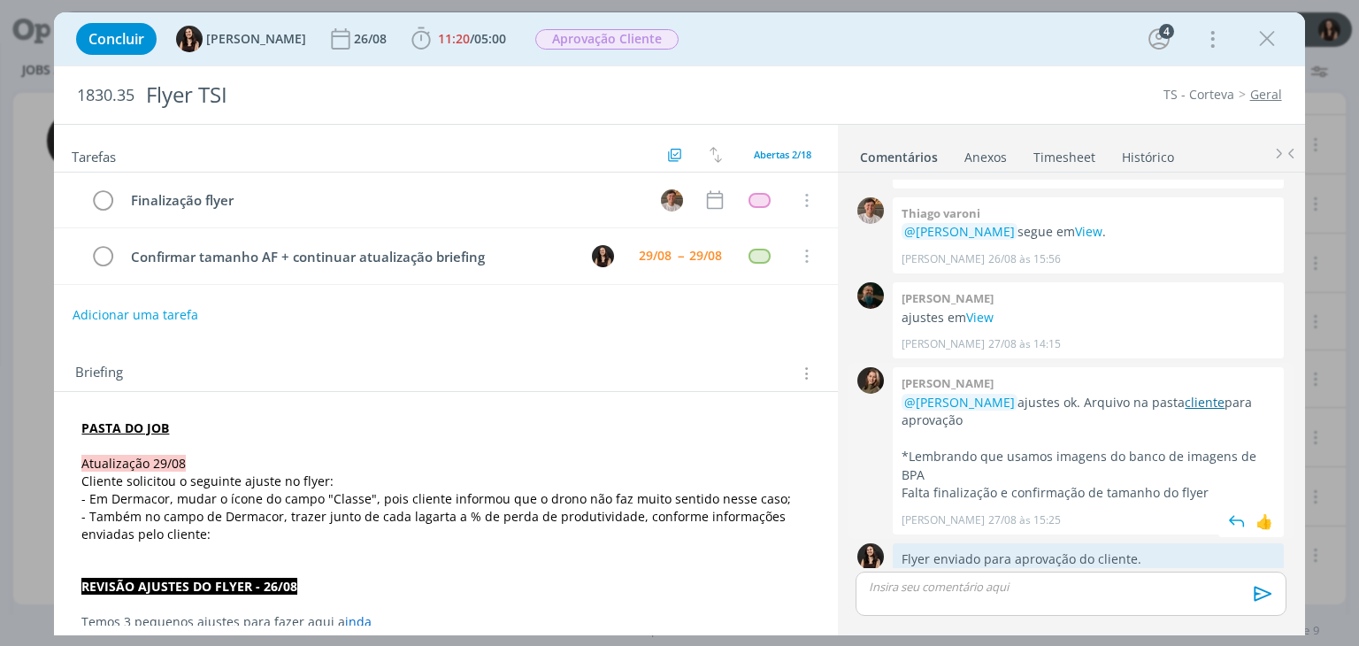
click at [1185, 394] on link "cliente" at bounding box center [1205, 402] width 40 height 17
click at [566, 340] on div "Tarefas Usar Job de template Criar template a partir deste job Visualizar Templ…" at bounding box center [445, 375] width 783 height 501
drag, startPoint x: 1257, startPoint y: 40, endPoint x: 857, endPoint y: 411, distance: 545.8
click at [1257, 40] on icon "dialog" at bounding box center [1267, 39] width 27 height 27
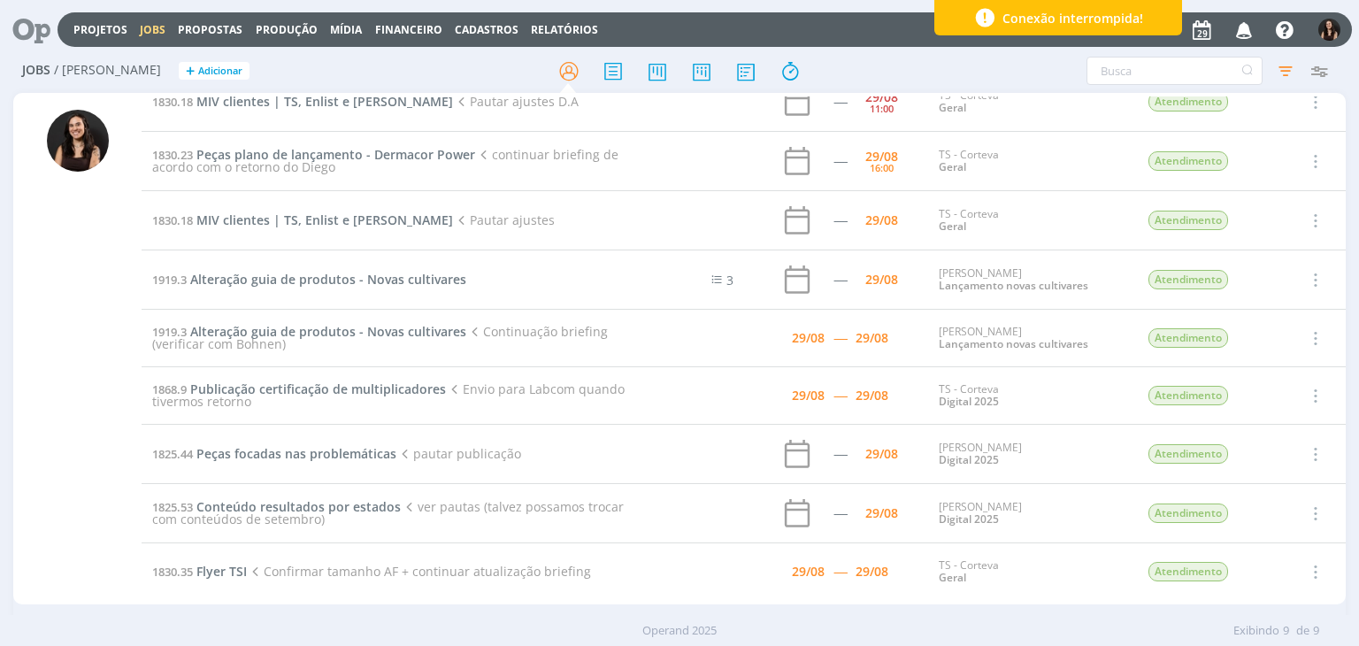
scroll to position [41, 0]
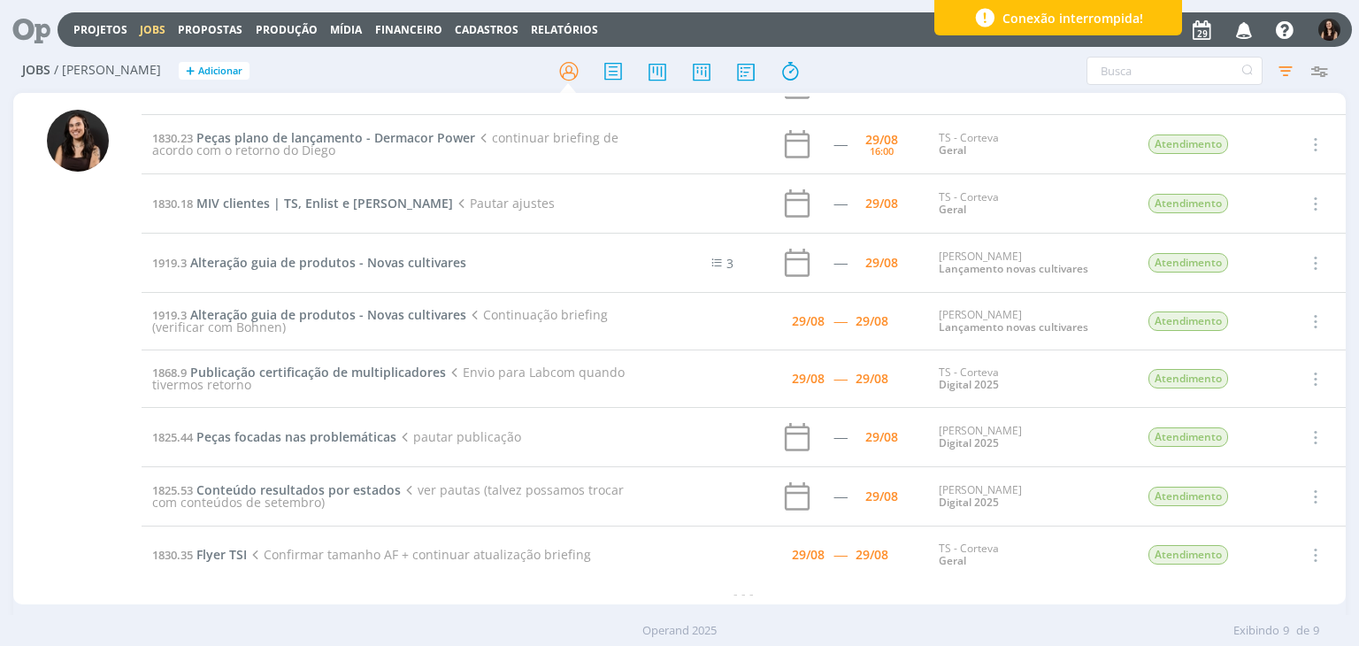
click at [17, 36] on icon at bounding box center [25, 29] width 36 height 35
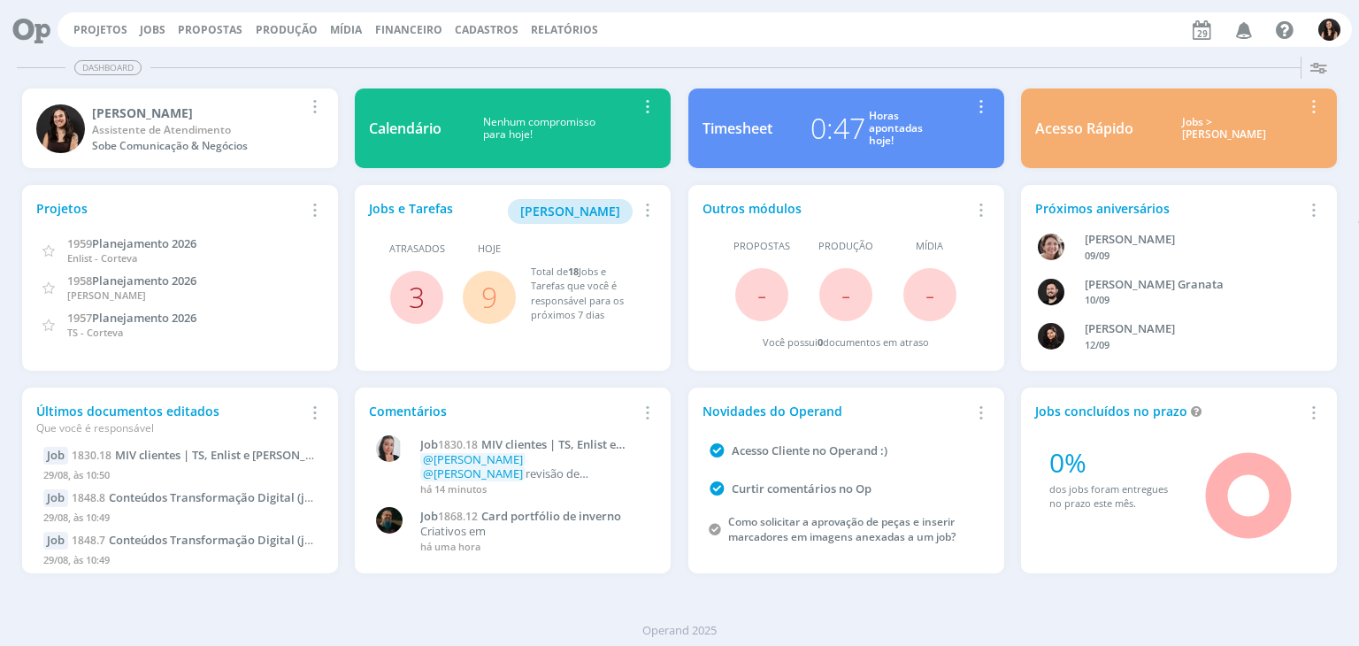
click at [415, 278] on link "3" at bounding box center [417, 297] width 16 height 38
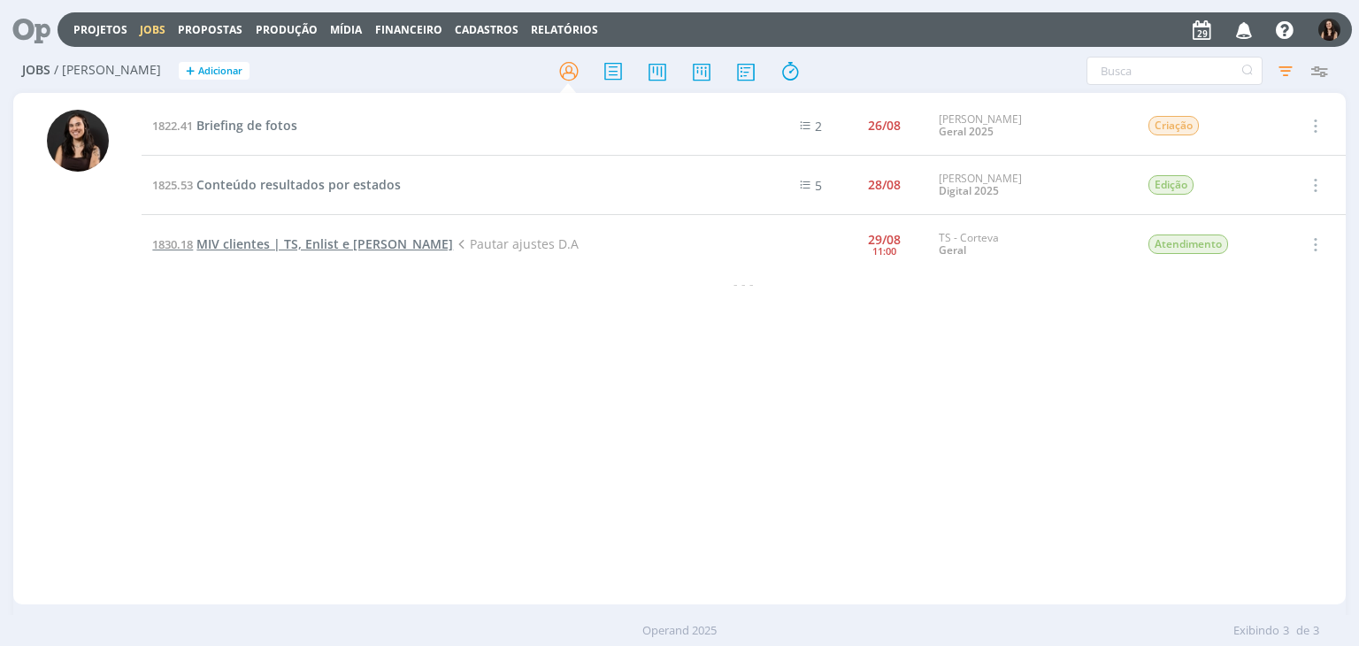
click at [392, 235] on span "MIV clientes | TS, Enlist e [PERSON_NAME]" at bounding box center [324, 243] width 257 height 17
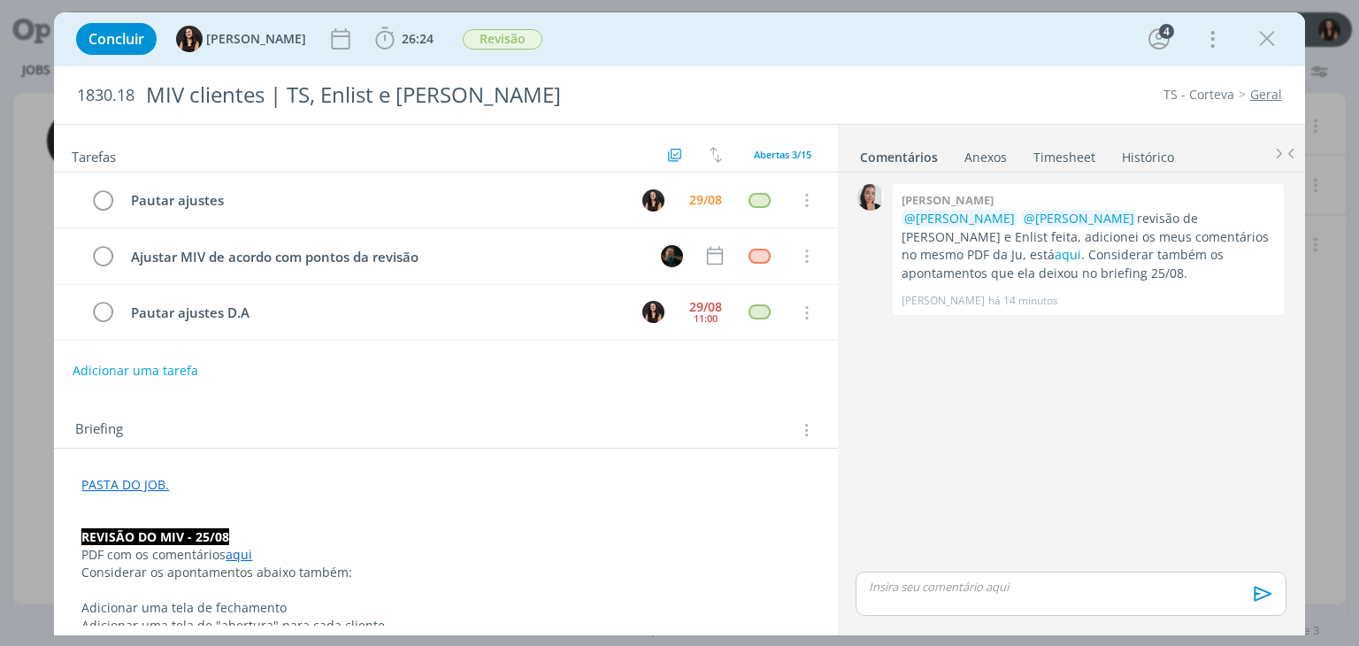
scroll to position [778, 0]
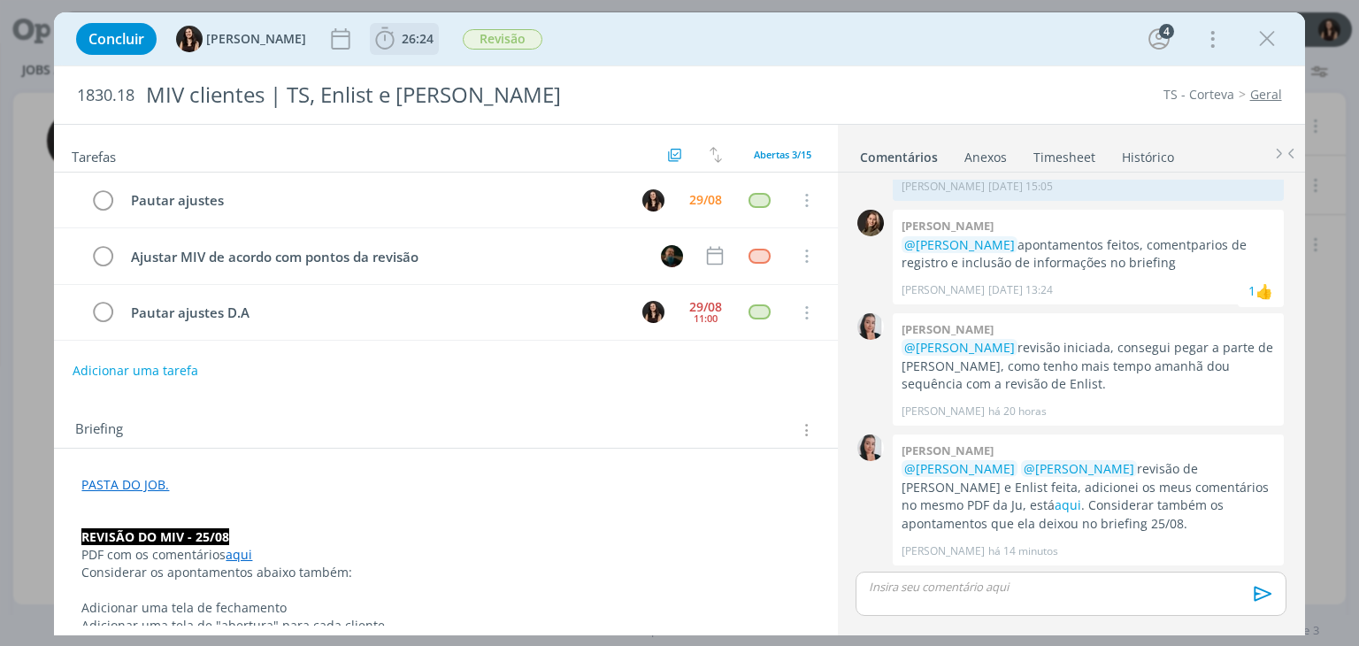
click at [402, 40] on span "26:24" at bounding box center [418, 38] width 32 height 17
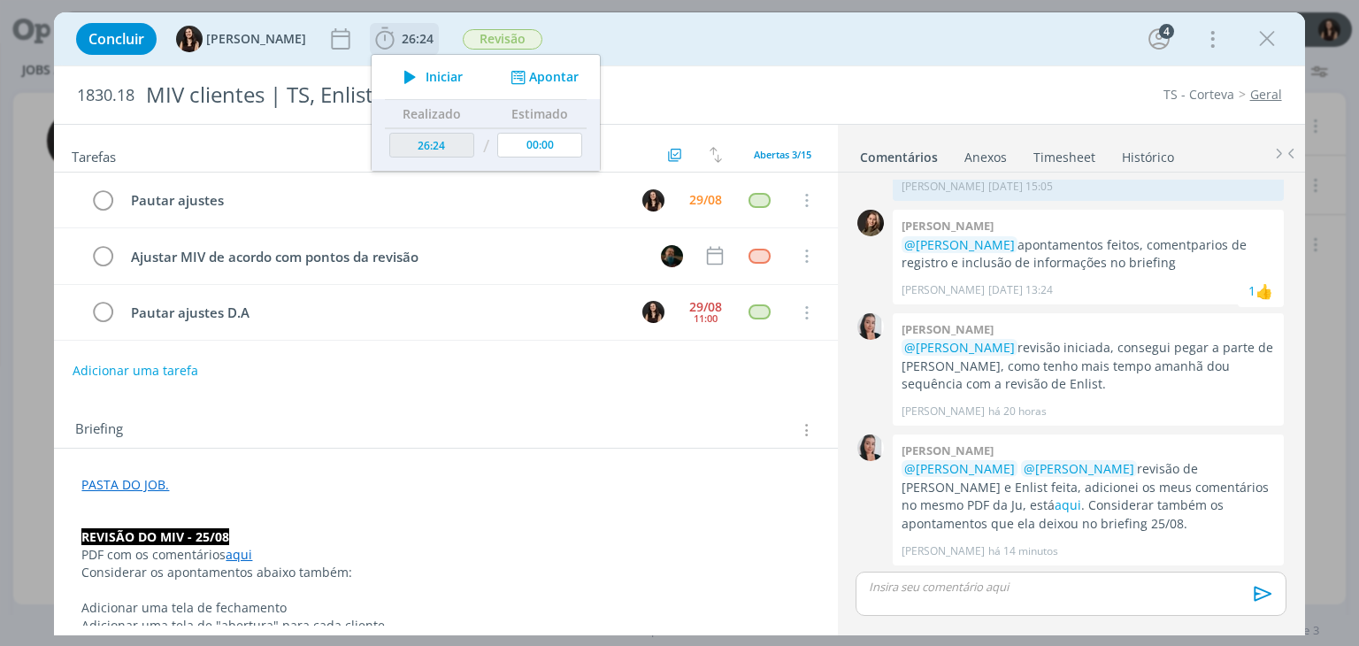
click at [426, 71] on span "Iniciar" at bounding box center [444, 77] width 37 height 12
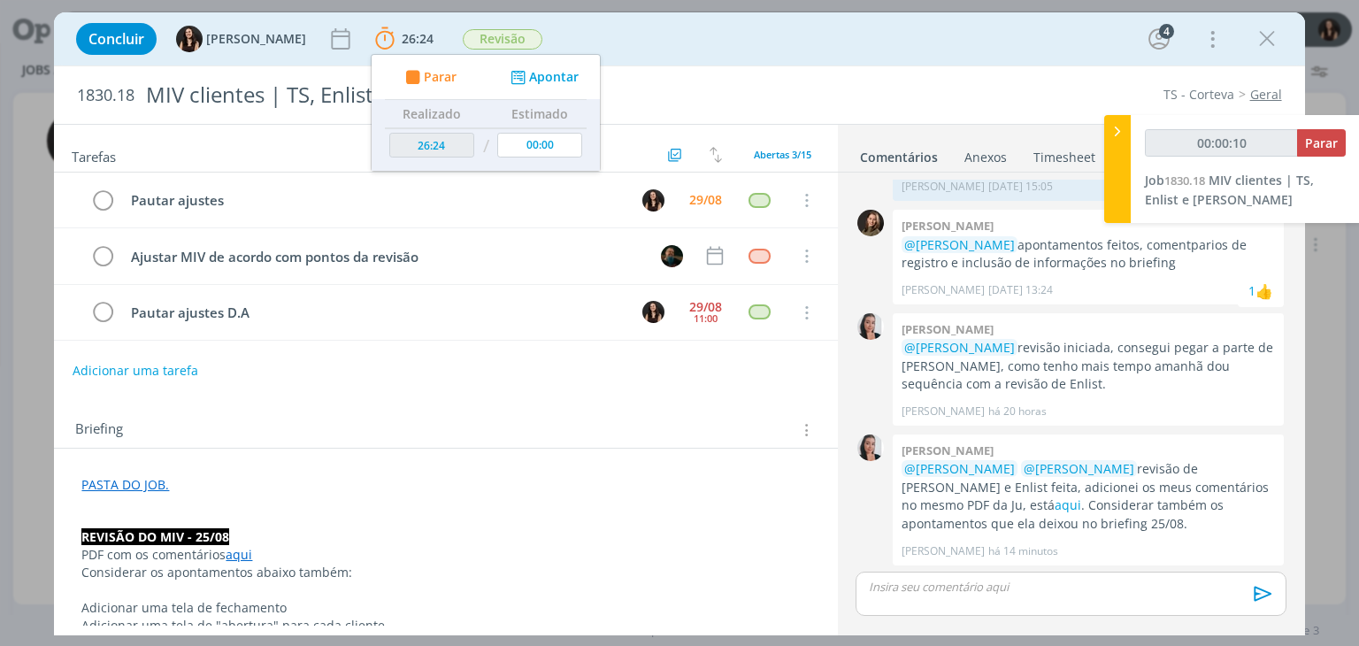
click at [543, 27] on div "Concluir [PERSON_NAME] 26:24 Parar Apontar Data * [DATE] Horas * 00:00 Tarefa S…" at bounding box center [678, 39] width 1223 height 42
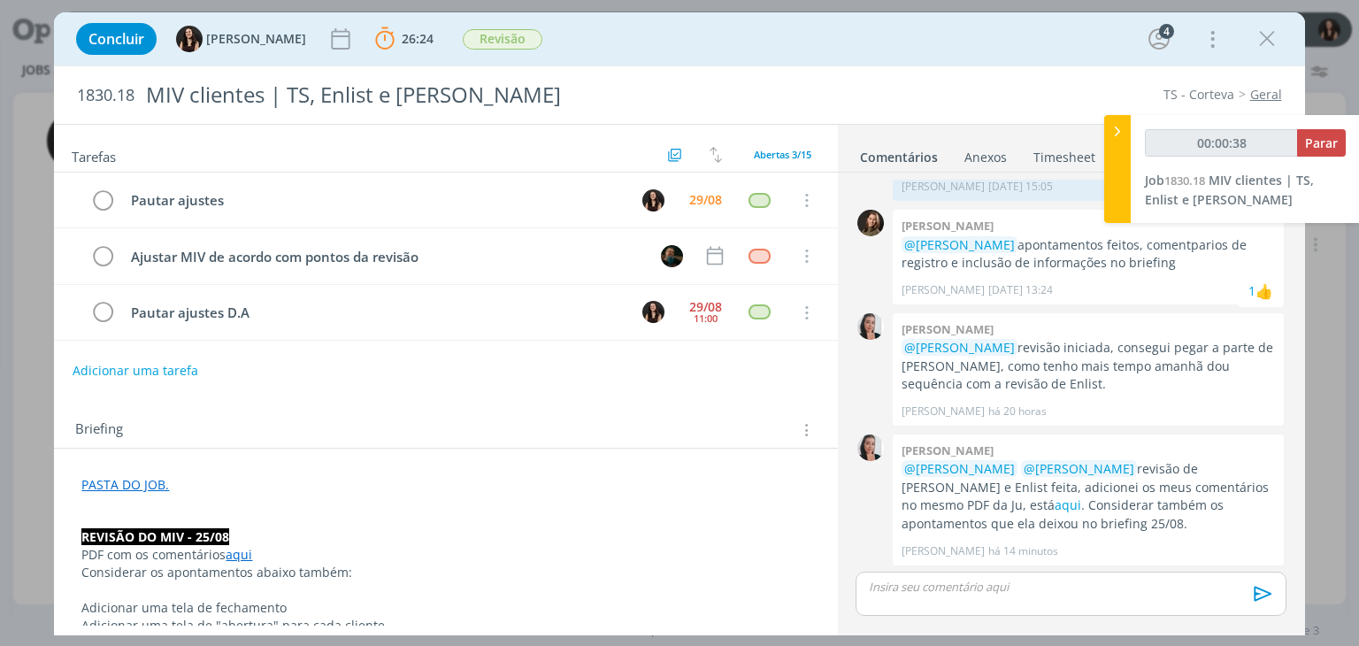
click at [868, 89] on div "TS - Corteva Geral" at bounding box center [1035, 95] width 509 height 18
click at [878, 60] on div "Concluir [PERSON_NAME] 26:24 Parar Apontar Data * [DATE] Horas * 00:00 Tarefa S…" at bounding box center [679, 38] width 1250 height 53
click at [877, 79] on div "1830.18 MIV clientes | TS, Enlist e Cordius TS - Corteva Geral" at bounding box center [679, 95] width 1250 height 58
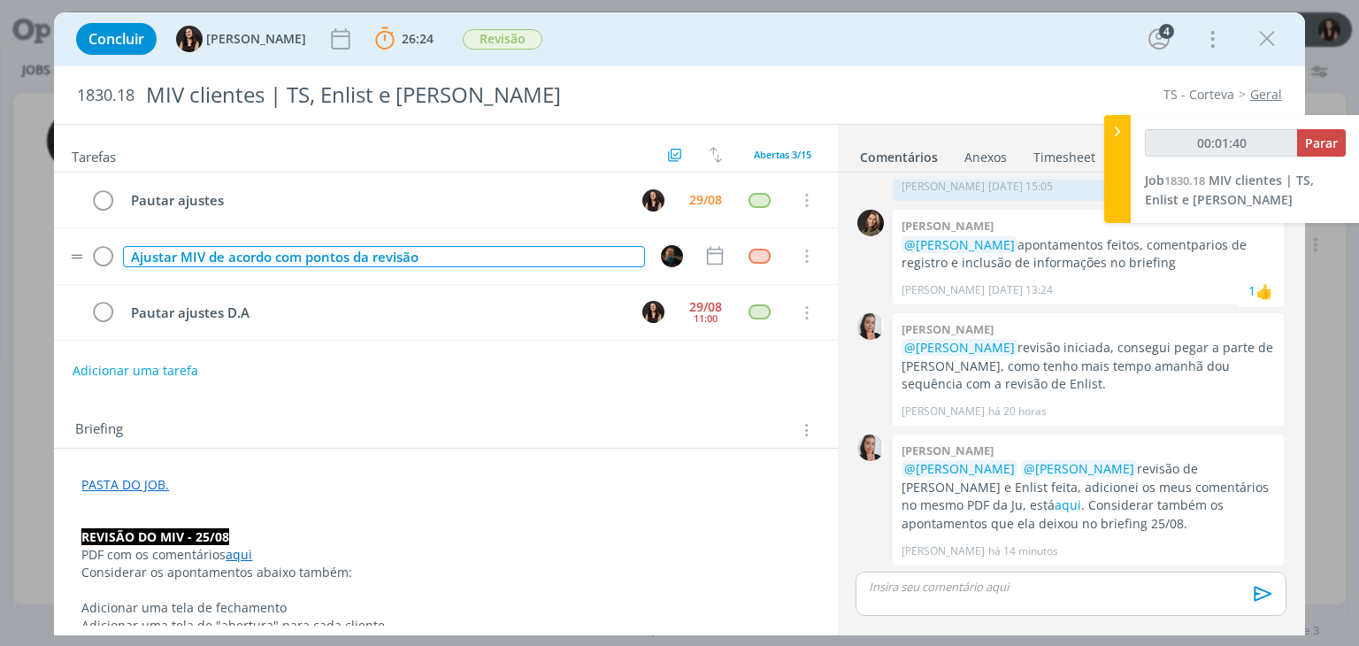
click at [460, 256] on div "Ajustar MIV de acordo com pontos da revisão" at bounding box center [383, 257] width 521 height 22
type input "00:01:41"
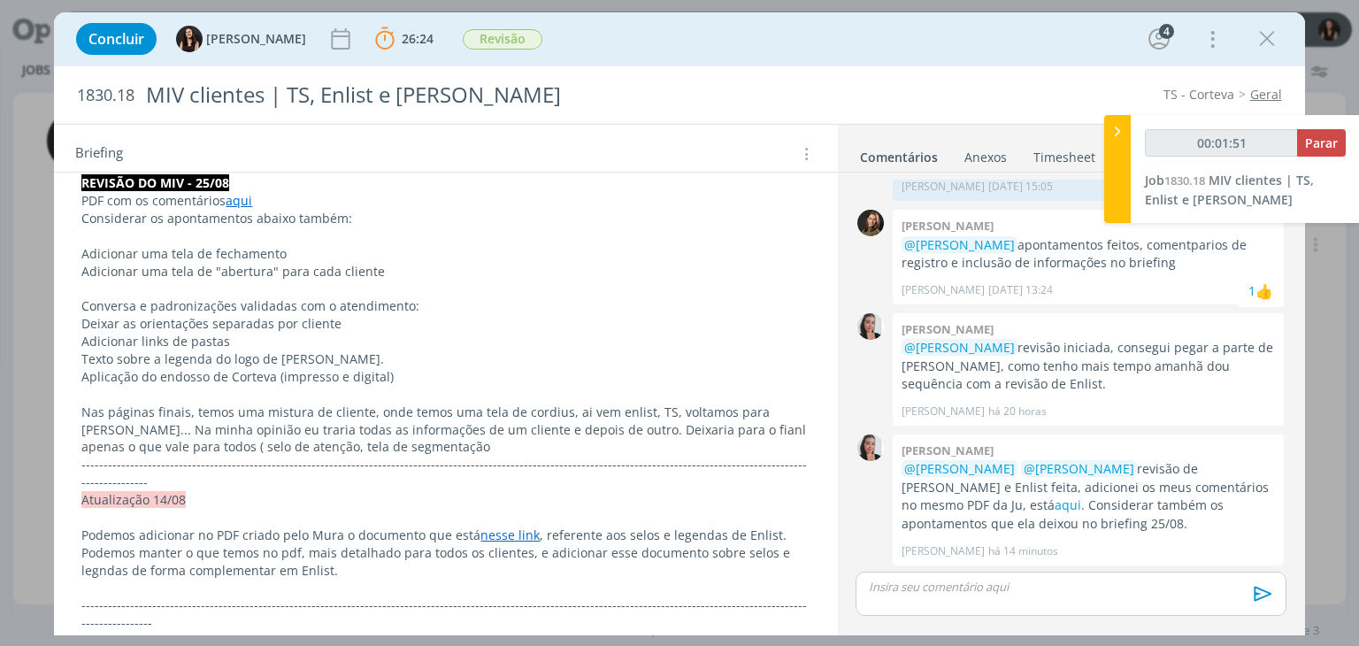
scroll to position [0, 0]
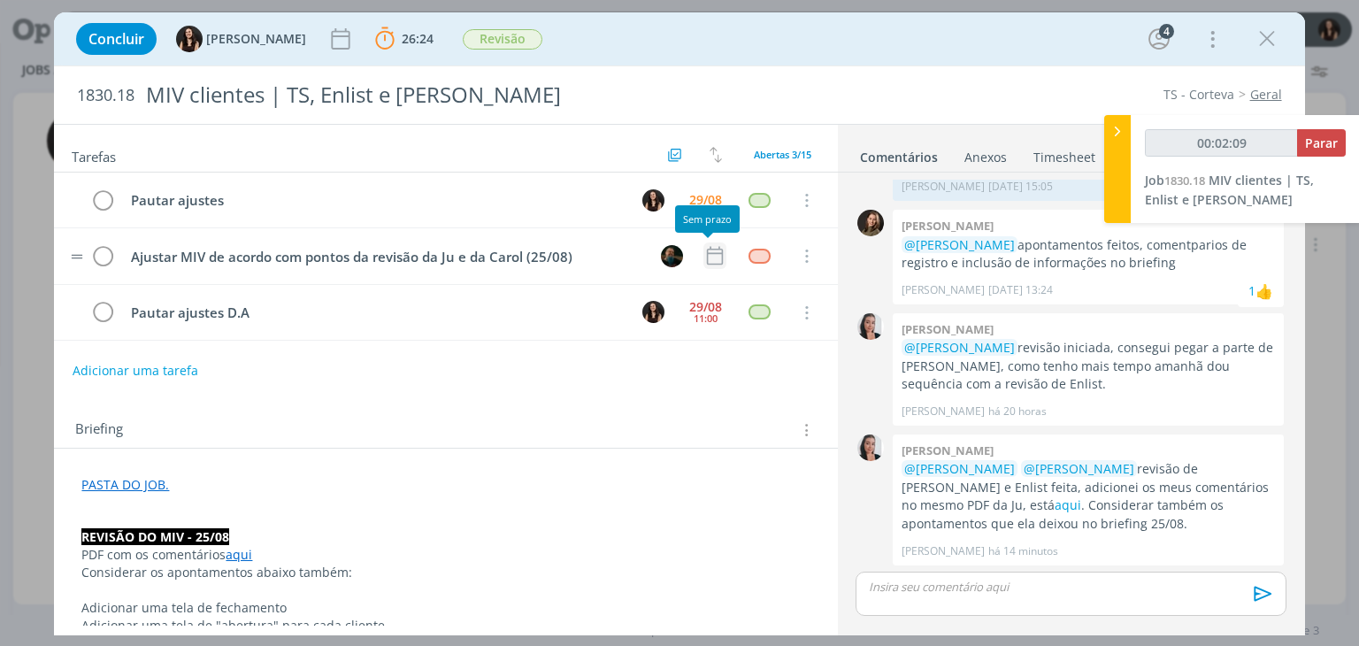
click at [708, 260] on icon "dialog" at bounding box center [714, 255] width 23 height 23
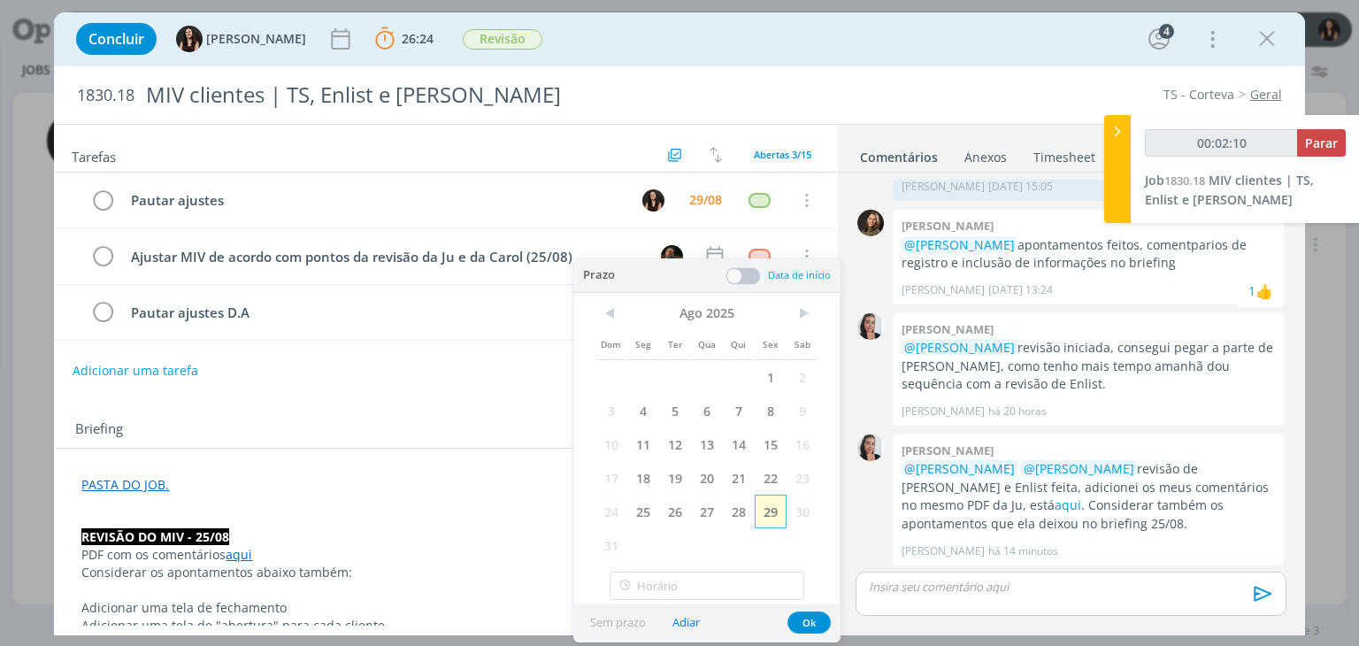
click at [772, 511] on span "29" at bounding box center [771, 512] width 32 height 34
click at [754, 281] on span at bounding box center [742, 276] width 35 height 18
click at [743, 274] on span at bounding box center [742, 276] width 35 height 18
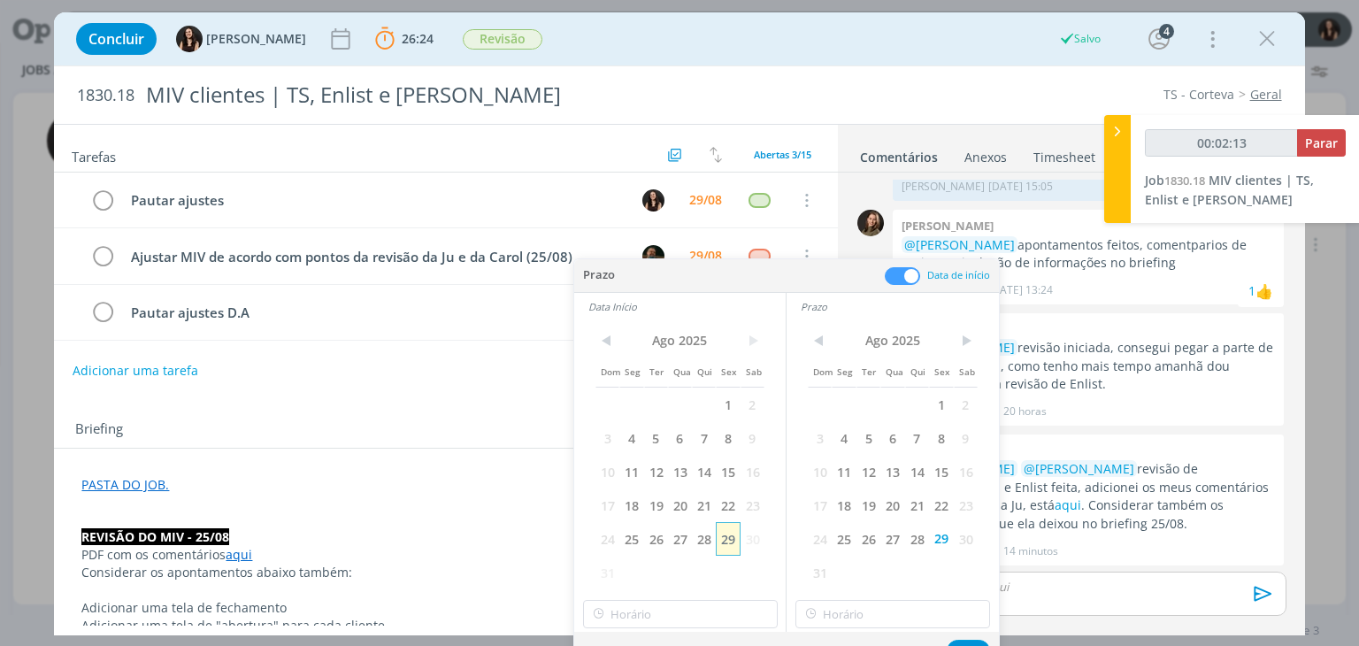
click at [718, 535] on span "29" at bounding box center [728, 539] width 24 height 34
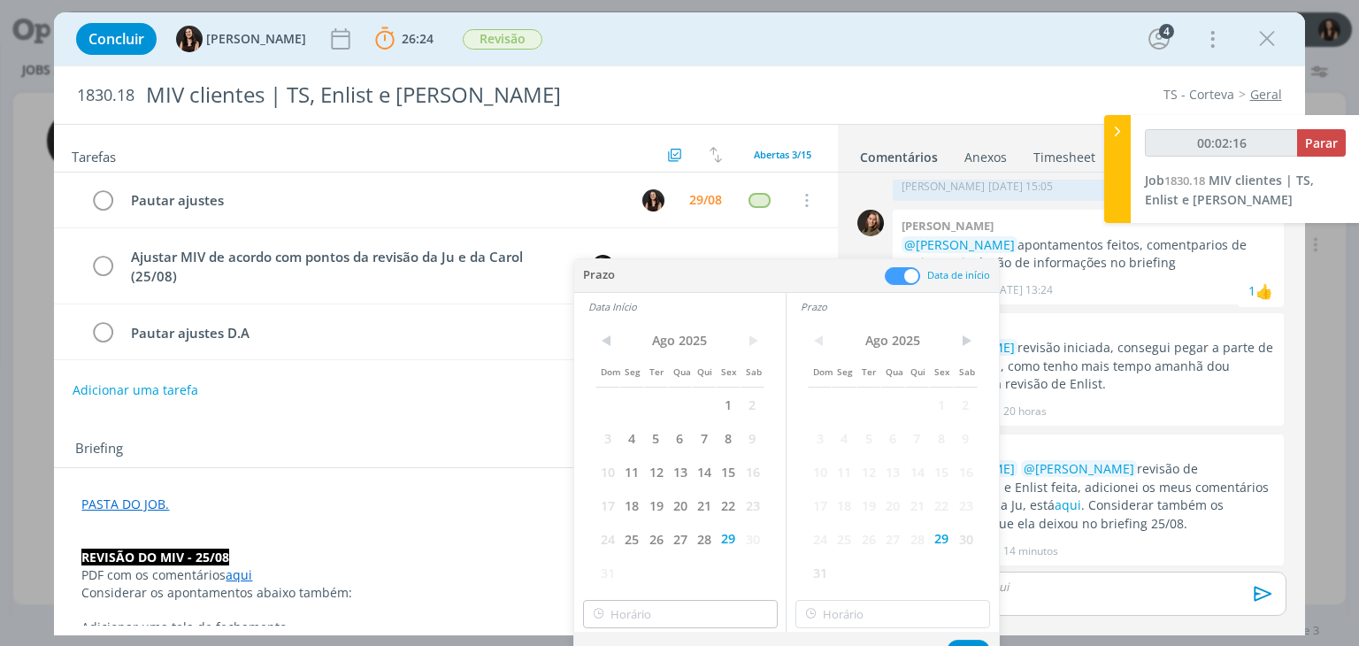
type input "00:02:17"
type input "12:00"
click at [716, 609] on input "12:00" at bounding box center [680, 614] width 195 height 28
type input "00:02:44"
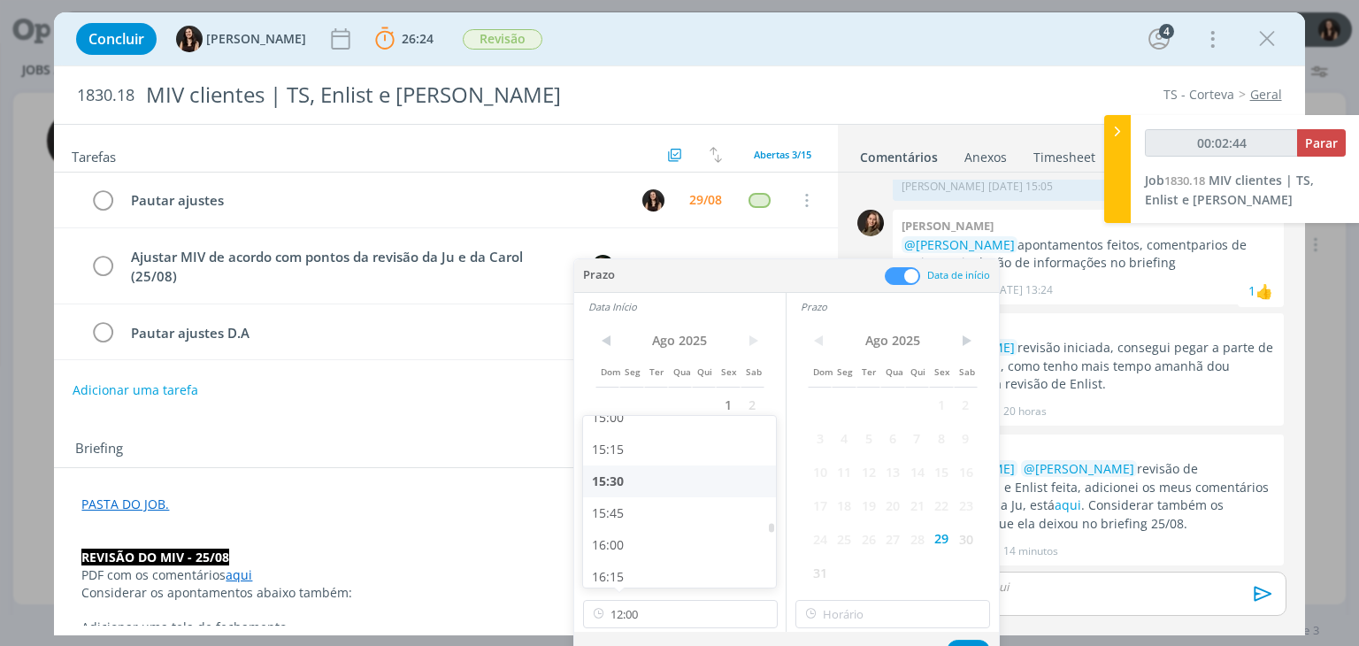
click at [629, 482] on div "15:30" at bounding box center [682, 481] width 198 height 32
type input "15:30"
type input "00:02:45"
type input "15:30"
drag, startPoint x: 843, startPoint y: 609, endPoint x: 855, endPoint y: 594, distance: 18.9
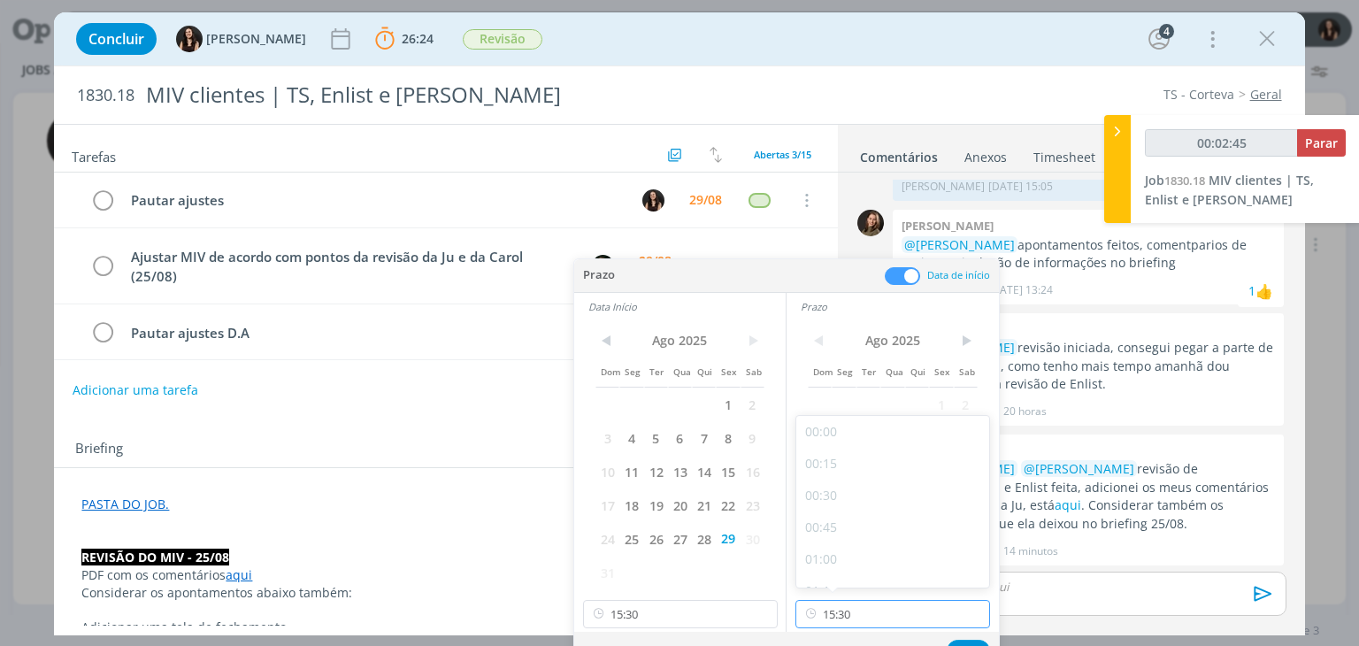
click at [847, 605] on input "15:30" at bounding box center [892, 614] width 195 height 28
type input "00:02:47"
click at [846, 529] on div "18:00" at bounding box center [895, 531] width 198 height 32
type input "18:00"
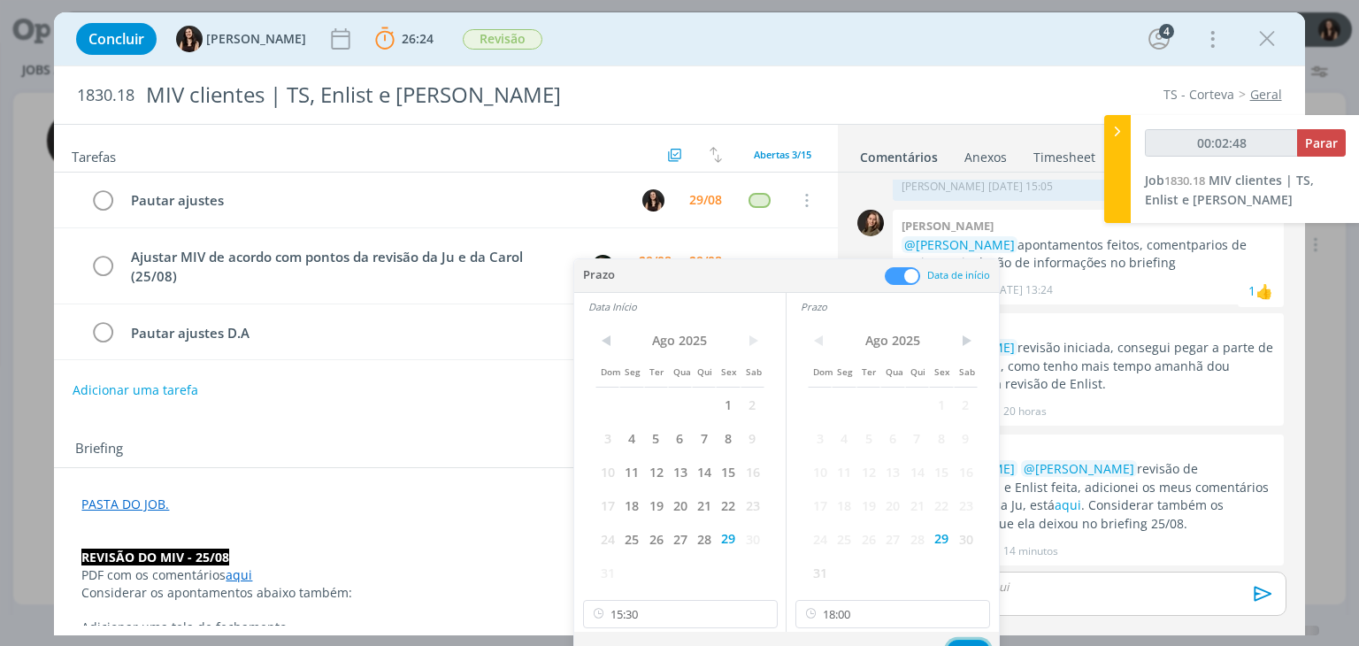
click at [975, 640] on button "Ok" at bounding box center [968, 651] width 43 height 22
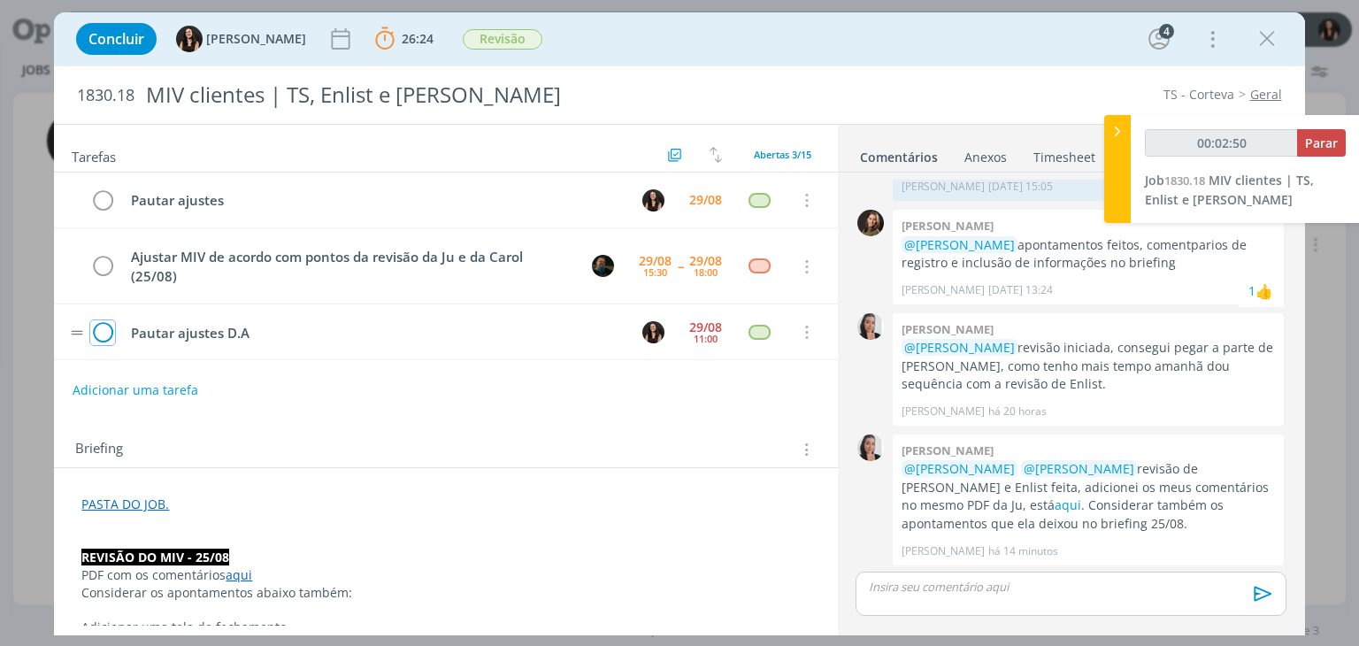
click at [104, 326] on icon "dialog" at bounding box center [102, 332] width 25 height 27
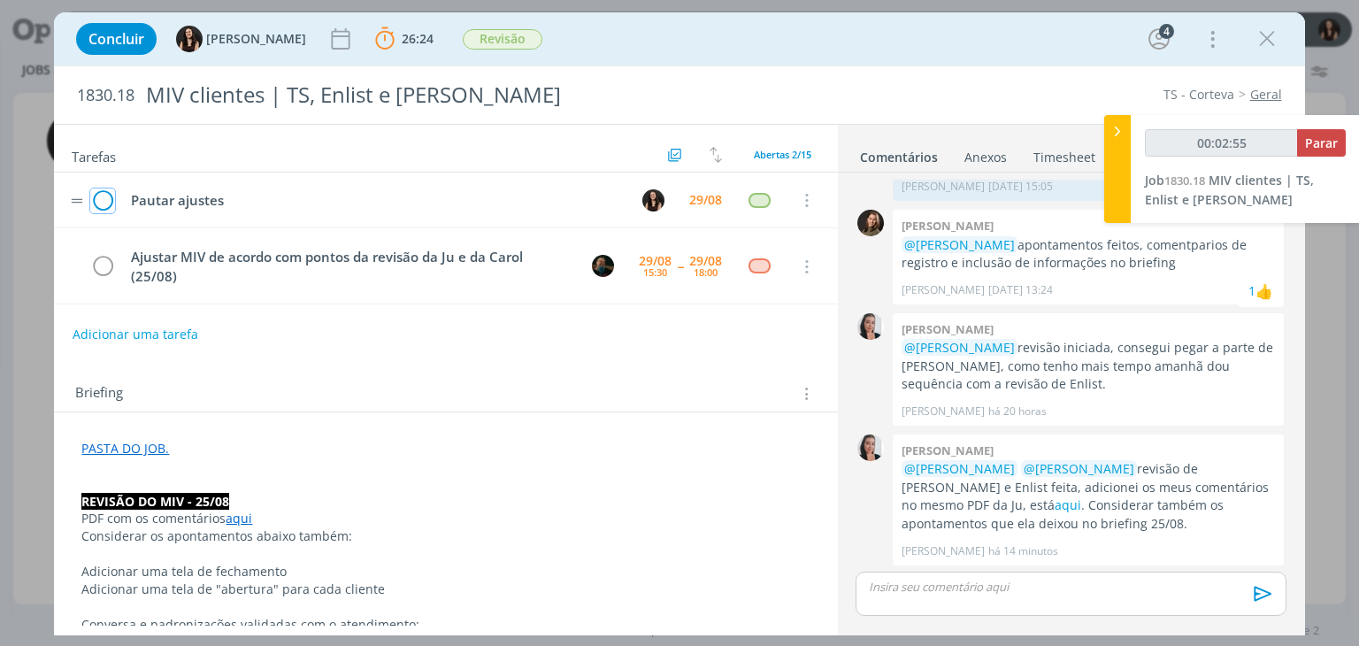
click at [100, 203] on icon "dialog" at bounding box center [102, 201] width 25 height 27
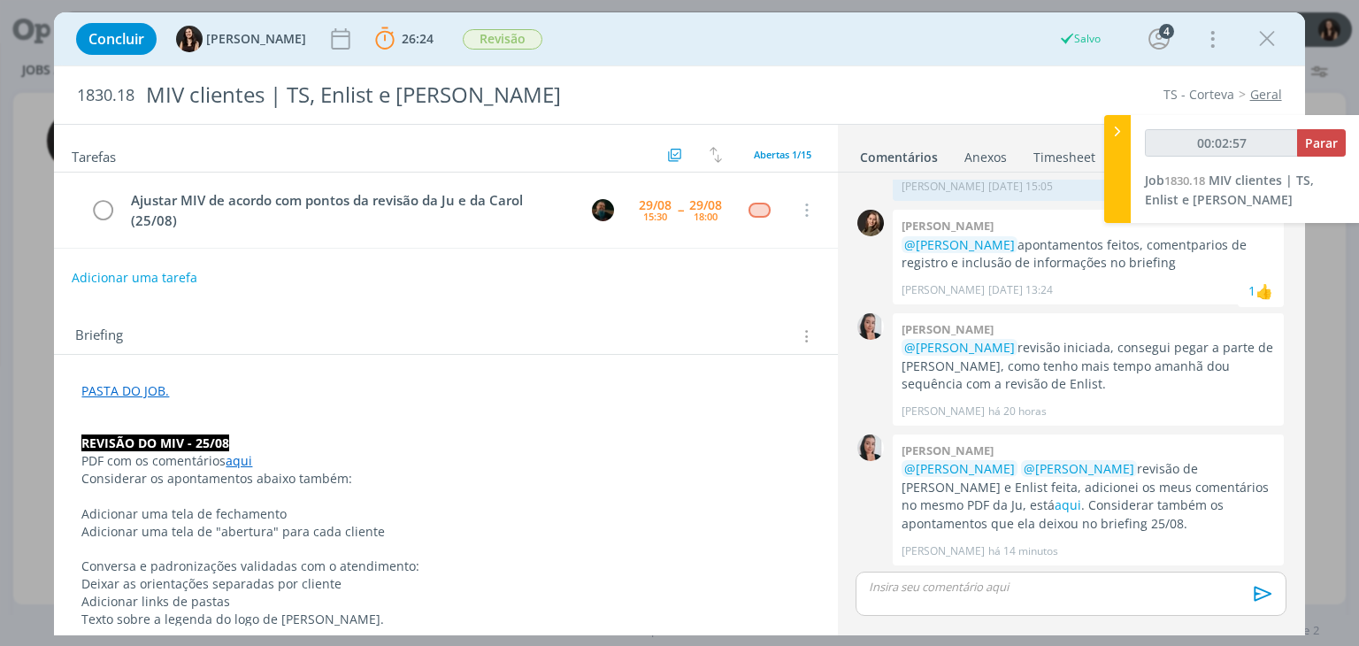
click at [179, 277] on button "Adicionar uma tarefa" at bounding box center [135, 278] width 126 height 30
type input "00:02:58"
type input "R"
type input "00:02:59"
type input "Revisão"
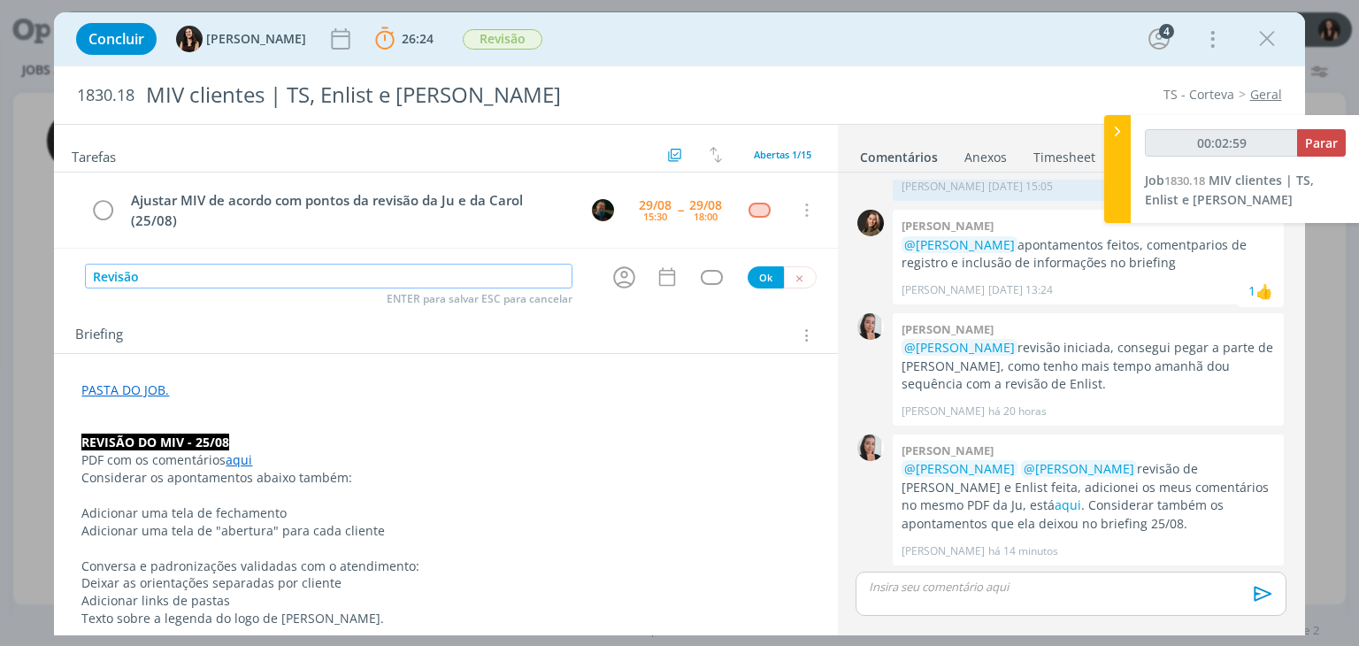
type input "00:03:00"
type input "Revisão ajustes"
type input "00:03:01"
type input "Revisão ajustes ("
type input "00:03:02"
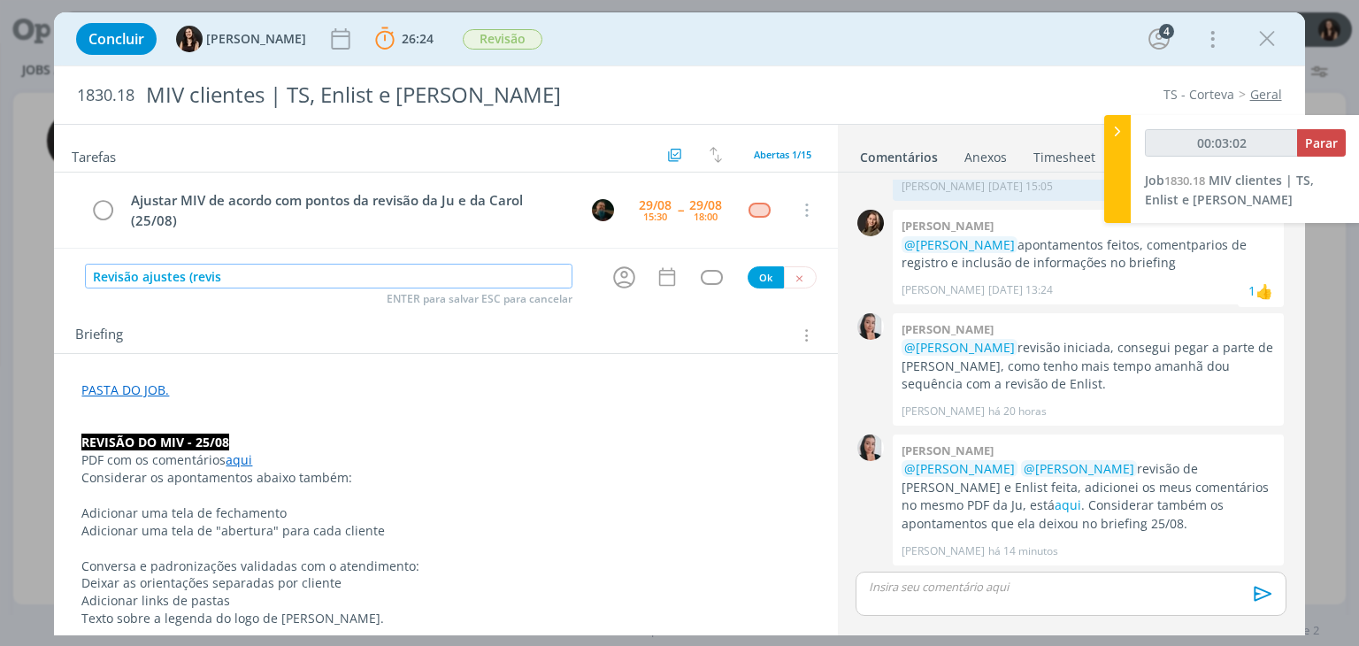
type input "Revisão ajustes (revisã"
type input "00:03:03"
type input "Revisão ajustes (revisão 25"
type input "00:03:04"
type input "Revisão ajustes (revisão 25/08"
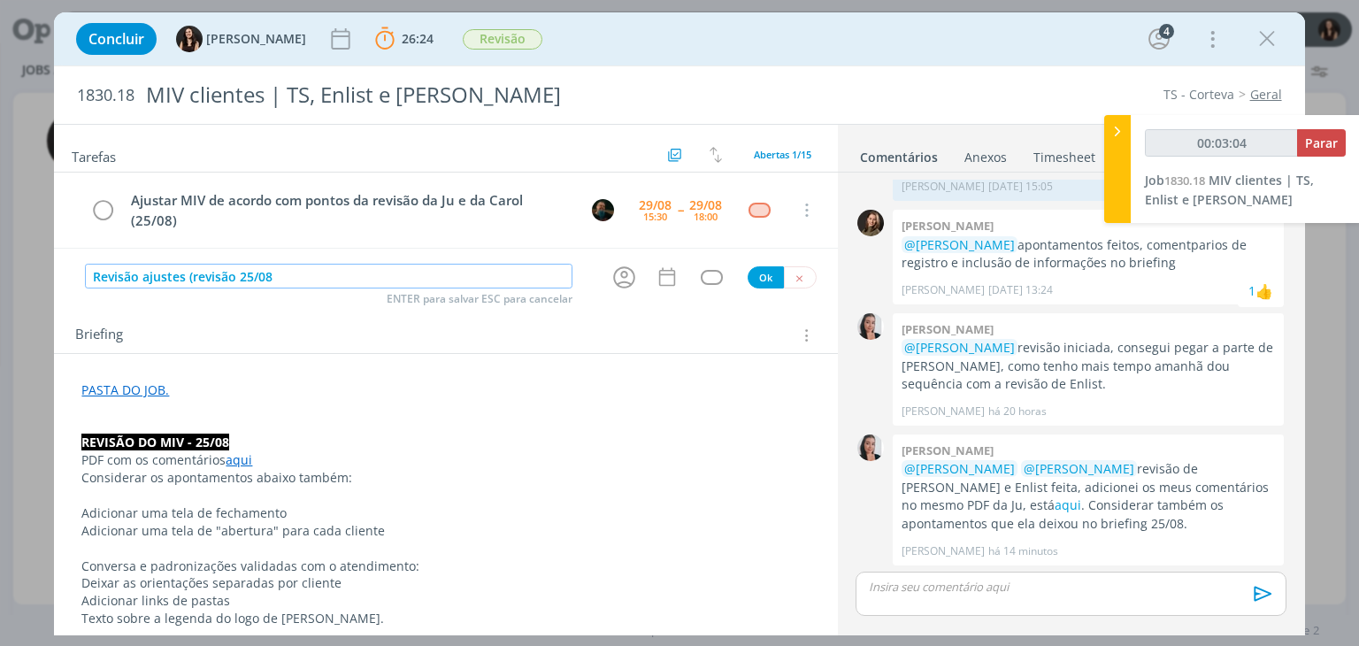
type input "00:03:05"
type input "Revisão ajustes (revisão 25/08"
type input "00:03:06"
type input "Revisão ajustes (revisão 25/08 +"
type input "00:03:07"
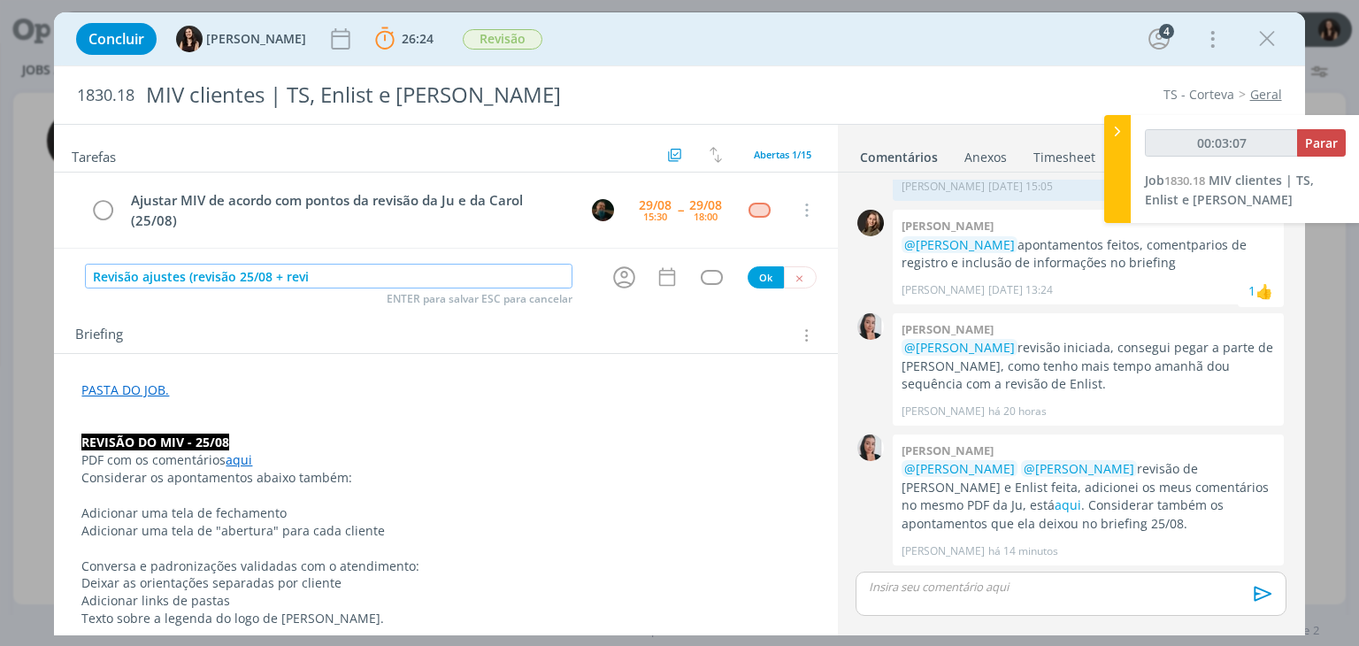
type input "Revisão ajustes (revisão 25/08 + revis"
type input "00:03:08"
type input "Revisão ajustes (revisão 25/08 + revisão Ca"
type input "00:03:09"
type input "Revisão ajustes (revisão 25/08 + revisão Carol"
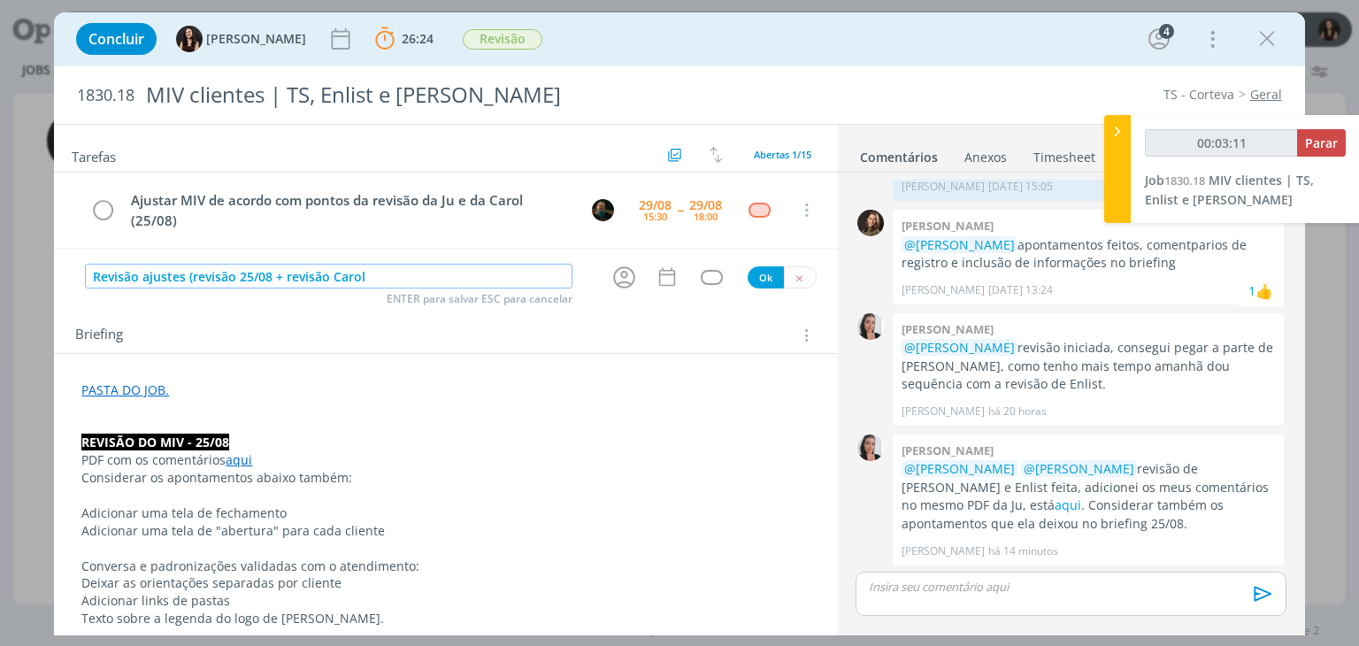
type input "00:03:12"
type input "Revisão ajustes (revisão 25/08 + revisão Carol 29/08"
type input "00:03:13"
type input "Revisão ajustes (revisão 25/08 + revisão Carol 29/08)"
type input "00:03:14"
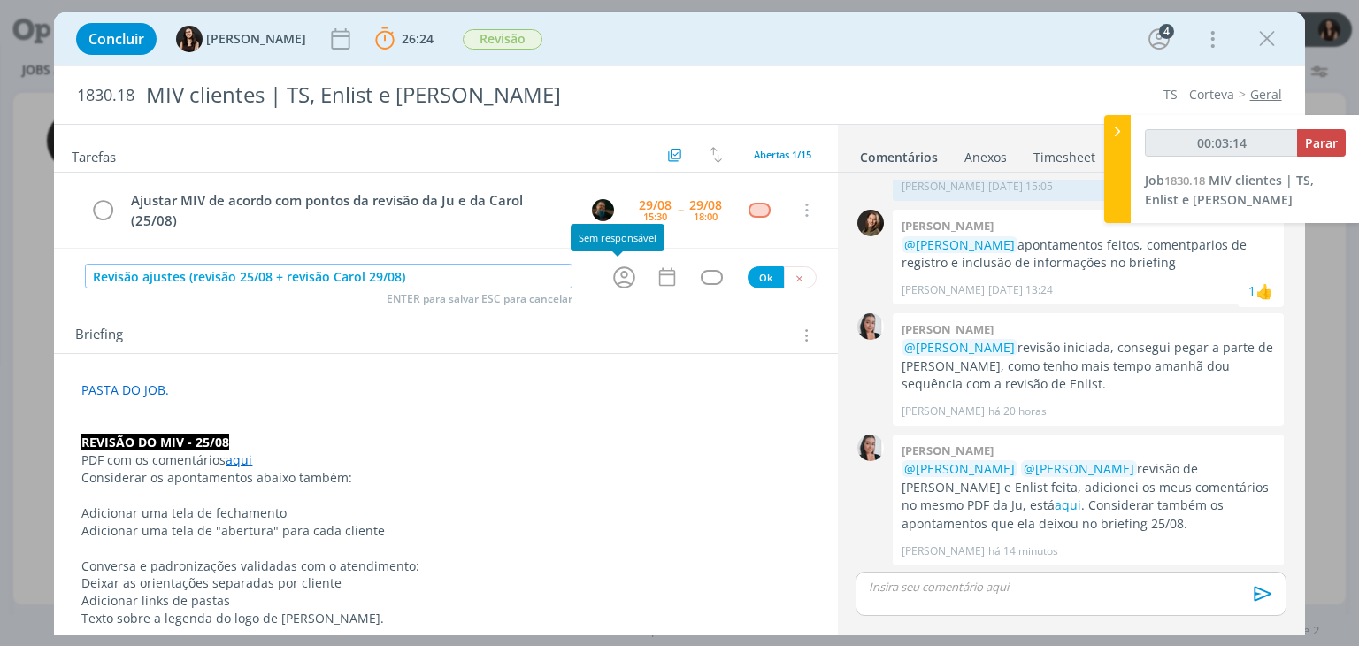
click at [616, 275] on icon "dialog" at bounding box center [624, 277] width 22 height 22
type input "Revisão ajustes (revisão 25/08 + revisão Carol 29/08)"
type input "00:03:15"
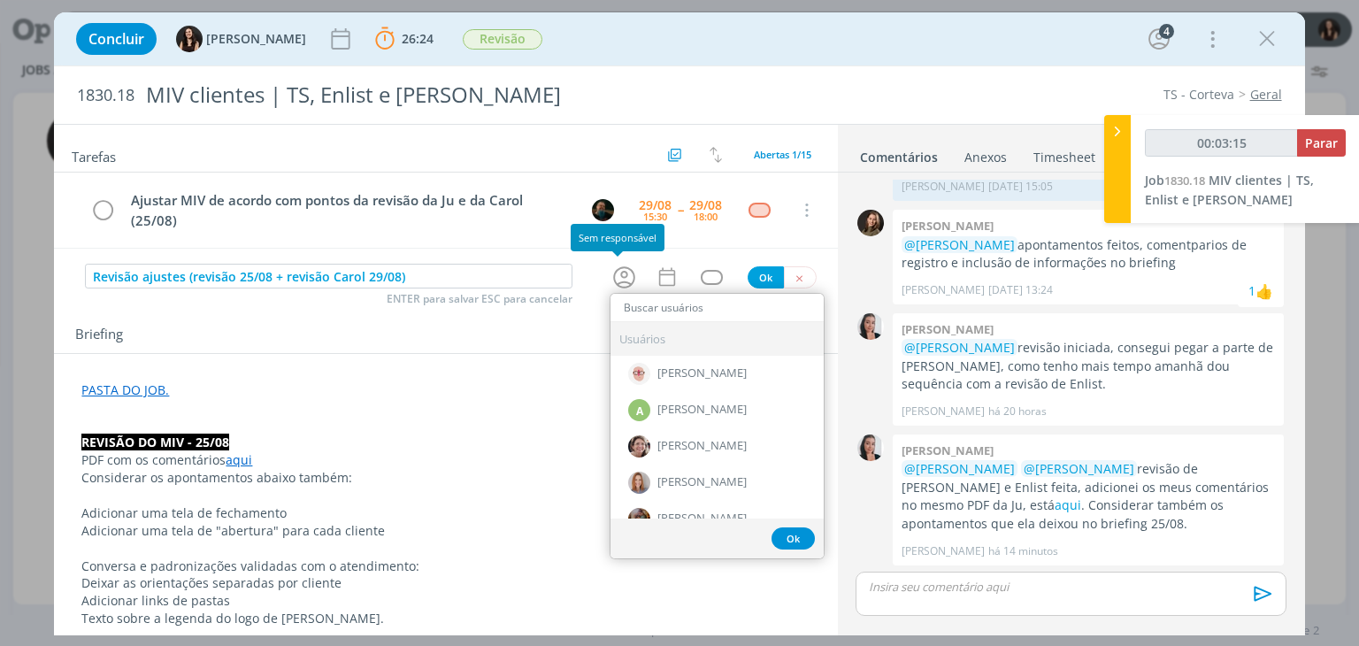
type input "j"
type input "00:03:16"
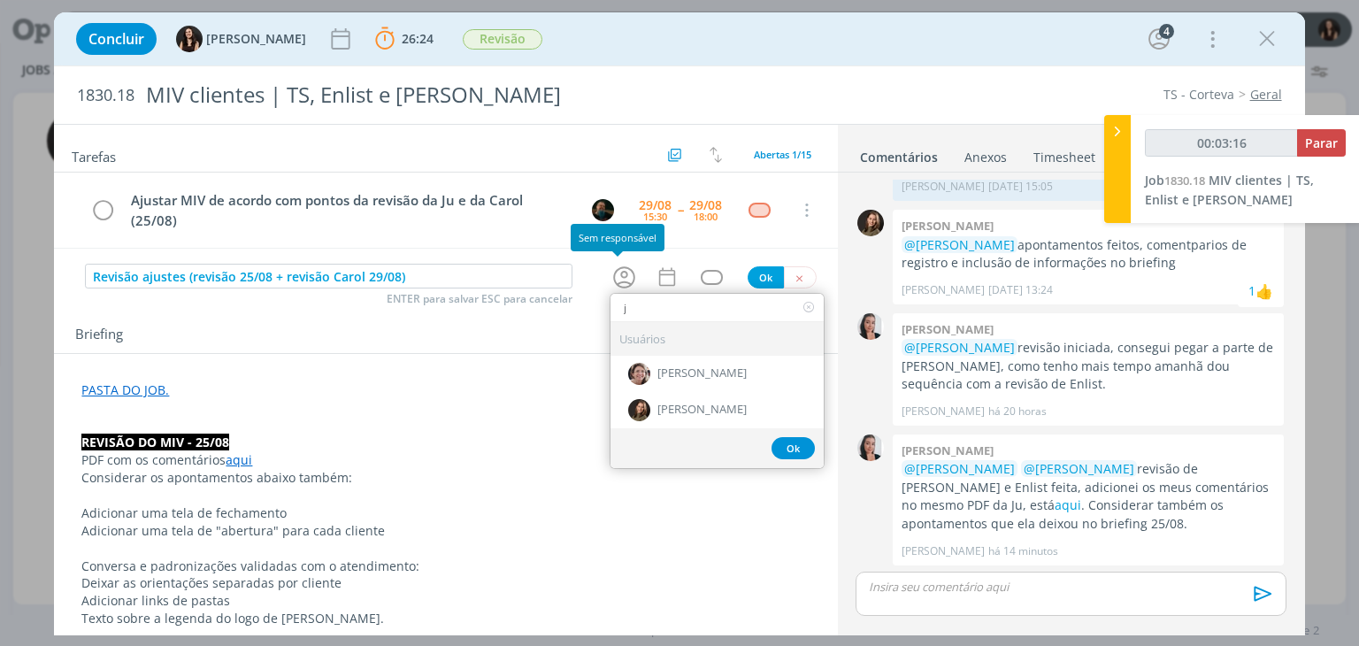
type input "ju"
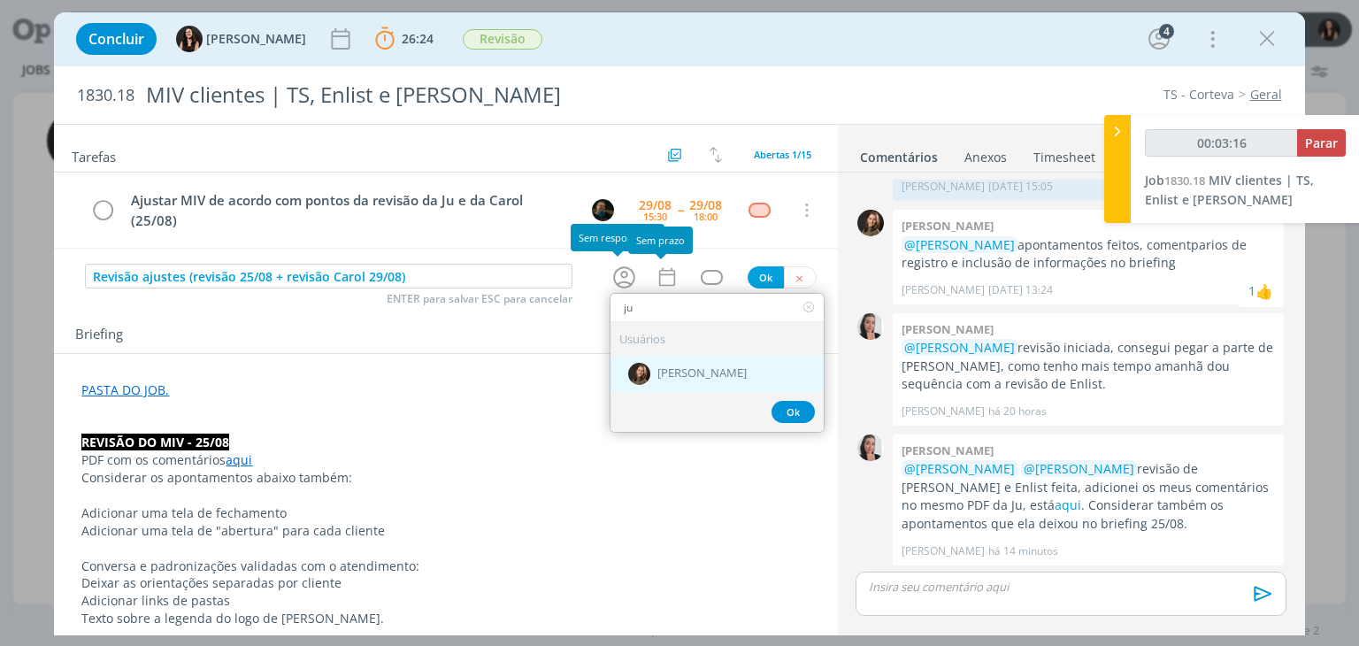
type input "00:03:17"
type input "ju"
click at [688, 358] on div "[PERSON_NAME]" at bounding box center [716, 374] width 213 height 36
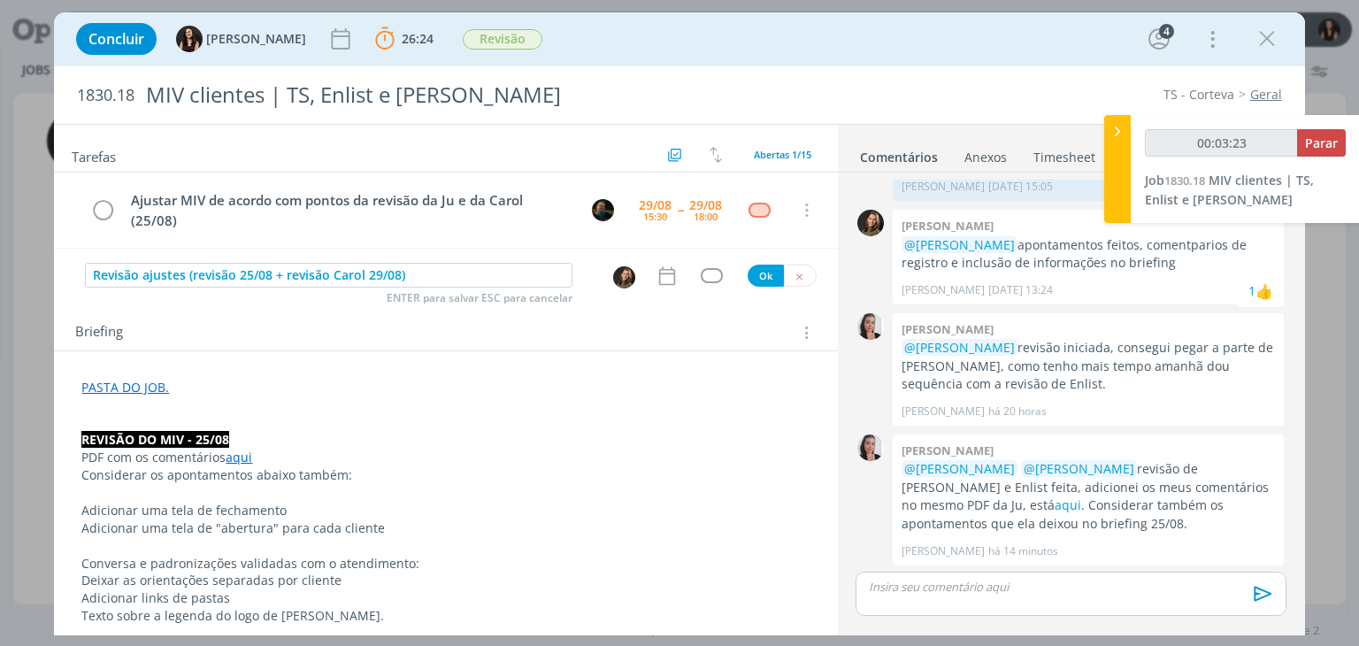
click at [610, 336] on div "Briefing Briefings Predefinidos Versões do Briefing Ver Briefing do Projeto" at bounding box center [447, 332] width 745 height 23
click at [663, 288] on div "Tarefas Usar Job de template Criar template a partir deste job Visualizar Templ…" at bounding box center [445, 375] width 783 height 501
click at [663, 288] on div "Revisão ajustes (revisão 25/08 + revisão Carol 29/08) ENTER para salvar ESC par…" at bounding box center [445, 276] width 783 height 27
click at [658, 283] on icon "dialog" at bounding box center [666, 275] width 16 height 19
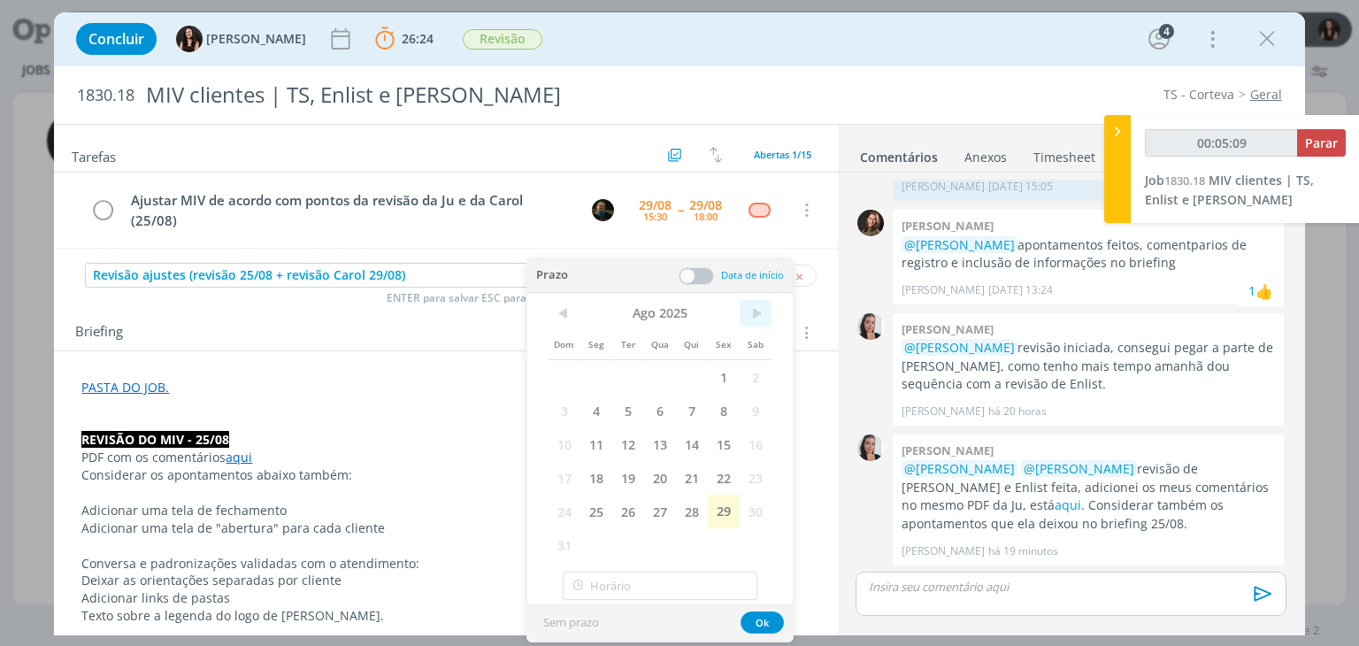
click at [763, 313] on span ">" at bounding box center [756, 313] width 32 height 27
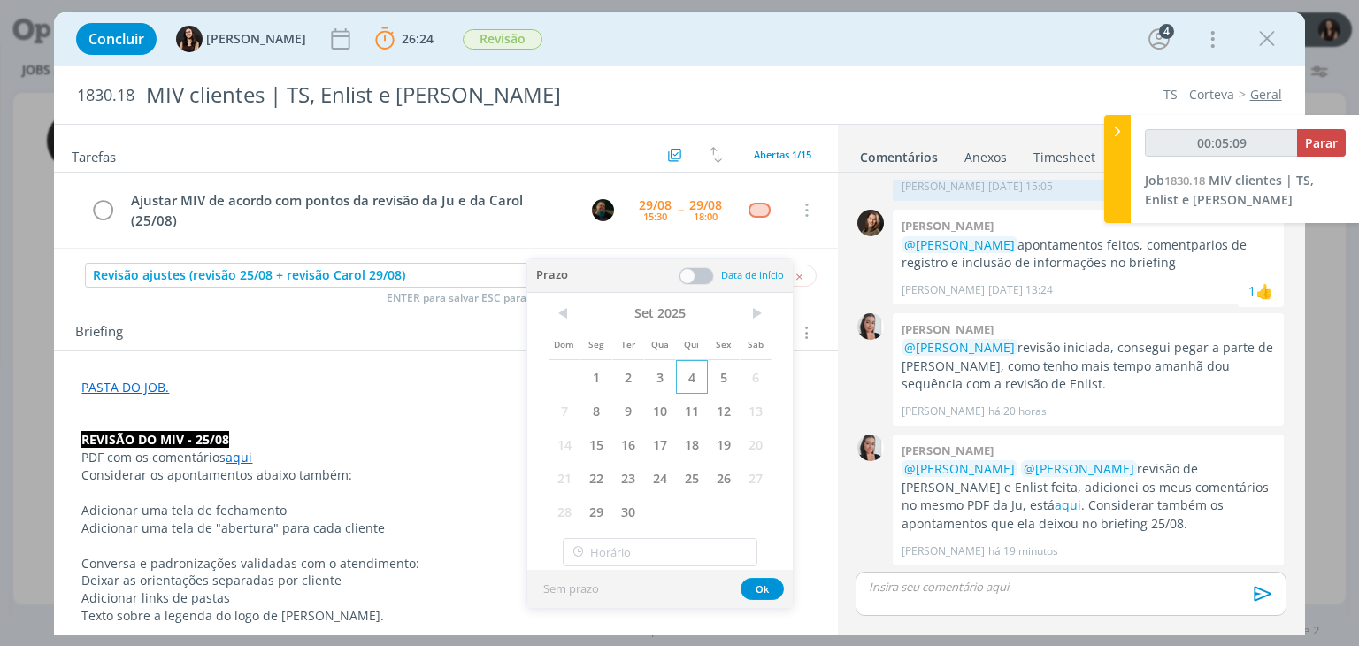
click at [695, 369] on span "4" at bounding box center [692, 377] width 32 height 34
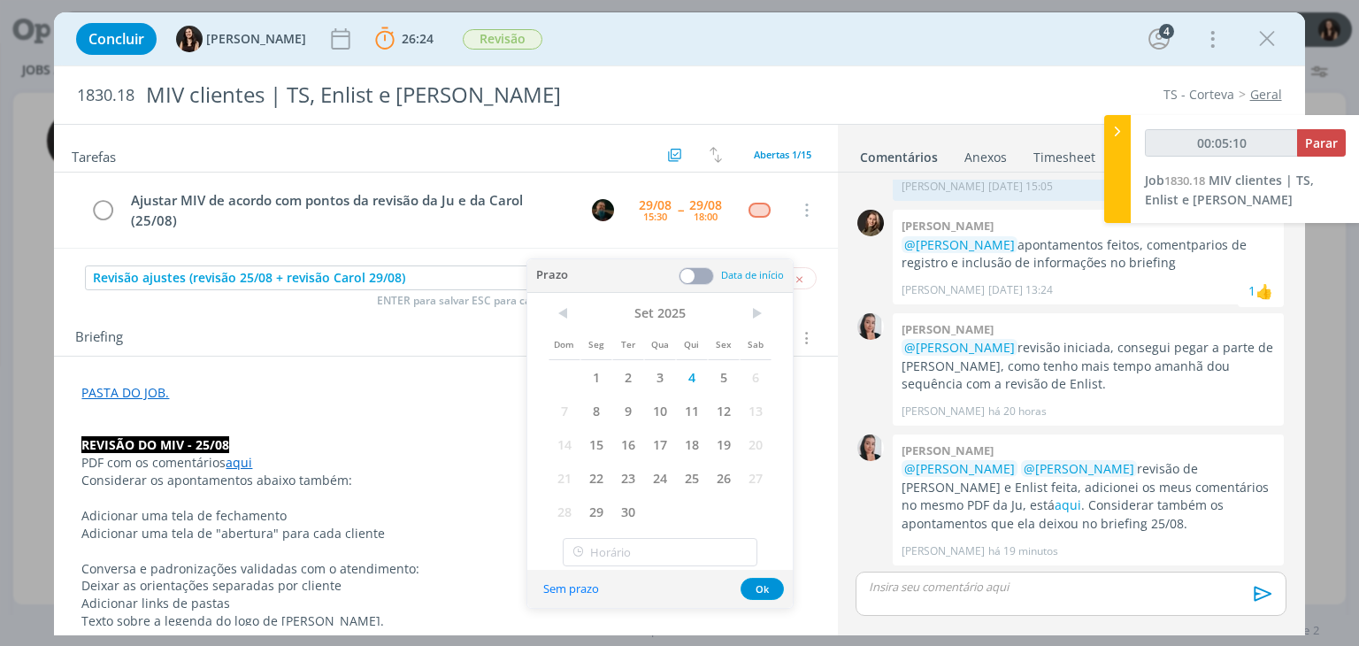
click at [701, 267] on span at bounding box center [696, 276] width 35 height 18
type input "00:05:11"
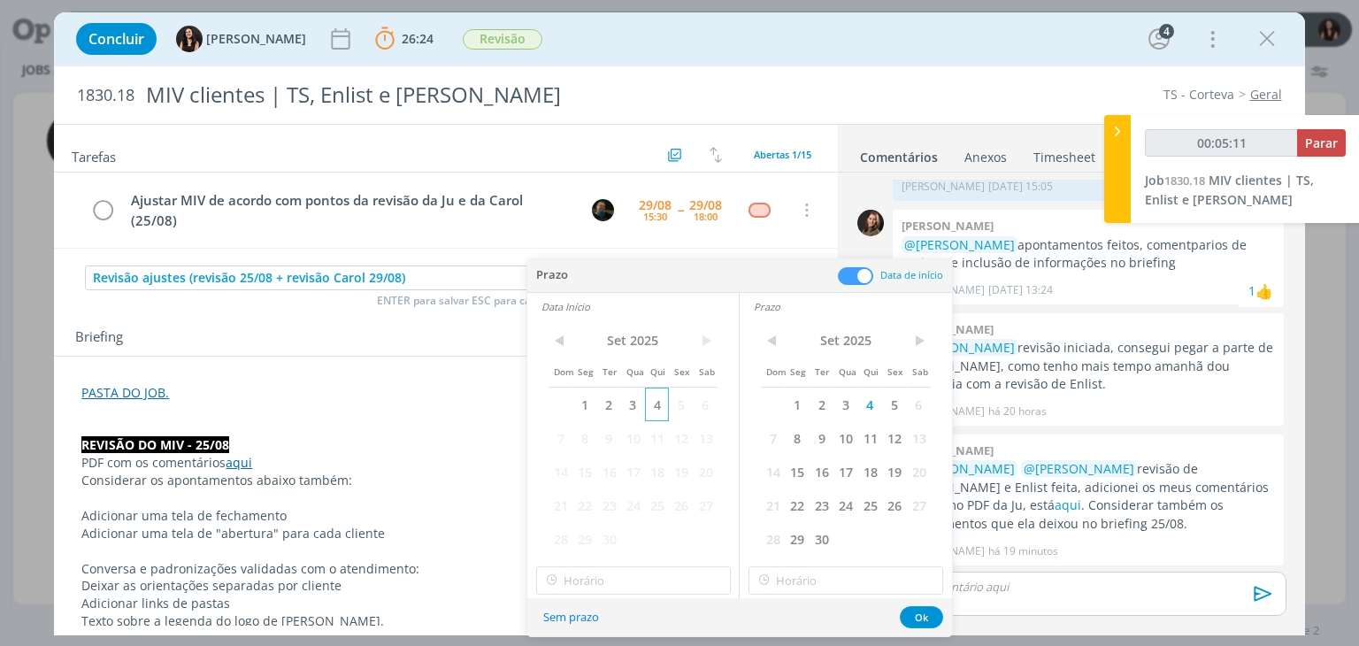
click at [660, 409] on span "4" at bounding box center [657, 404] width 24 height 34
type input "12:00"
drag, startPoint x: 622, startPoint y: 576, endPoint x: 633, endPoint y: 518, distance: 59.5
click at [622, 575] on input "12:00" at bounding box center [633, 580] width 195 height 28
type input "00:05:13"
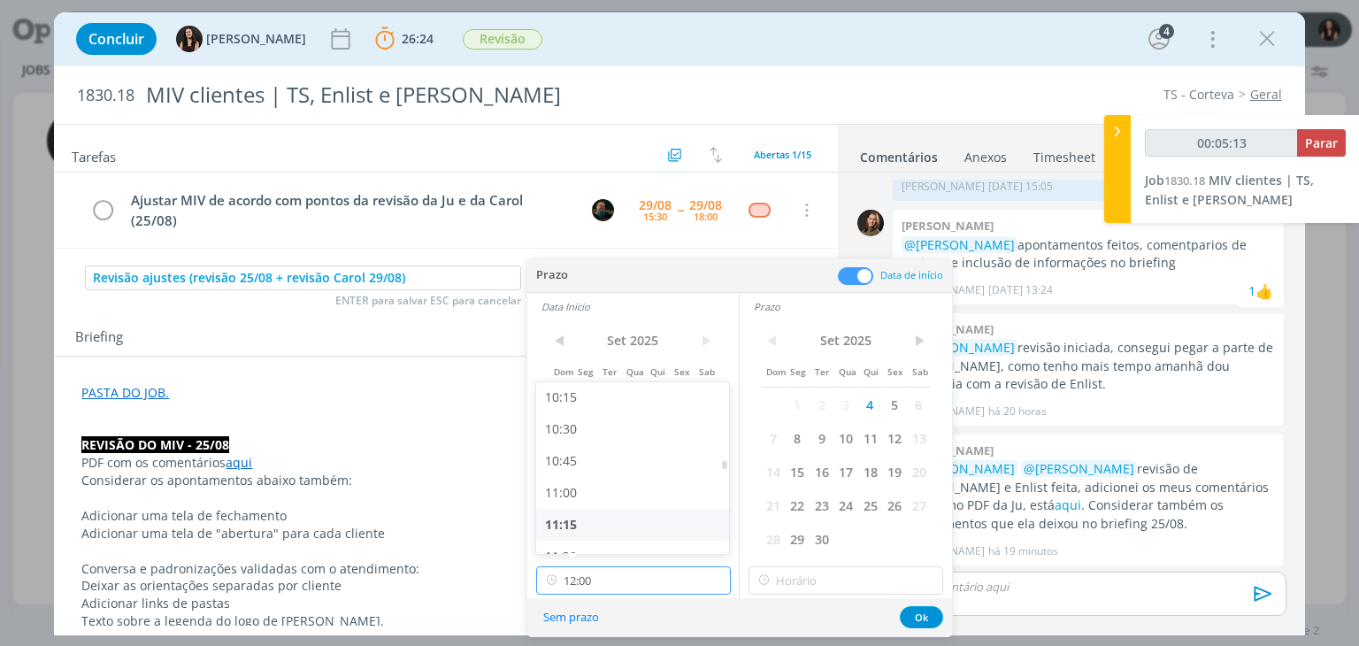
scroll to position [1306, 0]
click at [594, 426] on div "10:30" at bounding box center [635, 430] width 198 height 32
type input "10:30"
type input "12:00"
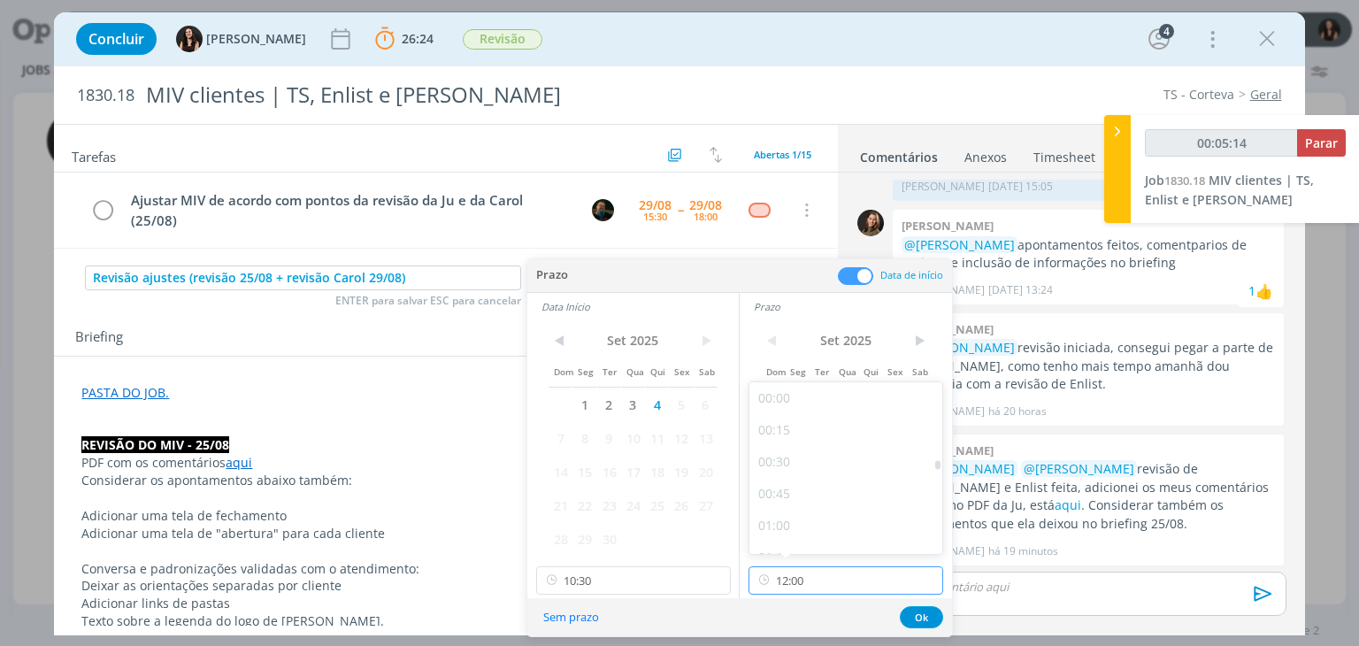
drag, startPoint x: 822, startPoint y: 585, endPoint x: 825, endPoint y: 497, distance: 87.7
click at [822, 583] on input "12:00" at bounding box center [845, 580] width 195 height 28
type input "00:05:18"
click at [825, 438] on div "14:00" at bounding box center [848, 434] width 198 height 32
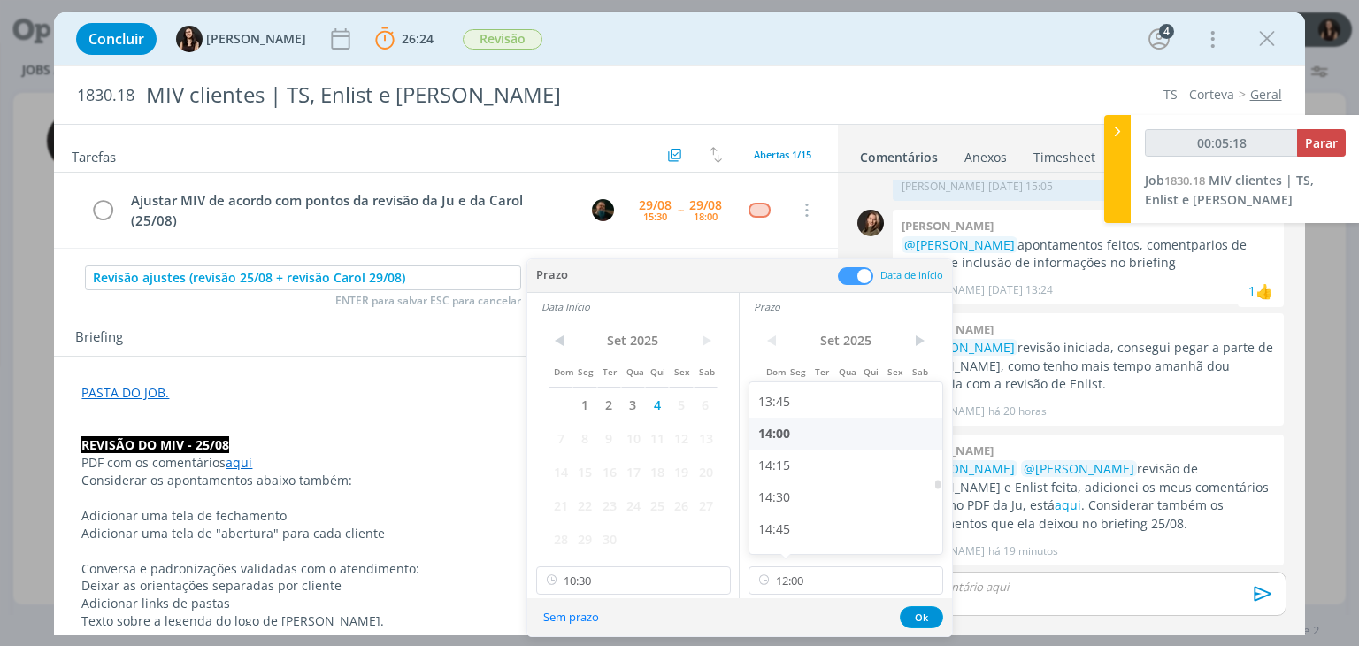
type input "14:00"
click at [832, 581] on input "14:00" at bounding box center [845, 580] width 195 height 28
type input "00:05:21"
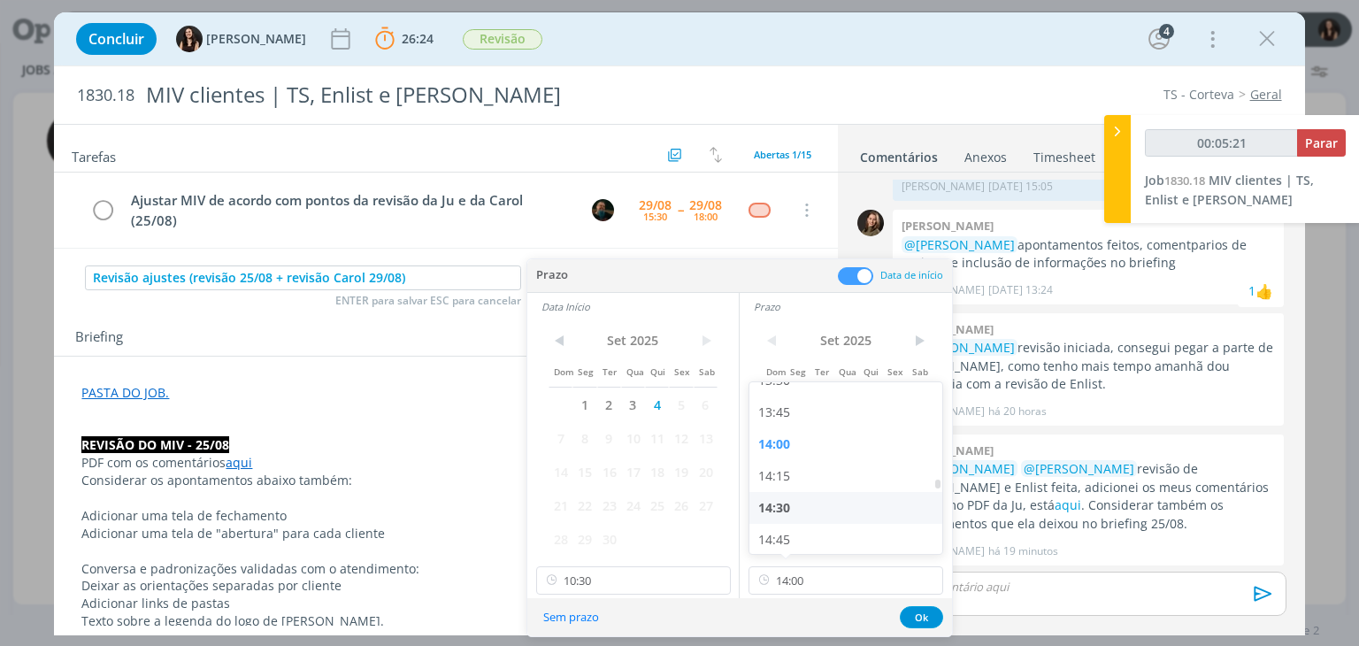
click at [809, 494] on div "14:30" at bounding box center [848, 508] width 198 height 32
type input "14:30"
click at [938, 610] on button "Ok" at bounding box center [921, 617] width 43 height 22
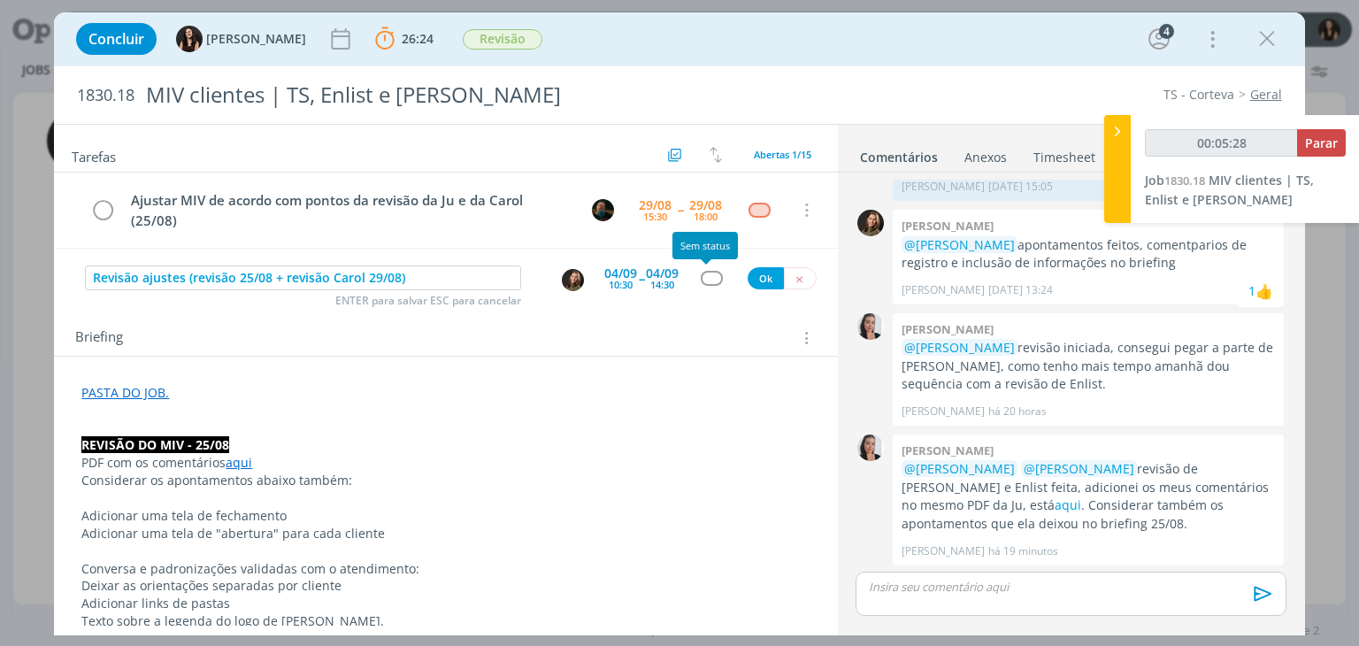
click at [702, 274] on div "dialog" at bounding box center [712, 278] width 22 height 15
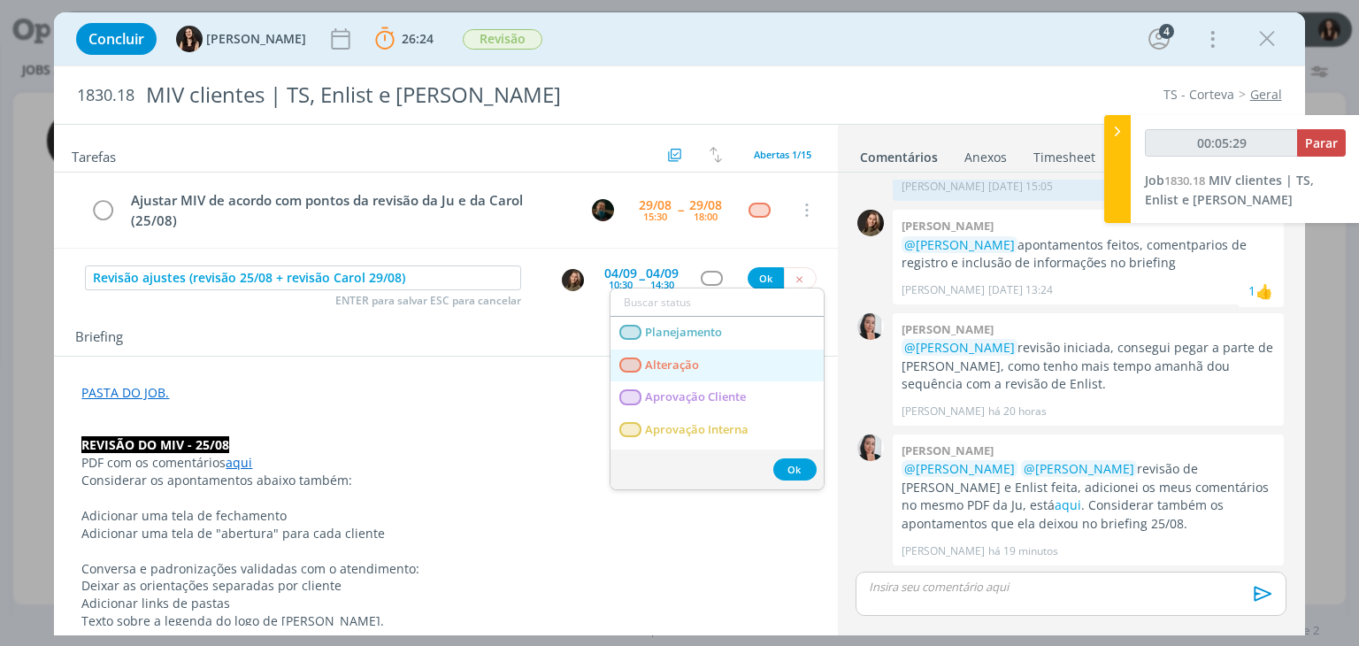
type input "00:05:30"
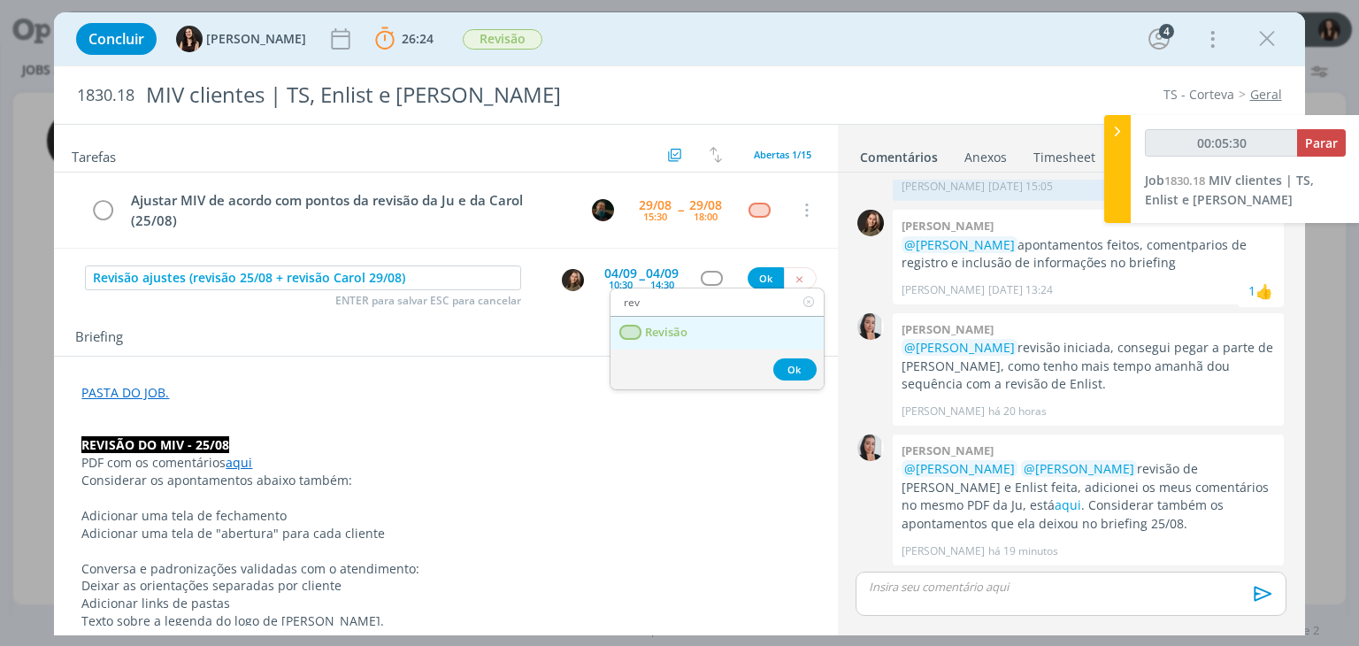
type input "rev"
click at [717, 332] on link "Revisão" at bounding box center [716, 333] width 213 height 33
type input "00:05:32"
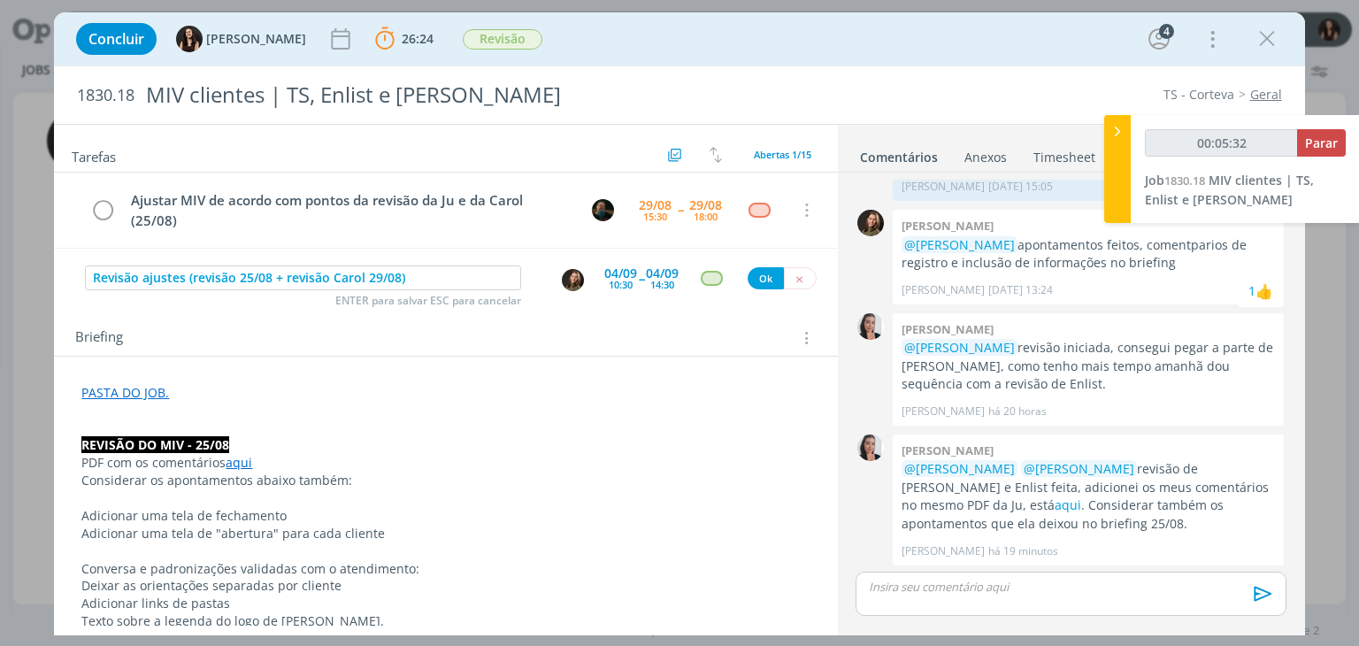
click at [747, 288] on div "Revisão ajustes (revisão 25/08 + revisão Carol 29/08) ENTER para salvar ESC par…" at bounding box center [445, 279] width 783 height 32
click at [748, 281] on button "Ok" at bounding box center [766, 278] width 36 height 22
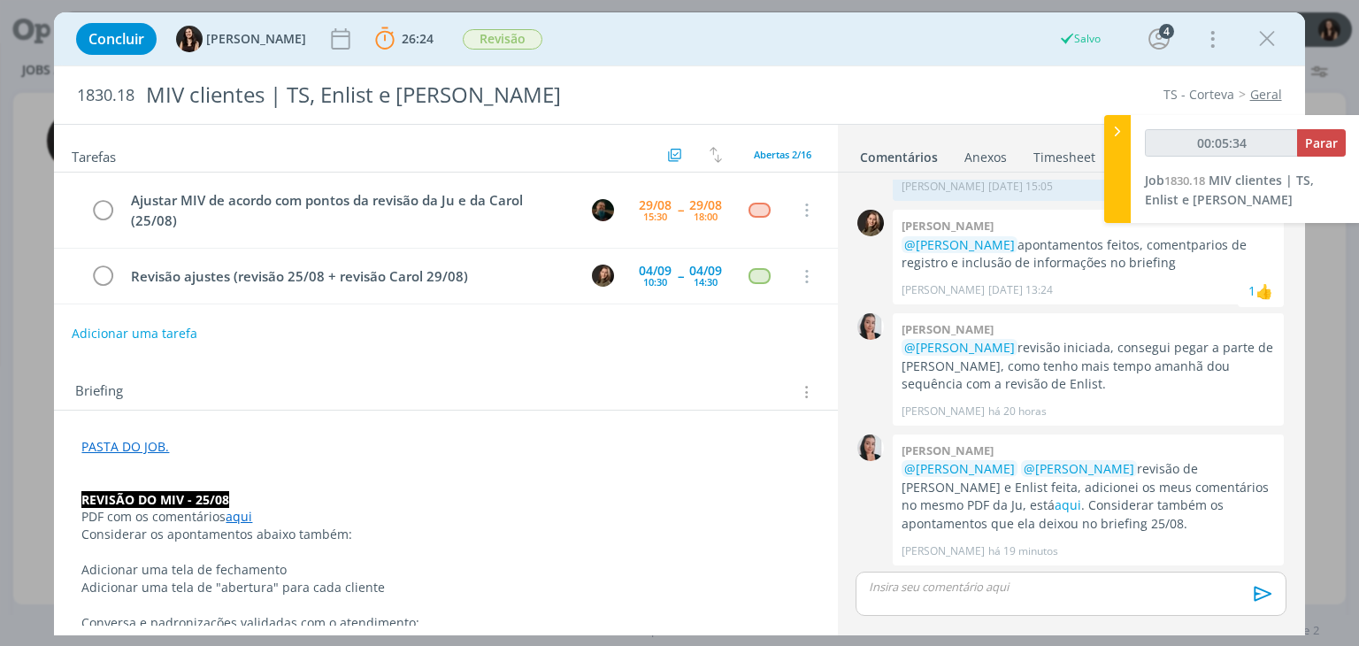
type input "00:05:35"
click at [150, 327] on button "Adicionar uma tarefa" at bounding box center [135, 333] width 126 height 30
type input "E"
type input "00:05:36"
type input "Env"
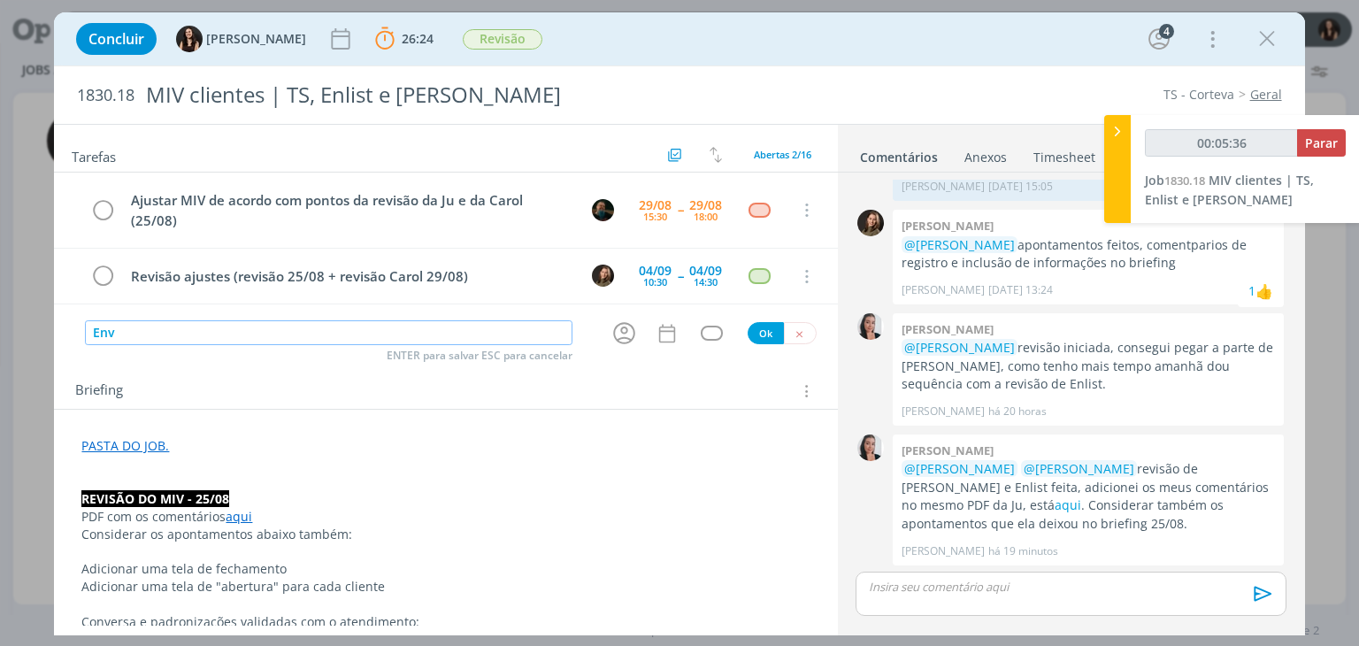
type input "00:05:37"
type input "Envio n"
type input "00:05:38"
type input "Envio no gr"
type input "00:05:39"
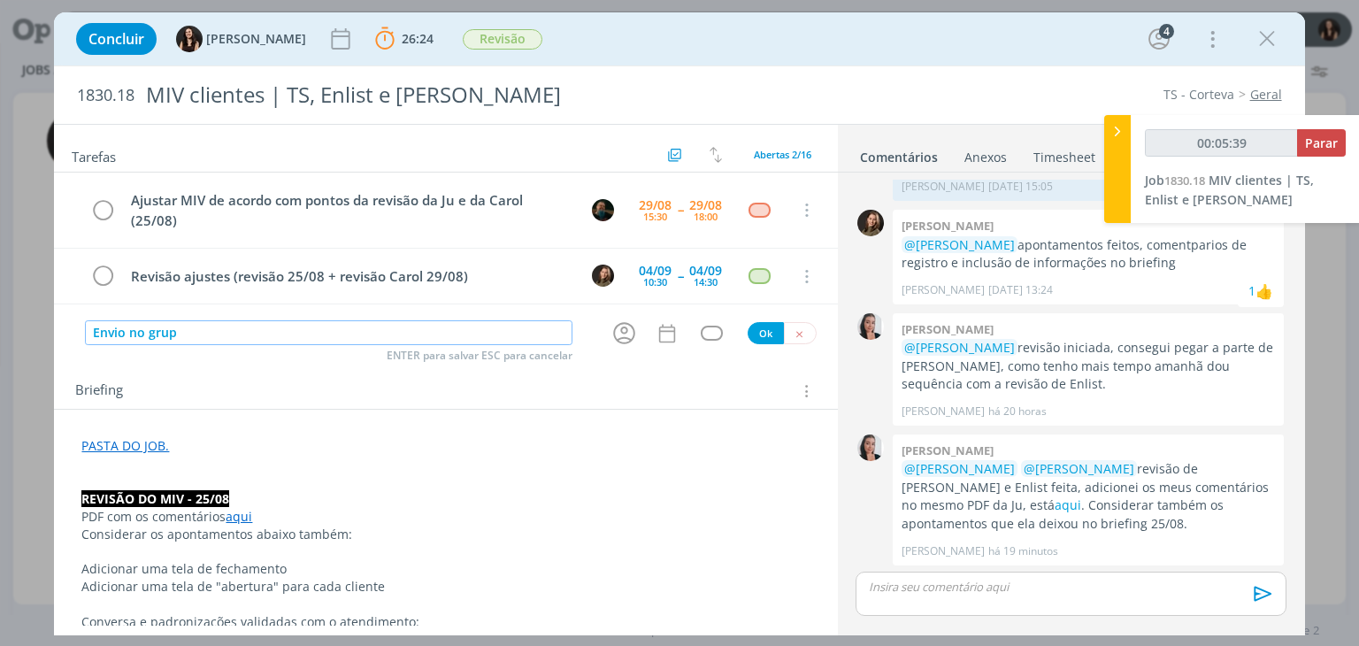
type input "Envio no grupo"
type input "00:05:40"
click at [620, 325] on icon "dialog" at bounding box center [623, 332] width 27 height 27
type input "Envio no grupo"
type input "00:05:41"
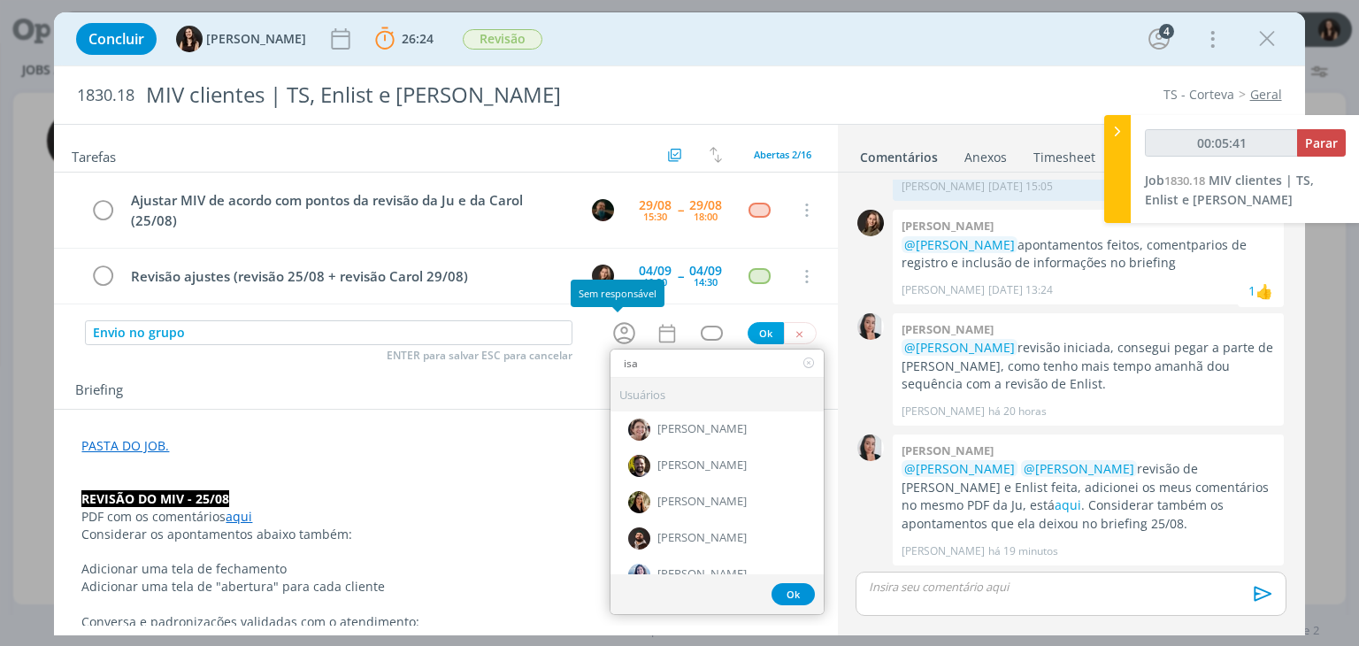
type input "isab"
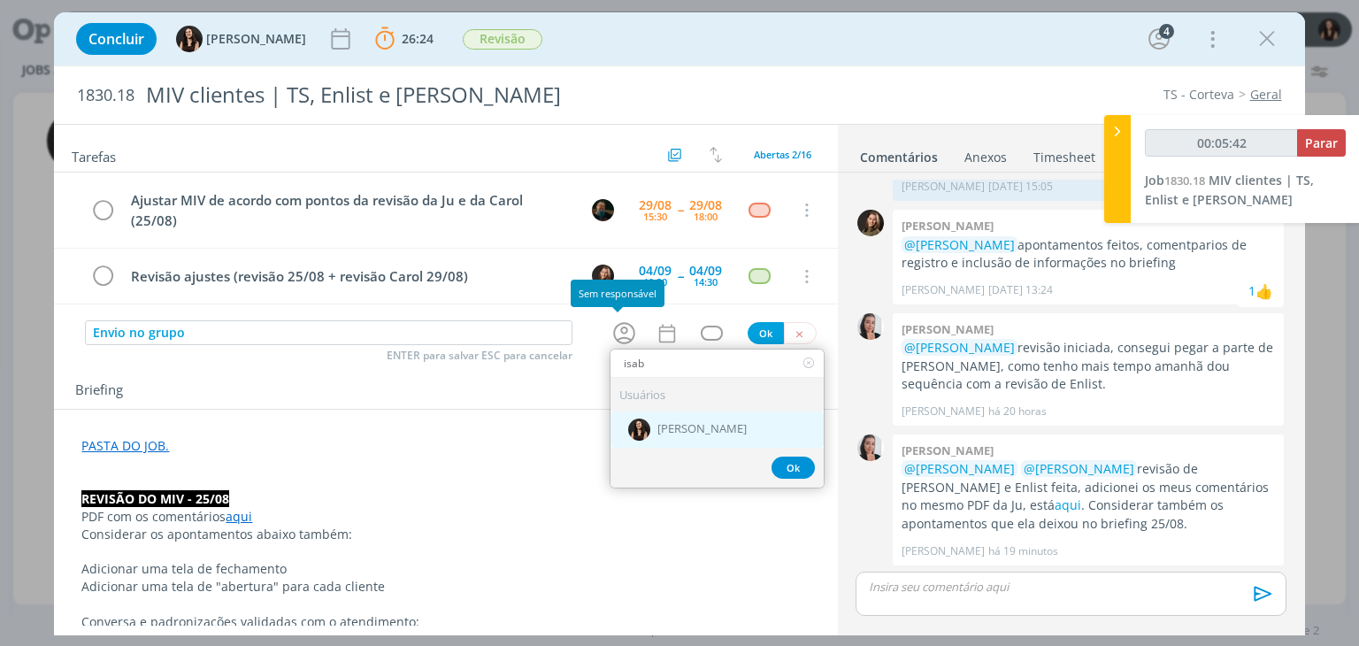
type input "00:05:43"
type input "isab"
click at [671, 436] on div "[PERSON_NAME]" at bounding box center [716, 429] width 213 height 36
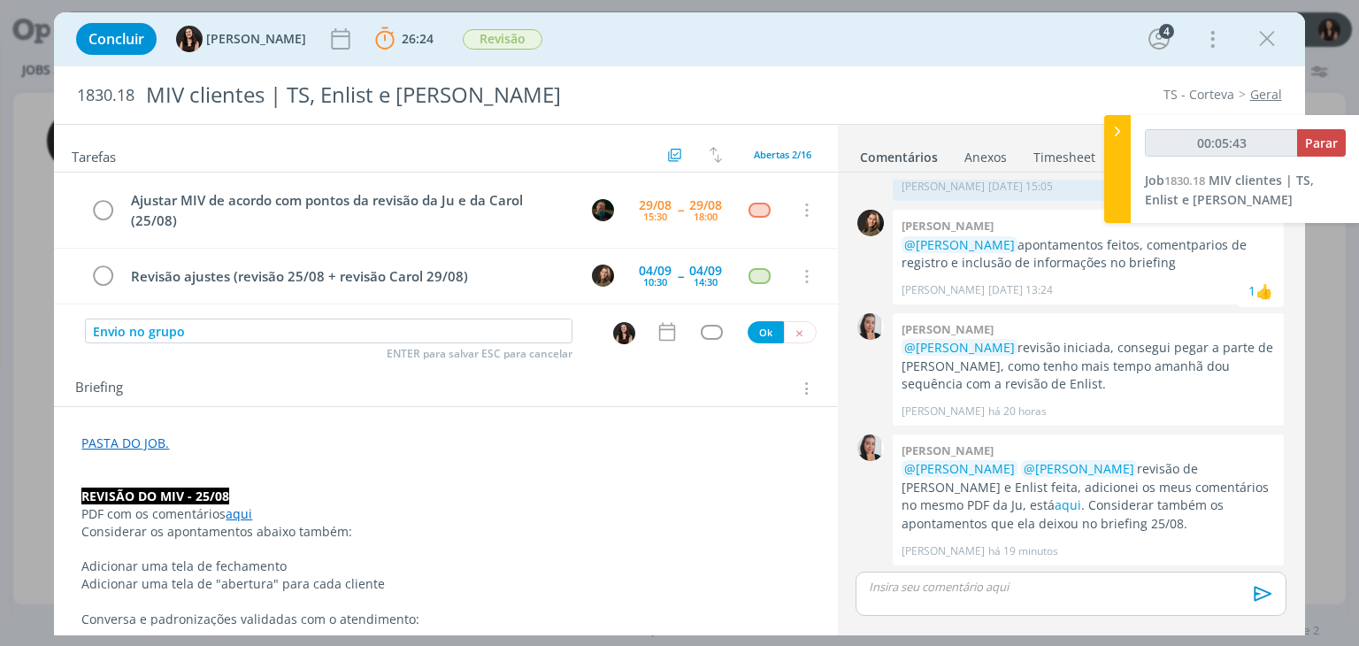
click at [671, 326] on icon "dialog" at bounding box center [667, 331] width 23 height 23
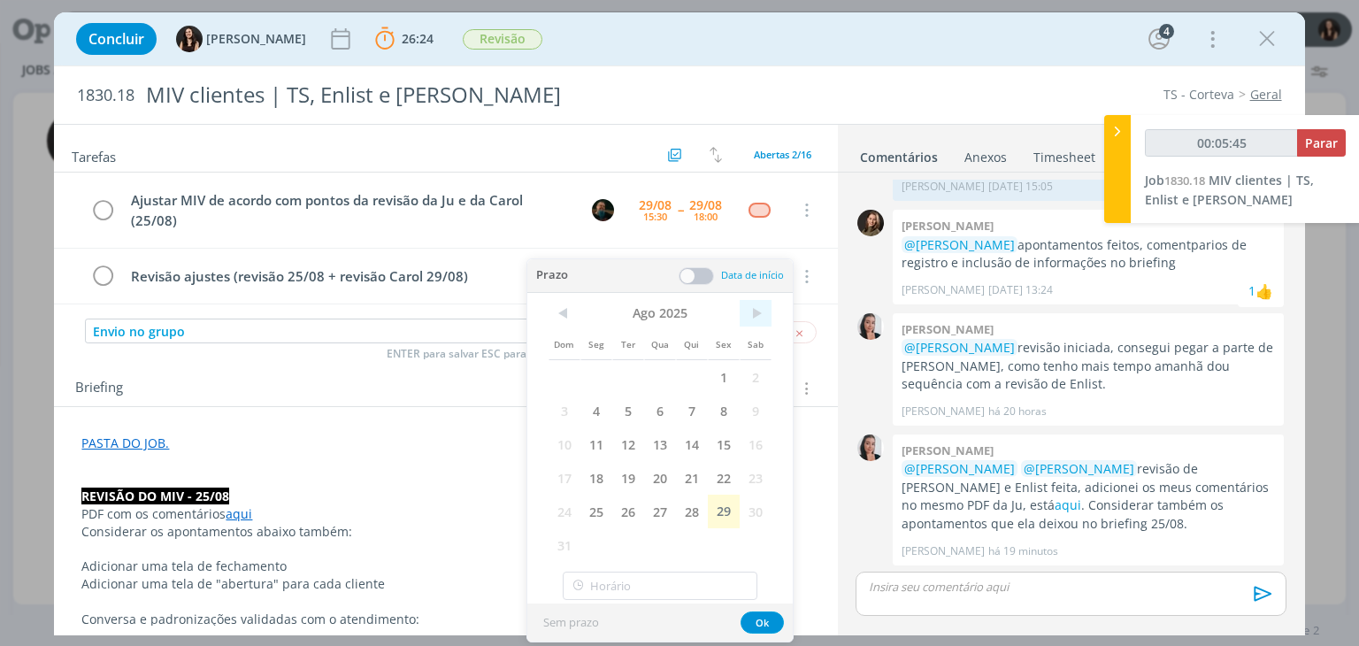
click at [754, 313] on span ">" at bounding box center [756, 313] width 32 height 27
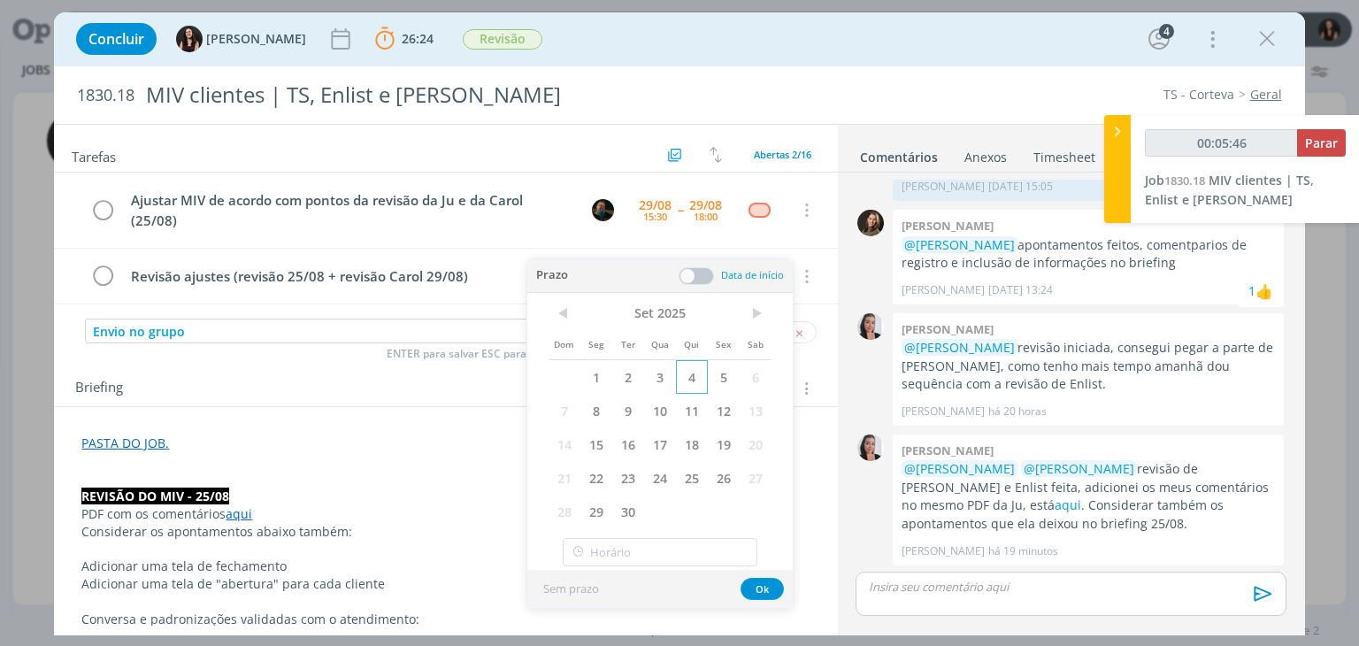
click at [685, 380] on span "4" at bounding box center [692, 377] width 32 height 34
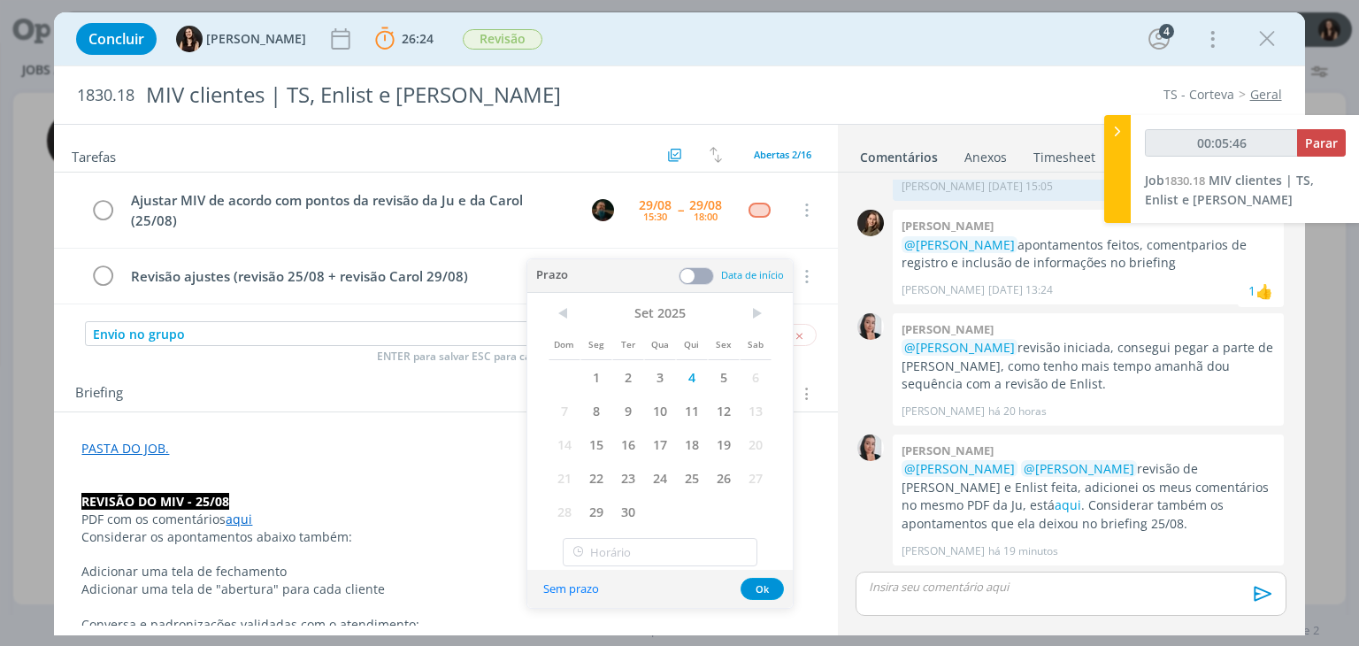
click at [740, 582] on div "Sem prazo Ok" at bounding box center [659, 589] width 265 height 38
click at [748, 587] on button "Ok" at bounding box center [761, 589] width 43 height 22
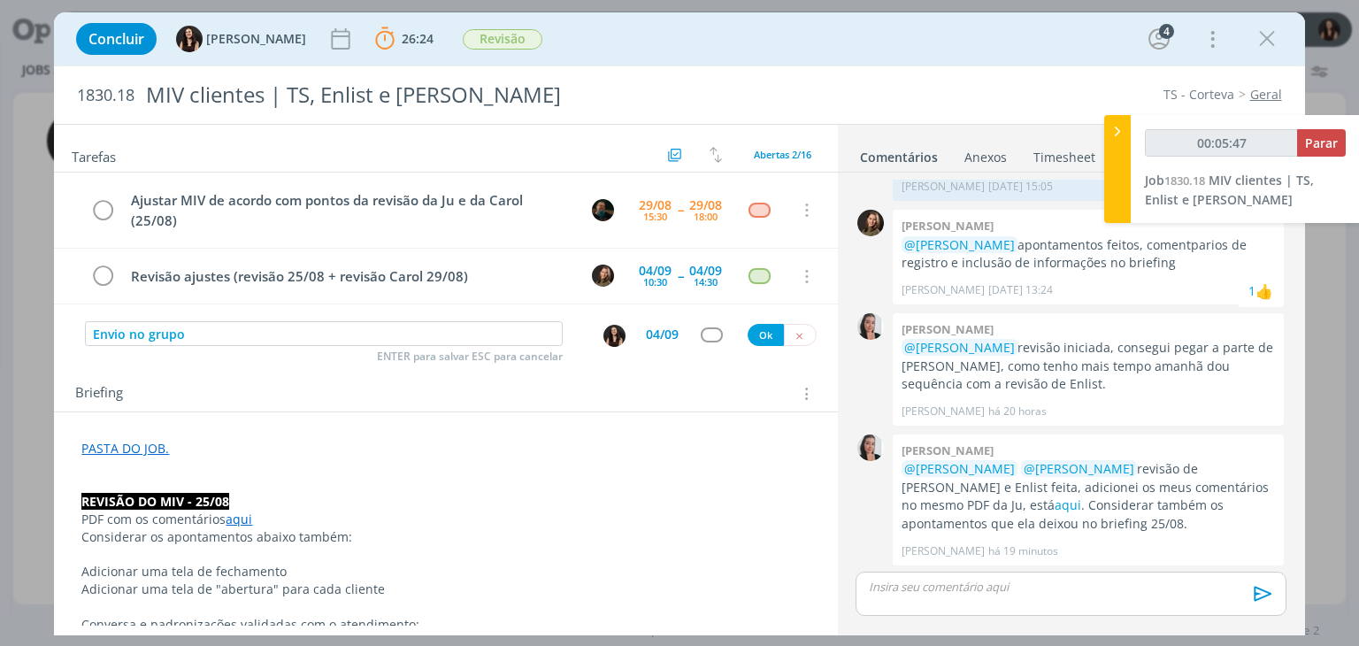
drag, startPoint x: 706, startPoint y: 342, endPoint x: 708, endPoint y: 334, distance: 9.0
click at [707, 340] on div "Envio no grupo ENTER para salvar ESC para cancelar 04/09 Ok" at bounding box center [445, 334] width 783 height 32
click at [708, 330] on div "dialog" at bounding box center [712, 334] width 22 height 15
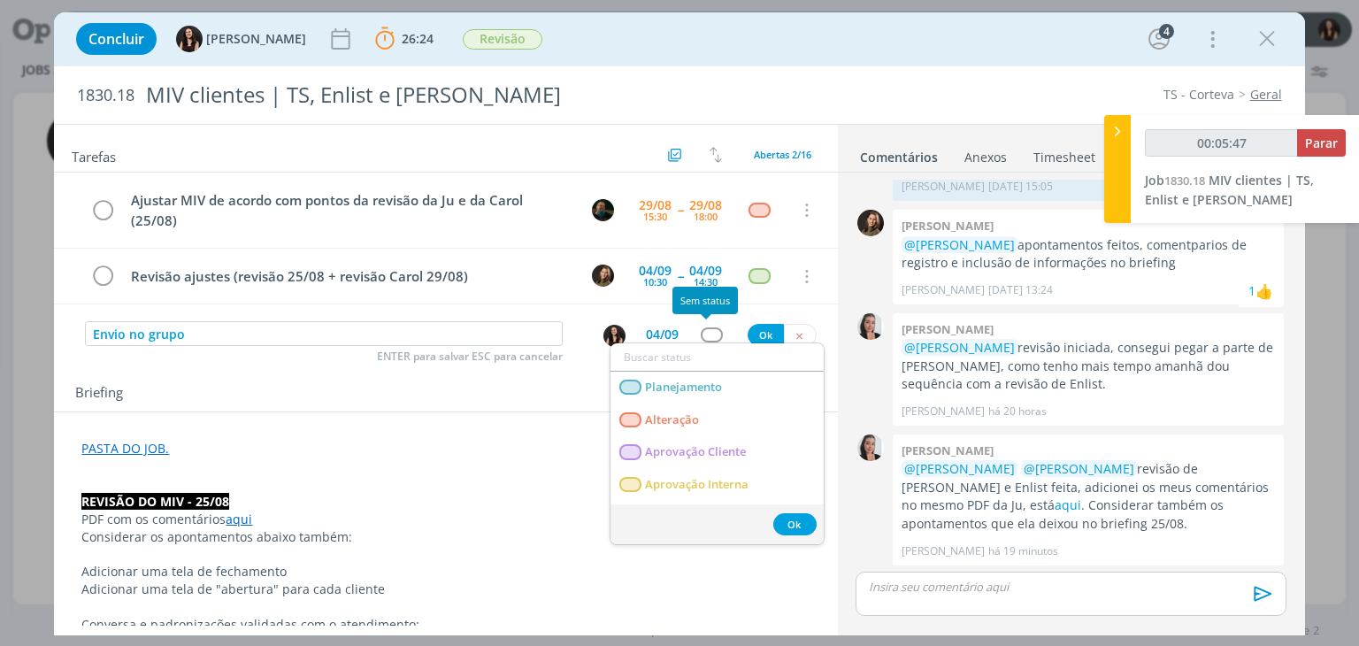
type input "00:05:48"
type input "at"
type input "00:05:49"
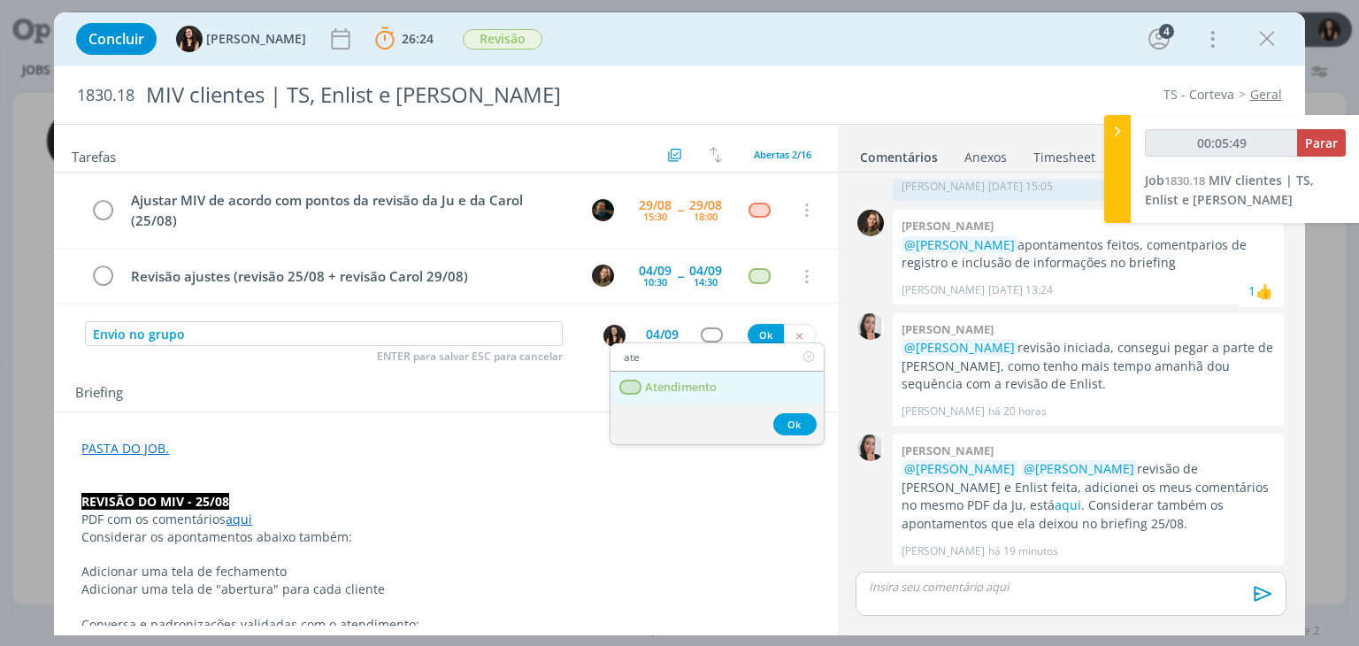
type input "ate"
click at [682, 397] on link "Atendimento" at bounding box center [716, 388] width 213 height 33
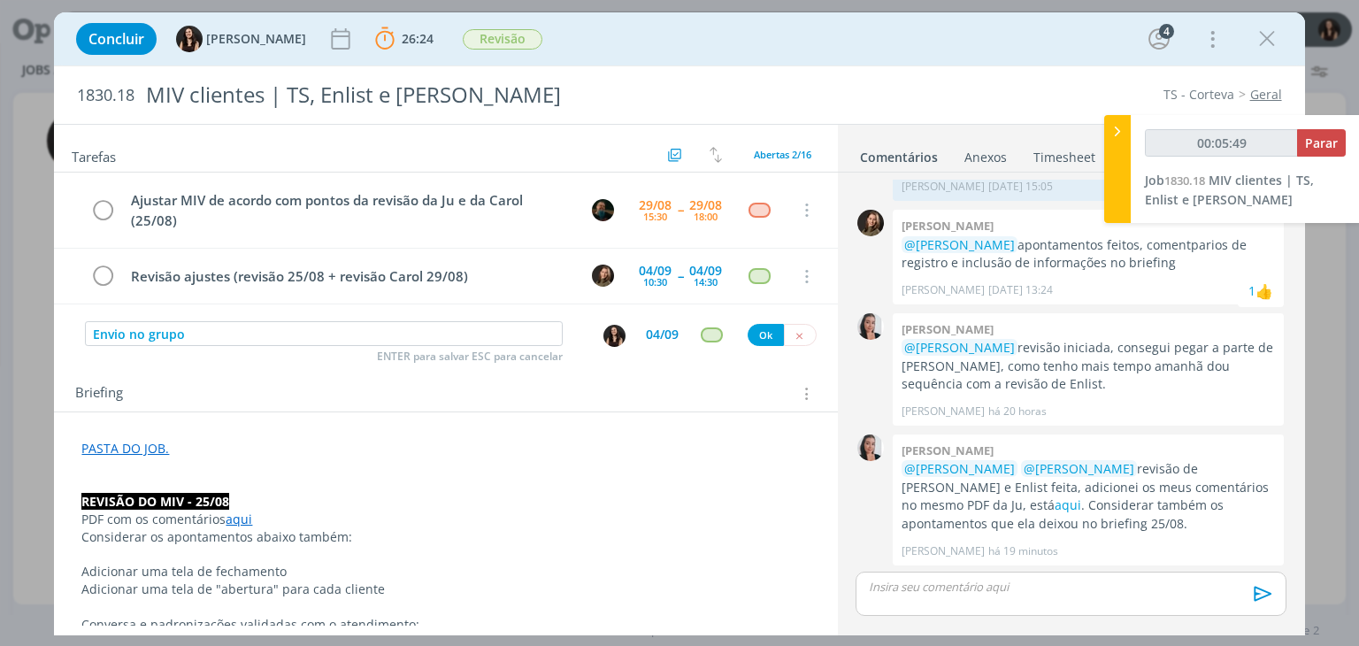
type input "00:05:50"
click at [756, 337] on button "Ok" at bounding box center [766, 335] width 36 height 22
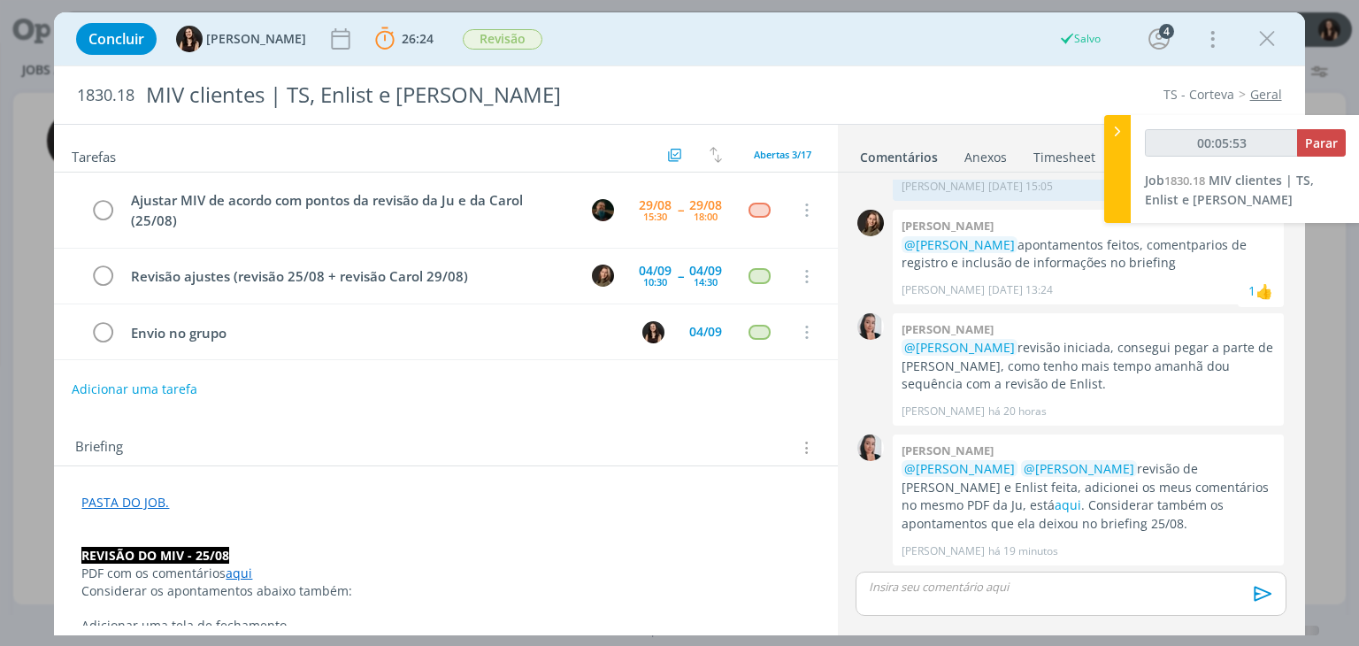
type input "00:05:54"
click at [1306, 136] on span "Parar" at bounding box center [1321, 142] width 33 height 17
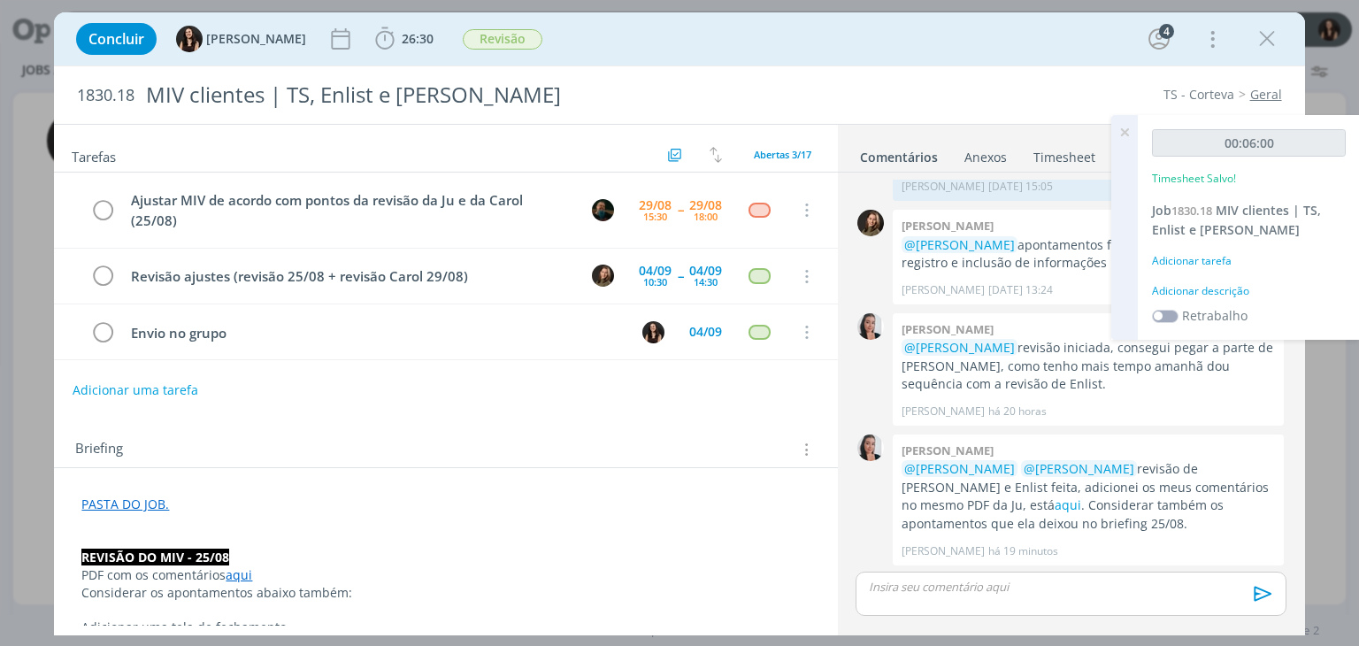
click at [1211, 291] on div "Adicionar descrição" at bounding box center [1249, 291] width 194 height 16
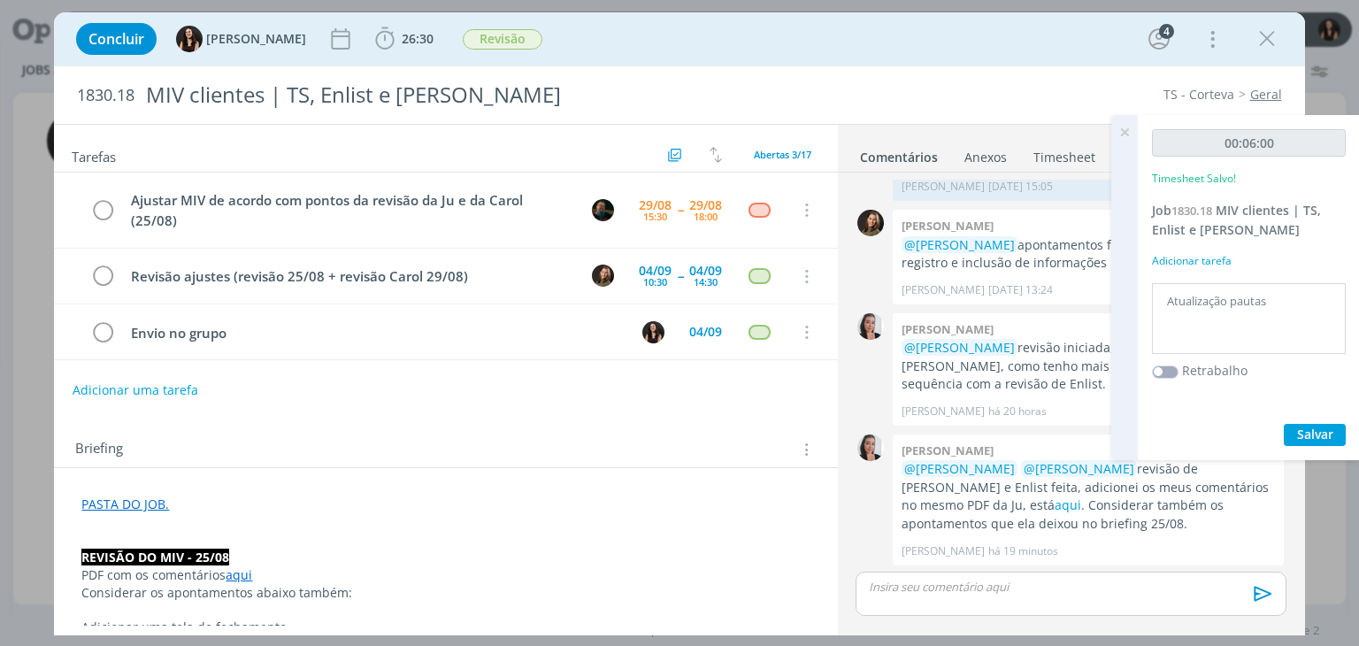
type textarea "Atualização pautas"
click at [1300, 430] on span "Salvar" at bounding box center [1315, 434] width 36 height 17
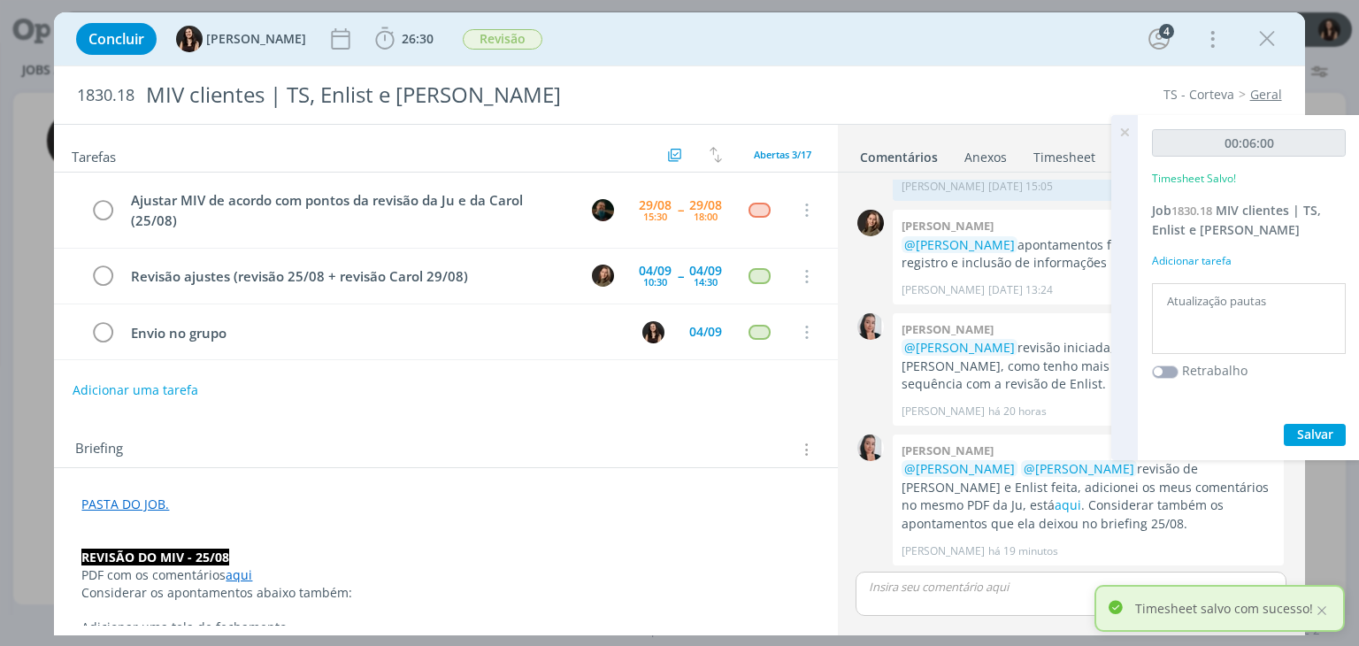
click at [1129, 135] on icon at bounding box center [1124, 132] width 32 height 35
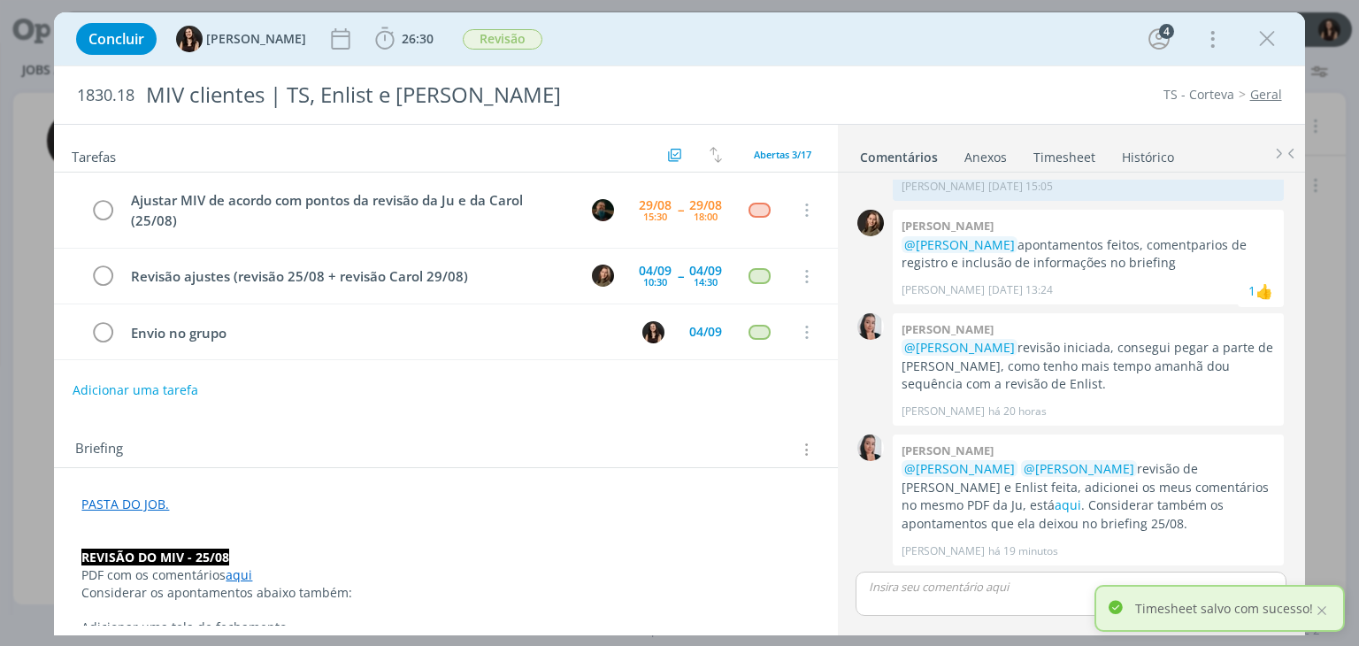
click at [1020, 64] on div "Concluir Isabelle Silva 26:30 Iniciar Apontar Data * 29/08/2025 Horas * 00:00 T…" at bounding box center [679, 38] width 1250 height 53
click at [471, 33] on span "Revisão" at bounding box center [503, 39] width 80 height 20
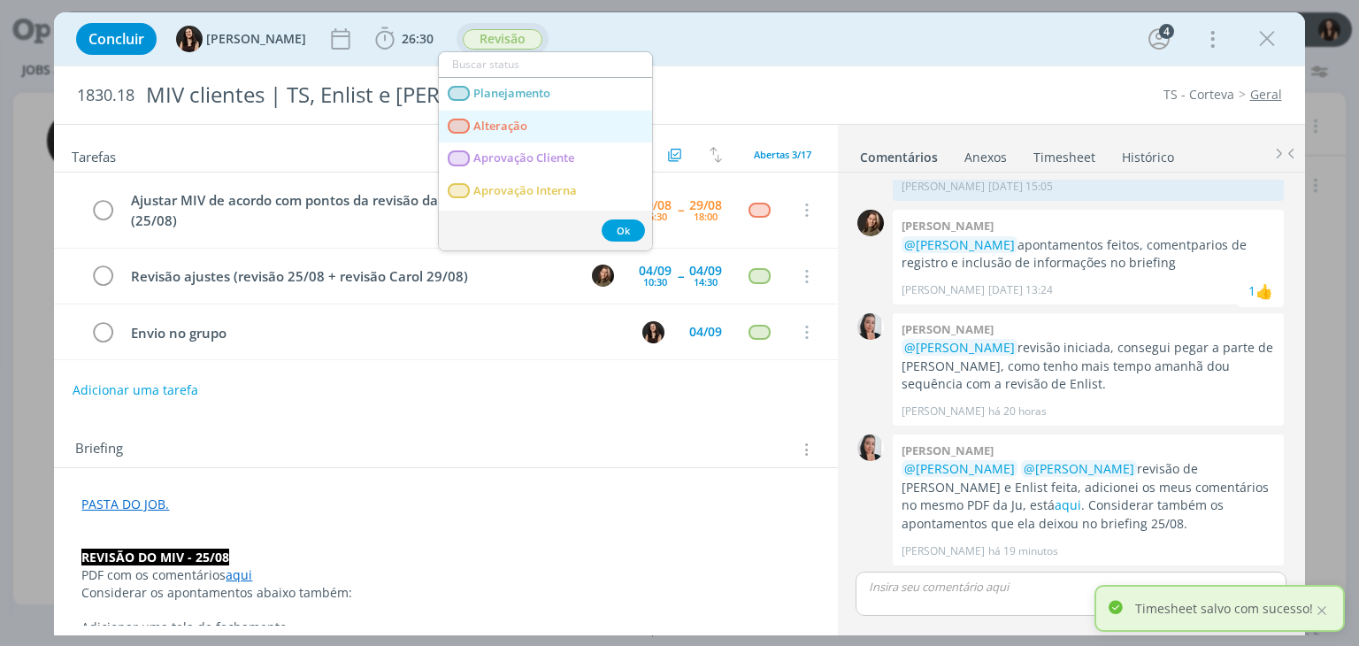
click at [483, 127] on span "Alteração" at bounding box center [501, 126] width 54 height 14
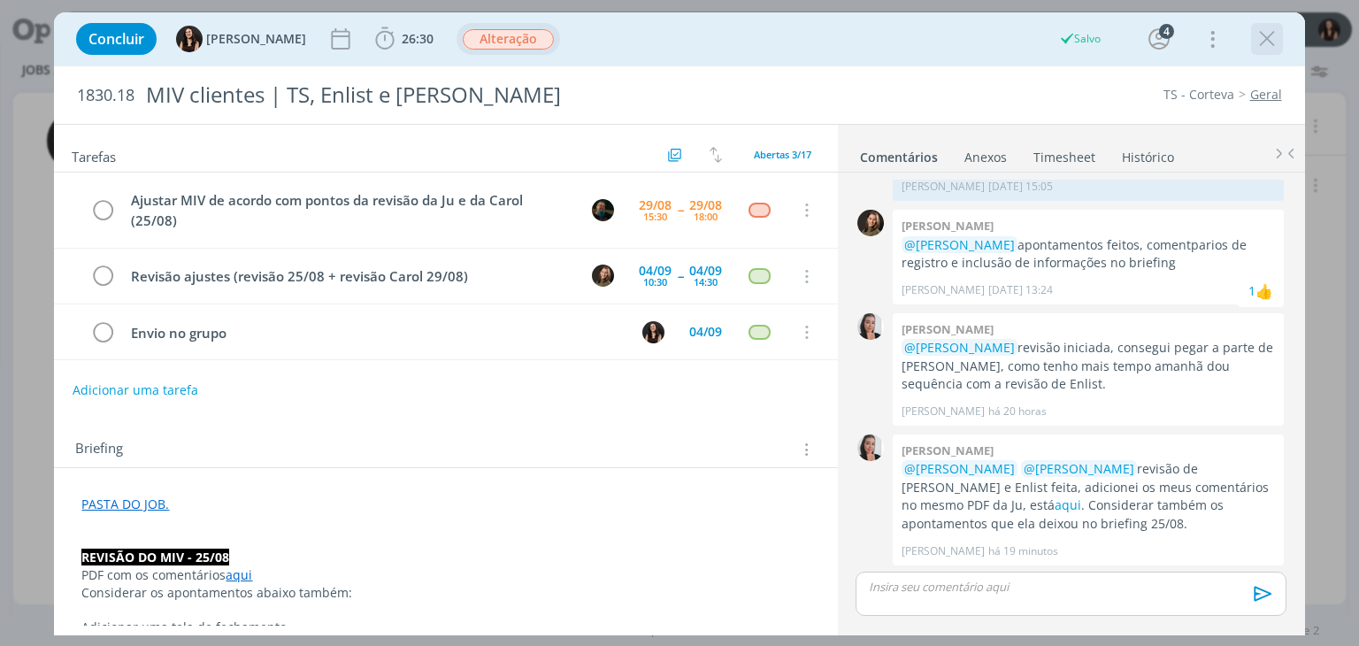
click at [1274, 37] on icon "dialog" at bounding box center [1267, 39] width 27 height 27
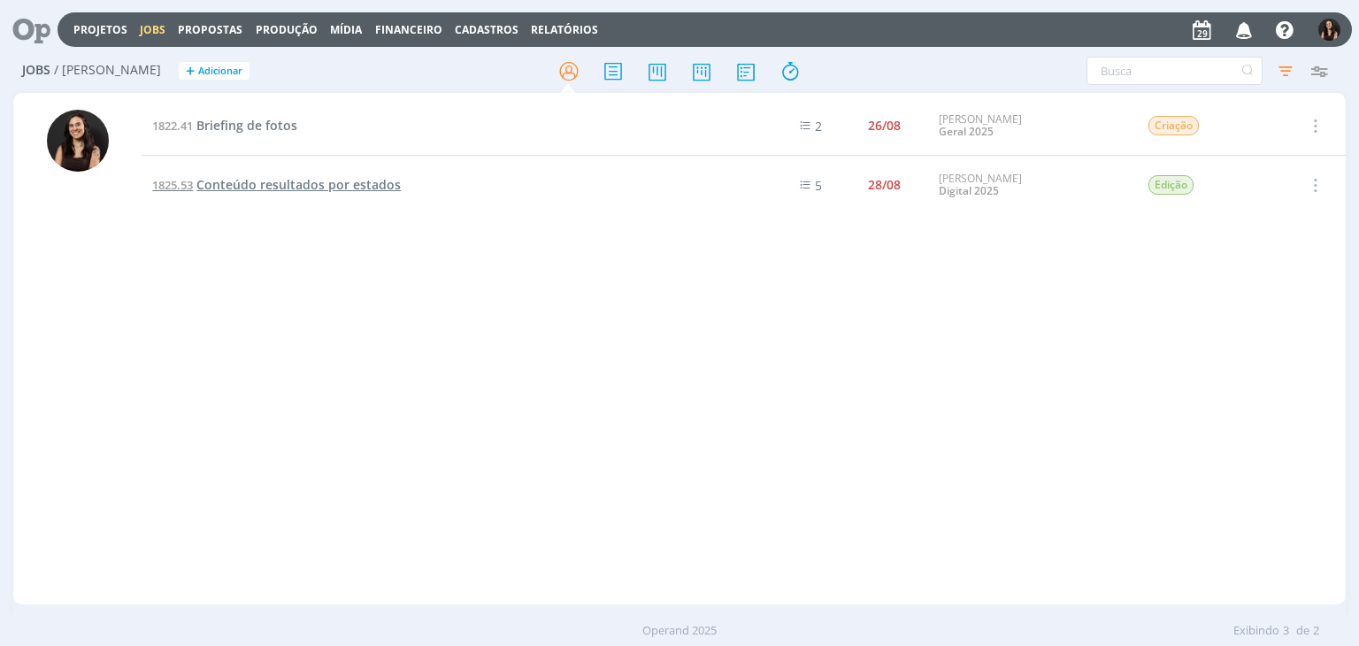
click at [288, 181] on span "Conteúdo resultados por estados" at bounding box center [298, 184] width 204 height 17
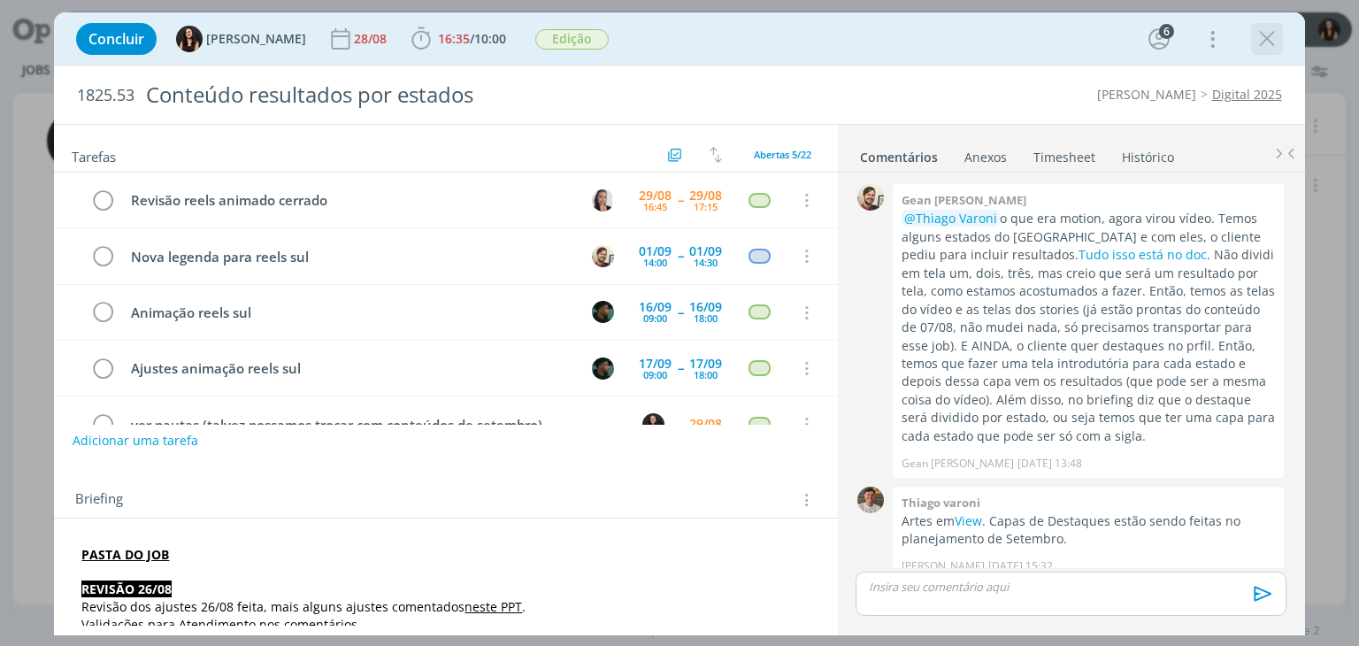
scroll to position [1198, 0]
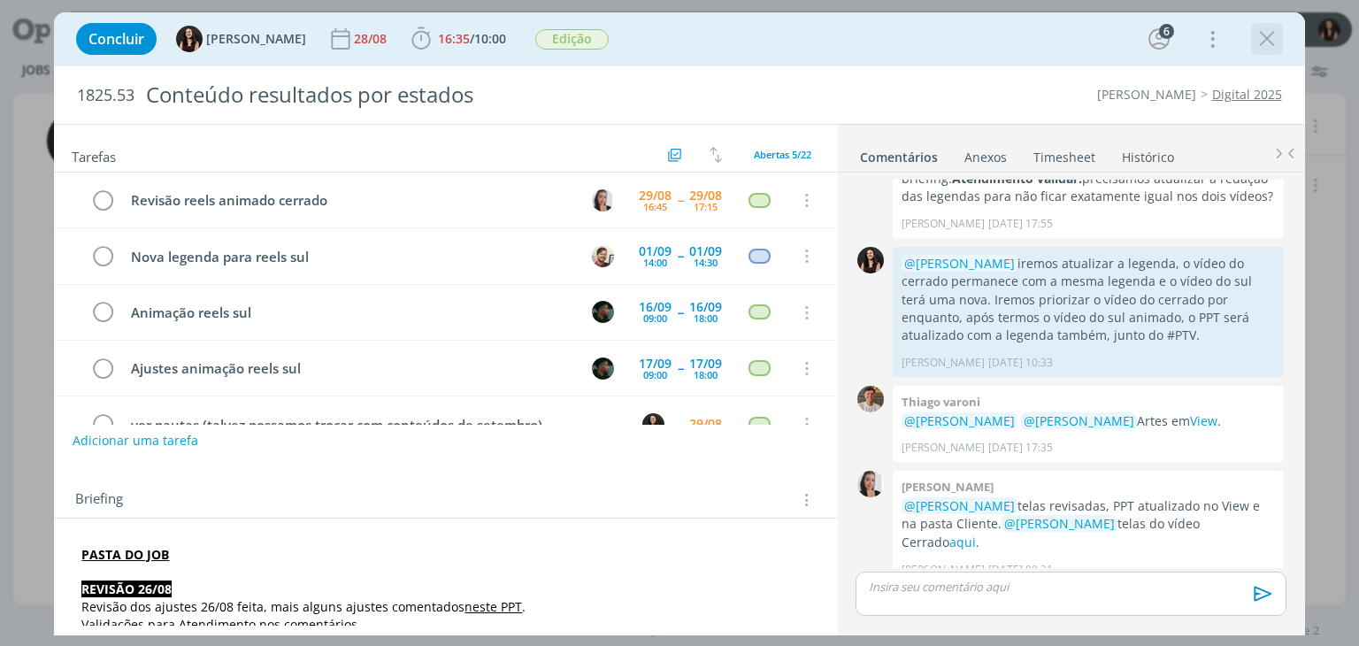
click at [1263, 38] on icon "dialog" at bounding box center [1267, 39] width 27 height 27
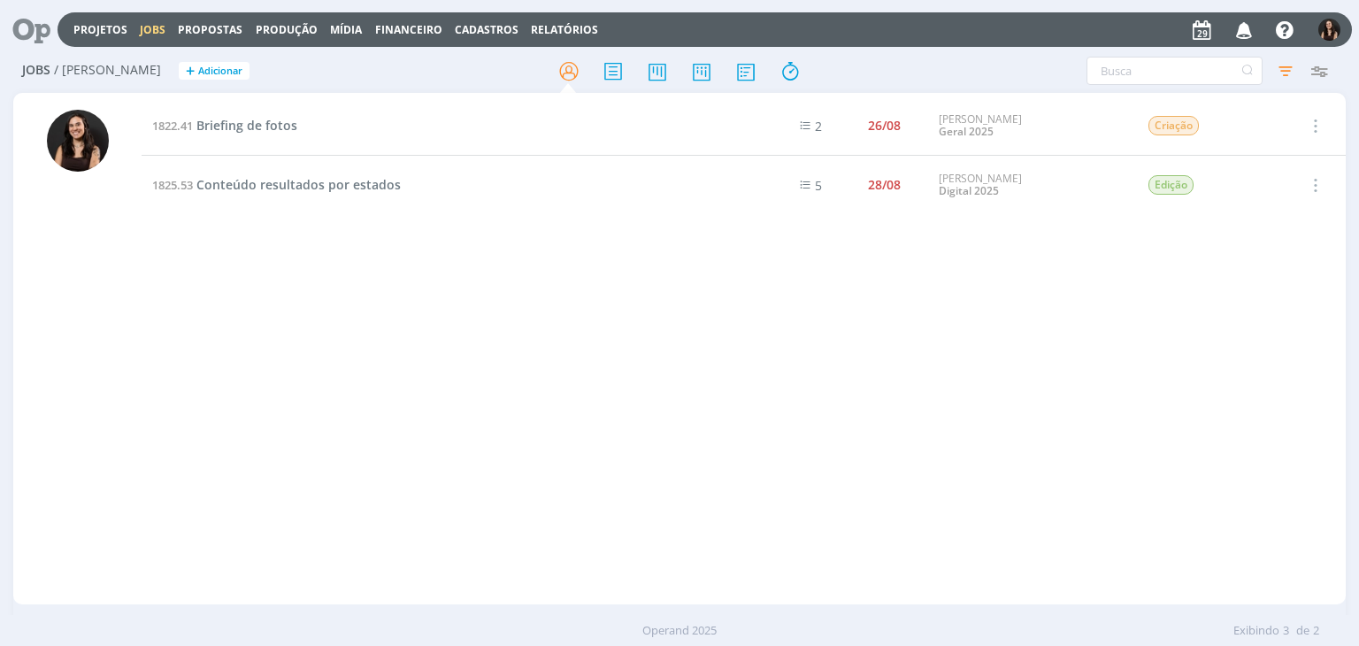
click at [8, 26] on icon at bounding box center [25, 29] width 36 height 35
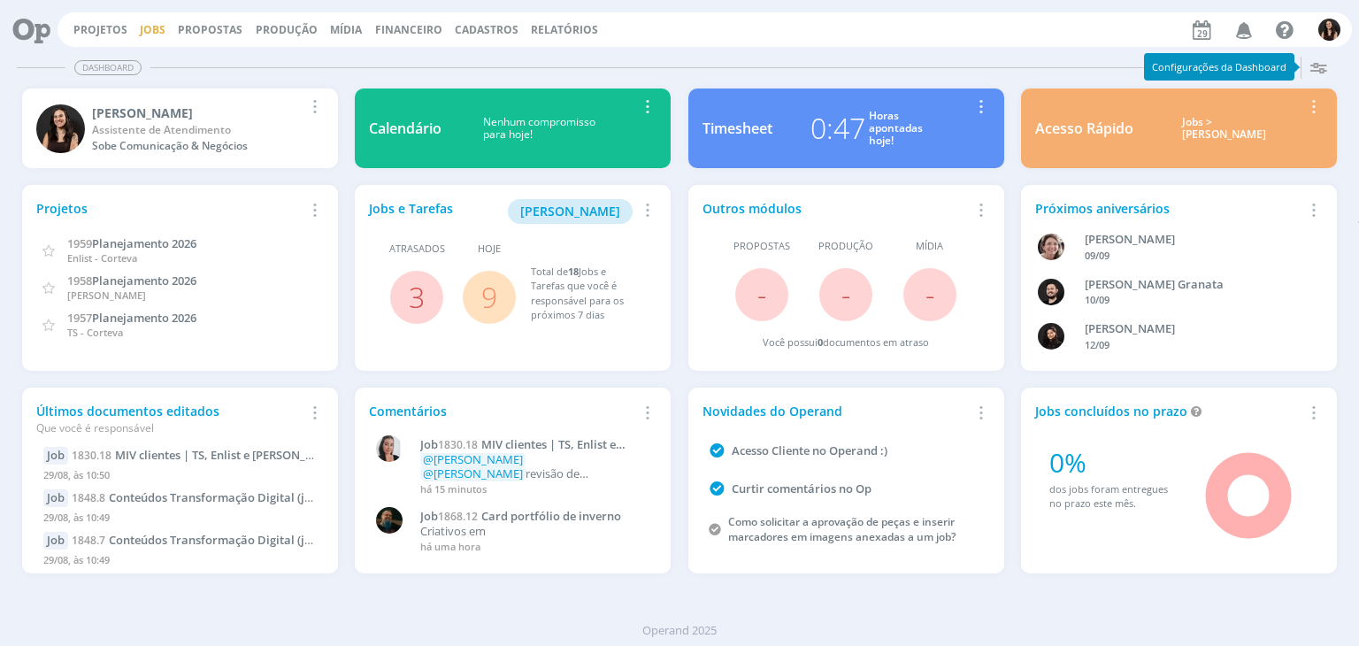
click at [140, 29] on link "Jobs" at bounding box center [153, 29] width 26 height 15
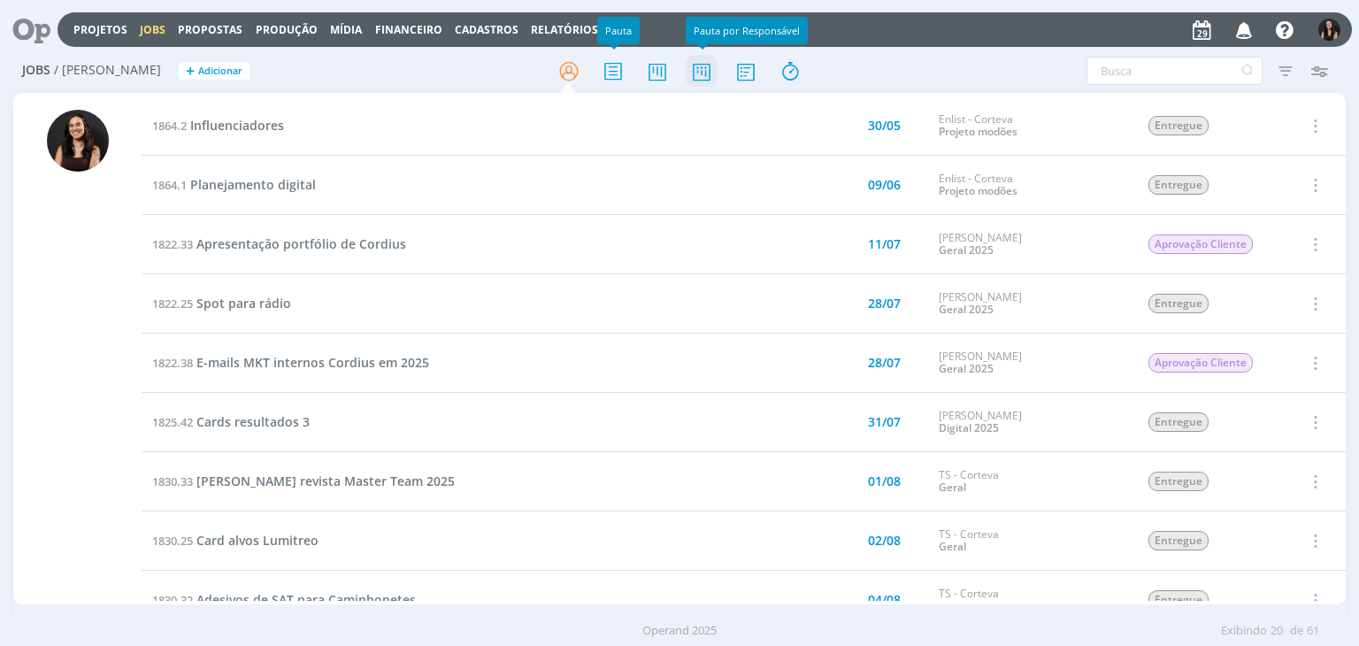
click at [707, 64] on icon at bounding box center [702, 71] width 32 height 35
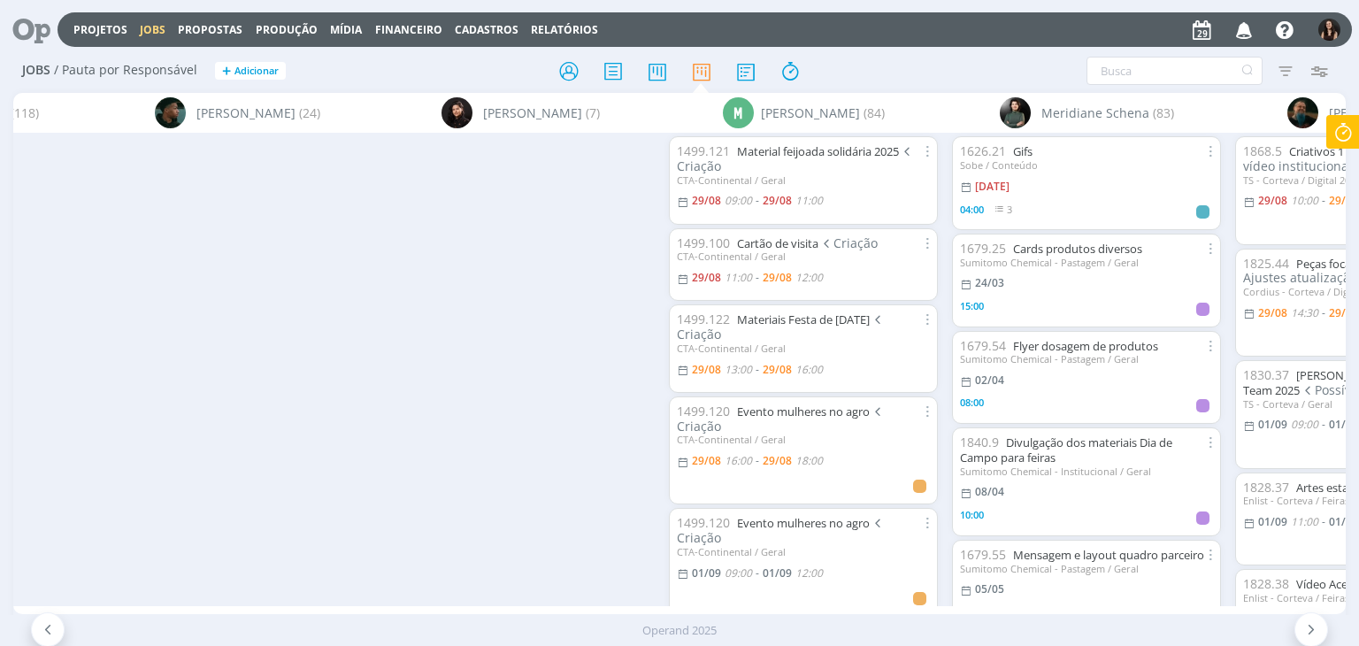
scroll to position [0, 6362]
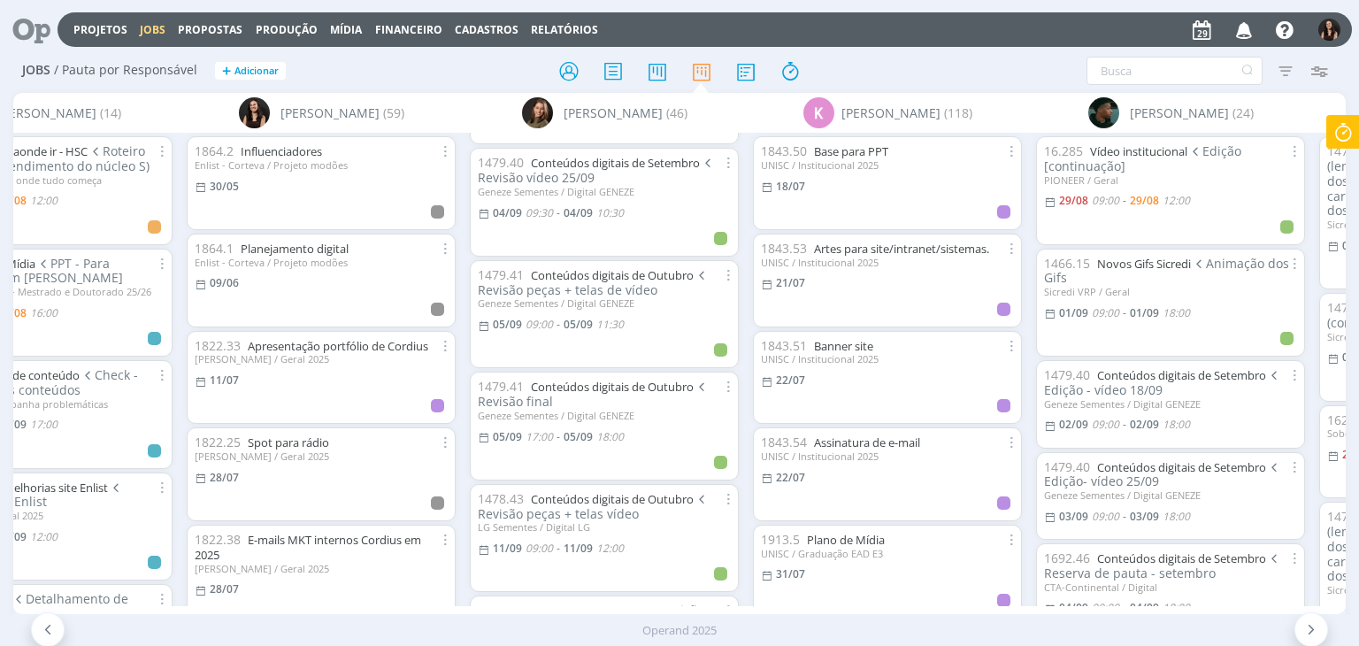
scroll to position [2919, 0]
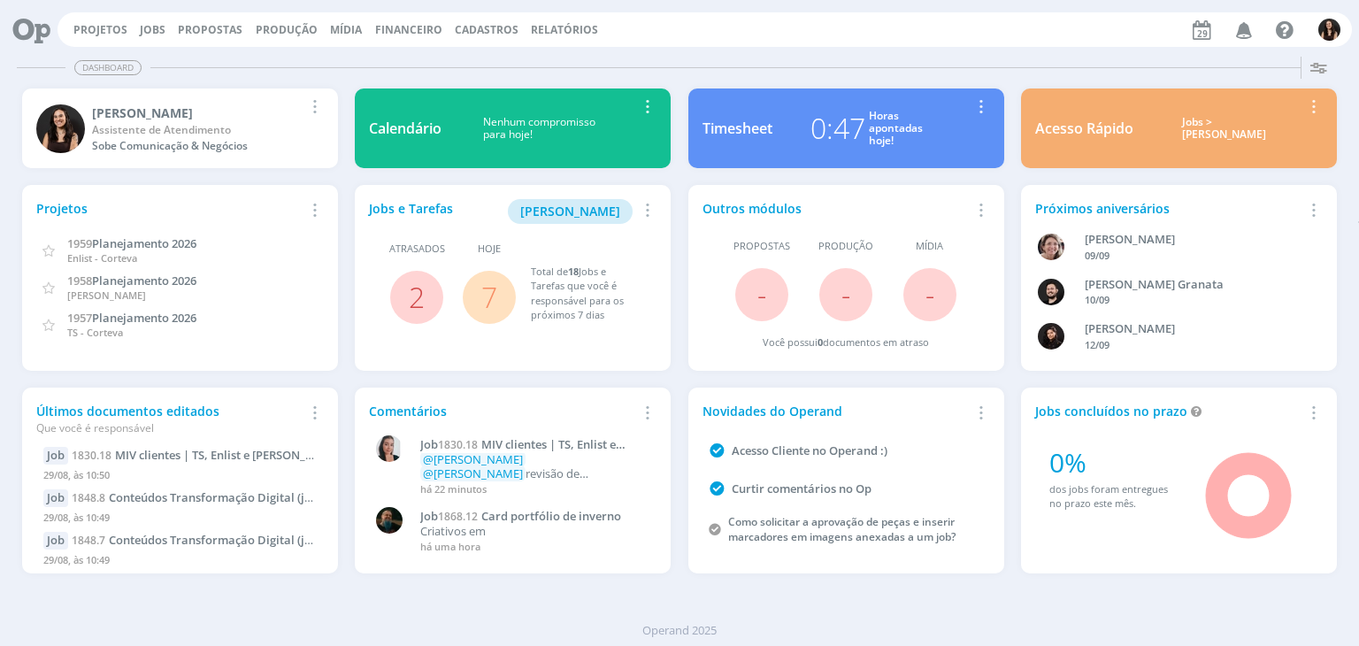
click at [493, 291] on link "7" at bounding box center [489, 297] width 16 height 38
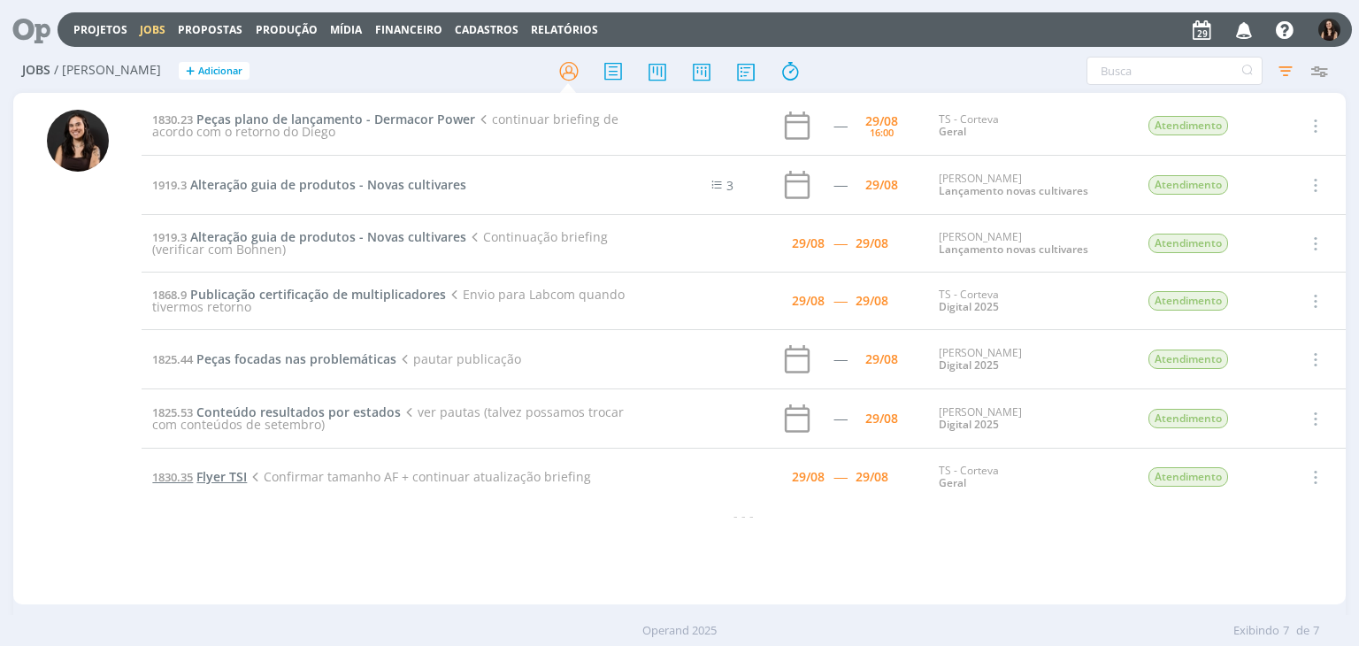
click at [222, 468] on span "Flyer TSI" at bounding box center [221, 476] width 50 height 17
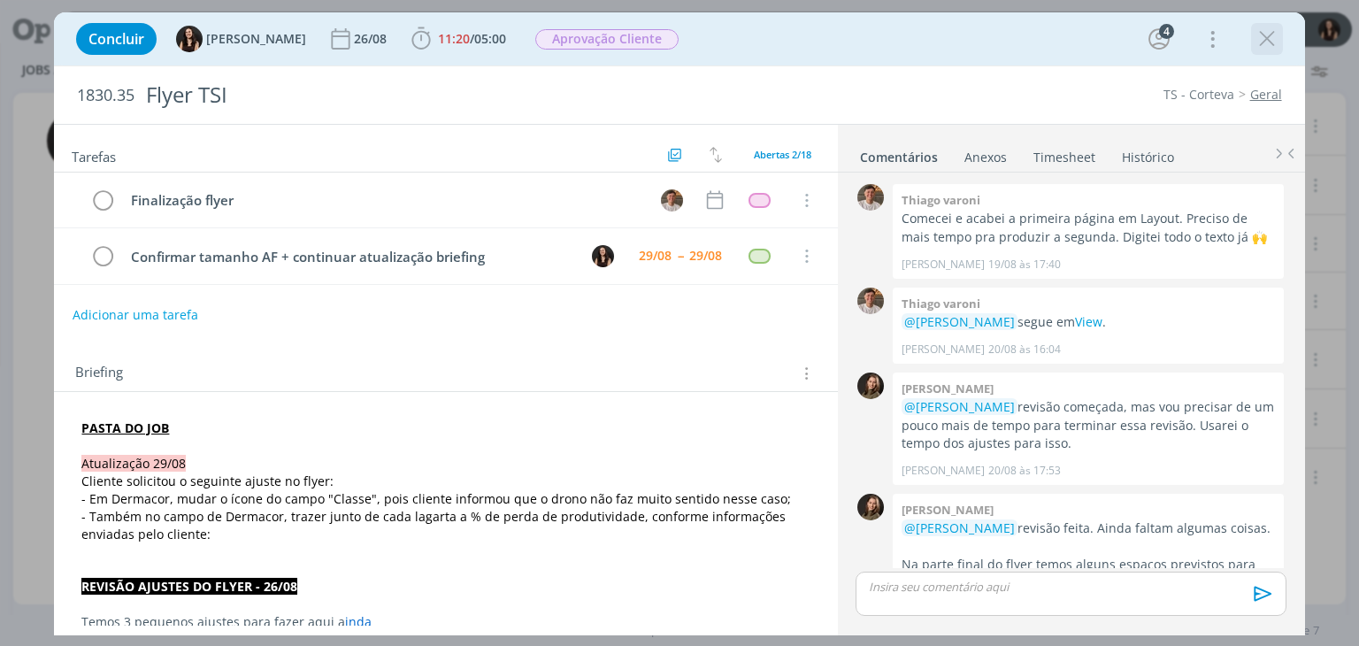
scroll to position [877, 0]
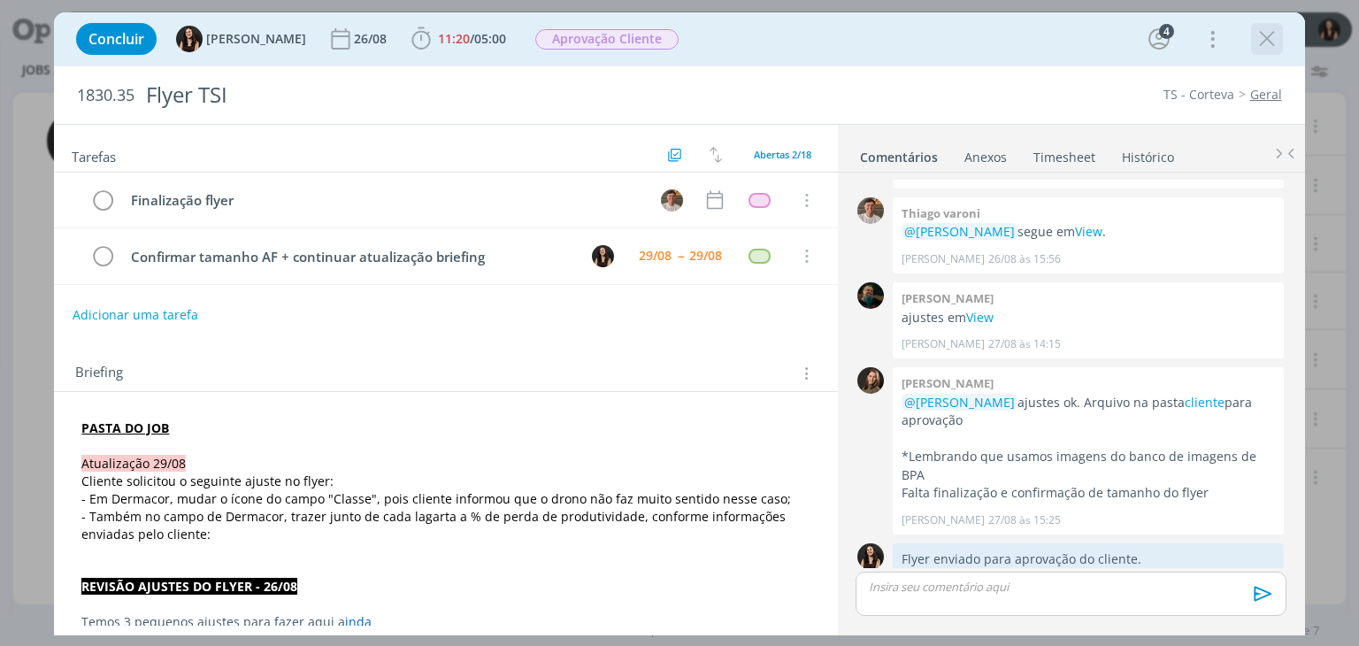
click at [1265, 31] on icon "dialog" at bounding box center [1267, 39] width 27 height 27
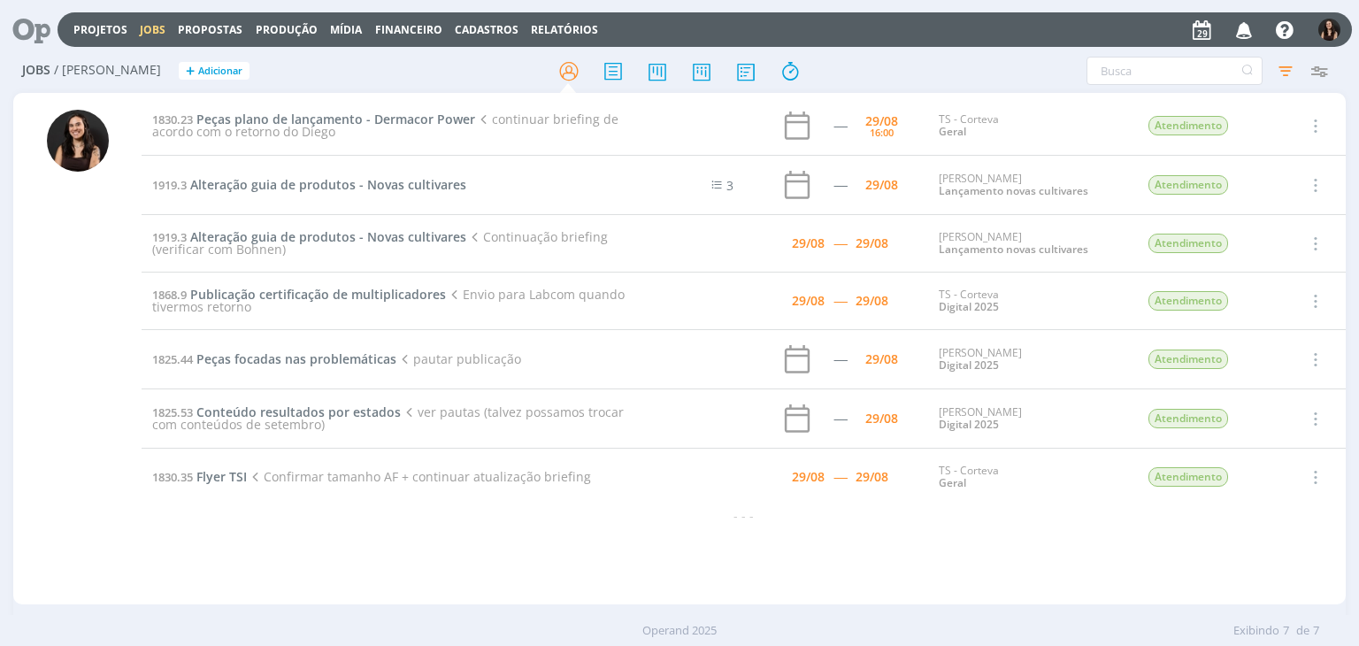
click at [296, 400] on td "1825.53 Conteúdo resultados por estados ver pautas (talvez possamos trocar com …" at bounding box center [393, 418] width 503 height 59
click at [300, 403] on span "Conteúdo resultados por estados" at bounding box center [298, 411] width 204 height 17
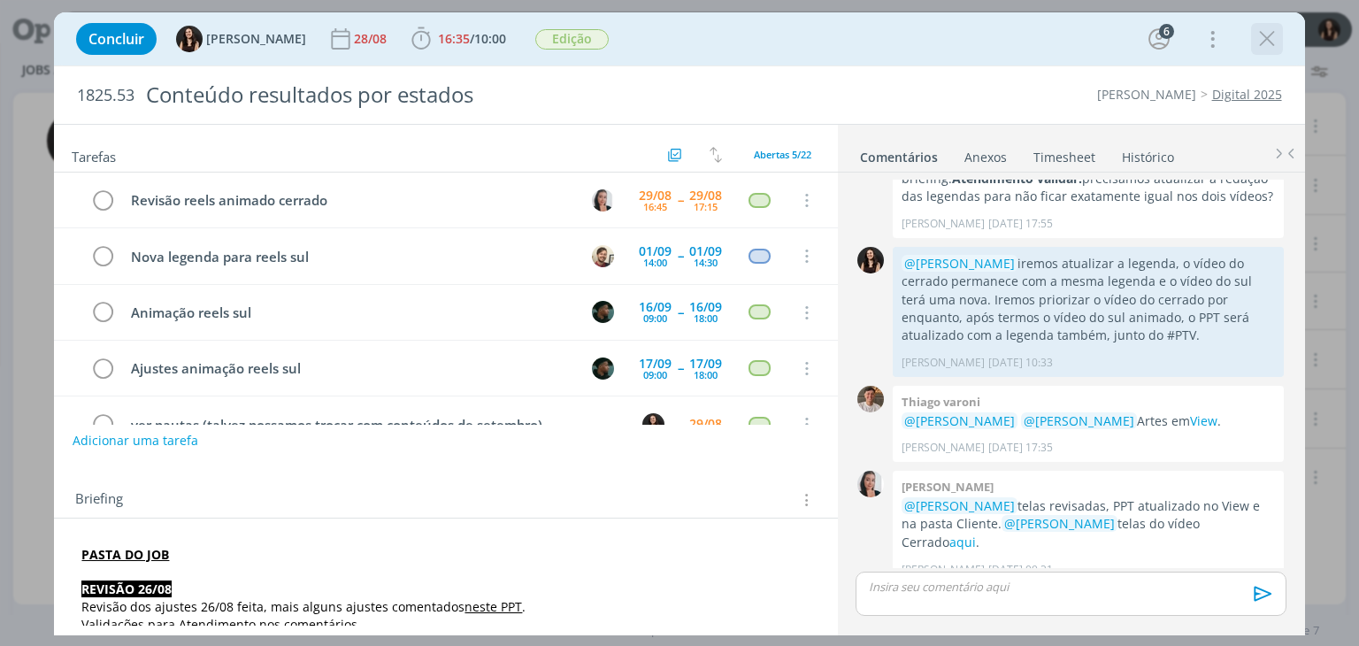
scroll to position [39, 0]
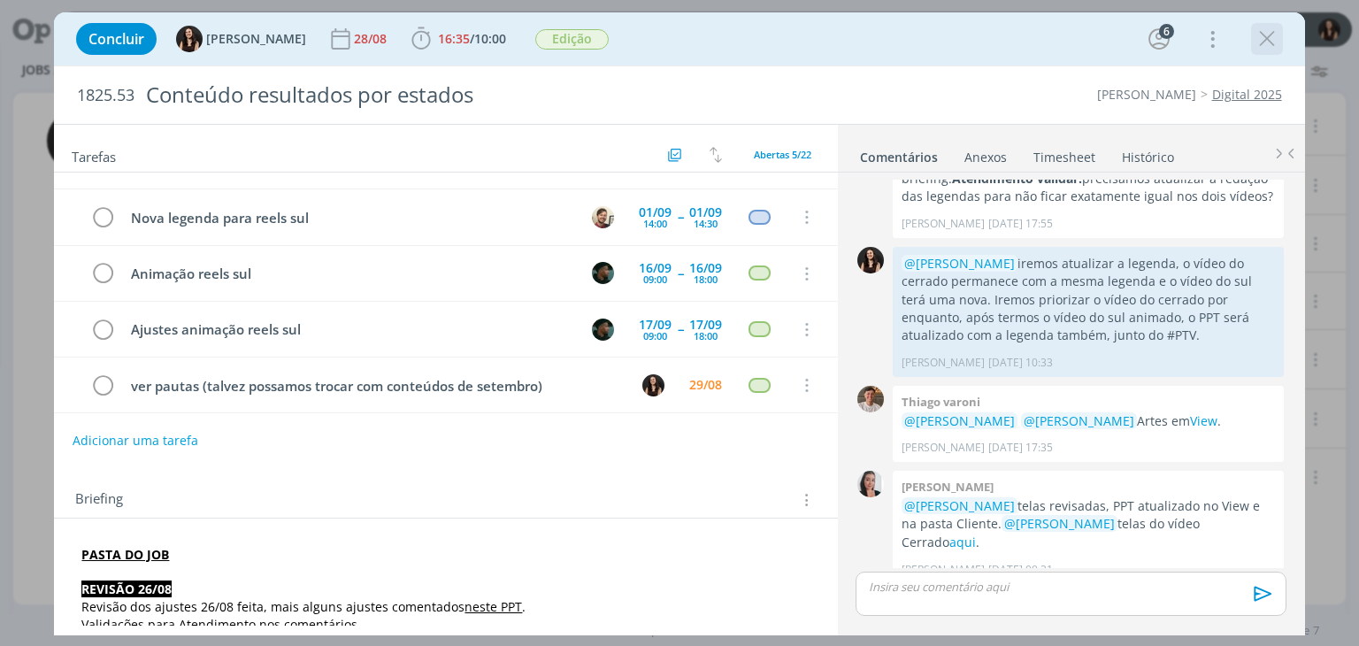
click at [1256, 35] on icon "dialog" at bounding box center [1267, 39] width 27 height 27
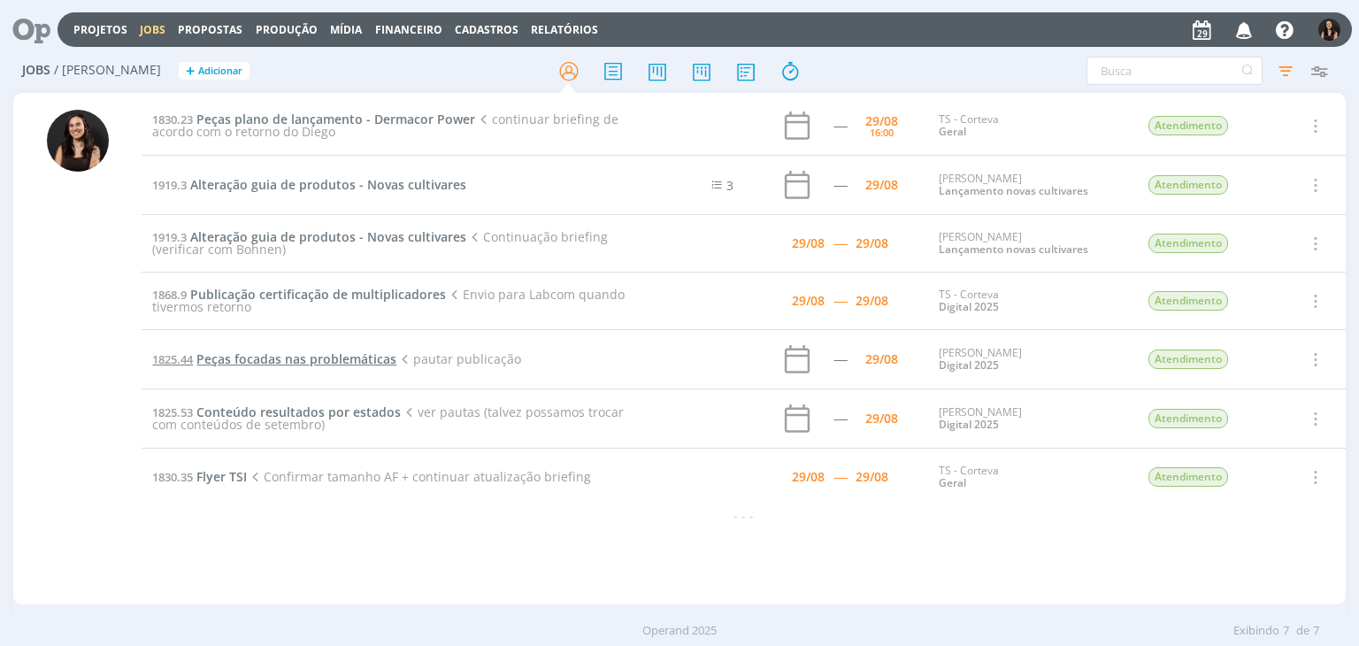
click at [289, 357] on span "Peças focadas nas problemáticas" at bounding box center [296, 358] width 200 height 17
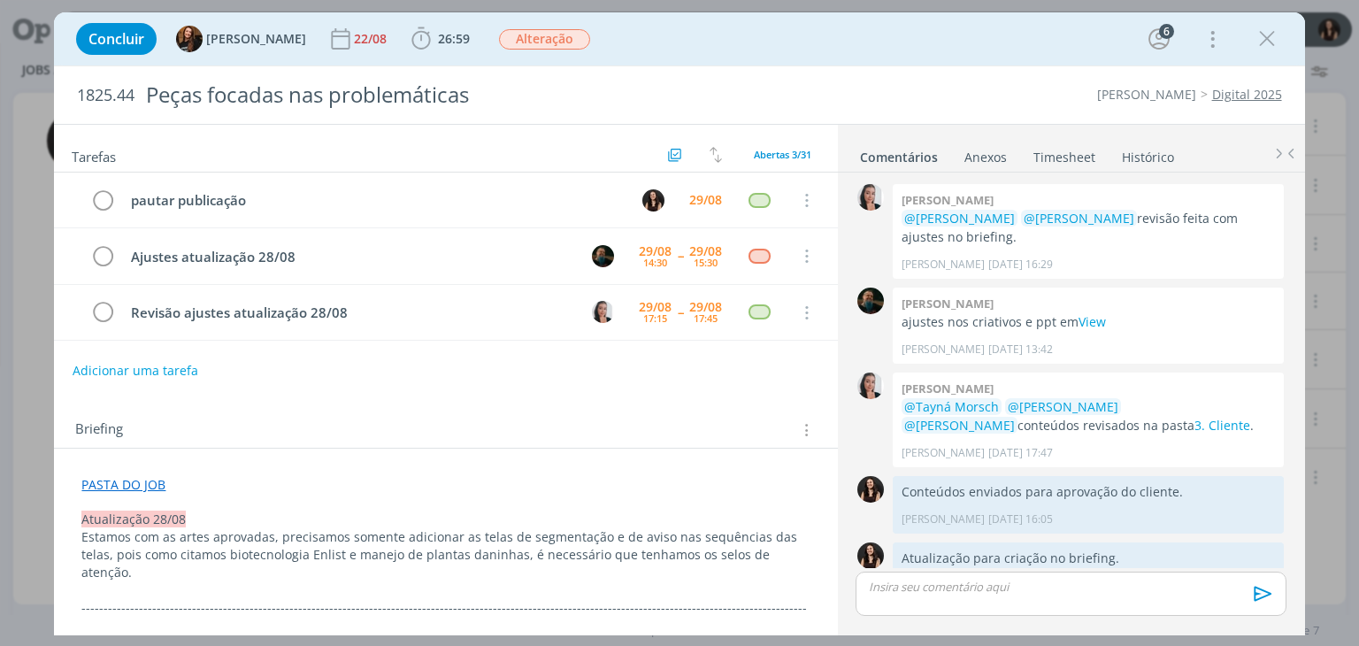
scroll to position [1617, 0]
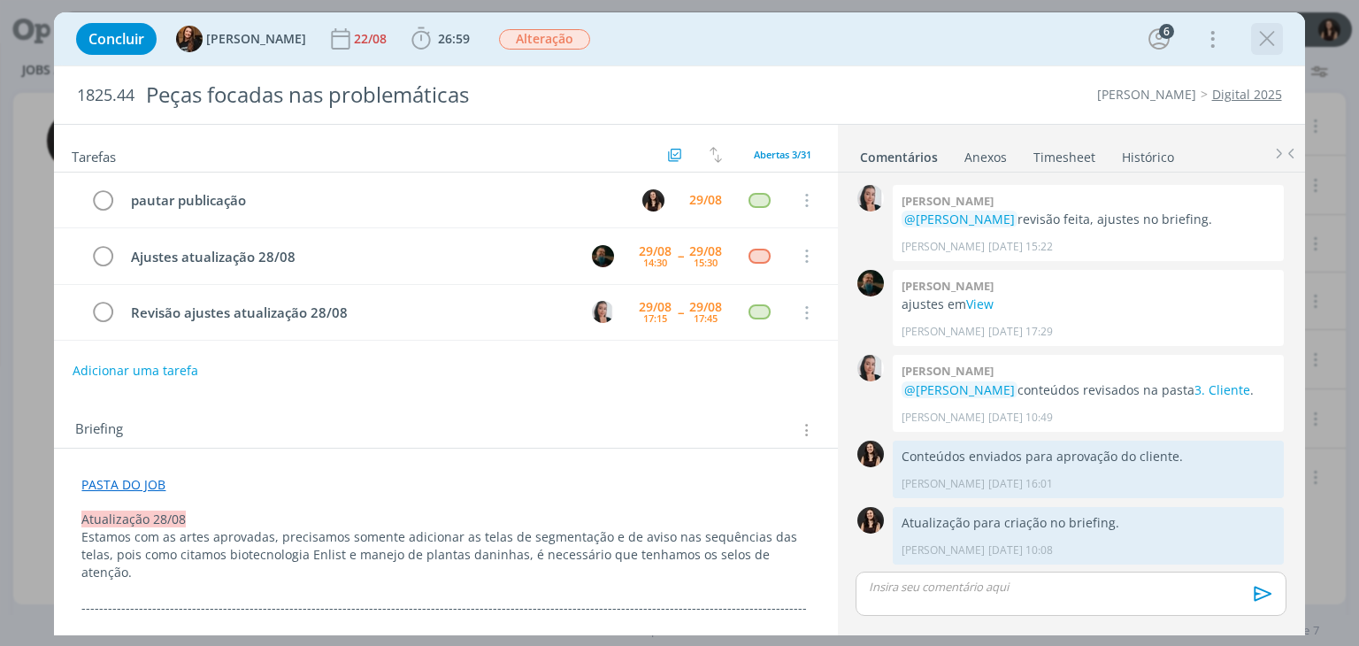
click at [1267, 42] on icon "dialog" at bounding box center [1267, 39] width 27 height 27
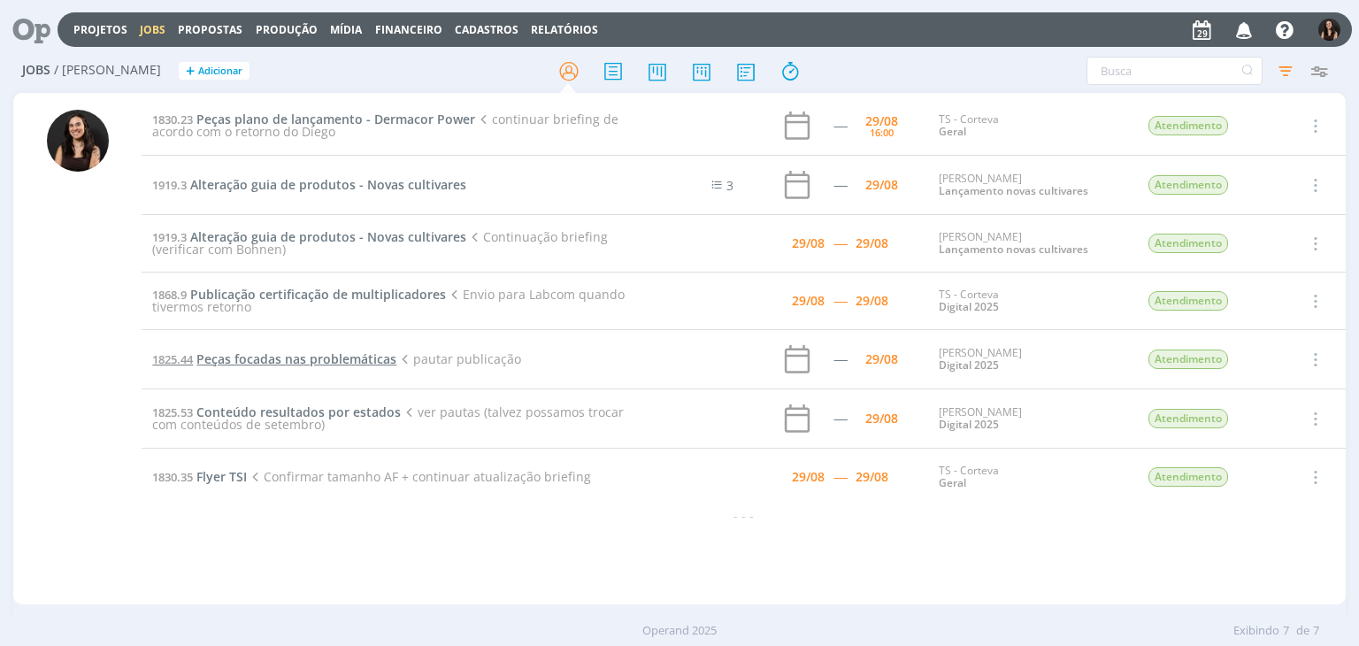
click at [310, 355] on span "Peças focadas nas problemáticas" at bounding box center [296, 358] width 200 height 17
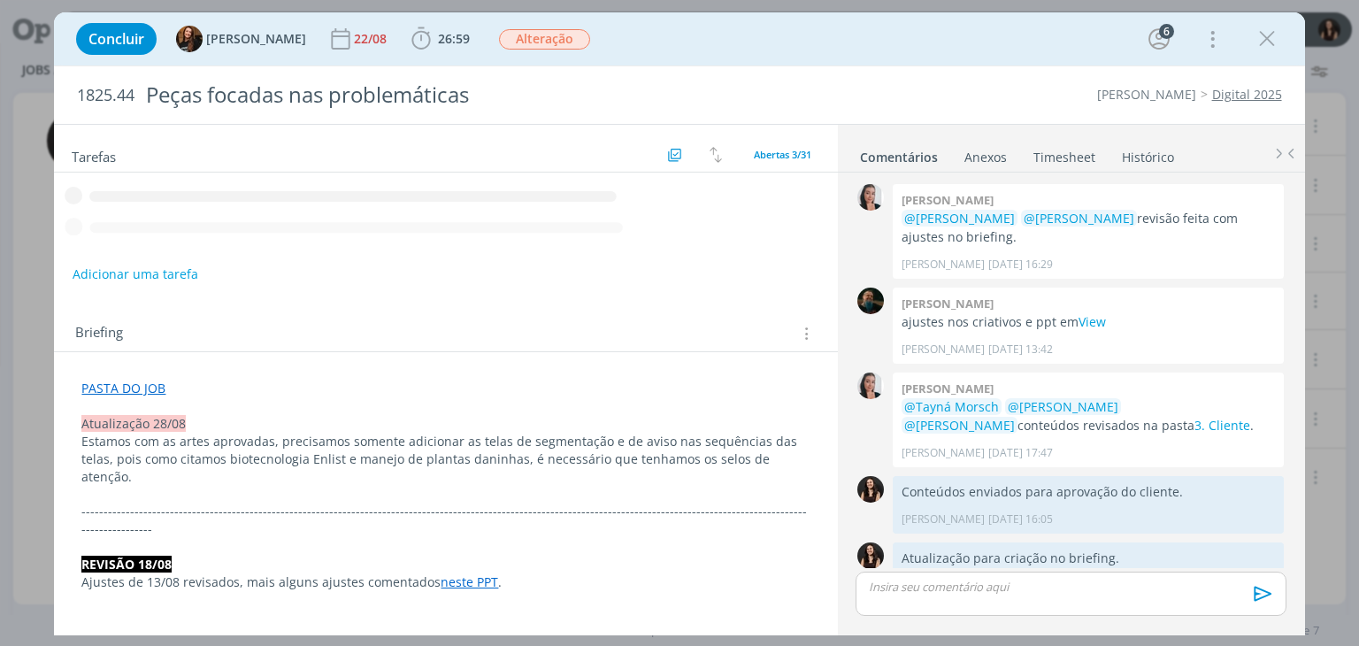
scroll to position [1617, 0]
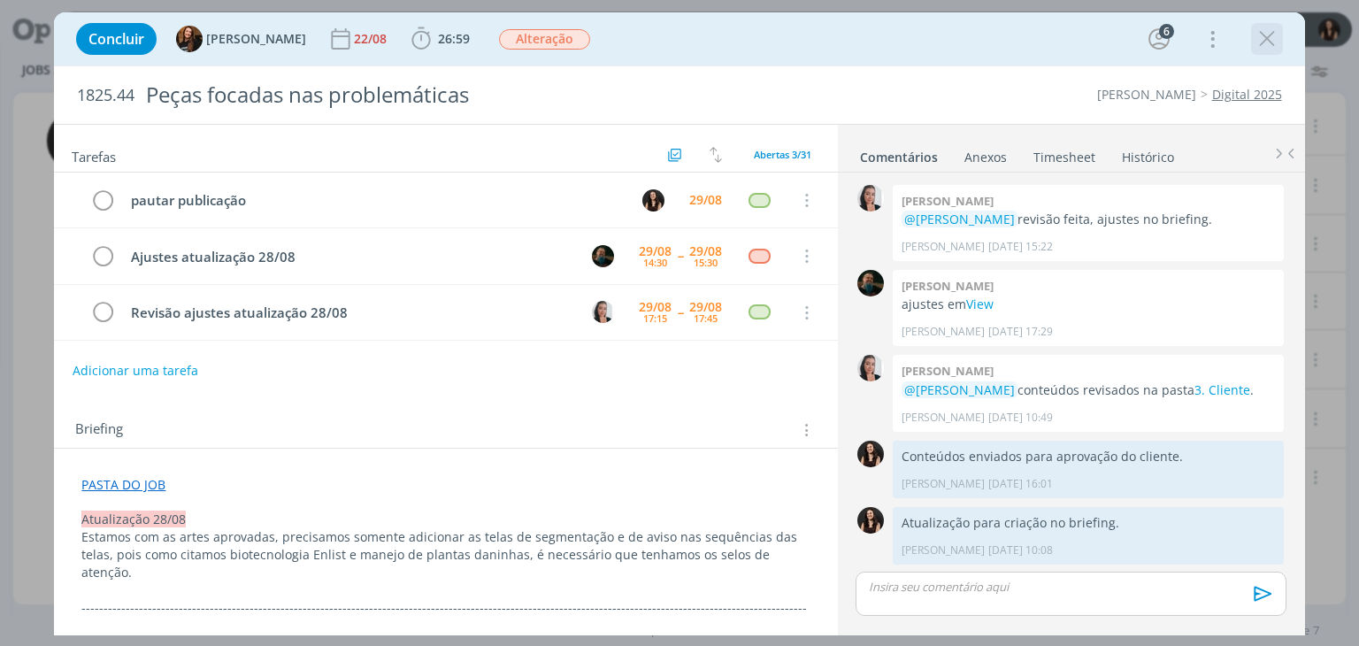
drag, startPoint x: 1268, startPoint y: 40, endPoint x: 1185, endPoint y: 94, distance: 98.4
click at [1267, 40] on icon "dialog" at bounding box center [1267, 39] width 27 height 27
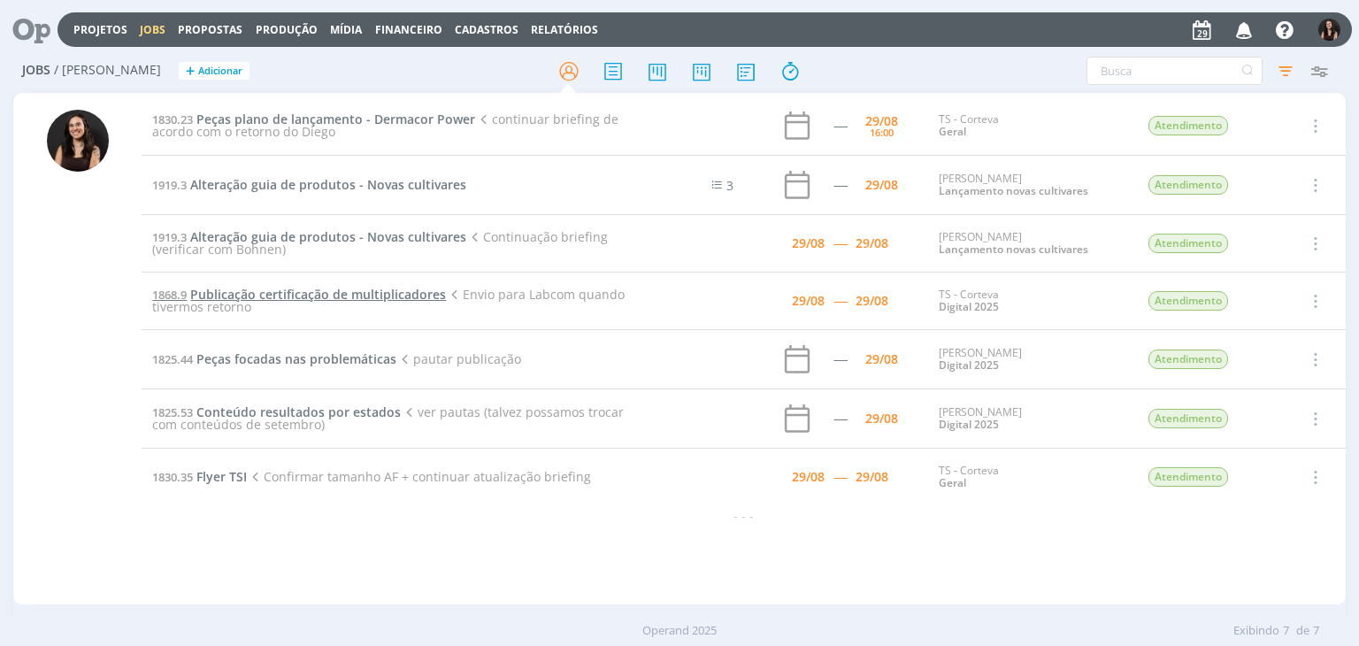
click at [293, 288] on span "Publicação certificação de multiplicadores" at bounding box center [318, 294] width 256 height 17
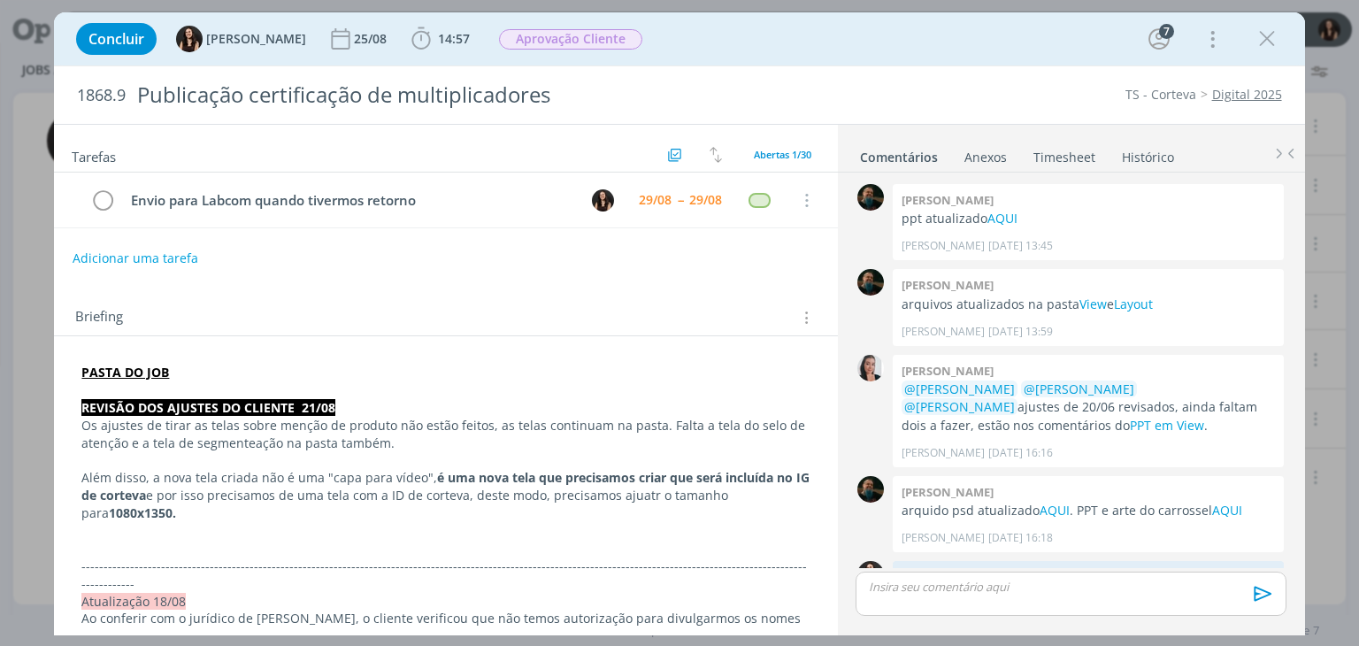
scroll to position [1727, 0]
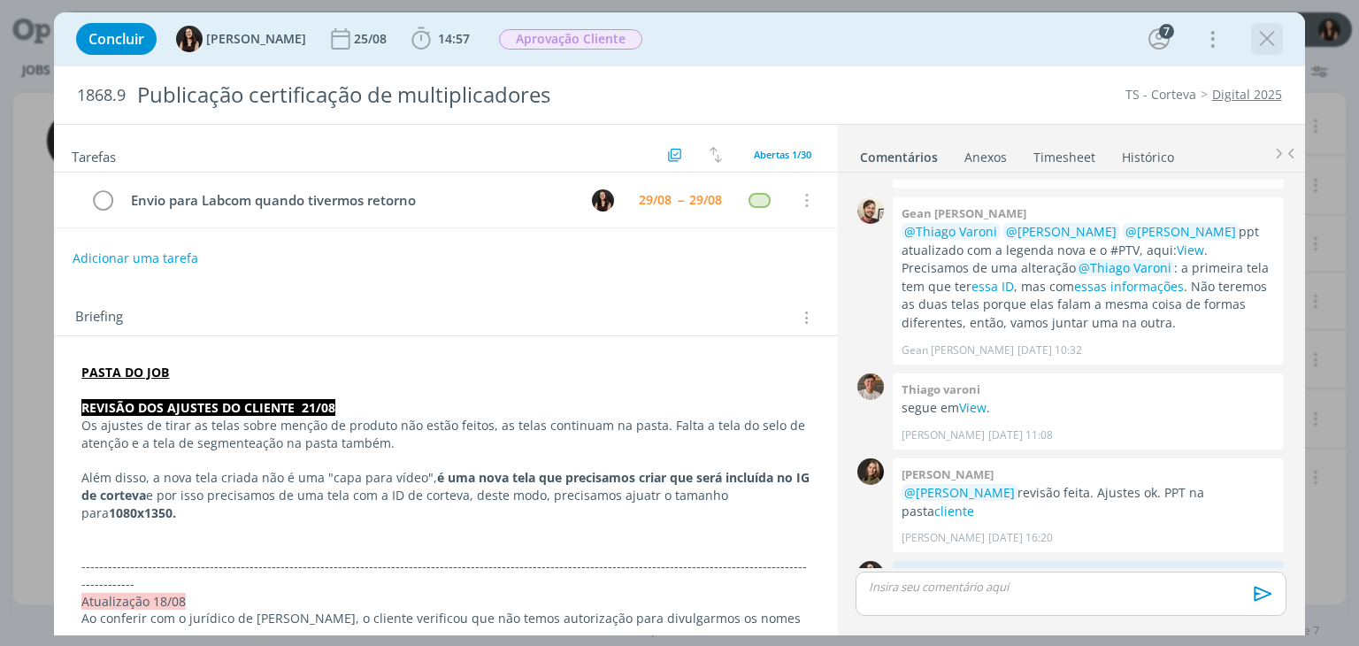
click at [1263, 38] on icon "dialog" at bounding box center [1267, 39] width 27 height 27
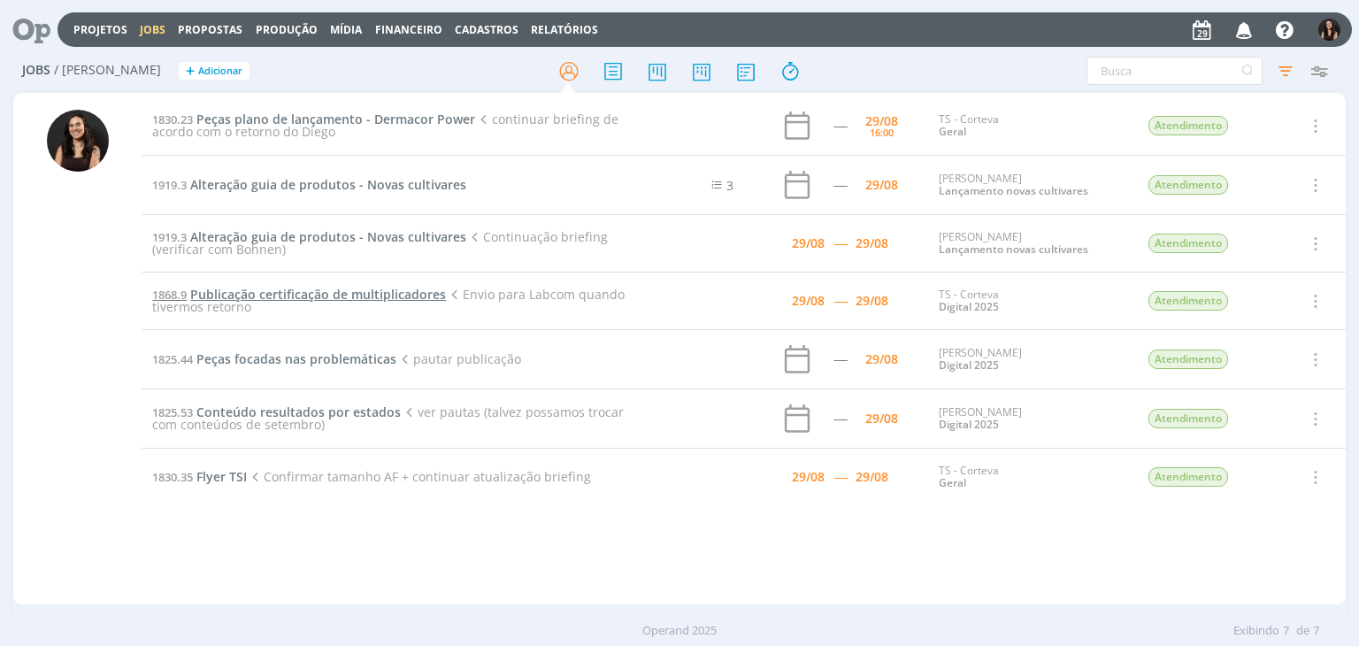
click at [358, 288] on span "Publicação certificação de multiplicadores" at bounding box center [318, 294] width 256 height 17
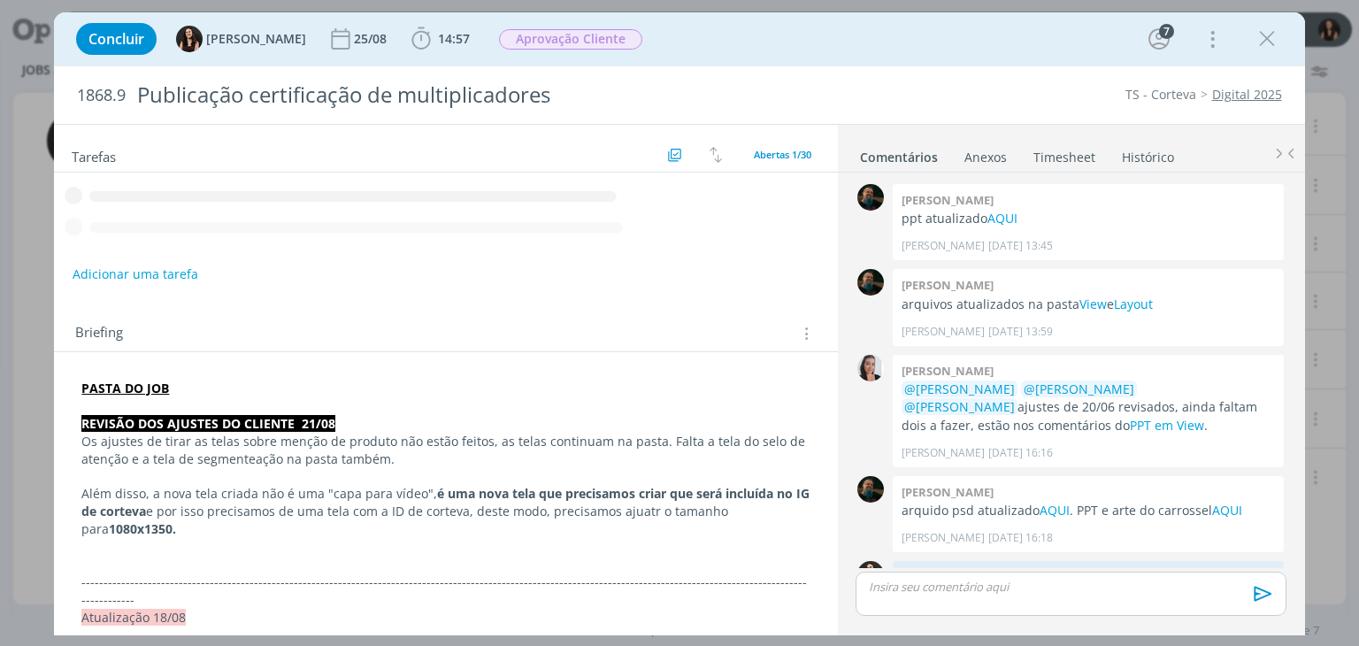
scroll to position [1727, 0]
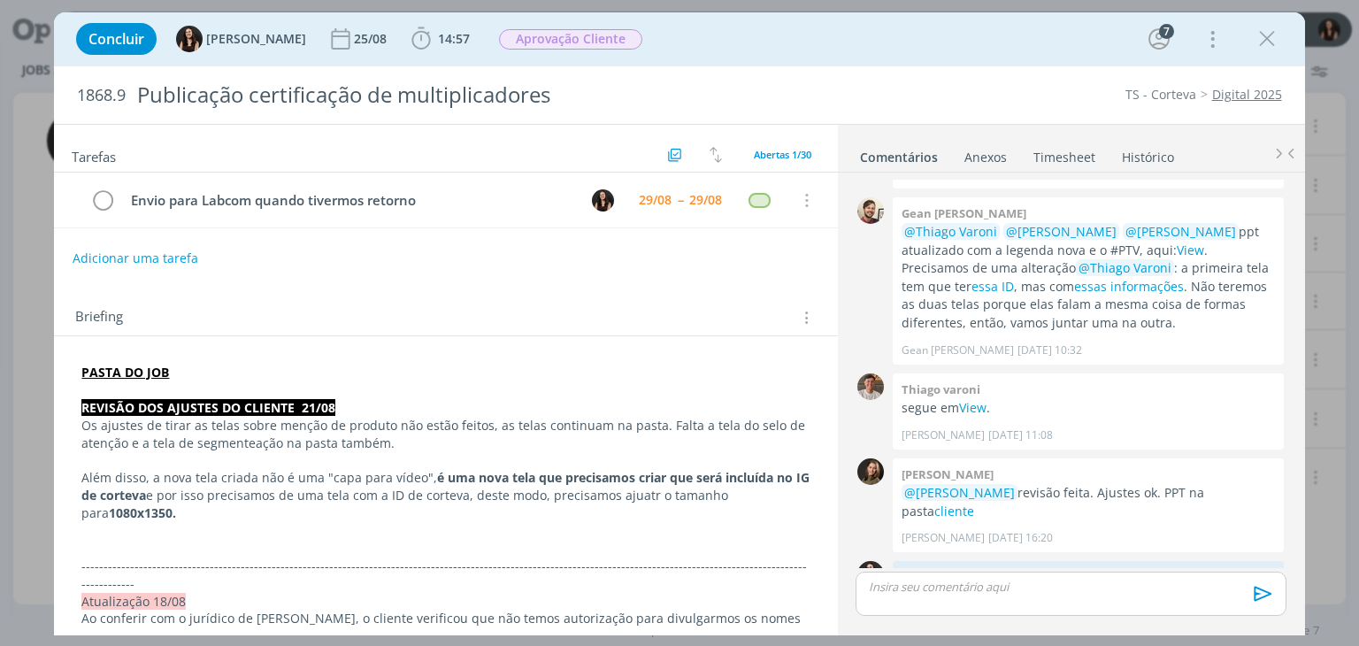
click at [1283, 40] on div "Concluir [PERSON_NAME] [DATE] 14:57 Iniciar Apontar Data * [DATE] Horas * 00:00…" at bounding box center [678, 39] width 1223 height 42
click at [1267, 32] on icon "dialog" at bounding box center [1267, 39] width 27 height 27
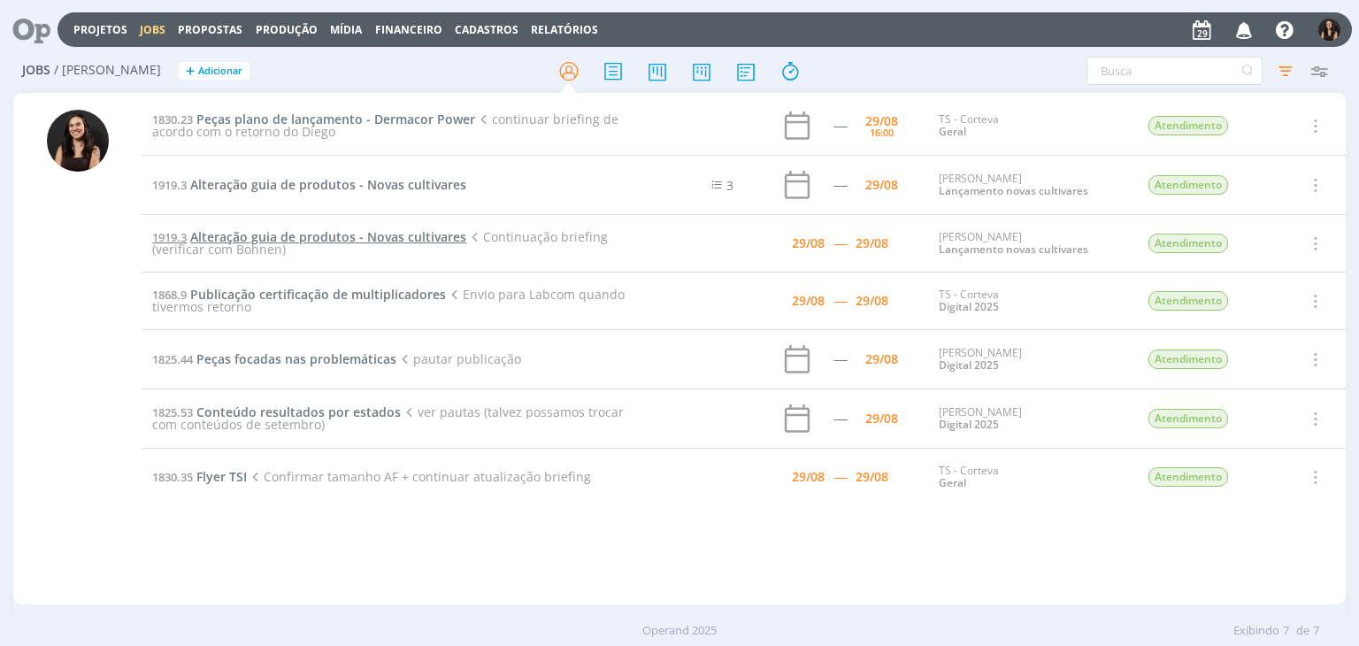
click at [357, 231] on span "Alteração guia de produtos - Novas cultivares" at bounding box center [328, 236] width 276 height 17
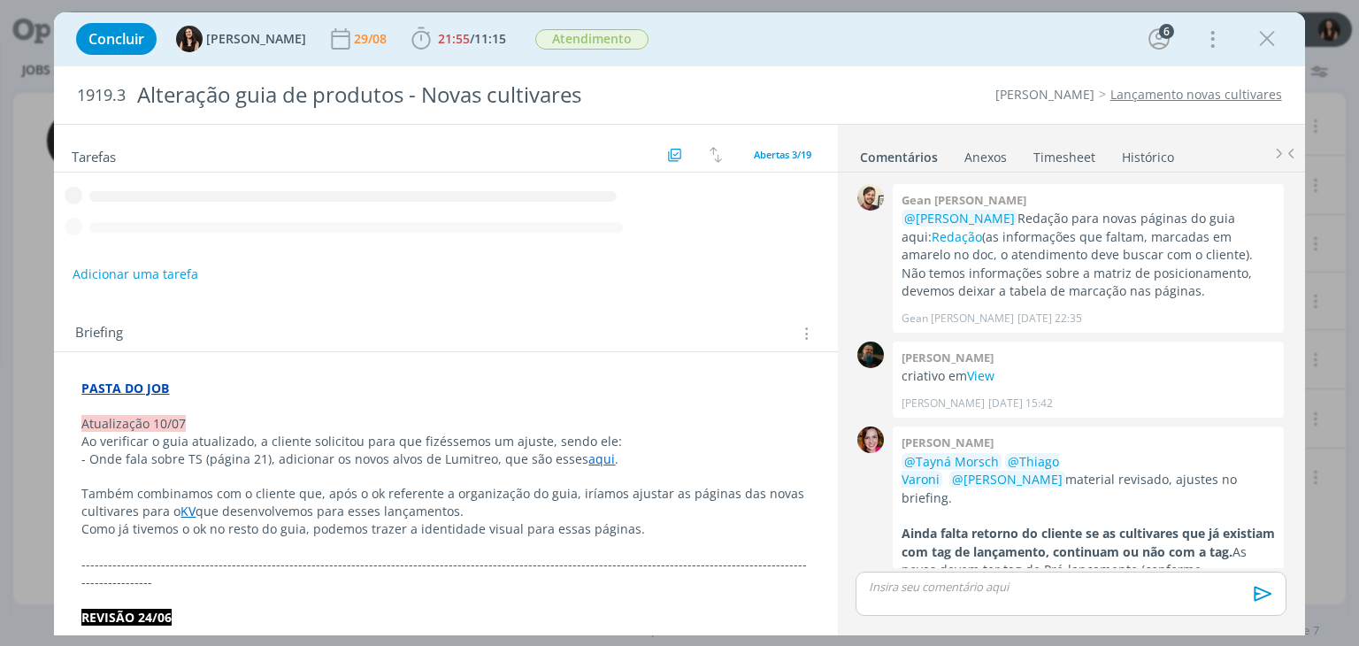
scroll to position [1125, 0]
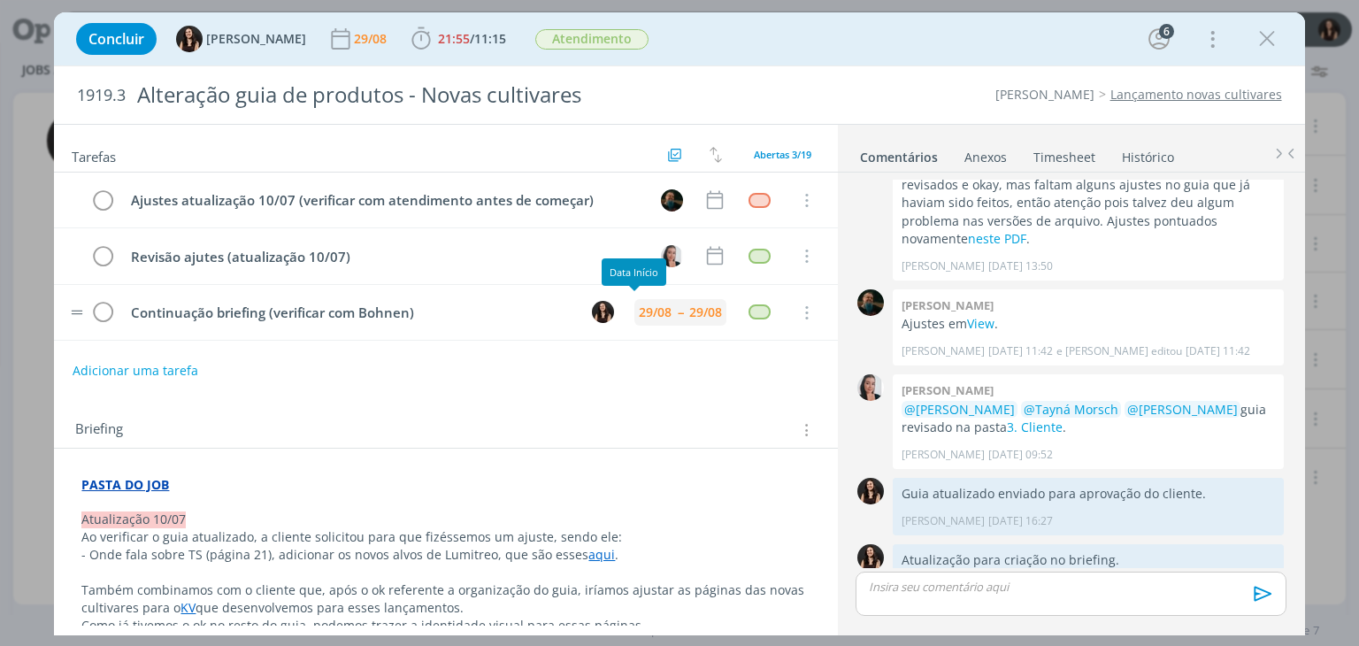
click at [648, 312] on div "29/08" at bounding box center [655, 312] width 33 height 12
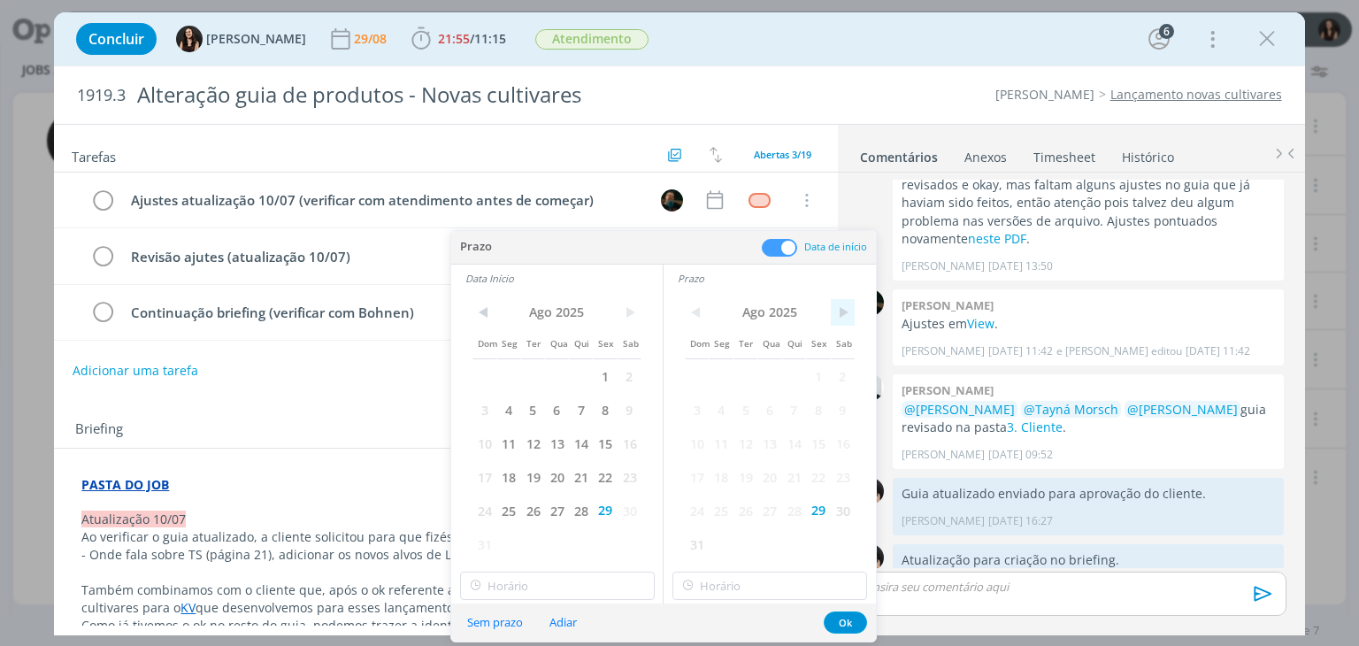
click at [840, 311] on span ">" at bounding box center [843, 312] width 24 height 27
click at [716, 372] on span "1" at bounding box center [721, 376] width 24 height 34
click at [633, 309] on span ">" at bounding box center [629, 312] width 24 height 27
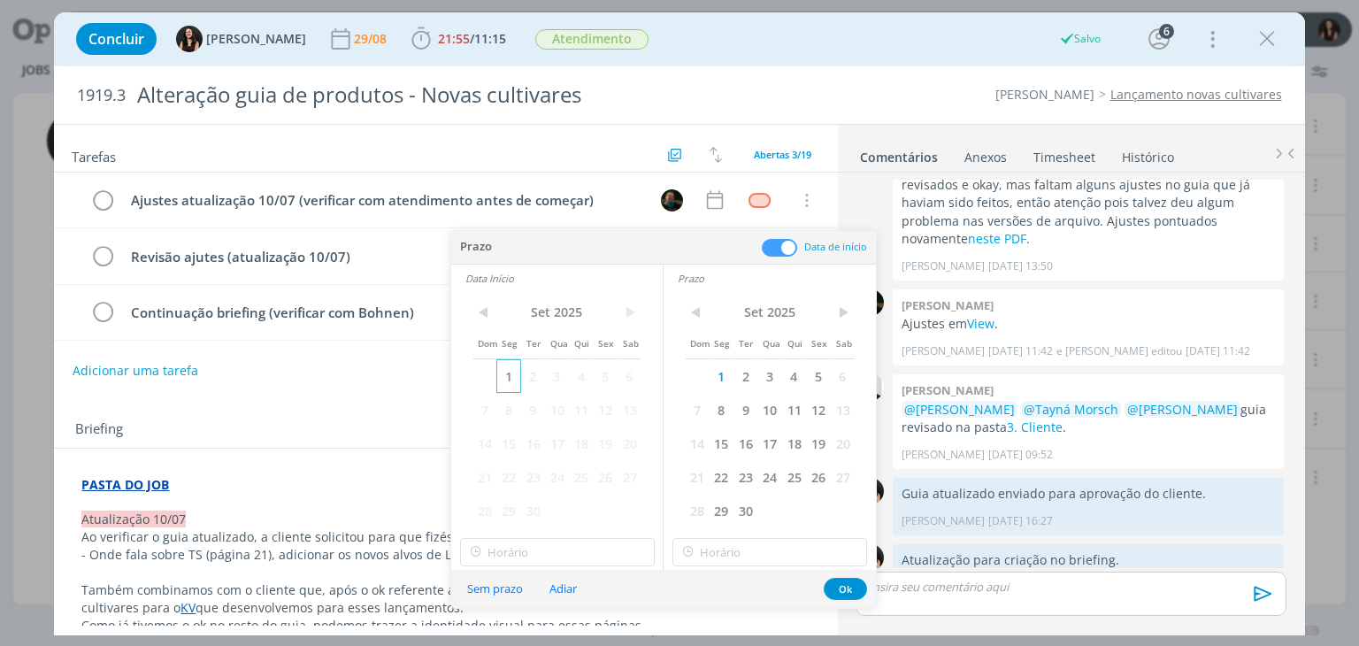
click at [510, 373] on span "1" at bounding box center [508, 376] width 24 height 34
click at [853, 592] on button "Ok" at bounding box center [845, 589] width 43 height 22
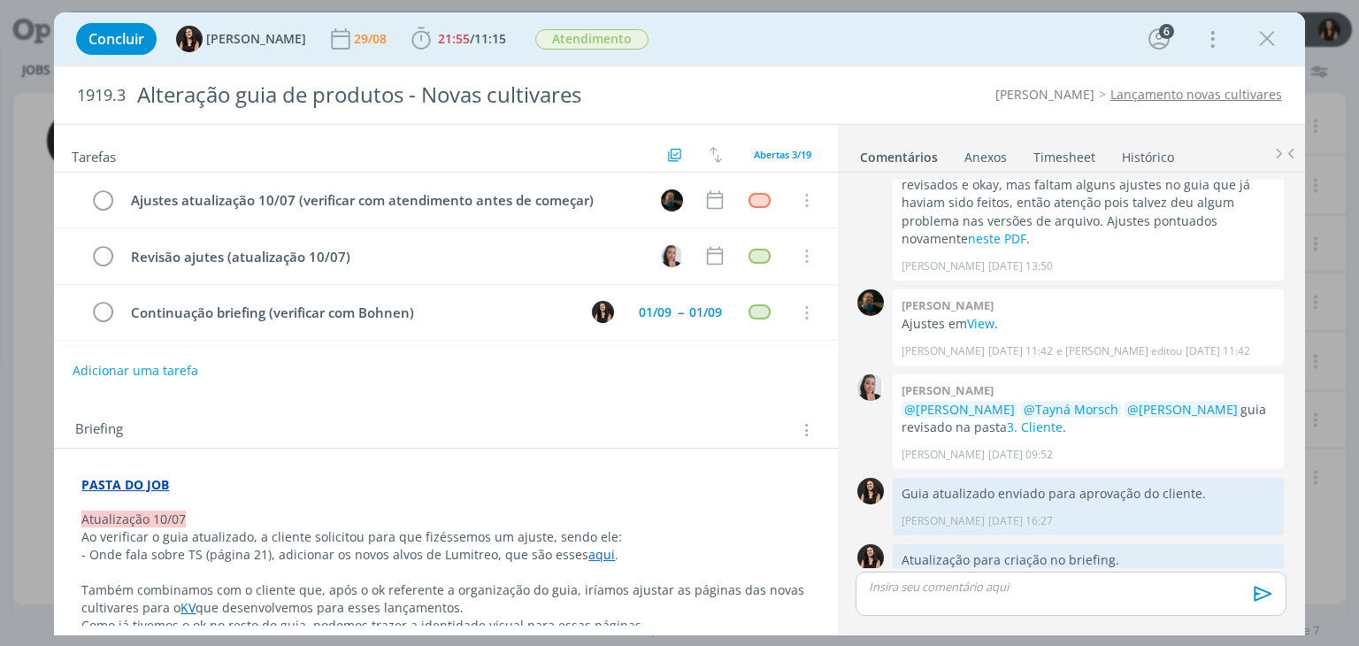
click at [668, 383] on div "Tarefas Usar Job de template Criar template a partir deste job Visualizar Templ…" at bounding box center [445, 375] width 783 height 501
click at [1267, 35] on icon "dialog" at bounding box center [1267, 39] width 27 height 27
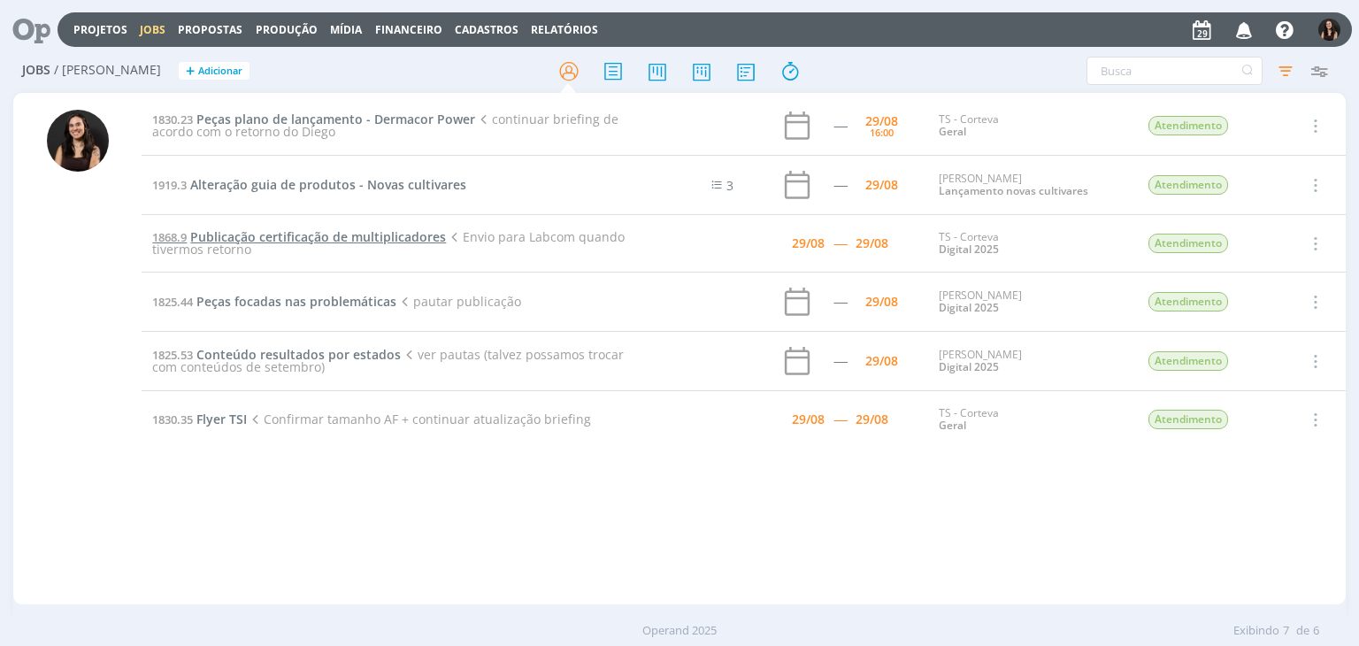
click at [276, 237] on span "Publicação certificação de multiplicadores" at bounding box center [318, 236] width 256 height 17
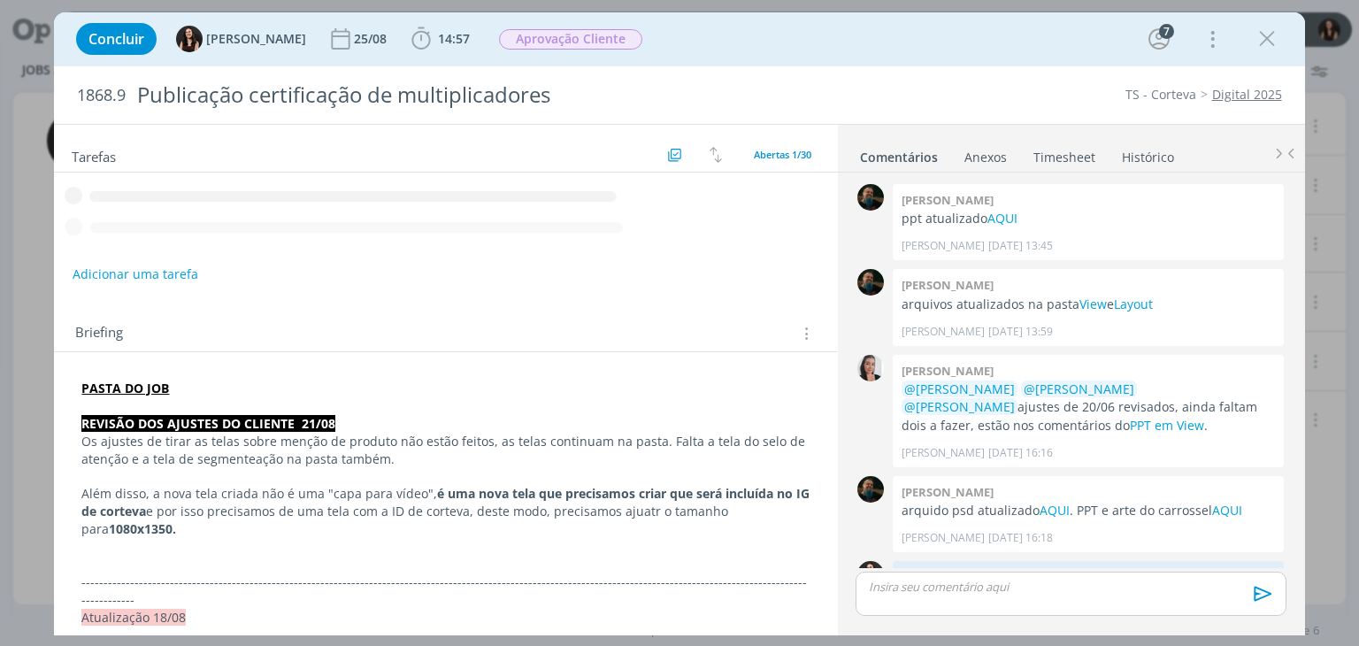
scroll to position [1727, 0]
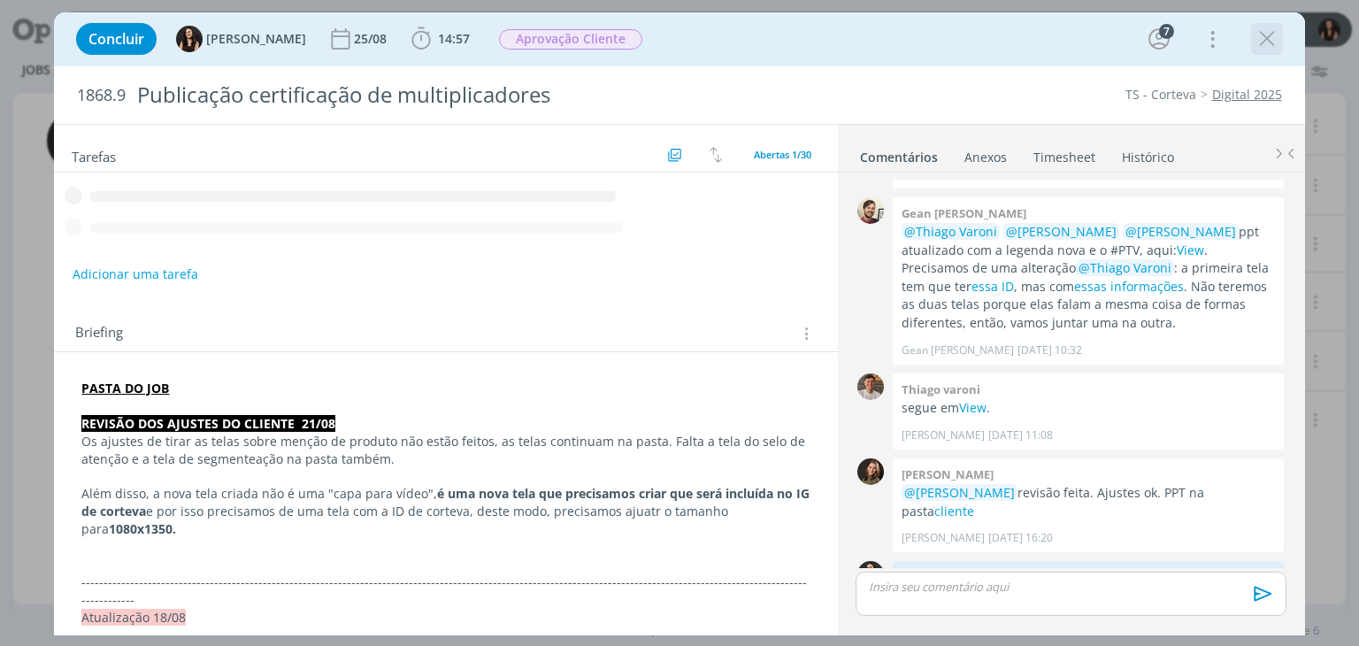
click at [1271, 36] on icon "dialog" at bounding box center [1267, 39] width 27 height 27
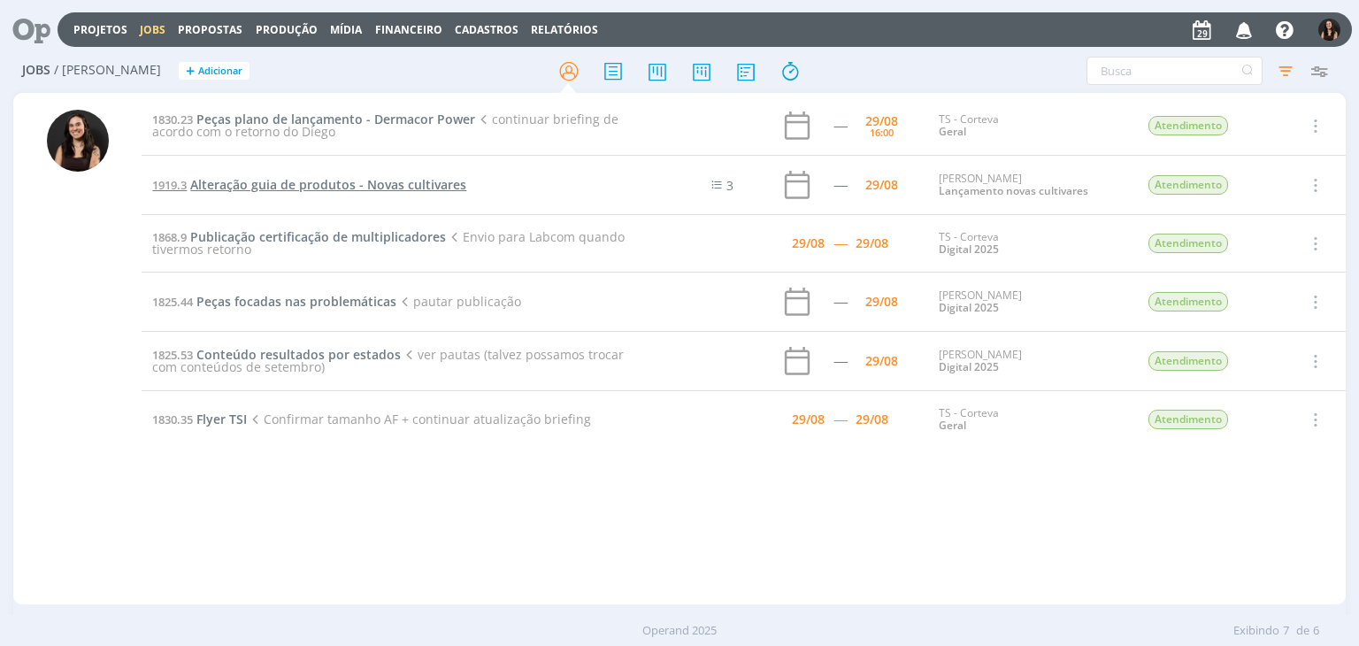
click at [260, 190] on span "Alteração guia de produtos - Novas cultivares" at bounding box center [328, 184] width 276 height 17
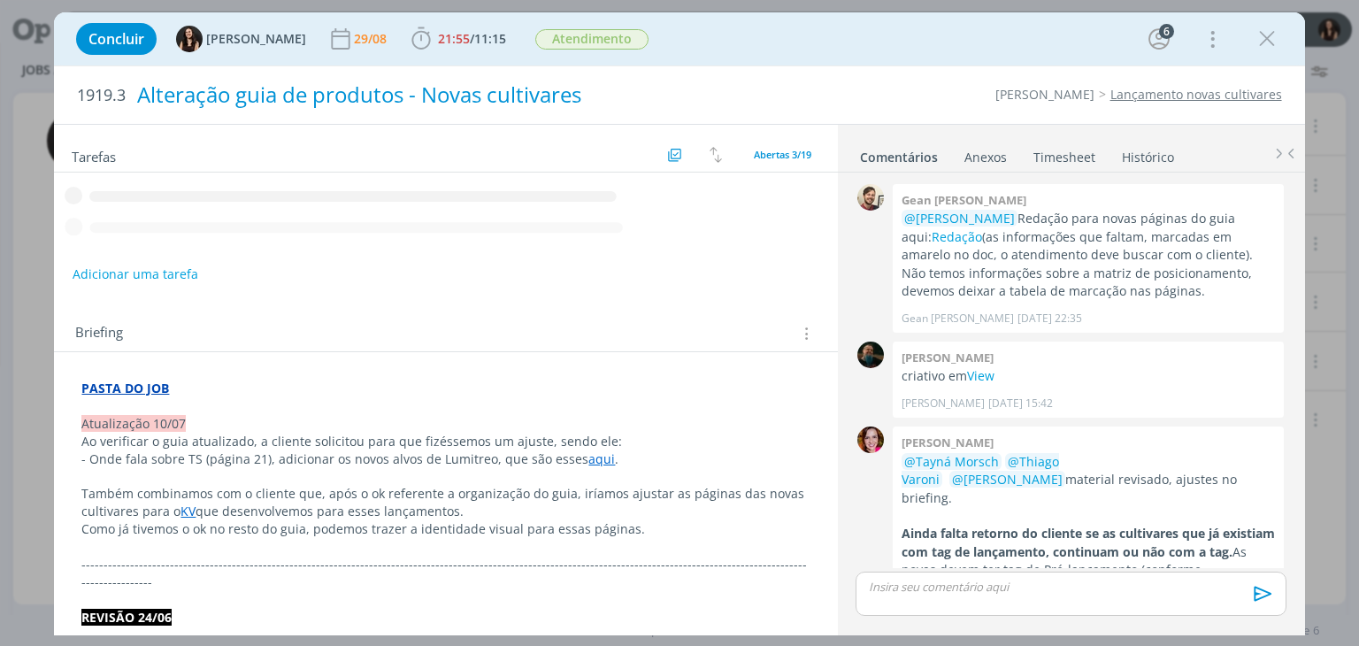
scroll to position [1125, 0]
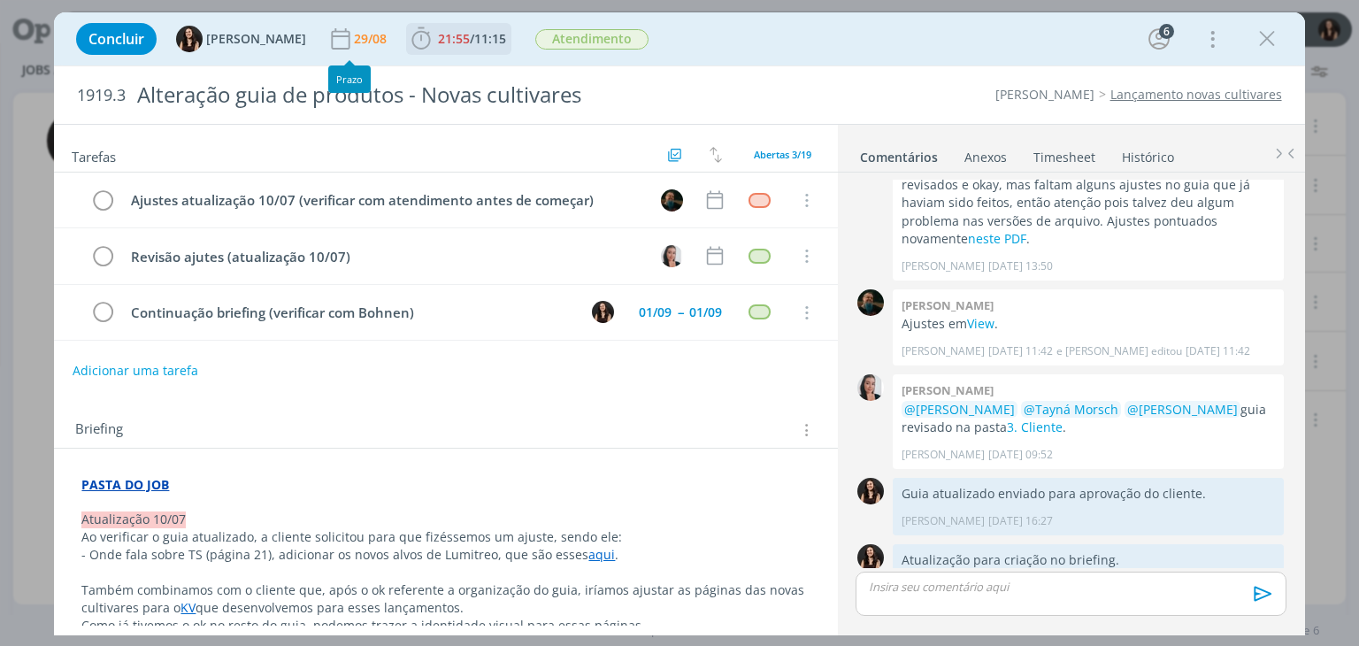
click at [407, 39] on button "21:55 / 11:15" at bounding box center [459, 39] width 104 height 28
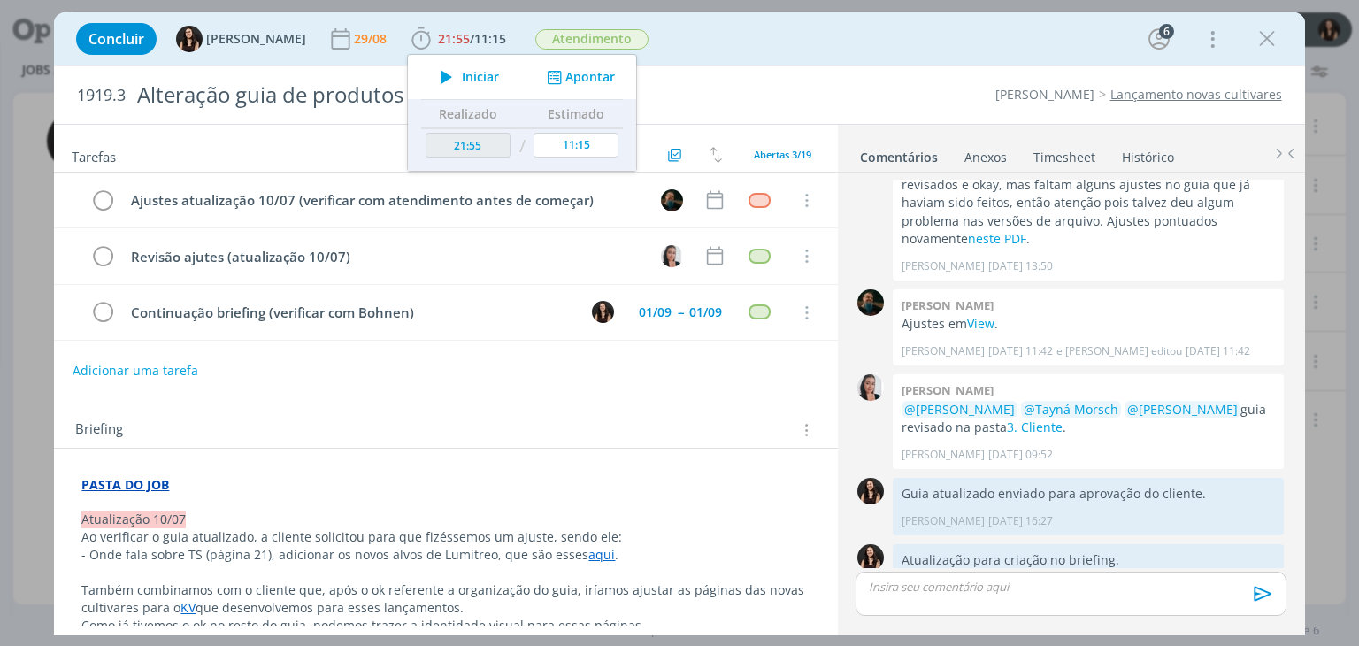
click at [376, 38] on div "Concluir [PERSON_NAME] [DATE] 21:55 / 11:15 Iniciar Apontar Data * [DATE] Horas…" at bounding box center [678, 39] width 1223 height 42
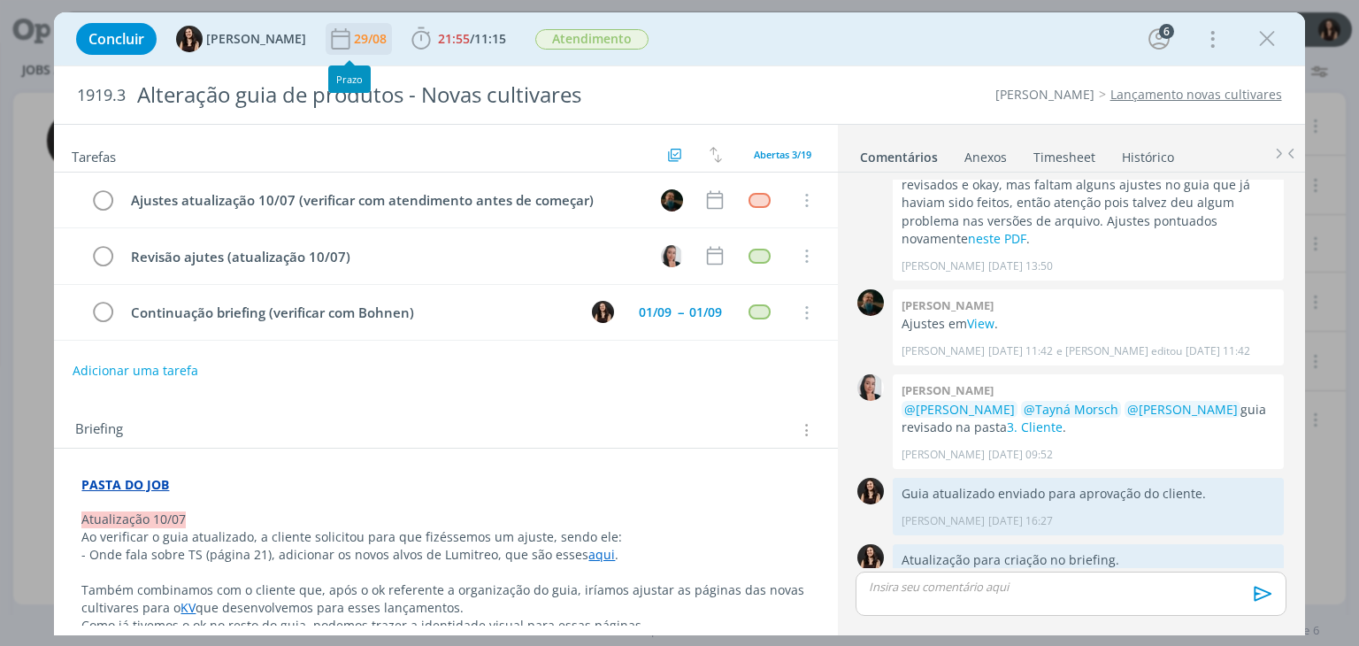
click at [363, 35] on div "29/08" at bounding box center [372, 39] width 36 height 12
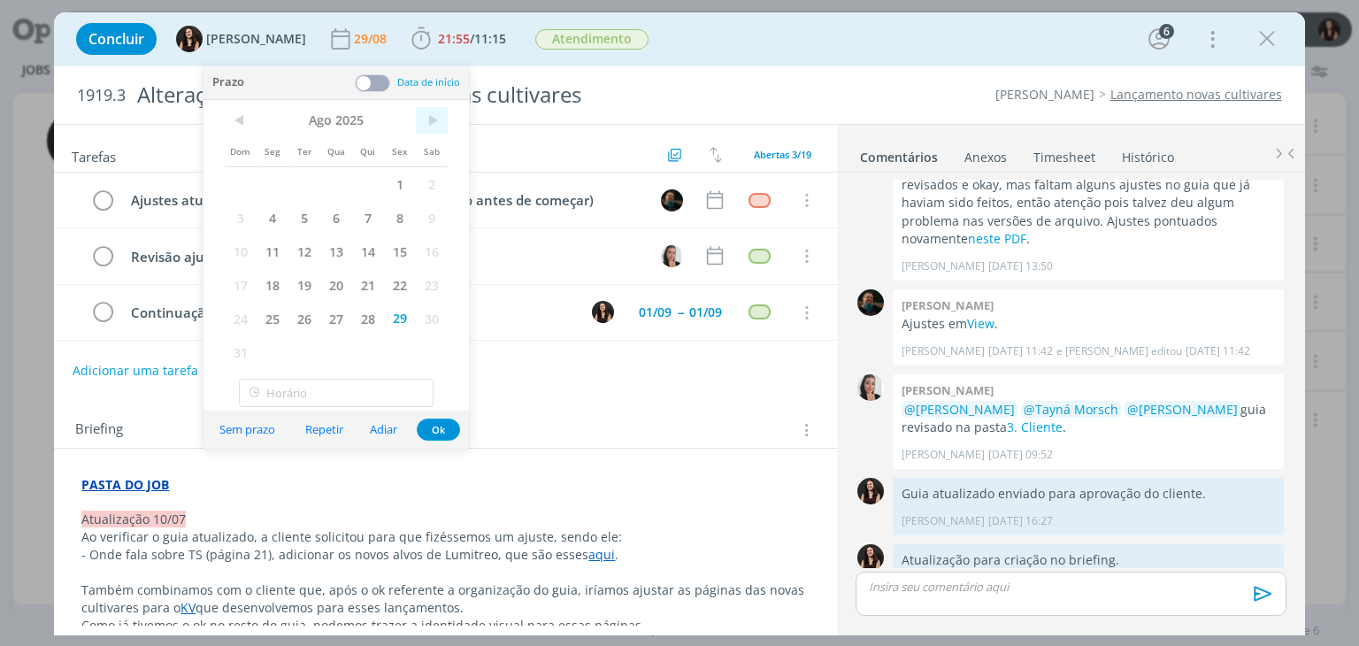
click at [428, 124] on span ">" at bounding box center [432, 120] width 32 height 27
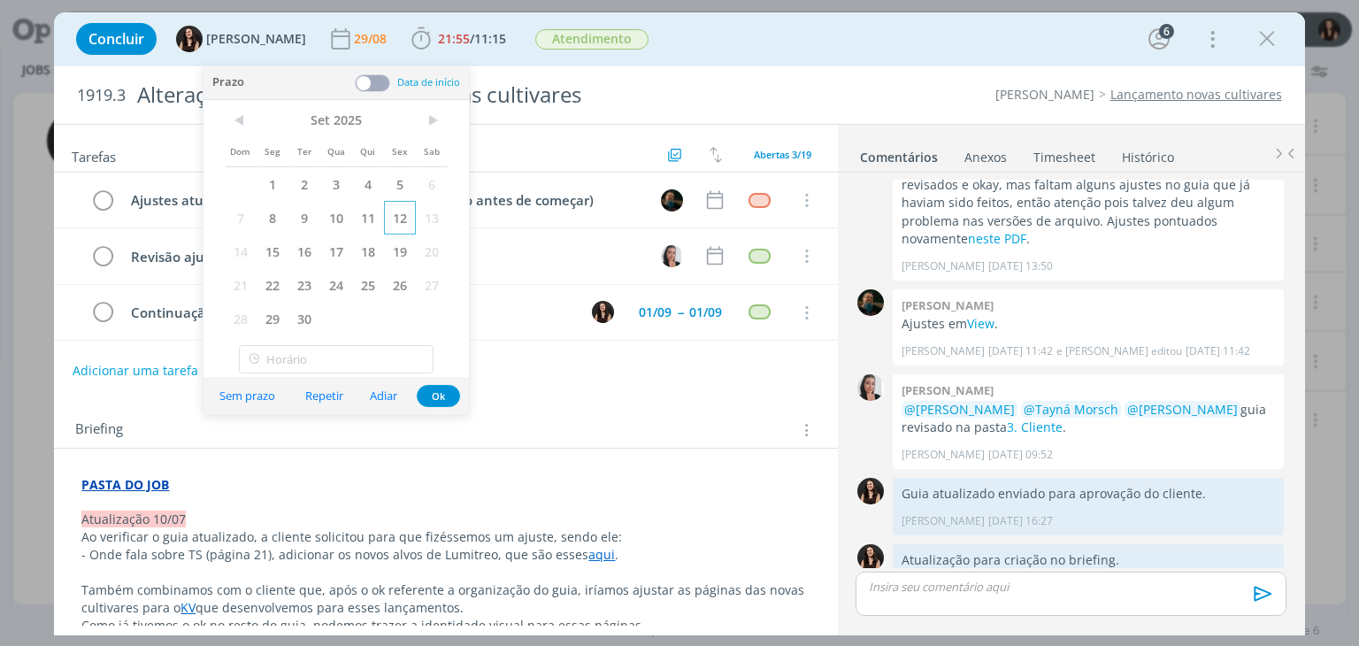
click at [397, 217] on span "12" at bounding box center [400, 218] width 32 height 34
drag, startPoint x: 426, startPoint y: 378, endPoint x: 433, endPoint y: 388, distance: 13.3
click at [428, 385] on div "Sem prazo Repetir Adiar Ok" at bounding box center [335, 396] width 265 height 38
click at [435, 390] on button "Ok" at bounding box center [438, 396] width 43 height 22
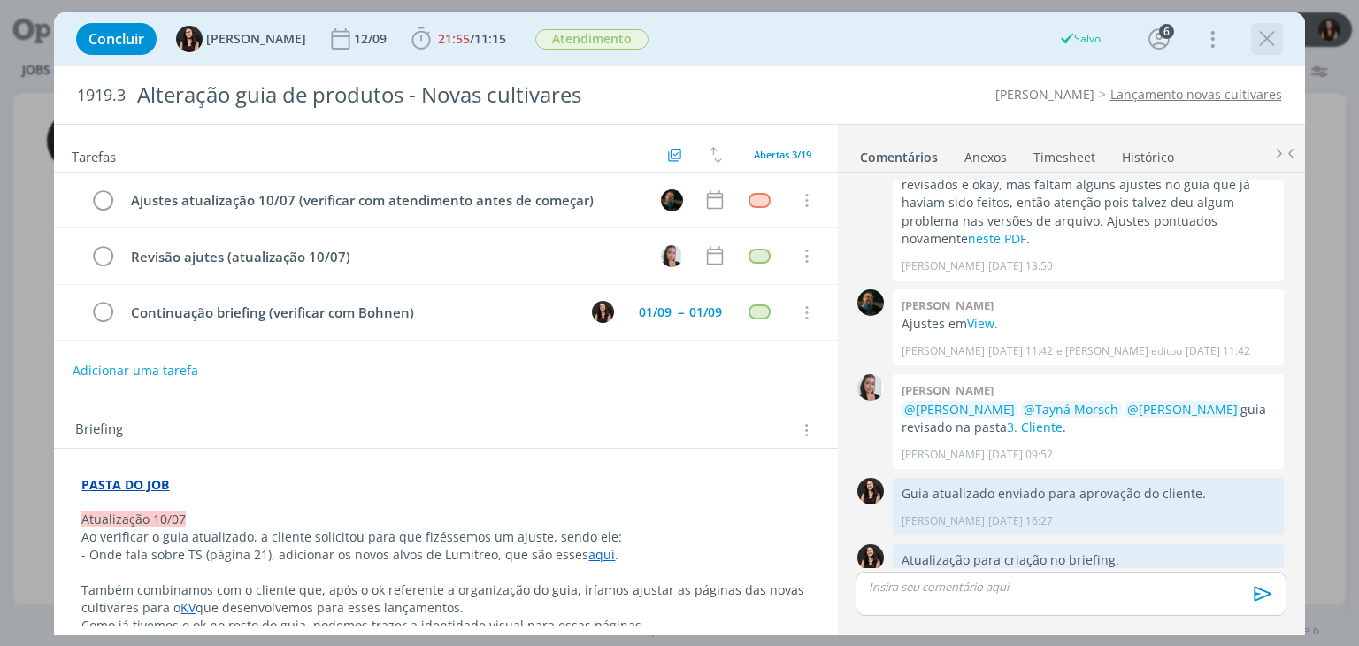
click at [1264, 38] on icon "dialog" at bounding box center [1267, 39] width 27 height 27
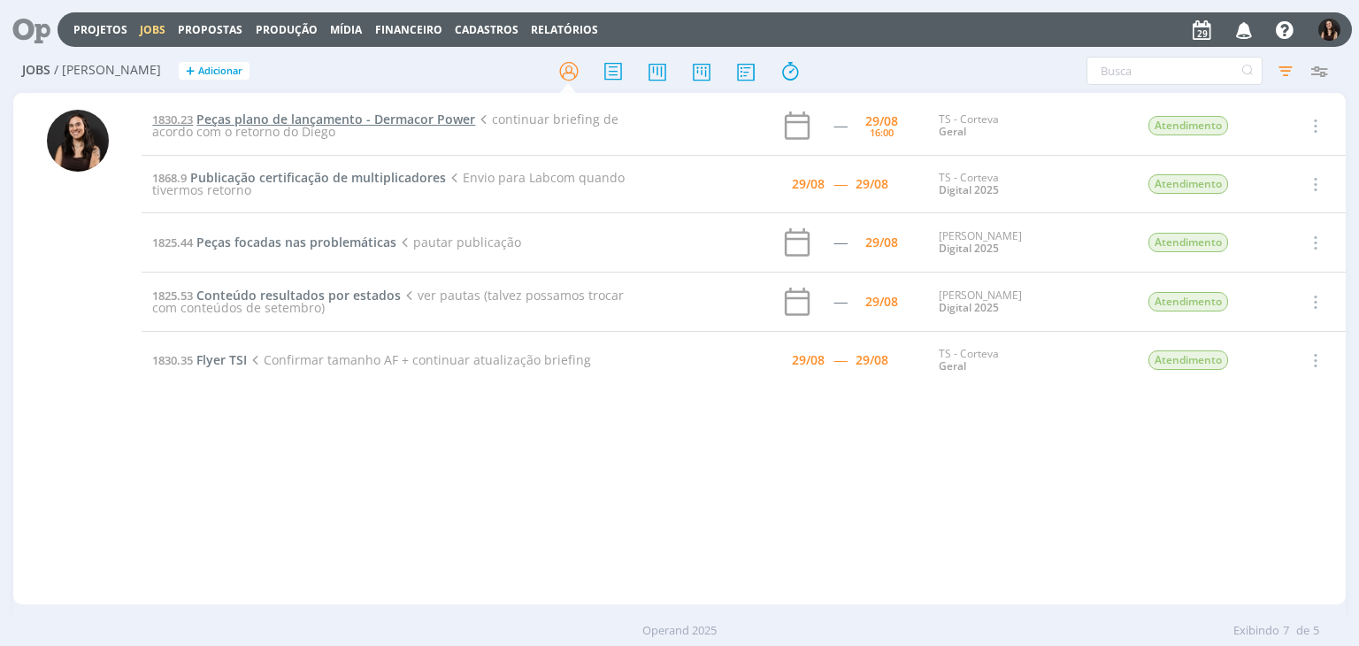
click at [279, 119] on span "Peças plano de lançamento - Dermacor Power" at bounding box center [335, 119] width 279 height 17
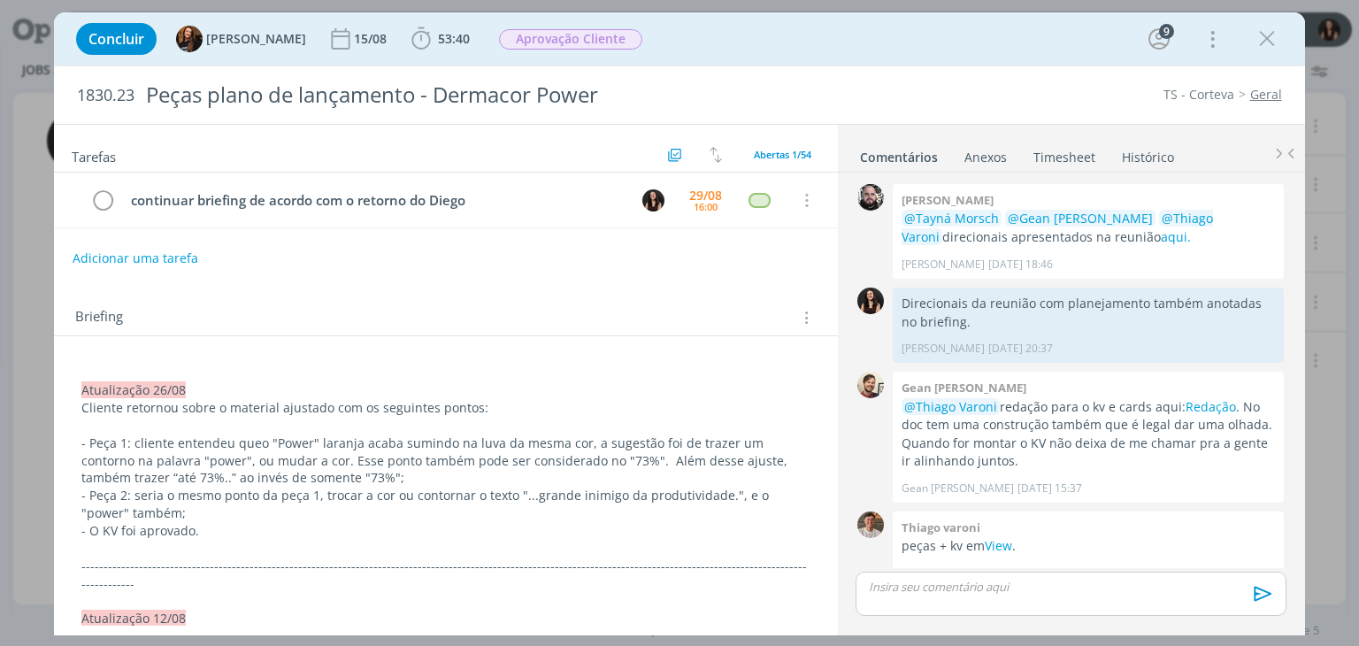
scroll to position [1670, 0]
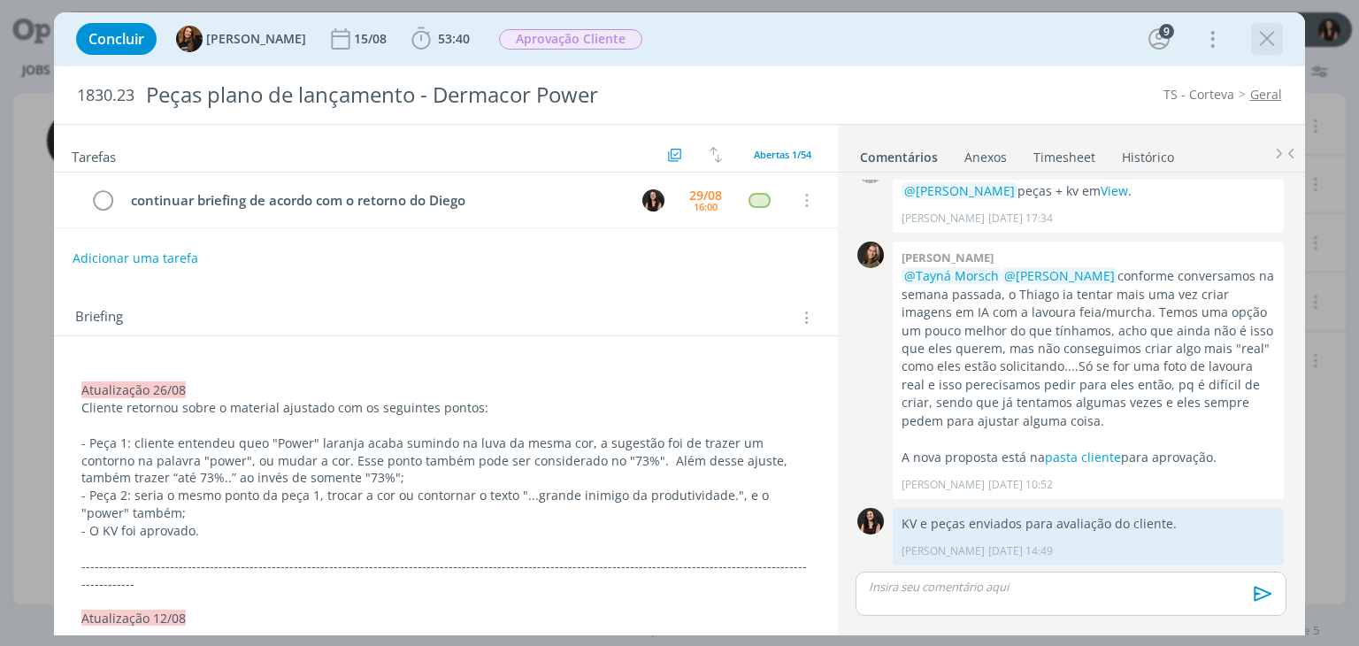
click at [1256, 43] on icon "dialog" at bounding box center [1267, 39] width 27 height 27
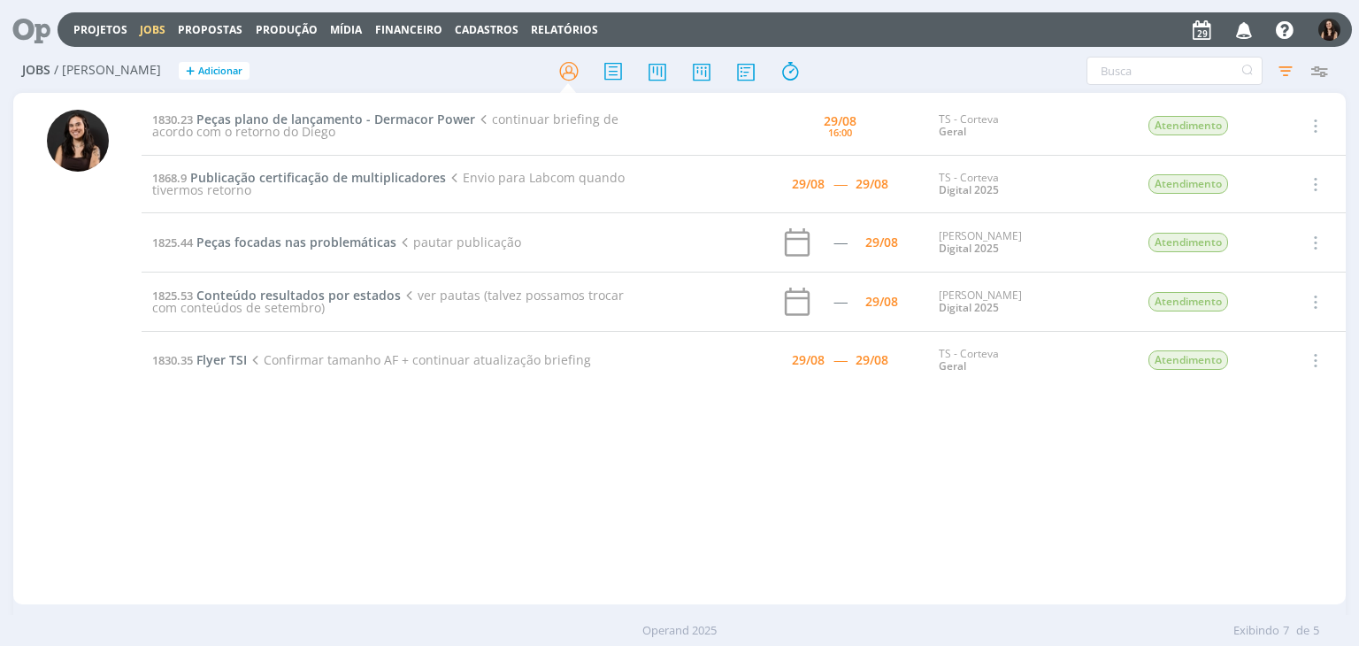
click at [991, 434] on div "1830.23 Peças plano de lançamento - Dermacor Power continuar briefing de acordo…" at bounding box center [743, 348] width 1203 height 504
click at [1324, 32] on img "button" at bounding box center [1329, 30] width 22 height 22
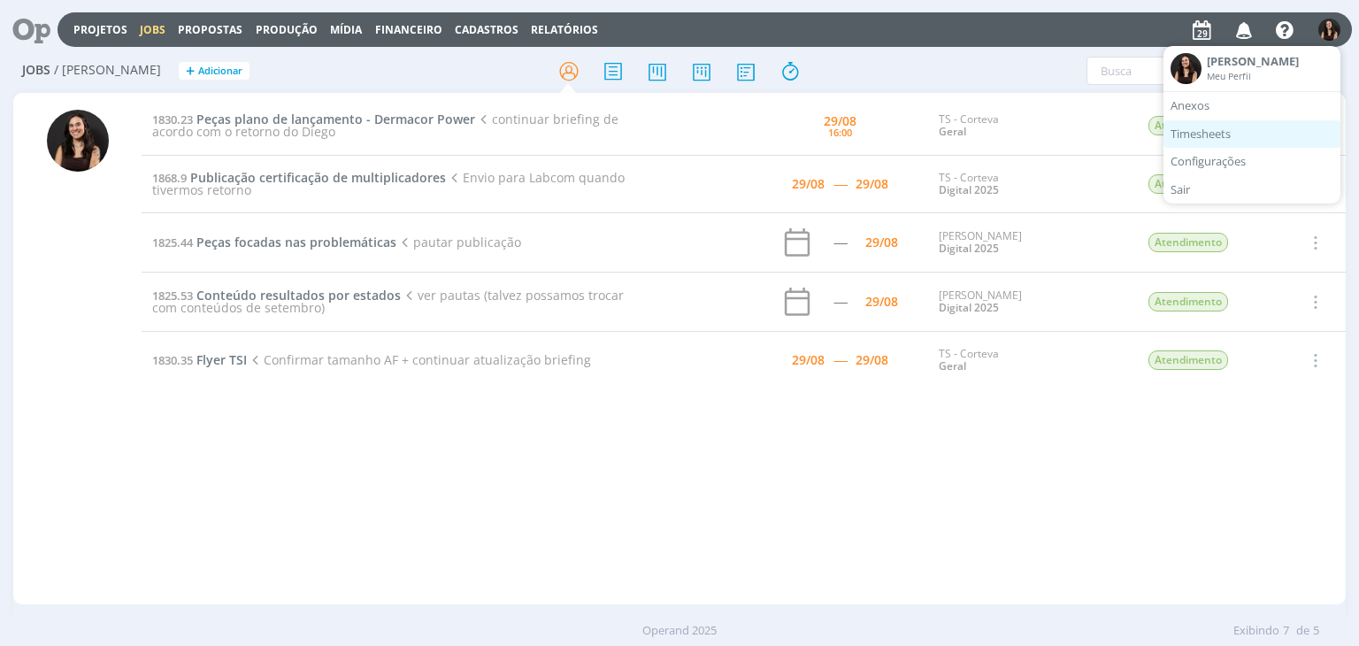
click at [1234, 142] on link "Timesheets" at bounding box center [1251, 134] width 177 height 28
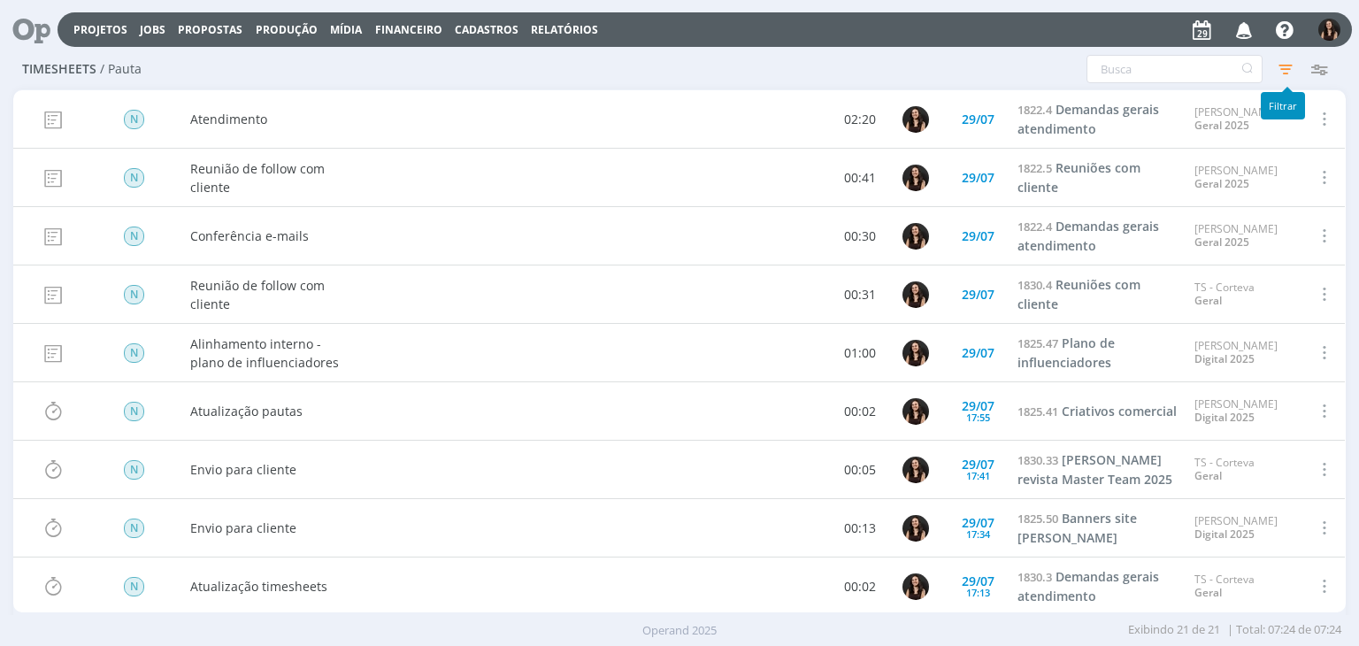
click at [1281, 61] on icon "button" at bounding box center [1285, 69] width 32 height 32
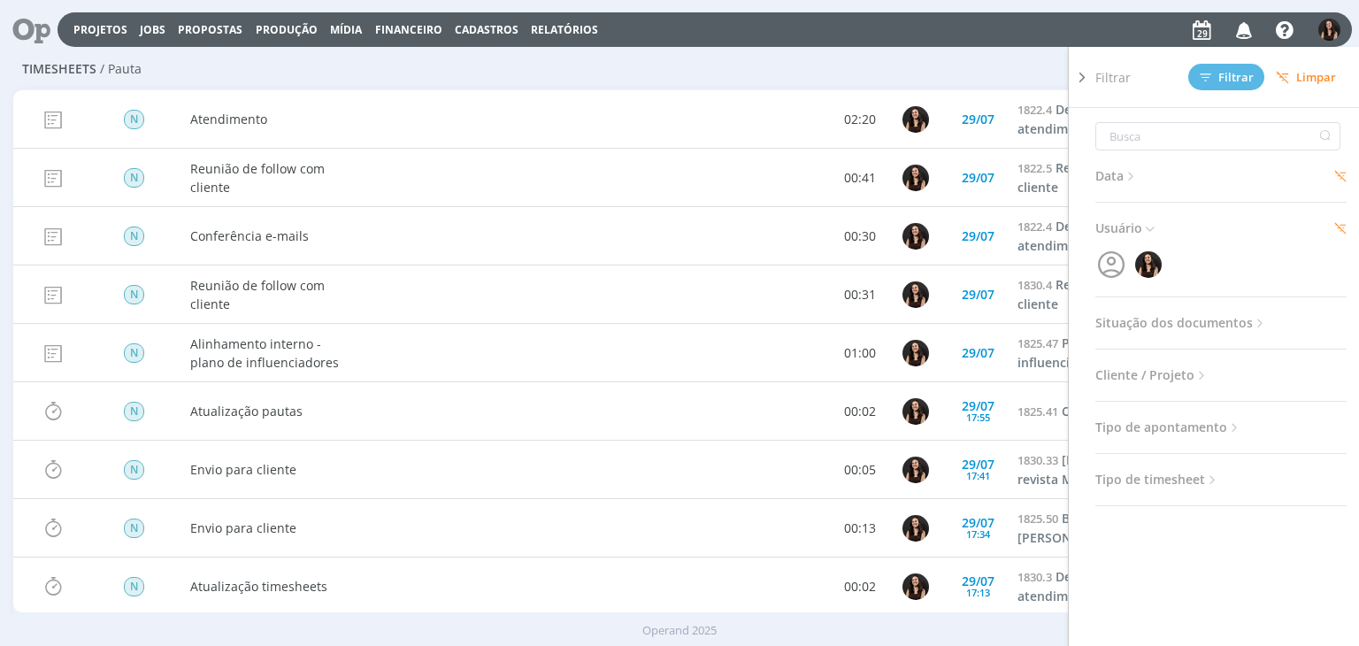
click at [1104, 174] on span "Data" at bounding box center [1116, 176] width 43 height 23
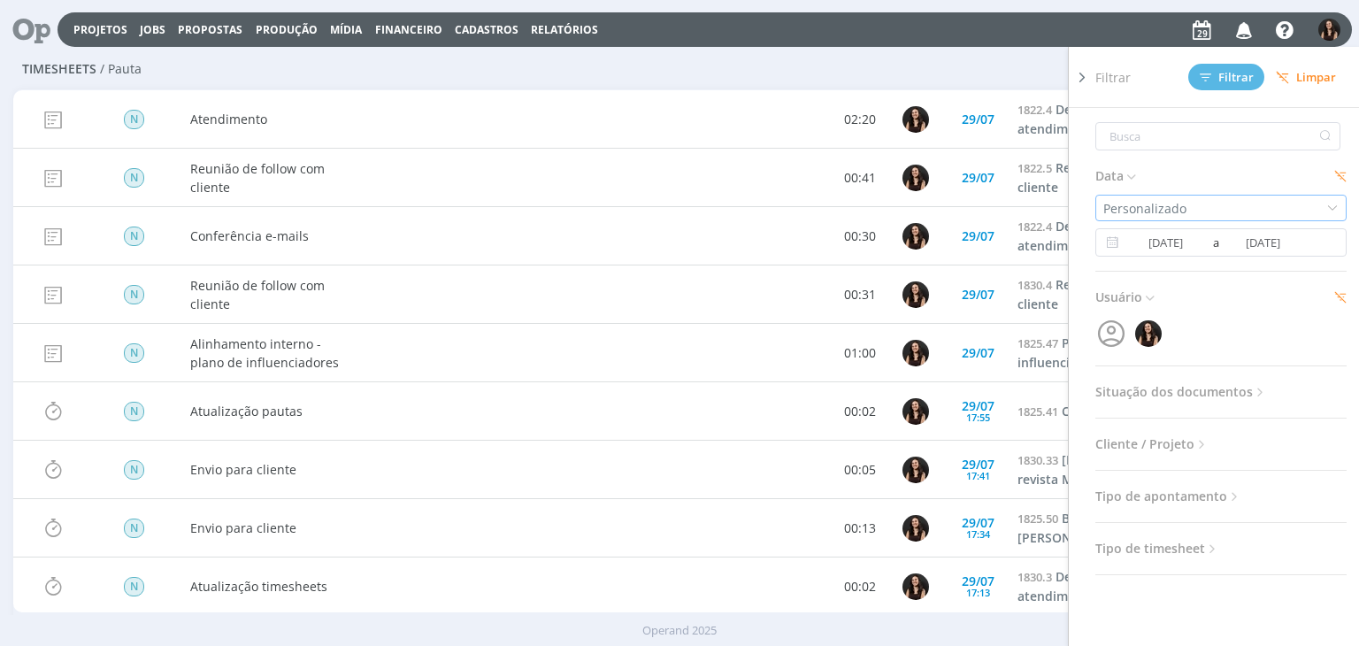
click at [1197, 214] on div "Personalizado" at bounding box center [1220, 208] width 251 height 27
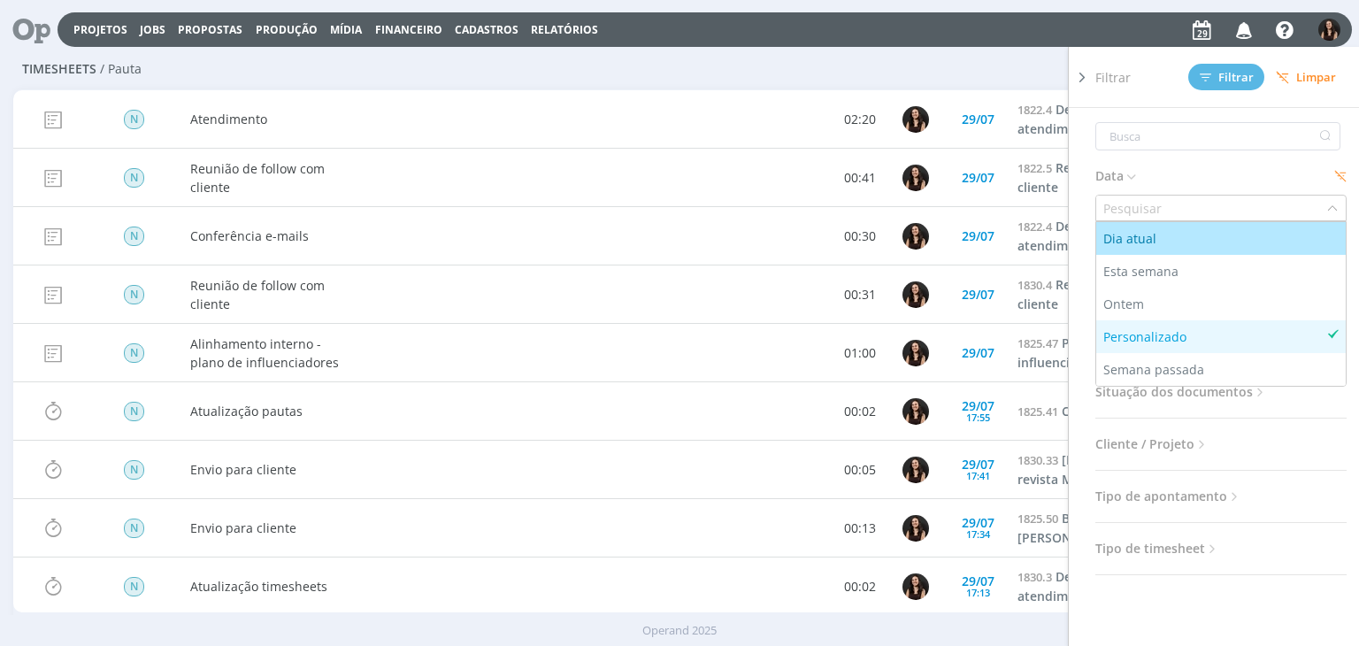
click at [1168, 203] on input "text" at bounding box center [1211, 208] width 230 height 25
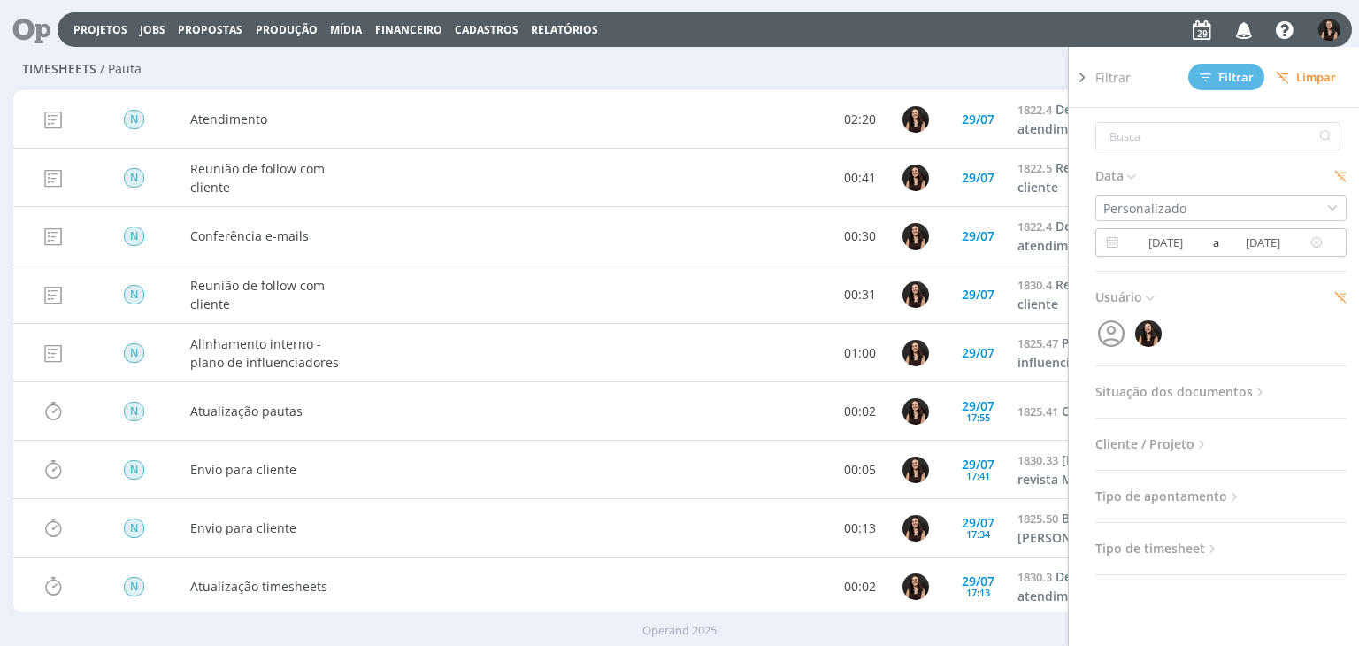
click at [1208, 240] on span "a" at bounding box center [1214, 242] width 12 height 21
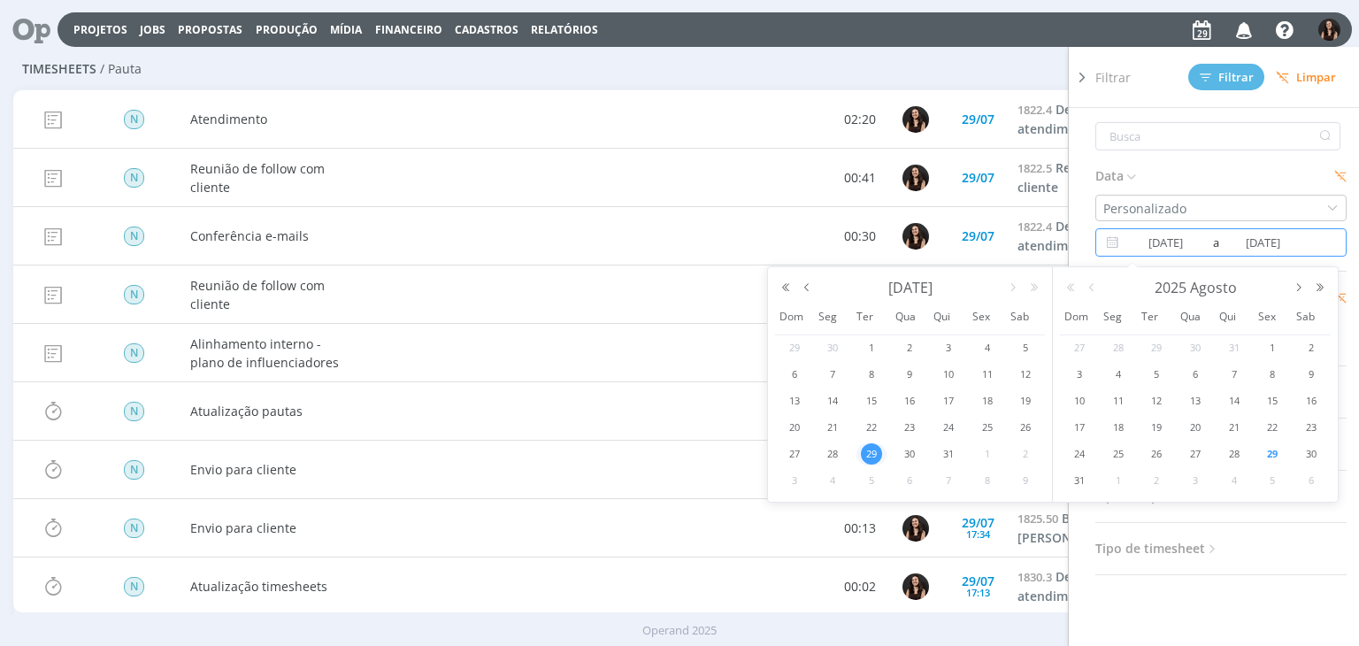
click at [1275, 454] on span "29" at bounding box center [1272, 453] width 21 height 21
type input "[DATE]"
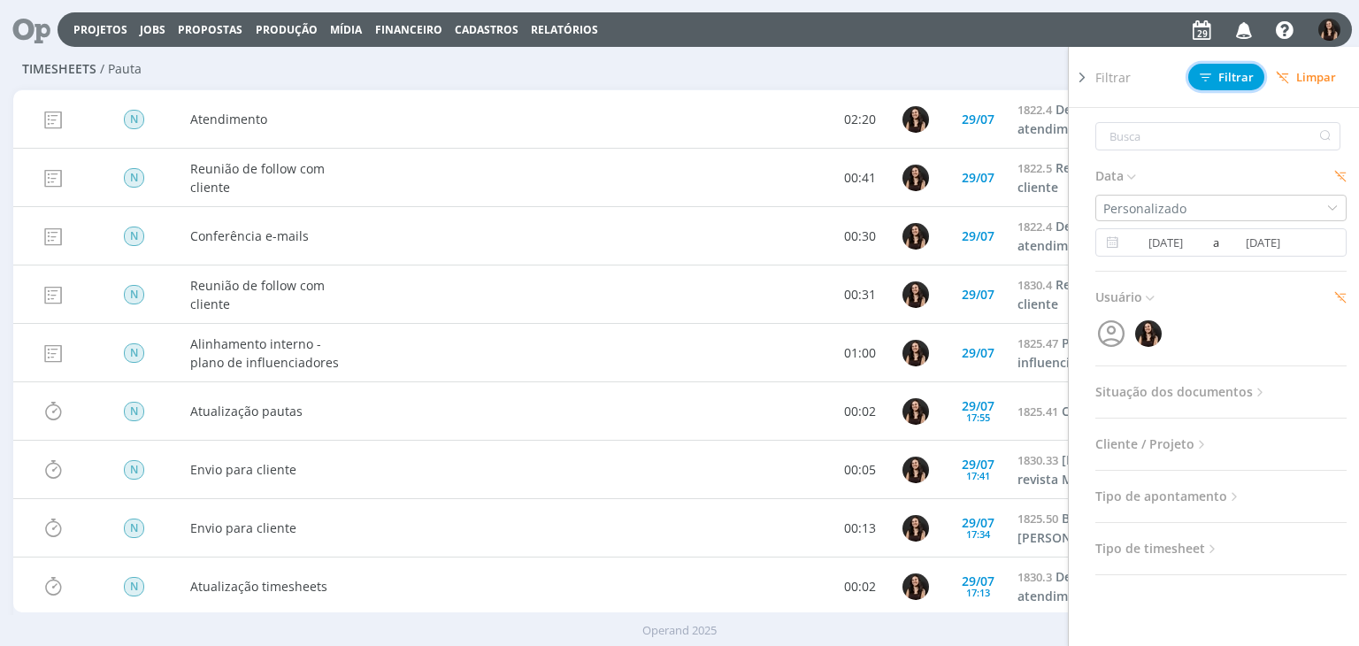
click at [1233, 77] on span "Filtrar" at bounding box center [1227, 78] width 54 height 12
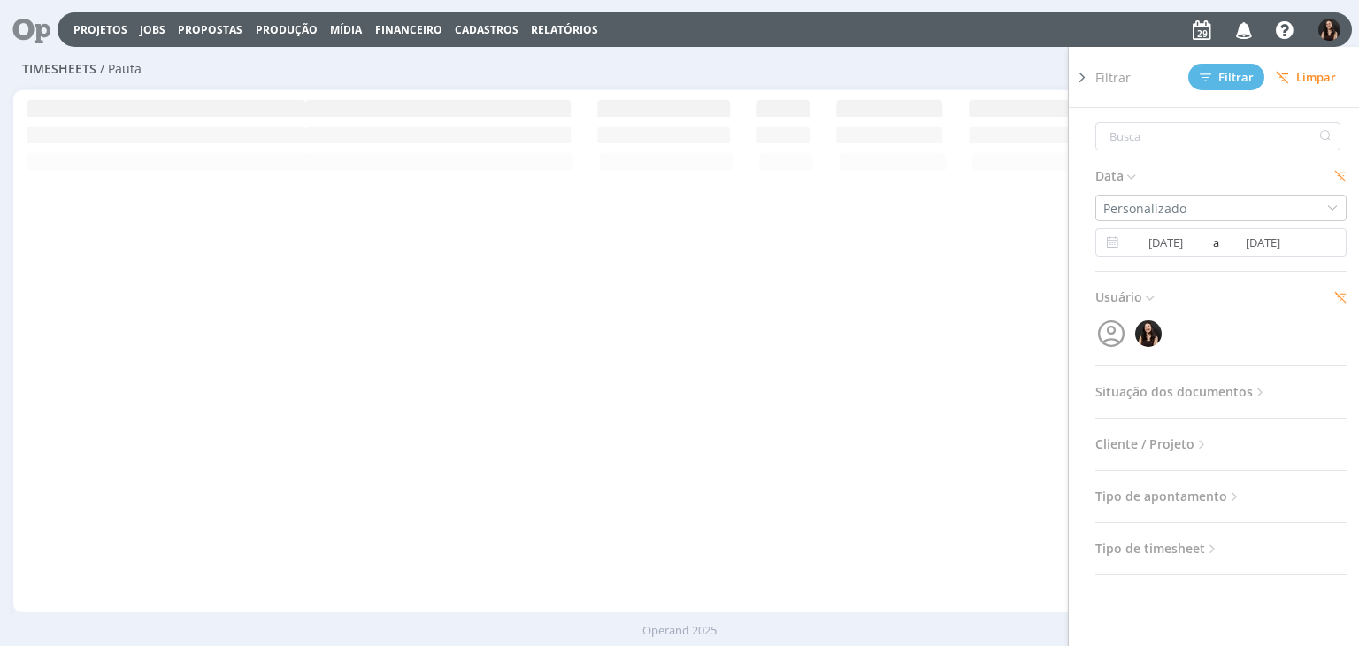
click at [1081, 73] on icon at bounding box center [1082, 77] width 18 height 19
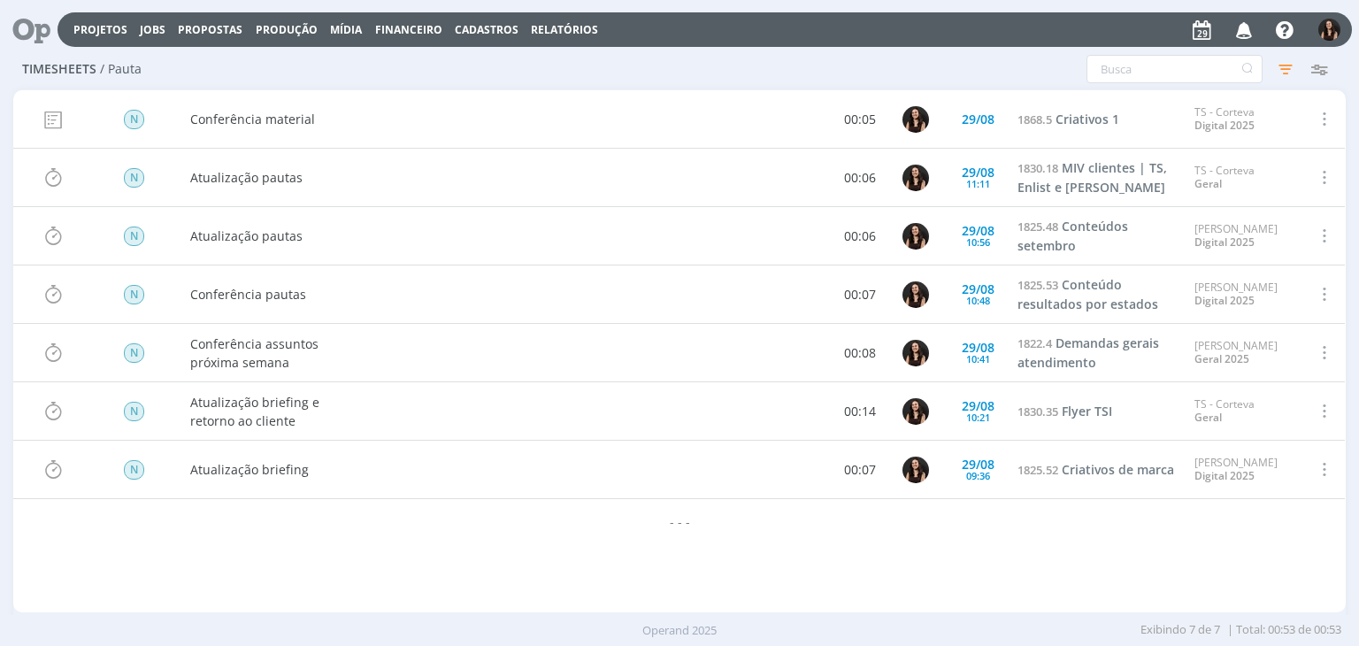
click at [1329, 26] on img "button" at bounding box center [1329, 30] width 22 height 22
click at [1224, 133] on link "Timesheets" at bounding box center [1251, 134] width 177 height 28
click at [1285, 75] on icon "button" at bounding box center [1285, 69] width 32 height 32
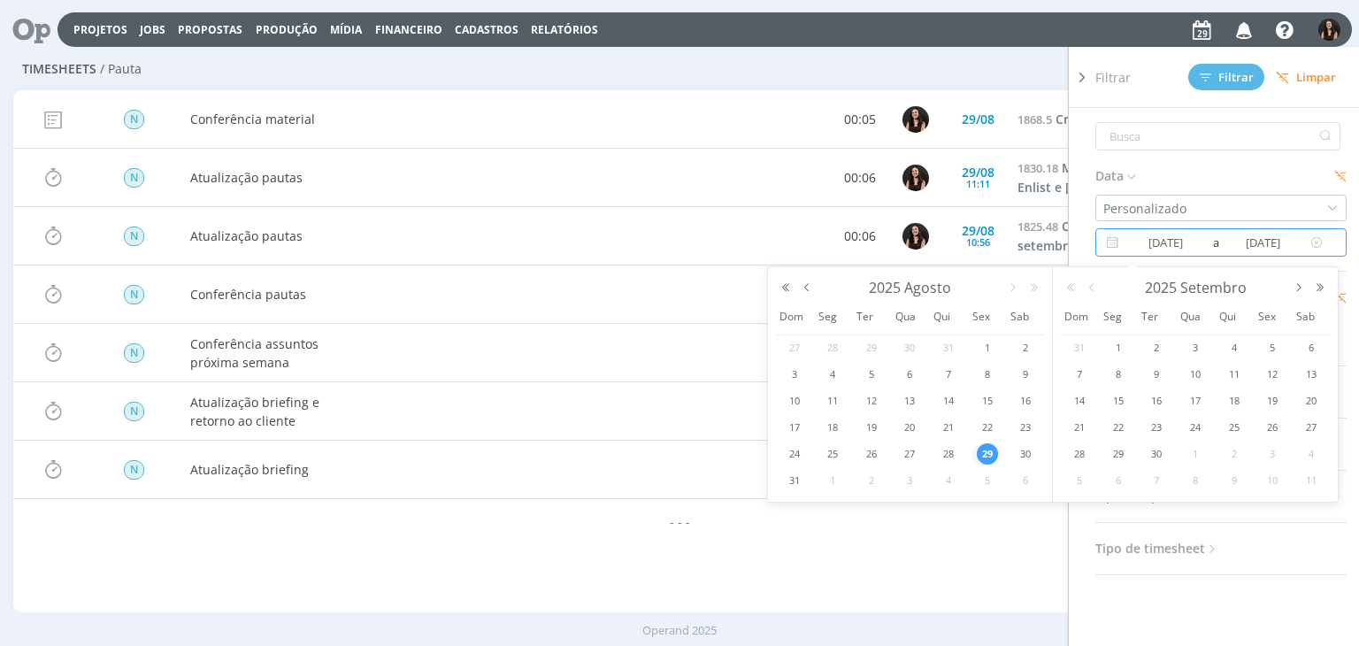
click at [1220, 249] on input "[DATE]" at bounding box center [1263, 242] width 86 height 21
click at [954, 456] on span "28" at bounding box center [948, 453] width 21 height 21
type input "[DATE]"
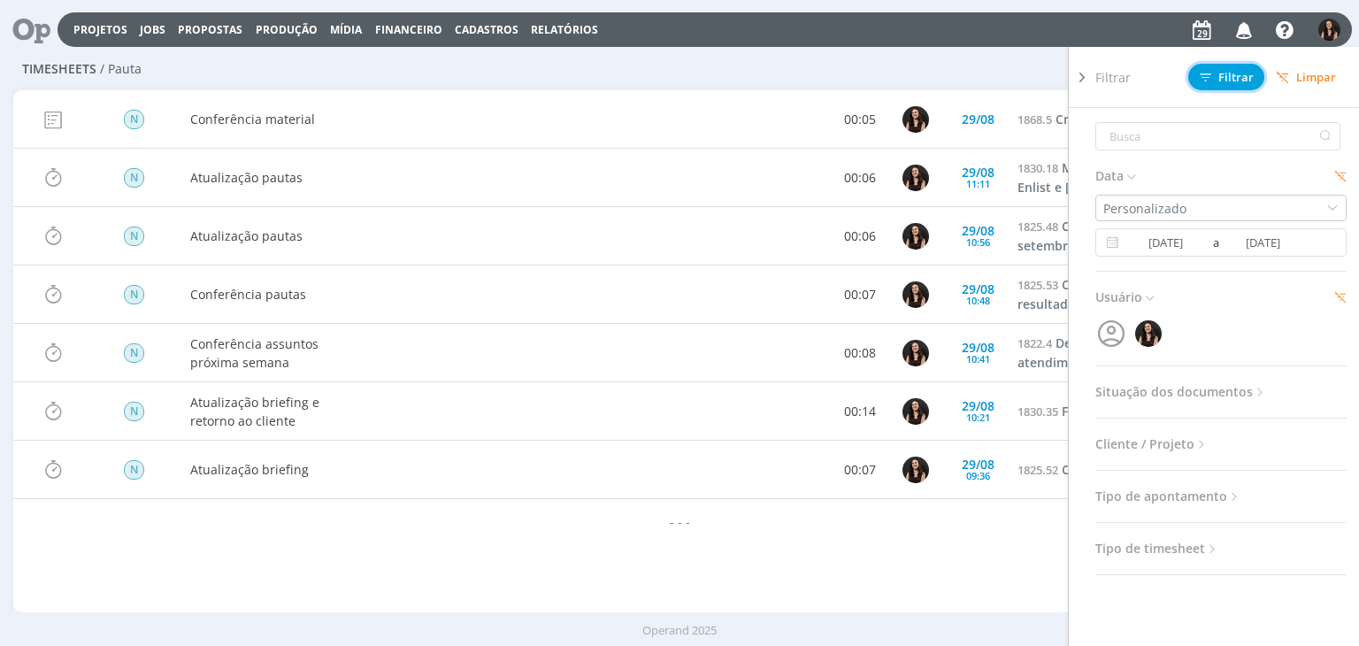
click at [1213, 74] on span "Filtrar" at bounding box center [1227, 78] width 54 height 12
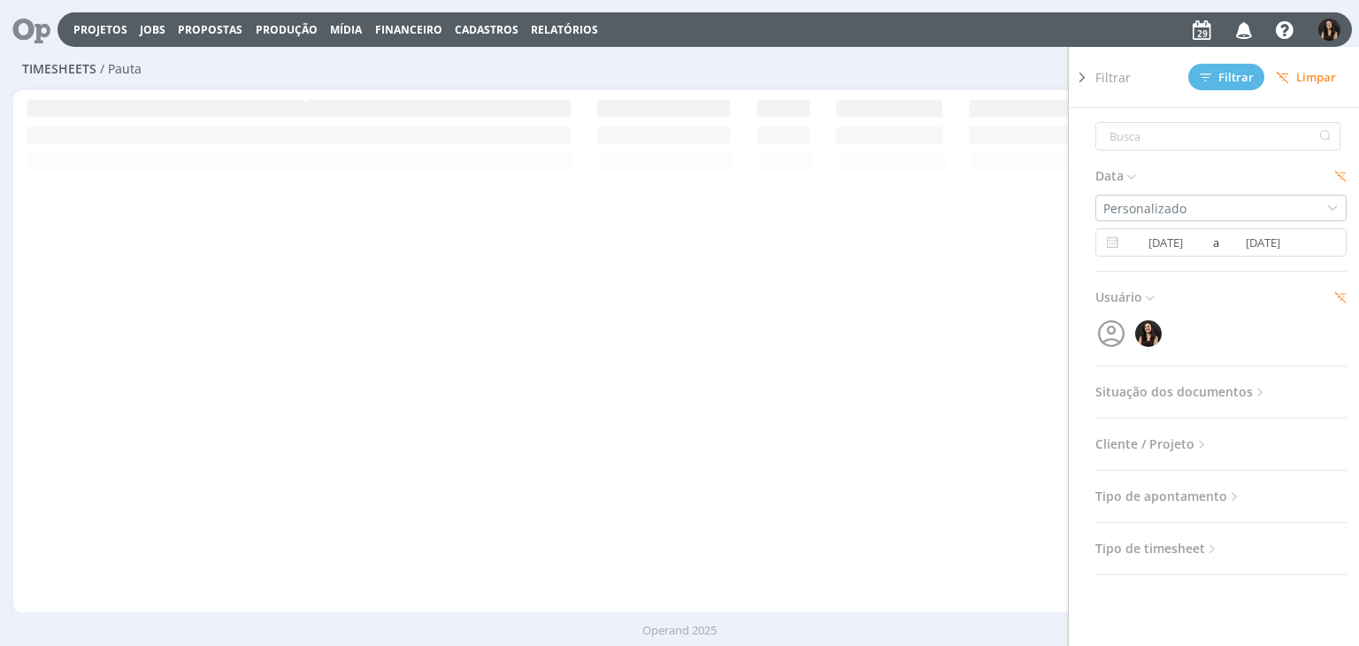
click at [1085, 68] on icon at bounding box center [1082, 77] width 18 height 19
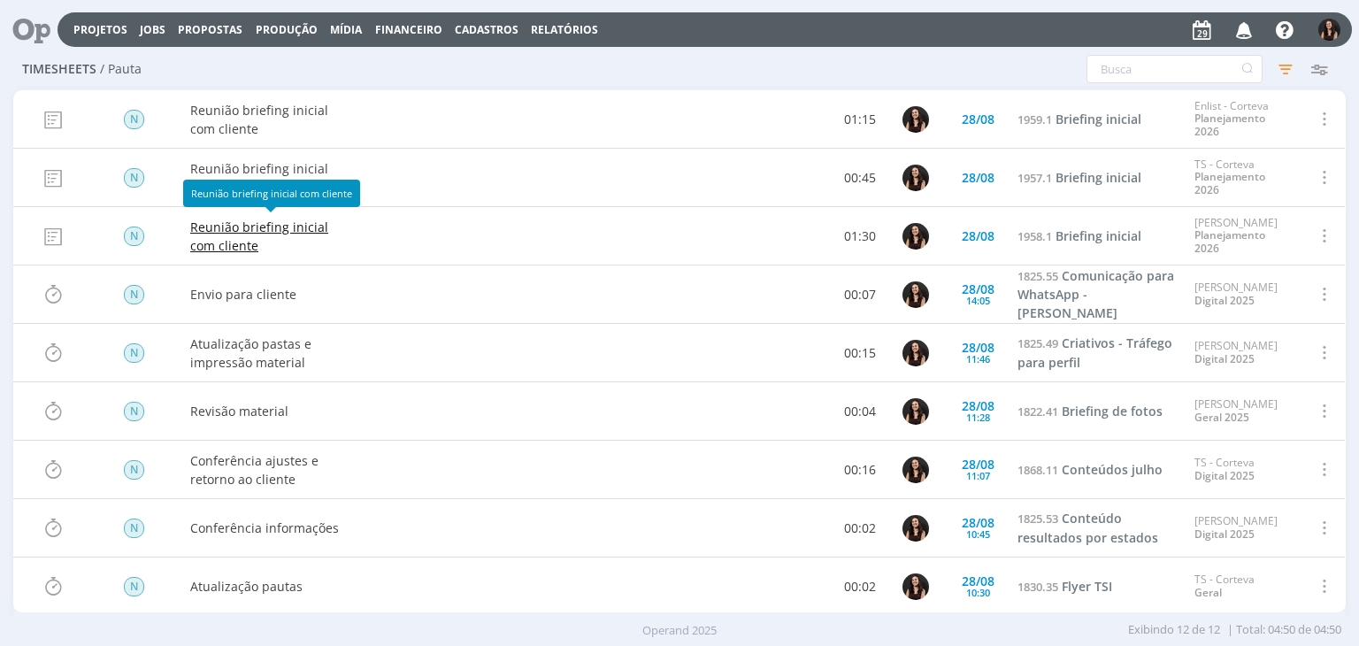
click at [258, 223] on link "Reunião briefing inicial com cliente" at bounding box center [269, 236] width 159 height 37
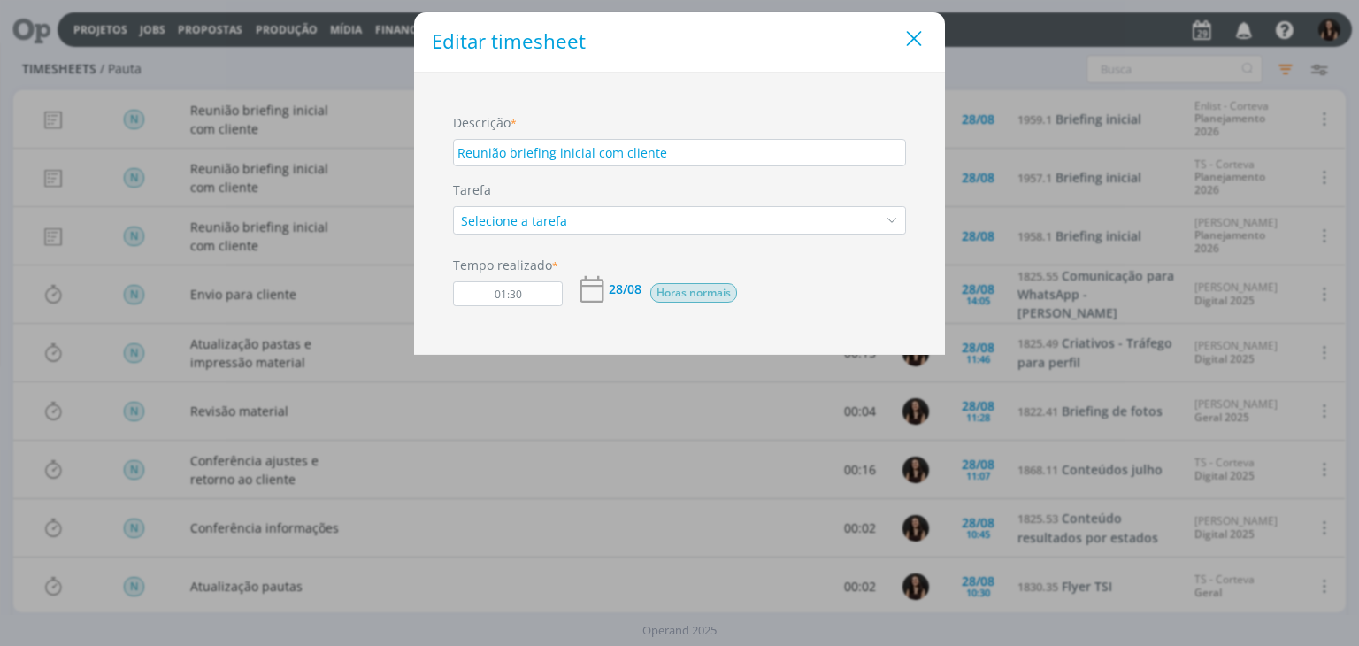
click at [916, 43] on icon "Close" at bounding box center [914, 39] width 27 height 27
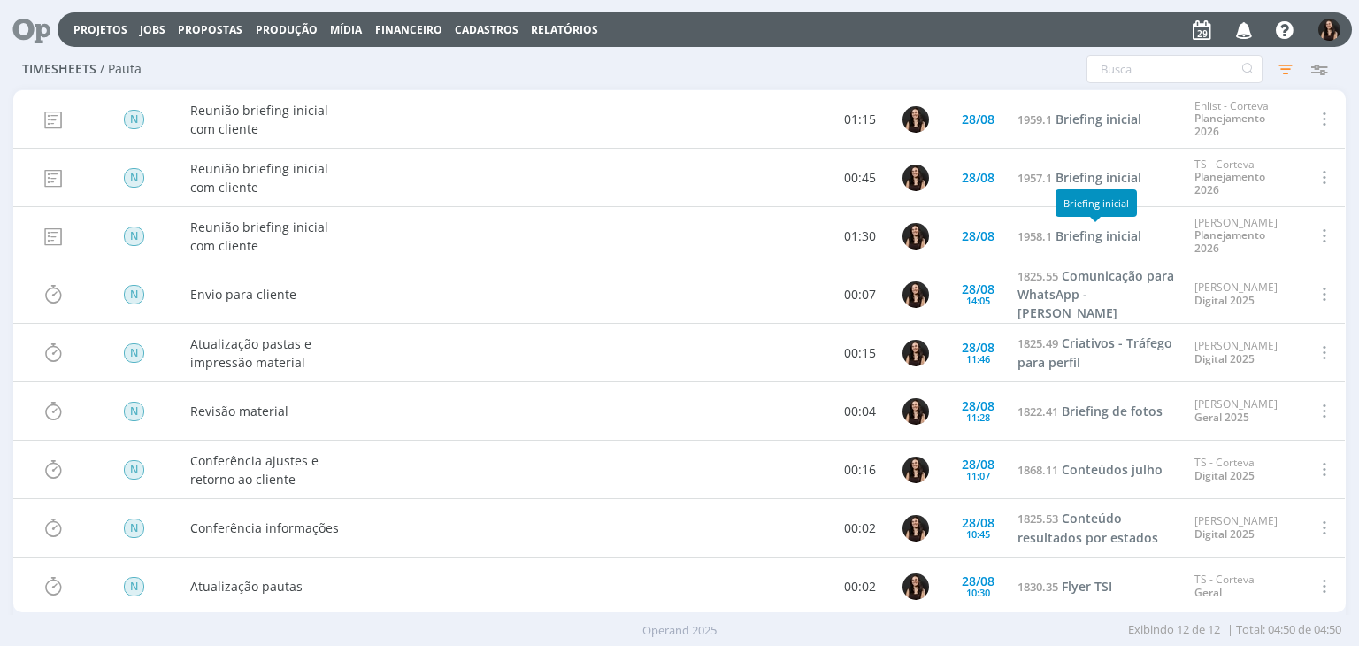
click at [1063, 234] on span "Briefing inicial" at bounding box center [1099, 235] width 86 height 17
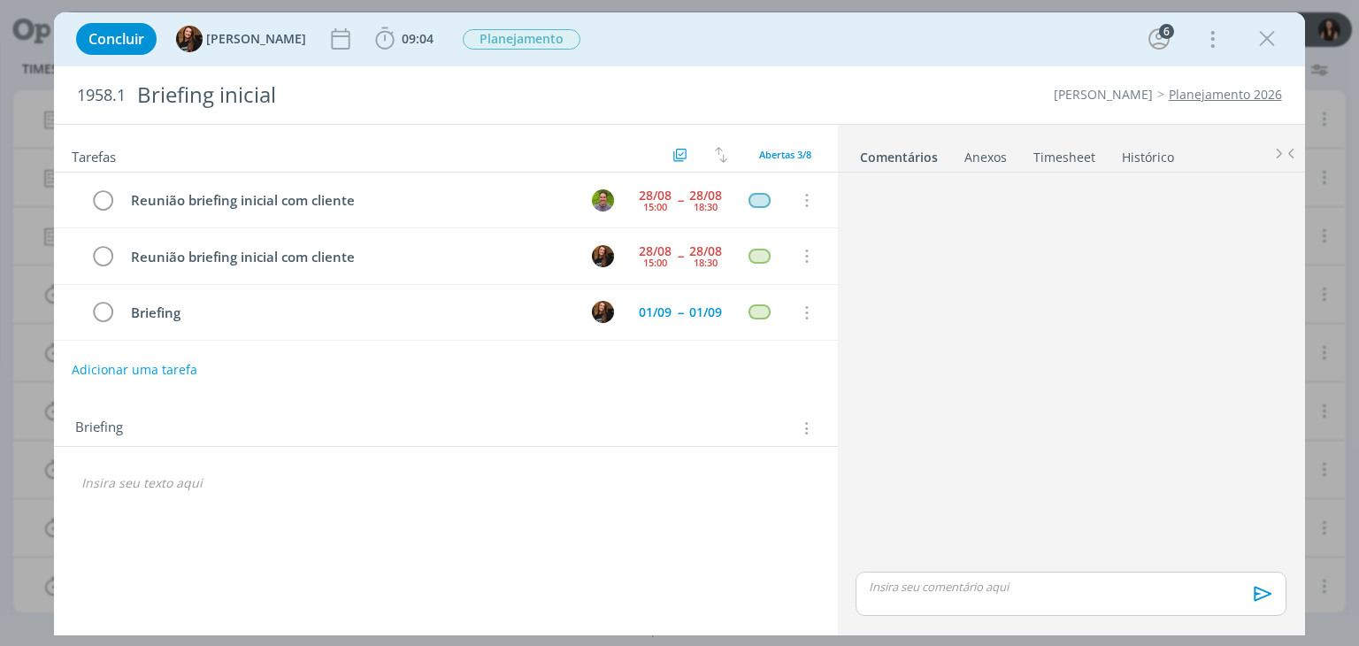
click at [141, 365] on button "Adicionar uma tarefa" at bounding box center [135, 370] width 126 height 30
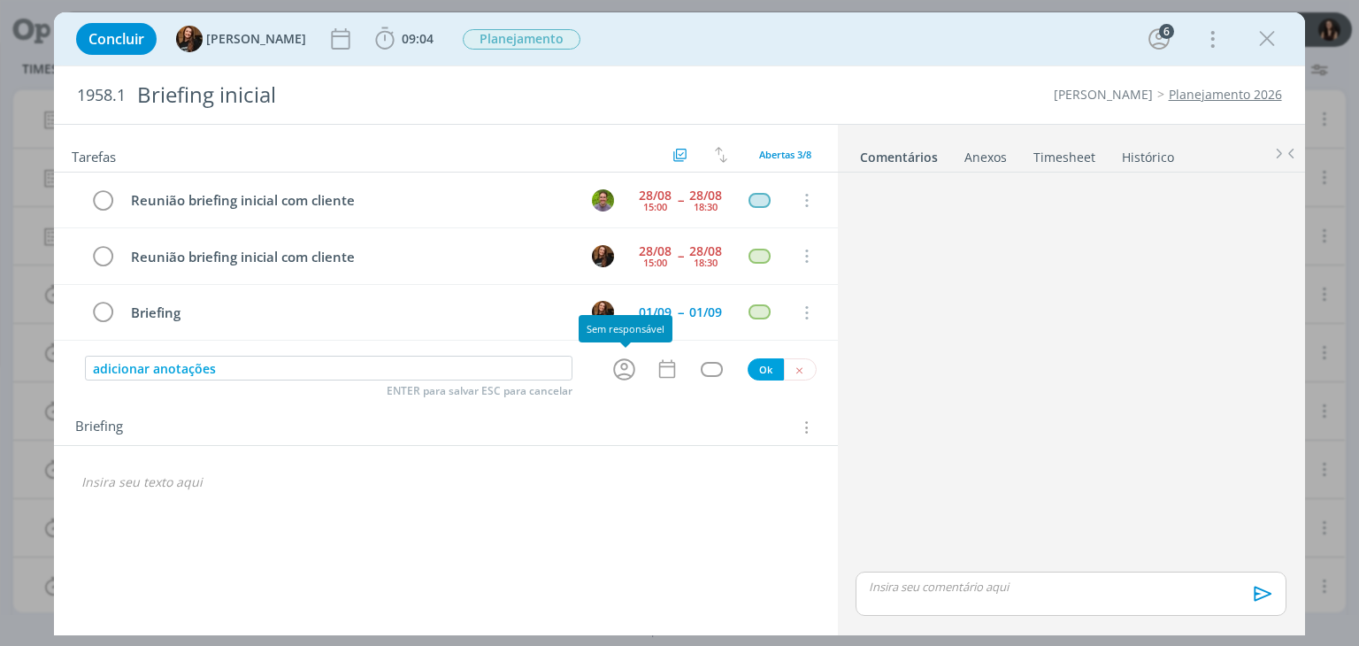
click at [626, 367] on icon "dialog" at bounding box center [623, 369] width 27 height 27
type input "adicionar anotações"
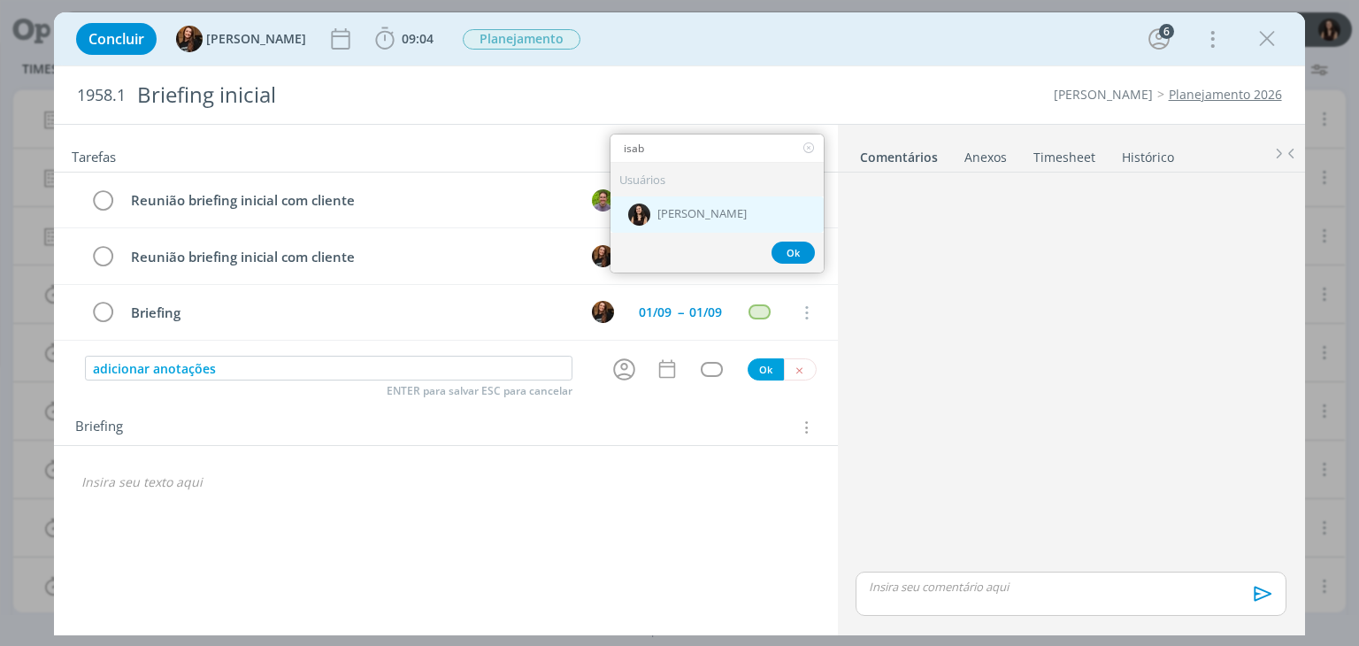
type input "isab"
click at [730, 204] on div "[PERSON_NAME]" at bounding box center [716, 214] width 213 height 36
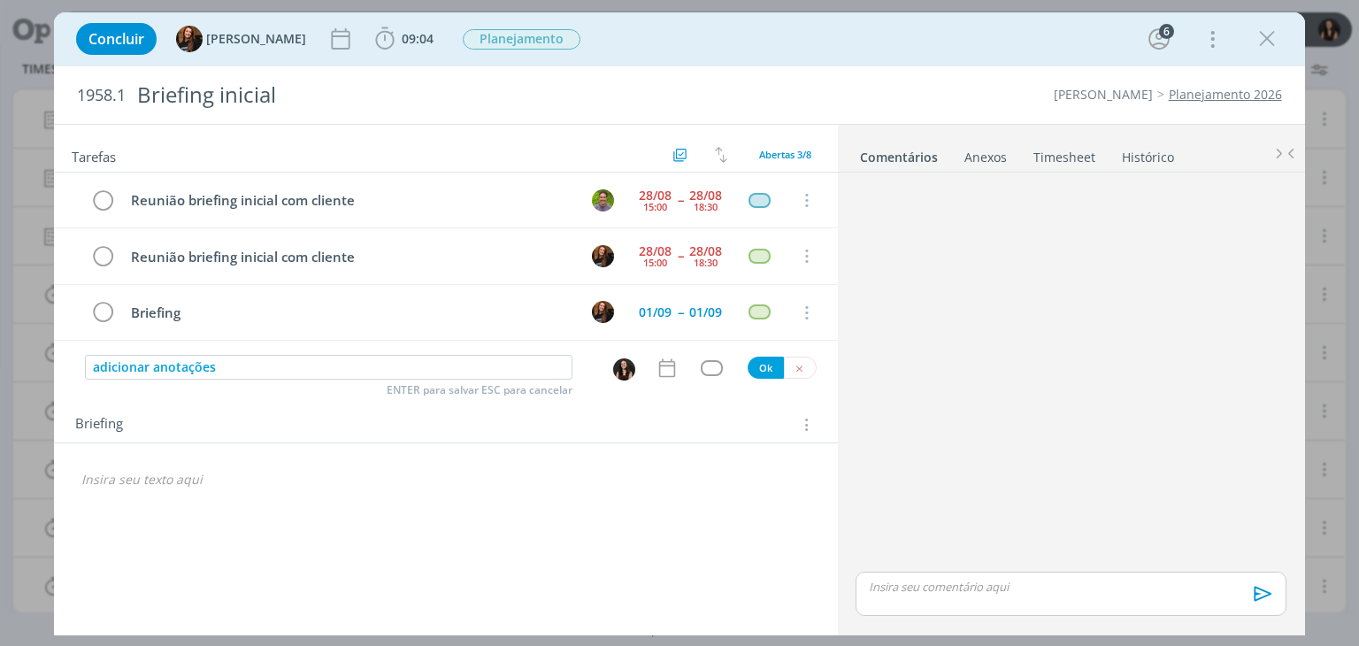
click at [669, 376] on icon "dialog" at bounding box center [667, 368] width 23 height 23
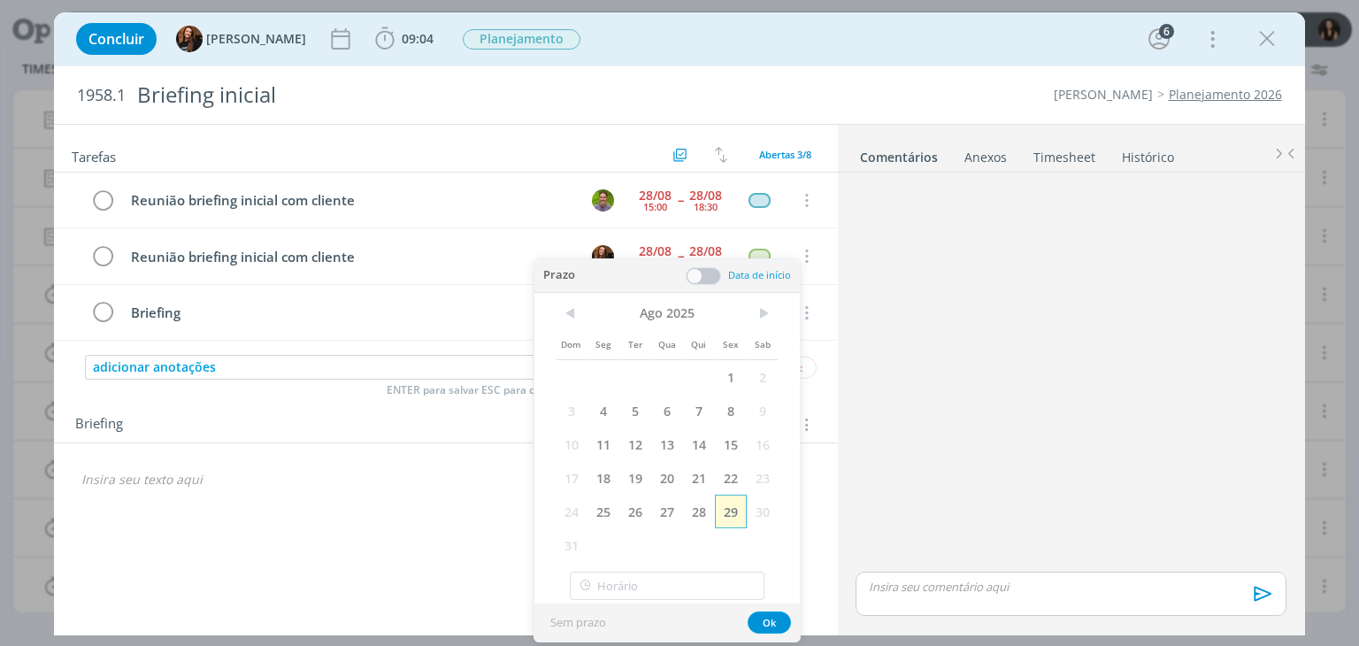
click at [727, 511] on span "29" at bounding box center [731, 512] width 32 height 34
click at [753, 610] on div "Sem prazo Ok" at bounding box center [666, 622] width 265 height 38
drag, startPoint x: 757, startPoint y: 616, endPoint x: 765, endPoint y: 573, distance: 43.2
click at [758, 616] on button "Ok" at bounding box center [769, 622] width 43 height 22
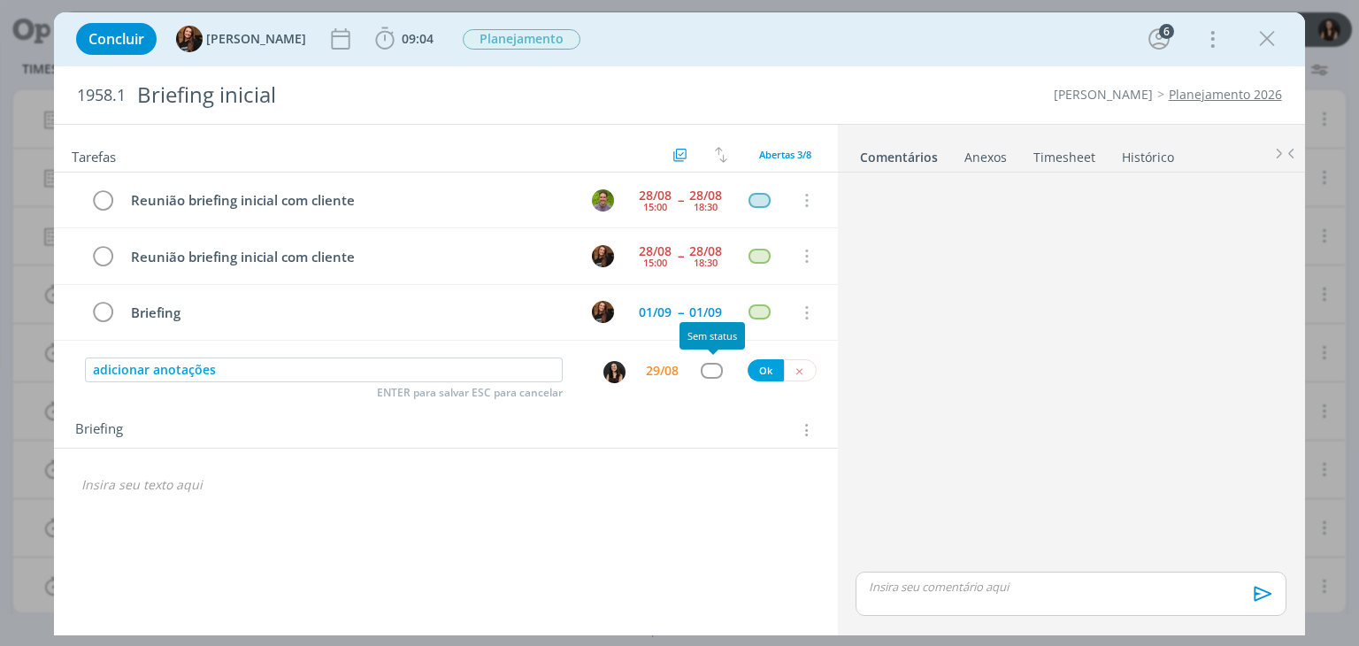
click at [711, 371] on div "dialog" at bounding box center [712, 370] width 22 height 15
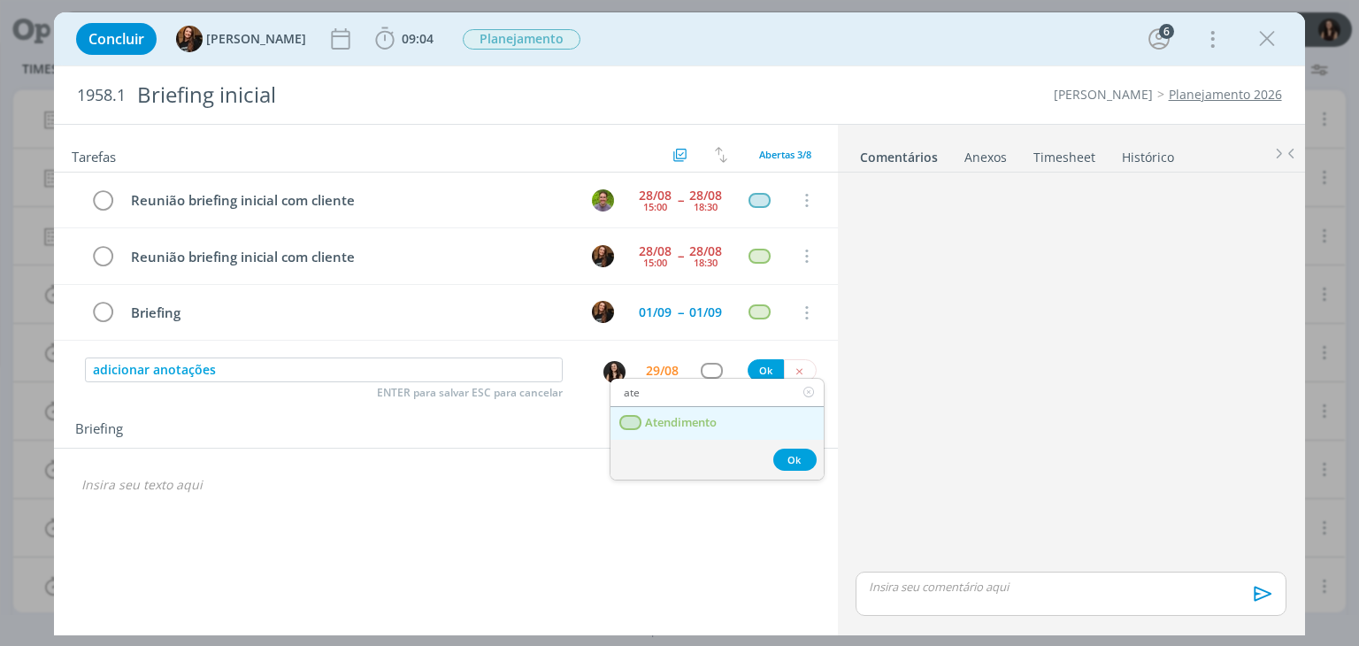
type input "ate"
drag, startPoint x: 683, startPoint y: 426, endPoint x: 690, endPoint y: 418, distance: 10.7
click at [683, 426] on span "Atendimento" at bounding box center [682, 423] width 72 height 14
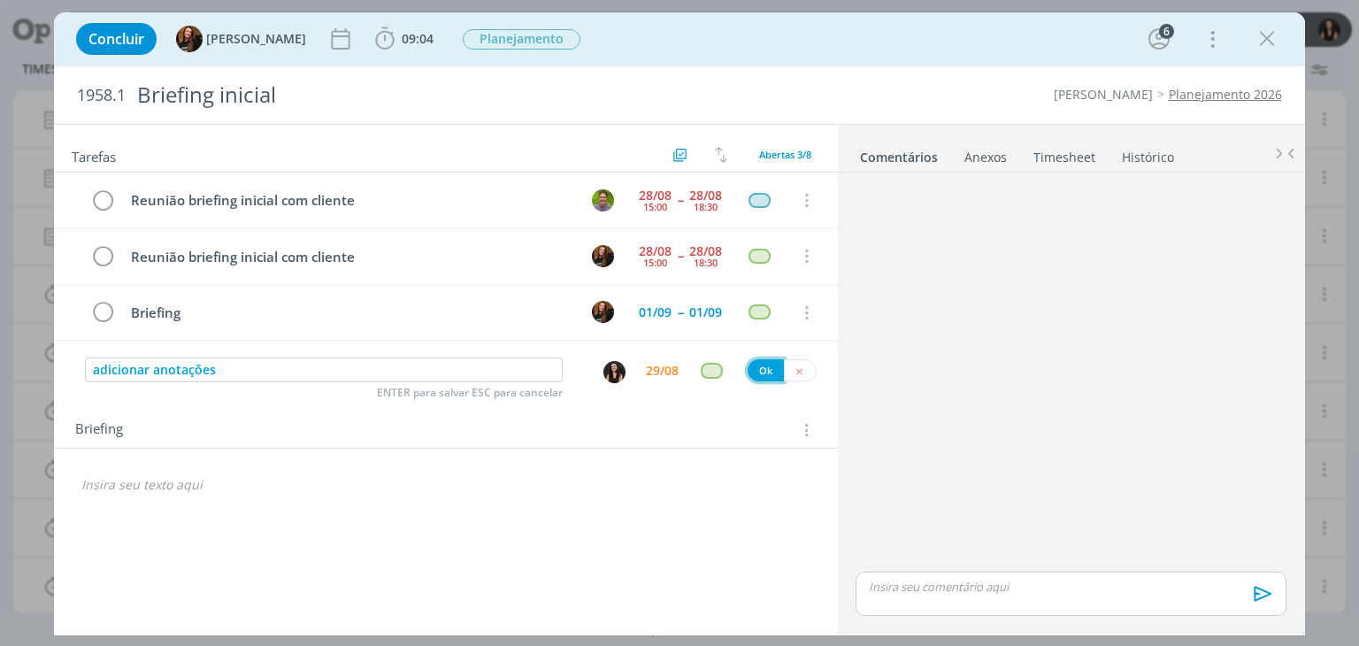
click at [757, 377] on button "Ok" at bounding box center [766, 370] width 36 height 22
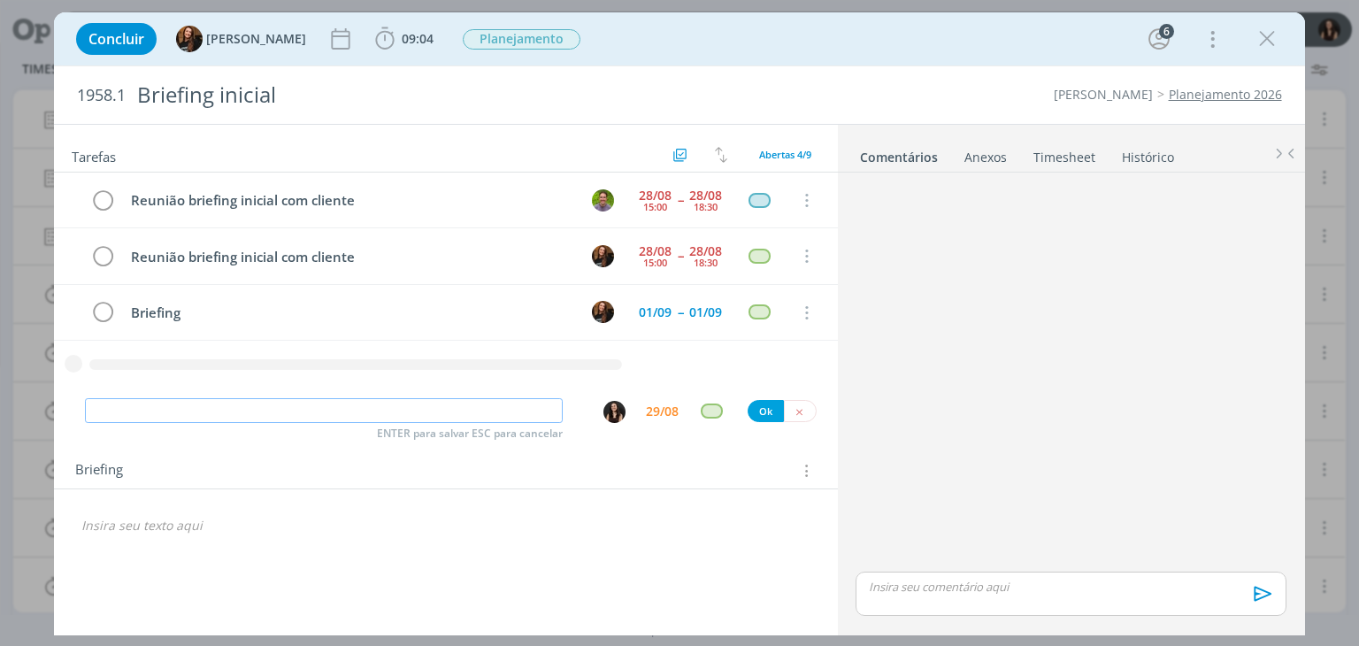
type input "'"
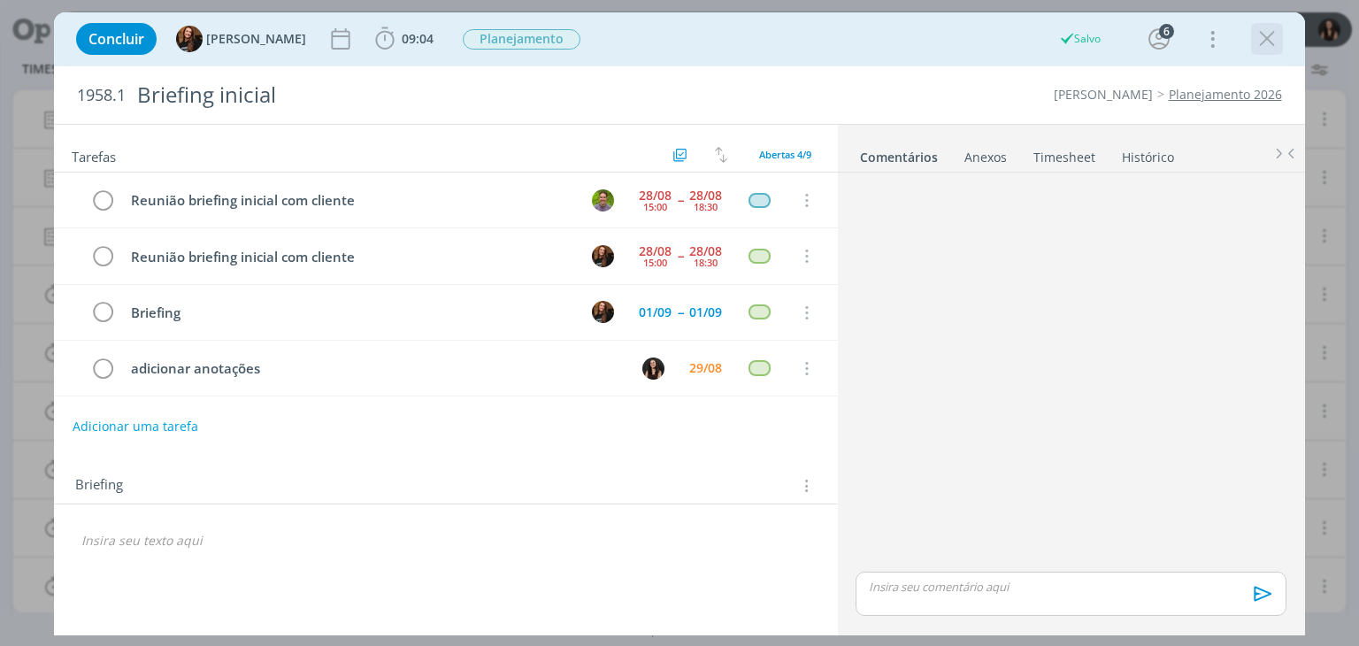
click at [1262, 42] on icon "dialog" at bounding box center [1267, 39] width 27 height 27
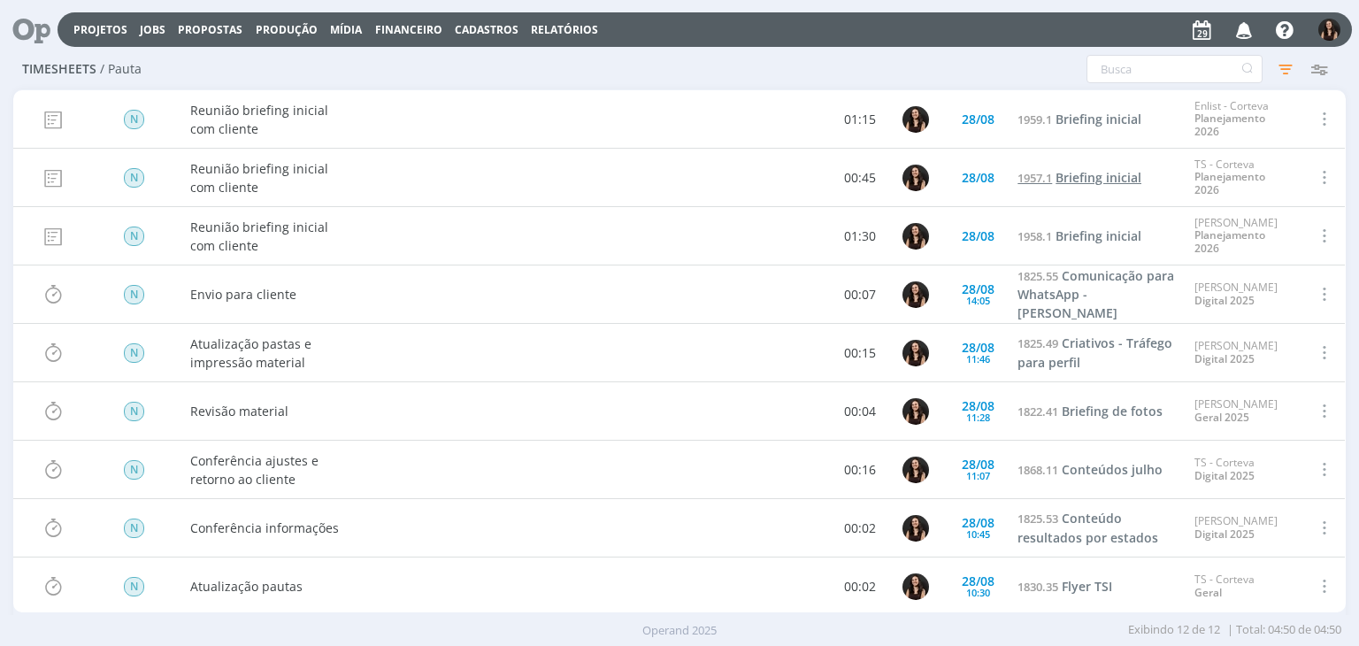
click at [1049, 183] on link "1957.1 Briefing inicial" at bounding box center [1080, 177] width 124 height 19
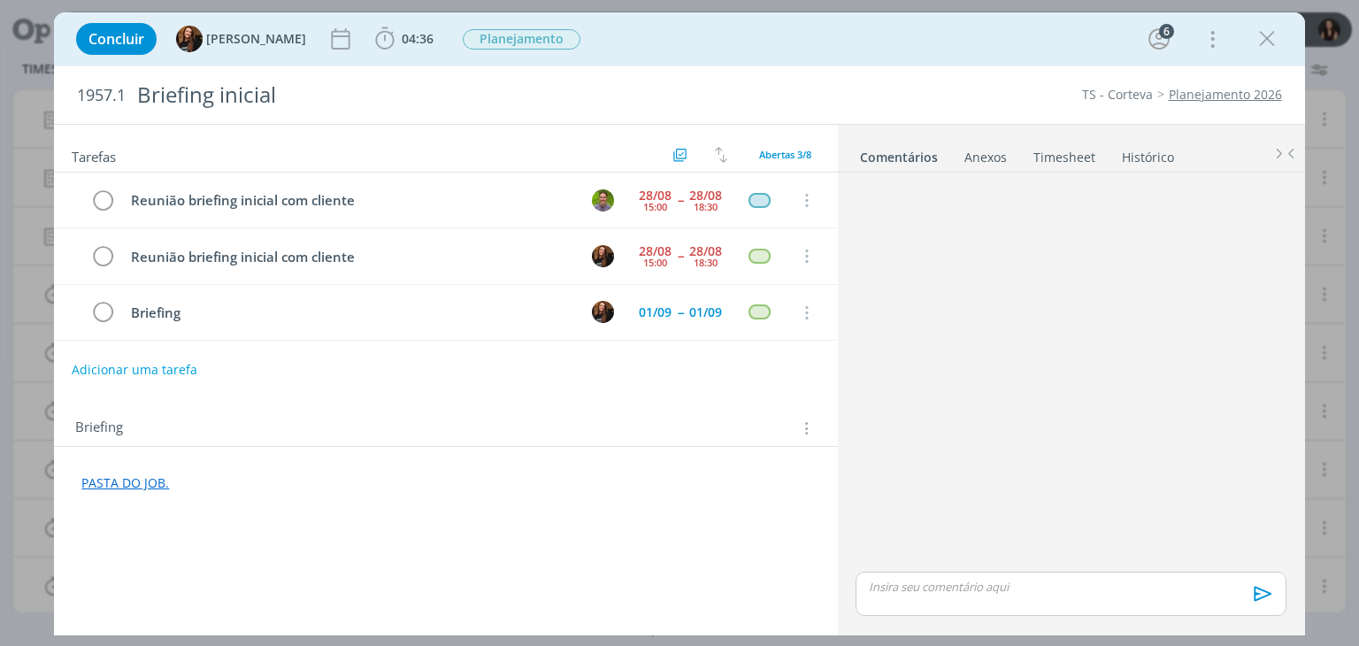
click at [158, 364] on button "Adicionar uma tarefa" at bounding box center [135, 370] width 126 height 30
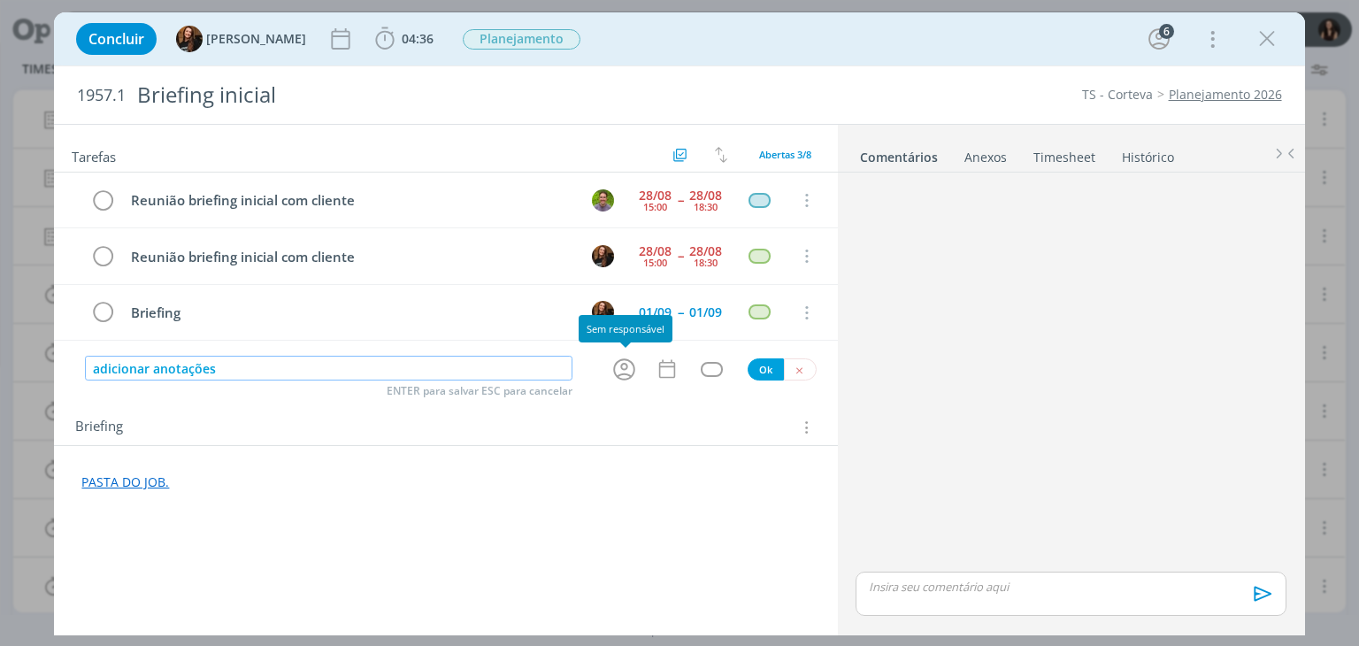
click at [633, 359] on icon "dialog" at bounding box center [624, 369] width 22 height 22
type input "adicionar anotações"
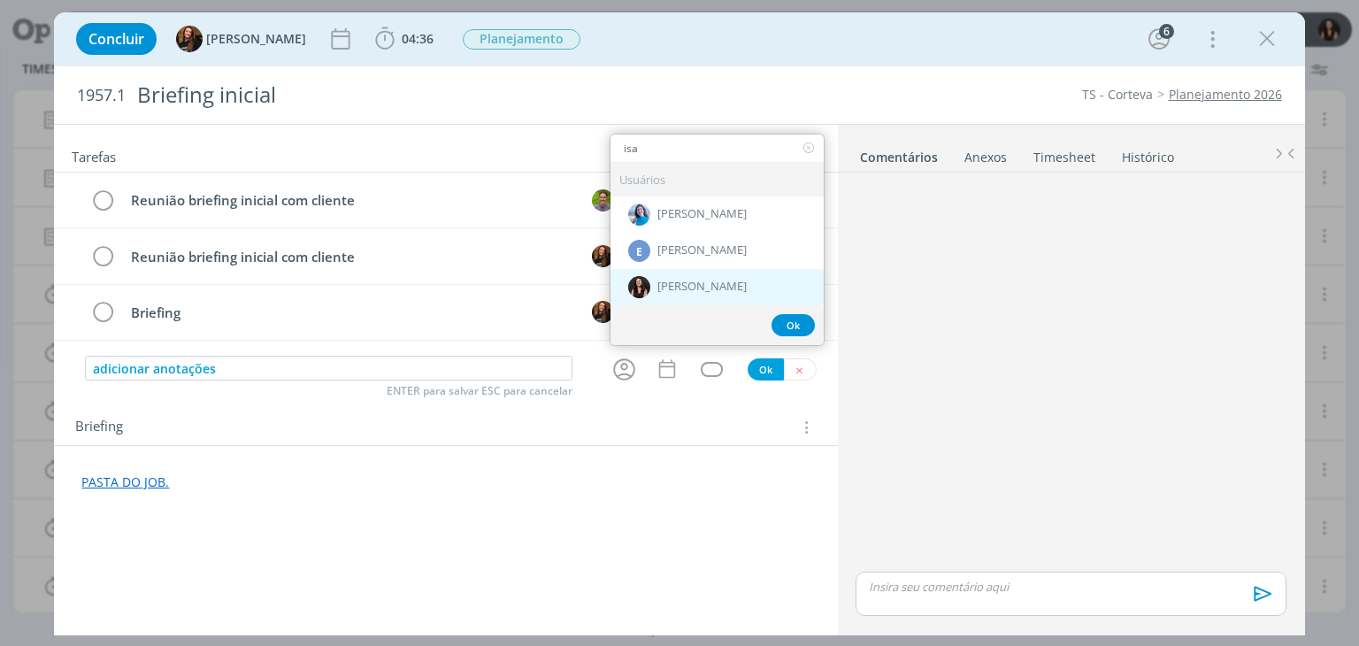
type input "isa"
click at [692, 297] on div "[PERSON_NAME]" at bounding box center [716, 287] width 213 height 36
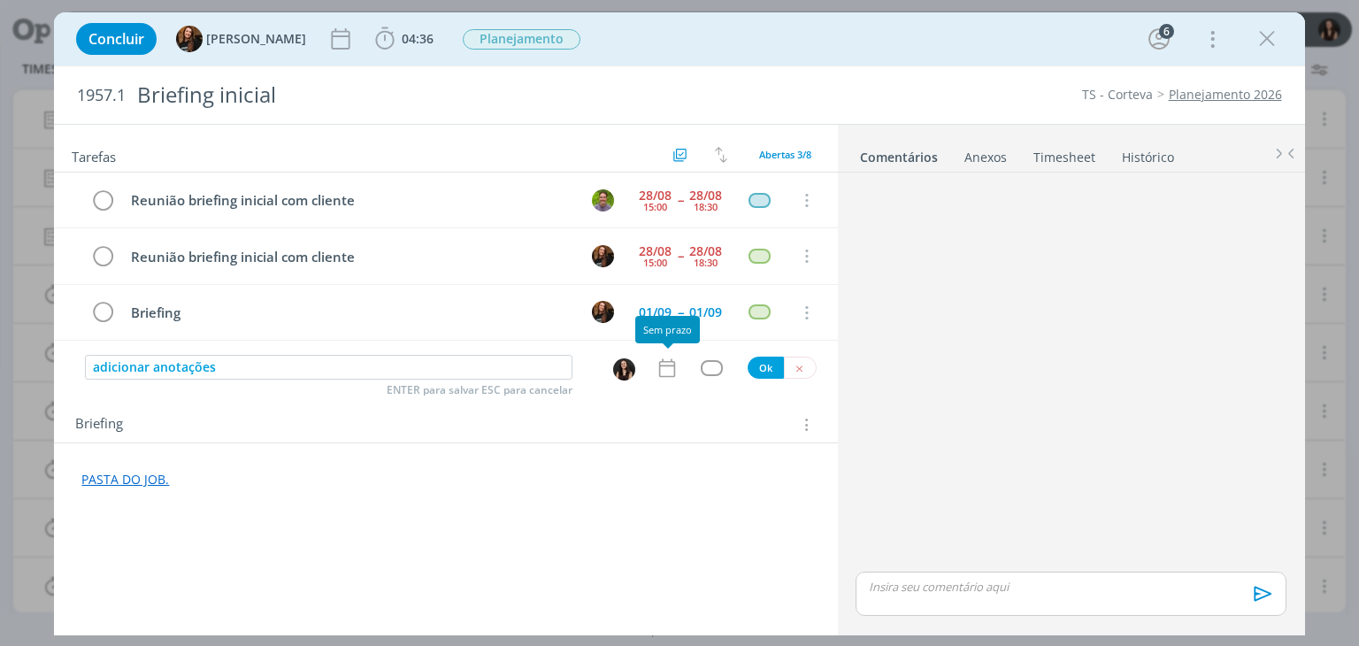
click at [663, 366] on icon "dialog" at bounding box center [667, 368] width 23 height 23
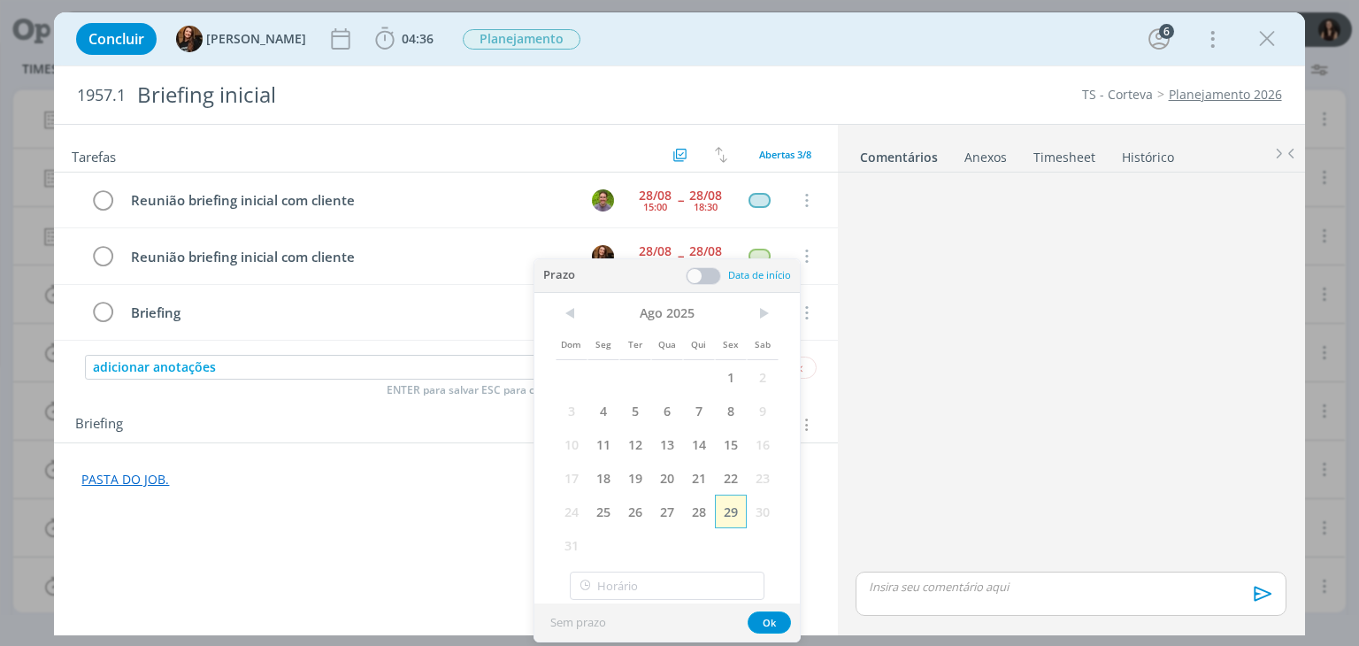
click at [733, 503] on span "29" at bounding box center [731, 512] width 32 height 34
drag, startPoint x: 770, startPoint y: 614, endPoint x: 765, endPoint y: 491, distance: 123.0
click at [769, 612] on button "Ok" at bounding box center [769, 622] width 43 height 22
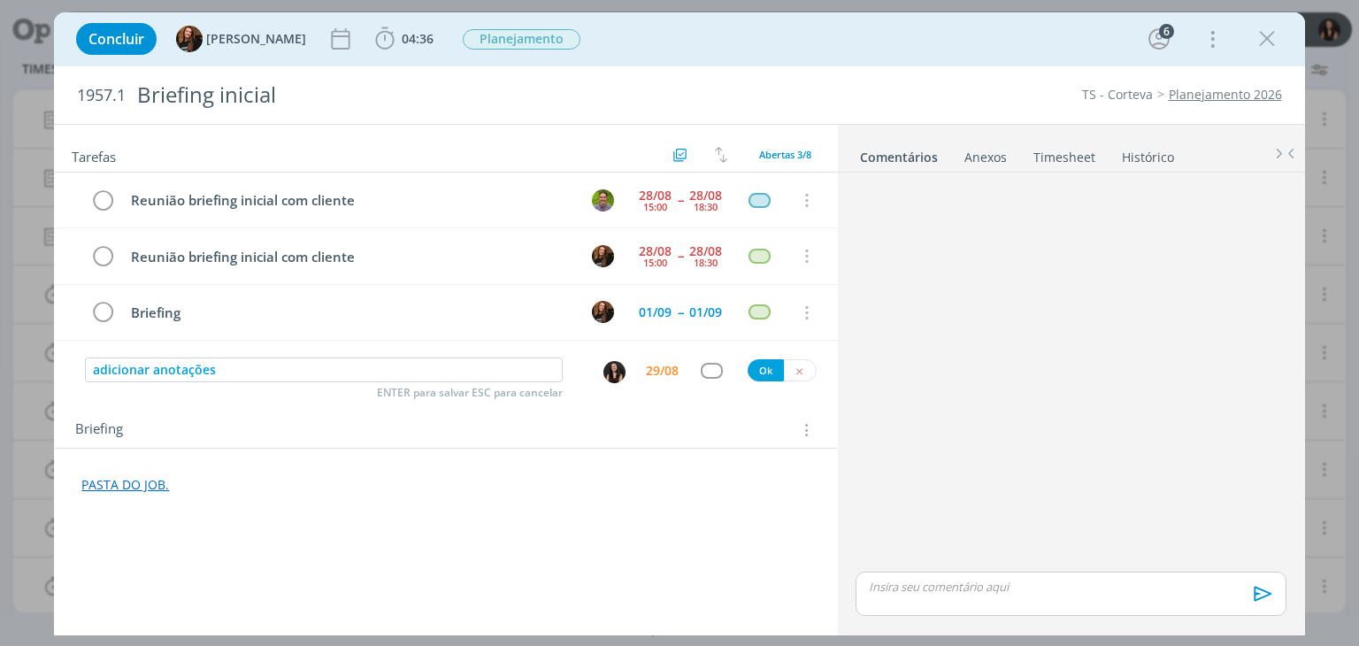
click at [711, 365] on div "dialog" at bounding box center [712, 370] width 22 height 15
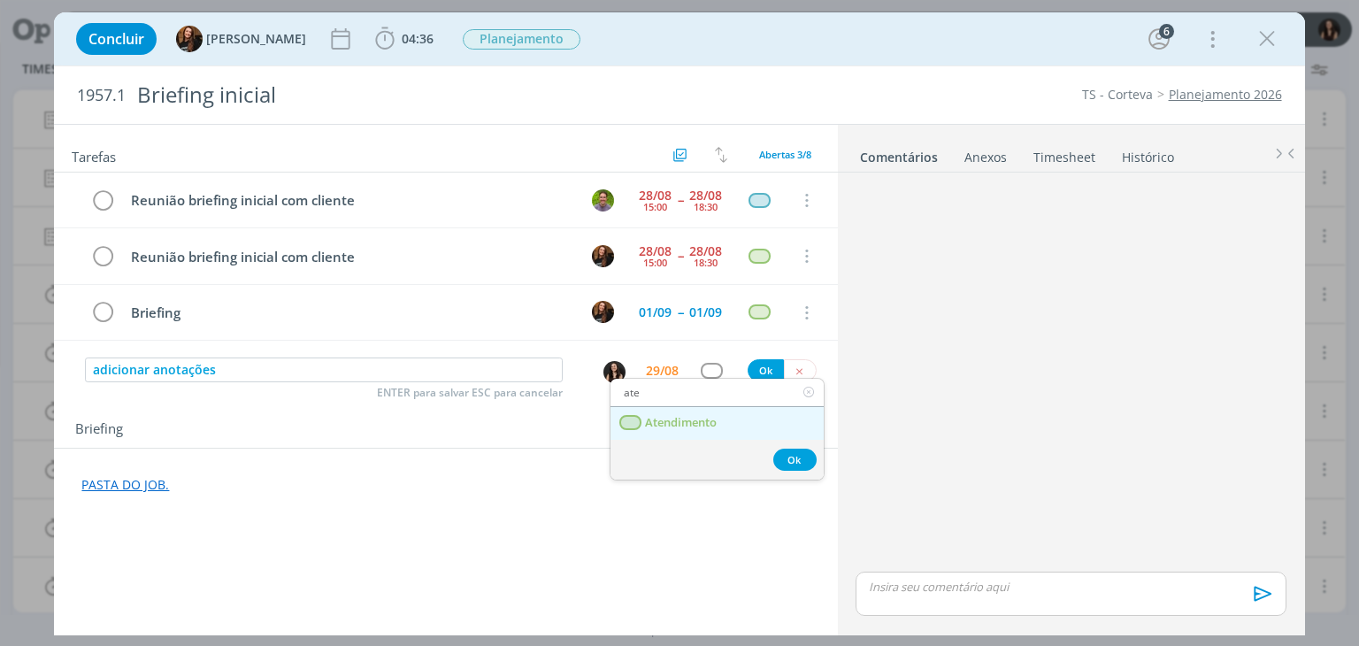
type input "ate"
drag, startPoint x: 740, startPoint y: 415, endPoint x: 774, endPoint y: 360, distance: 64.8
click at [740, 414] on link "Atendimento" at bounding box center [716, 423] width 213 height 33
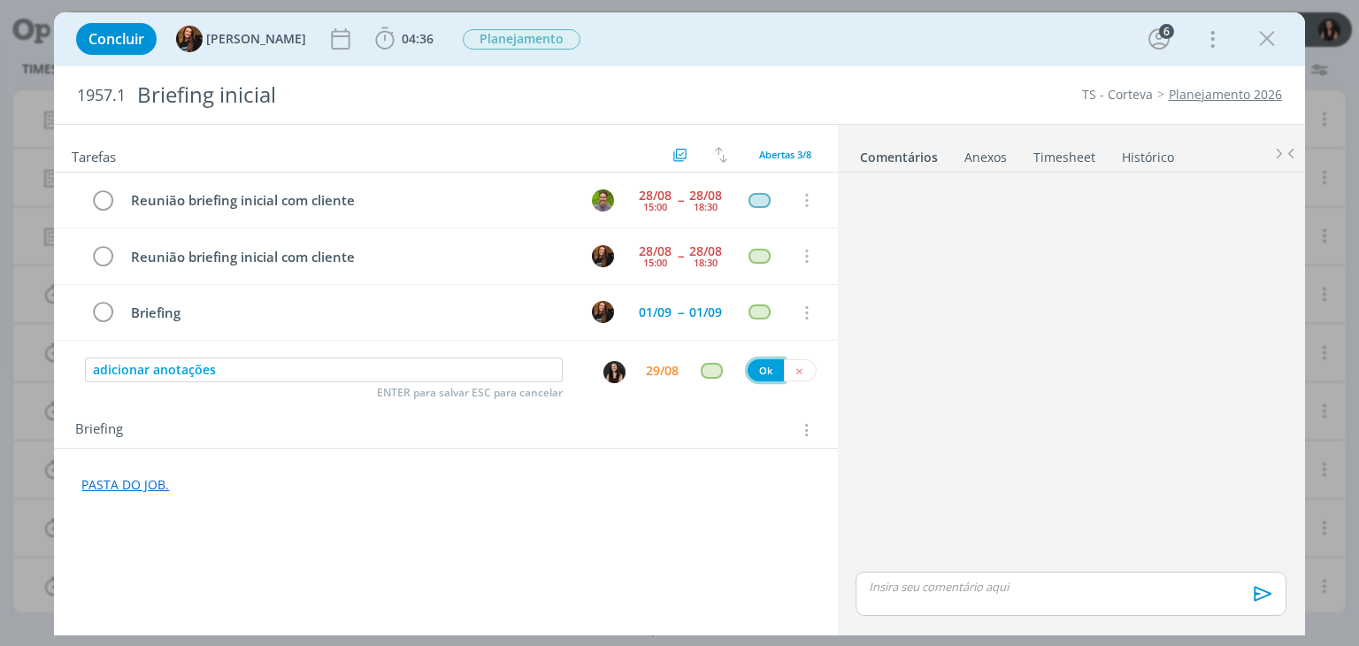
click at [775, 359] on button "Ok" at bounding box center [766, 370] width 36 height 22
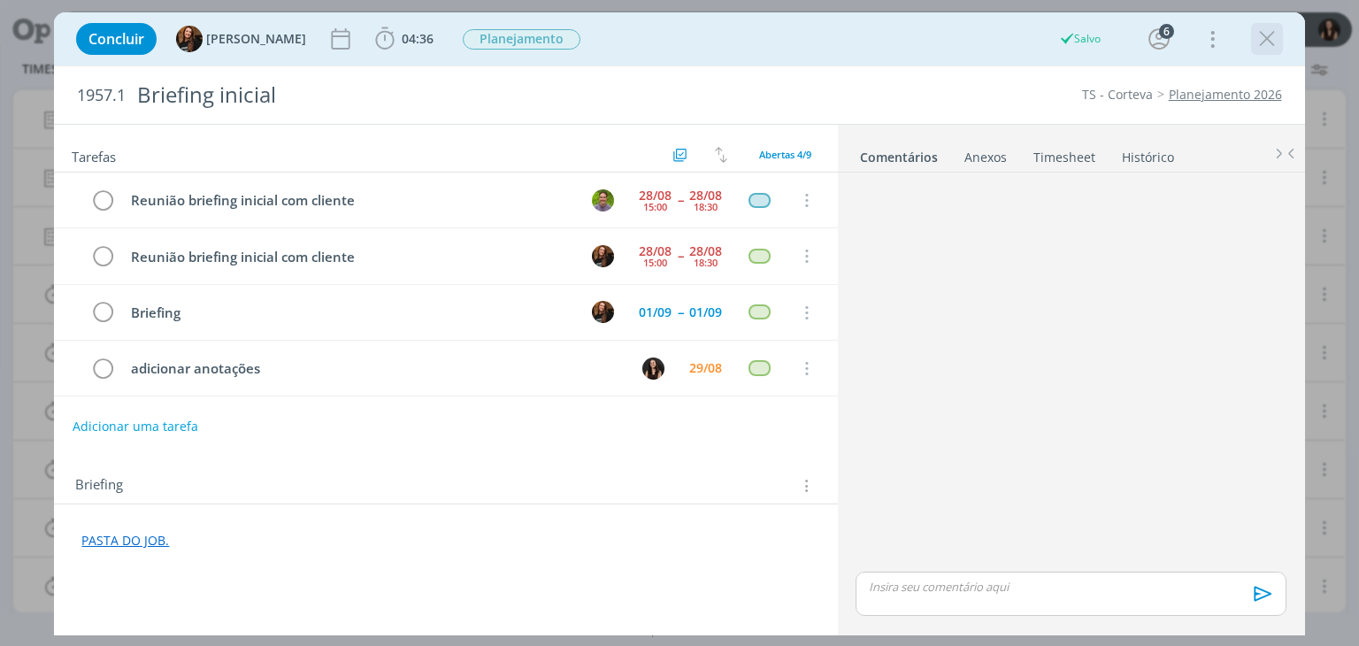
click at [1267, 39] on icon "dialog" at bounding box center [1267, 39] width 27 height 27
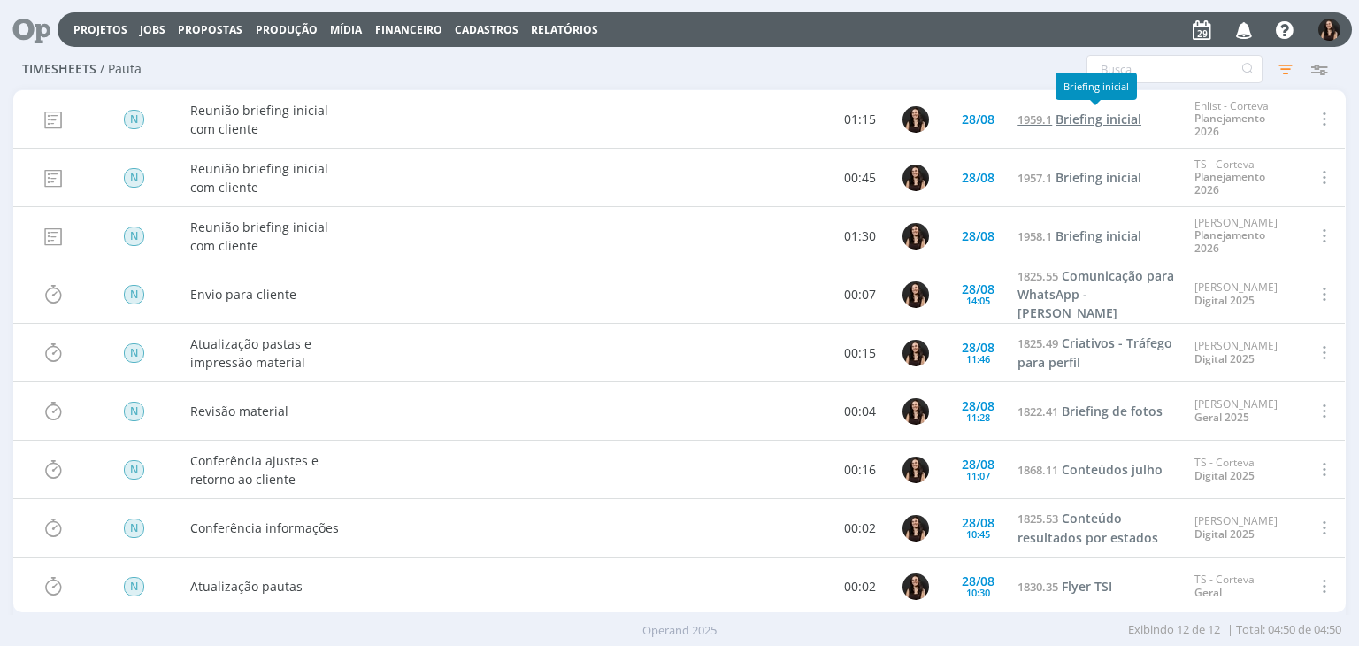
click at [1079, 118] on span "Briefing inicial" at bounding box center [1099, 119] width 86 height 17
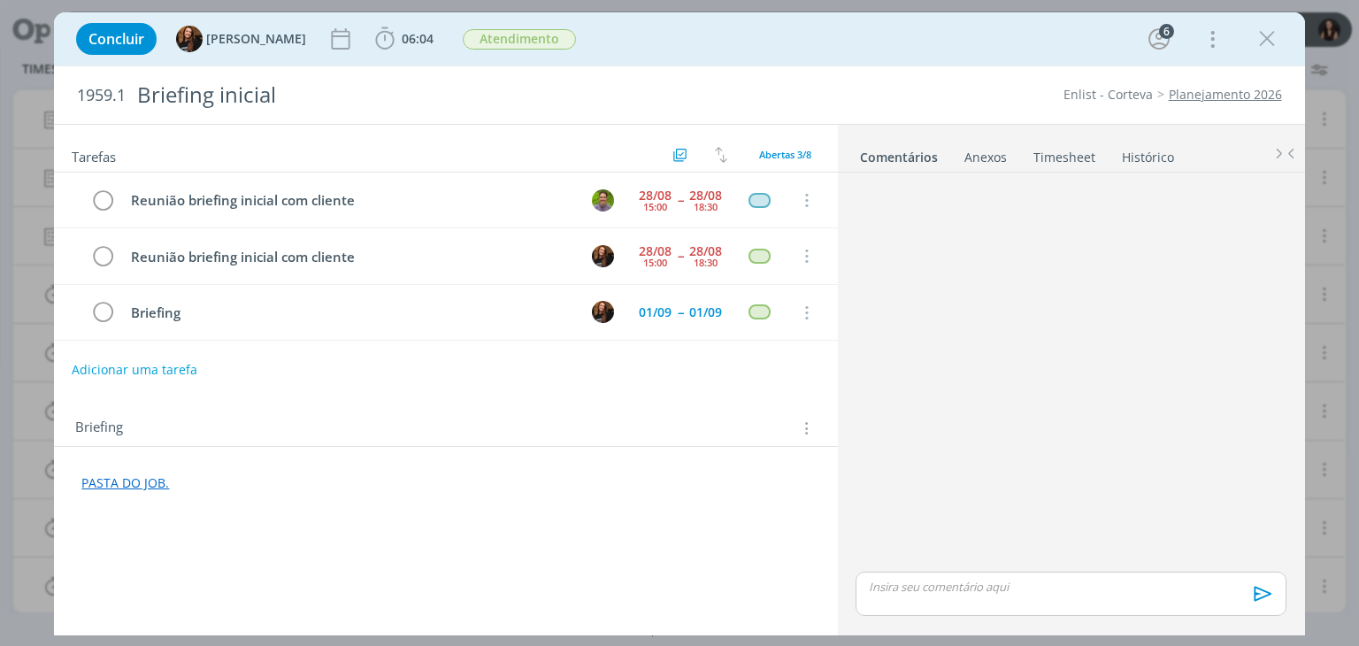
click at [127, 376] on button "Adicionar uma tarefa" at bounding box center [135, 370] width 126 height 30
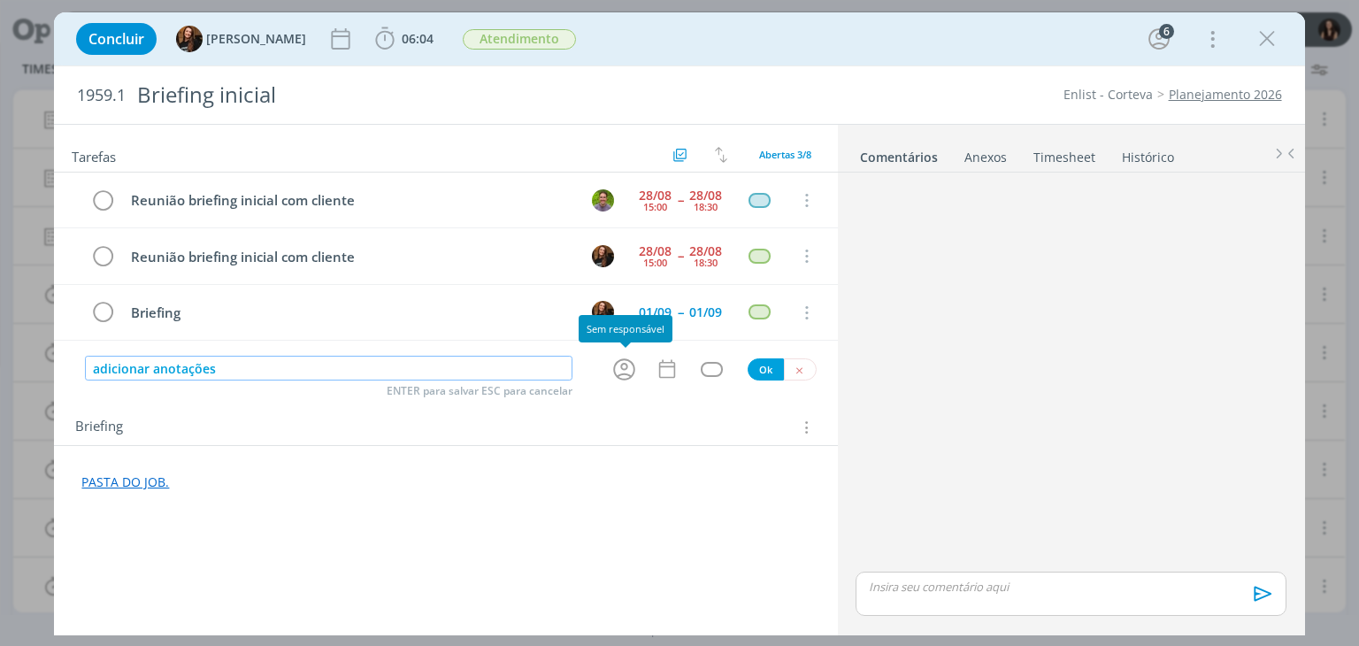
click at [621, 363] on icon "dialog" at bounding box center [623, 369] width 27 height 27
type input "adicionar anotações"
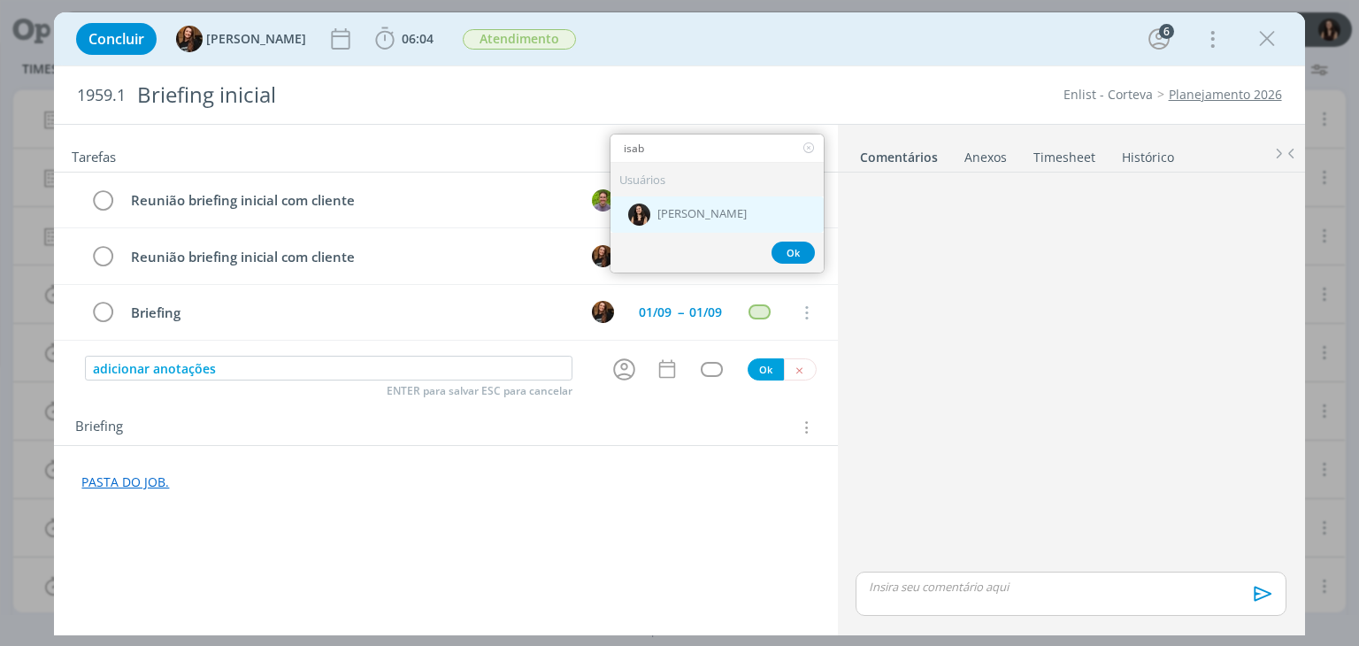
type input "isab"
click at [708, 221] on div "[PERSON_NAME]" at bounding box center [716, 214] width 213 height 36
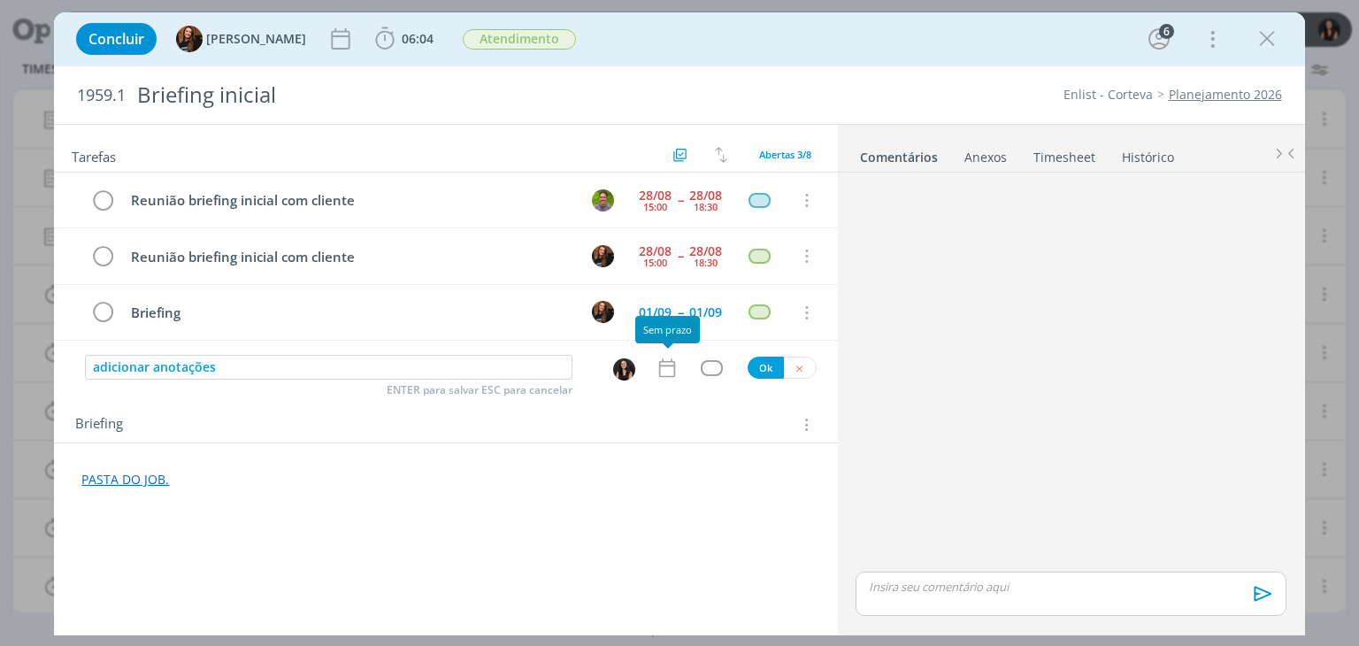
click at [660, 369] on icon "dialog" at bounding box center [666, 367] width 16 height 19
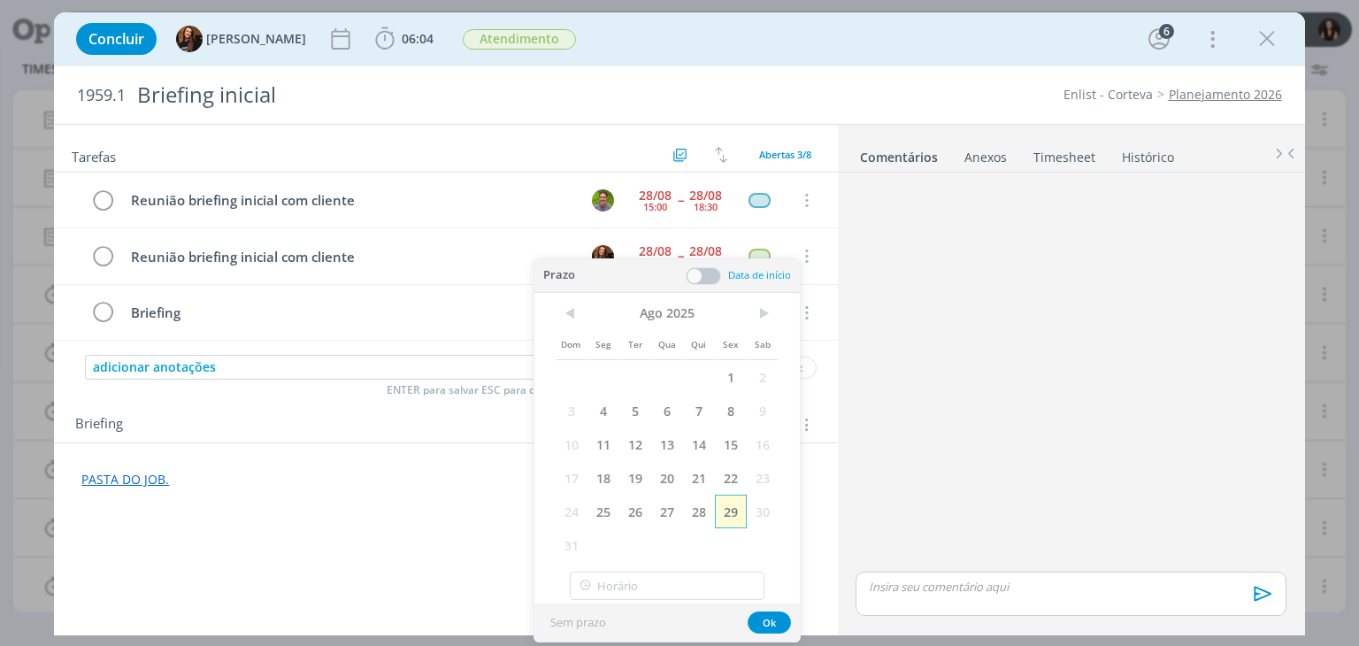
click at [725, 509] on span "29" at bounding box center [731, 512] width 32 height 34
click at [764, 611] on button "Ok" at bounding box center [769, 622] width 43 height 22
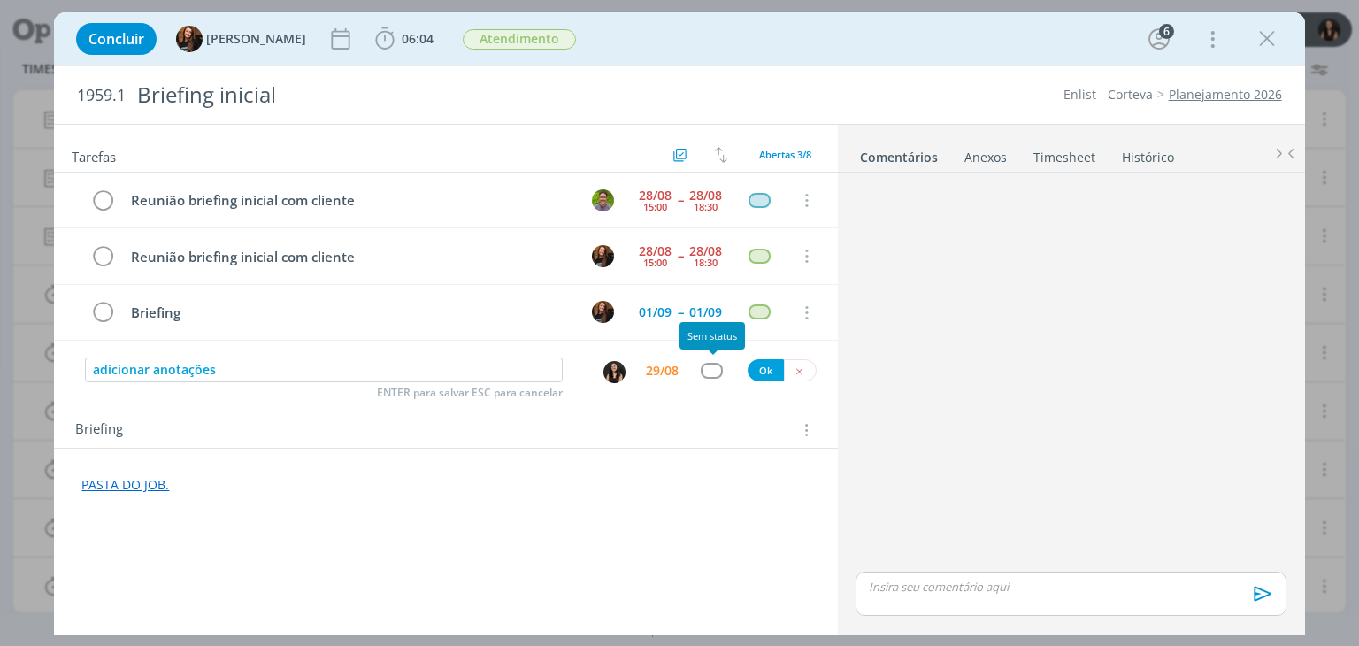
click at [704, 364] on div "dialog" at bounding box center [712, 370] width 22 height 15
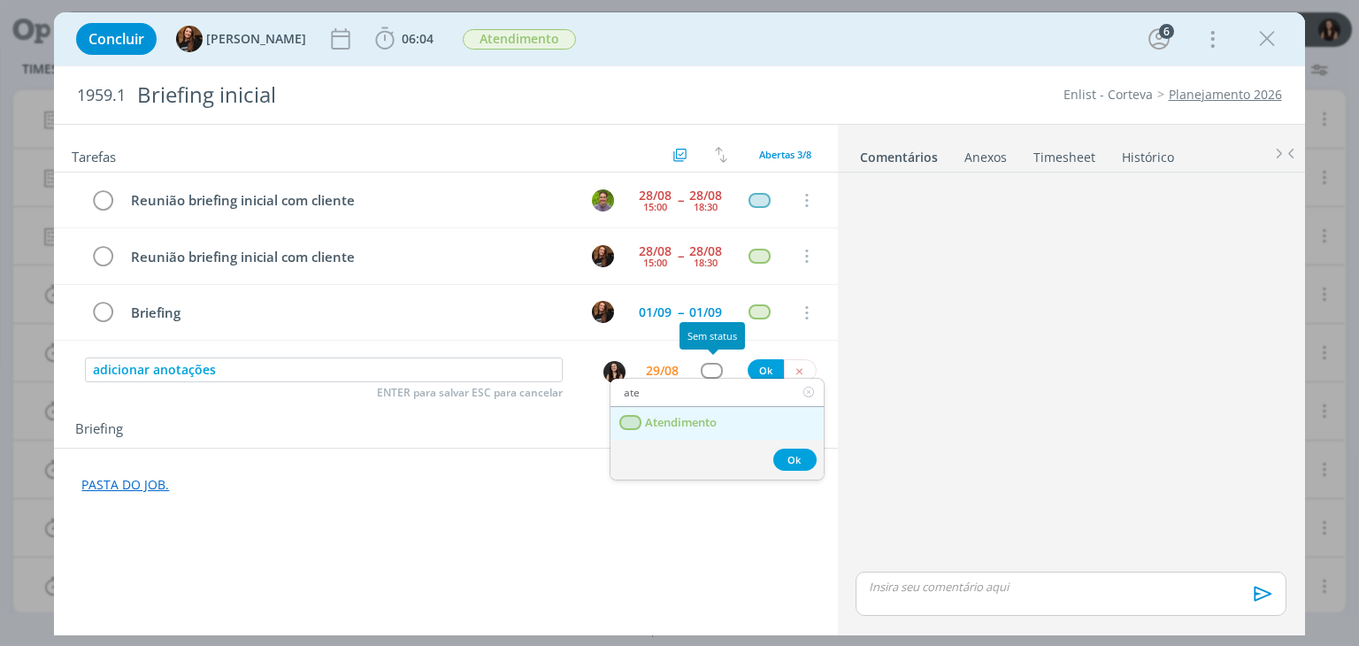
type input "ate"
click at [745, 418] on link "Atendimento" at bounding box center [716, 423] width 213 height 33
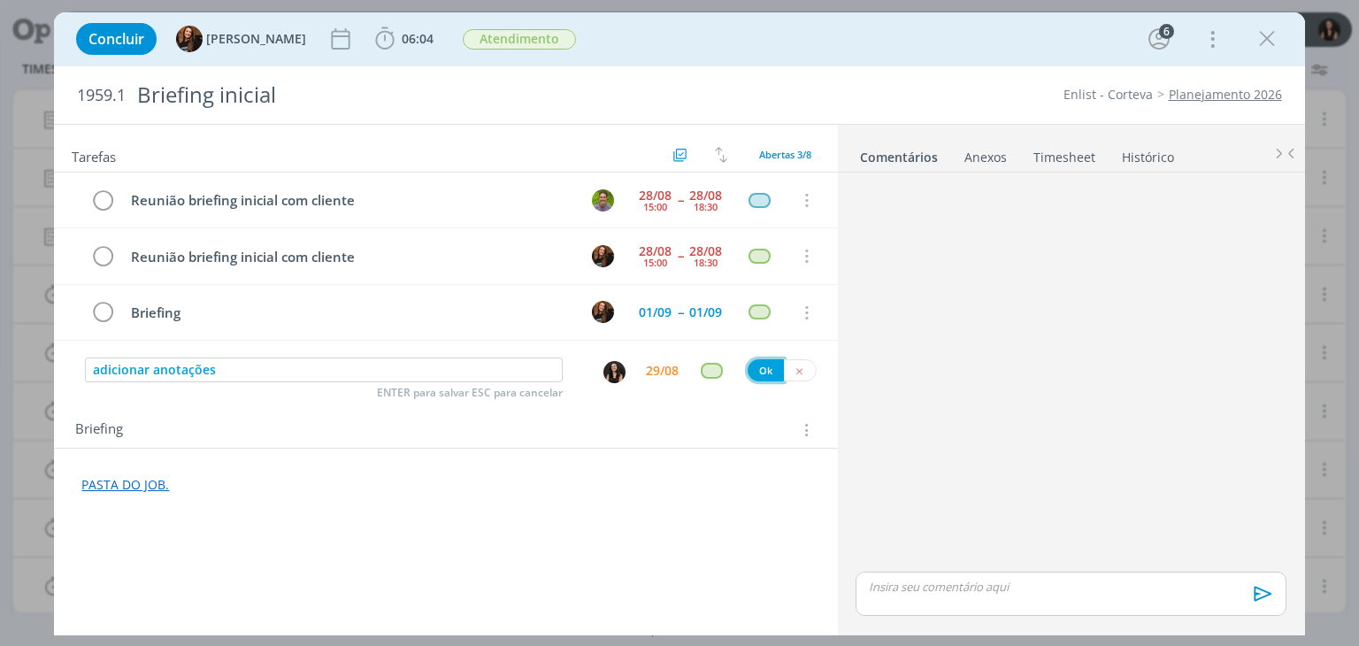
click at [764, 370] on button "Ok" at bounding box center [766, 370] width 36 height 22
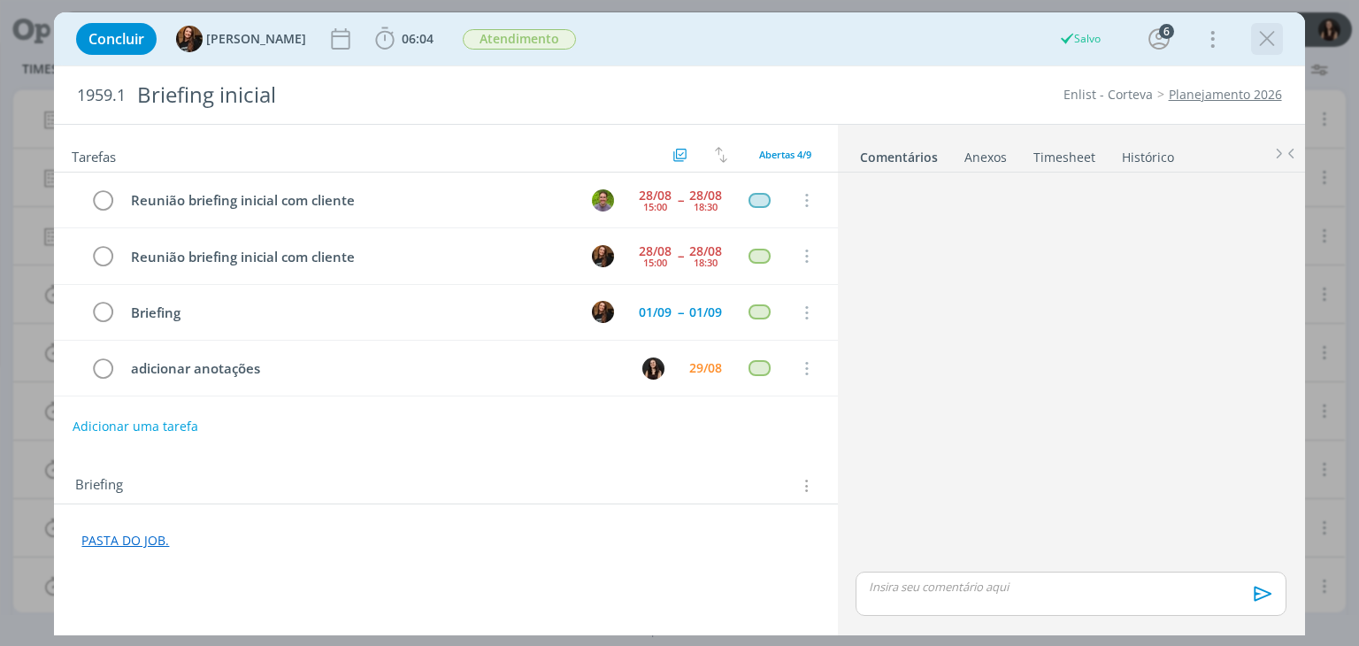
click at [1267, 40] on icon "dialog" at bounding box center [1267, 39] width 27 height 27
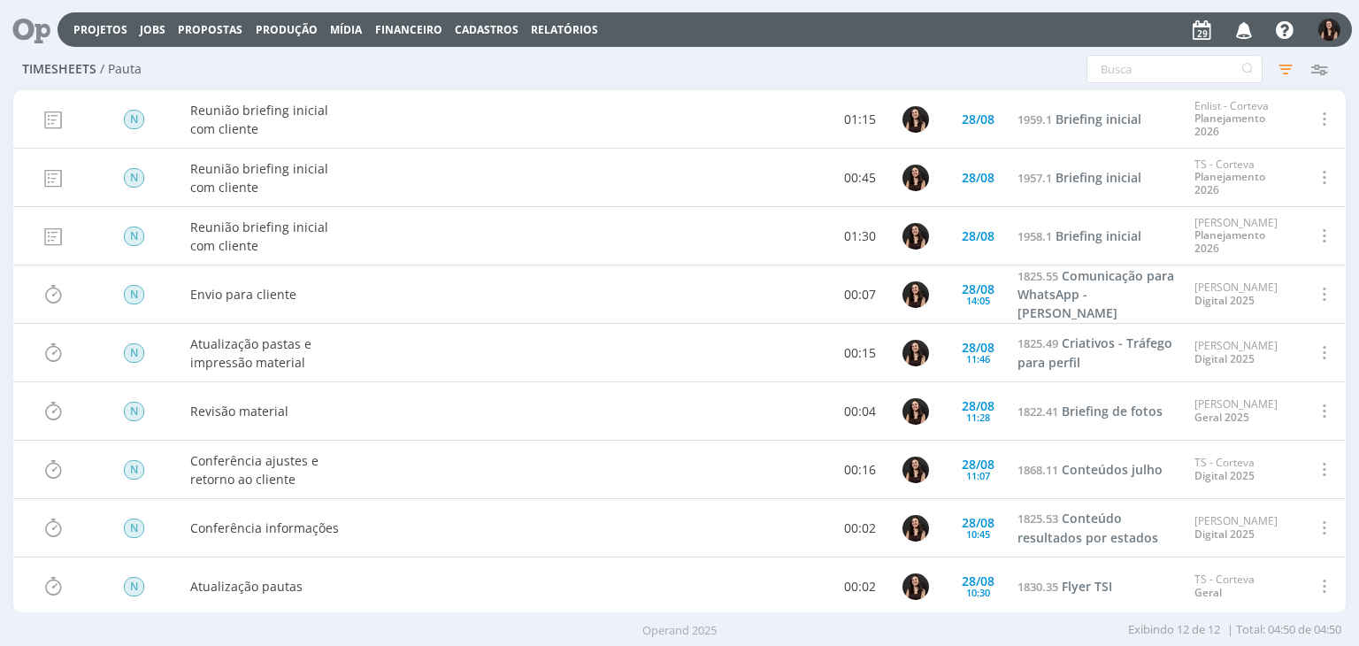
click at [21, 21] on icon at bounding box center [25, 29] width 36 height 35
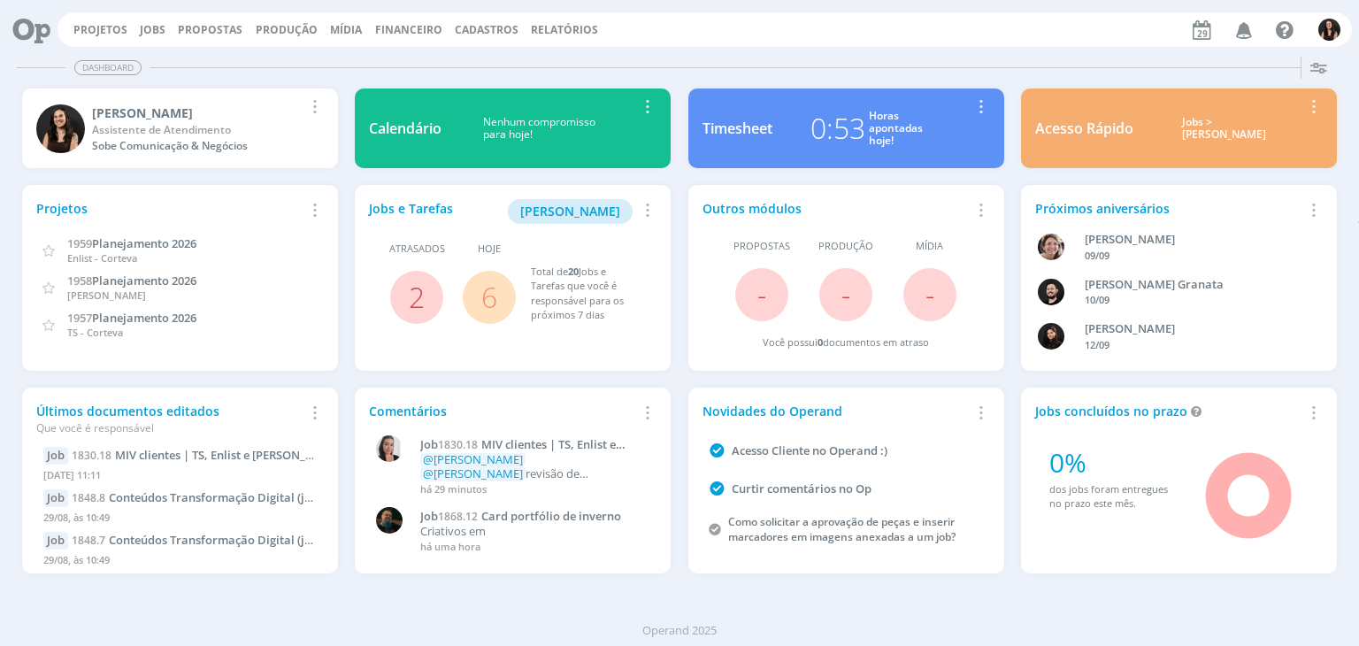
click at [482, 285] on link "6" at bounding box center [489, 297] width 16 height 38
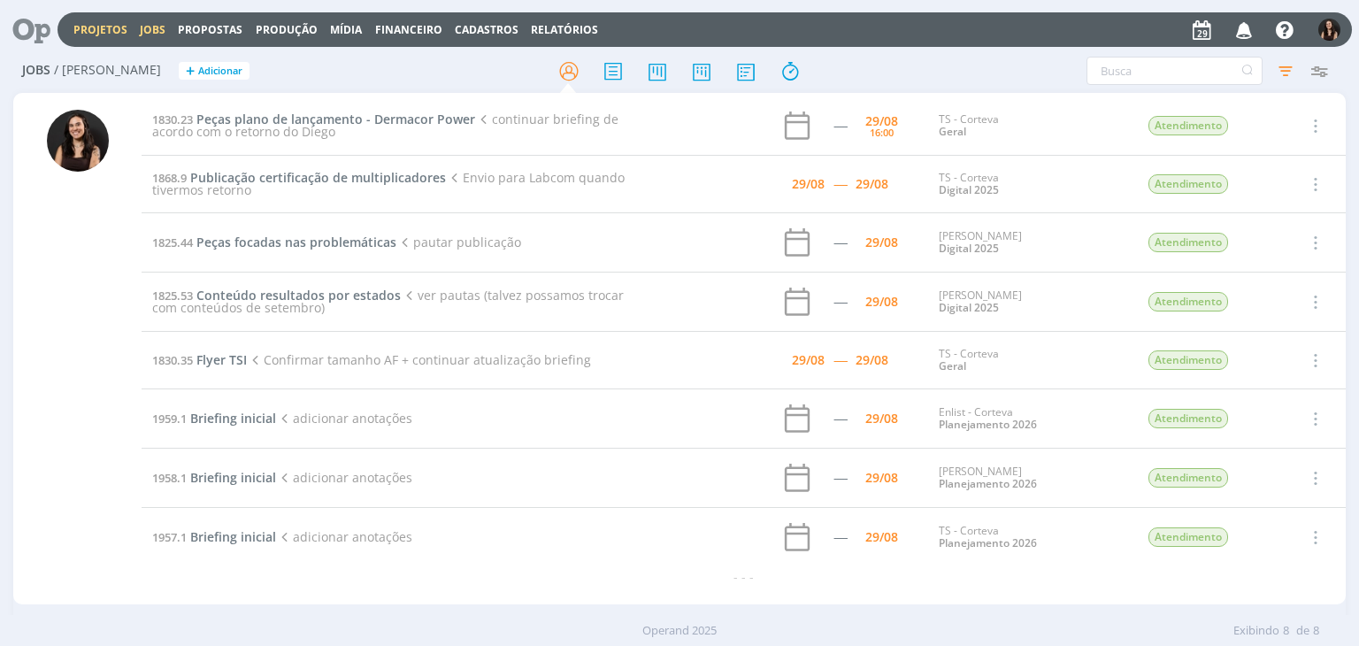
click at [94, 33] on link "Projetos" at bounding box center [100, 29] width 54 height 15
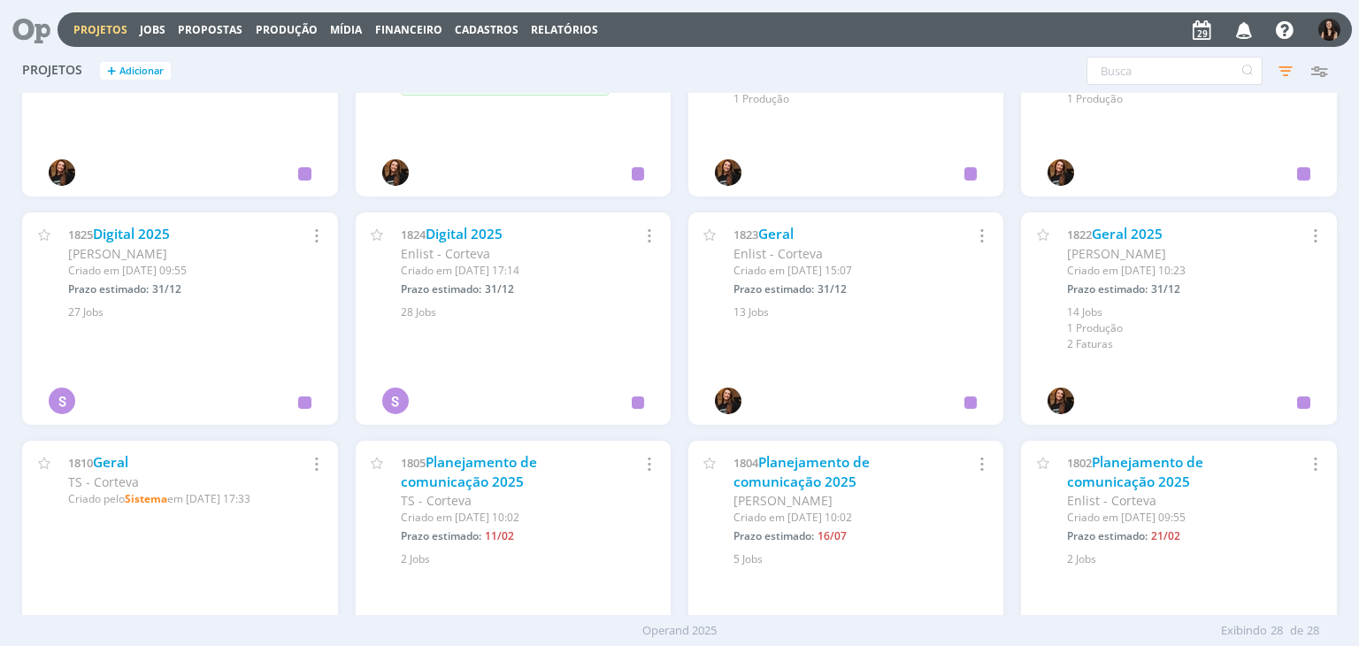
scroll to position [926, 0]
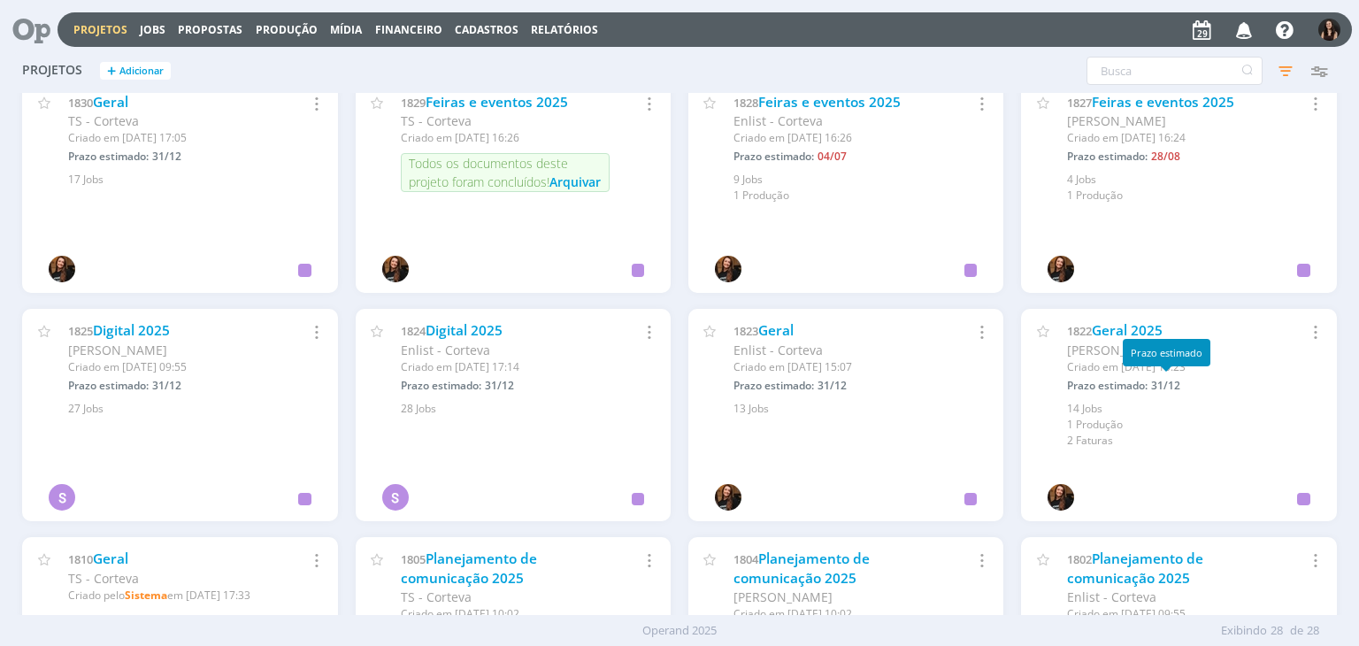
click at [1118, 318] on div "1822 Geral 2025 [PERSON_NAME] Criado em [DATE] 10:23 Prazo estimado: 31/12 Sele…" at bounding box center [1178, 379] width 315 height 140
click at [1114, 323] on link "Geral 2025" at bounding box center [1127, 330] width 71 height 19
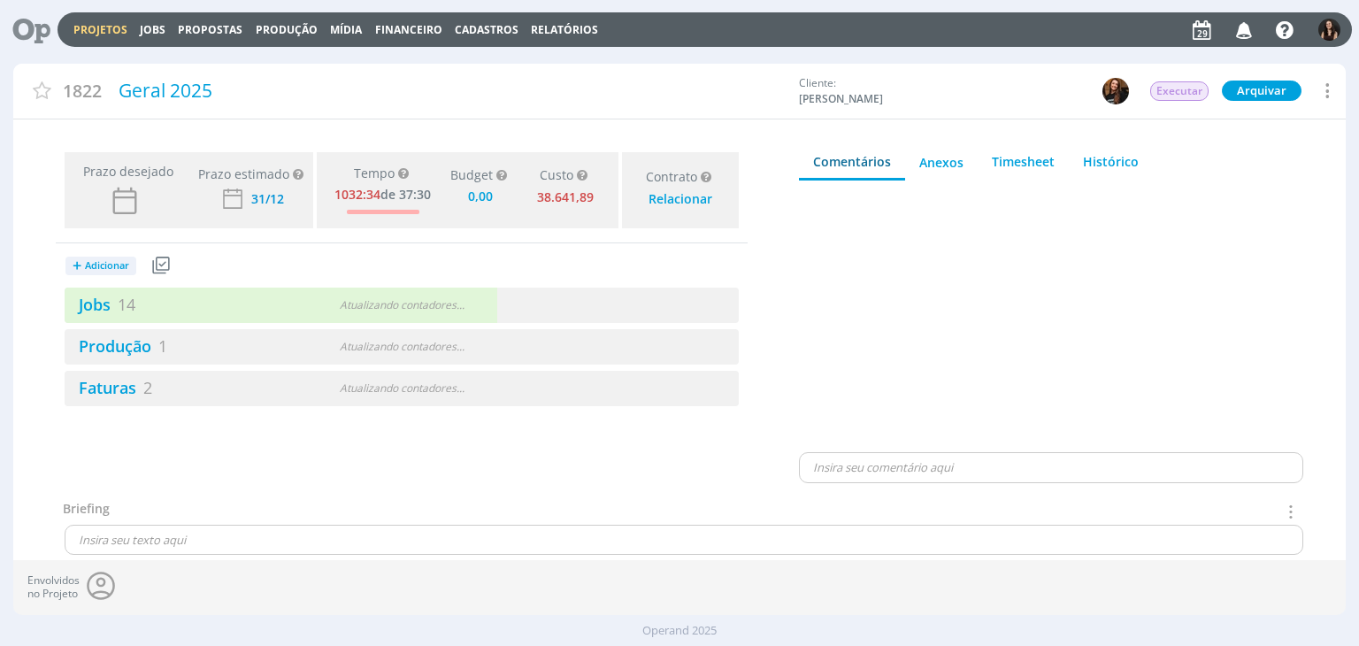
type input "0,00"
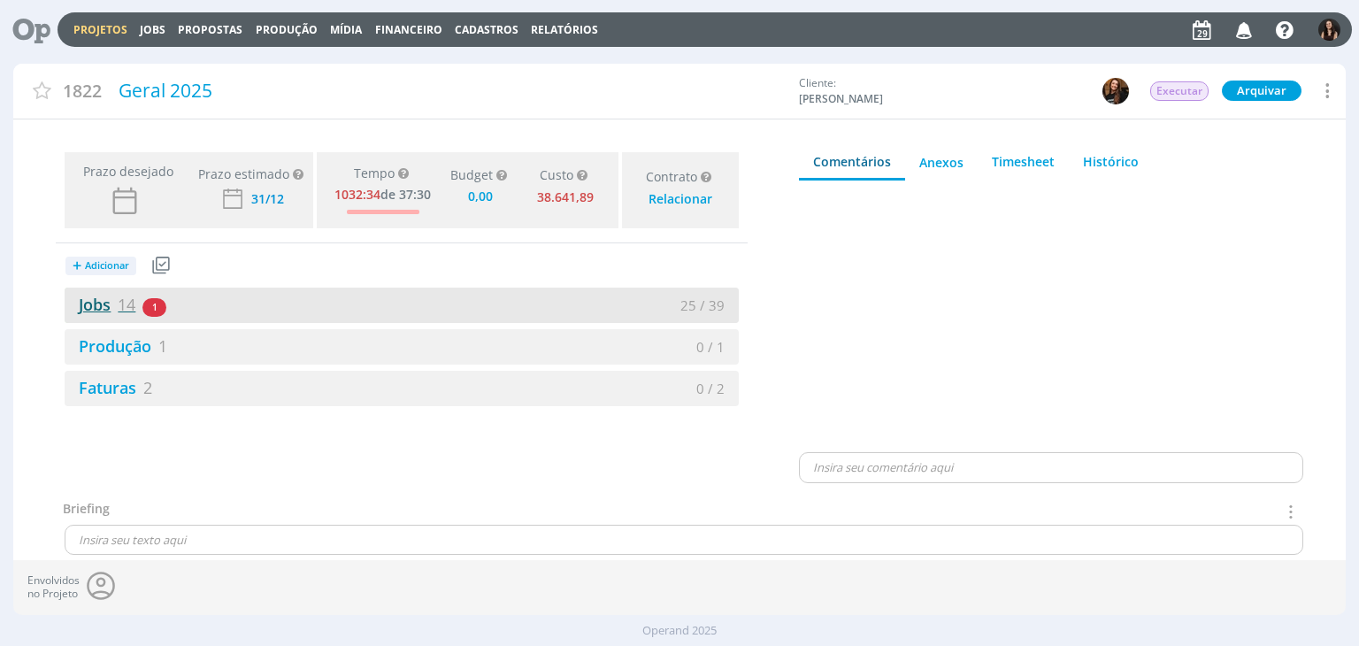
click at [89, 298] on link "Jobs 14" at bounding box center [100, 304] width 71 height 21
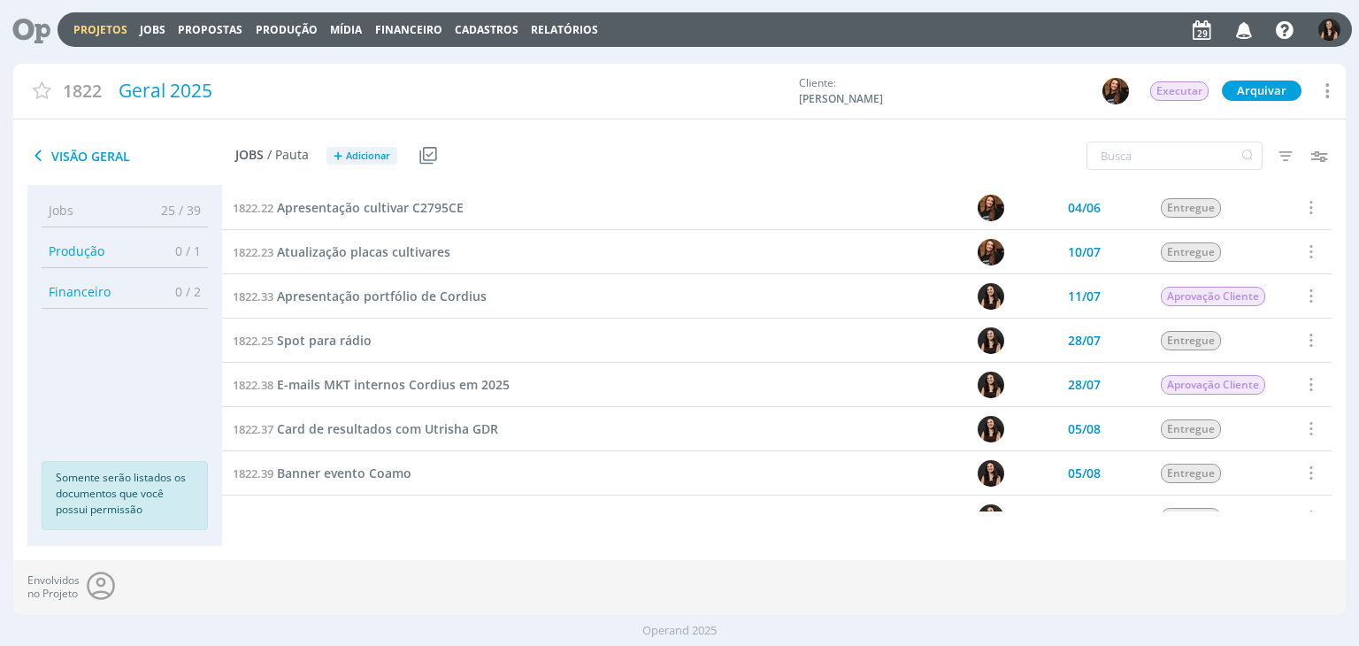
scroll to position [294, 0]
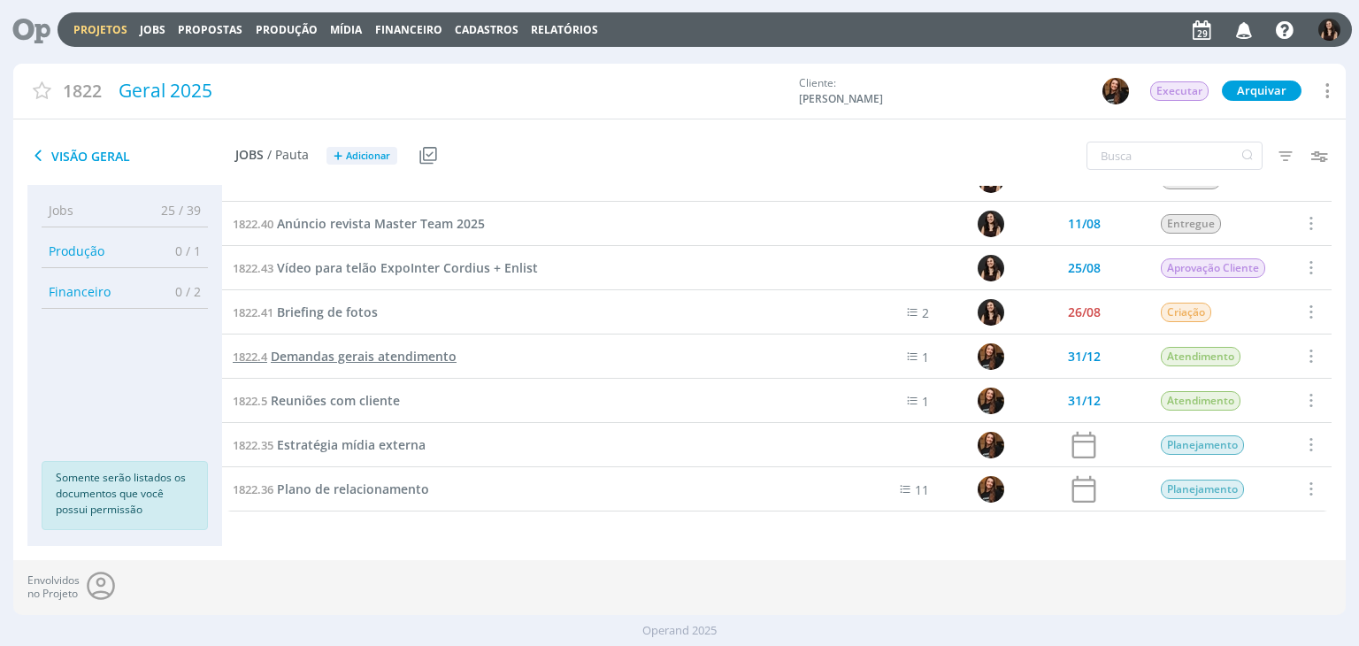
click at [355, 355] on span "Demandas gerais atendimento" at bounding box center [364, 356] width 186 height 17
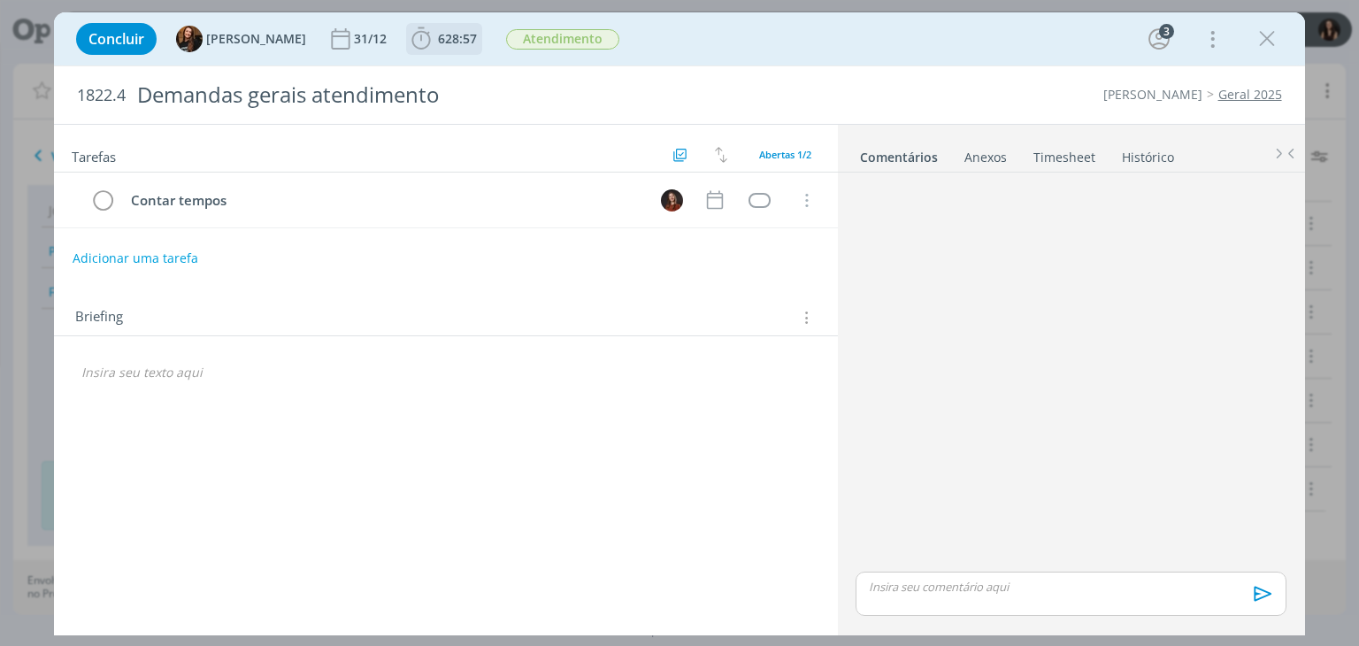
click at [445, 40] on span "628:57" at bounding box center [457, 38] width 39 height 17
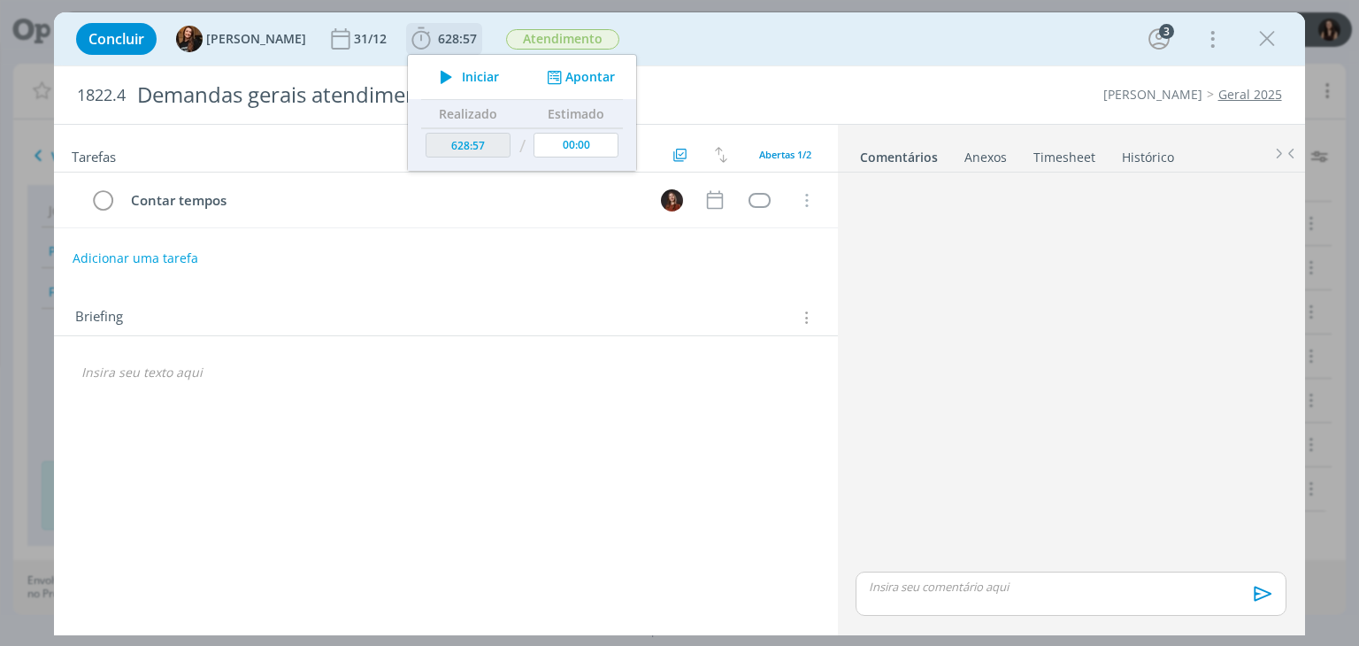
click at [560, 82] on button "Apontar" at bounding box center [578, 77] width 73 height 19
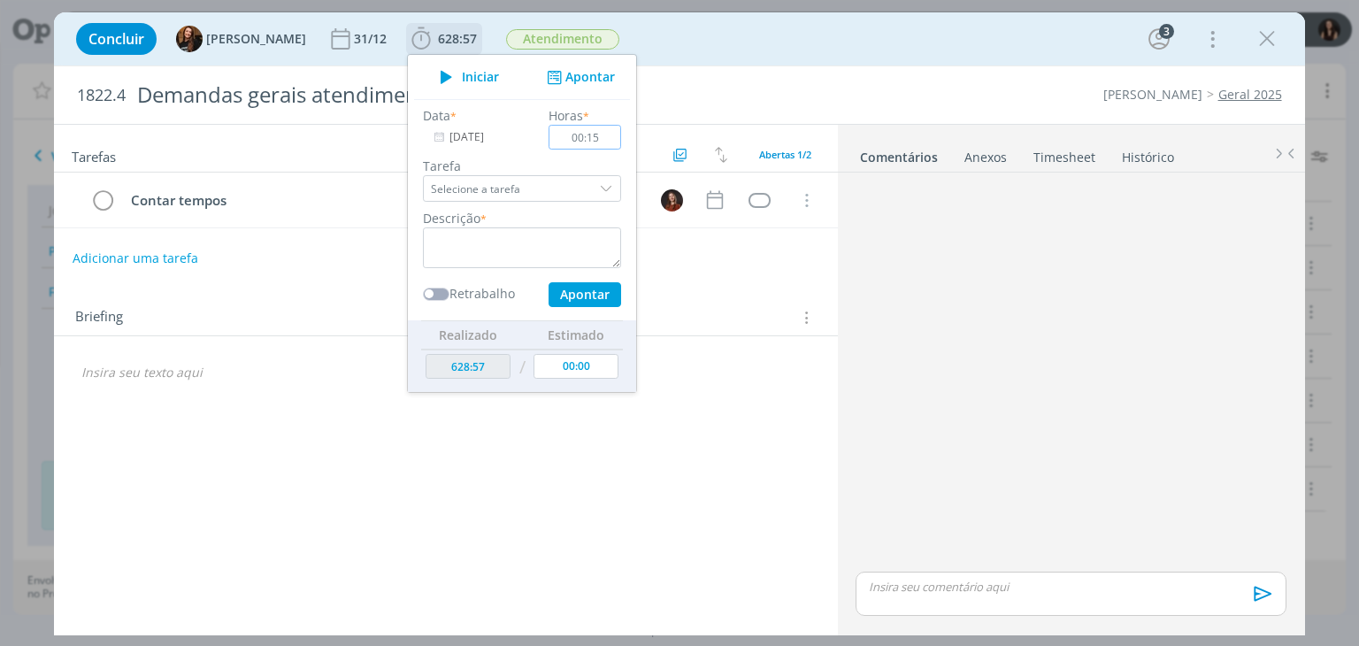
type input "00:15"
drag, startPoint x: 465, startPoint y: 250, endPoint x: 469, endPoint y: 237, distance: 13.7
click at [469, 238] on div "Data * [DATE] Horas * 00:15 Tarefa Selecione a tarefa Descrição * Retrabalho Ap…" at bounding box center [522, 206] width 216 height 201
click at [469, 237] on textarea "dialog" at bounding box center [522, 247] width 198 height 41
type textarea "Conferência pautas video"
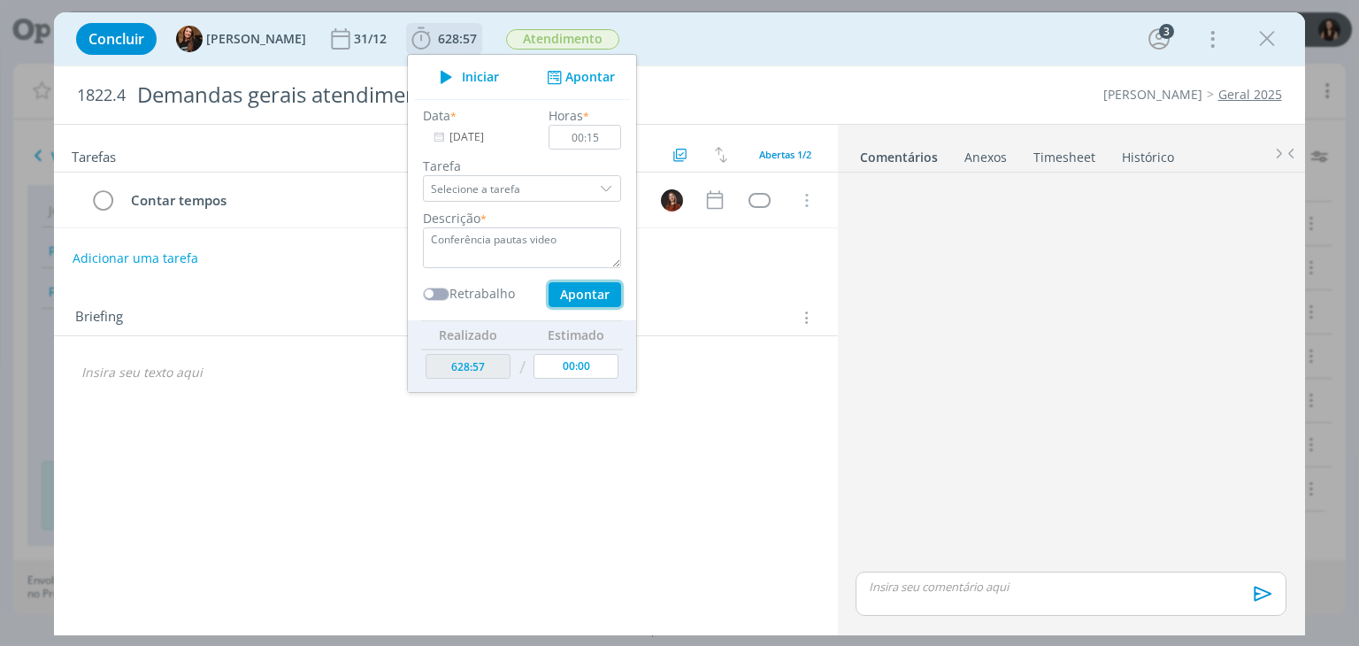
click at [570, 284] on button "Apontar" at bounding box center [584, 294] width 73 height 25
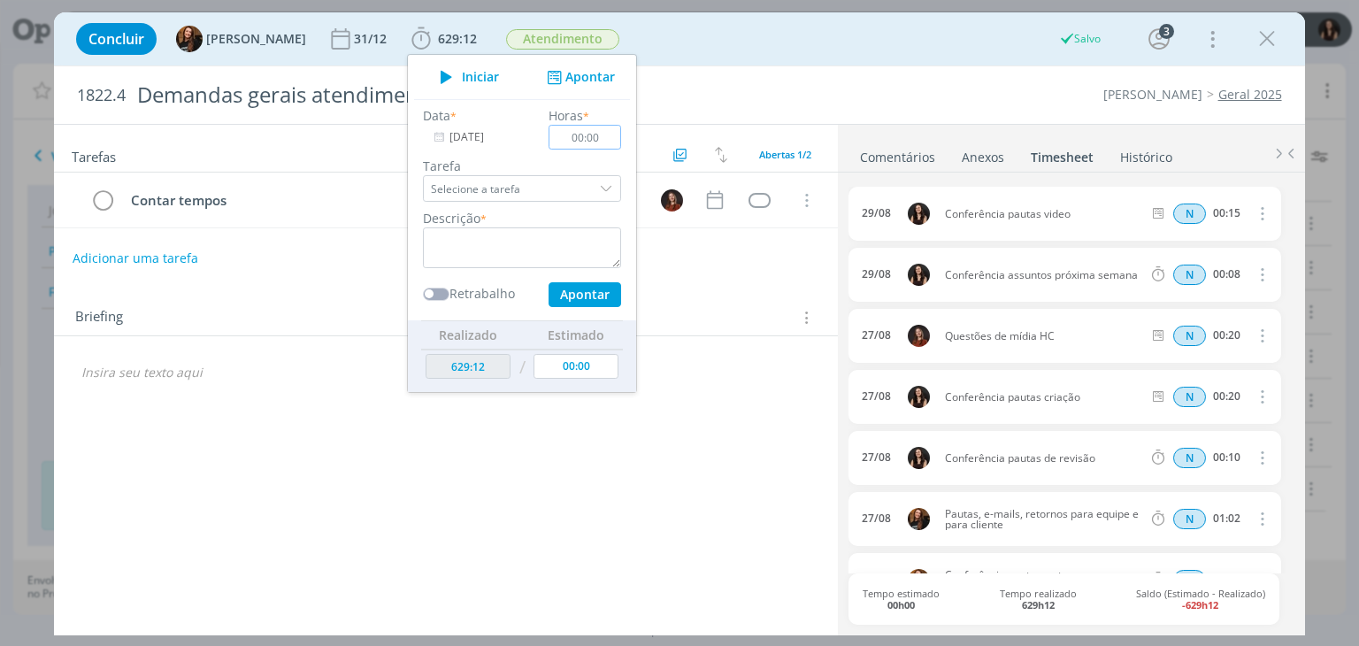
click at [800, 58] on div "Concluir Tayná Morsch 31/12 629:12 Iniciar Apontar Data * [DATE] Horas * 00:00 …" at bounding box center [678, 39] width 1223 height 42
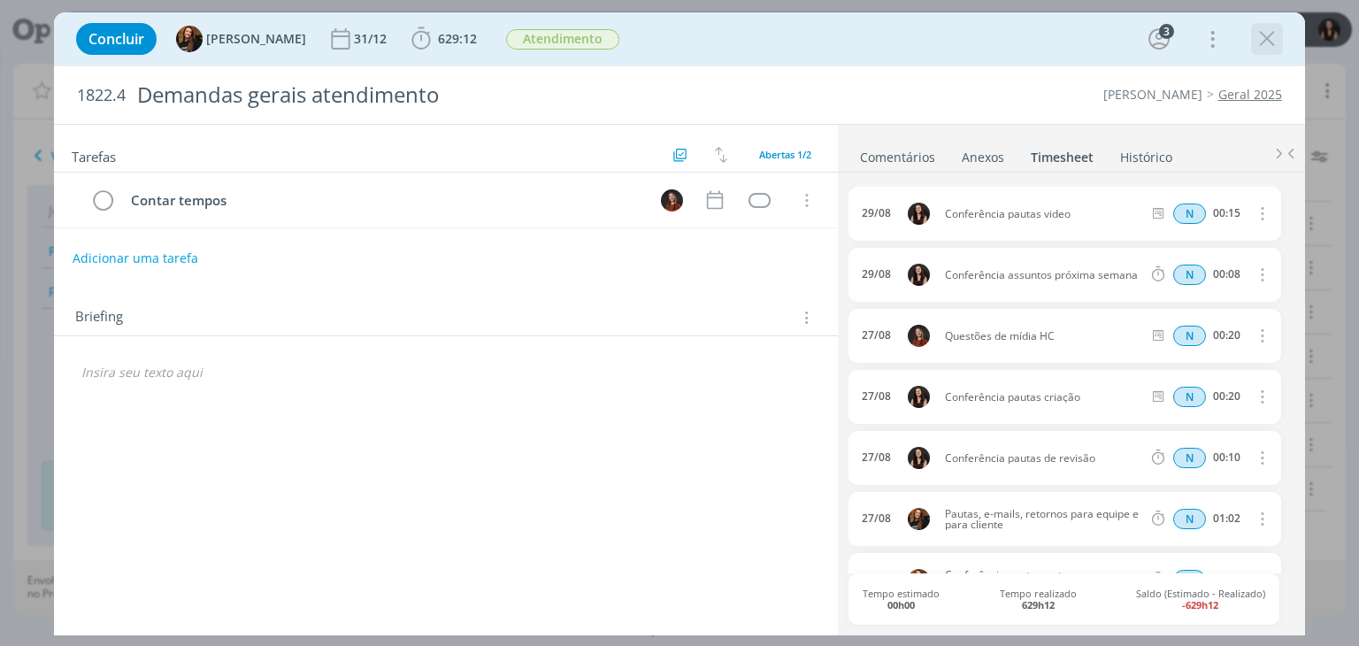
click at [1263, 35] on icon "dialog" at bounding box center [1267, 39] width 27 height 27
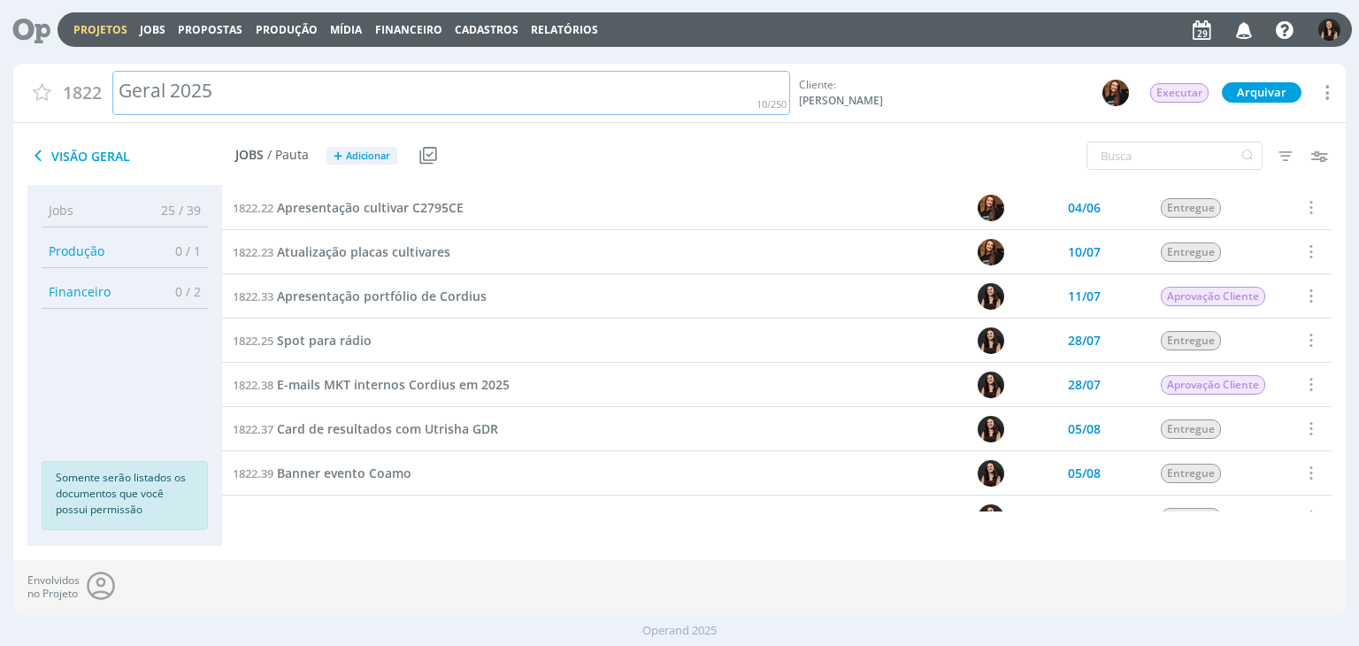
click at [646, 103] on div "Geral 2025" at bounding box center [451, 93] width 679 height 45
click at [661, 135] on div "Visão Geral Jobs / Pauta + Adicionar Usar Job de template Criar template a part…" at bounding box center [457, 156] width 888 height 44
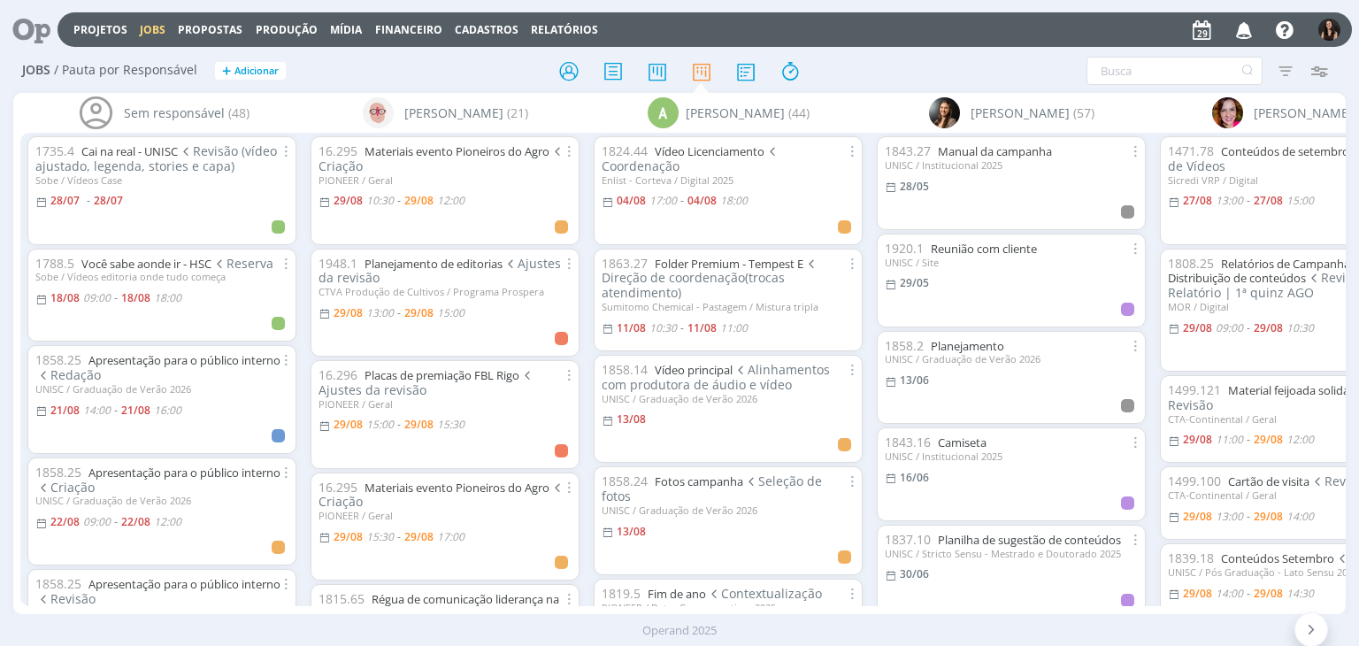
click at [26, 24] on icon at bounding box center [25, 29] width 36 height 35
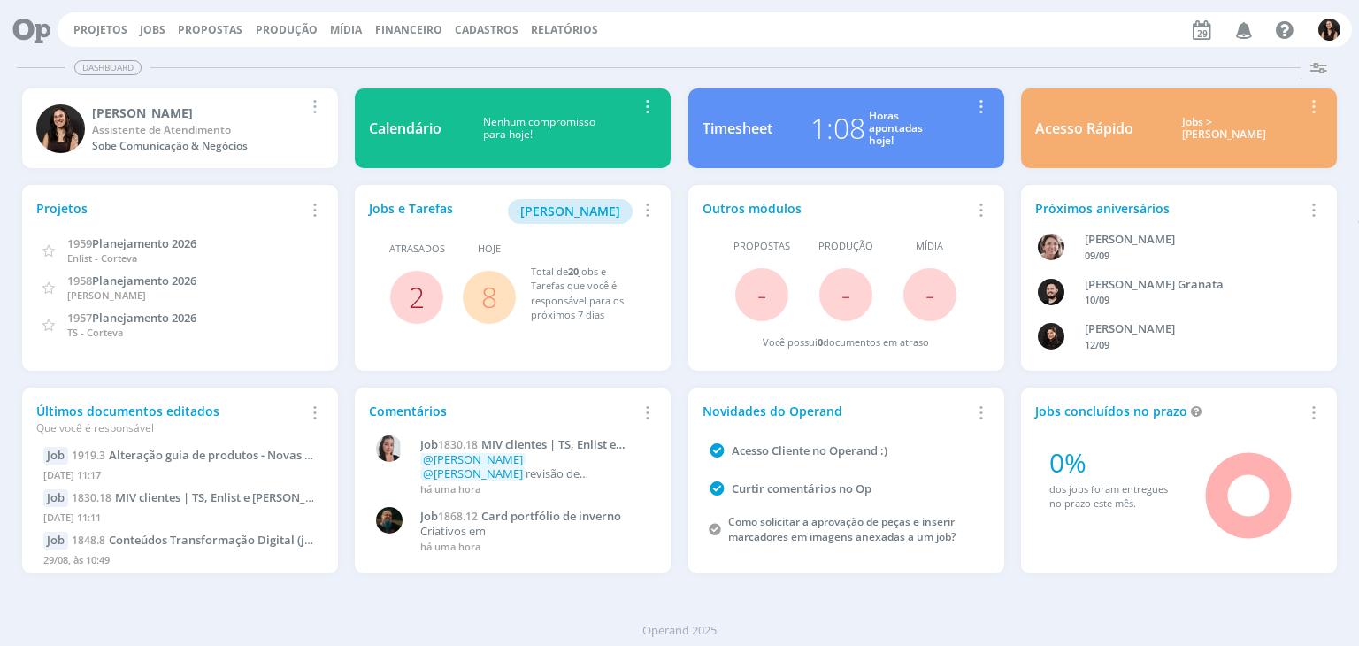
click at [410, 294] on link "2" at bounding box center [417, 297] width 16 height 38
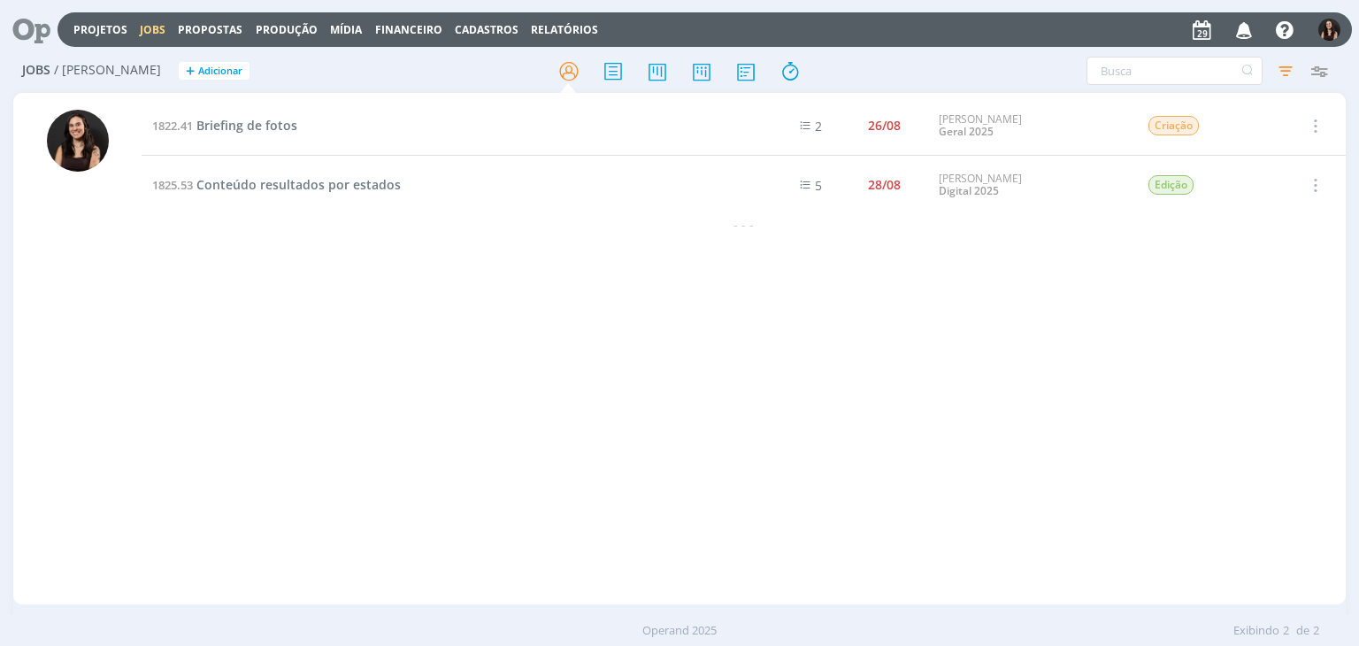
click at [467, 365] on div "1822.41 Briefing de fotos 2 26/08 Cordius - Corteva Geral 2025 Criação Selecion…" at bounding box center [743, 348] width 1203 height 504
drag, startPoint x: 358, startPoint y: 196, endPoint x: 358, endPoint y: 184, distance: 11.5
click at [358, 188] on td "1825.53 Conteúdo resultados por estados" at bounding box center [438, 185] width 592 height 59
click at [358, 184] on span "Conteúdo resultados por estados" at bounding box center [298, 184] width 204 height 17
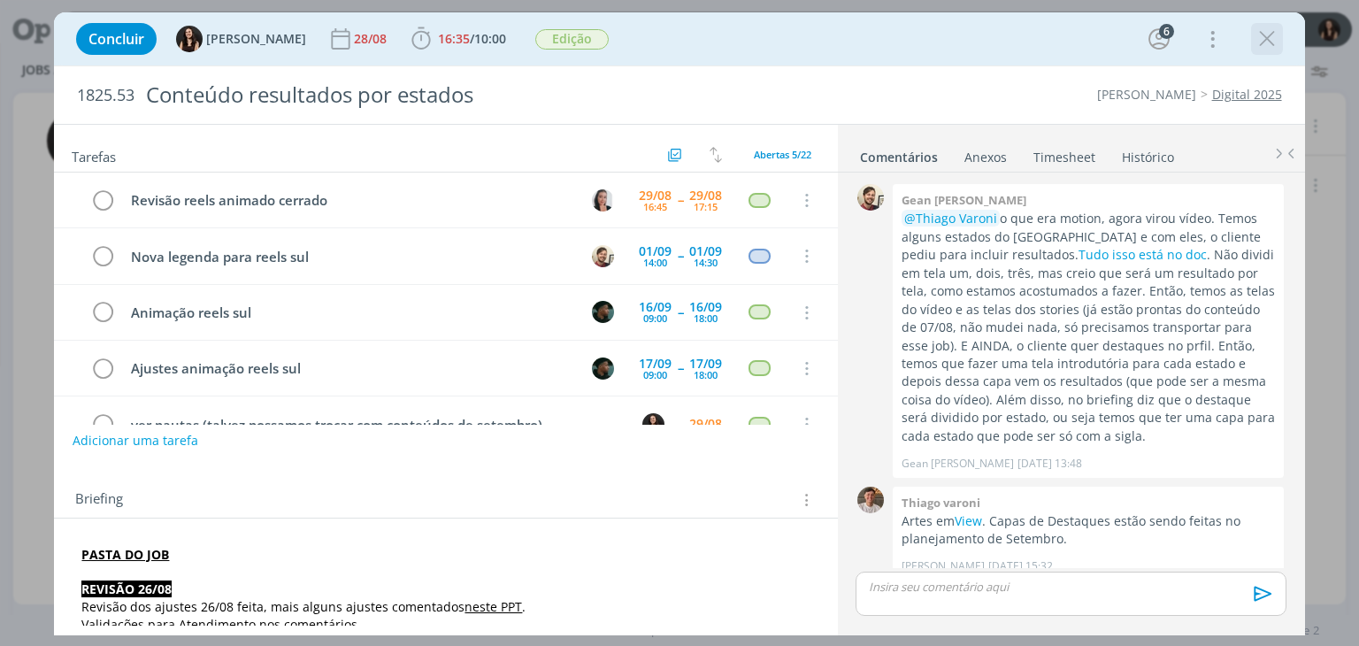
scroll to position [1198, 0]
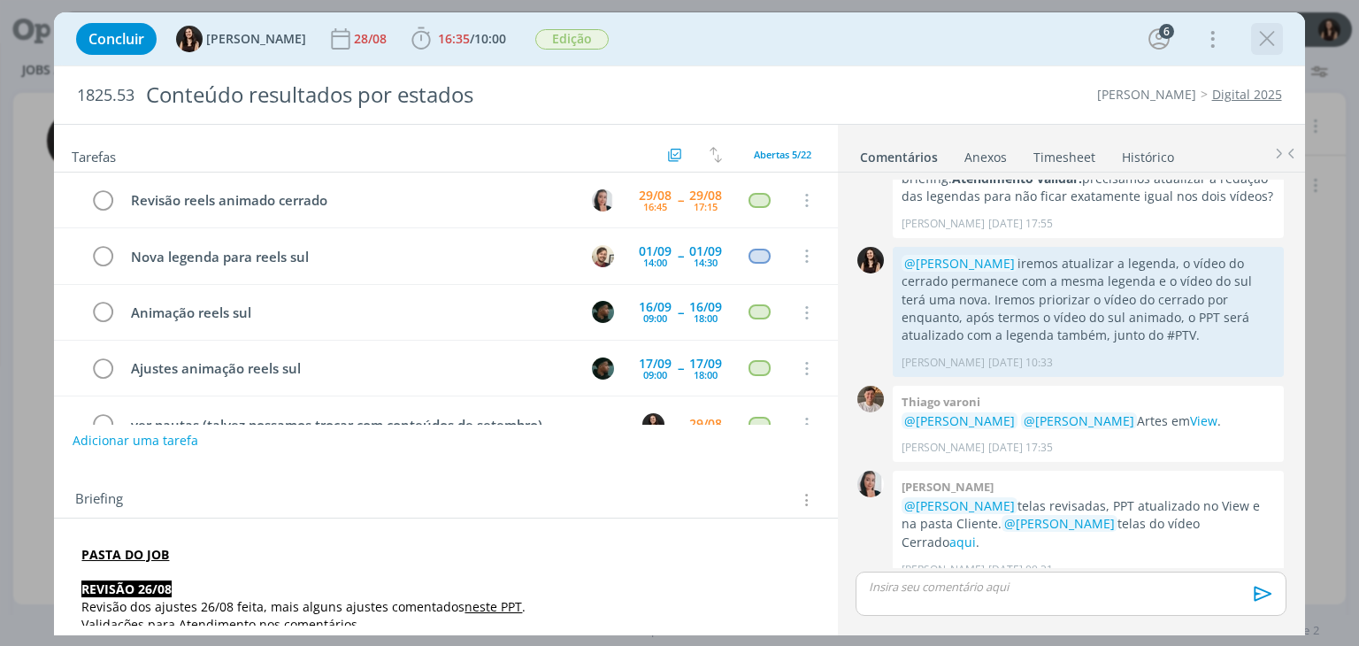
click at [1260, 35] on icon "dialog" at bounding box center [1267, 39] width 27 height 27
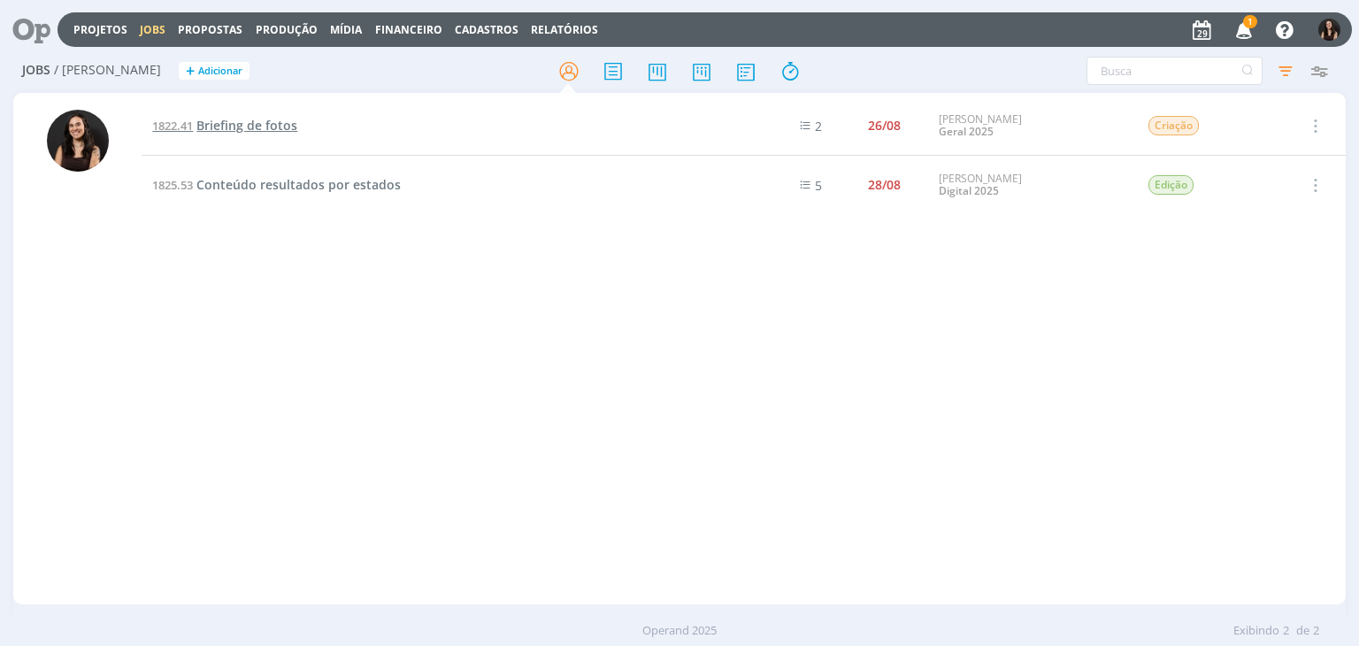
click at [253, 121] on div "Projetos Jobs Propostas Produção Mídia Financeiro Cadastros Relatórios 1 Notifi…" at bounding box center [679, 323] width 1359 height 646
click at [255, 121] on span "Briefing de fotos" at bounding box center [246, 125] width 101 height 17
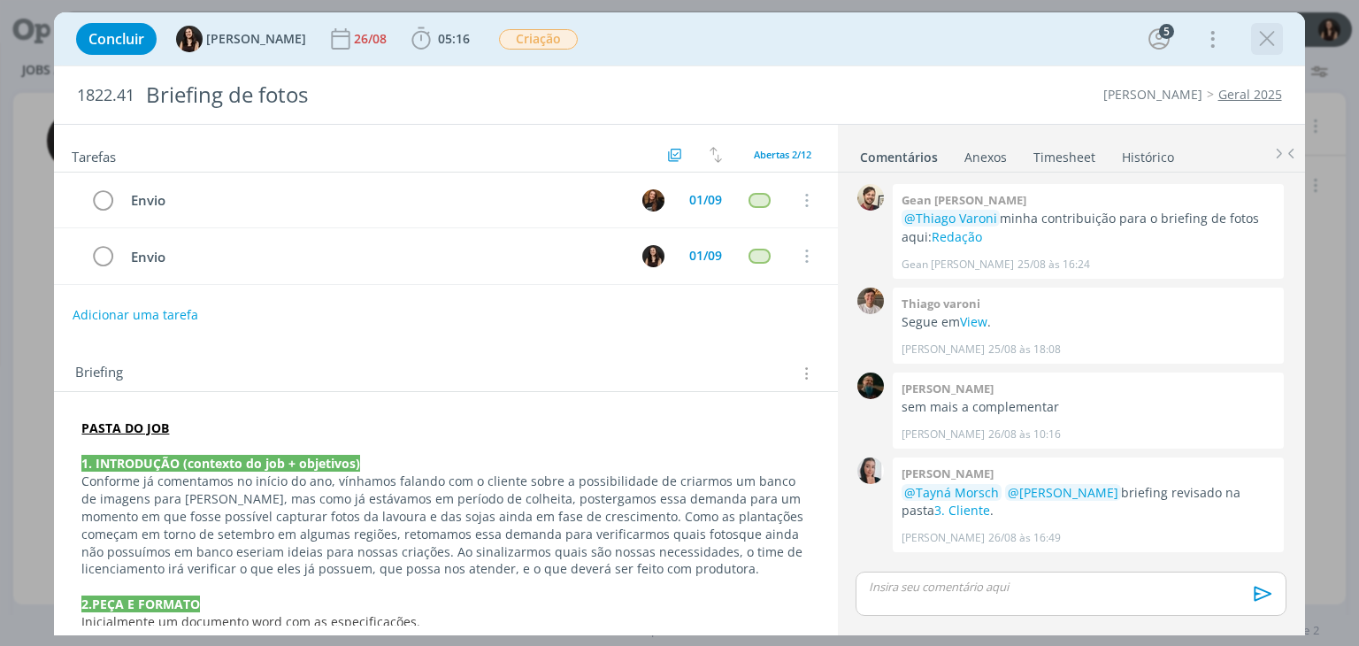
click at [1260, 35] on icon "dialog" at bounding box center [1267, 39] width 27 height 27
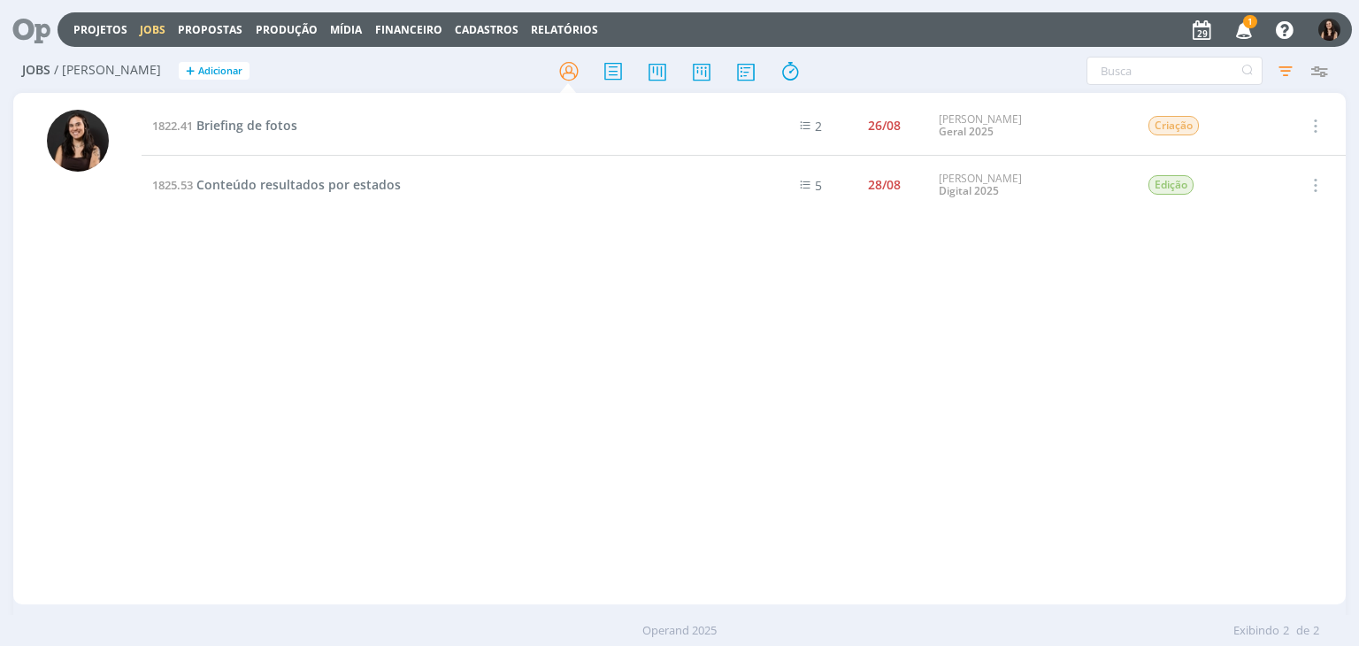
click at [34, 24] on icon at bounding box center [25, 29] width 36 height 35
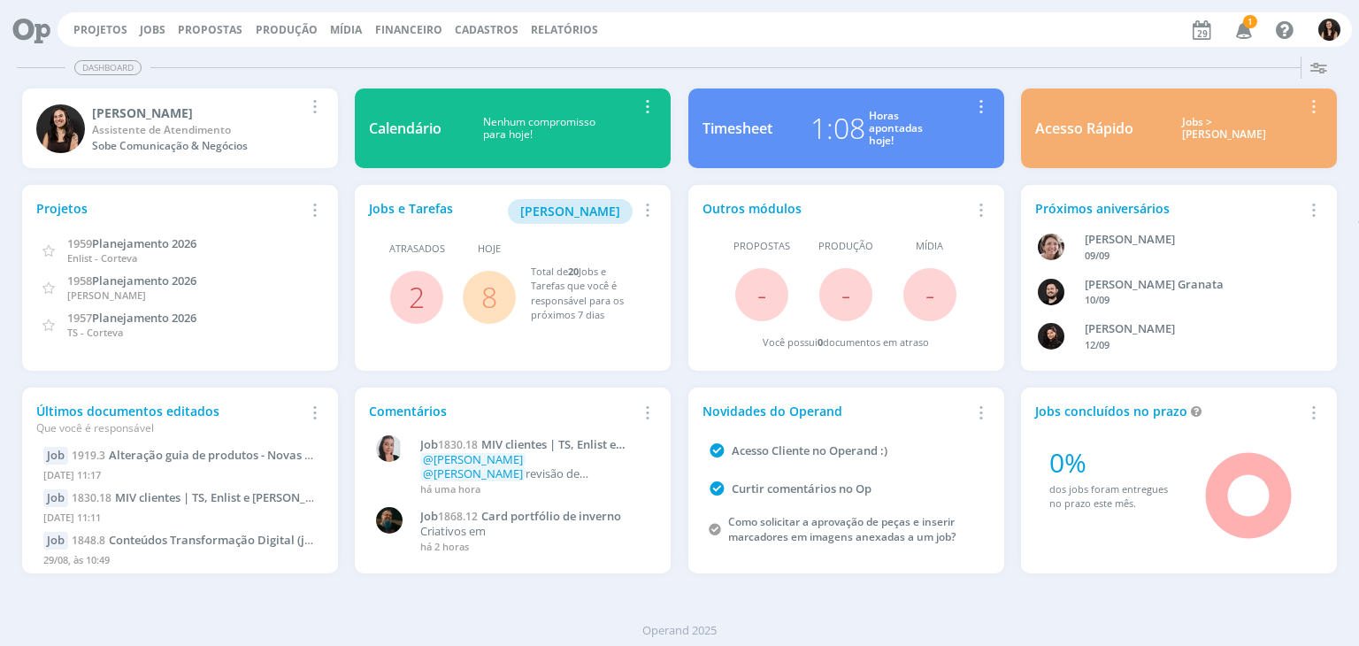
click at [1236, 27] on icon "button" at bounding box center [1244, 29] width 31 height 30
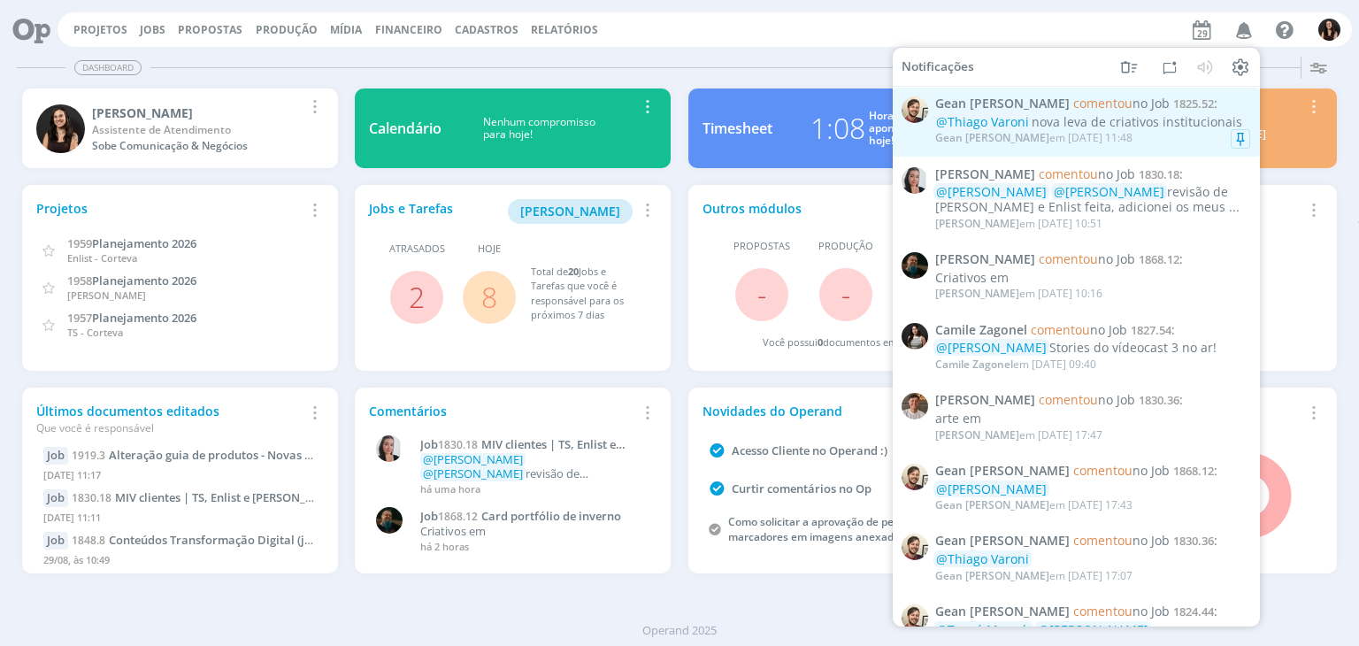
click at [1218, 131] on div "Gean [PERSON_NAME] em [DATE] 11:48" at bounding box center [1092, 138] width 315 height 18
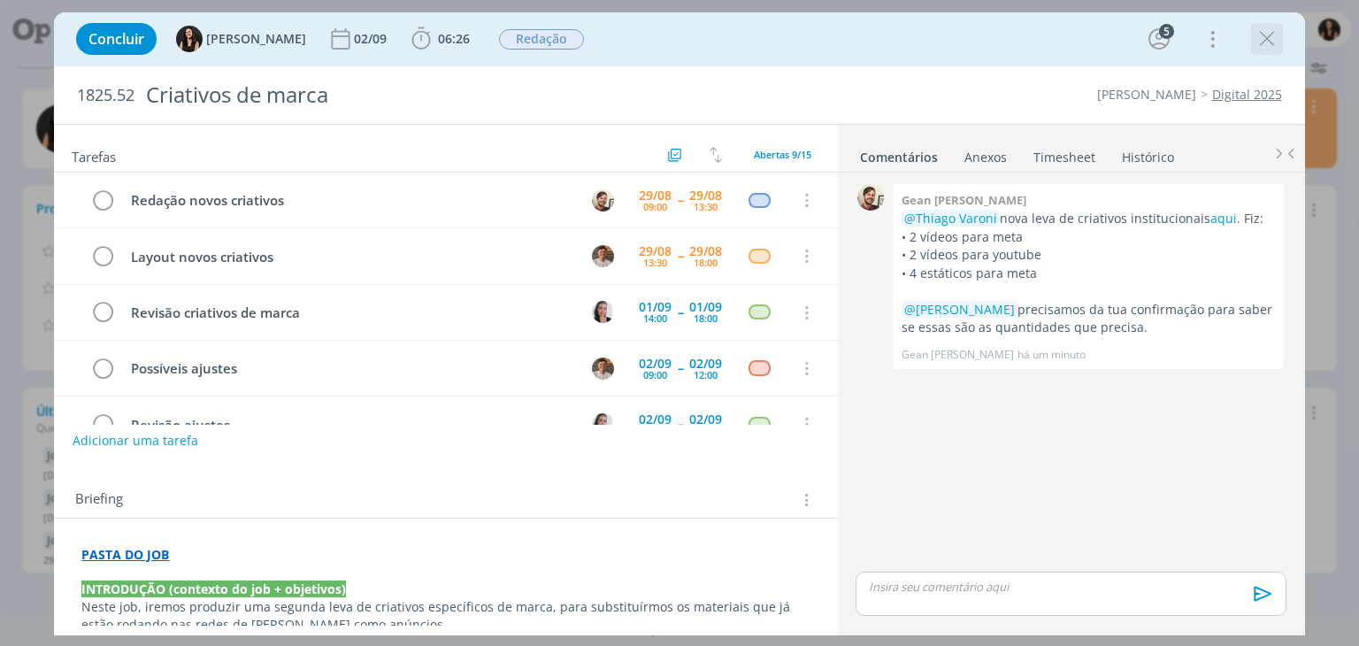
click at [1269, 37] on icon "dialog" at bounding box center [1267, 39] width 27 height 27
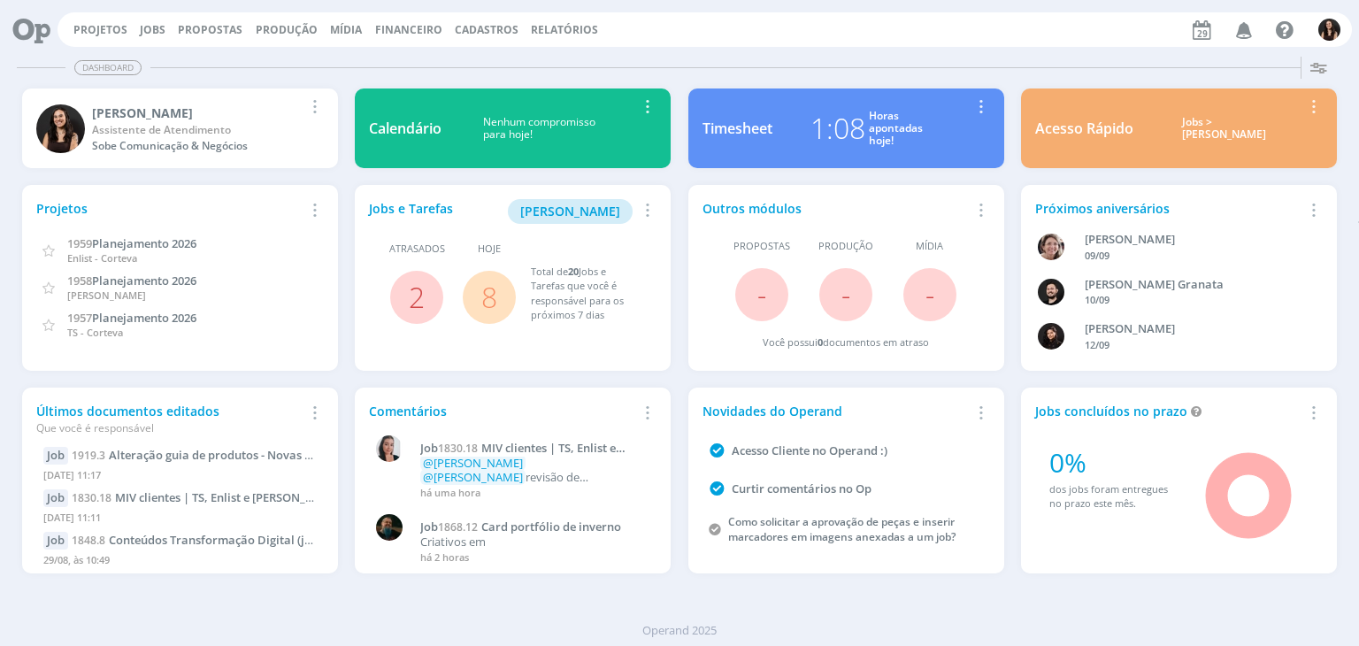
click at [492, 289] on link "8" at bounding box center [489, 297] width 16 height 38
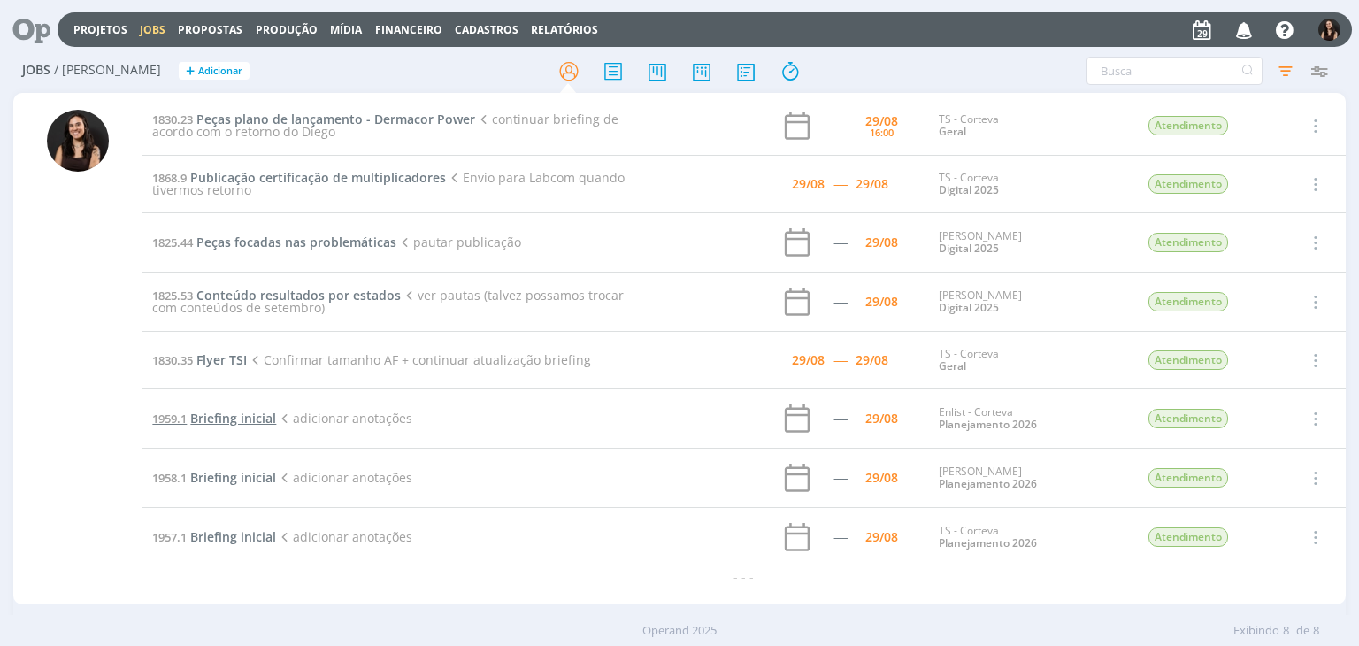
click at [248, 419] on span "Briefing inicial" at bounding box center [233, 418] width 86 height 17
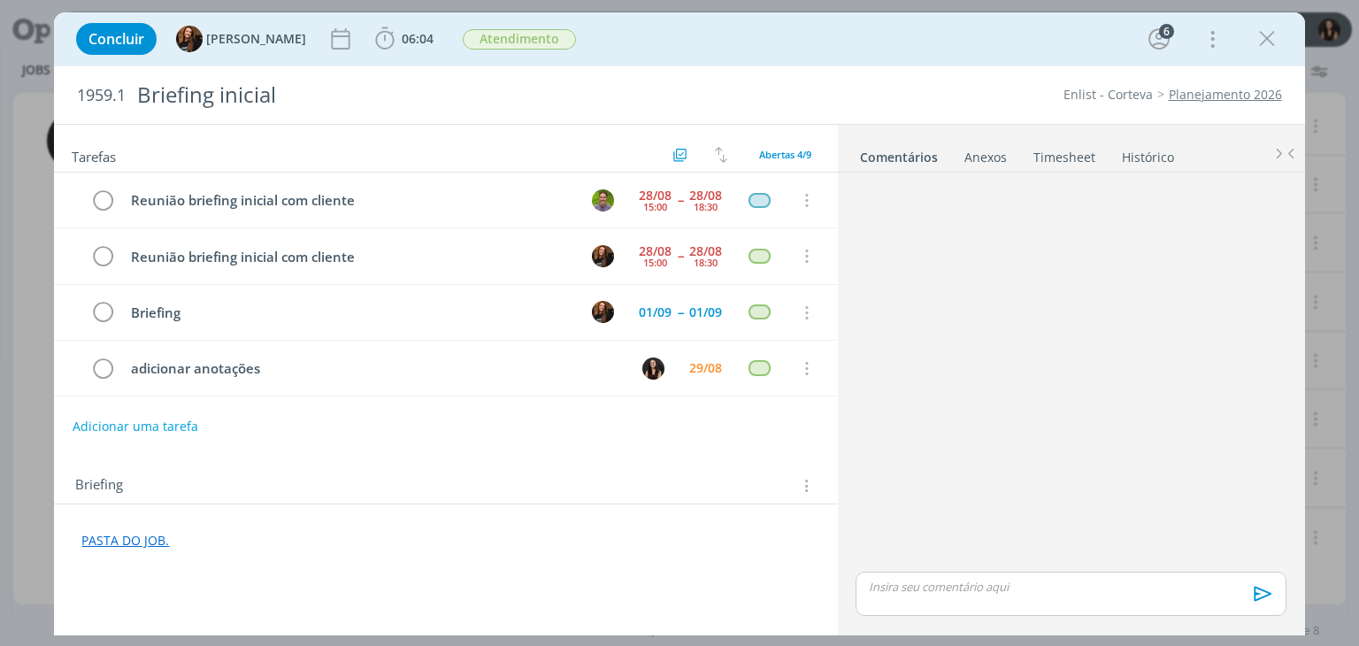
click at [870, 22] on div "Concluir [PERSON_NAME] 06:04 Iniciar Apontar Data * [DATE] Horas * 00:00 Tarefa…" at bounding box center [678, 39] width 1223 height 42
drag, startPoint x: 1270, startPoint y: 29, endPoint x: 1078, endPoint y: 1, distance: 194.0
click at [1270, 29] on icon "dialog" at bounding box center [1267, 39] width 27 height 27
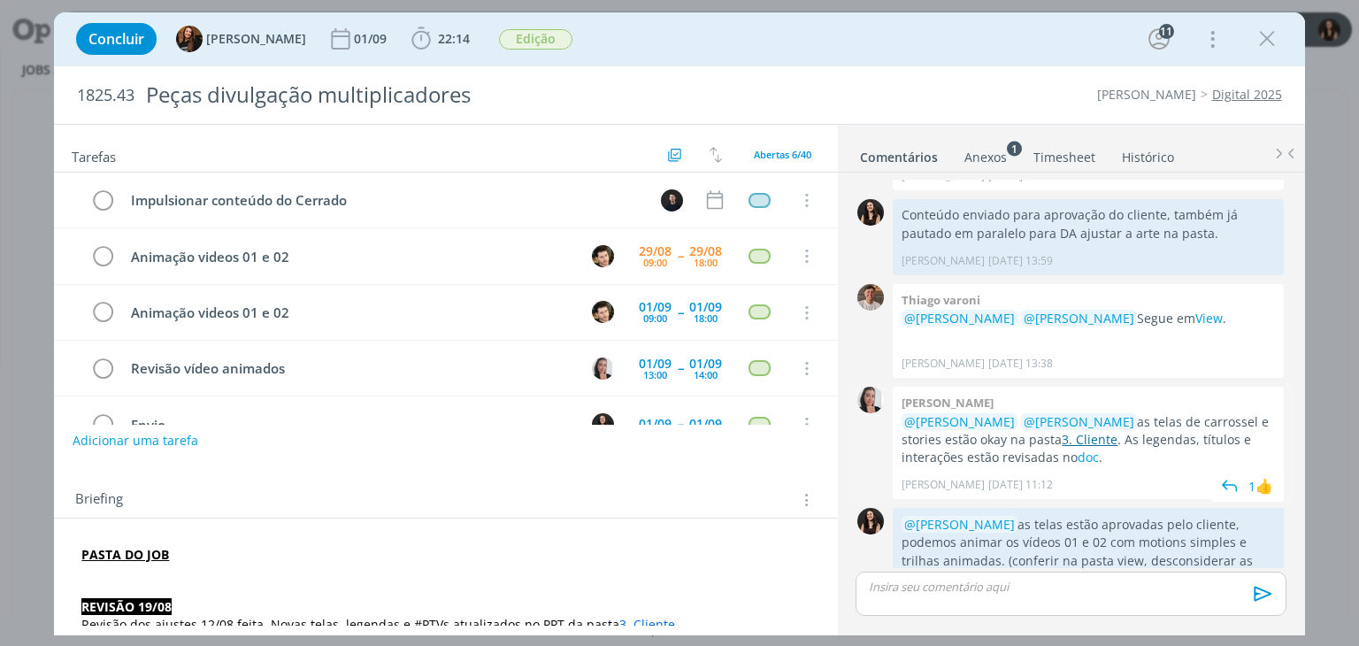
click at [1062, 431] on link "3. Cliente" at bounding box center [1090, 439] width 56 height 17
click at [438, 44] on span "22:14" at bounding box center [454, 38] width 32 height 17
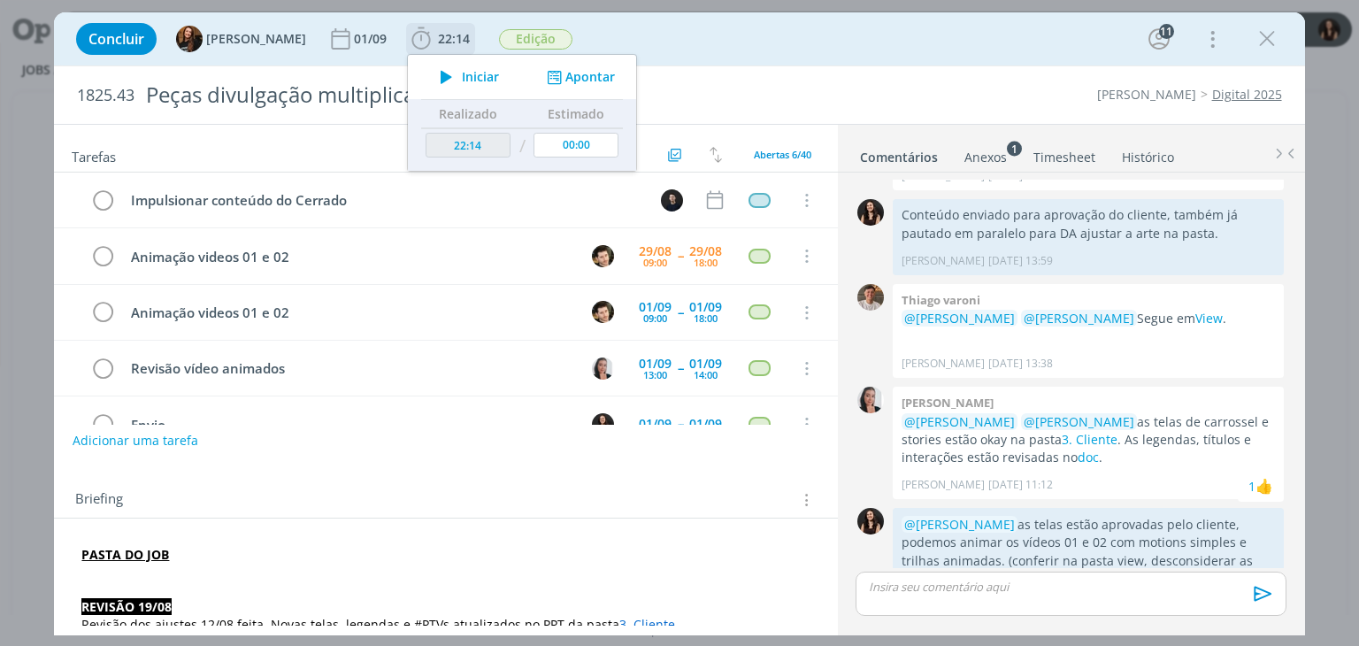
click at [462, 75] on span "Iniciar" at bounding box center [480, 77] width 37 height 12
click at [1337, 125] on icon at bounding box center [1343, 132] width 32 height 35
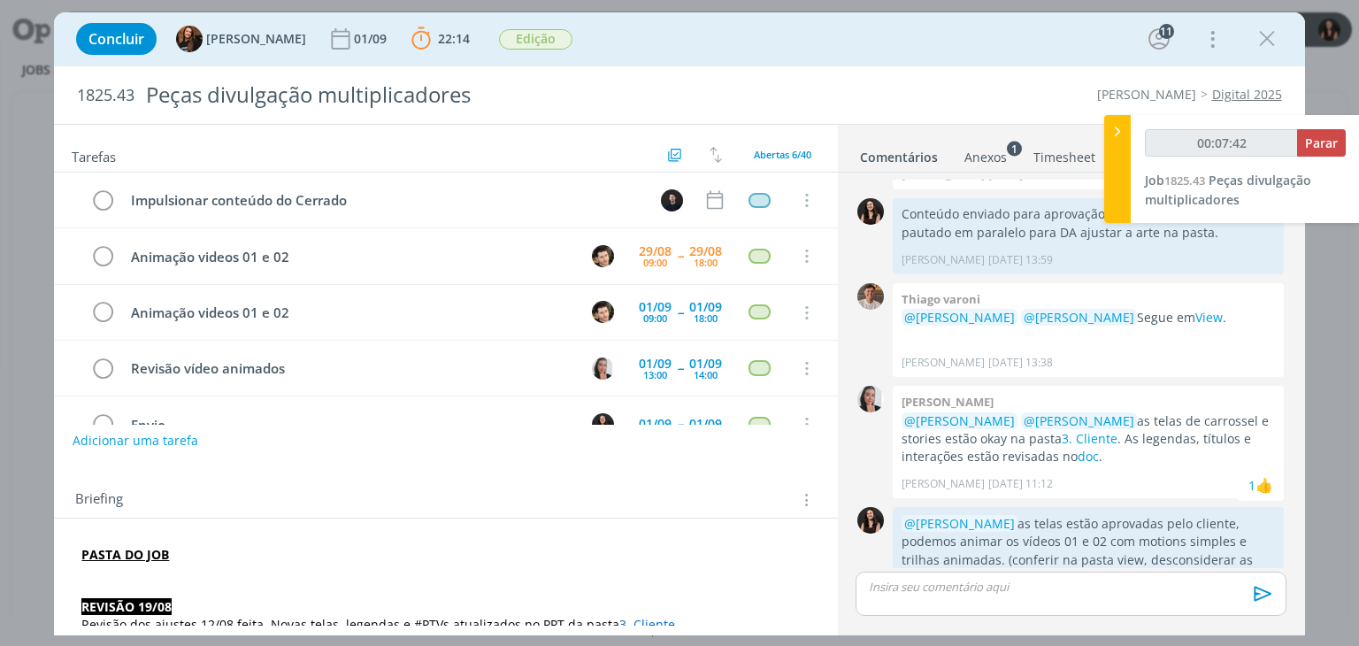
type input "00:07:43"
click at [1338, 140] on span "Parar" at bounding box center [1321, 142] width 33 height 17
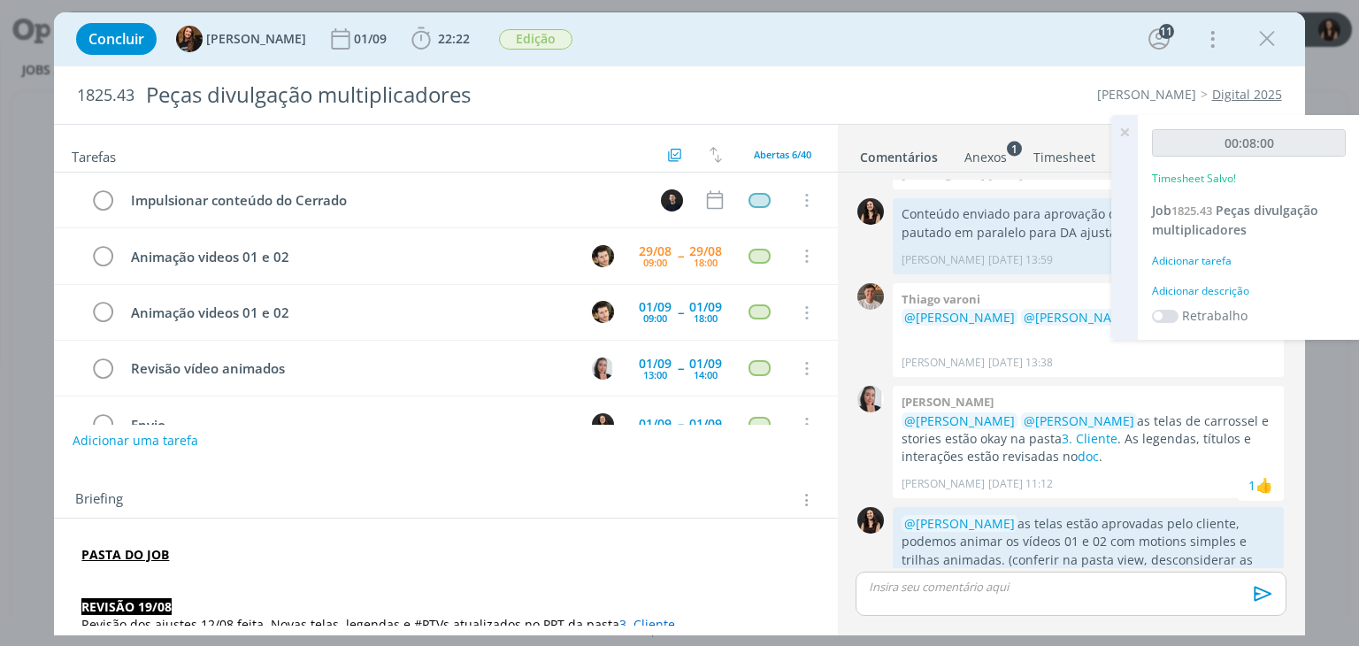
click at [1196, 298] on div "Adicionar descrição" at bounding box center [1249, 291] width 194 height 16
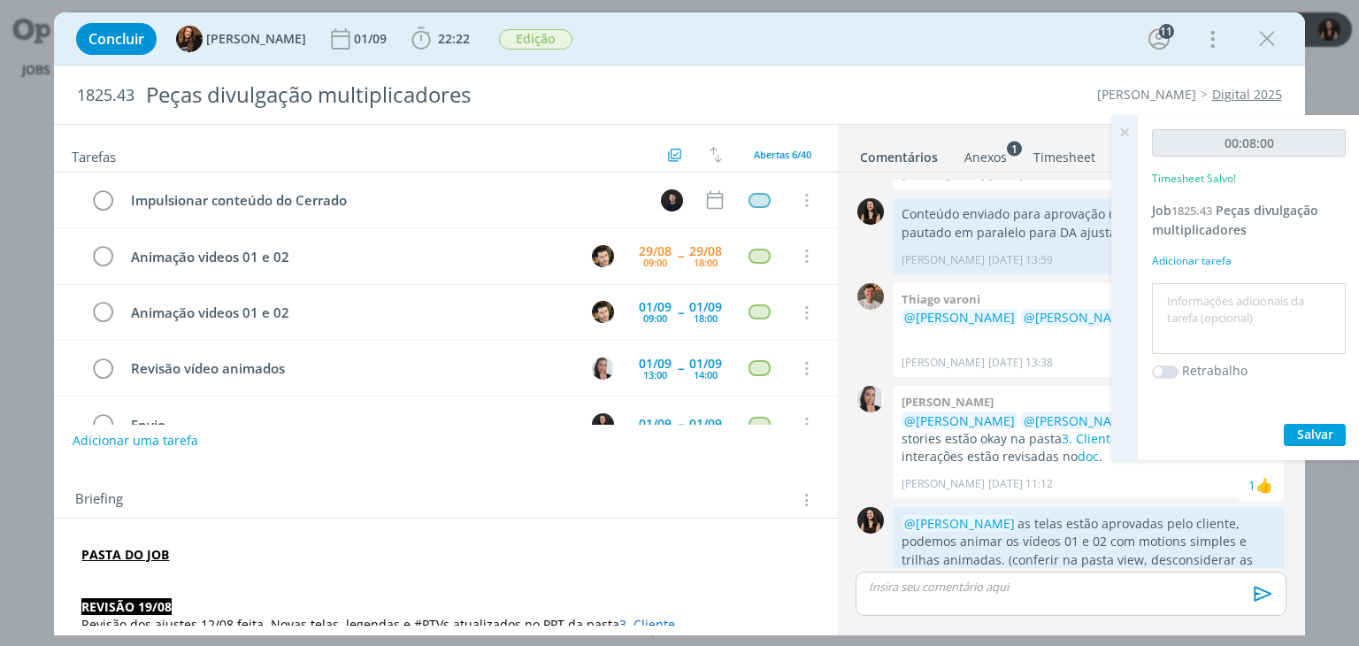
click at [1196, 298] on textarea at bounding box center [1248, 319] width 185 height 63
type textarea "Conferência pautas com videomaker"
click at [1320, 430] on span "Salvar" at bounding box center [1315, 434] width 36 height 17
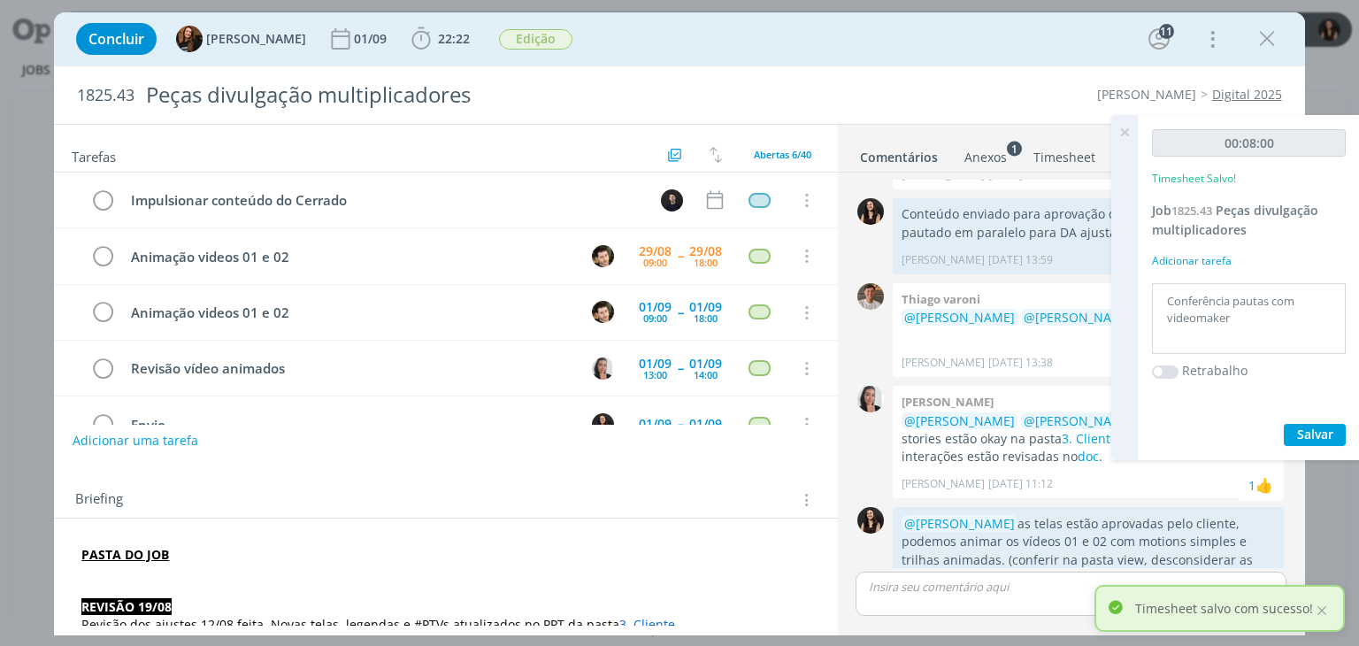
click at [1123, 131] on icon at bounding box center [1124, 132] width 32 height 35
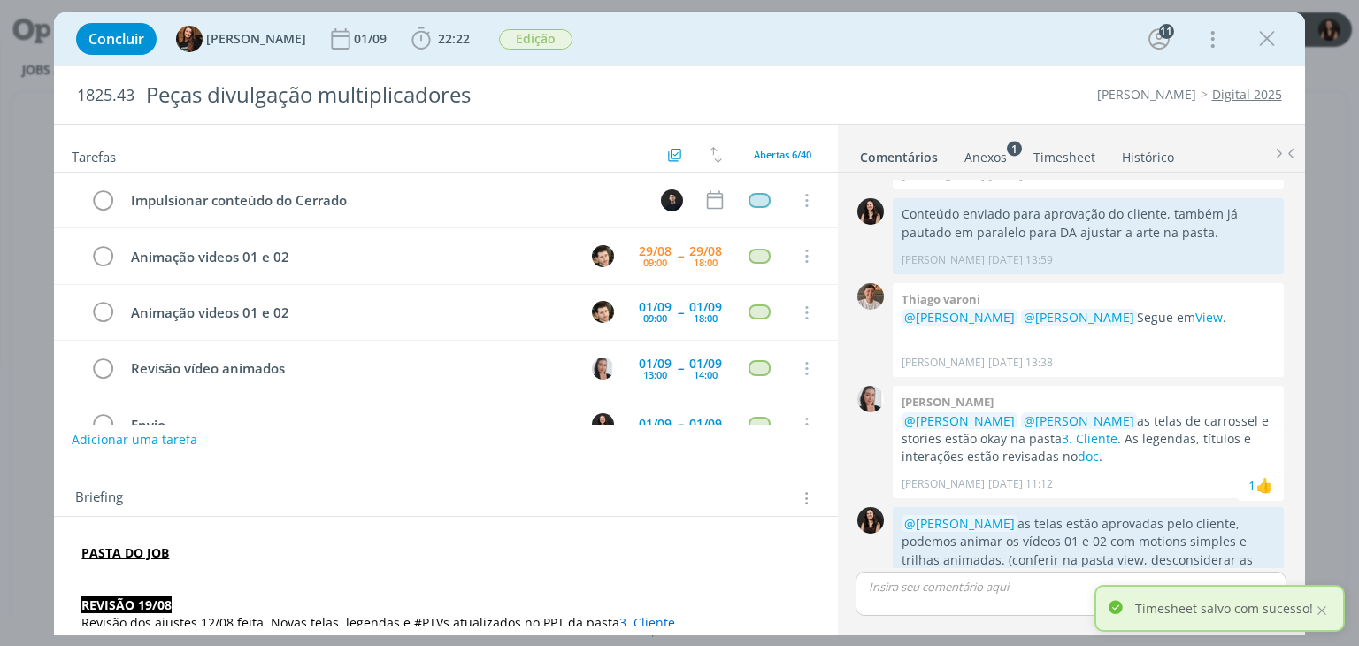
click at [191, 442] on button "Adicionar uma tarefa" at bounding box center [135, 440] width 126 height 30
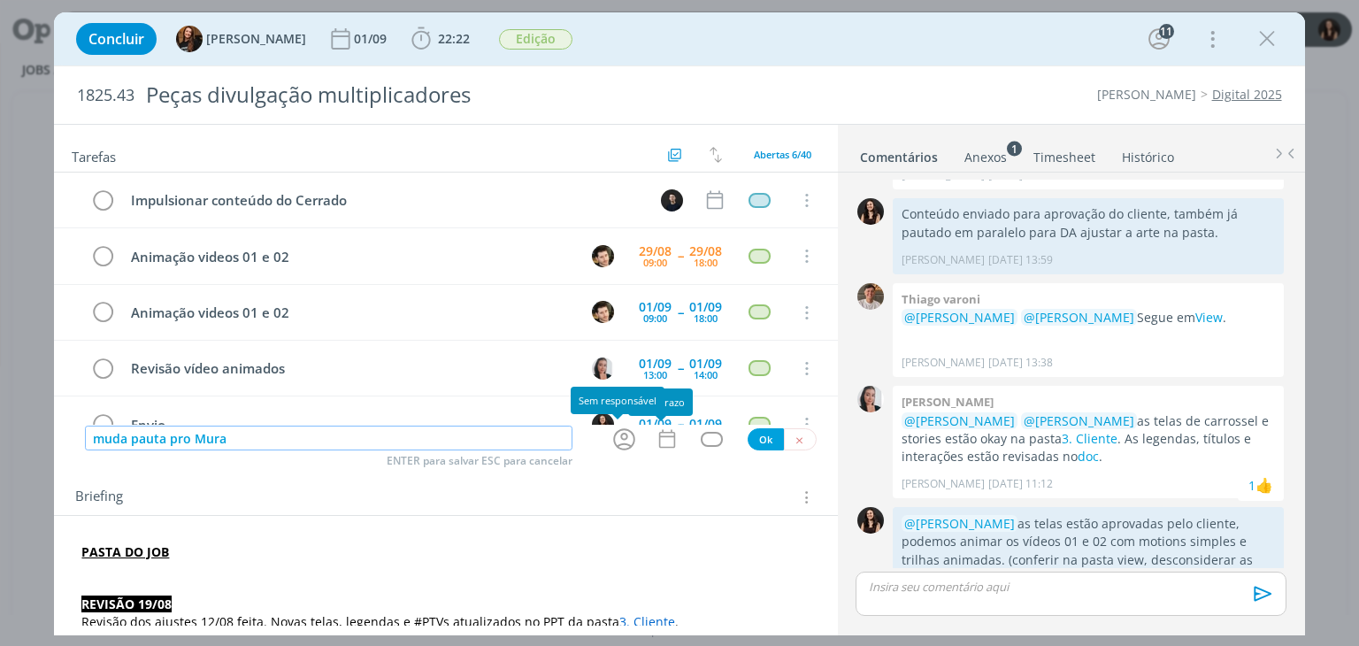
click at [624, 440] on icon "dialog" at bounding box center [623, 439] width 27 height 27
type input "muda pauta pro Mura"
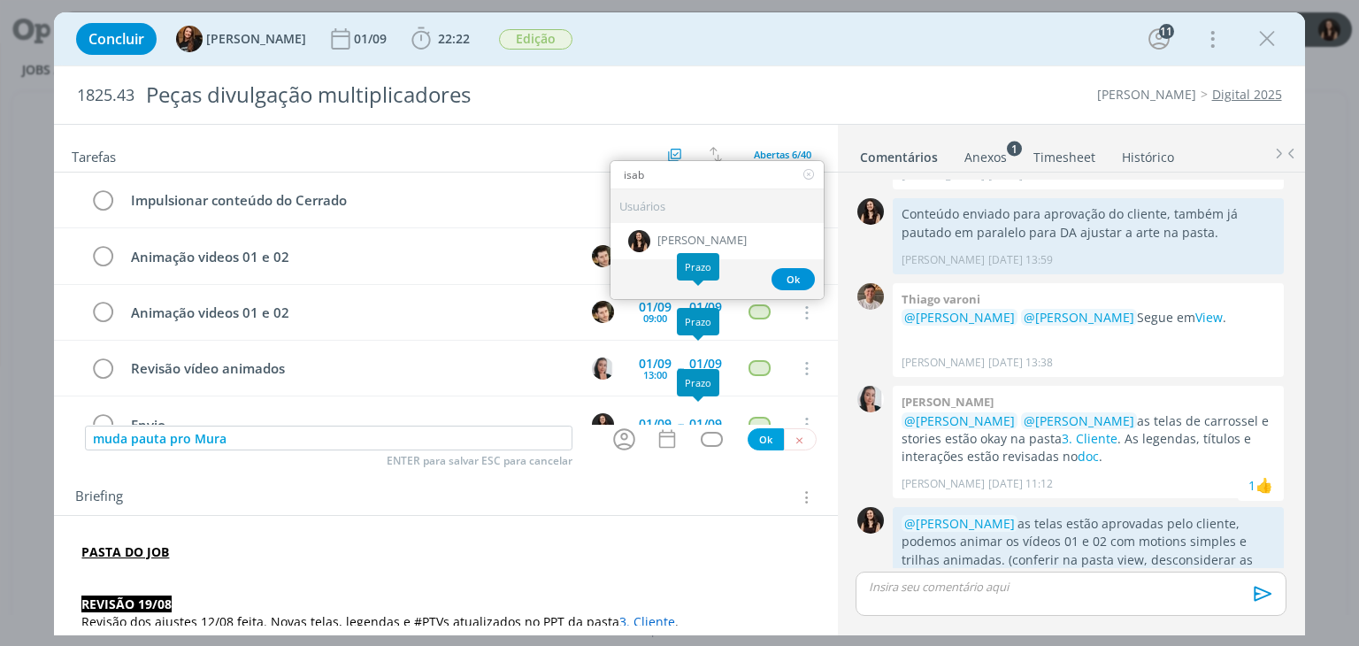
type input "isab"
click at [697, 255] on div "Prazo" at bounding box center [698, 266] width 42 height 27
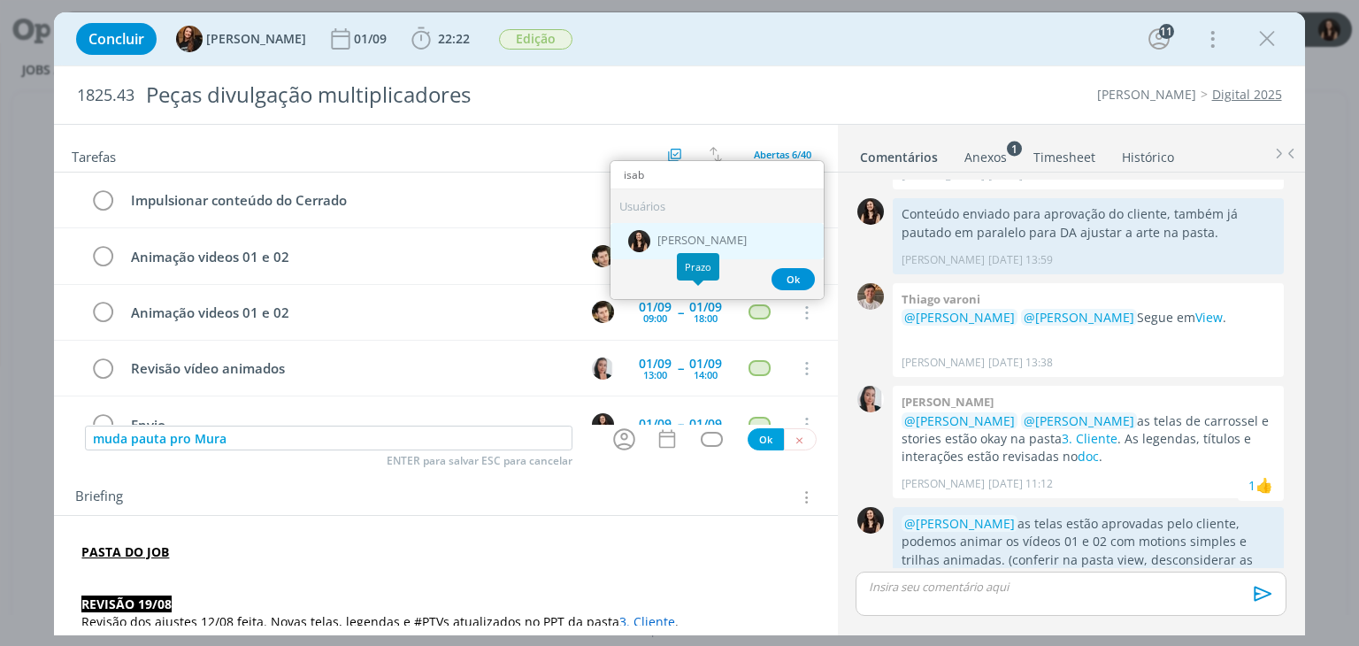
click at [709, 224] on div "[PERSON_NAME]" at bounding box center [716, 241] width 213 height 36
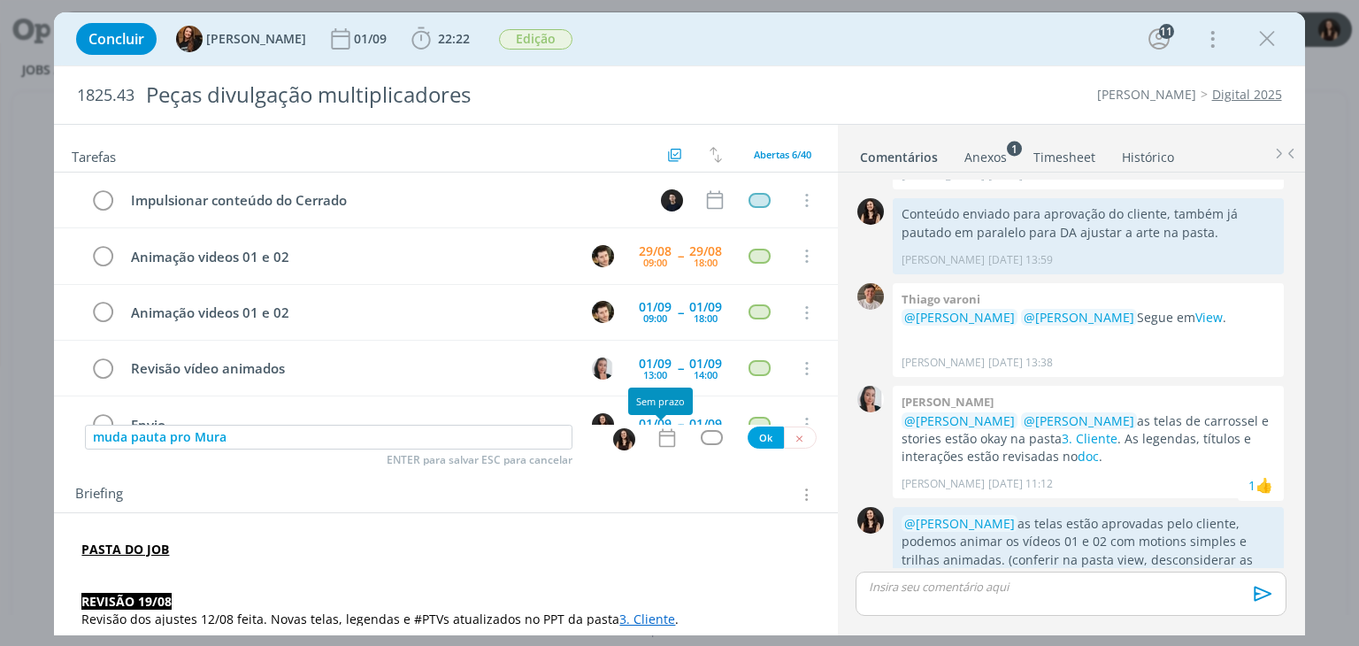
click at [656, 443] on icon "dialog" at bounding box center [667, 437] width 23 height 23
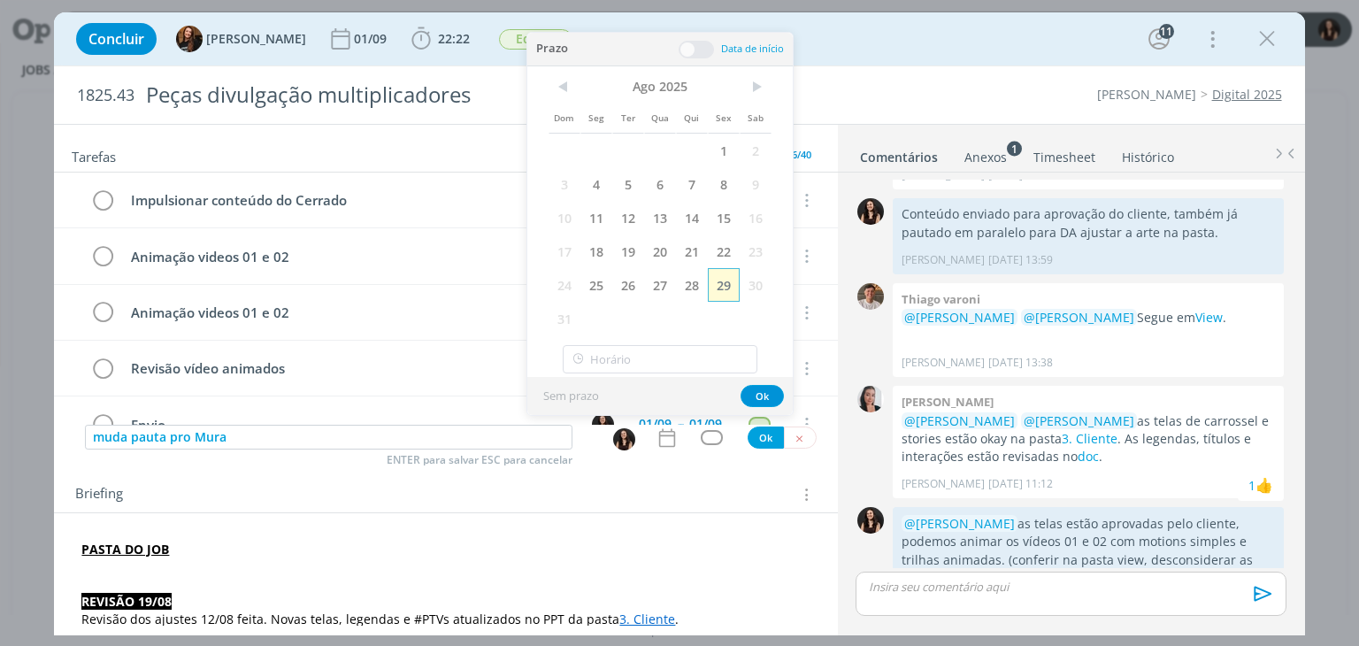
click at [718, 284] on span "29" at bounding box center [724, 285] width 32 height 34
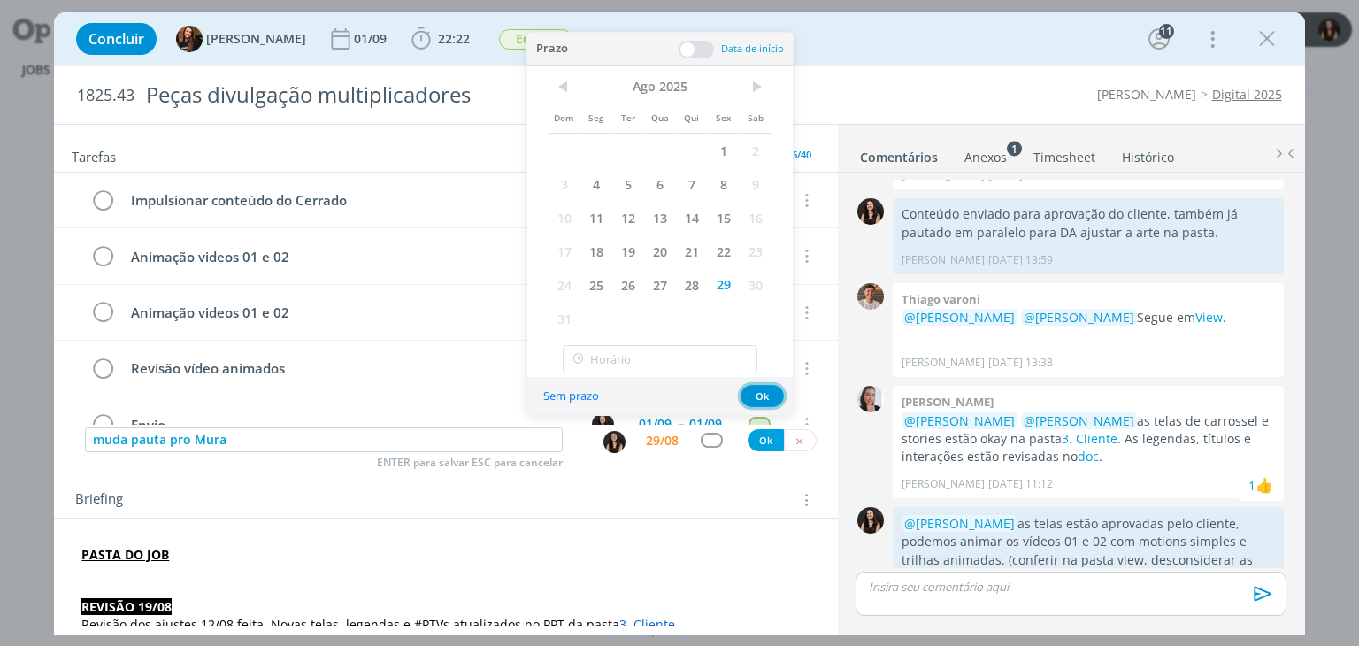
drag, startPoint x: 757, startPoint y: 394, endPoint x: 733, endPoint y: 427, distance: 41.2
click at [755, 396] on button "Ok" at bounding box center [761, 396] width 43 height 22
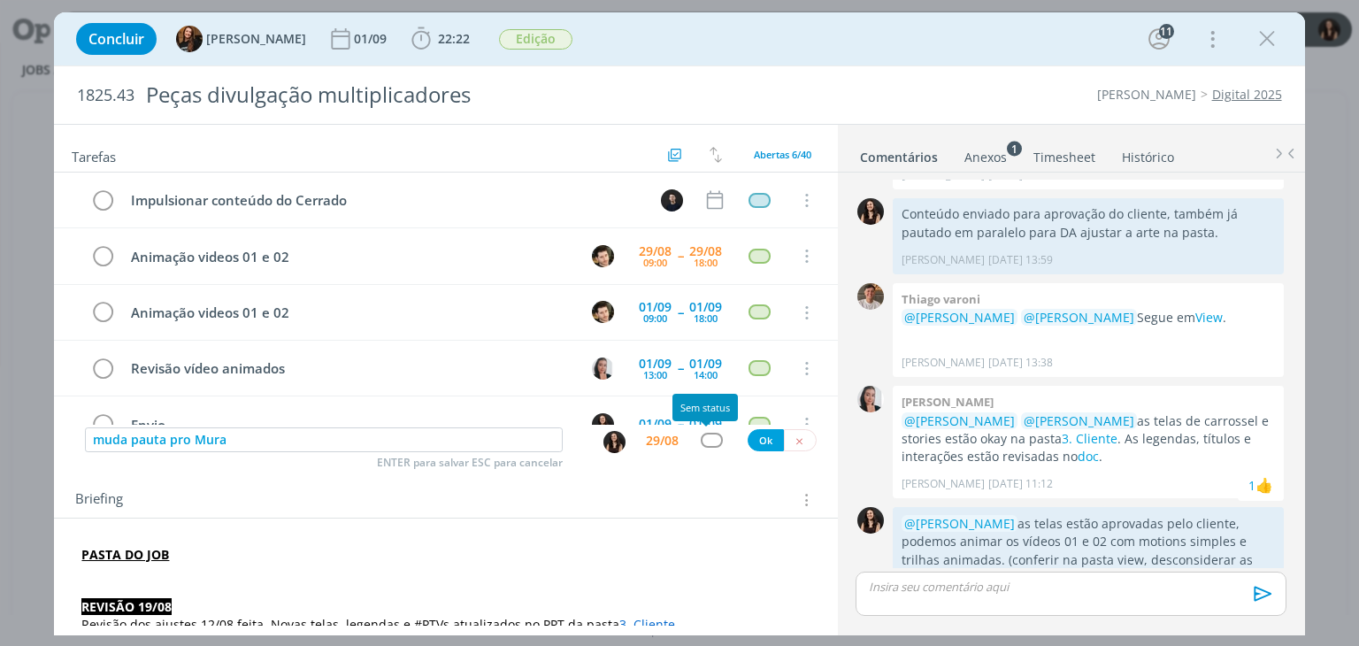
click at [714, 443] on div "dialog" at bounding box center [712, 440] width 22 height 15
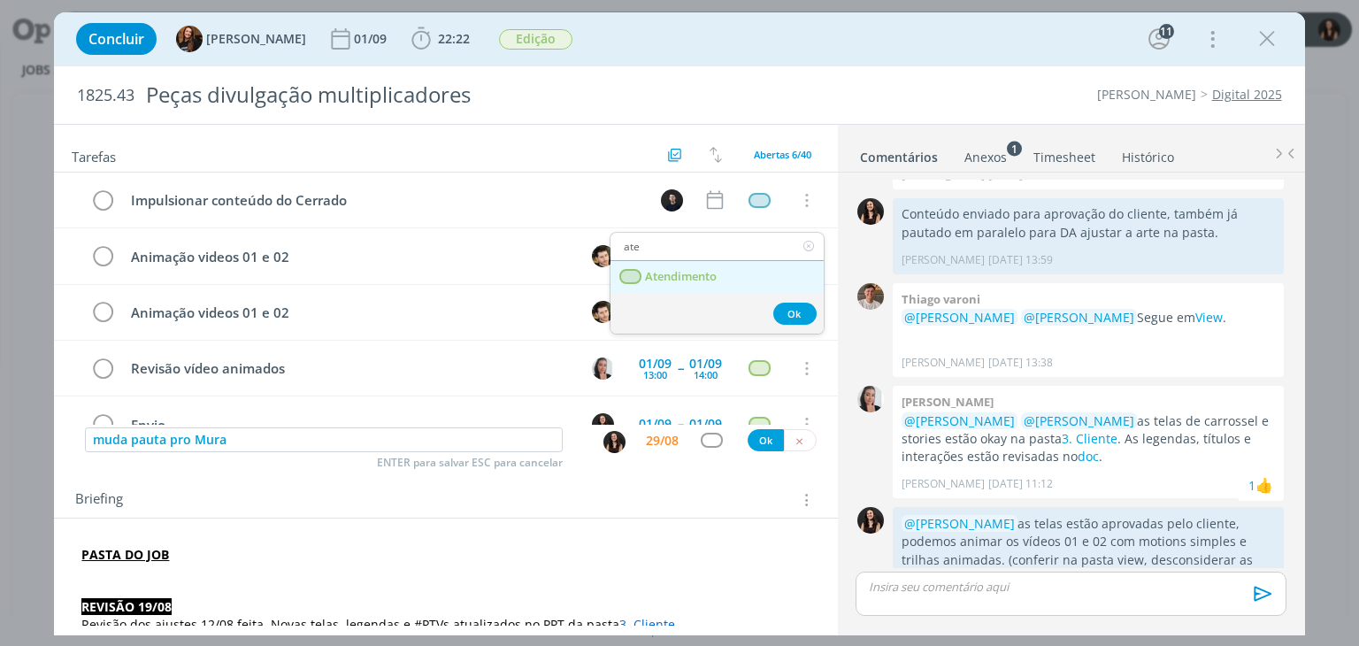
type input "ate"
drag, startPoint x: 736, startPoint y: 270, endPoint x: 736, endPoint y: 280, distance: 10.6
click at [736, 270] on link "Atendimento" at bounding box center [716, 277] width 213 height 33
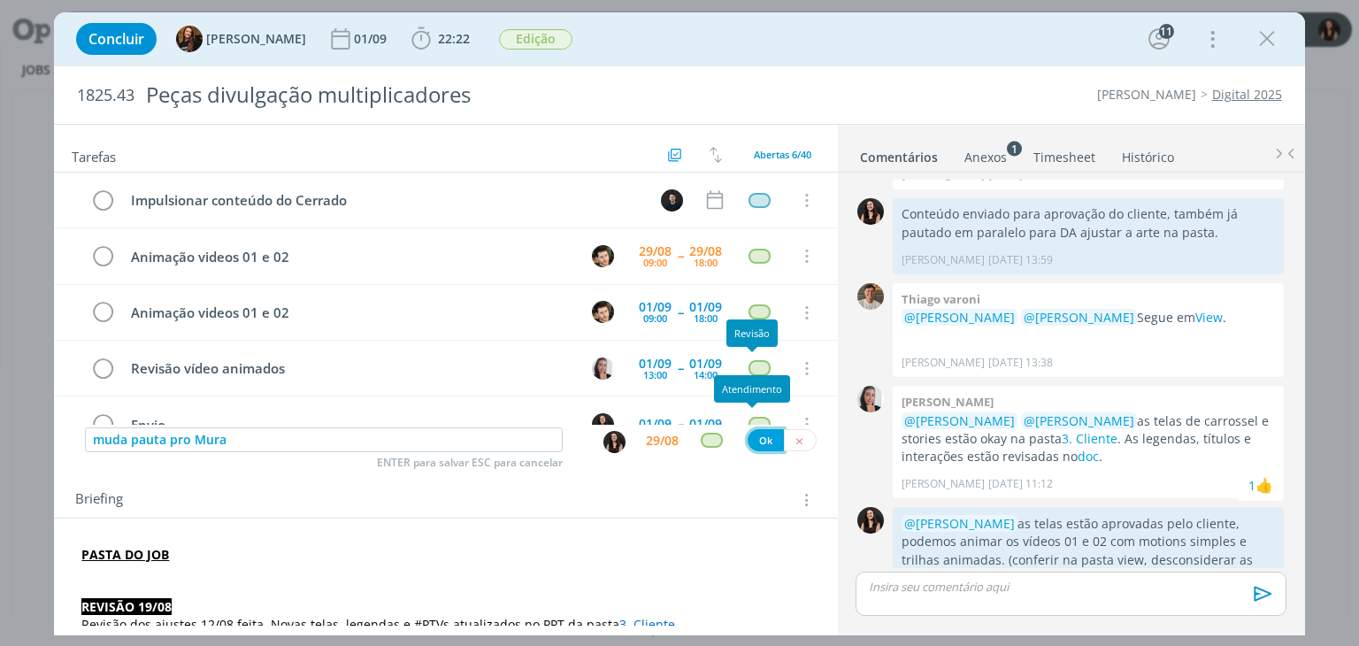
click at [764, 435] on button "Ok" at bounding box center [766, 440] width 36 height 22
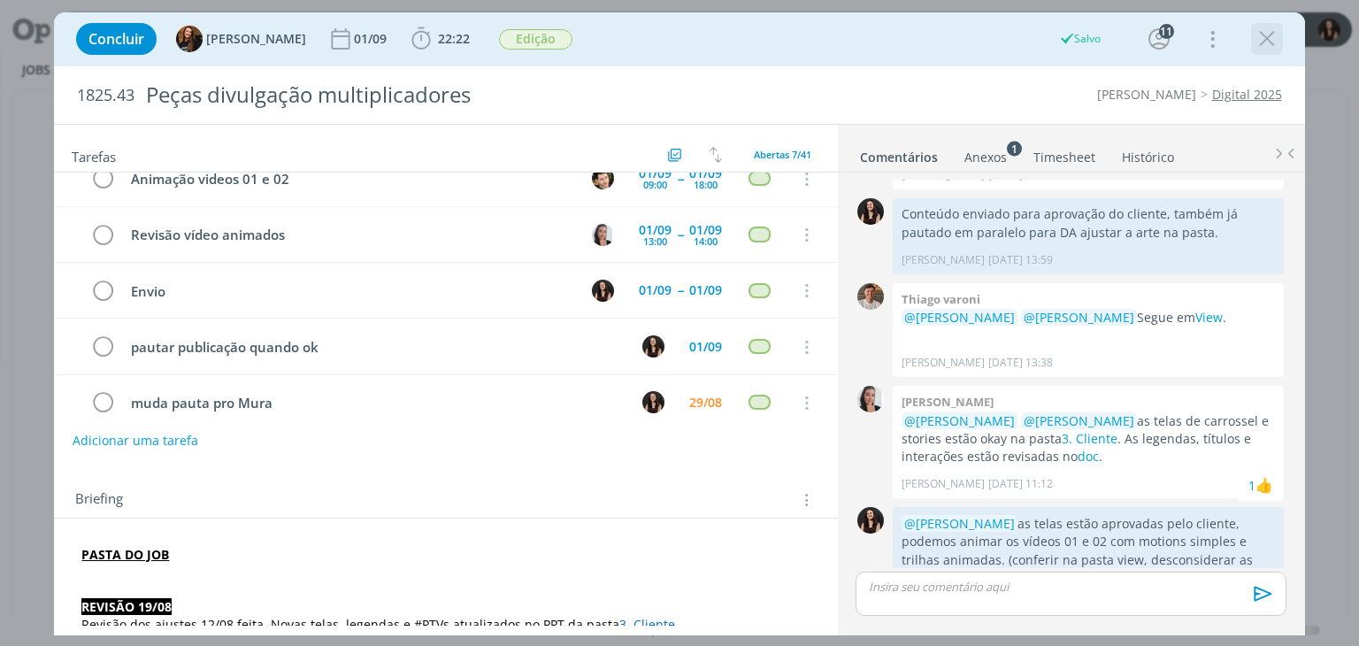
click at [1266, 39] on icon "dialog" at bounding box center [1267, 39] width 27 height 27
